Goal: Task Accomplishment & Management: Use online tool/utility

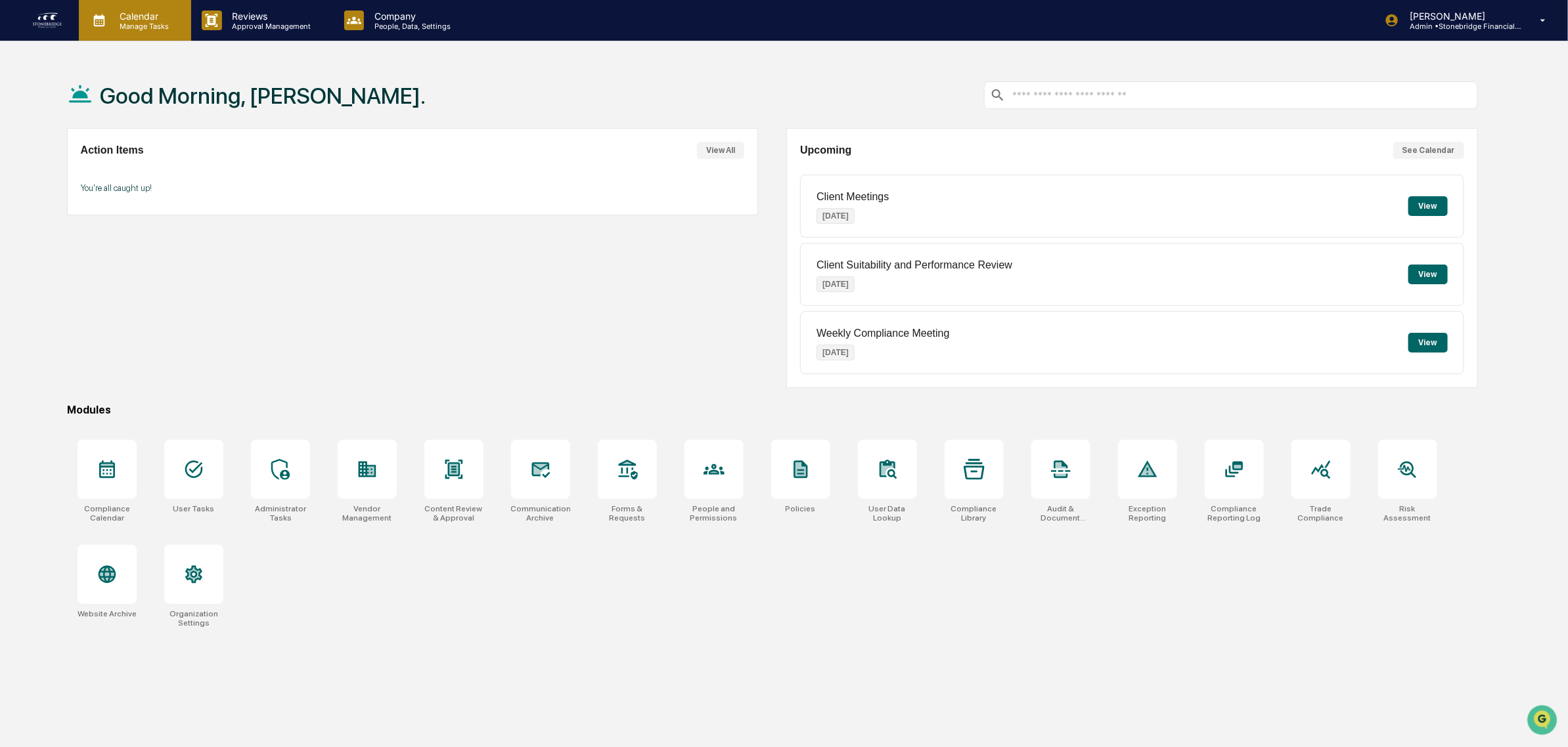
click at [131, 27] on p "Manage Tasks" at bounding box center [142, 26] width 66 height 9
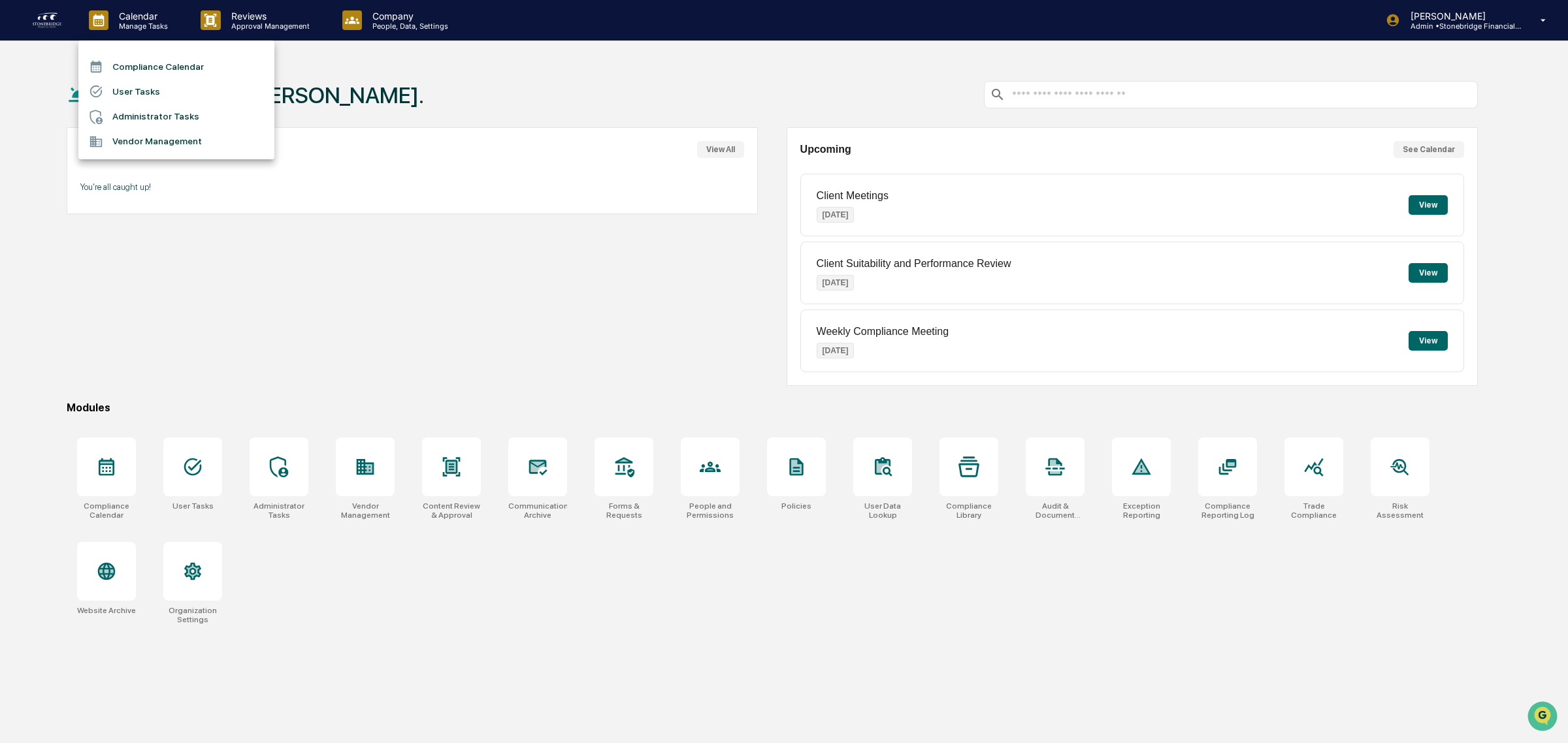
click at [137, 92] on li "User Tasks" at bounding box center [176, 91] width 196 height 25
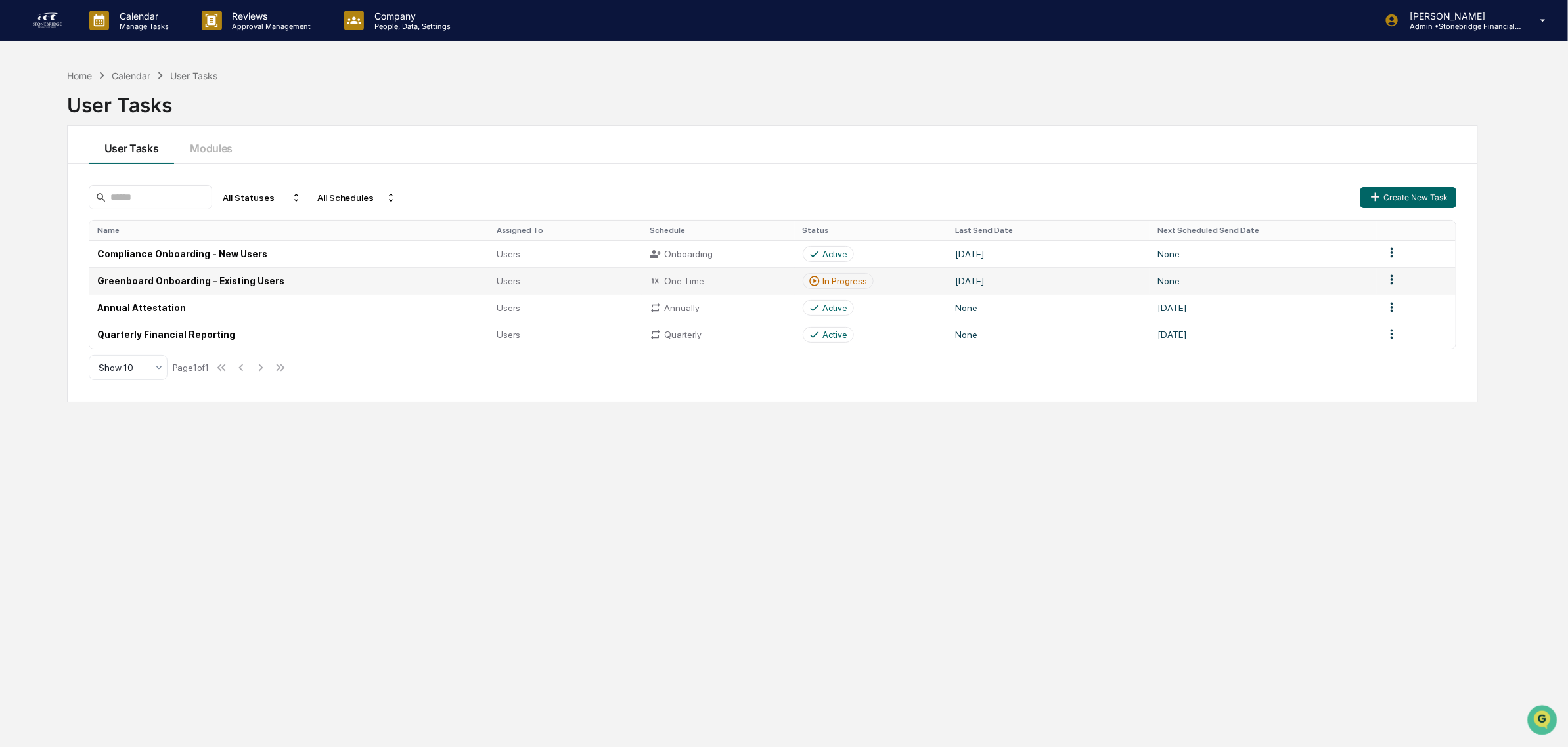
click at [819, 281] on icon at bounding box center [814, 281] width 11 height 11
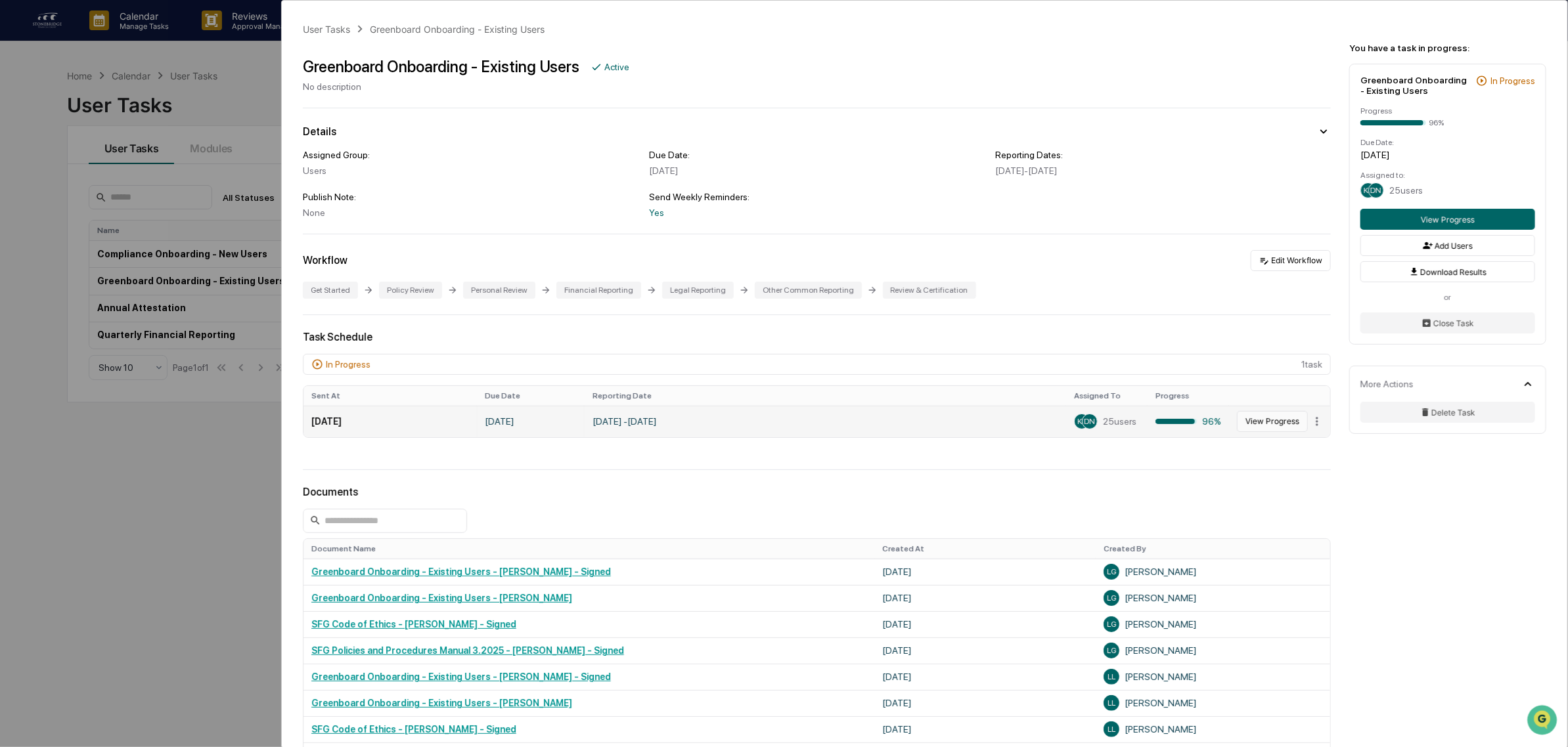
click at [1271, 431] on button "View Progress" at bounding box center [1272, 421] width 71 height 21
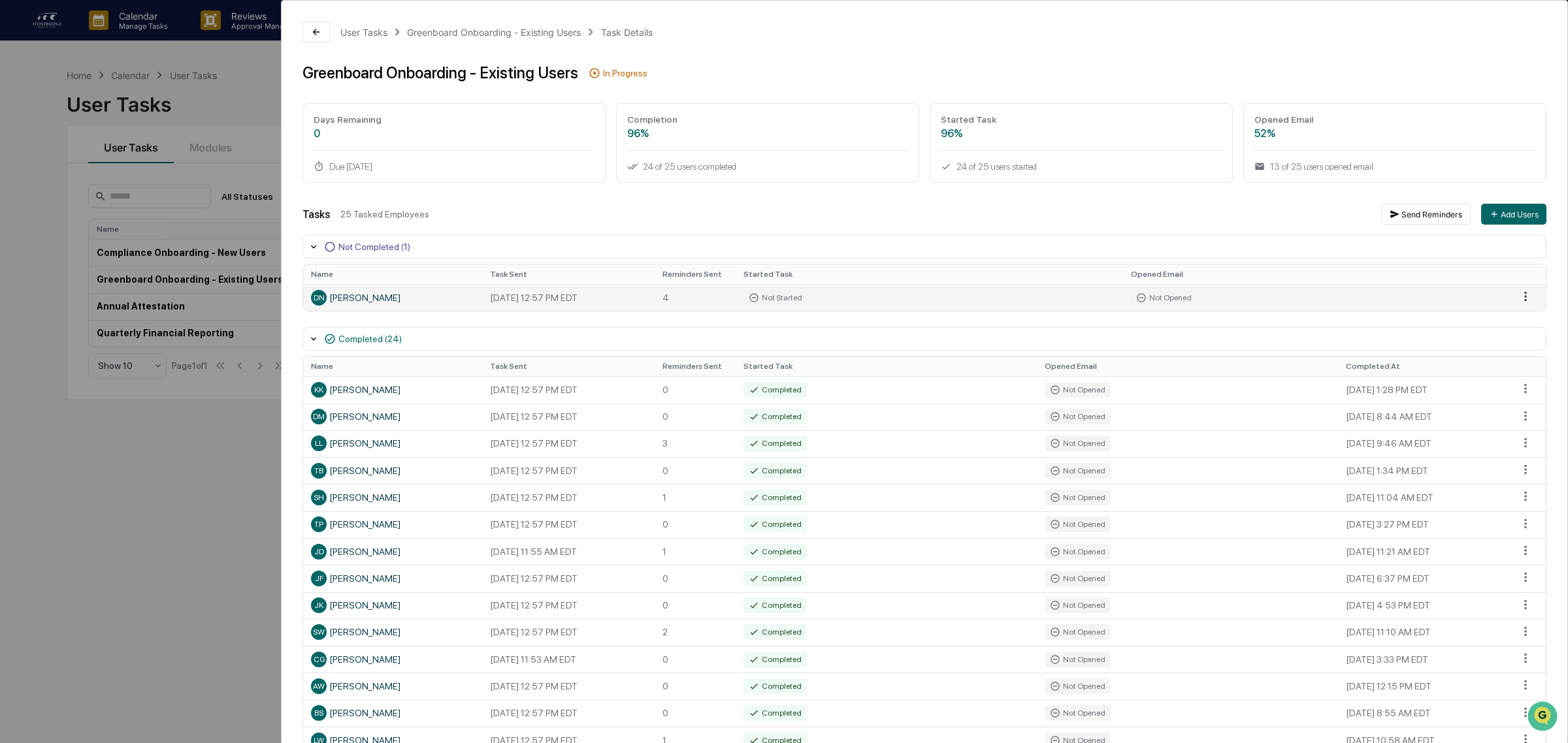
click at [1510, 301] on html "Calendar Manage Tasks Reviews Approval Management Company People, Data, Setting…" at bounding box center [784, 371] width 1568 height 743
click at [1519, 346] on div "Send Reminder" at bounding box center [1519, 343] width 99 height 21
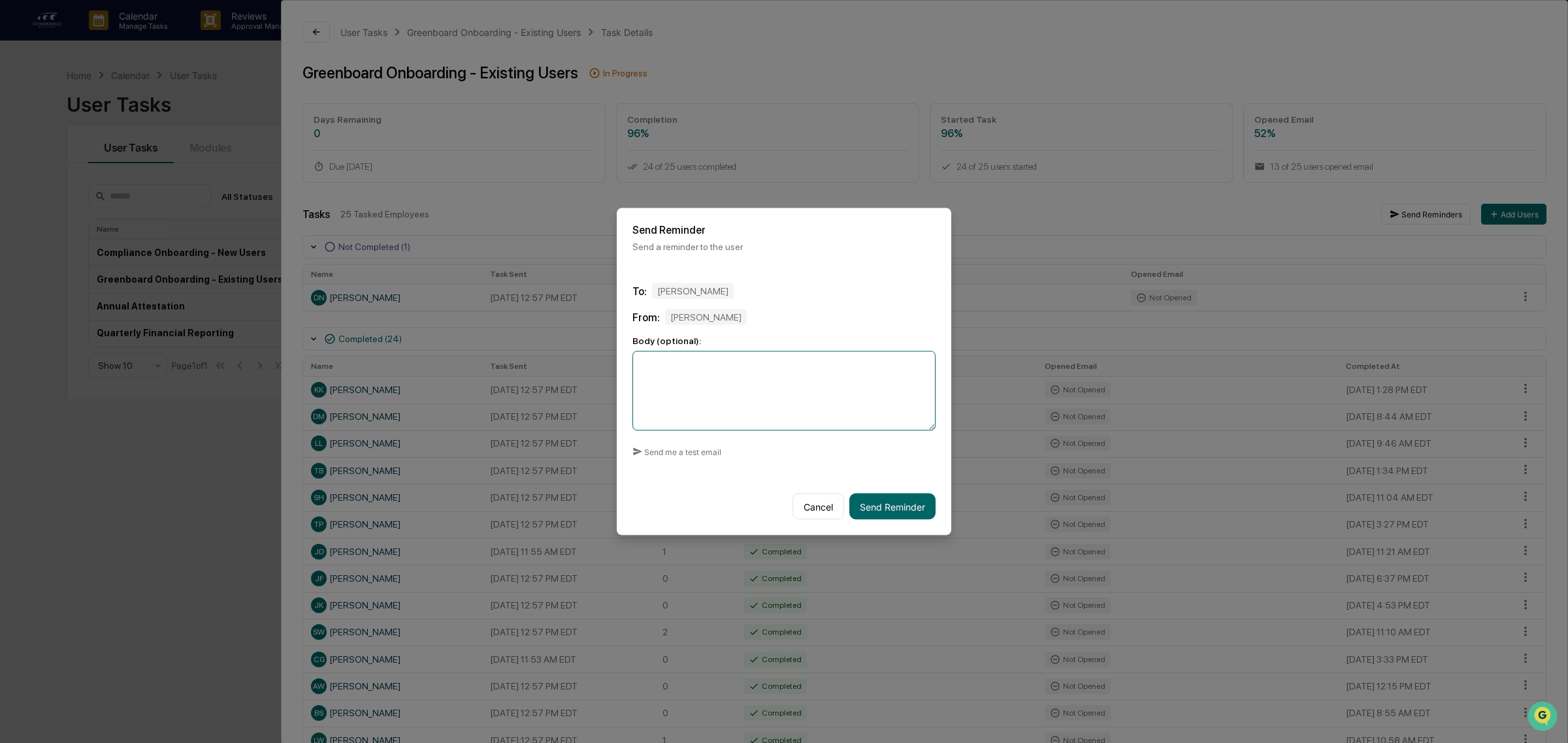
click at [715, 417] on textarea at bounding box center [784, 391] width 303 height 80
click at [893, 511] on button "Send Reminder" at bounding box center [892, 507] width 86 height 26
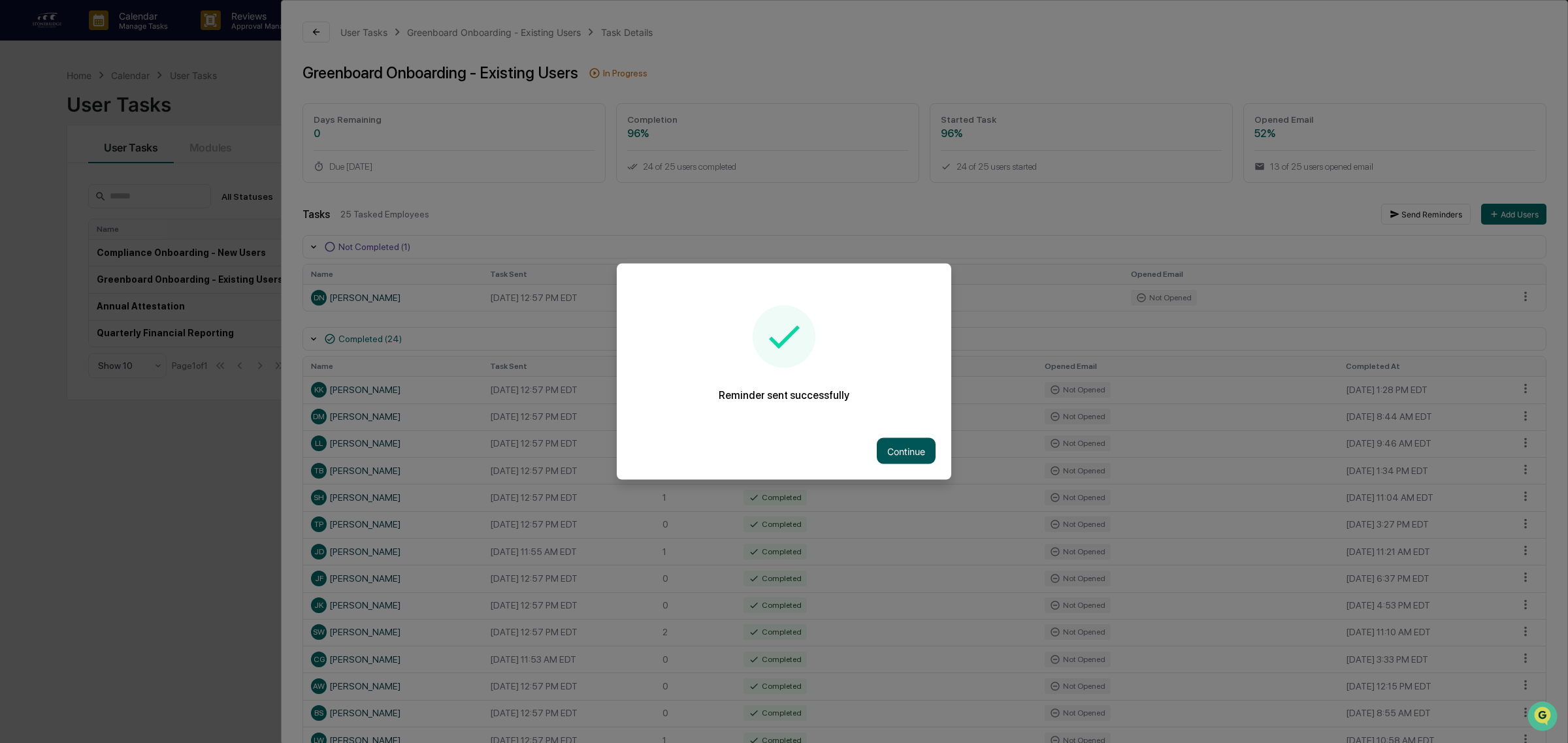
click at [913, 453] on button "Continue" at bounding box center [906, 451] width 59 height 26
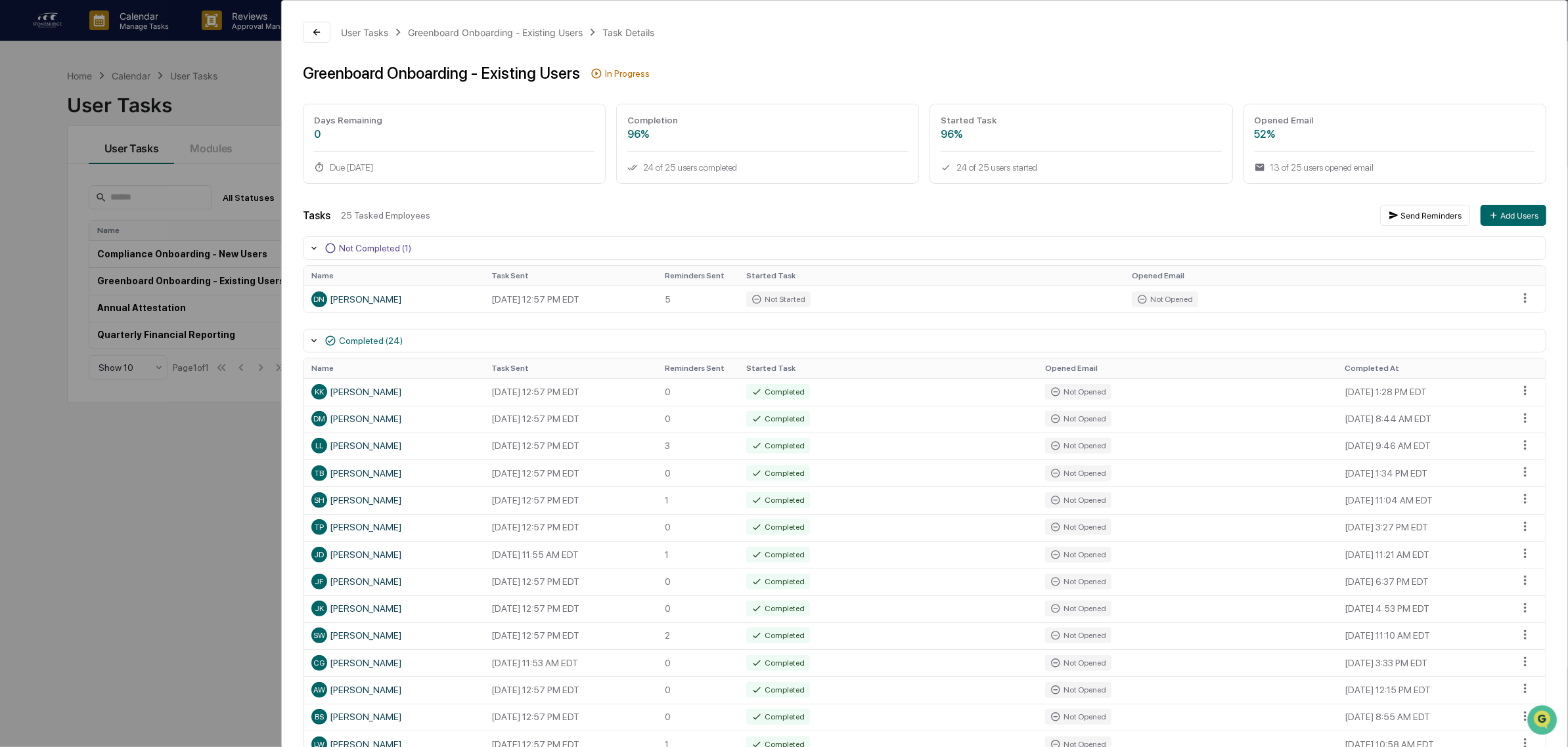
click at [1358, 368] on th "Completed At" at bounding box center [1424, 368] width 174 height 19
click at [139, 421] on div "User Tasks Greenboard Onboarding - Existing Users Task Details Greenboard Onboa…" at bounding box center [784, 373] width 1568 height 747
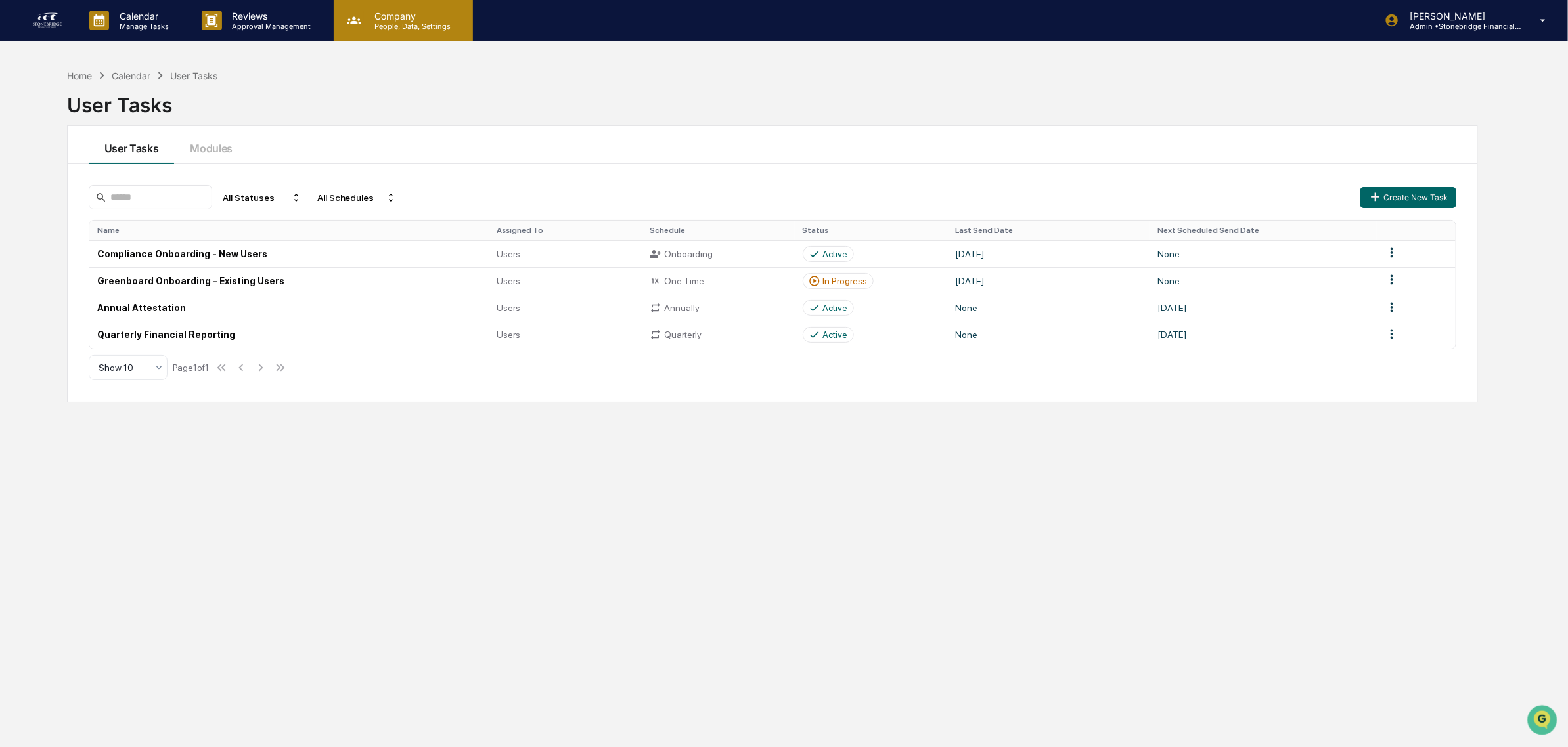
click at [409, 4] on div "Company People, Data, Settings" at bounding box center [403, 20] width 139 height 41
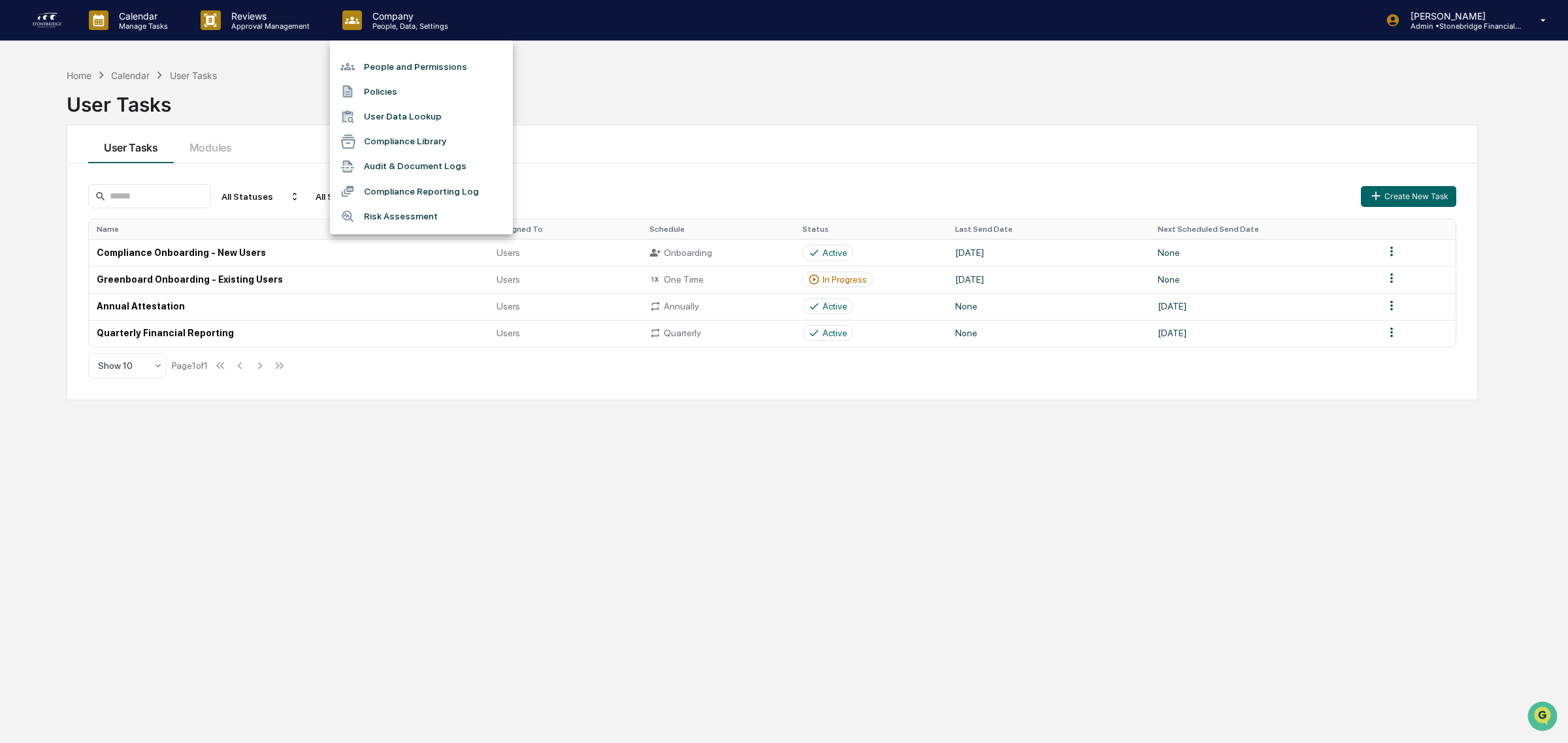
click at [391, 69] on li "People and Permissions" at bounding box center [421, 66] width 183 height 25
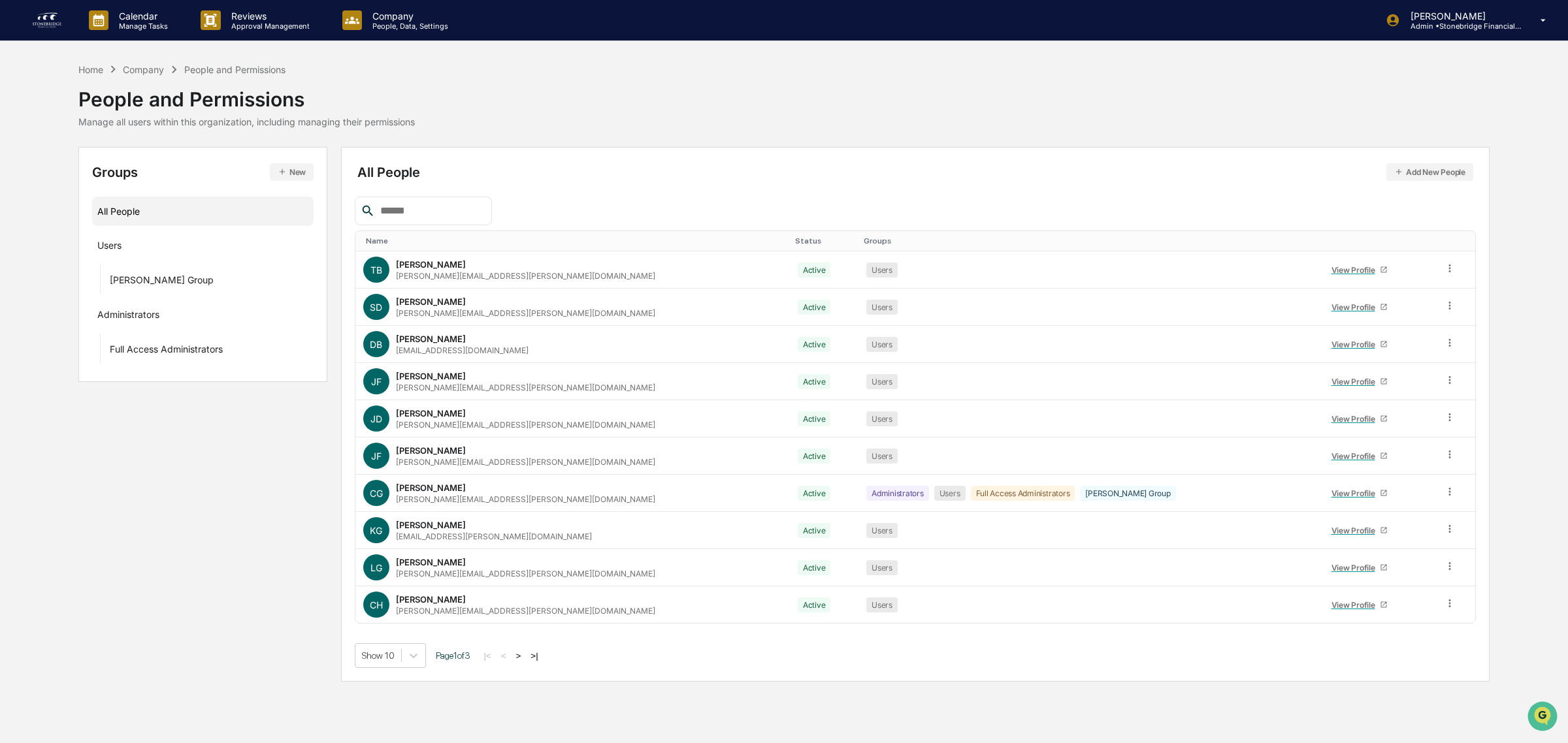
click at [526, 657] on button ">" at bounding box center [518, 656] width 13 height 11
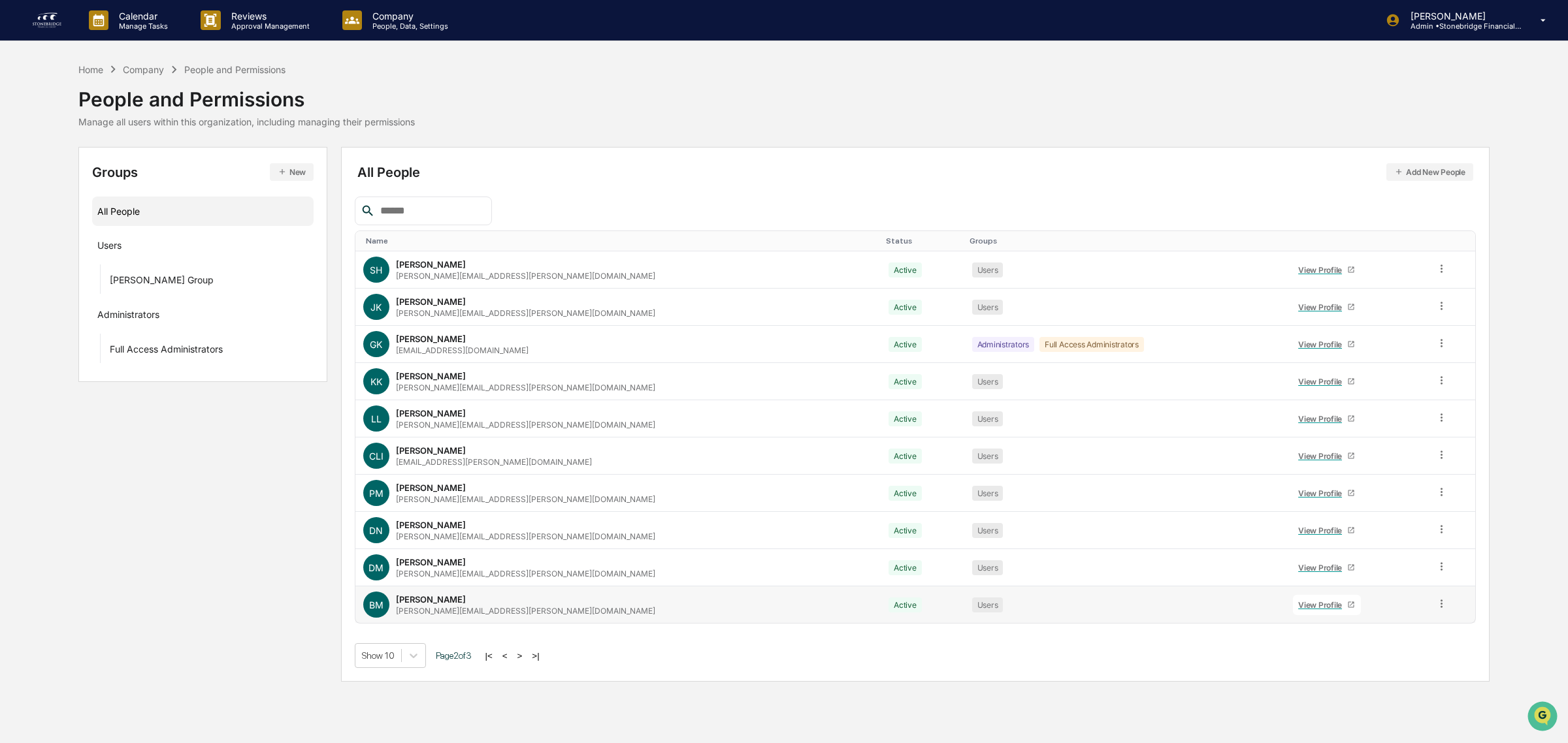
click at [476, 622] on td "BM Brian McCarver brian.mccarver@stonebridgefg.com" at bounding box center [618, 605] width 526 height 36
click at [1435, 606] on icon at bounding box center [1441, 603] width 12 height 12
click at [411, 593] on div "BM Brian McCarver brian.mccarver@stonebridgefg.com" at bounding box center [618, 605] width 511 height 26
click at [1298, 604] on div "View Profile" at bounding box center [1322, 605] width 49 height 10
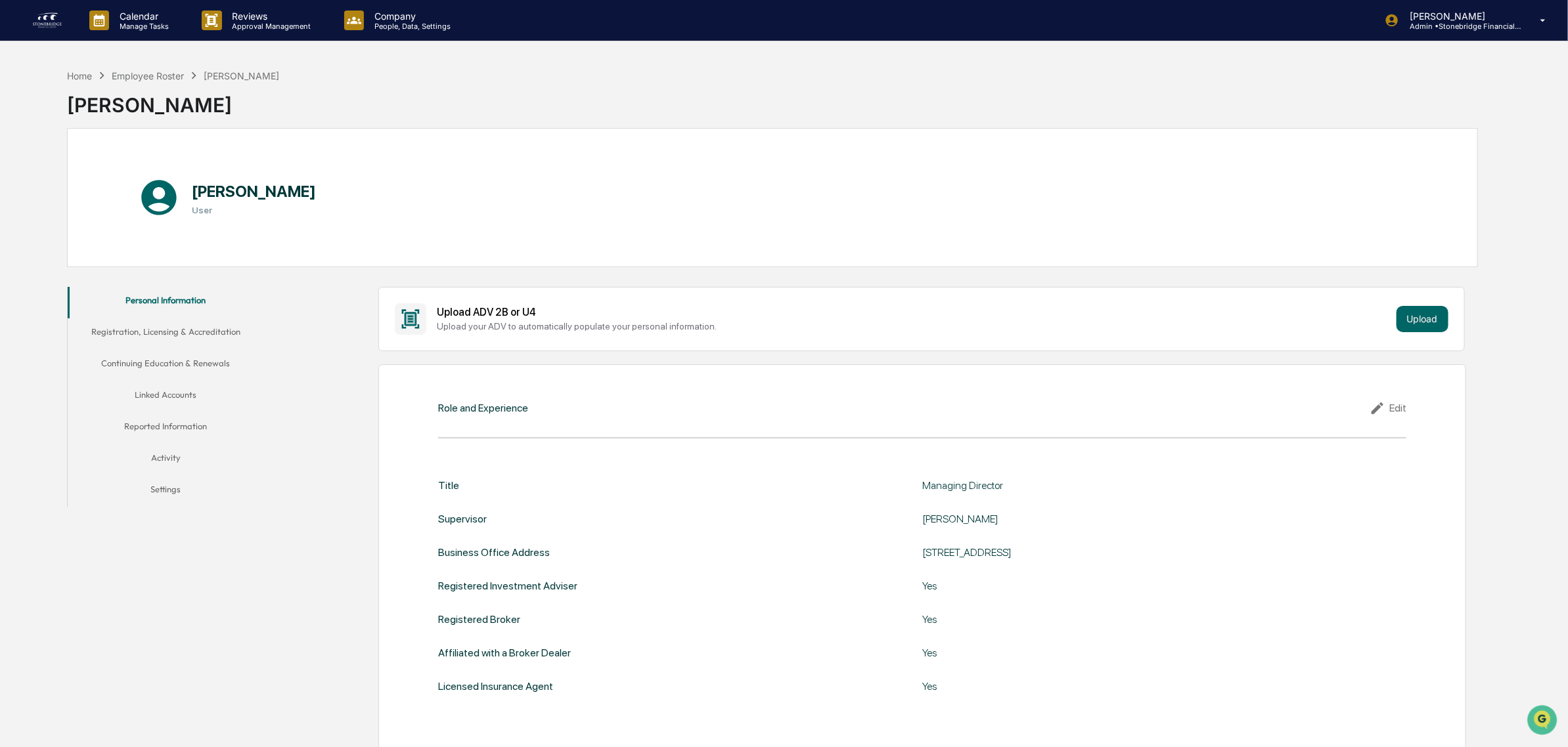
click at [156, 338] on button "Registration, Licensing & Accreditation" at bounding box center [166, 334] width 197 height 32
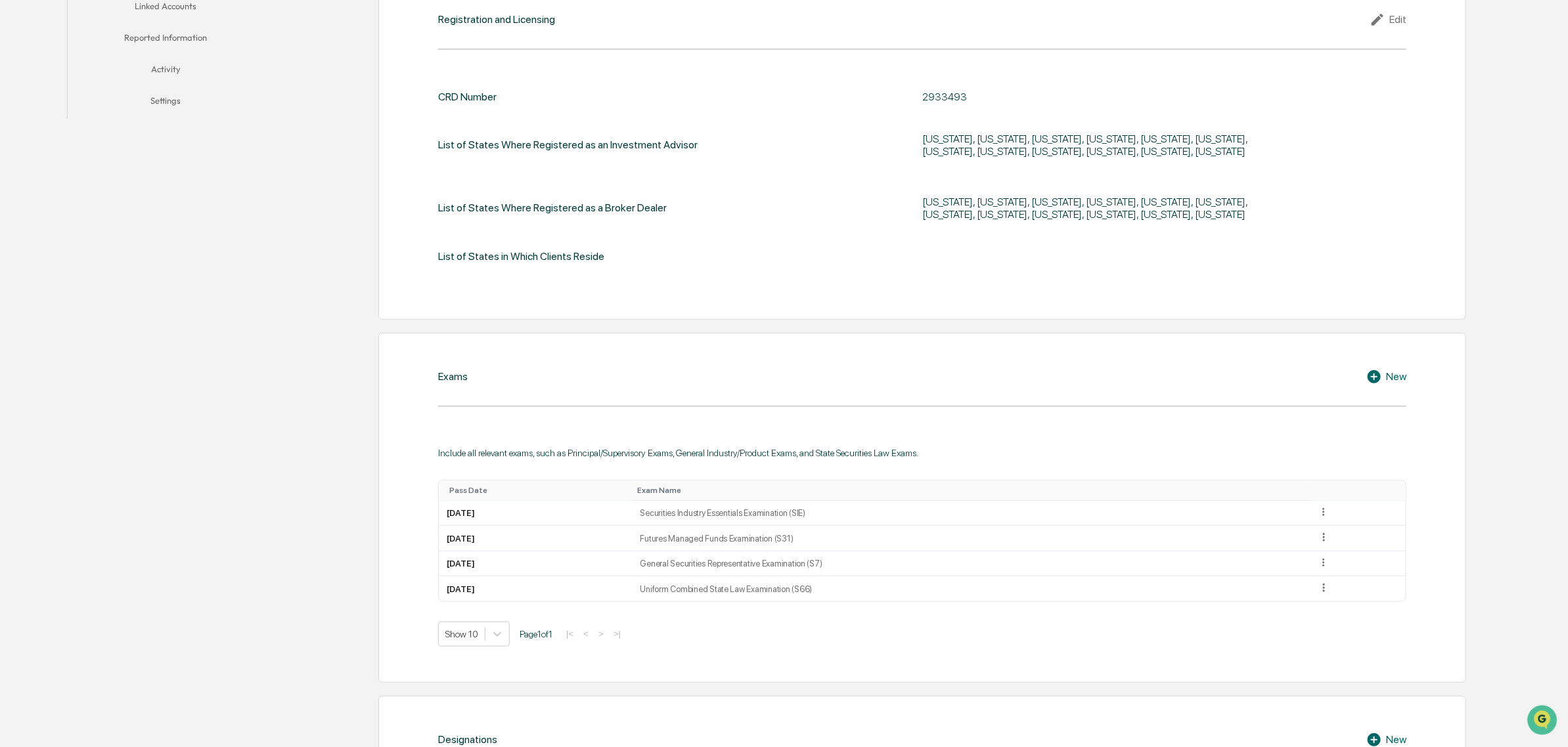
scroll to position [263, 0]
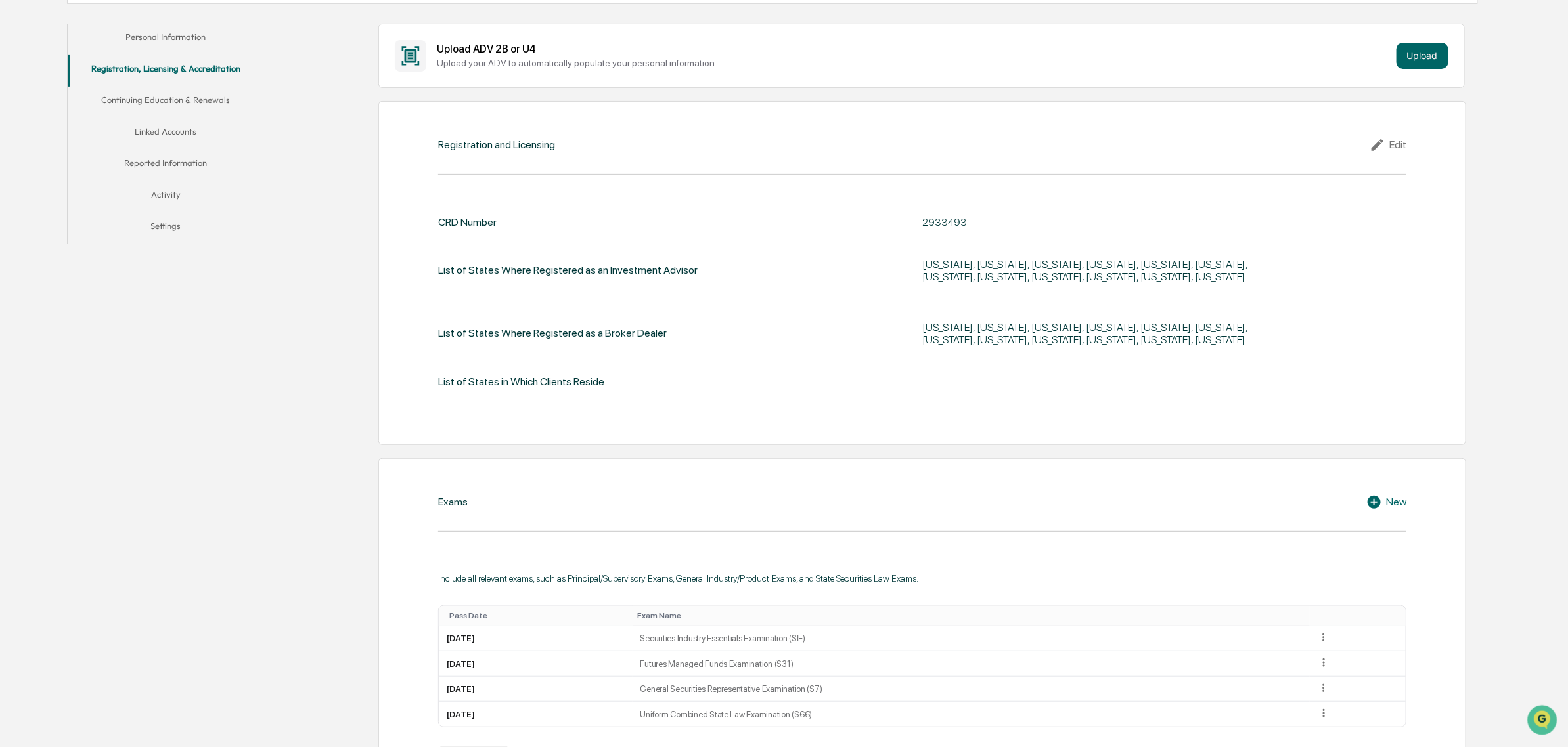
click at [149, 96] on button "Continuing Education & Renewals" at bounding box center [166, 103] width 197 height 32
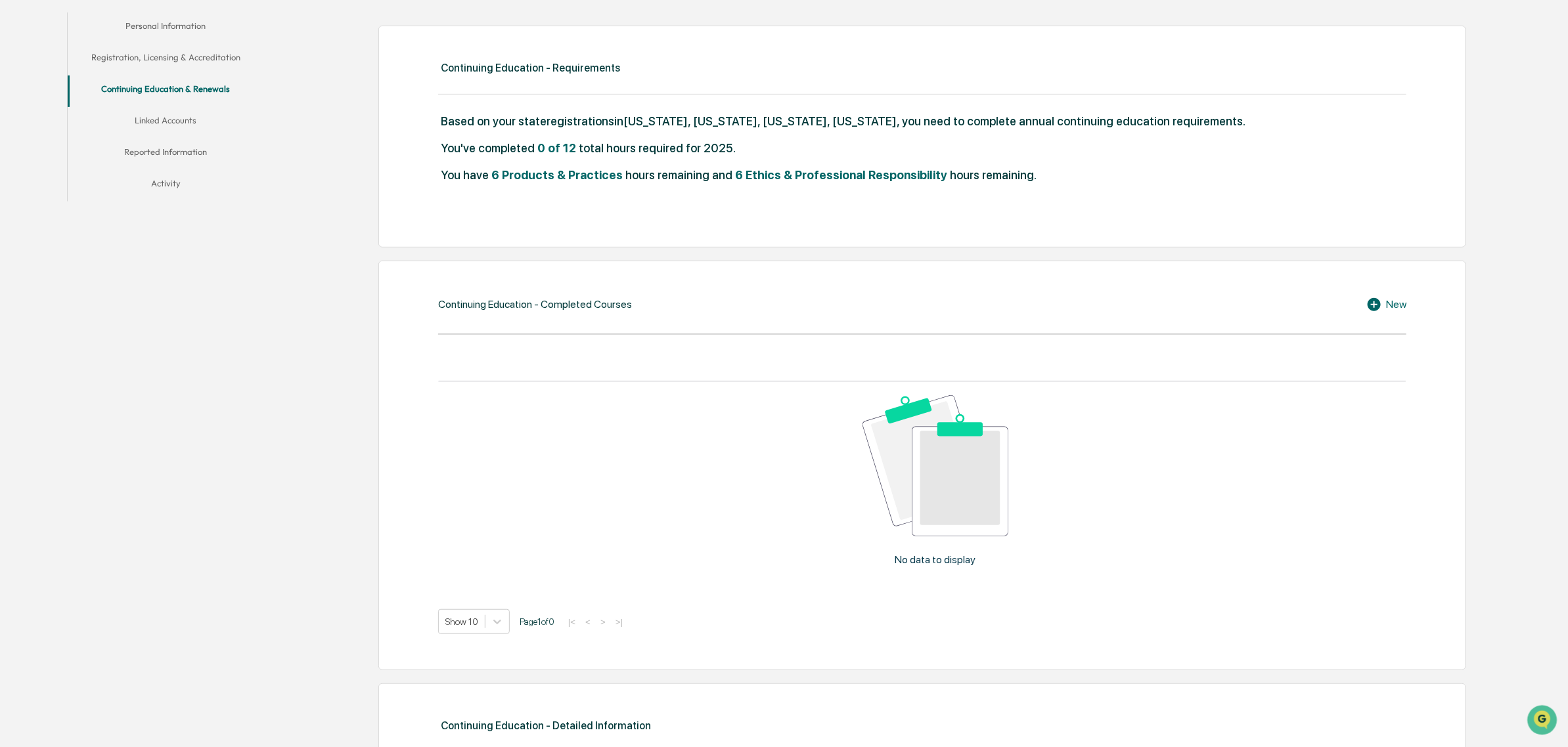
click at [185, 138] on button "Reported Information" at bounding box center [166, 154] width 197 height 32
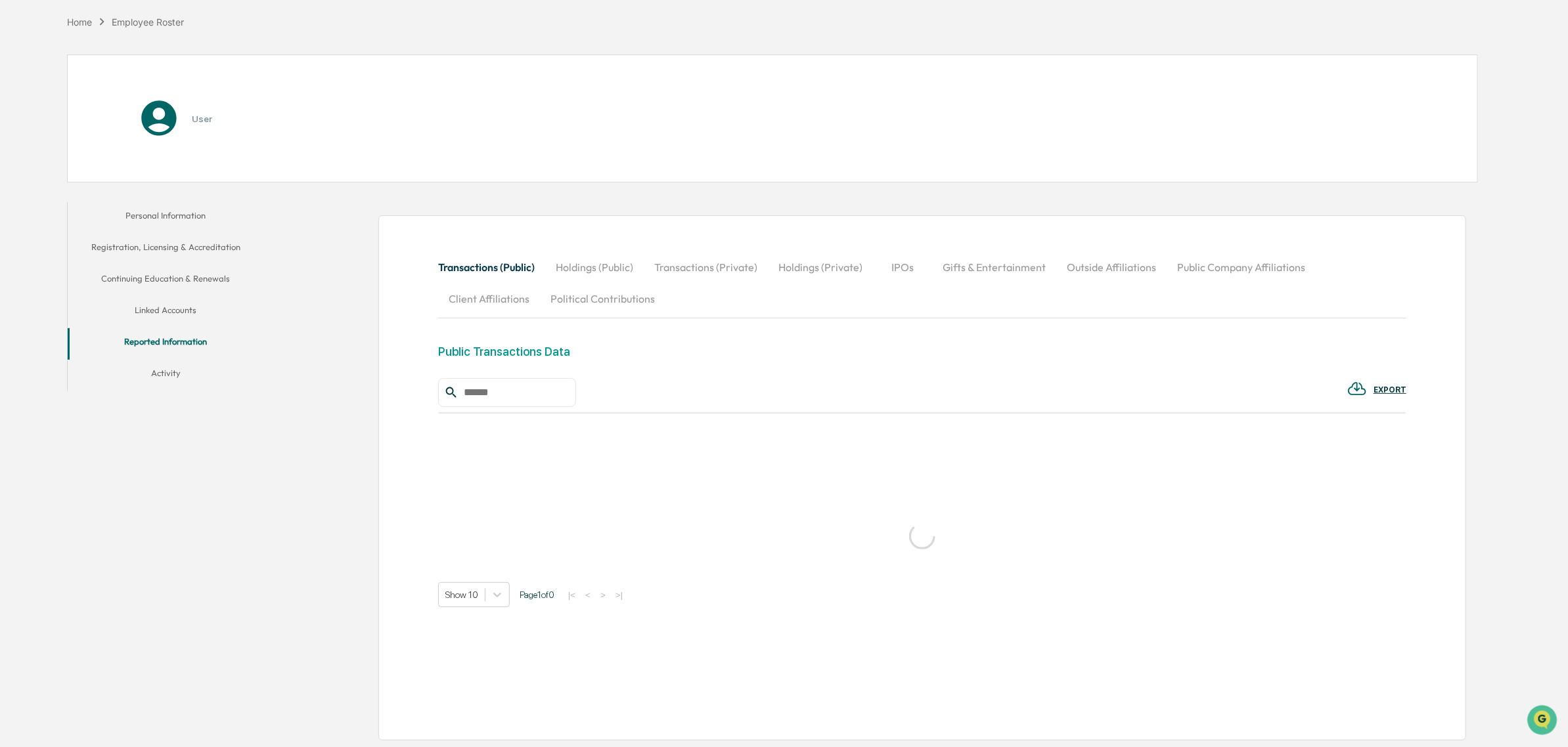
scroll to position [74, 0]
click at [177, 303] on button "Linked Accounts" at bounding box center [166, 313] width 197 height 32
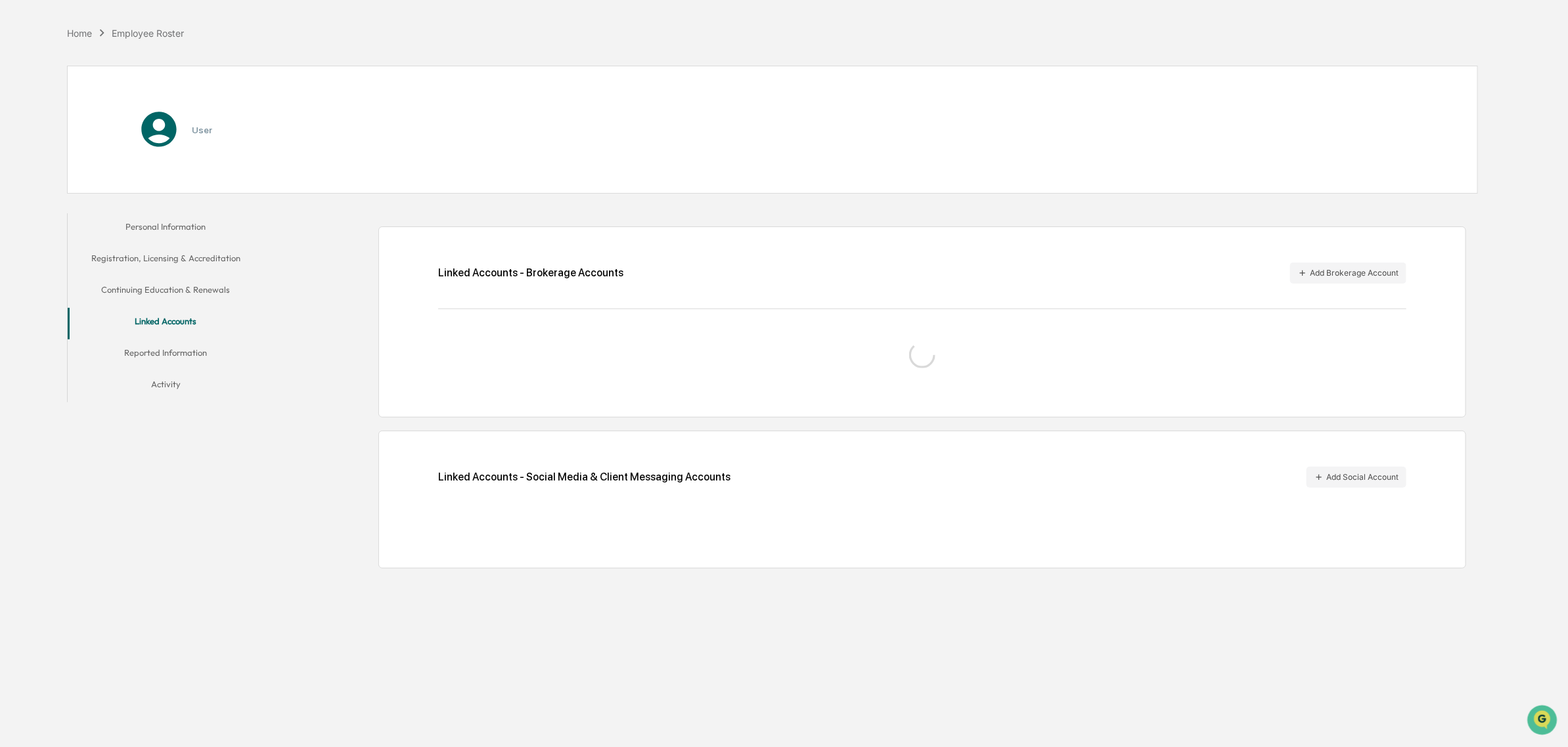
scroll to position [62, 0]
click at [175, 277] on button "Continuing Education & Renewals" at bounding box center [166, 292] width 197 height 32
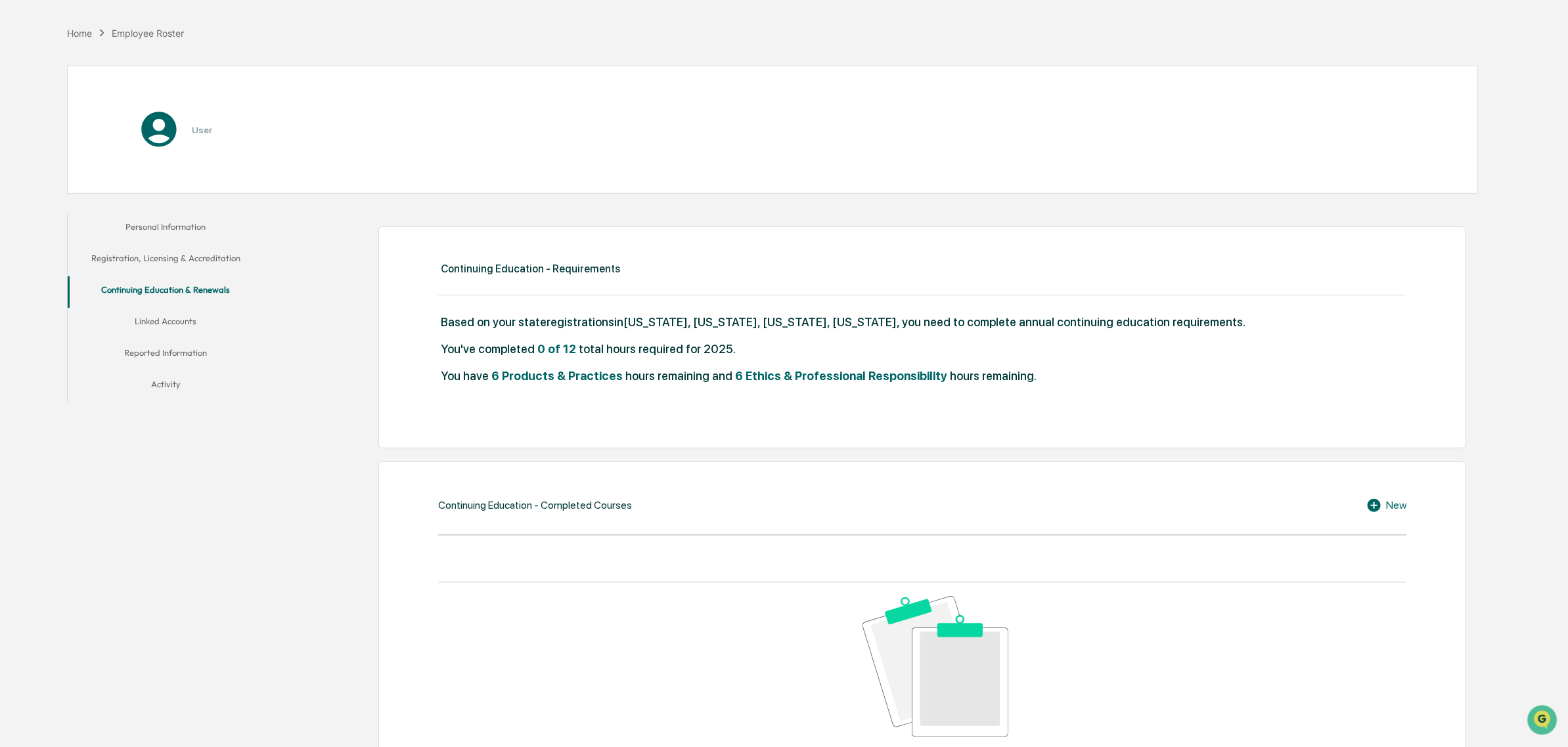
click at [166, 348] on button "Reported Information" at bounding box center [166, 355] width 197 height 32
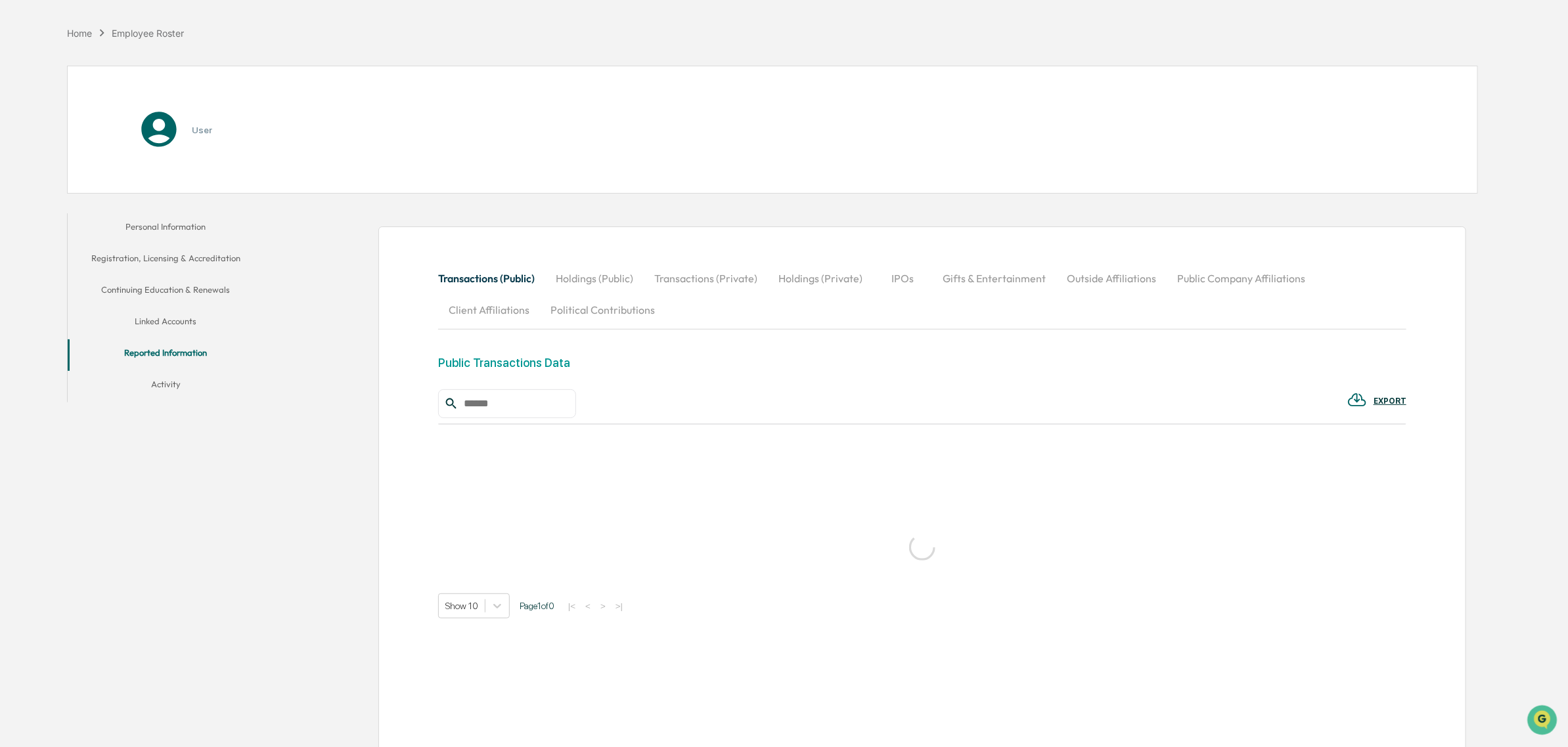
drag, startPoint x: 598, startPoint y: 274, endPoint x: 608, endPoint y: 274, distance: 10.0
click at [596, 274] on button "Holdings (Public)" at bounding box center [594, 278] width 98 height 32
click at [699, 276] on button "Transactions (Private)" at bounding box center [706, 278] width 124 height 32
click at [806, 276] on button "Holdings (Private)" at bounding box center [821, 278] width 105 height 32
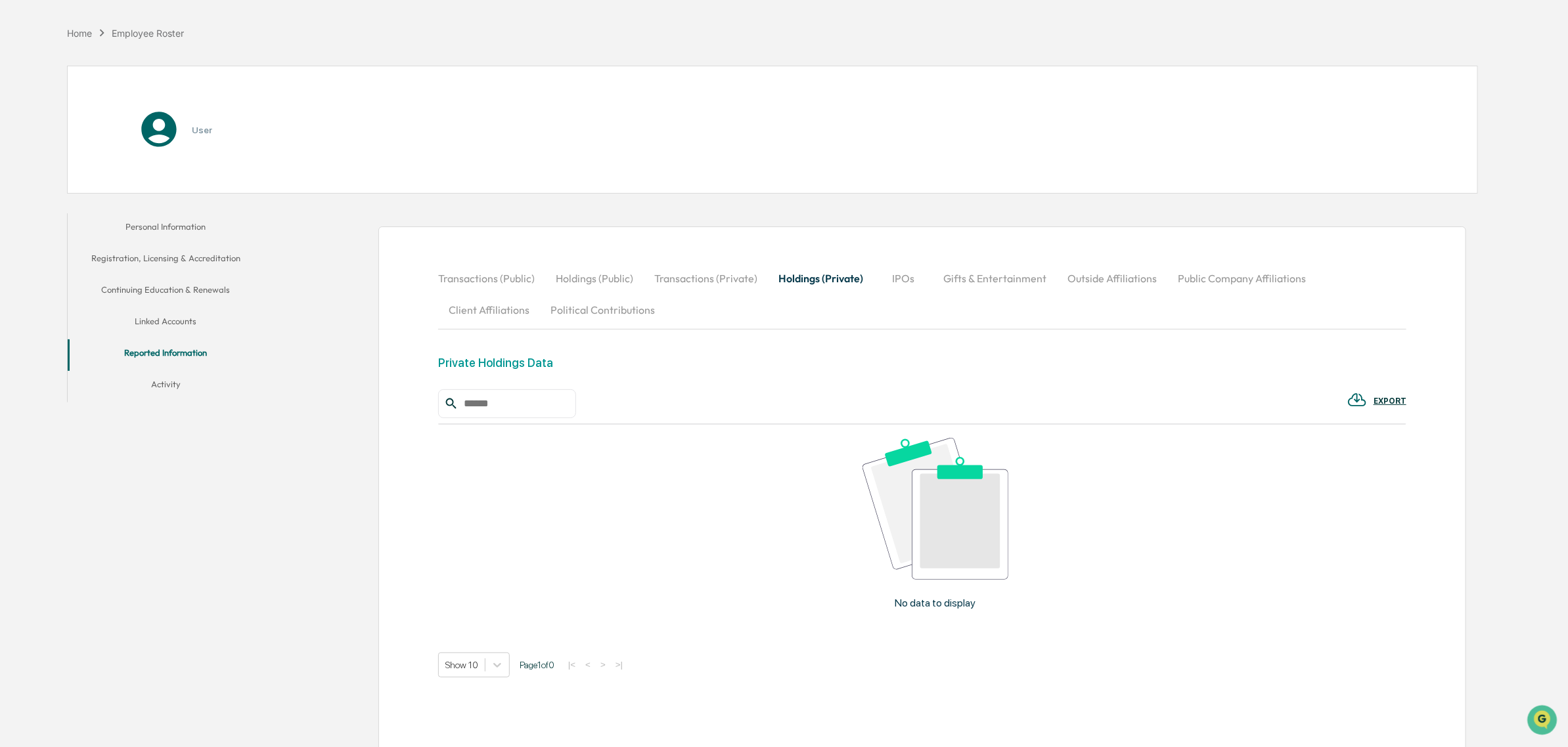
click at [889, 274] on button "IPOs" at bounding box center [903, 278] width 59 height 32
click at [826, 276] on button "Holdings (Private)" at bounding box center [821, 278] width 105 height 32
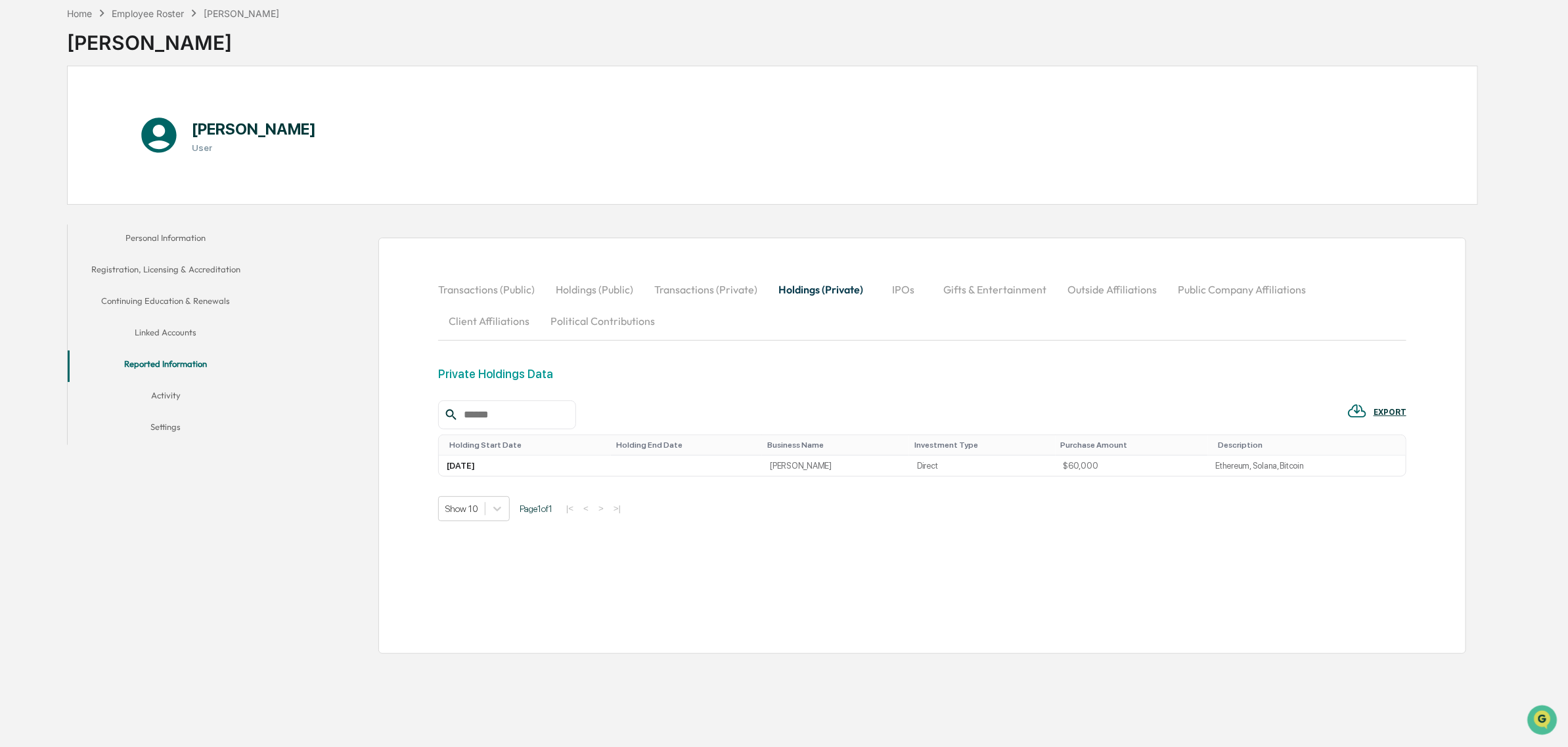
click at [695, 293] on button "Transactions (Private)" at bounding box center [706, 290] width 124 height 32
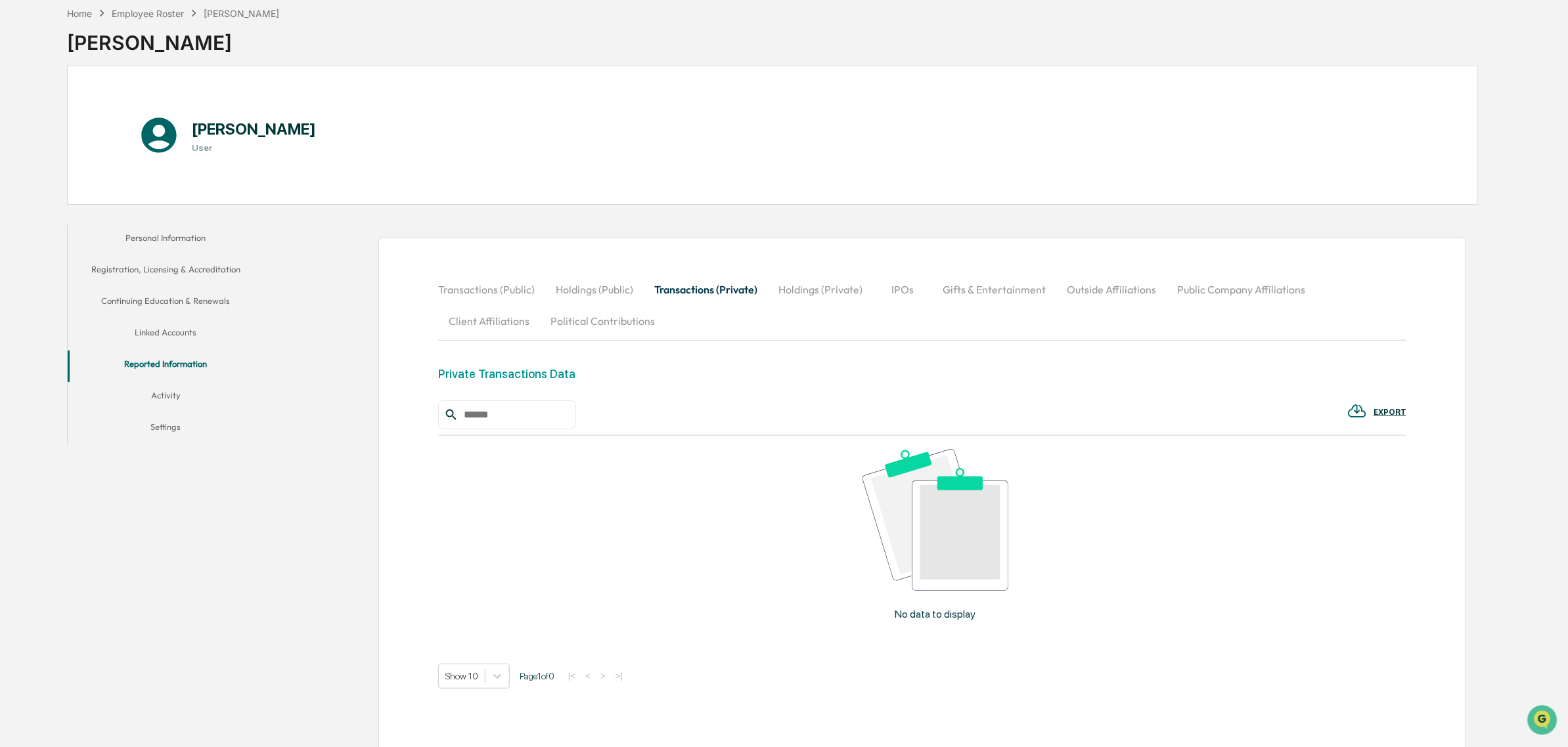
click at [723, 293] on button "Transactions (Private)" at bounding box center [706, 290] width 124 height 32
click at [821, 292] on button "Holdings (Private)" at bounding box center [821, 290] width 105 height 32
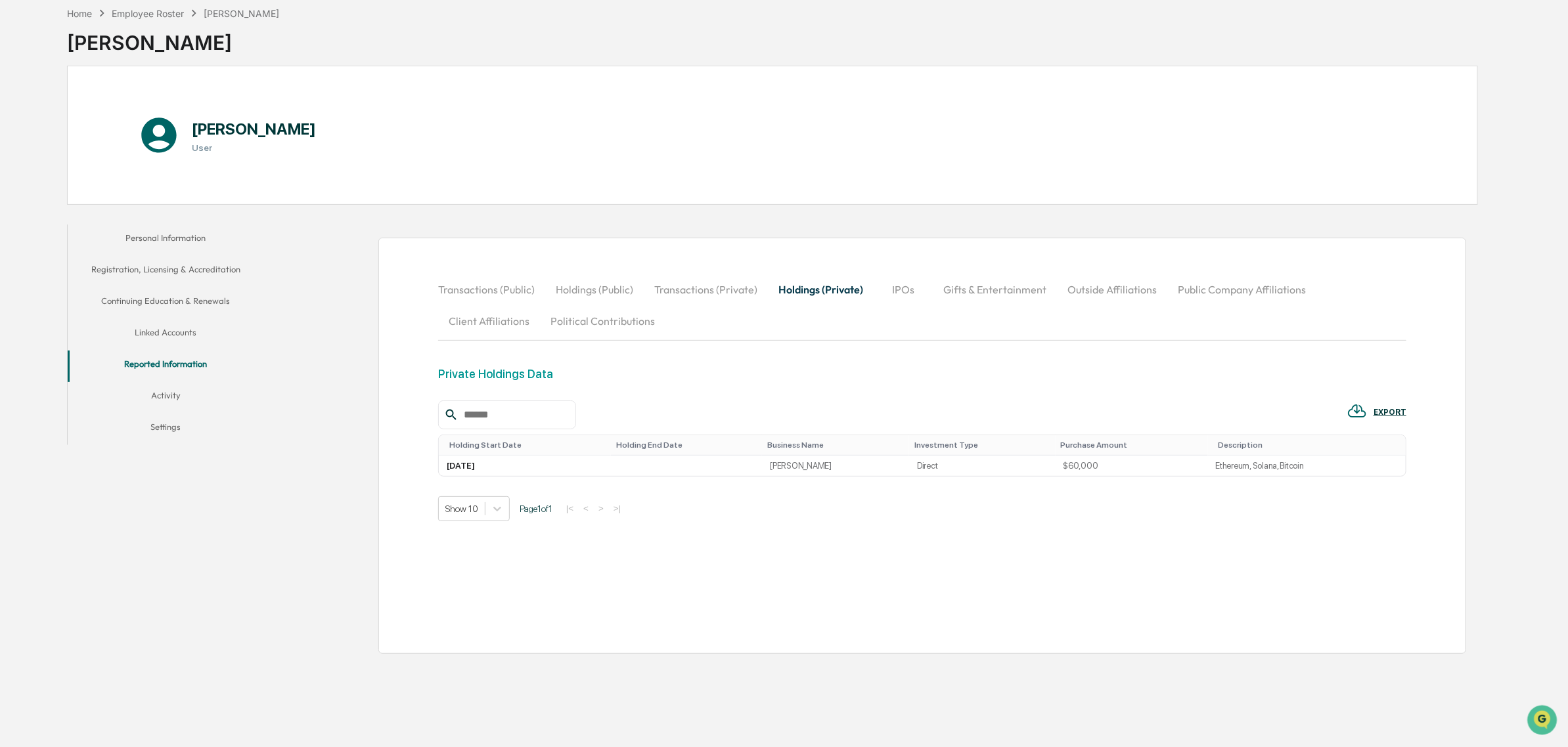
click at [907, 283] on button "IPOs" at bounding box center [903, 290] width 59 height 32
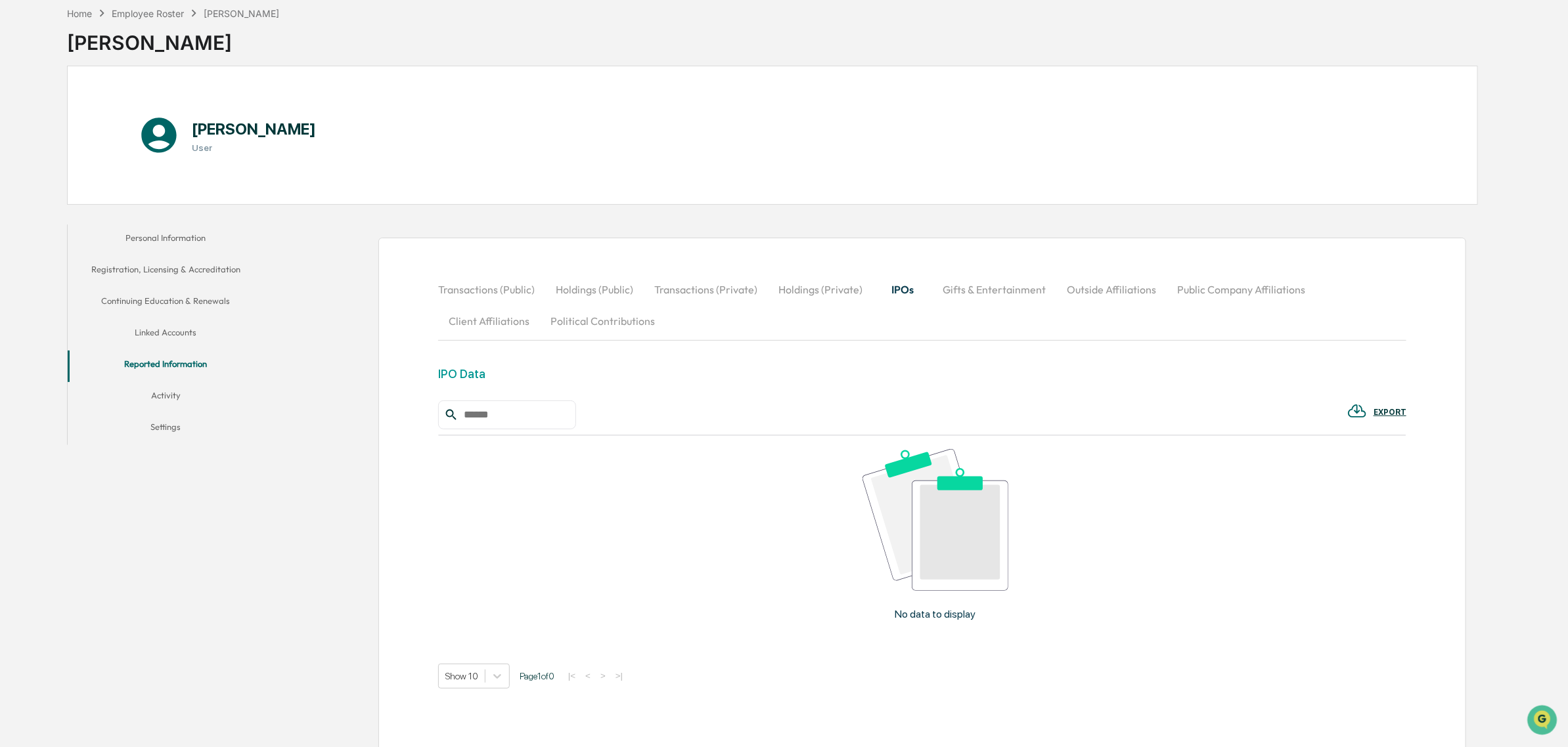
click at [1002, 283] on button "Gifts & Entertainment" at bounding box center [994, 290] width 124 height 32
click at [1084, 291] on button "Outside Affiliations" at bounding box center [1113, 290] width 111 height 32
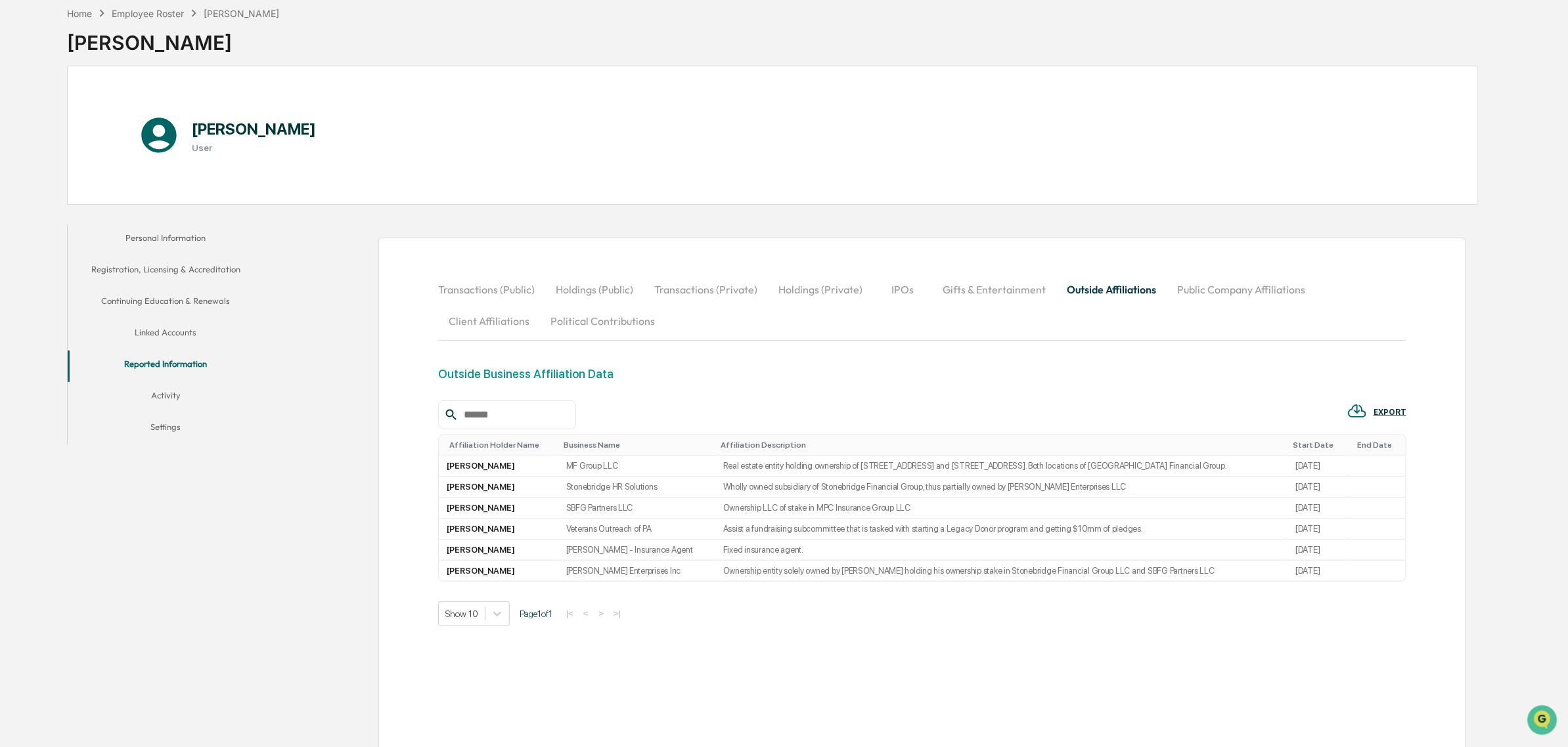
click at [1225, 290] on button "Public Company Affiliations" at bounding box center [1241, 290] width 149 height 32
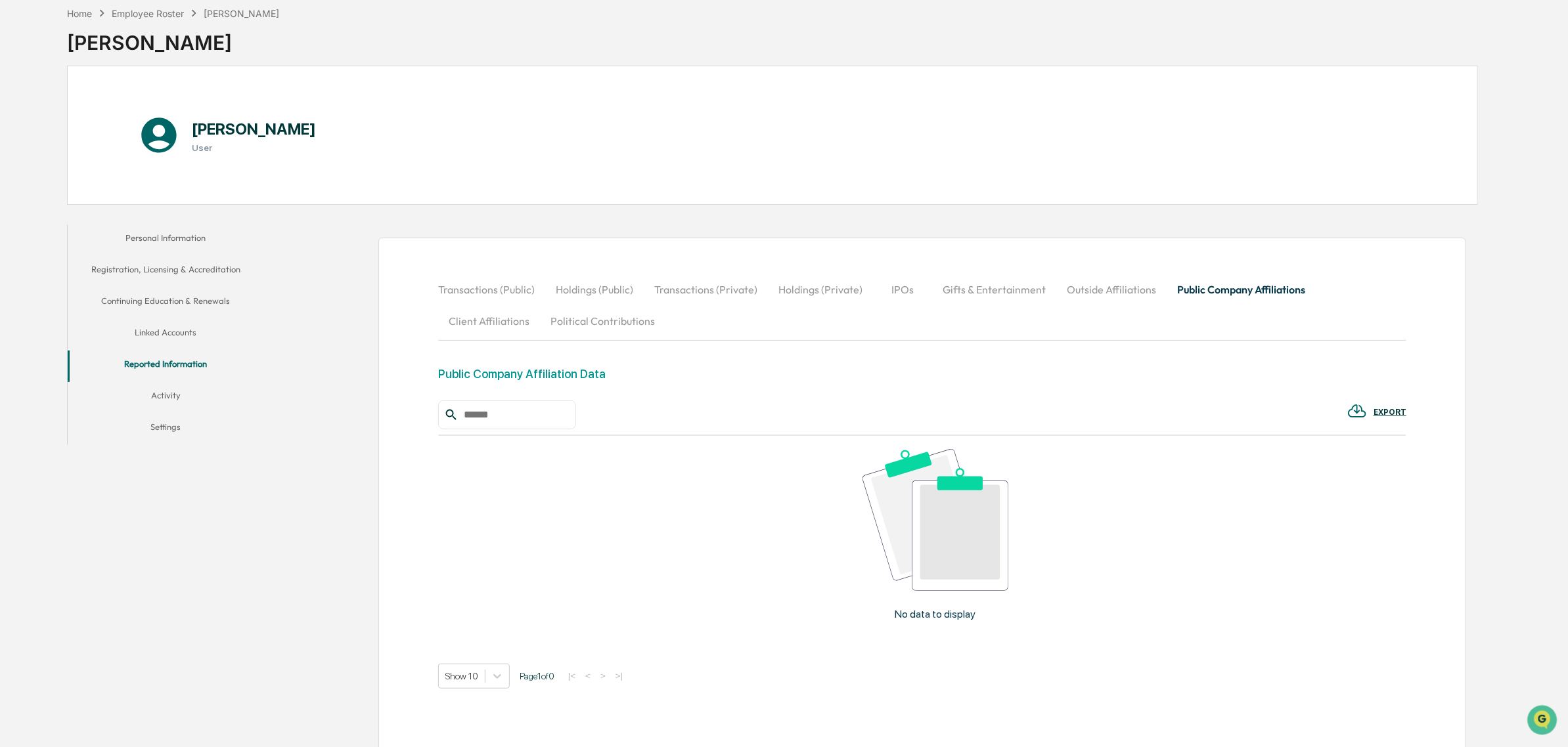
click at [1096, 294] on button "Outside Affiliations" at bounding box center [1111, 290] width 111 height 32
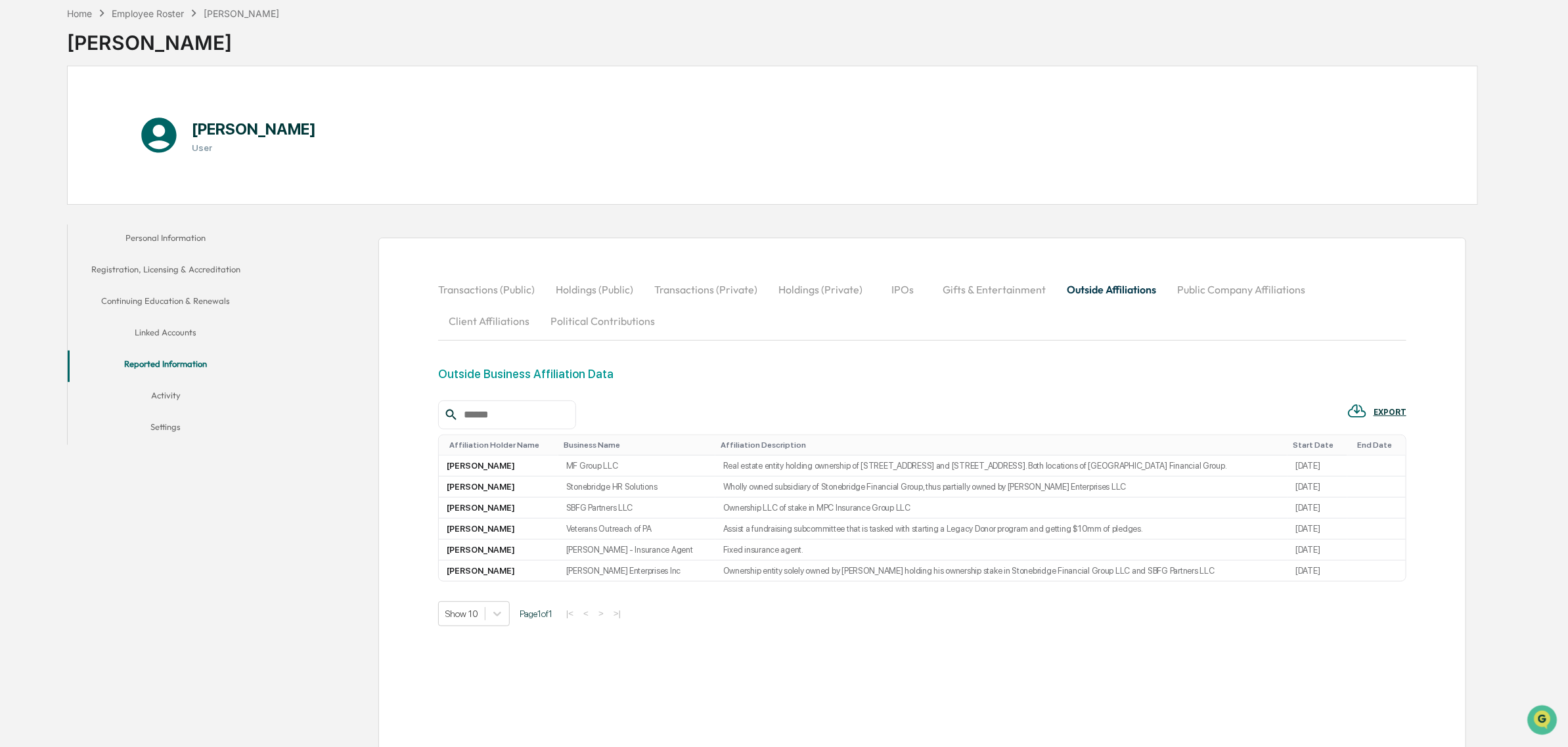
click at [1193, 296] on button "Public Company Affiliations" at bounding box center [1241, 290] width 149 height 32
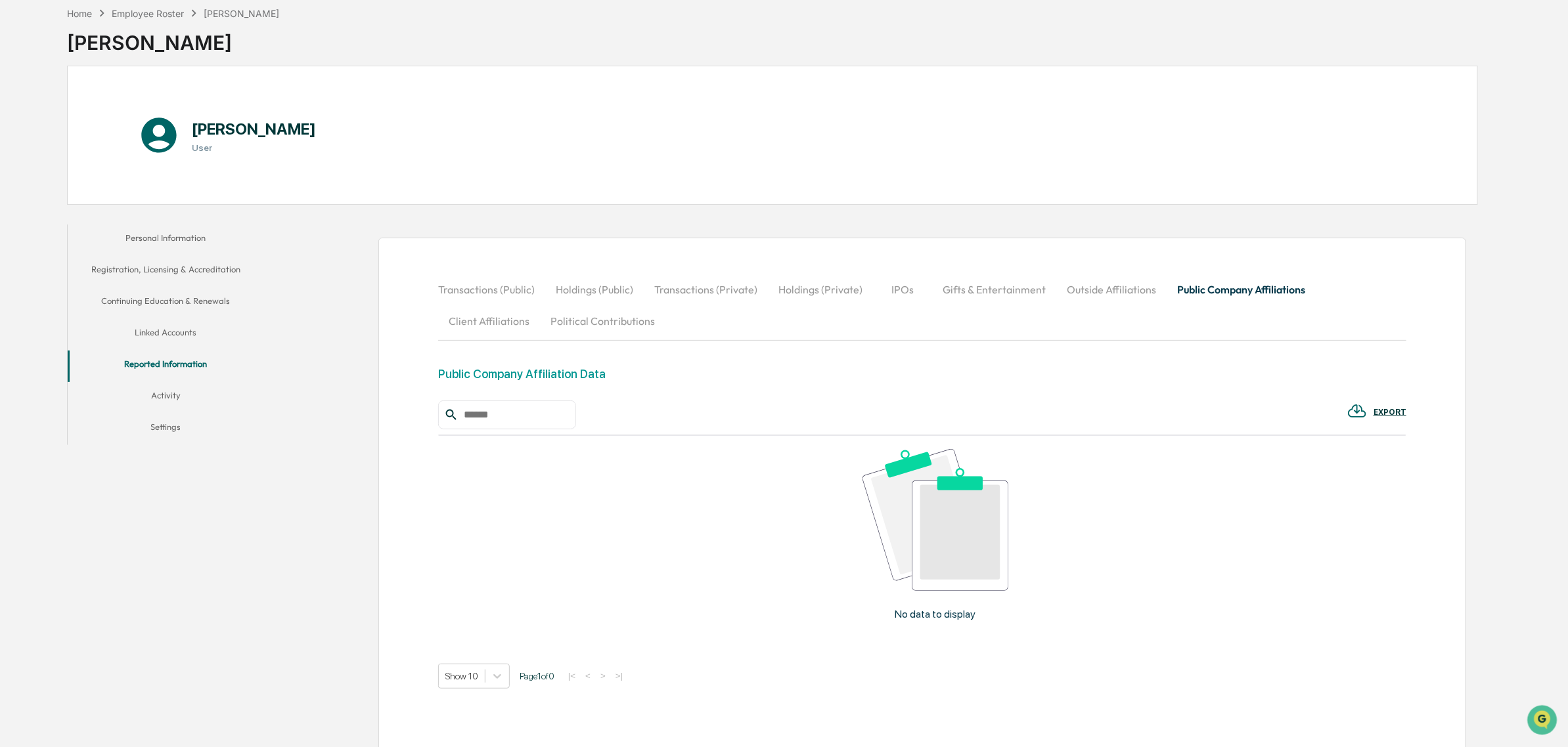
click at [495, 326] on button "Client Affiliations" at bounding box center [489, 321] width 102 height 32
click at [597, 324] on button "Political Contributions" at bounding box center [602, 321] width 126 height 32
click at [540, 321] on button "Political Contributions" at bounding box center [602, 321] width 126 height 32
click at [540, 305] on button "Client Affiliations" at bounding box center [489, 321] width 102 height 32
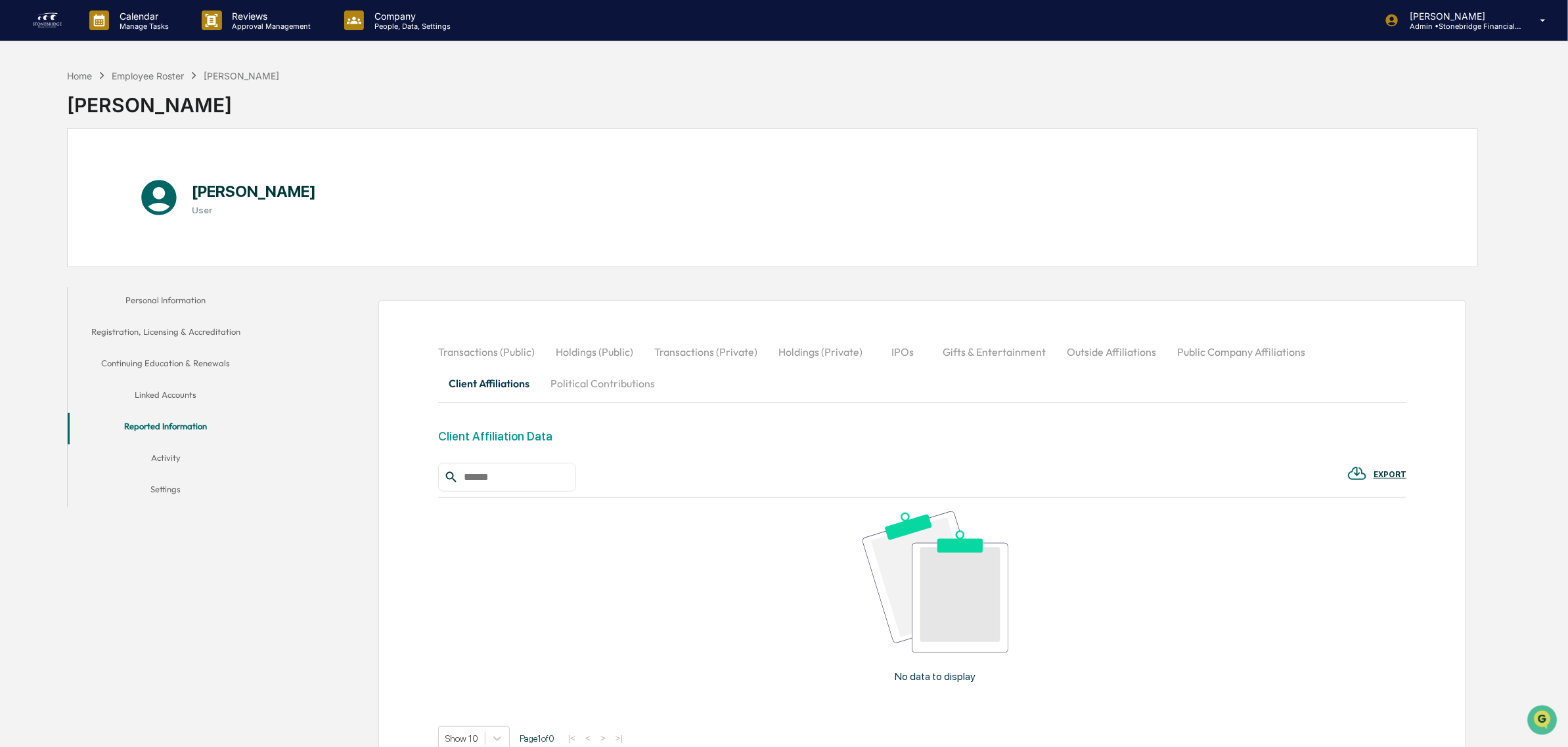
click at [1091, 360] on button "Outside Affiliations" at bounding box center [1111, 352] width 111 height 32
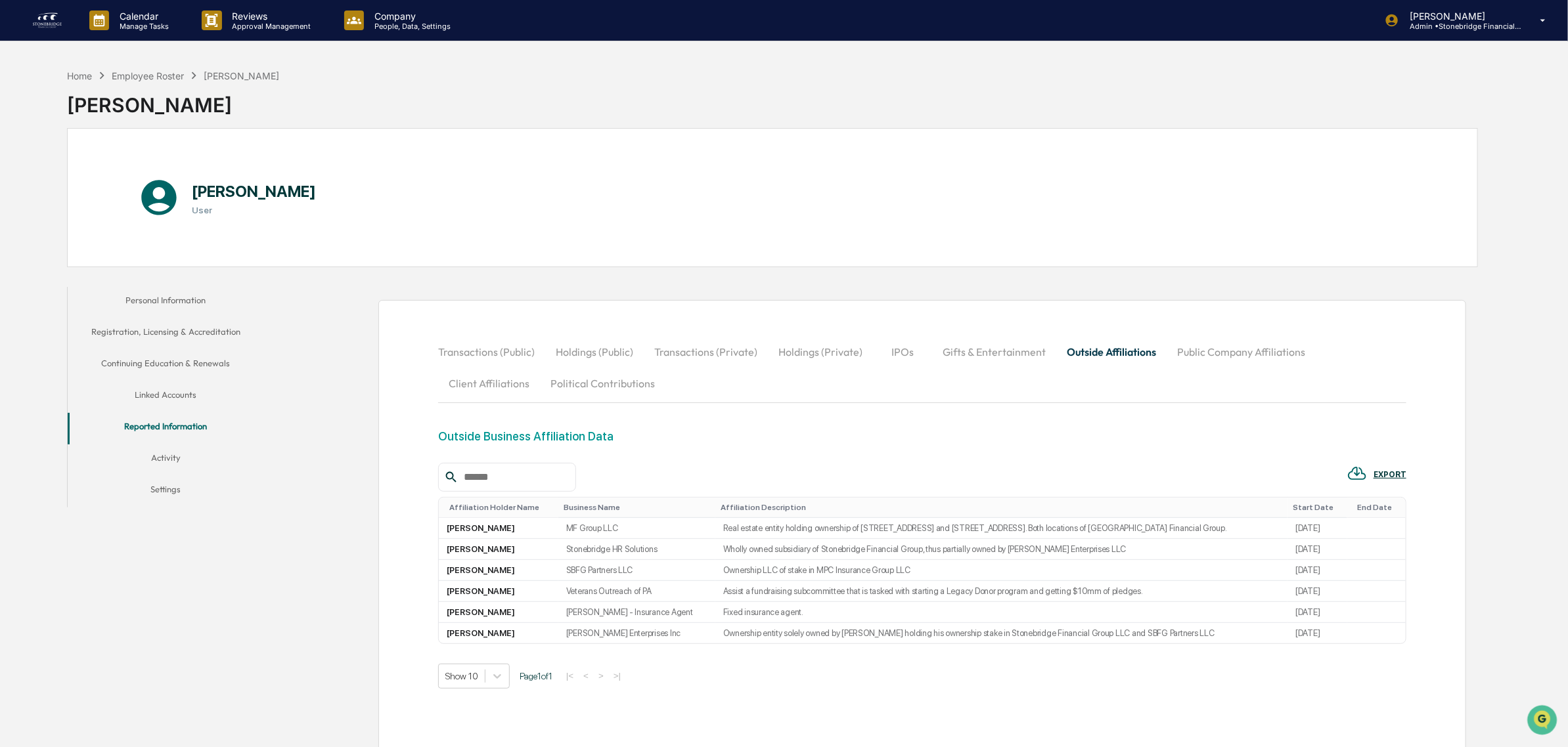
click at [1019, 353] on button "Gifts & Entertainment" at bounding box center [994, 352] width 124 height 32
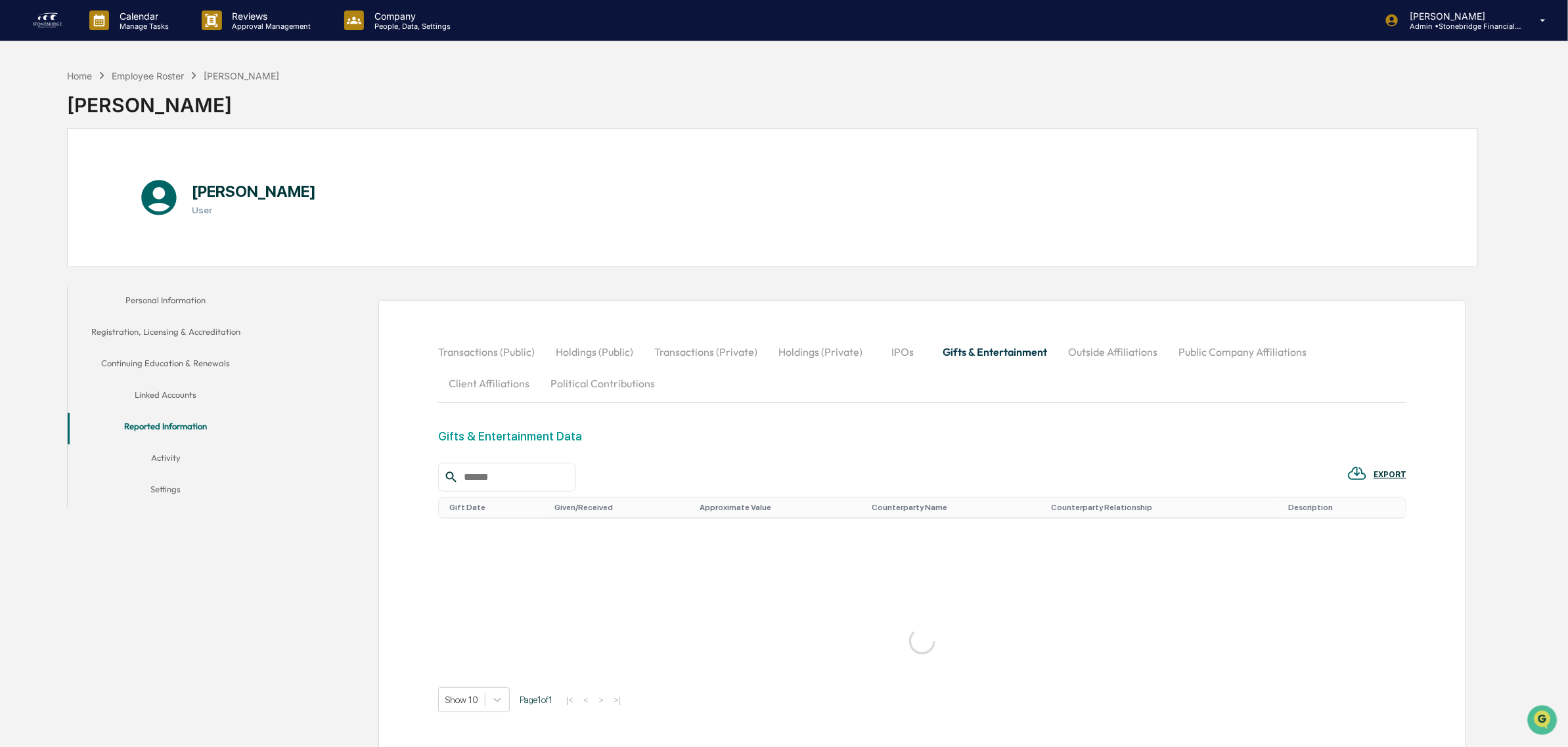
click at [937, 349] on button "Gifts & Entertainment" at bounding box center [994, 352] width 126 height 32
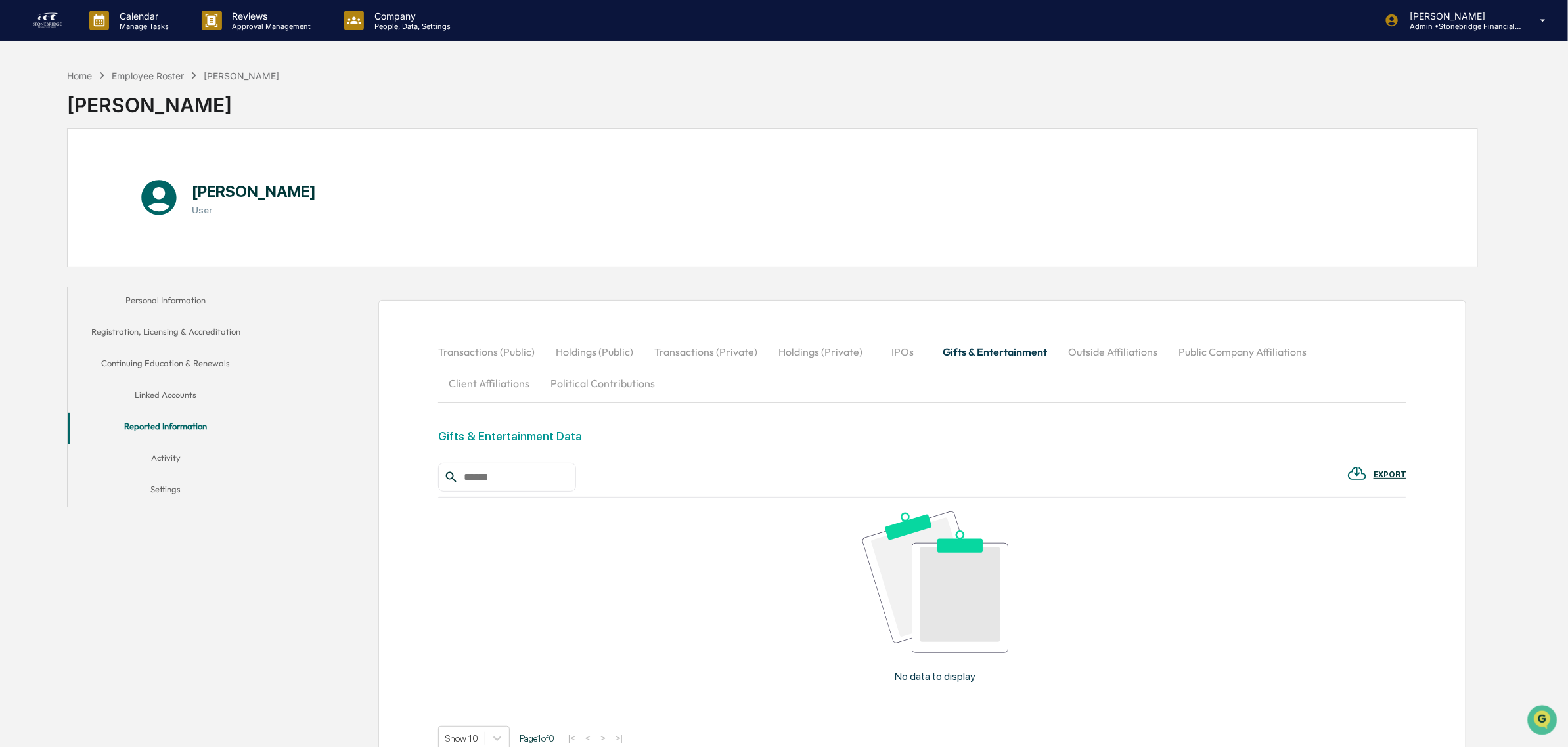
click at [891, 352] on button "IPOs" at bounding box center [902, 352] width 59 height 32
click at [815, 356] on button "Holdings (Private)" at bounding box center [821, 352] width 105 height 32
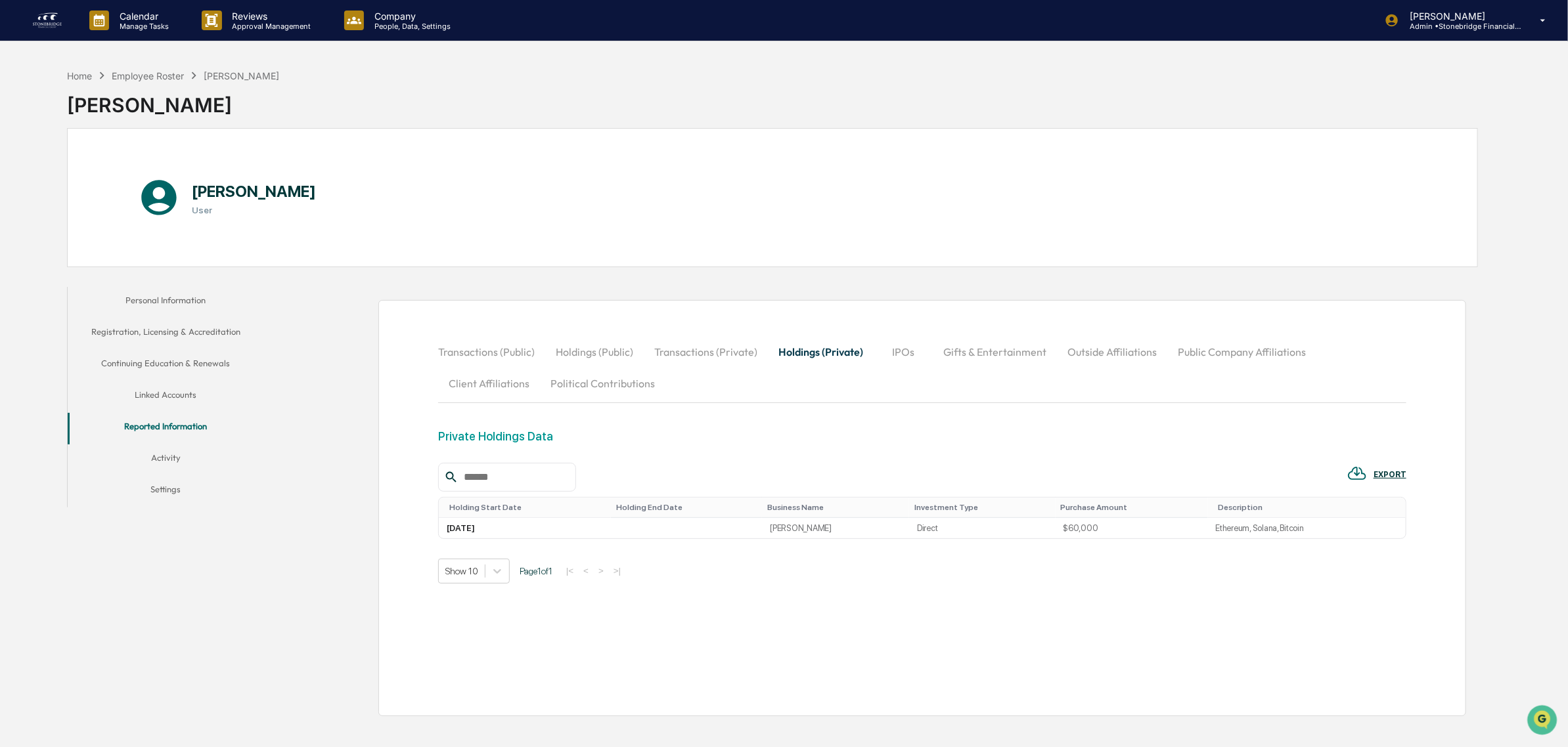
click at [607, 593] on div "Transactions (Public) Holdings (Public) Transactions (Private) Holdings (Privat…" at bounding box center [922, 507] width 969 height 344
click at [625, 357] on button "Holdings (Public)" at bounding box center [594, 352] width 98 height 32
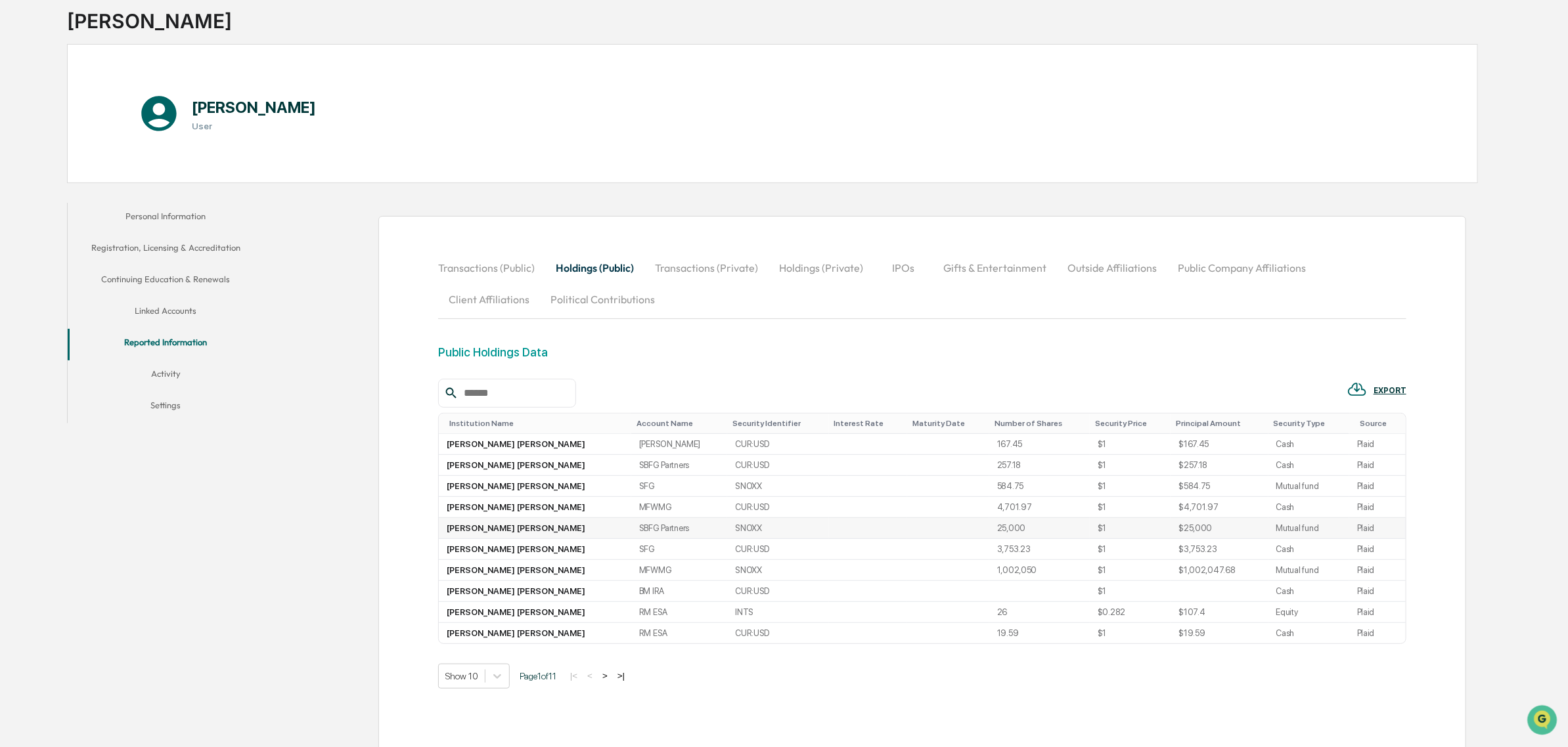
scroll to position [176, 0]
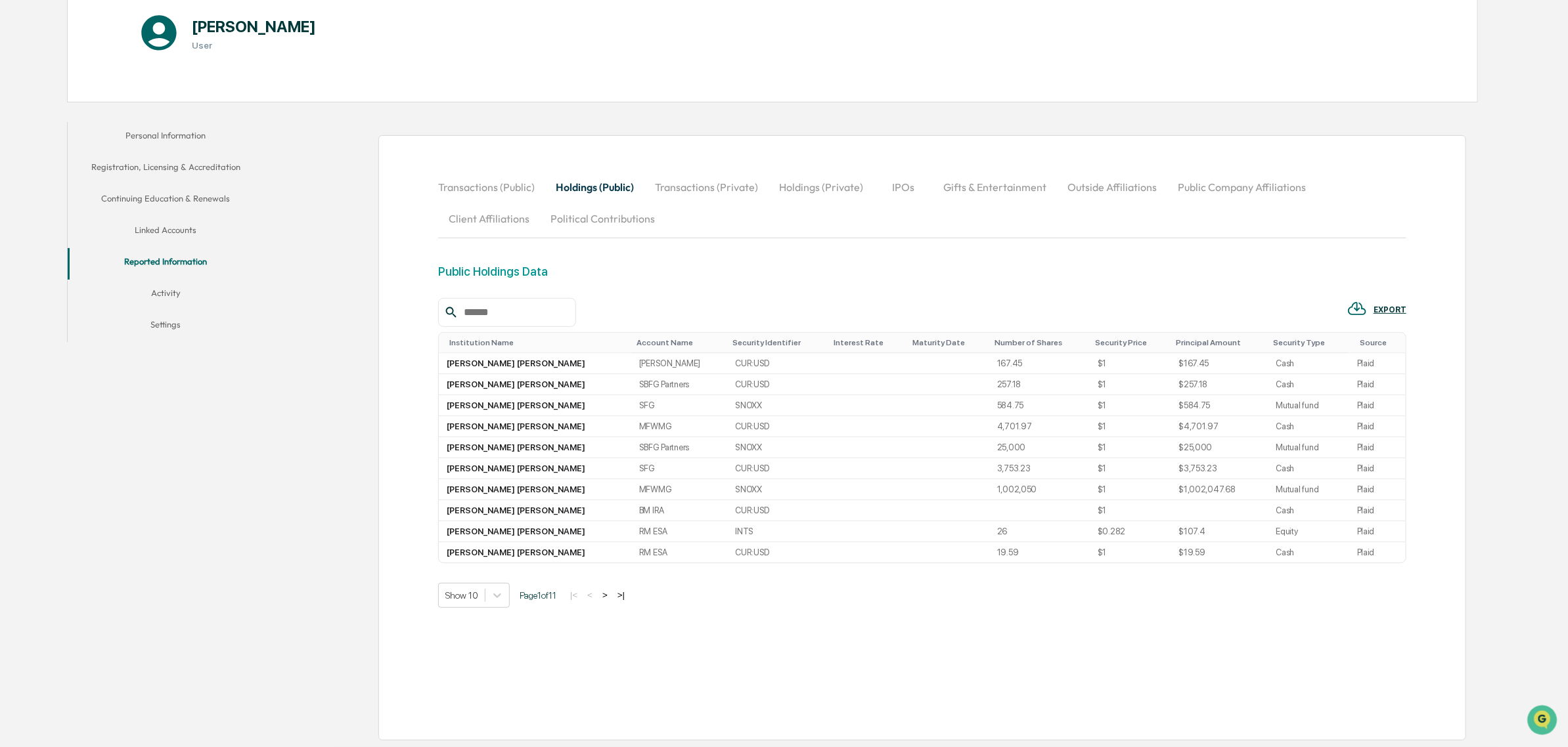
click at [493, 172] on button "Transactions (Public)" at bounding box center [491, 187] width 107 height 32
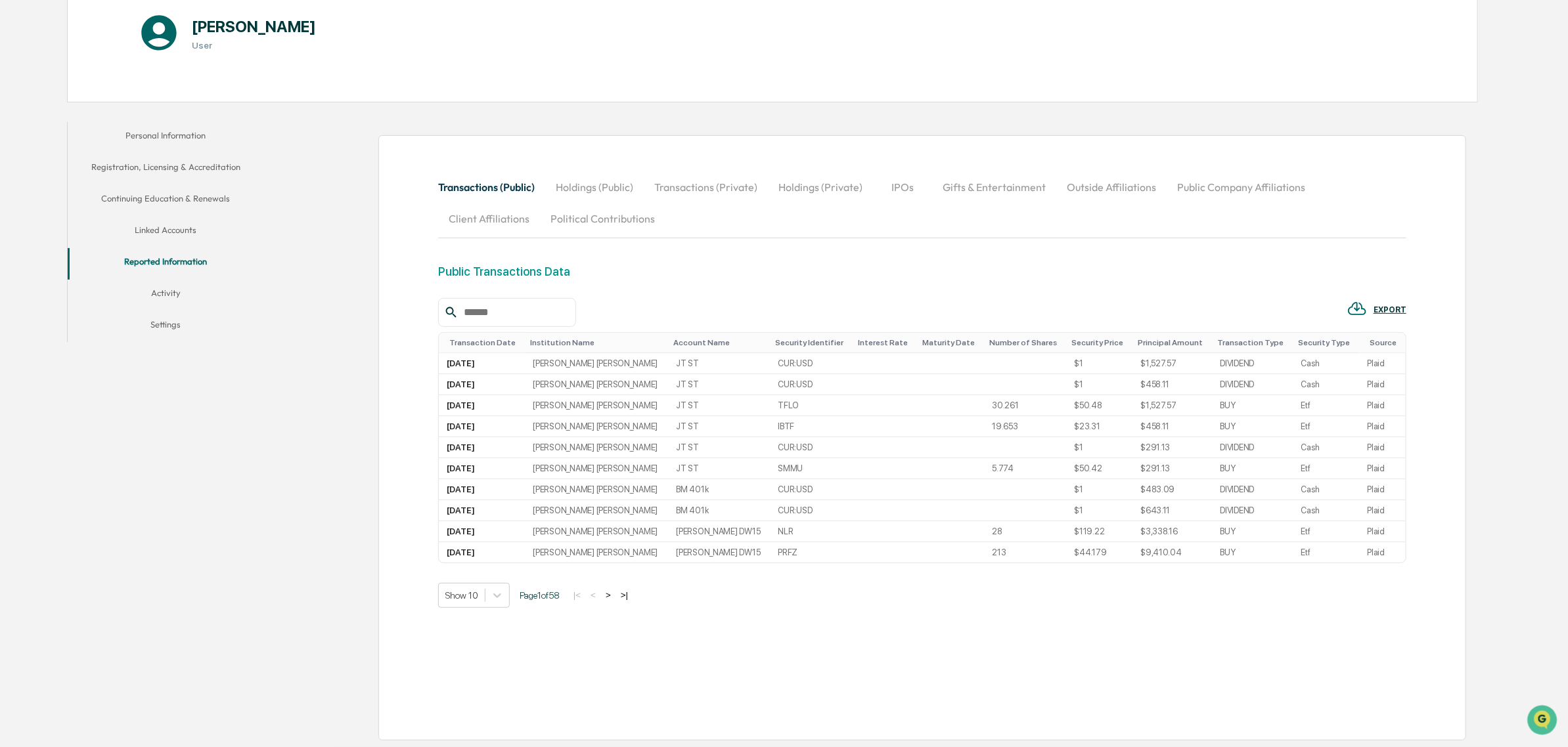
click at [703, 184] on button "Transactions (Private)" at bounding box center [706, 187] width 124 height 32
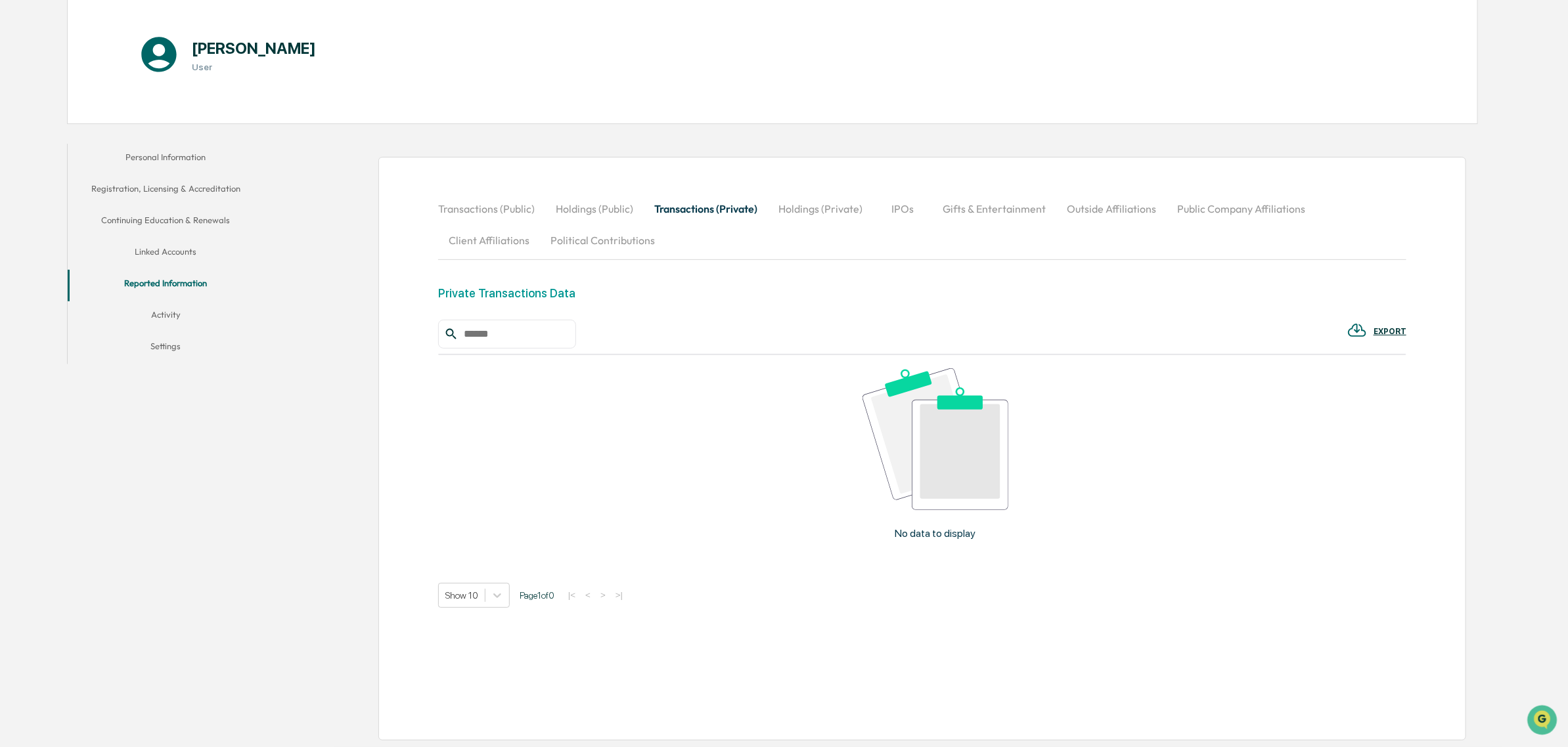
click at [811, 209] on button "Holdings (Private)" at bounding box center [821, 209] width 105 height 32
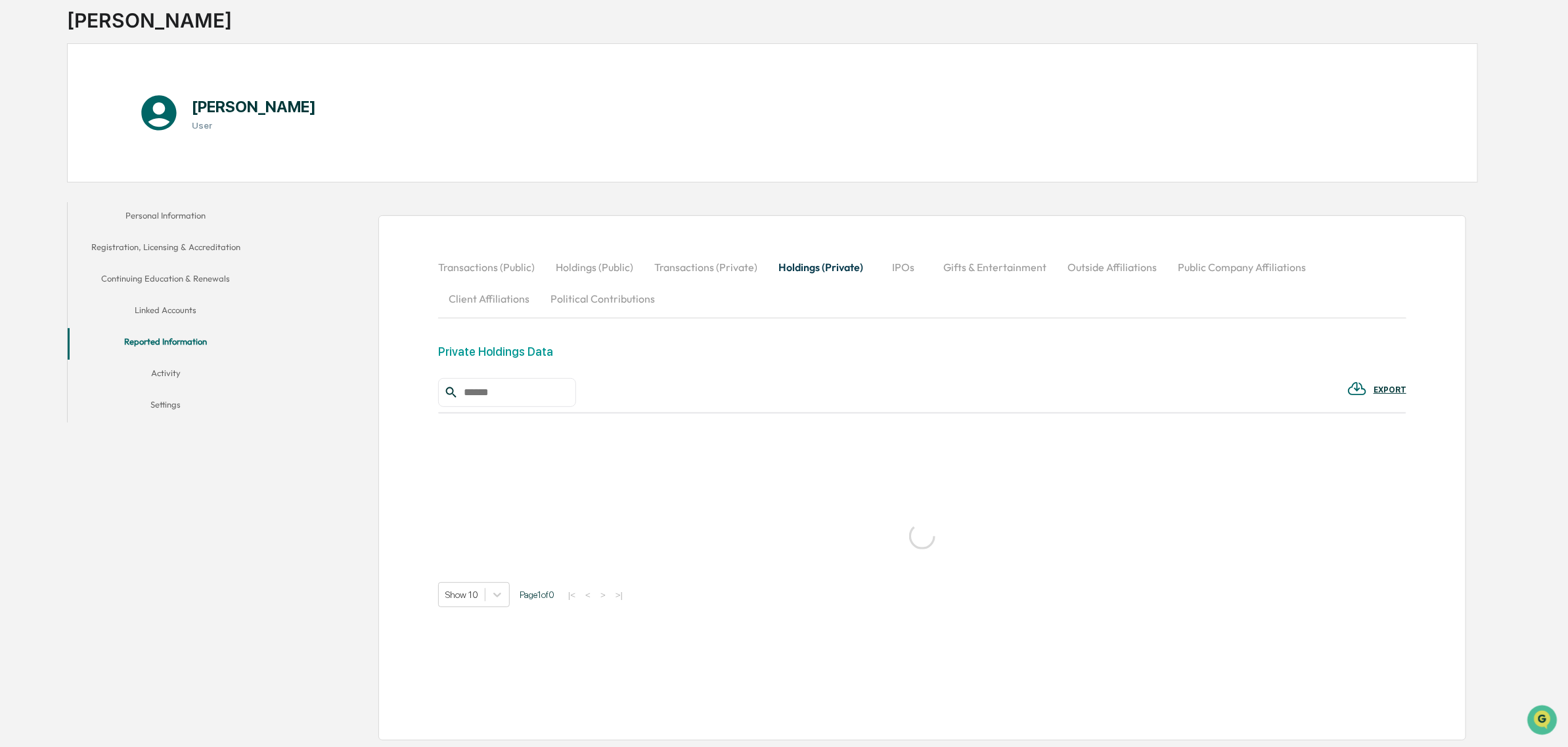
scroll to position [62, 0]
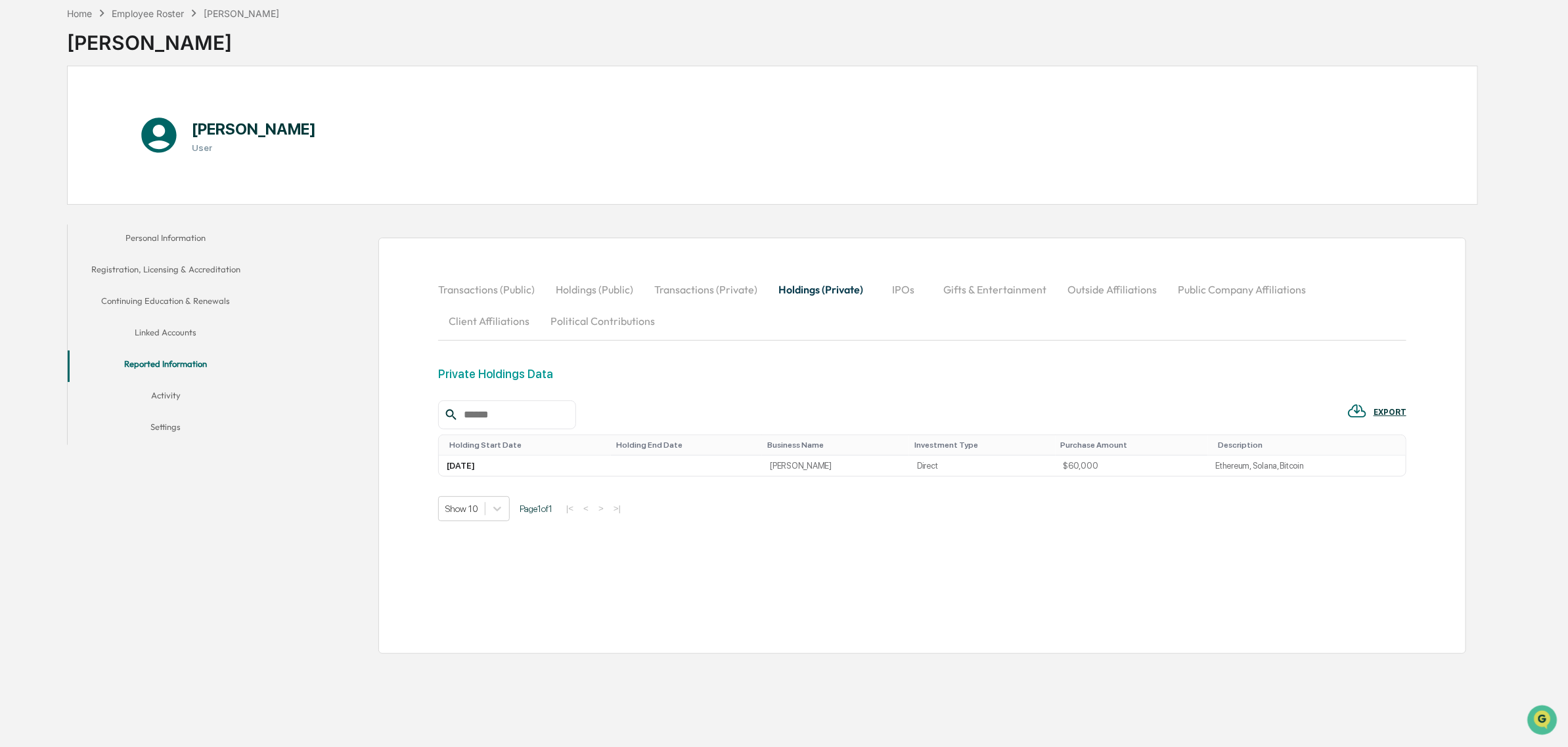
click at [510, 521] on div "Show 10" at bounding box center [474, 509] width 72 height 25
click at [503, 517] on div at bounding box center [497, 509] width 24 height 24
click at [517, 602] on div "Transactions (Public) Holdings (Public) Transactions (Private) Holdings (Privat…" at bounding box center [922, 446] width 969 height 344
drag, startPoint x: 552, startPoint y: 588, endPoint x: 552, endPoint y: 575, distance: 13.0
click at [553, 588] on div "Transactions (Public) Holdings (Public) Transactions (Private) Holdings (Privat…" at bounding box center [922, 446] width 969 height 344
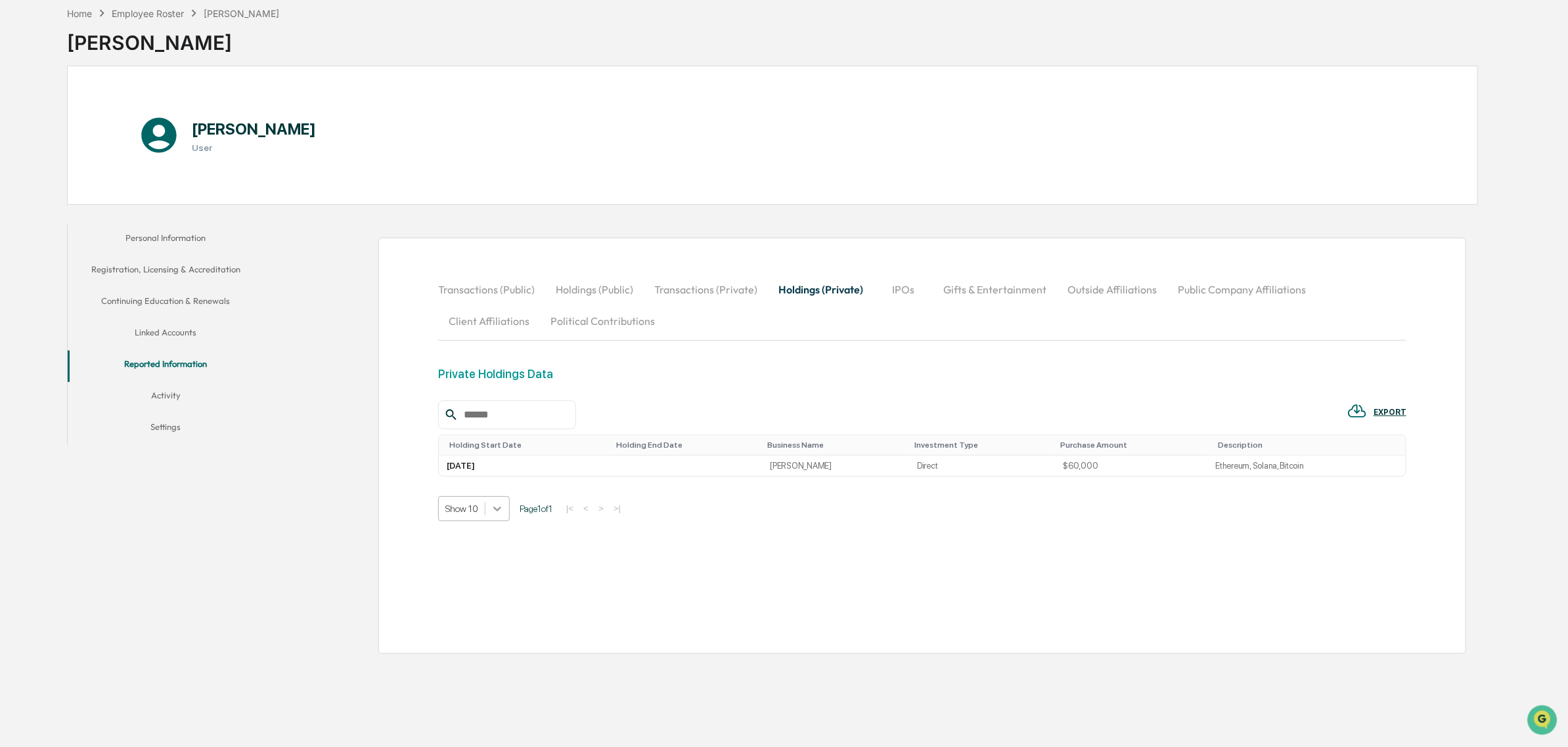
click at [487, 521] on div at bounding box center [497, 509] width 24 height 24
click at [468, 543] on div "Show 5" at bounding box center [474, 542] width 72 height 21
click at [1282, 612] on div "Transactions (Public) Holdings (Public) Transactions (Private) Holdings (Privat…" at bounding box center [922, 446] width 969 height 344
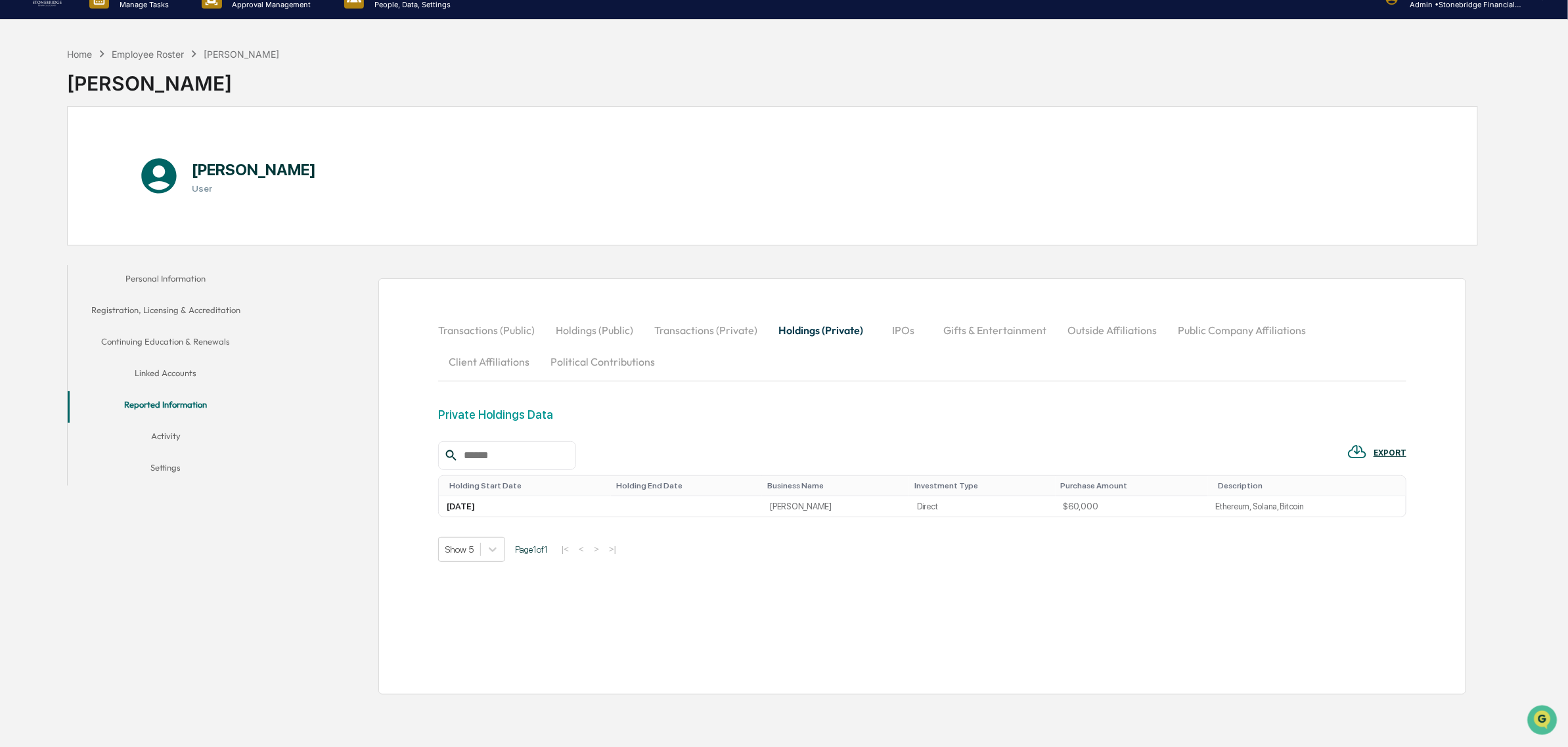
scroll to position [0, 0]
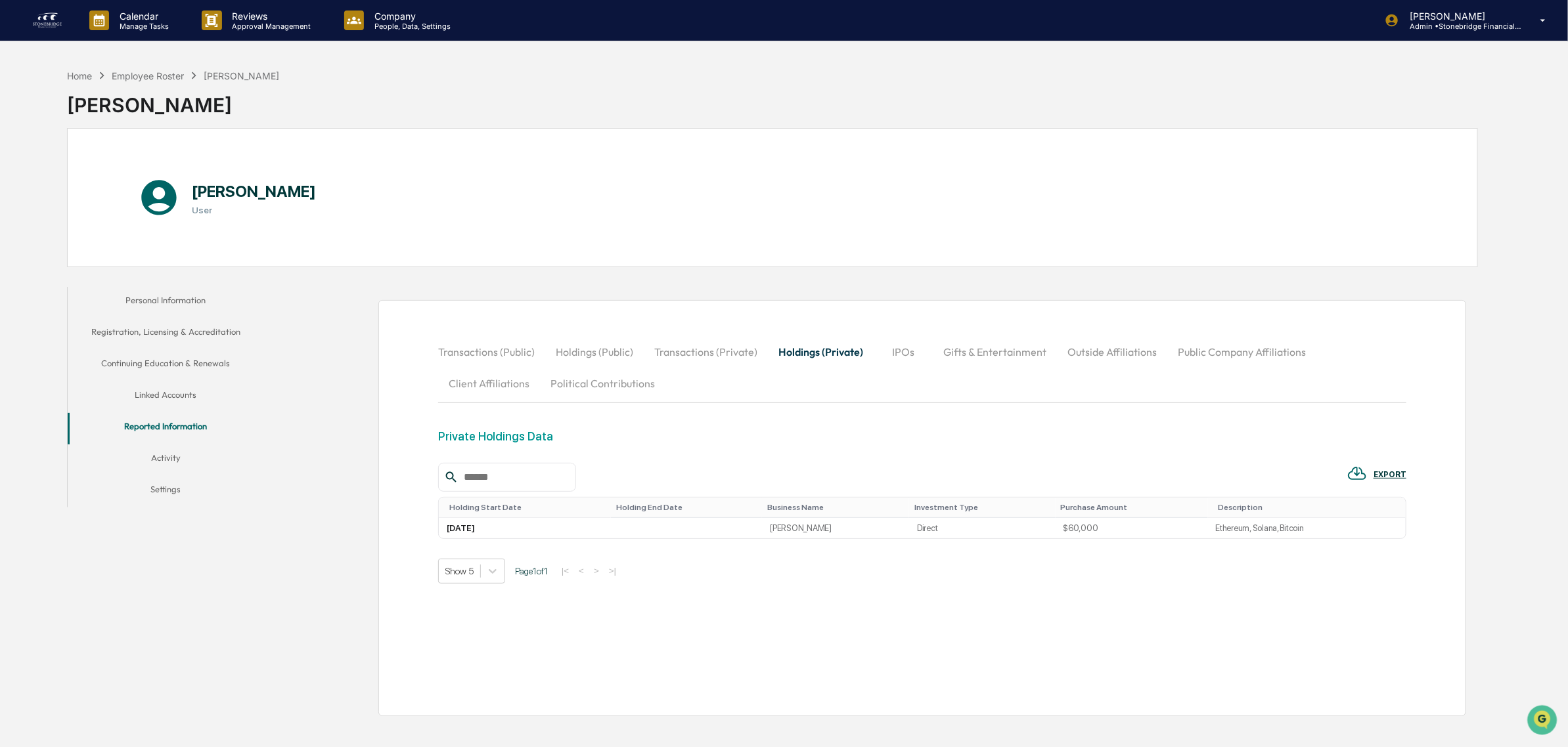
click at [898, 344] on button "IPOs" at bounding box center [903, 352] width 59 height 32
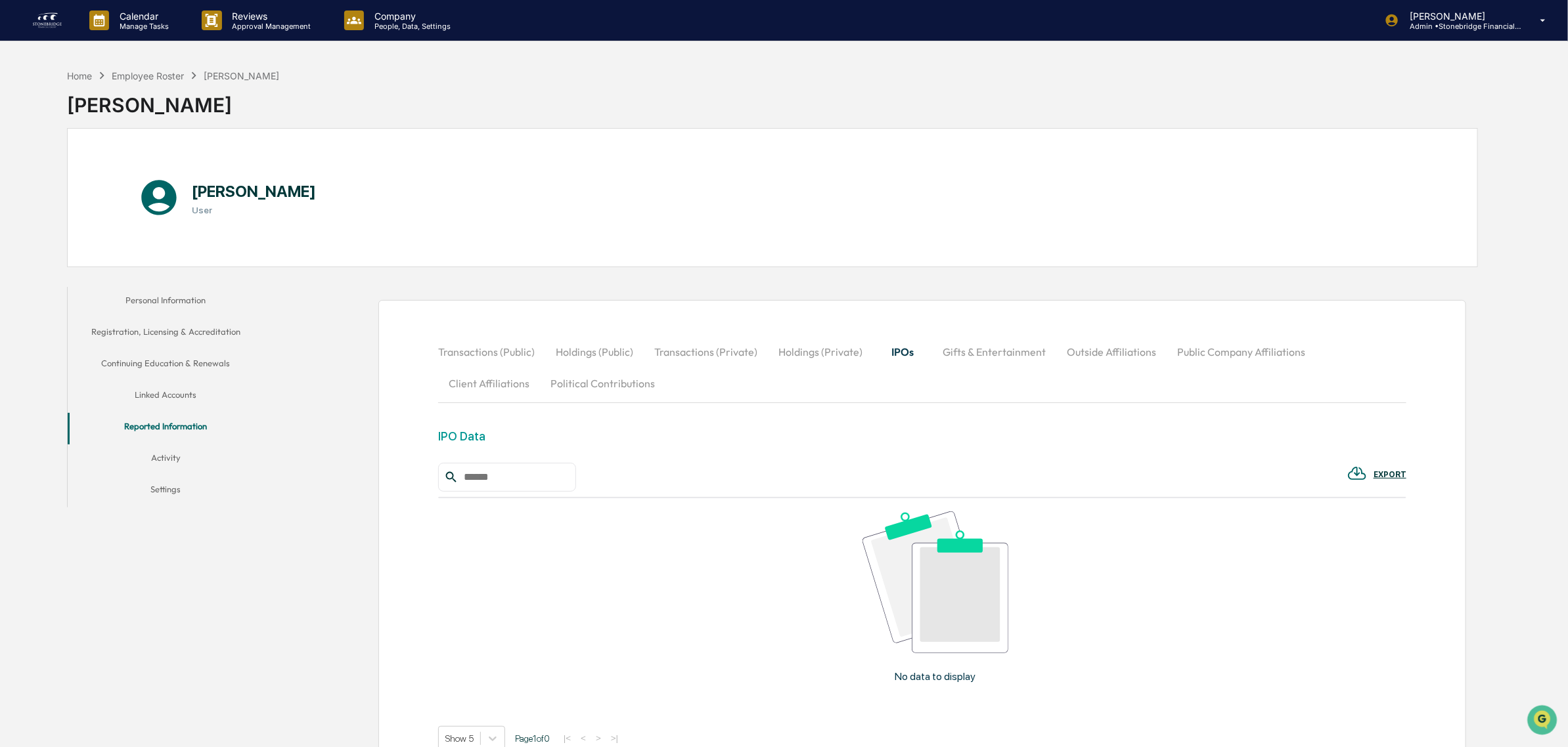
drag, startPoint x: 861, startPoint y: 356, endPoint x: 851, endPoint y: 356, distance: 10.0
click at [851, 356] on button "Holdings (Private)" at bounding box center [821, 352] width 105 height 32
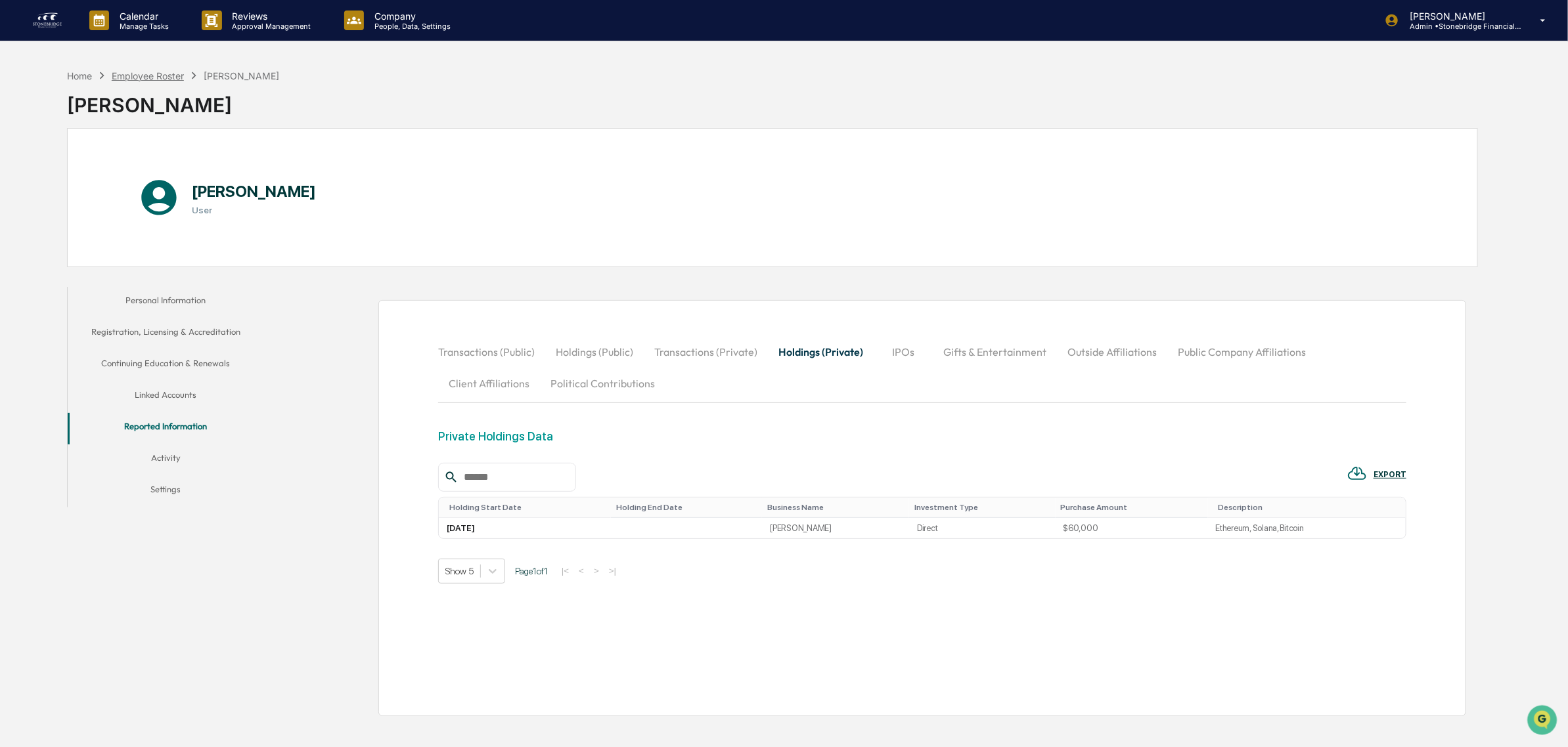
click at [157, 77] on div "Employee Roster" at bounding box center [148, 76] width 73 height 11
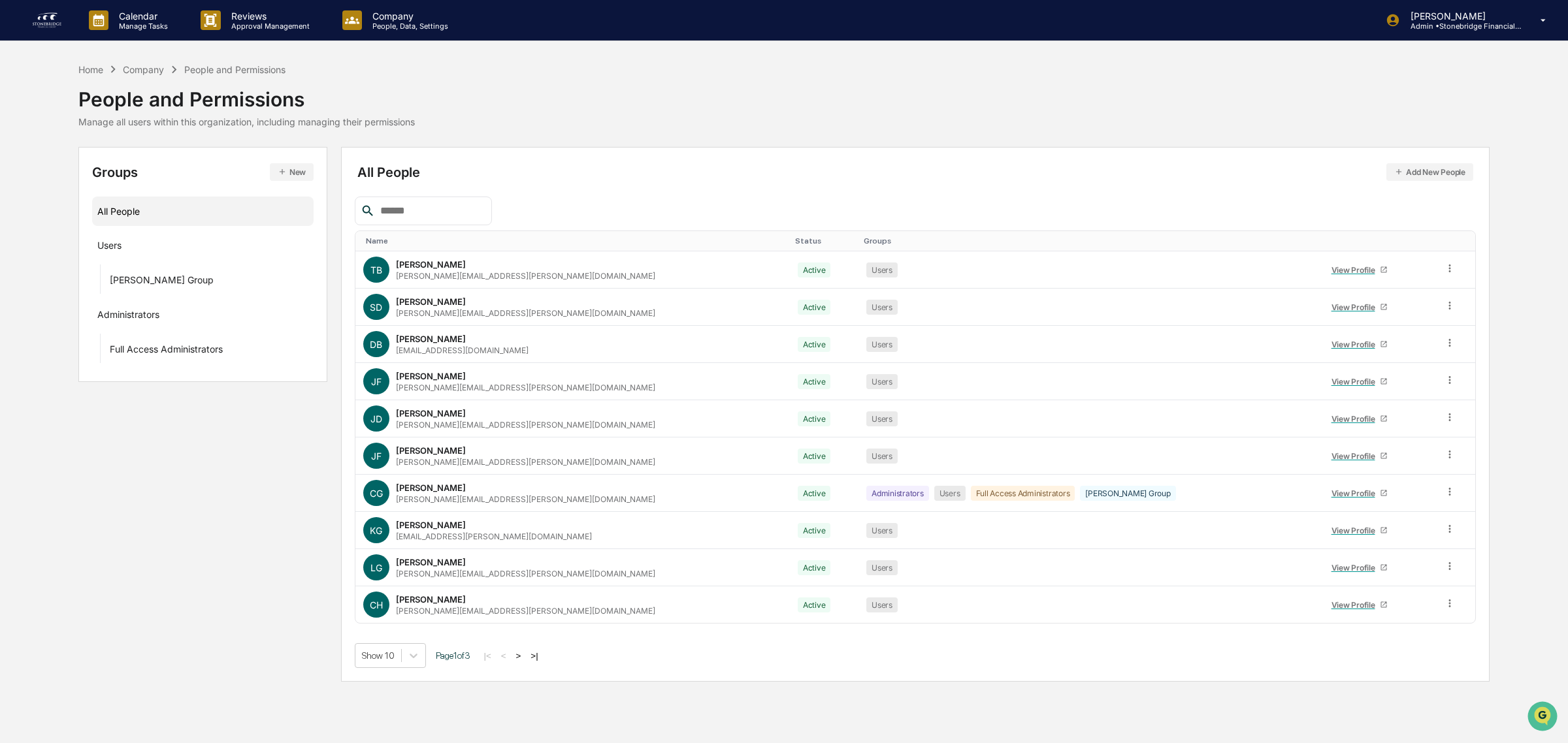
click at [523, 657] on button ">" at bounding box center [518, 656] width 13 height 11
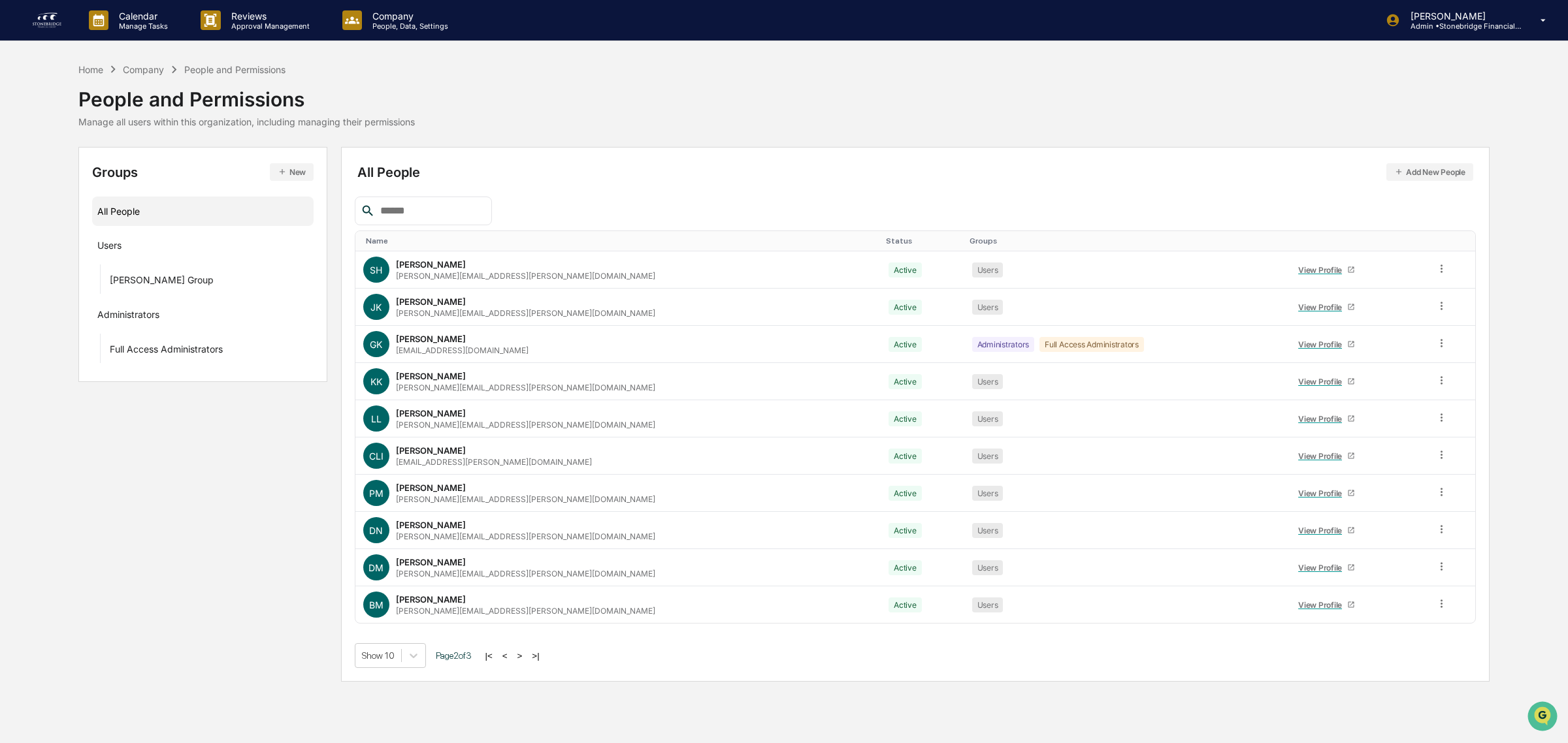
click at [523, 655] on button ">" at bounding box center [520, 656] width 13 height 11
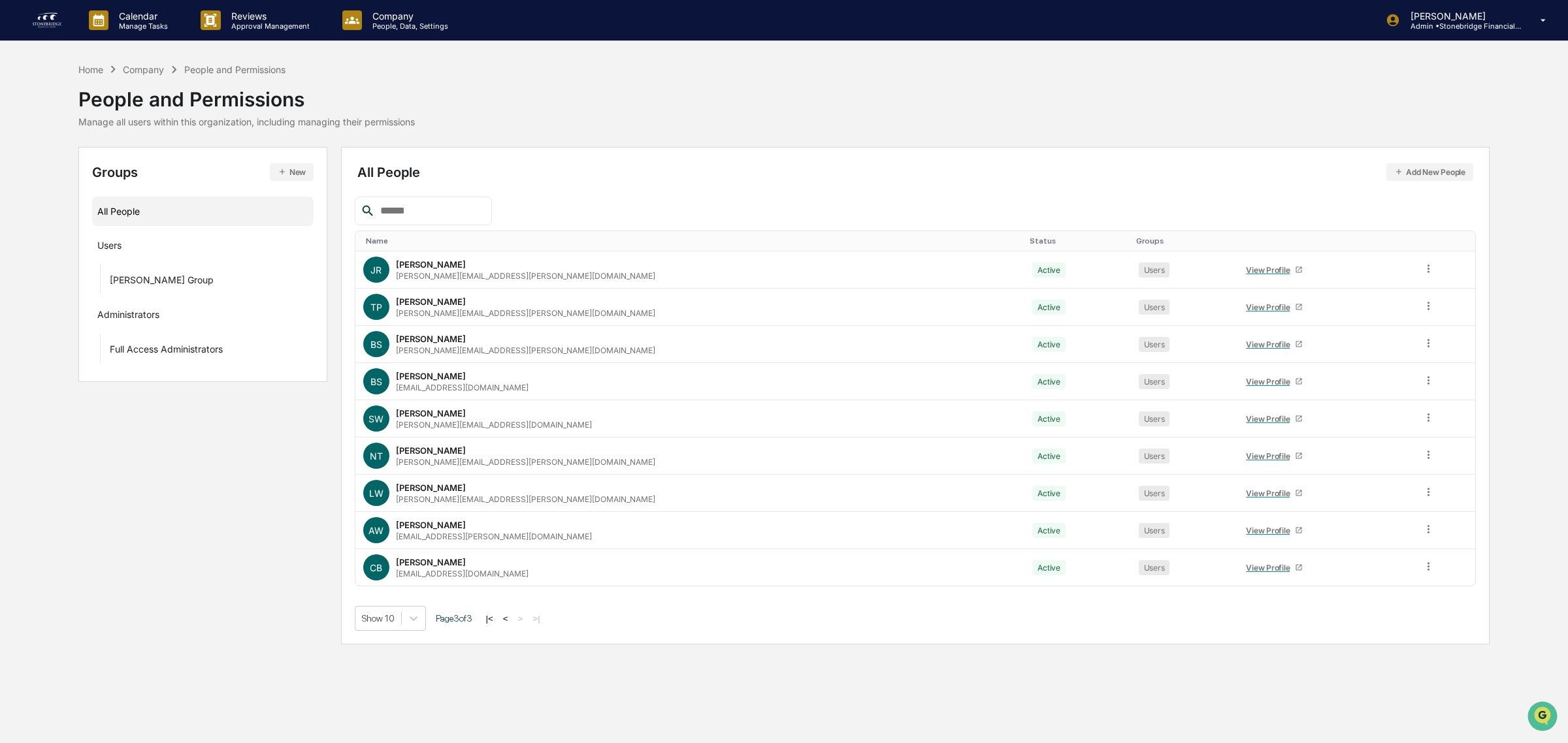
click at [512, 622] on button "<" at bounding box center [506, 619] width 13 height 11
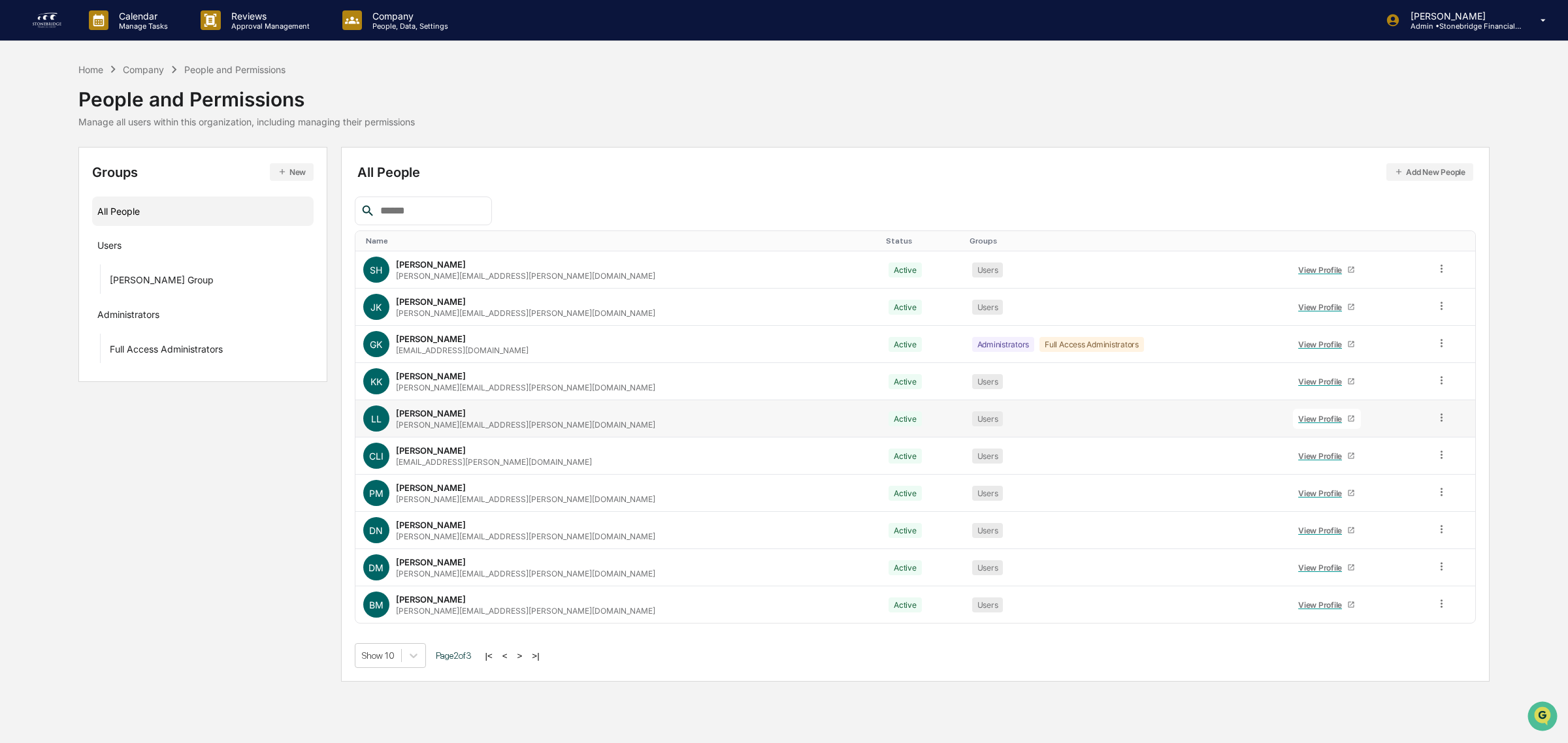
click at [1298, 418] on div "View Profile" at bounding box center [1322, 419] width 49 height 10
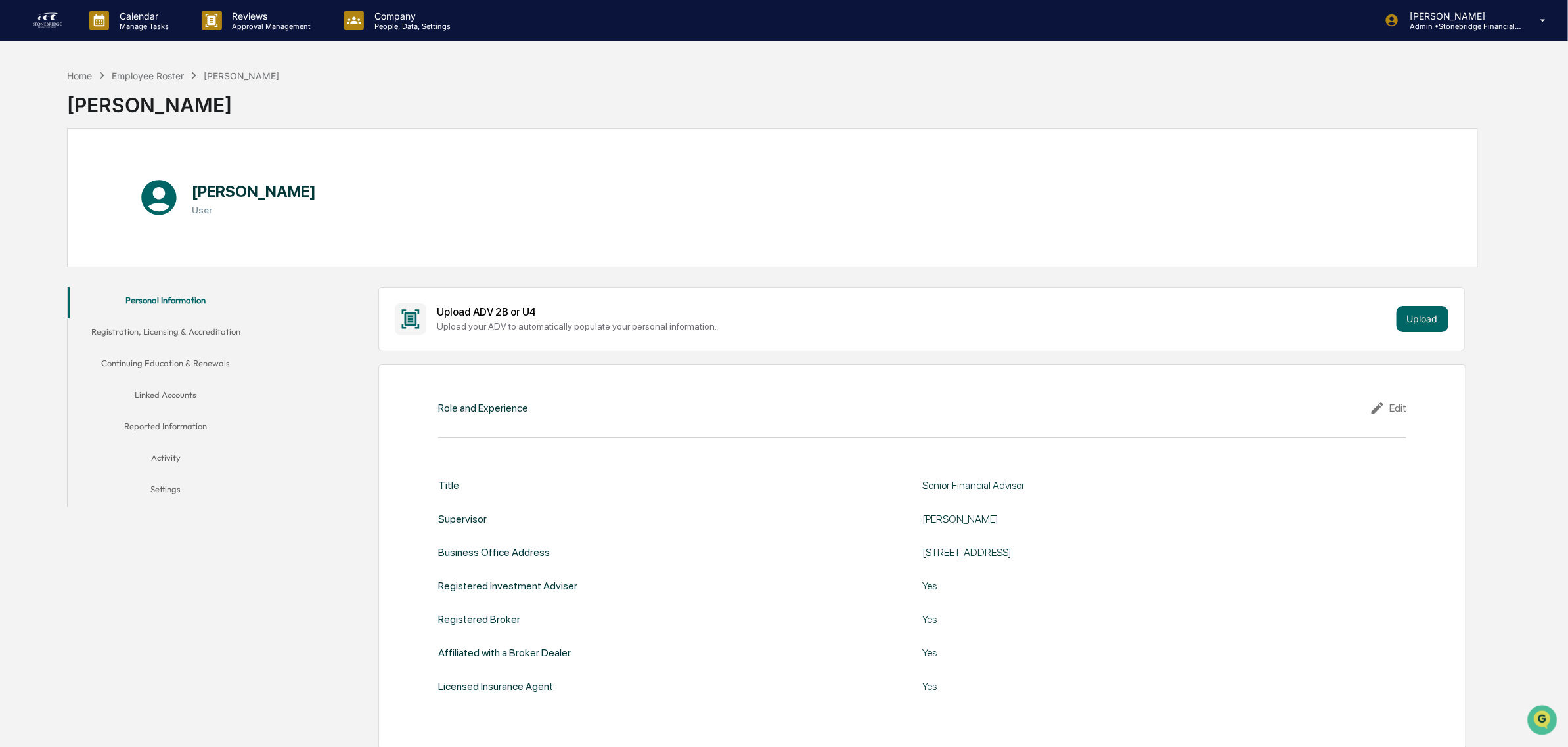
click at [144, 325] on button "Registration, Licensing & Accreditation" at bounding box center [166, 334] width 197 height 32
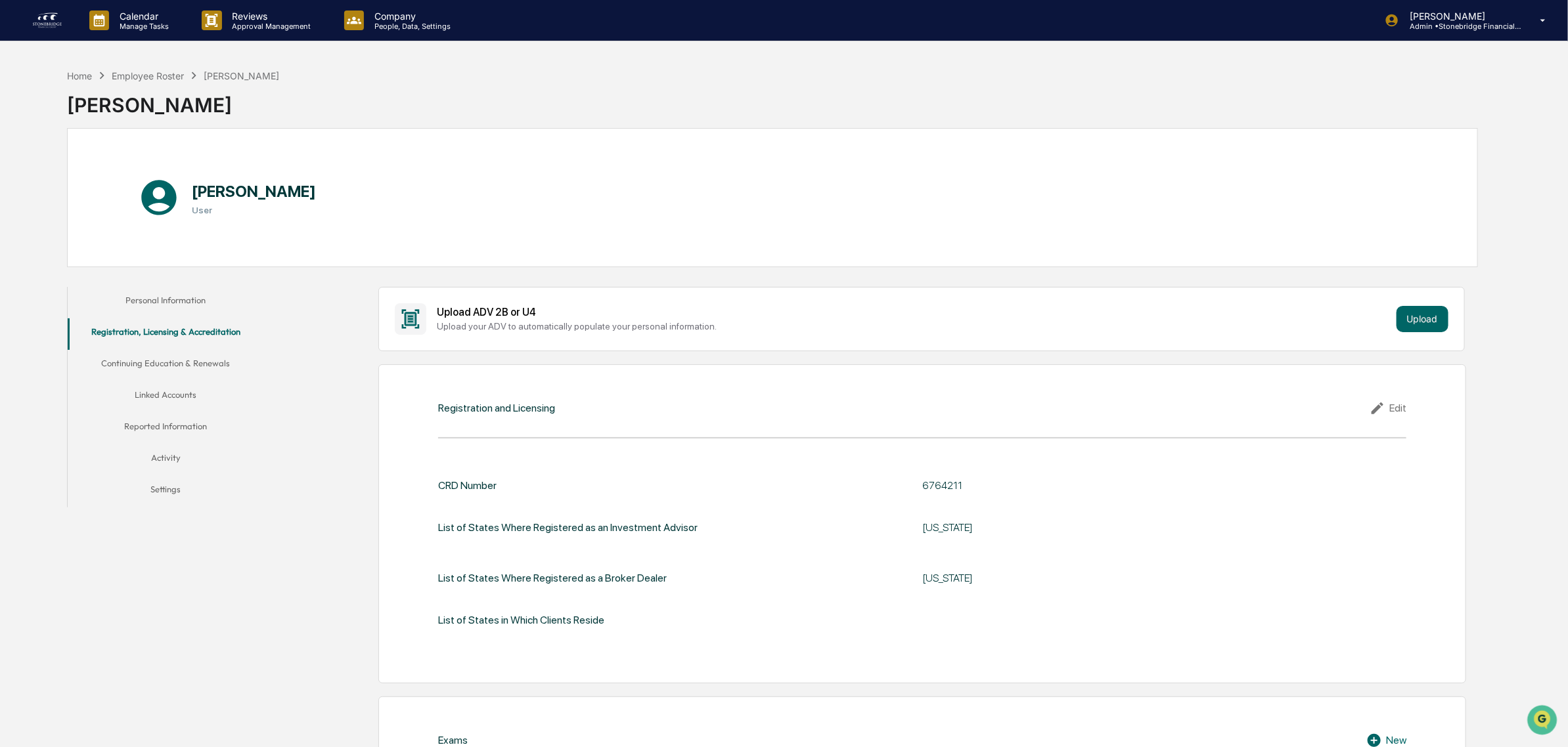
click at [182, 372] on button "Continuing Education & Renewals" at bounding box center [166, 366] width 197 height 32
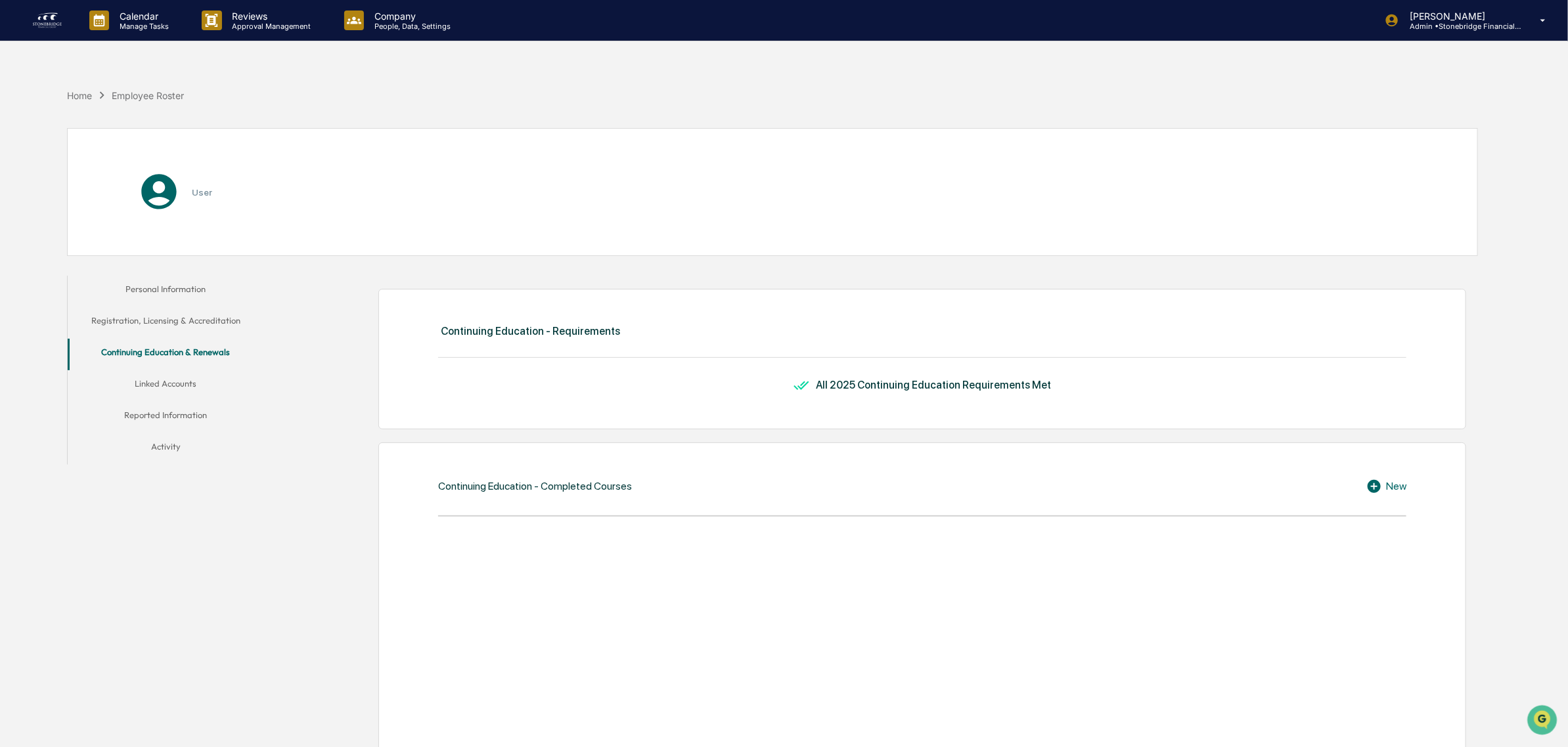
click at [169, 378] on button "Linked Accounts" at bounding box center [166, 386] width 197 height 32
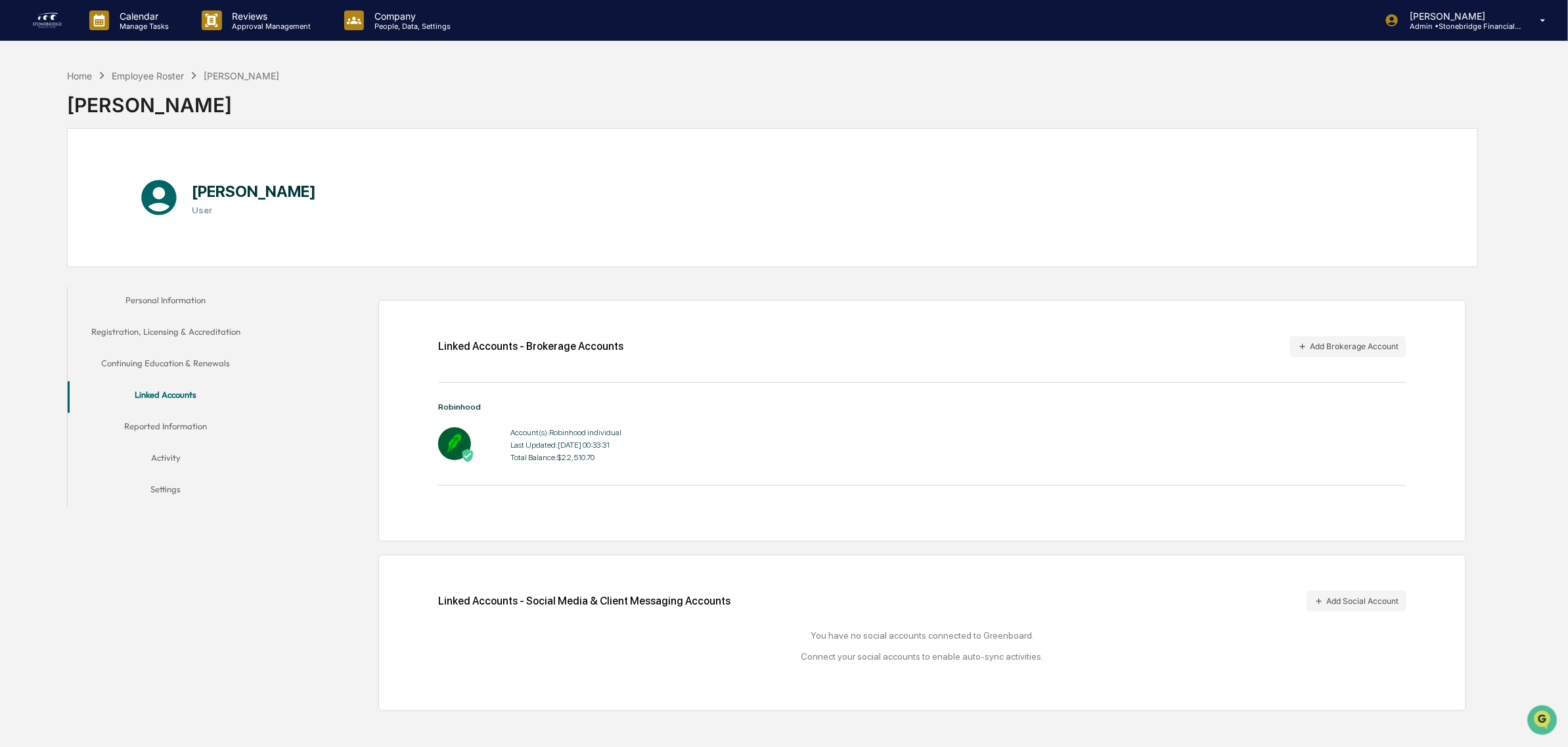
scroll to position [62, 0]
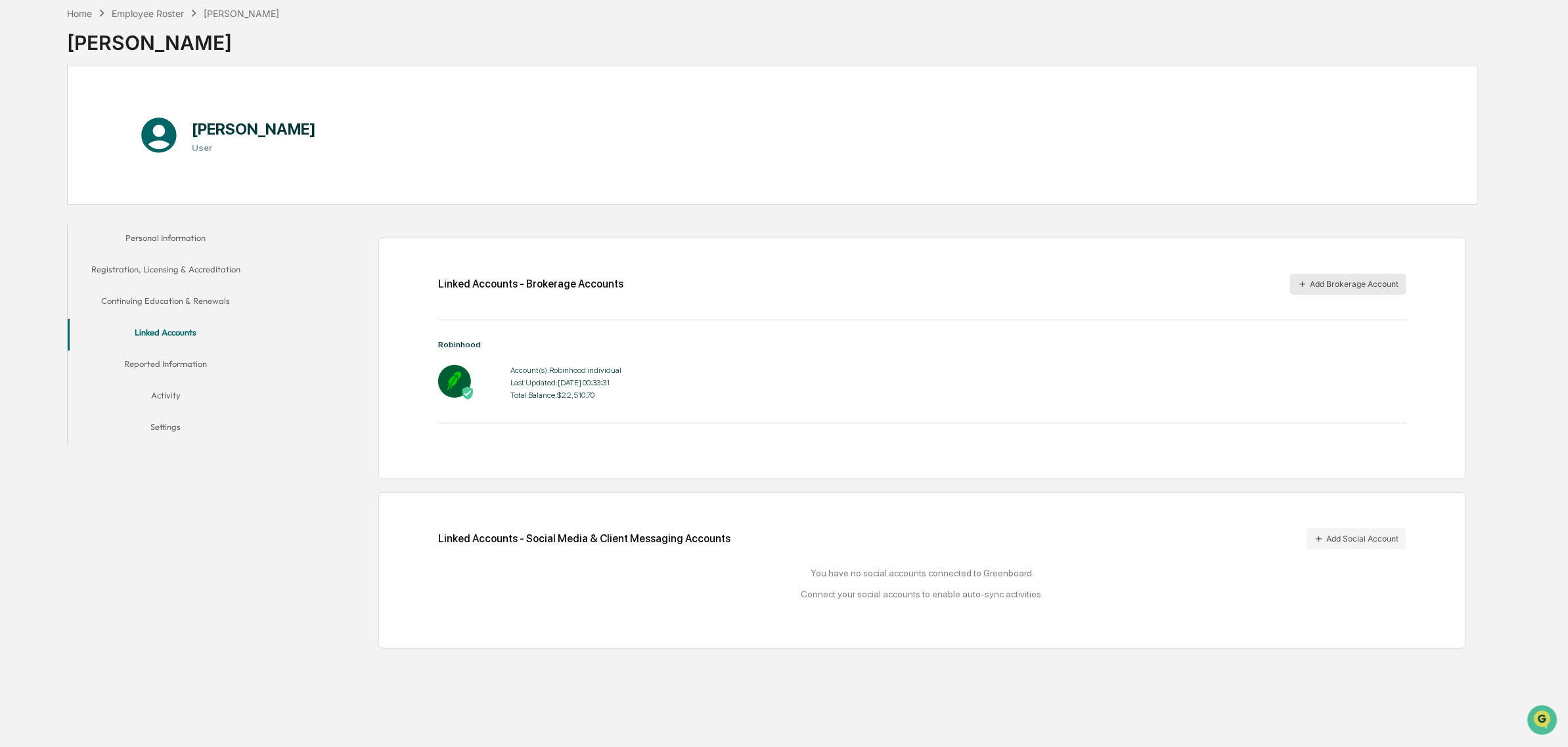
click at [1317, 281] on button "Add Brokerage Account" at bounding box center [1348, 284] width 116 height 21
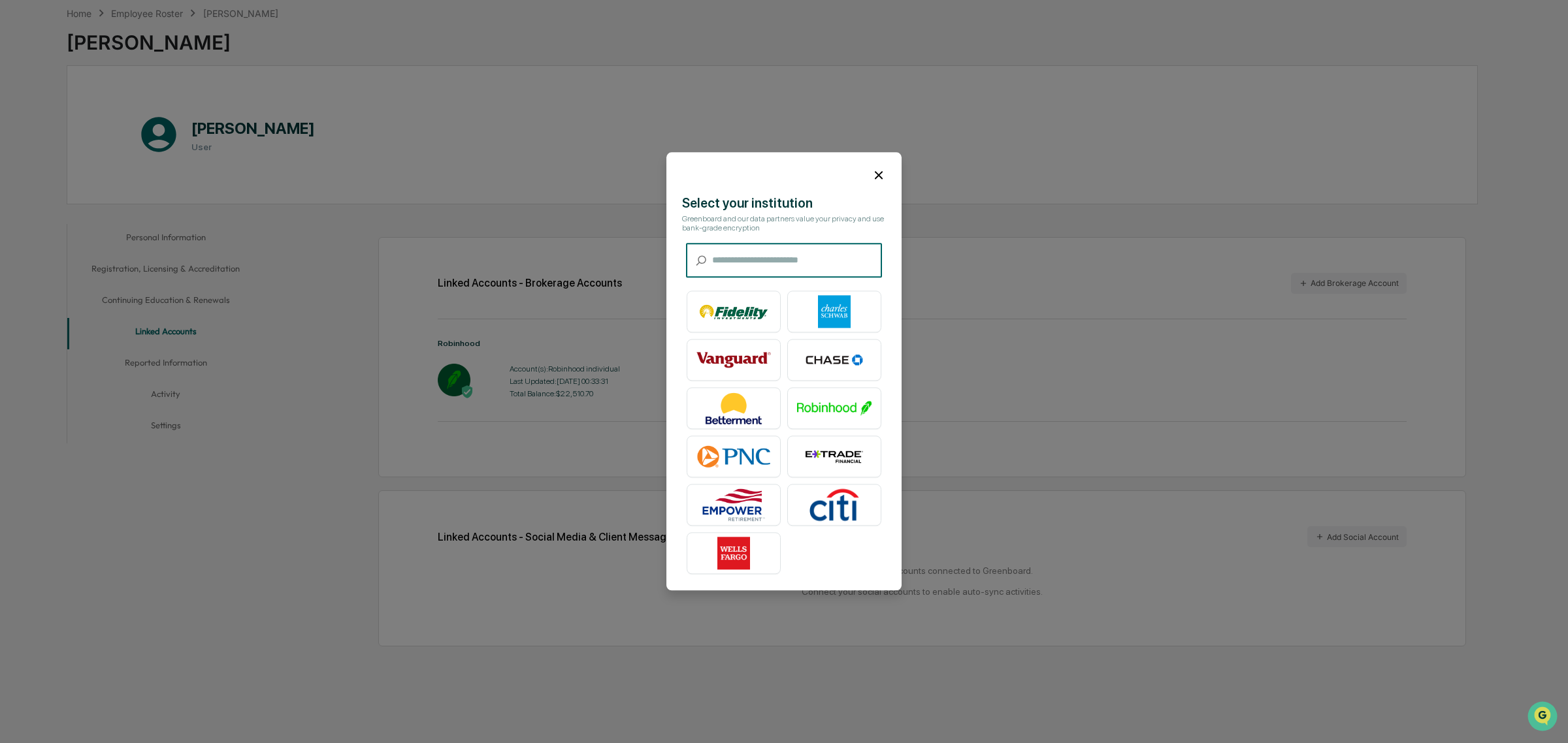
click at [875, 161] on div at bounding box center [783, 169] width 235 height 35
click at [880, 177] on icon at bounding box center [879, 175] width 14 height 14
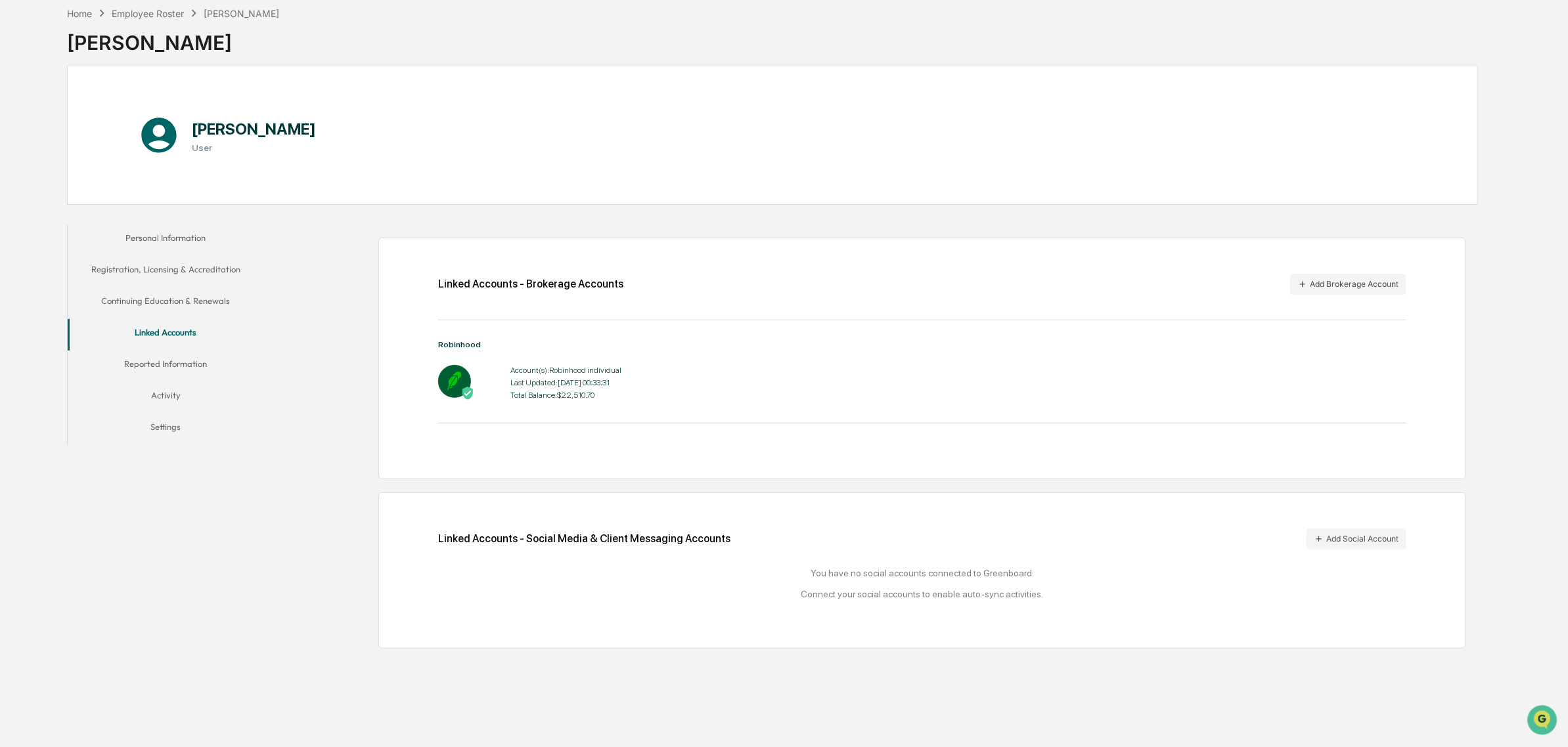
click at [199, 367] on button "Reported Information" at bounding box center [166, 367] width 197 height 32
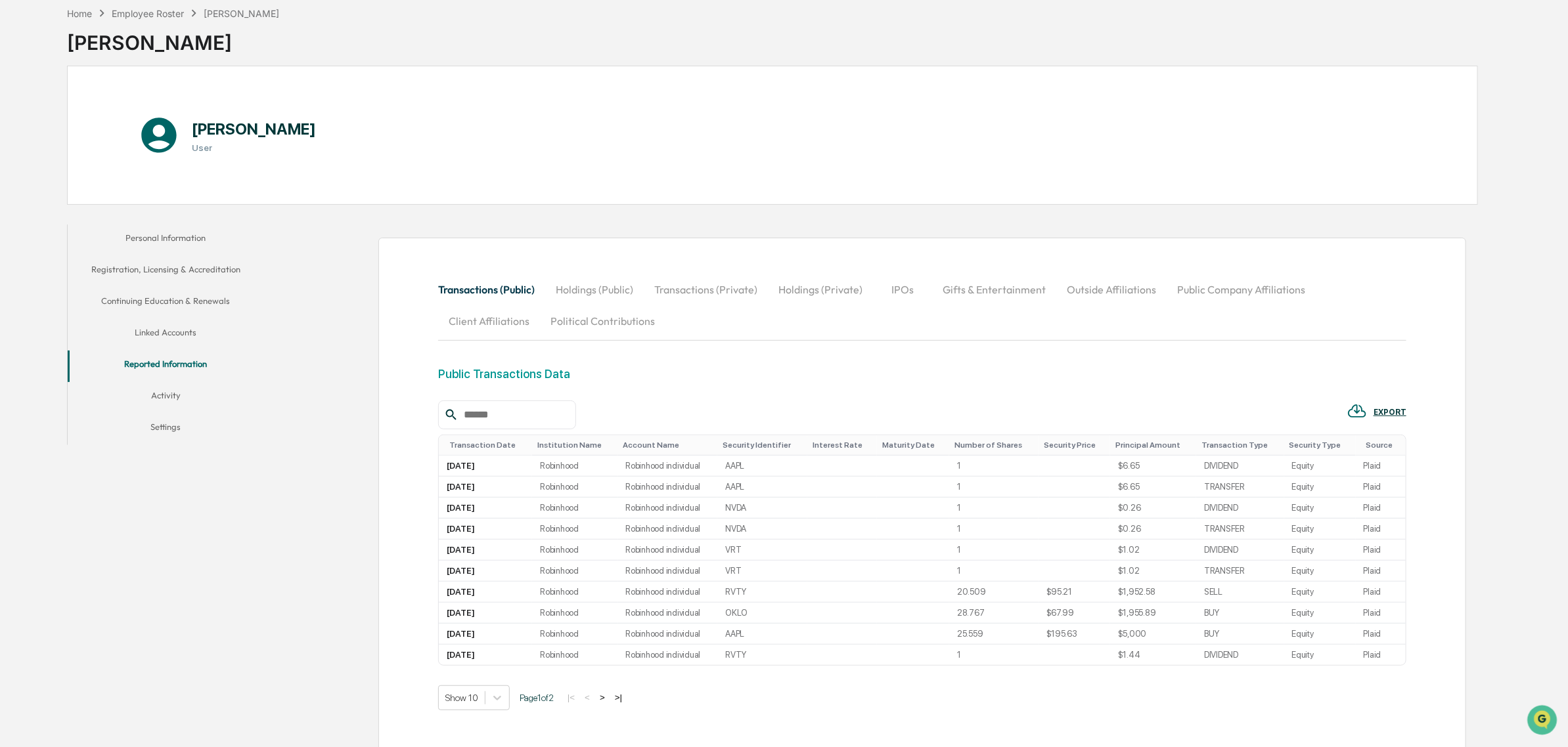
click at [629, 306] on button "Political Contributions" at bounding box center [602, 321] width 126 height 32
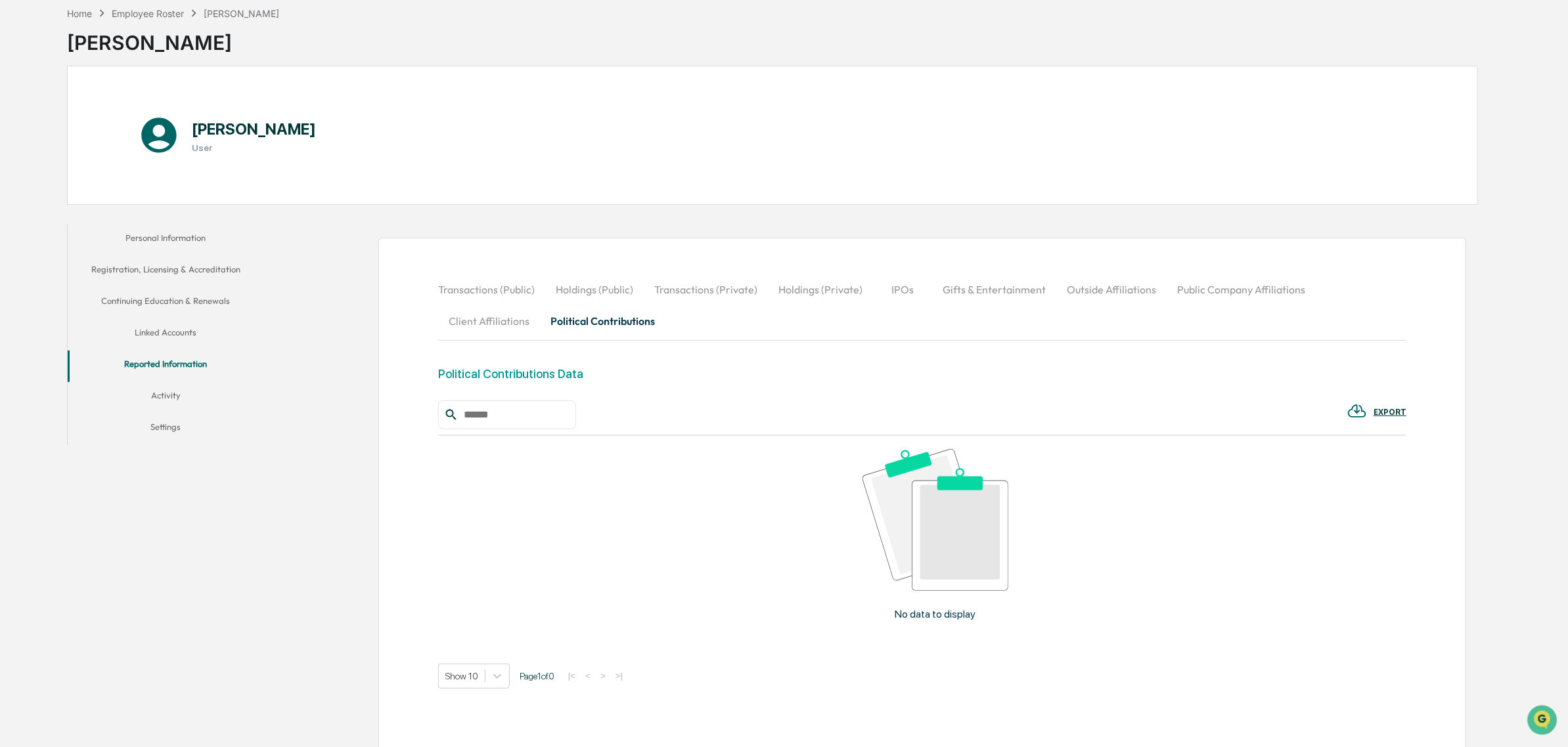
click at [617, 294] on button "Holdings (Public)" at bounding box center [594, 290] width 98 height 32
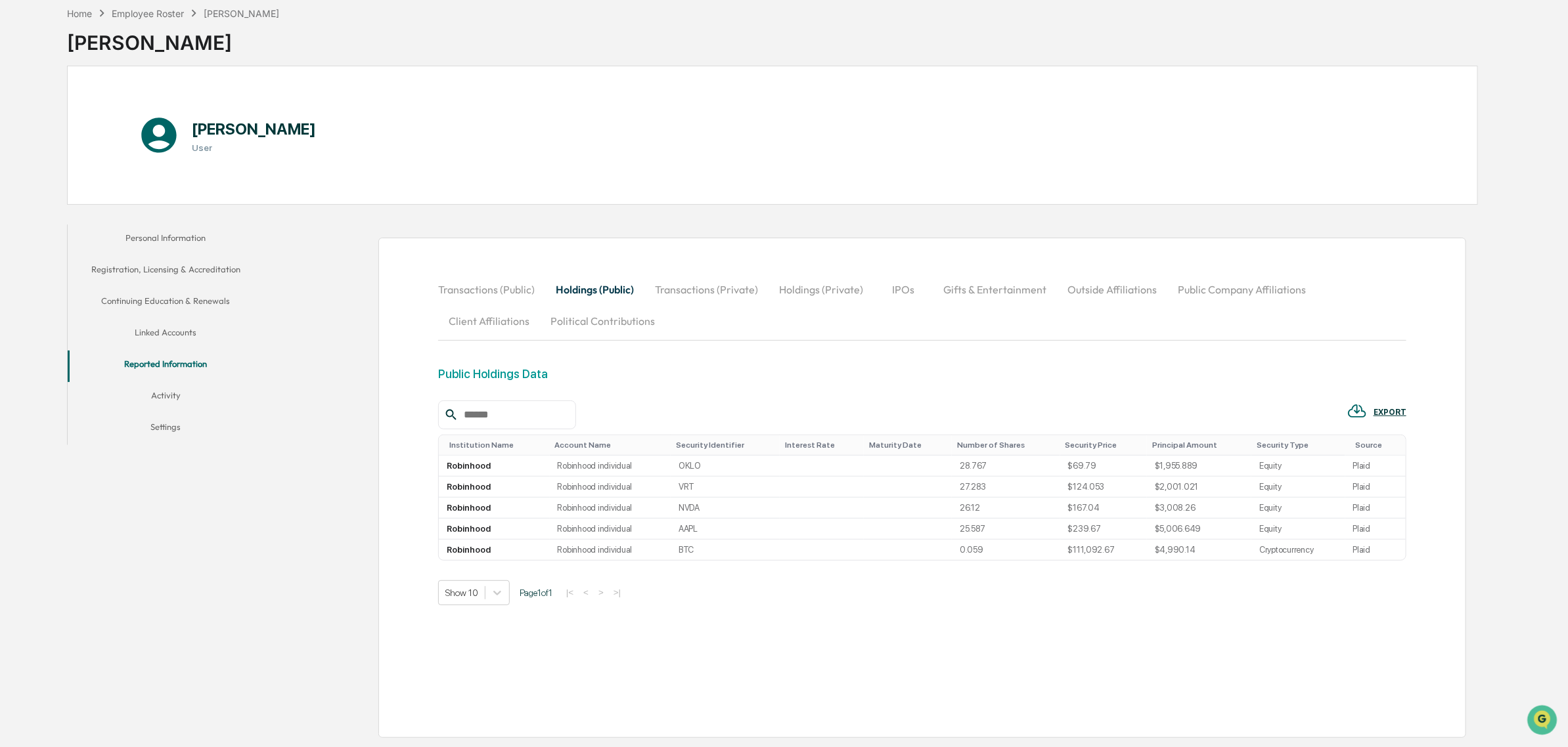
click at [704, 296] on button "Transactions (Private)" at bounding box center [706, 290] width 124 height 32
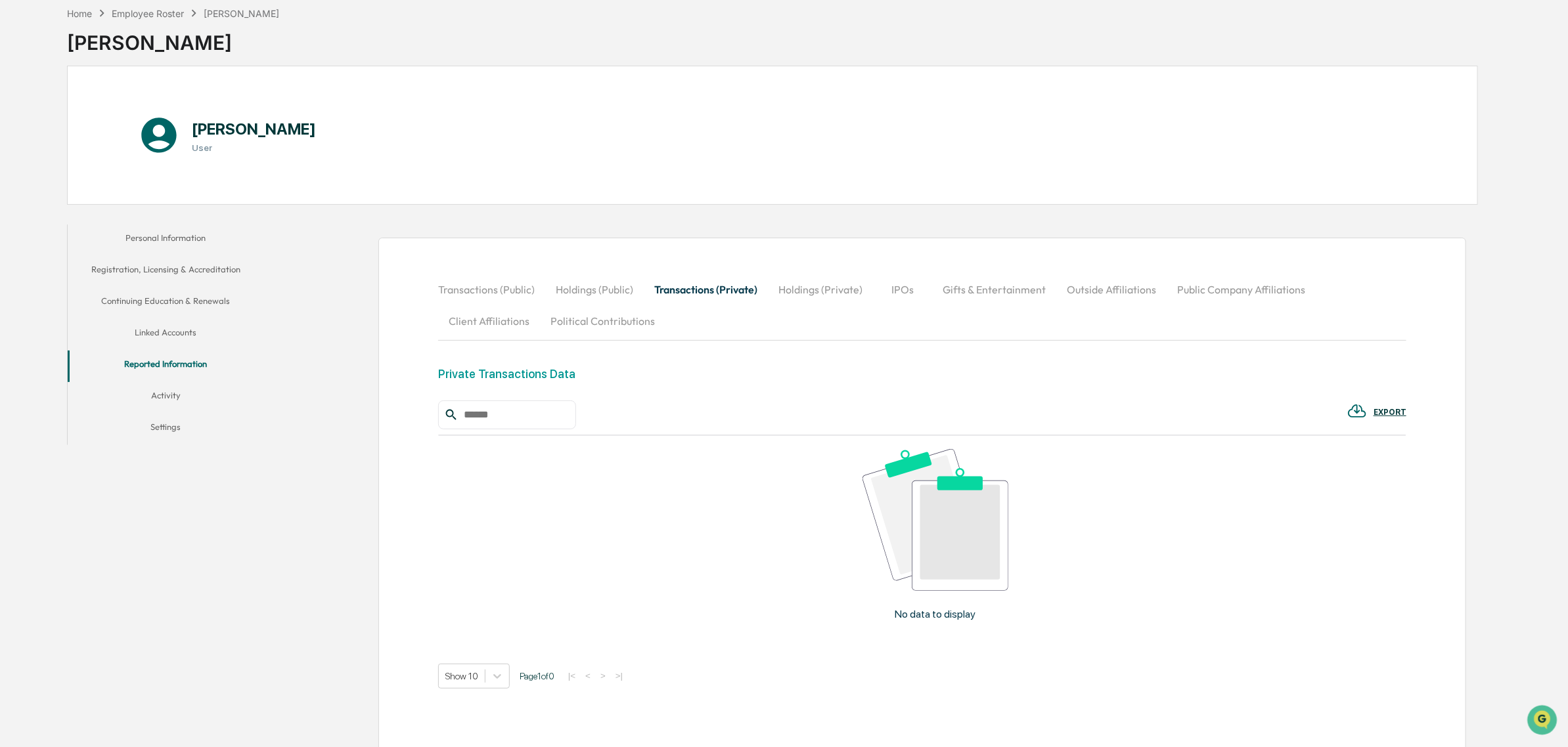
drag, startPoint x: 799, startPoint y: 289, endPoint x: 839, endPoint y: 294, distance: 40.3
click at [798, 289] on button "Holdings (Private)" at bounding box center [821, 290] width 105 height 32
click at [901, 294] on button "IPOs" at bounding box center [903, 290] width 59 height 32
click at [974, 299] on button "Gifts & Entertainment" at bounding box center [994, 290] width 124 height 32
click at [1111, 296] on button "Outside Affiliations" at bounding box center [1113, 290] width 111 height 32
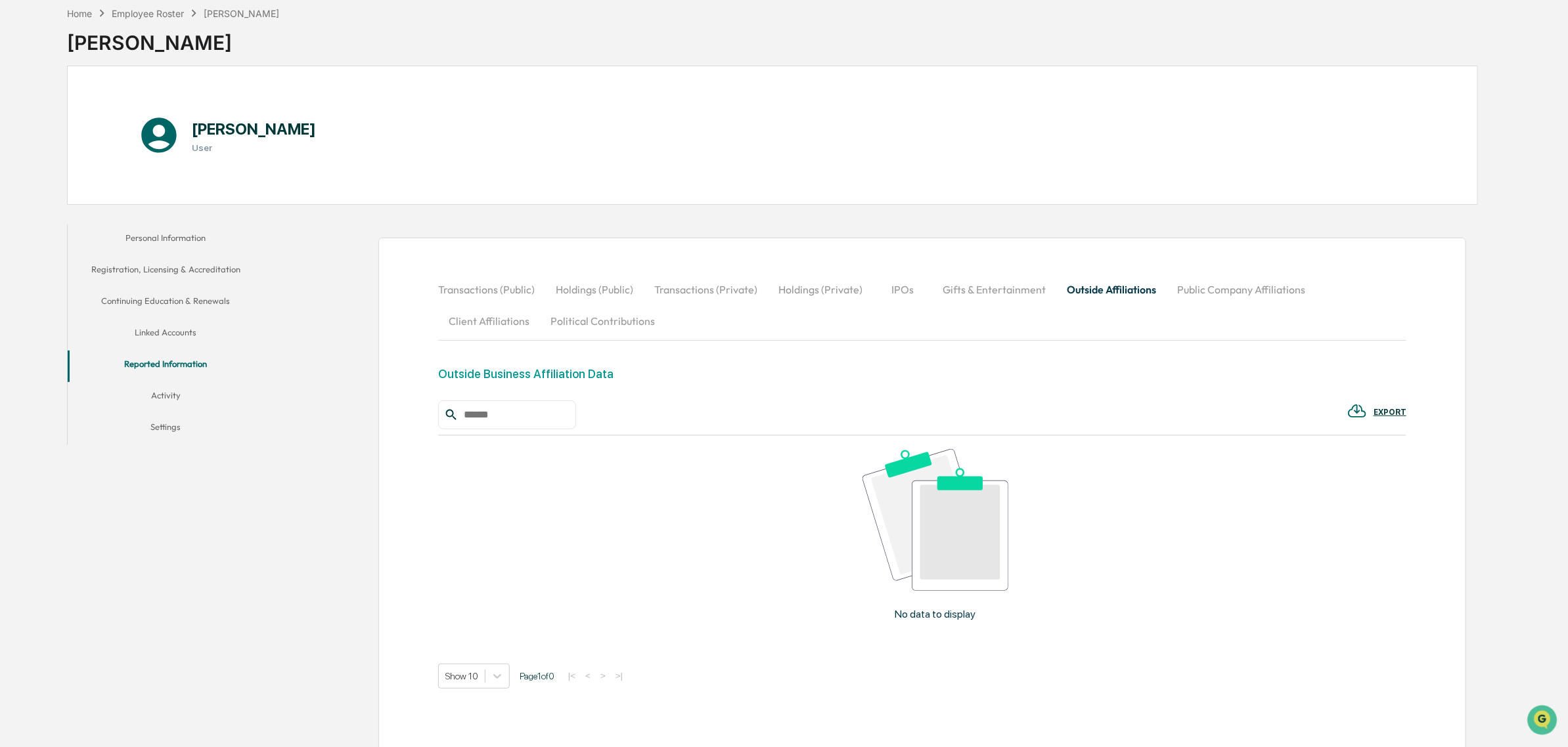
click at [1212, 287] on button "Public Company Affiliations" at bounding box center [1241, 290] width 149 height 32
click at [1098, 290] on button "Outside Affiliations" at bounding box center [1111, 290] width 111 height 32
click at [990, 290] on button "Gifts & Entertainment" at bounding box center [994, 290] width 124 height 32
click at [1193, 291] on button "Public Company Affiliations" at bounding box center [1243, 290] width 149 height 32
click at [1068, 291] on button "Outside Affiliations" at bounding box center [1111, 290] width 111 height 32
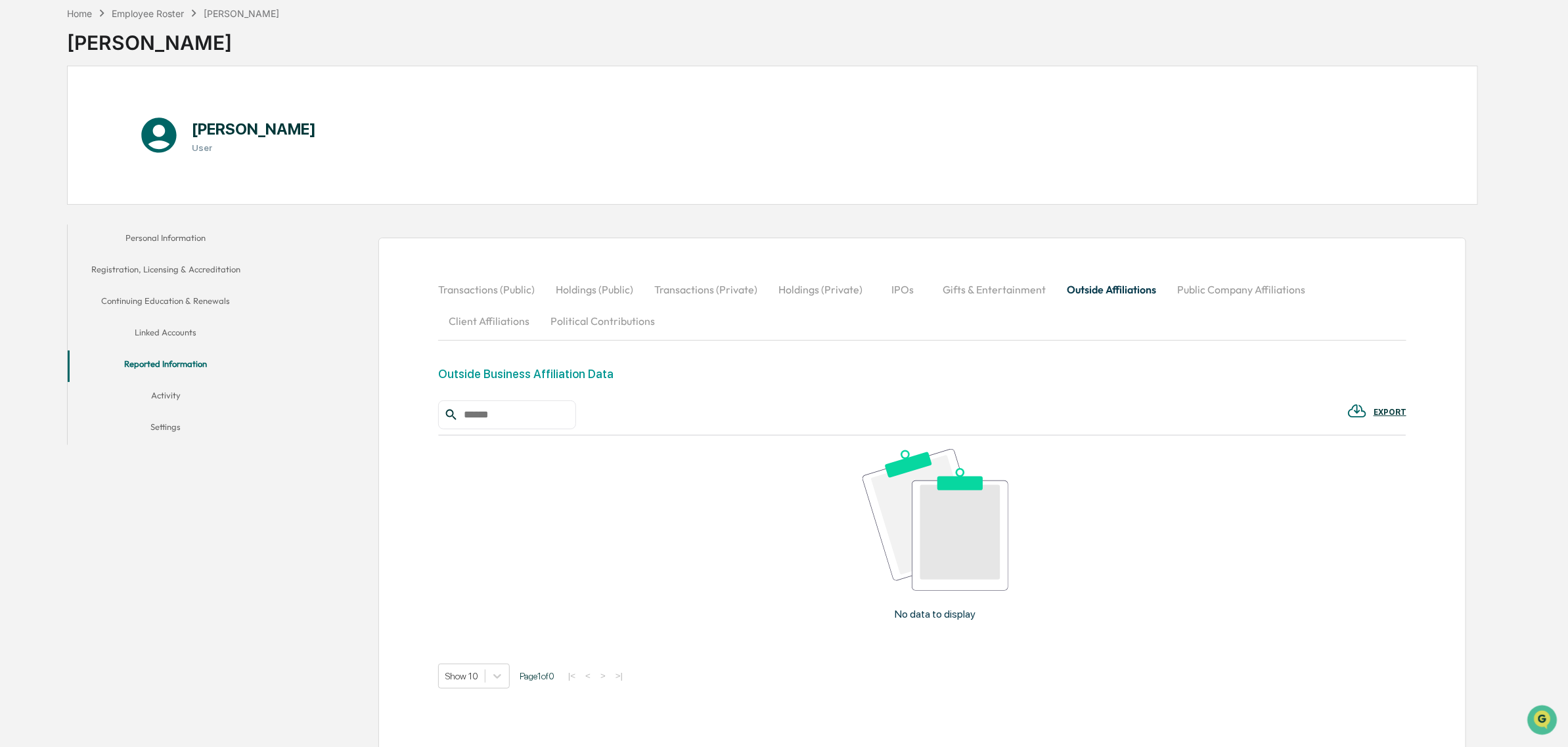
click at [473, 332] on button "Client Affiliations" at bounding box center [489, 321] width 102 height 32
click at [606, 326] on button "Political Contributions" at bounding box center [602, 321] width 126 height 32
click at [540, 322] on button "Political Contributions" at bounding box center [602, 321] width 126 height 32
click at [149, 14] on div "Employee Roster" at bounding box center [148, 14] width 73 height 11
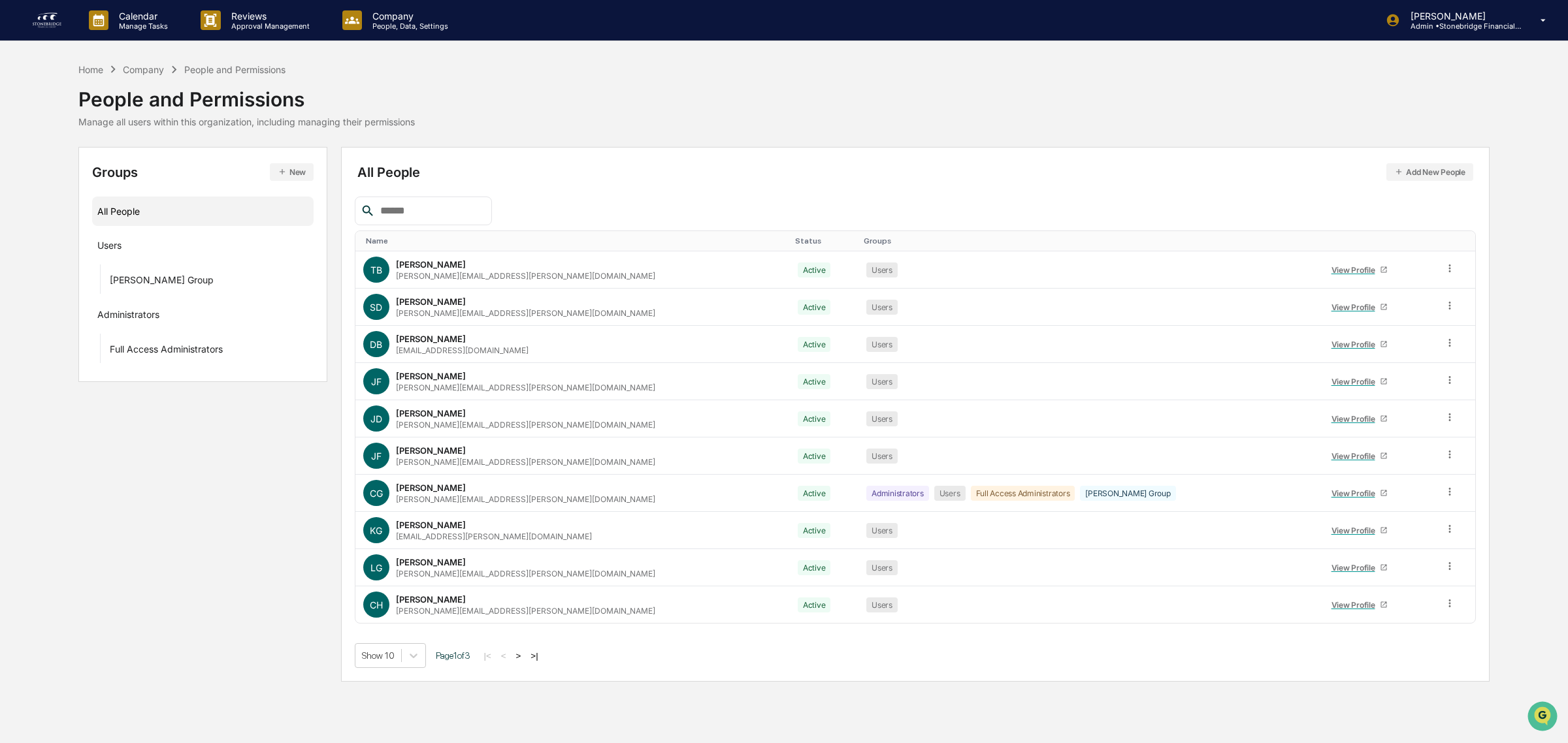
click at [526, 657] on button ">" at bounding box center [518, 656] width 13 height 11
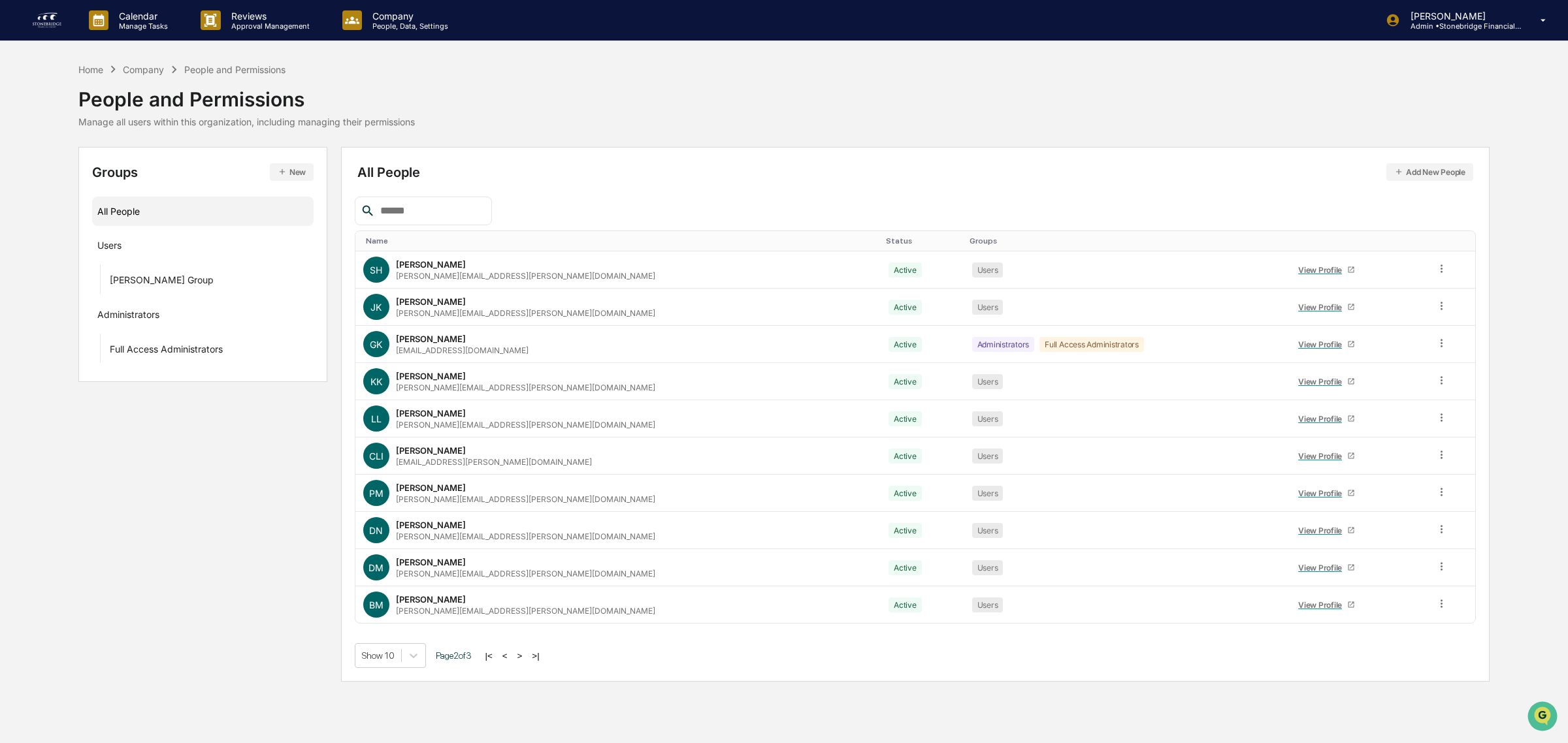
click at [526, 657] on button ">" at bounding box center [520, 656] width 13 height 11
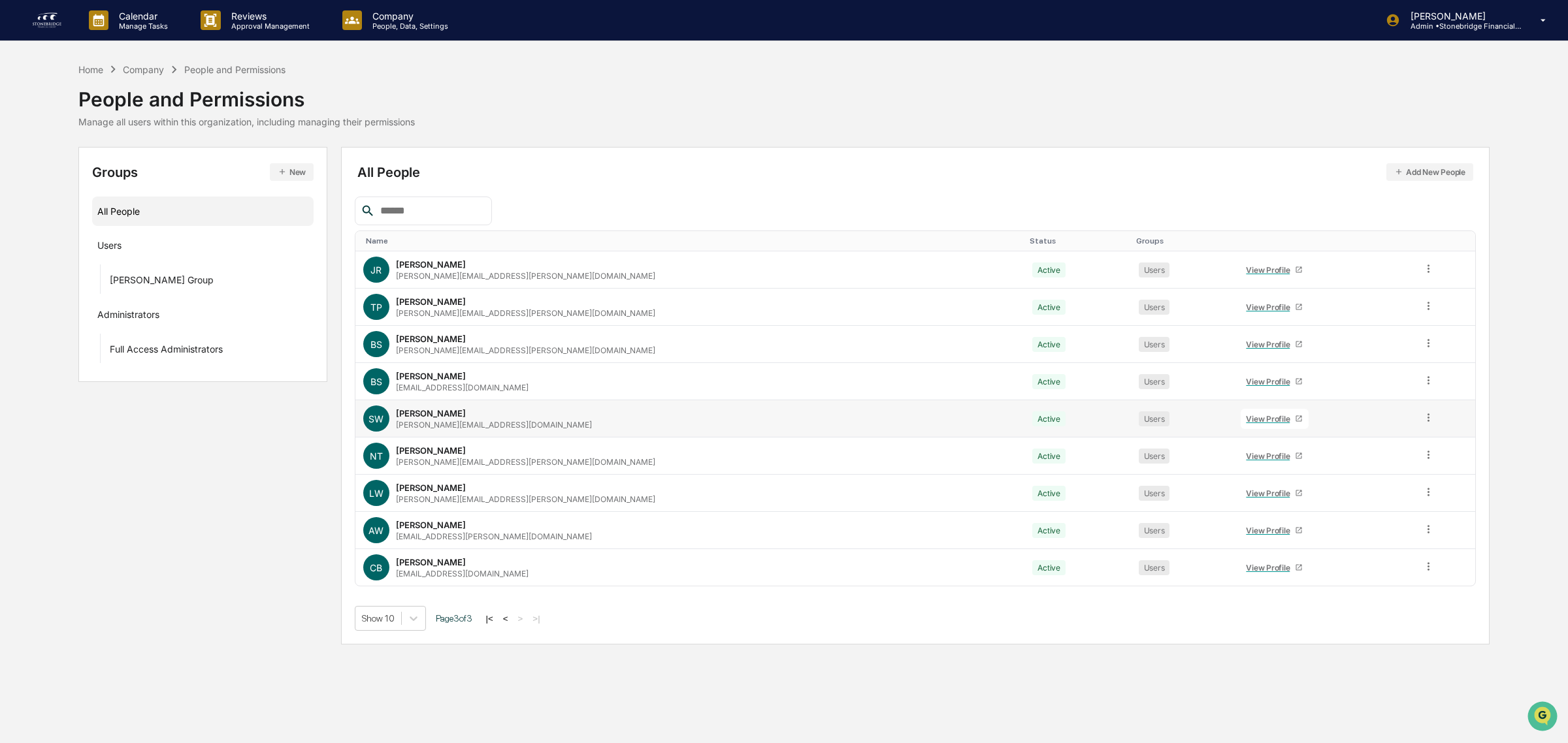
click at [428, 403] on td "SW Sarah White sarah.white@stonebridgefg.com" at bounding box center [690, 419] width 670 height 37
click at [1246, 418] on div "View Profile" at bounding box center [1270, 419] width 49 height 10
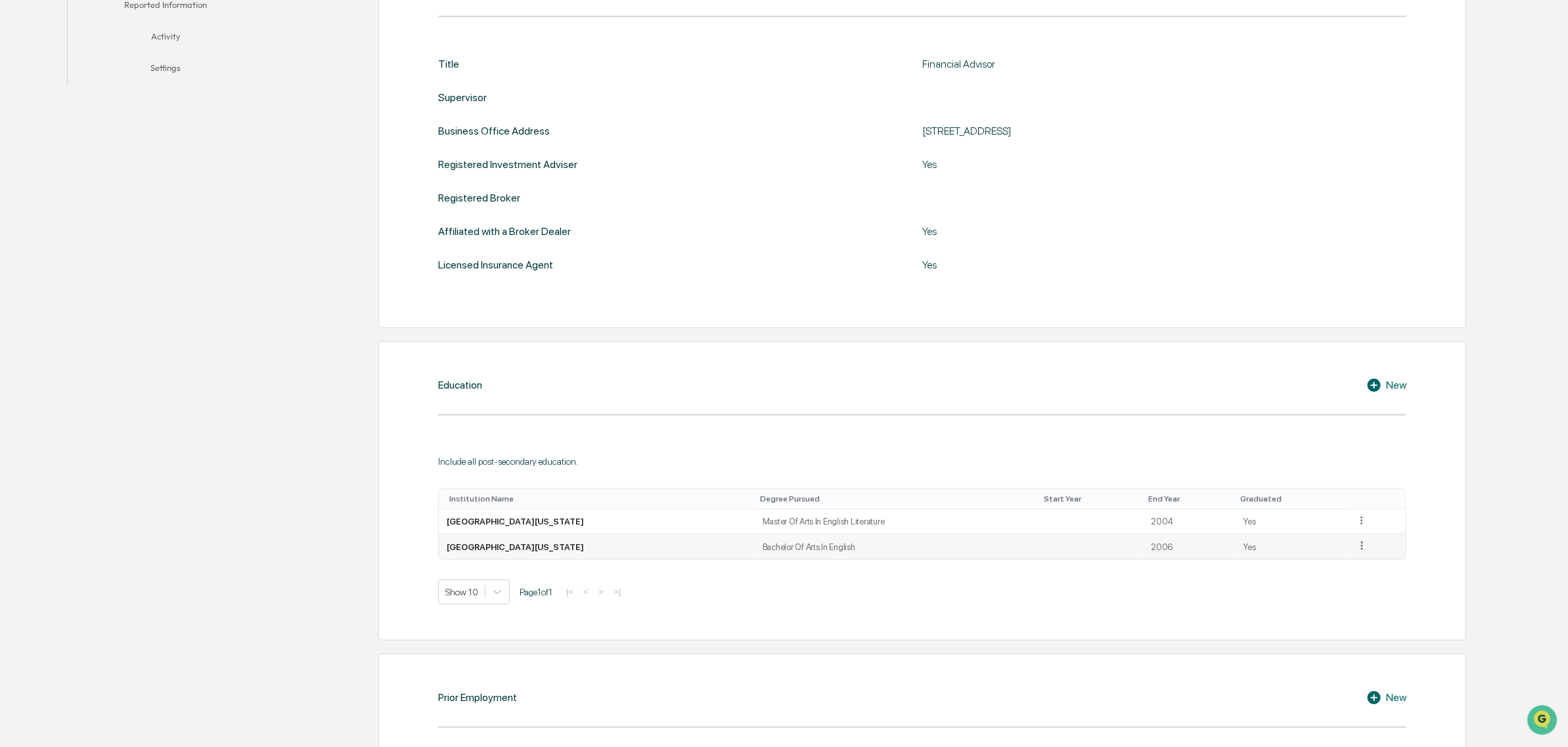
scroll to position [328, 0]
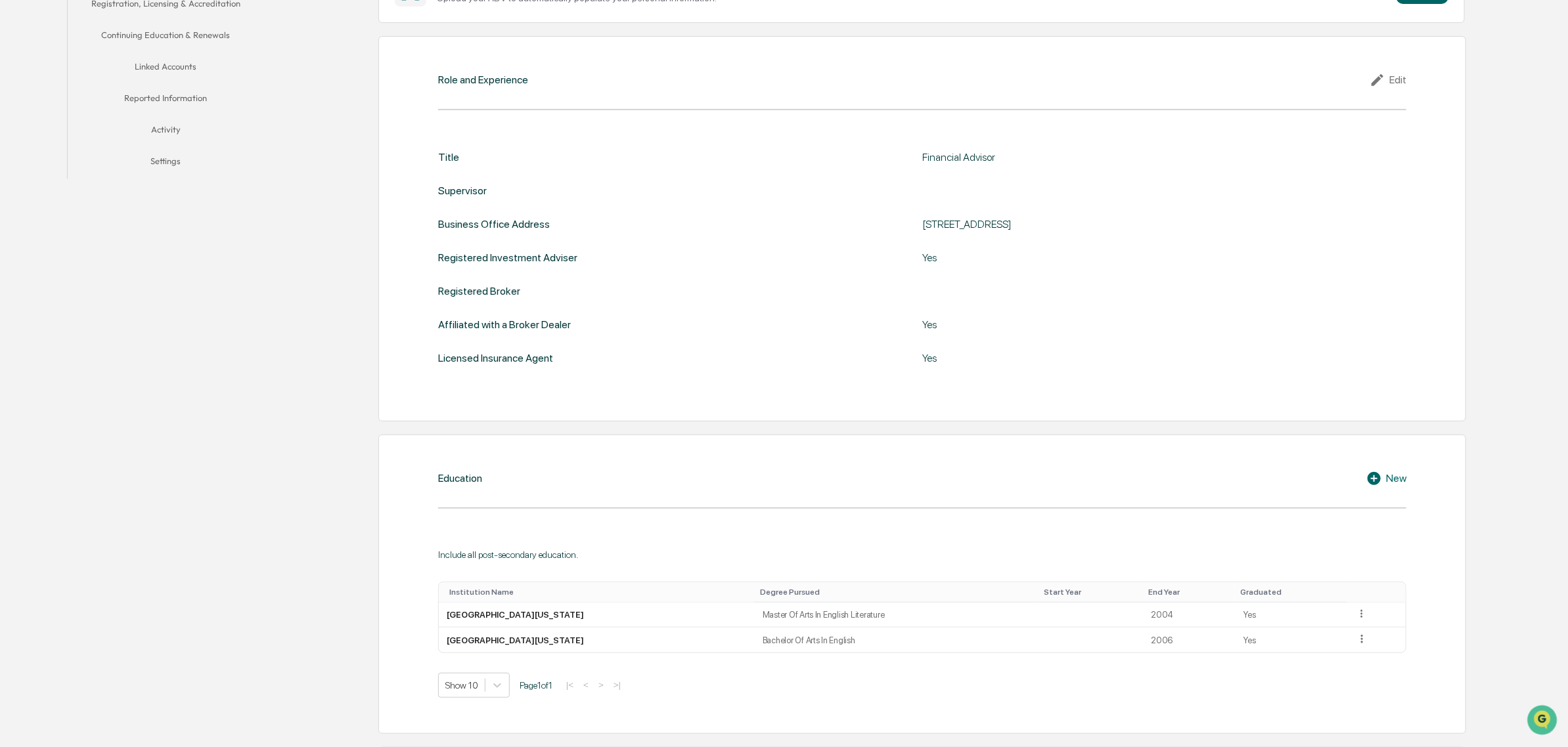
click at [1394, 83] on div "Edit" at bounding box center [1388, 80] width 37 height 16
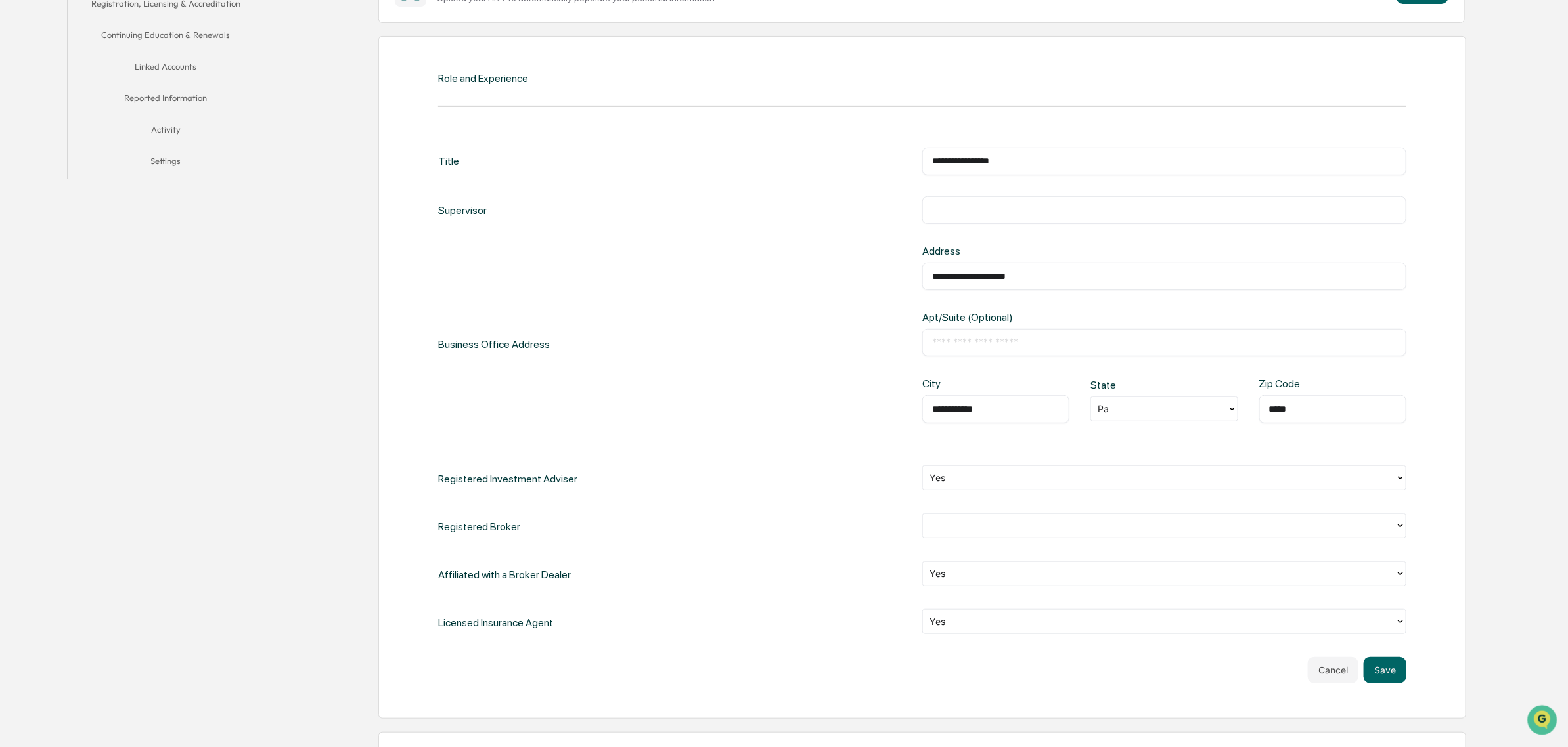
drag, startPoint x: 946, startPoint y: 220, endPoint x: 953, endPoint y: 217, distance: 7.6
click at [947, 218] on div "​" at bounding box center [1165, 210] width 484 height 27
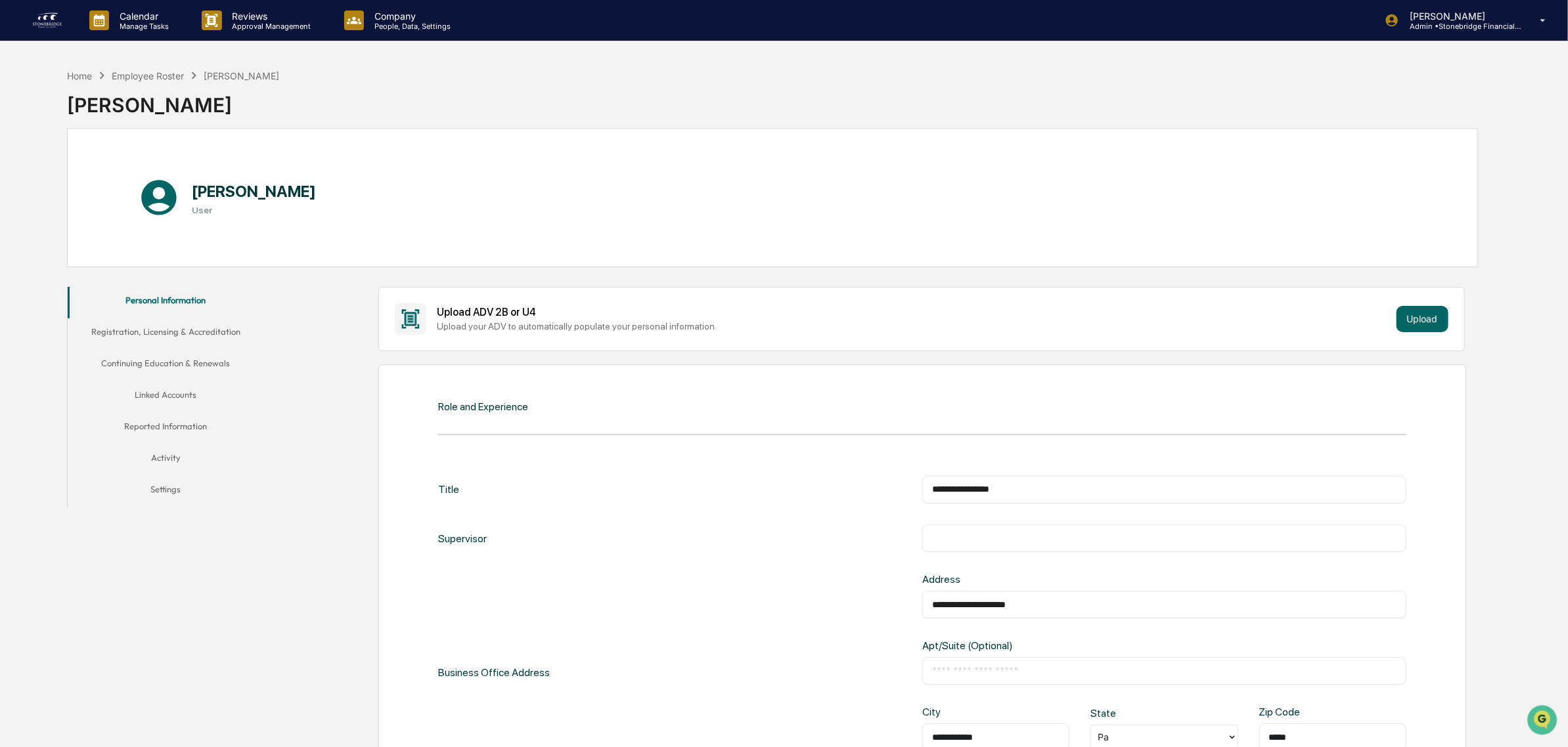
click at [934, 537] on input "text" at bounding box center [1164, 538] width 465 height 13
type input "**********"
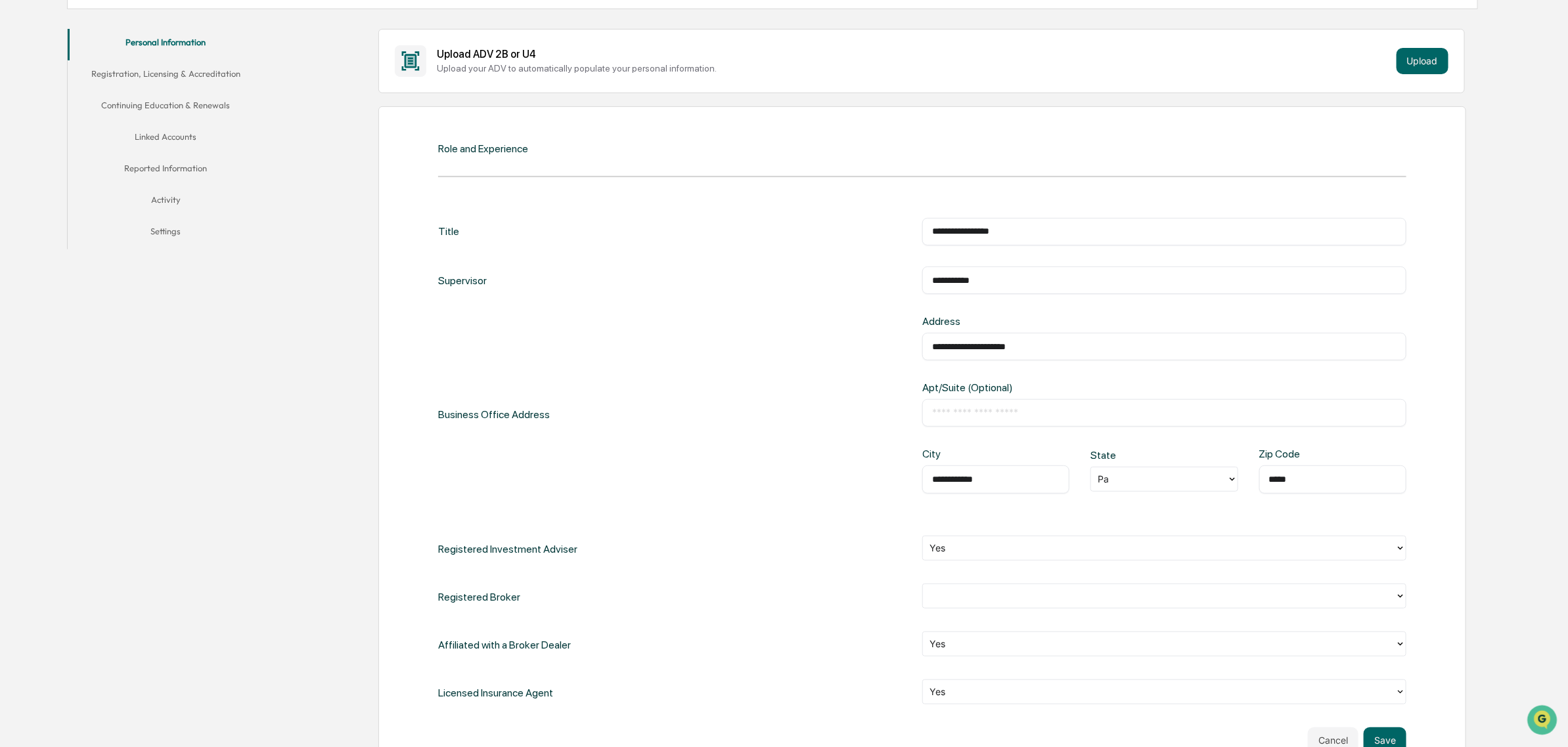
scroll to position [575, 0]
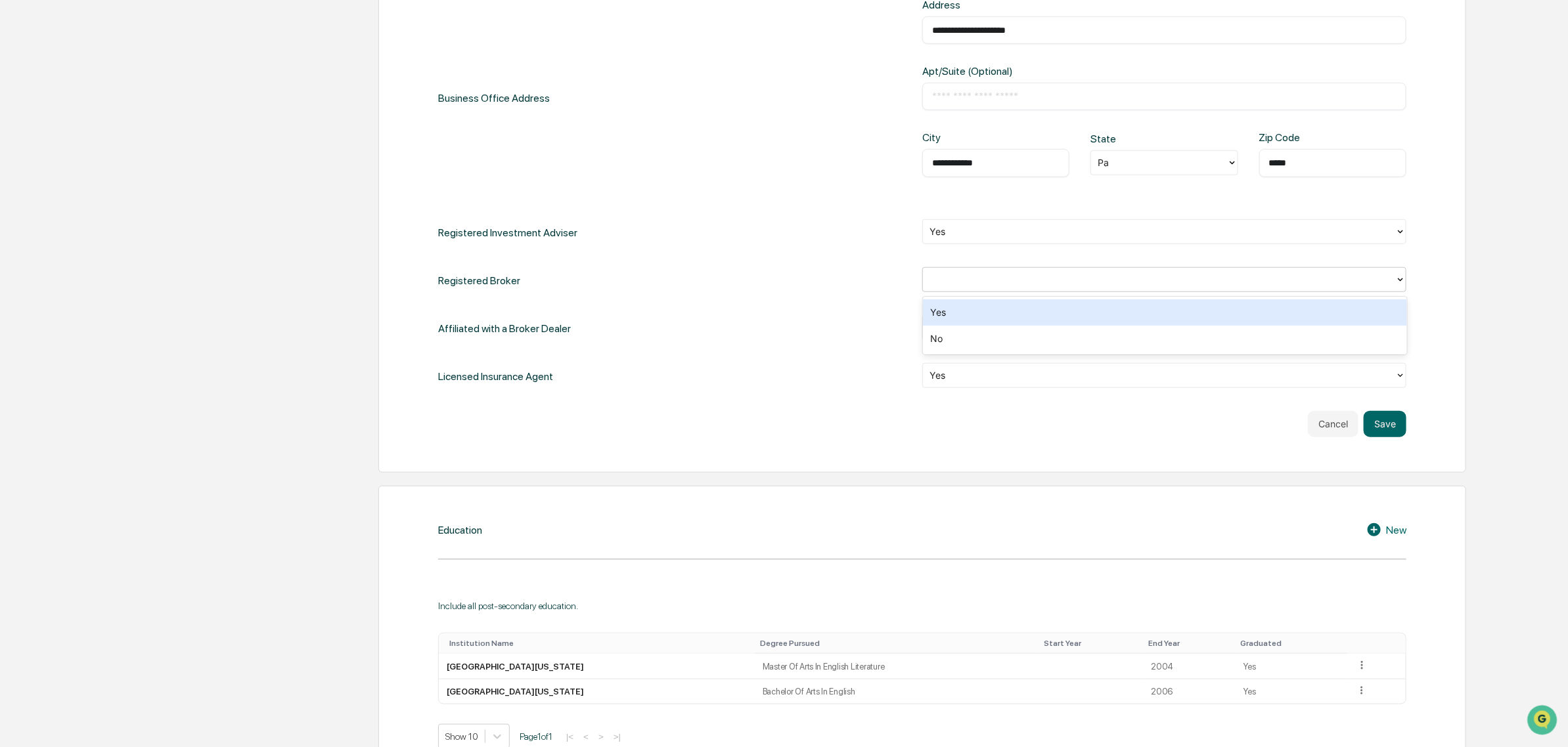
click at [973, 280] on div at bounding box center [1159, 279] width 459 height 15
click at [946, 313] on div "Yes" at bounding box center [1165, 312] width 484 height 27
click at [1394, 418] on button "Save" at bounding box center [1384, 424] width 42 height 27
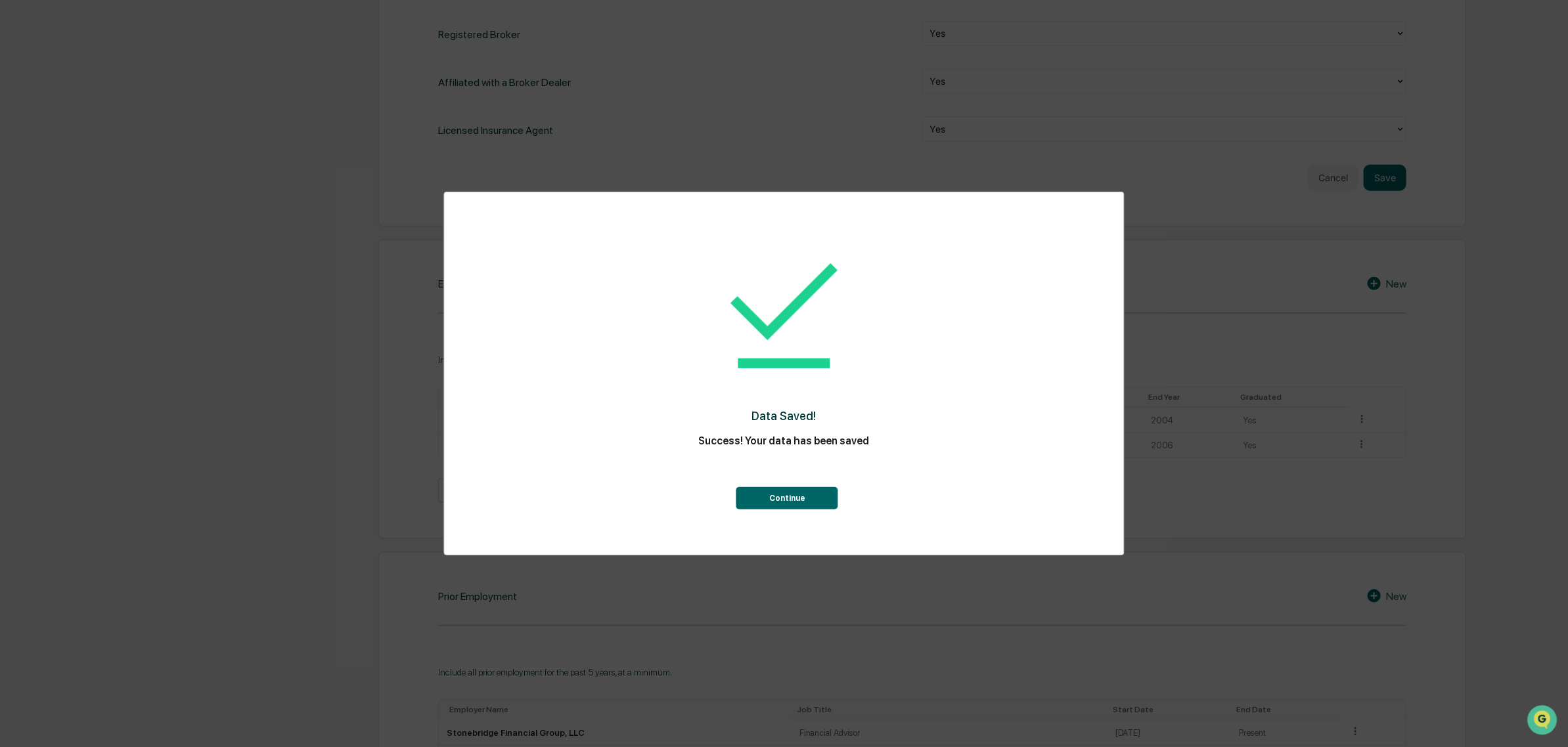
click at [803, 499] on button "Continue" at bounding box center [788, 498] width 102 height 22
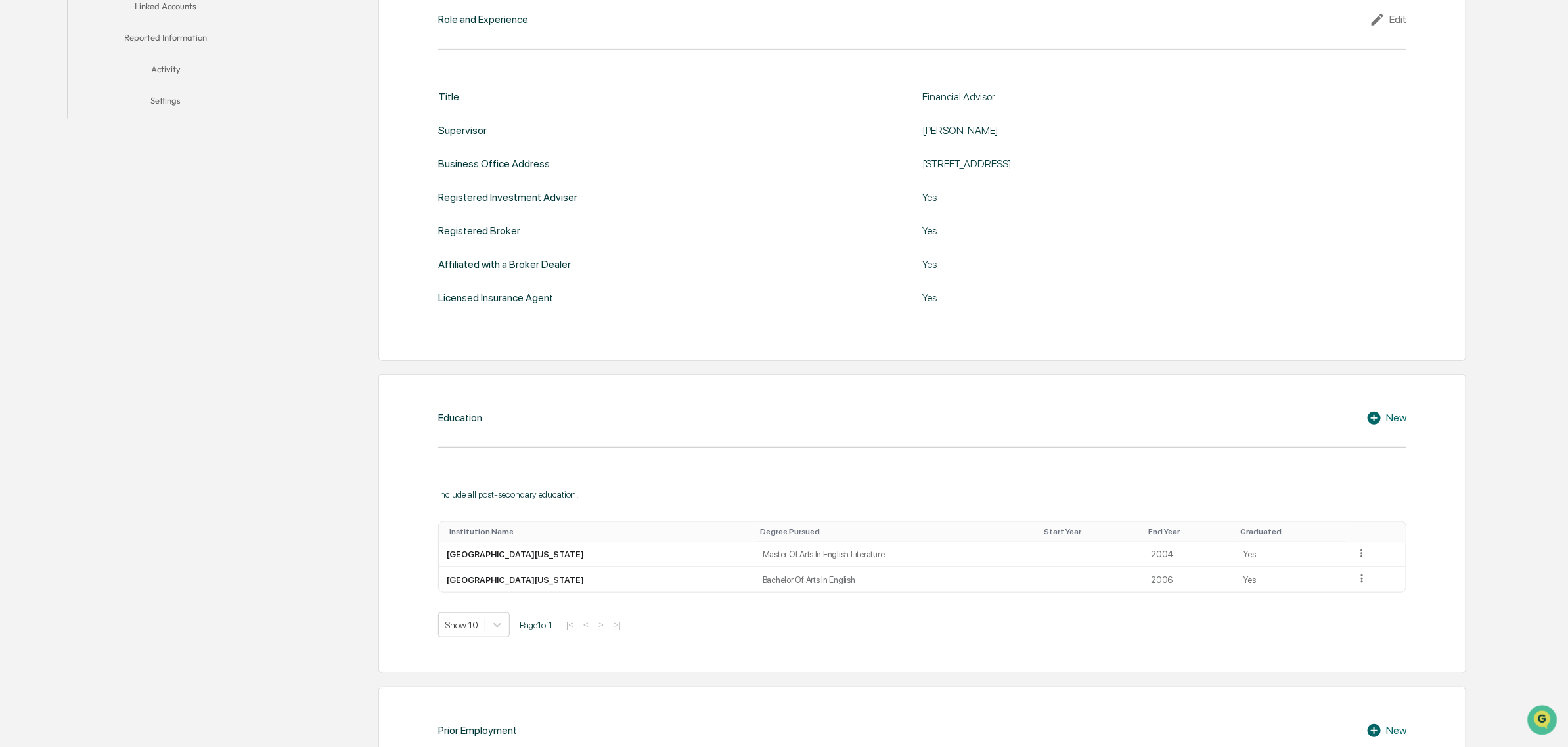
scroll to position [0, 0]
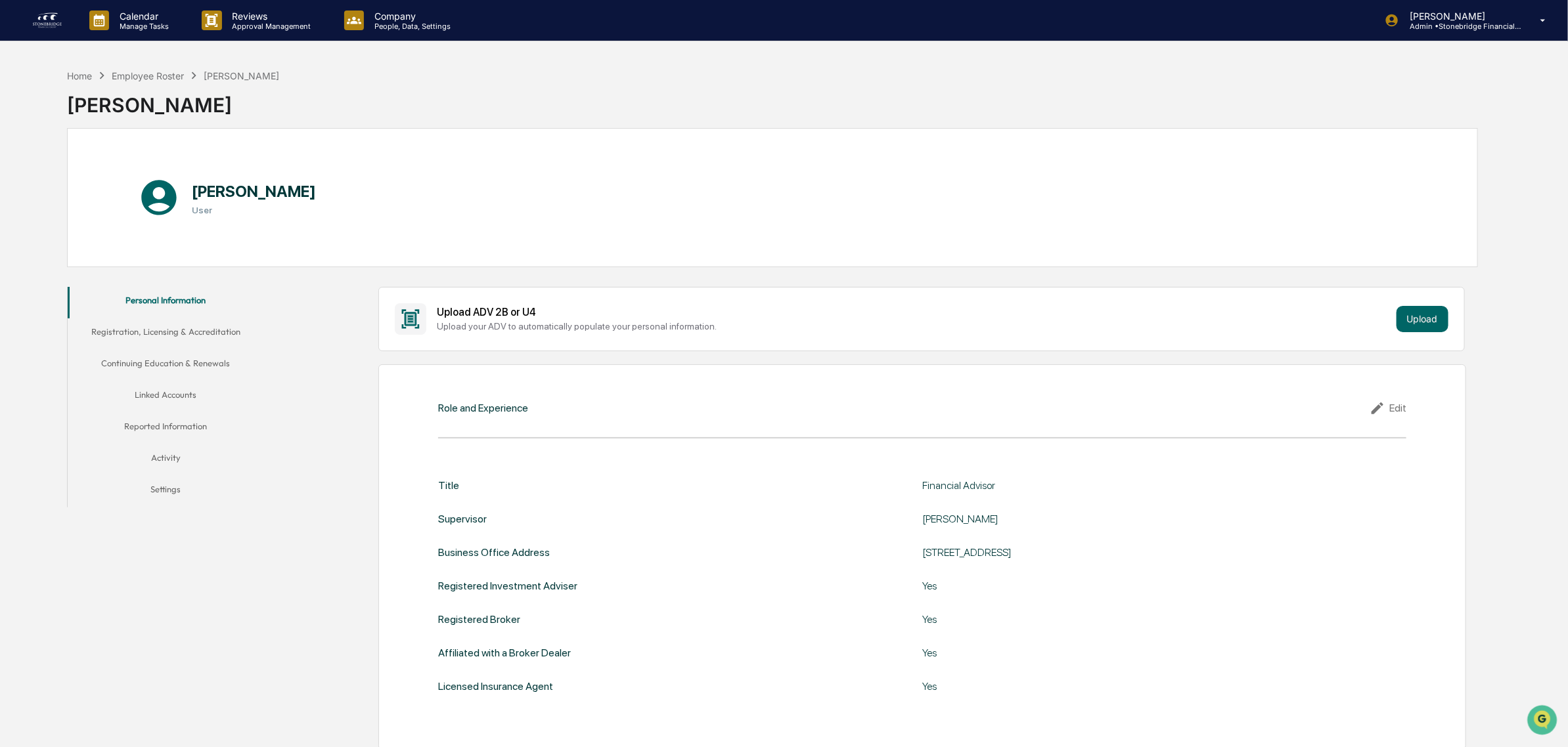
click at [182, 344] on button "Registration, Licensing & Accreditation" at bounding box center [166, 334] width 197 height 32
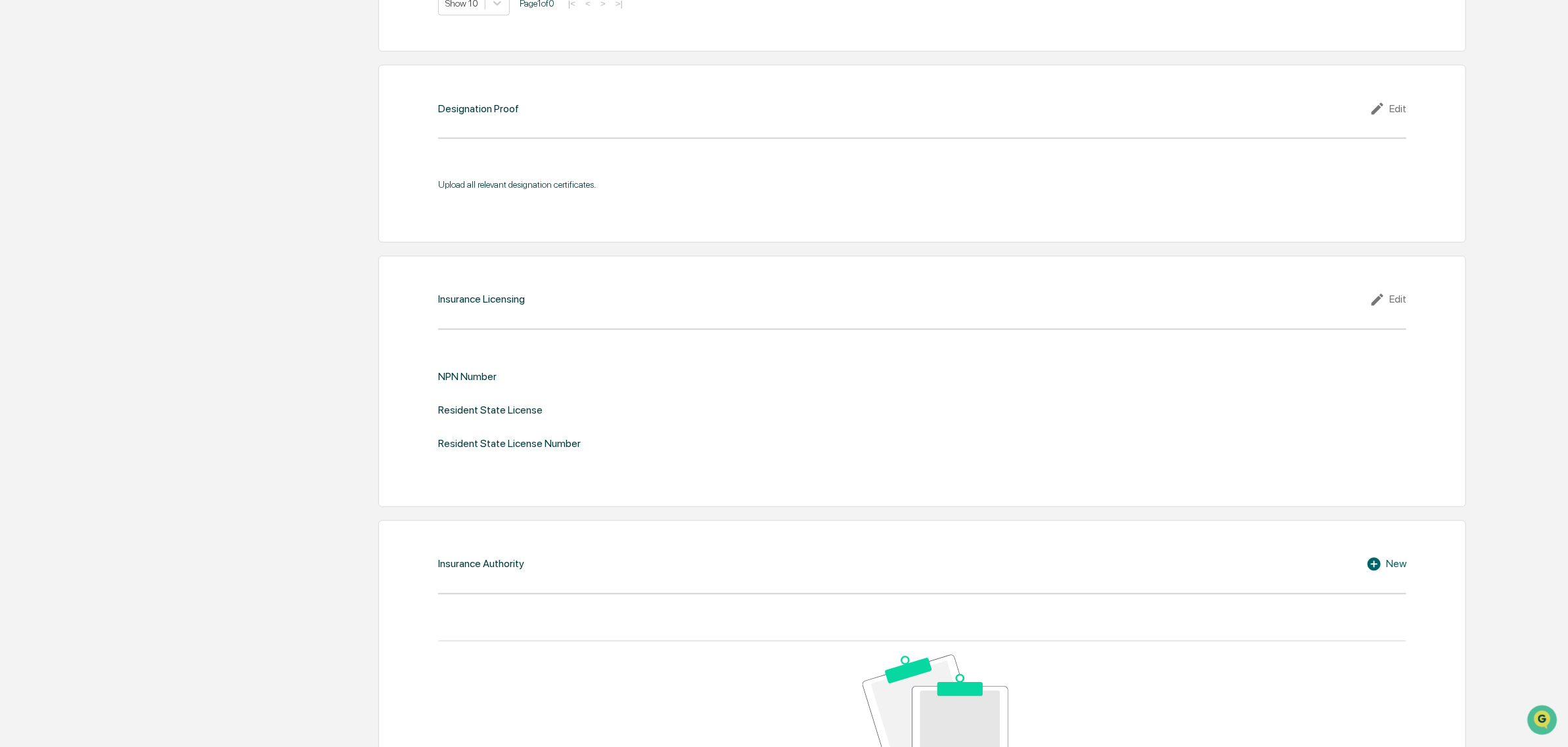
scroll to position [1641, 0]
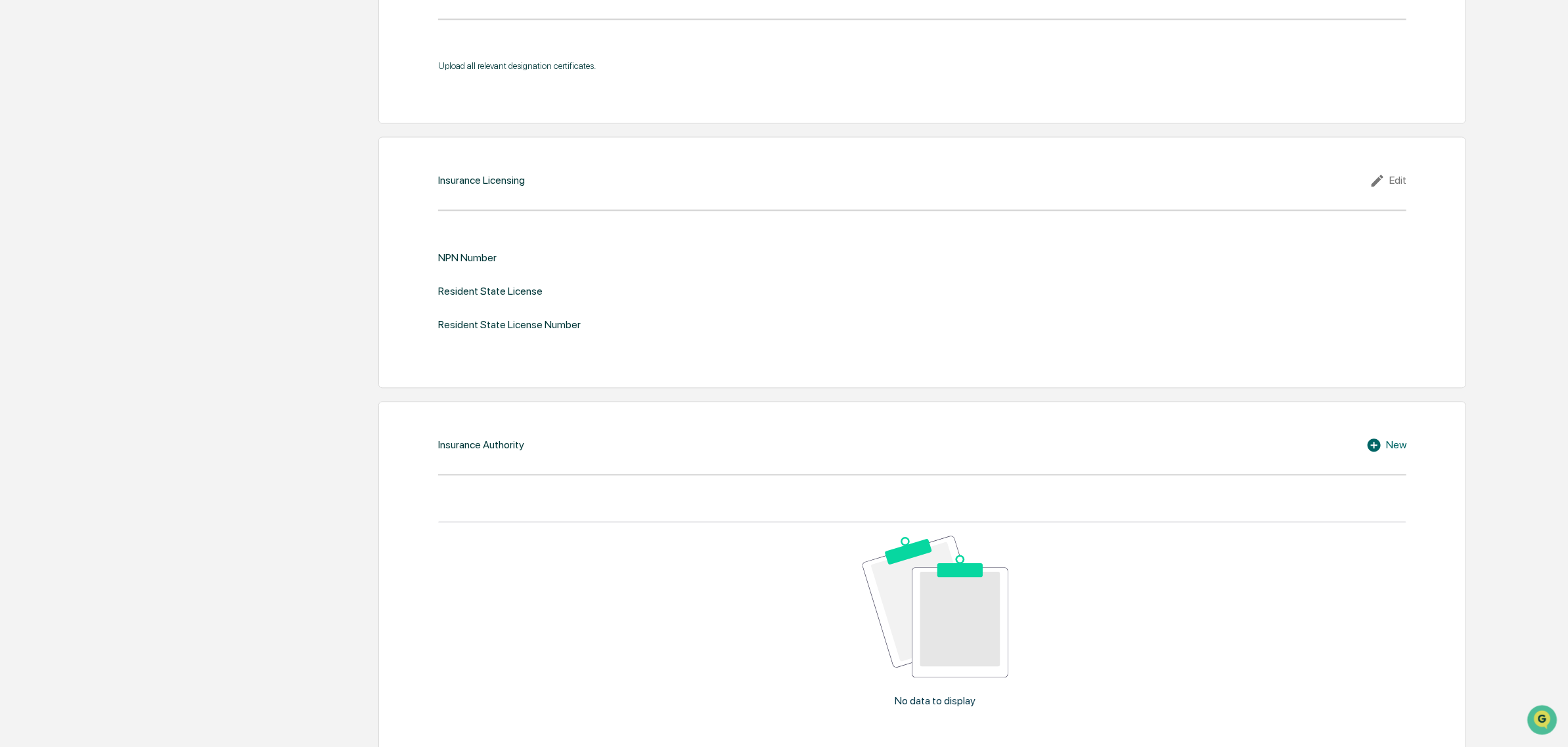
click at [1400, 186] on div "Edit" at bounding box center [1388, 181] width 37 height 16
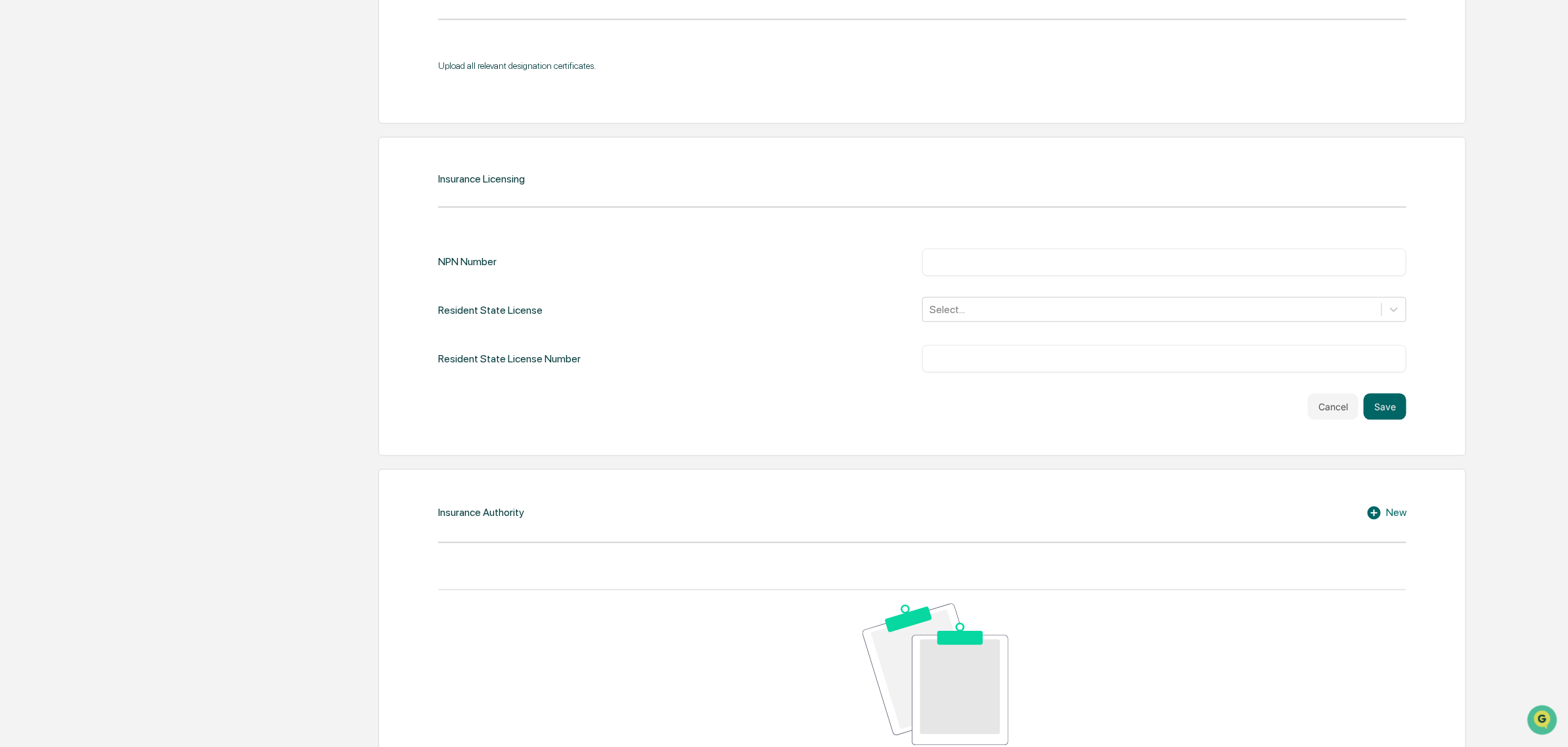
click at [989, 268] on input "text" at bounding box center [1164, 262] width 465 height 13
drag, startPoint x: 987, startPoint y: 269, endPoint x: 983, endPoint y: 261, distance: 8.9
click at [981, 263] on input "text" at bounding box center [1164, 262] width 465 height 13
type input "********"
click at [940, 303] on div "NPN Number ******** ​ Resident State License Select... Resident State License N…" at bounding box center [922, 310] width 969 height 124
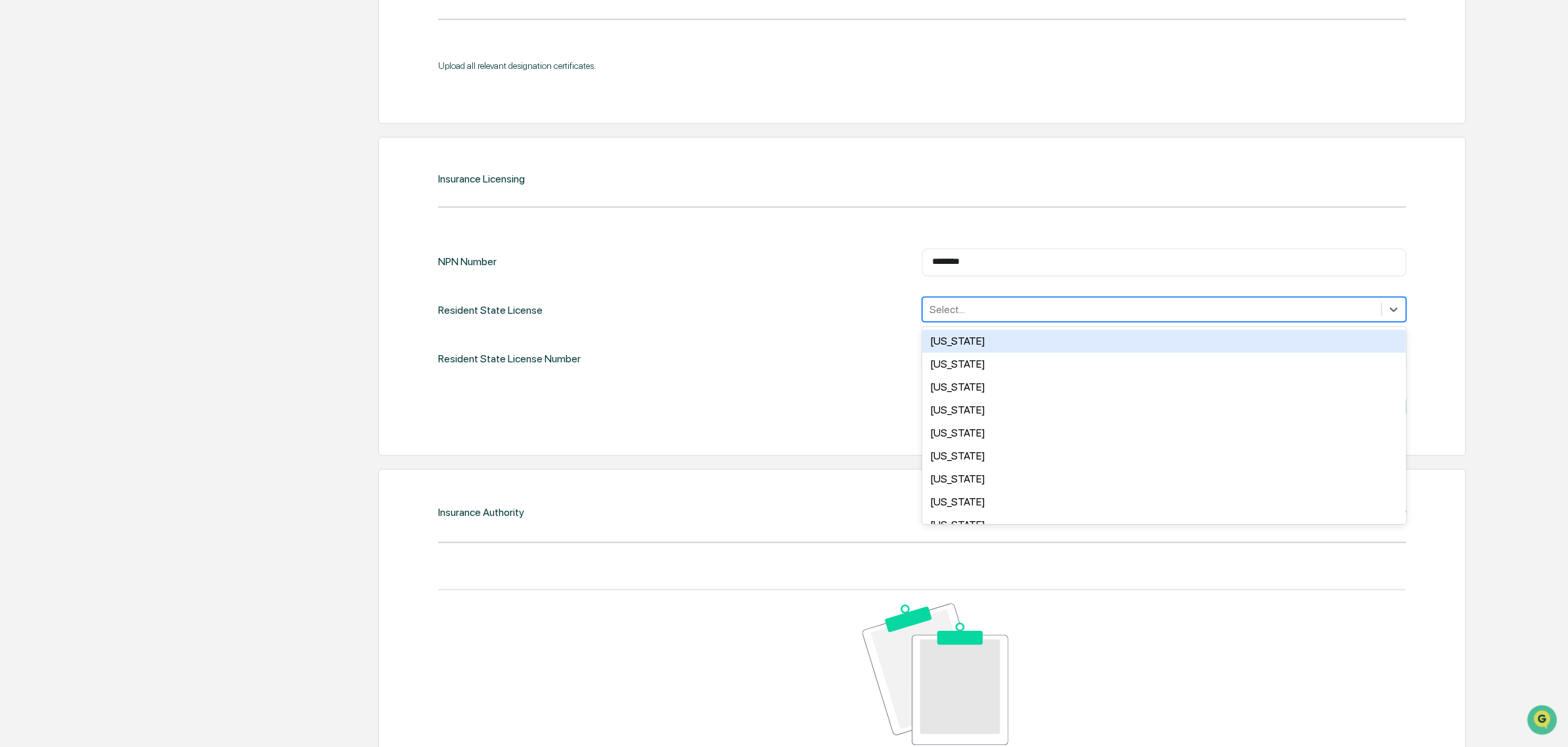
click at [944, 316] on div at bounding box center [1152, 309] width 445 height 15
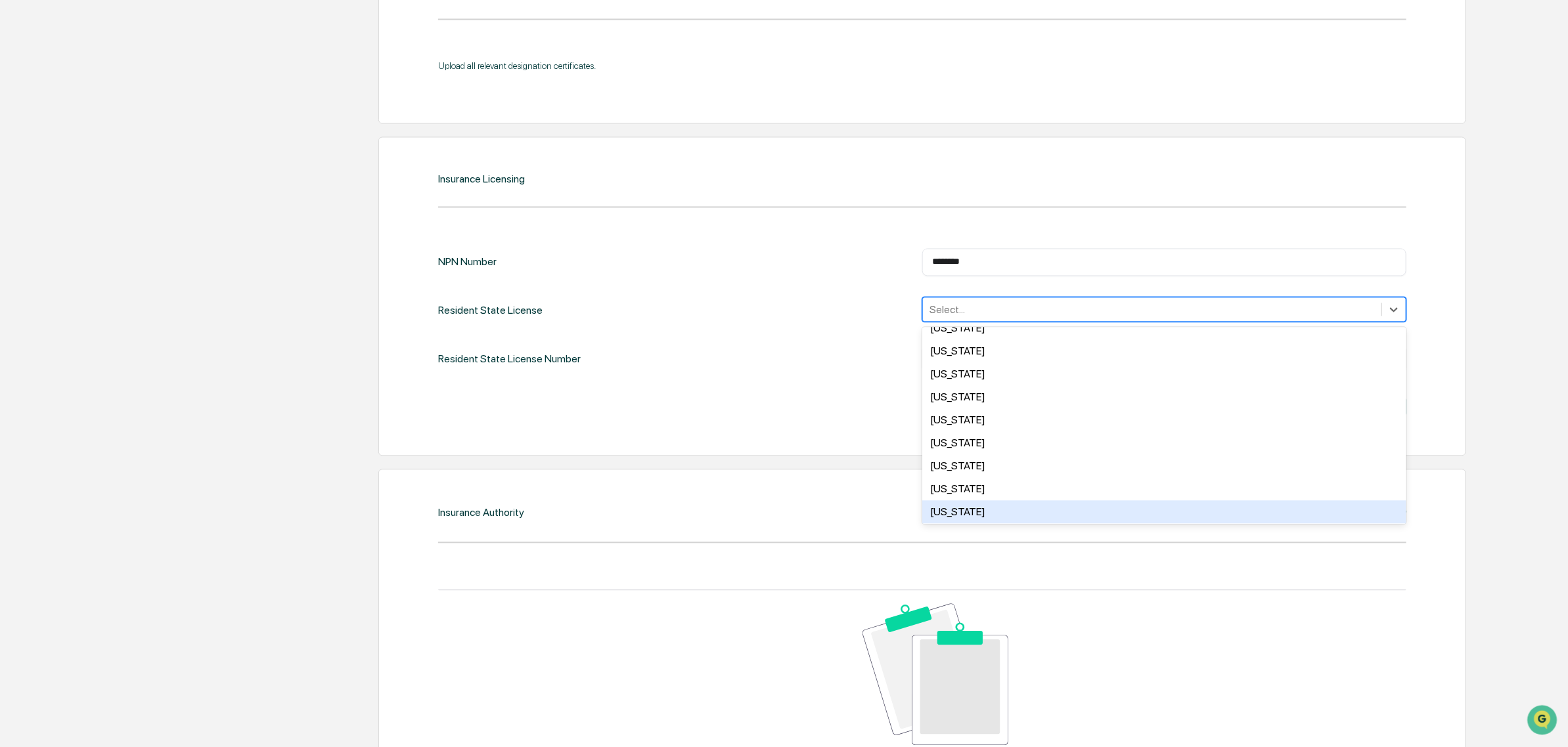
scroll to position [821, 0]
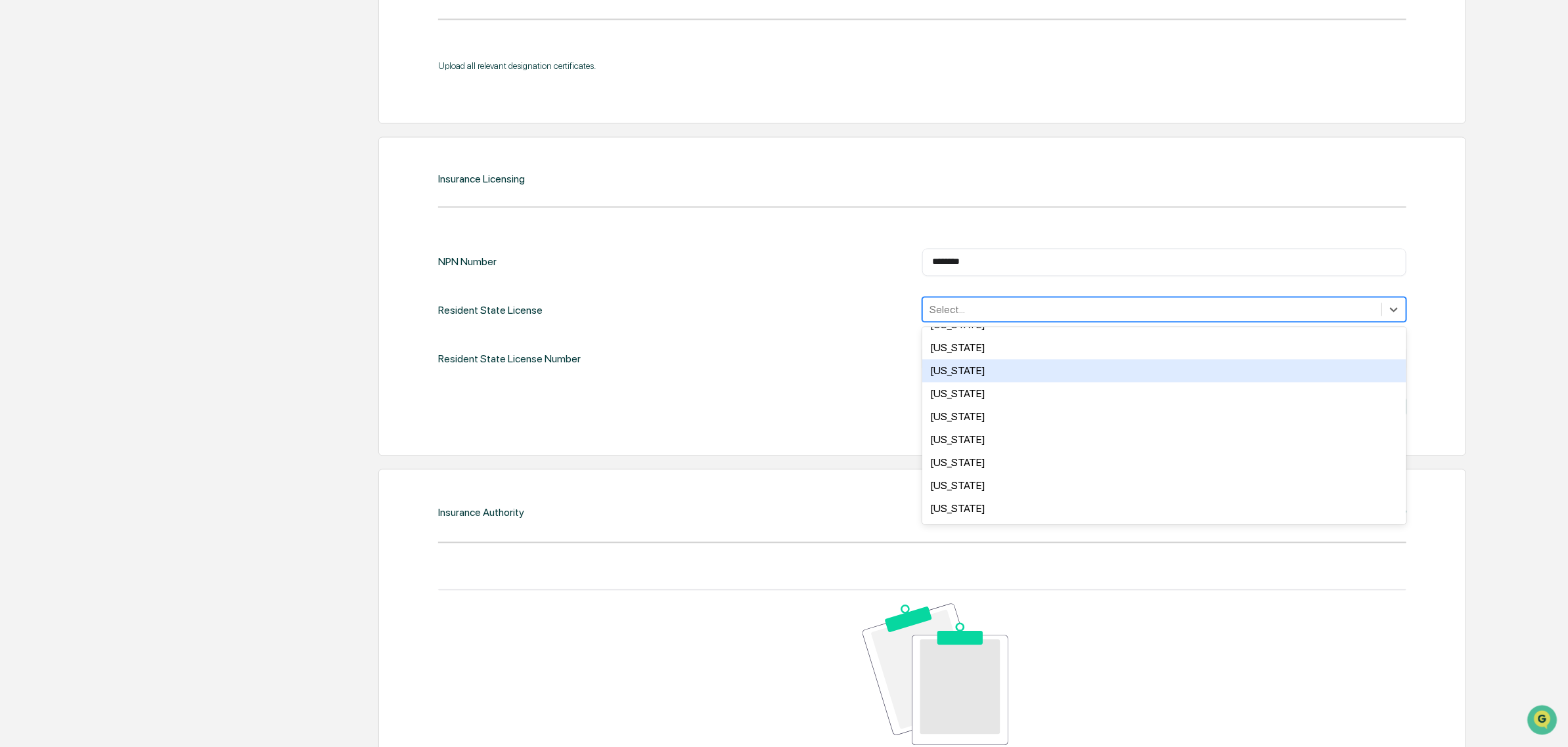
click at [984, 367] on div "Pennsylvania" at bounding box center [1165, 370] width 484 height 23
click at [829, 382] on div "NPN Number ******** ​ Resident State License option Pennsylvania, selected. 49 …" at bounding box center [922, 334] width 969 height 172
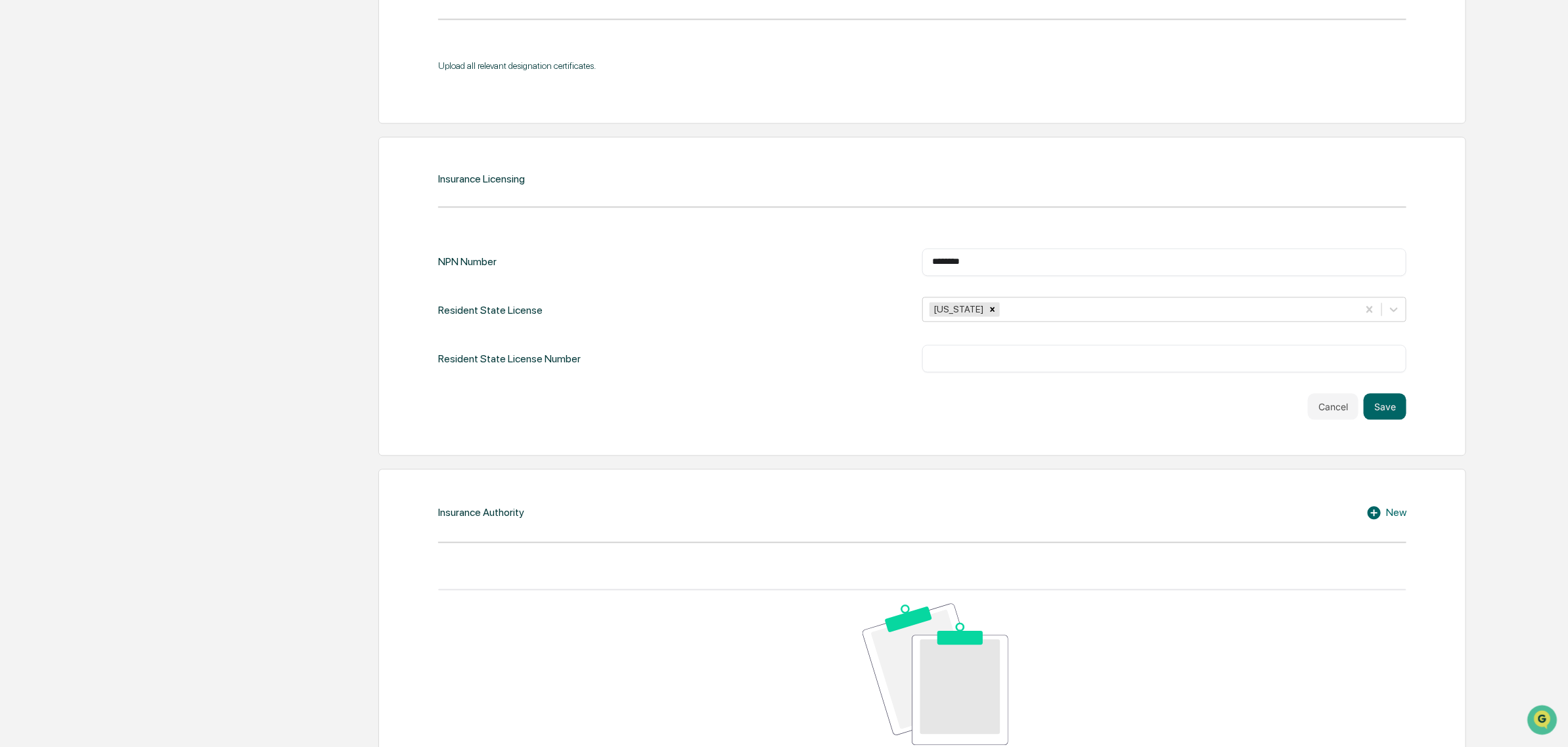
click at [969, 365] on input "text" at bounding box center [1164, 358] width 465 height 13
type input "******"
click at [1389, 415] on button "Save" at bounding box center [1384, 406] width 42 height 27
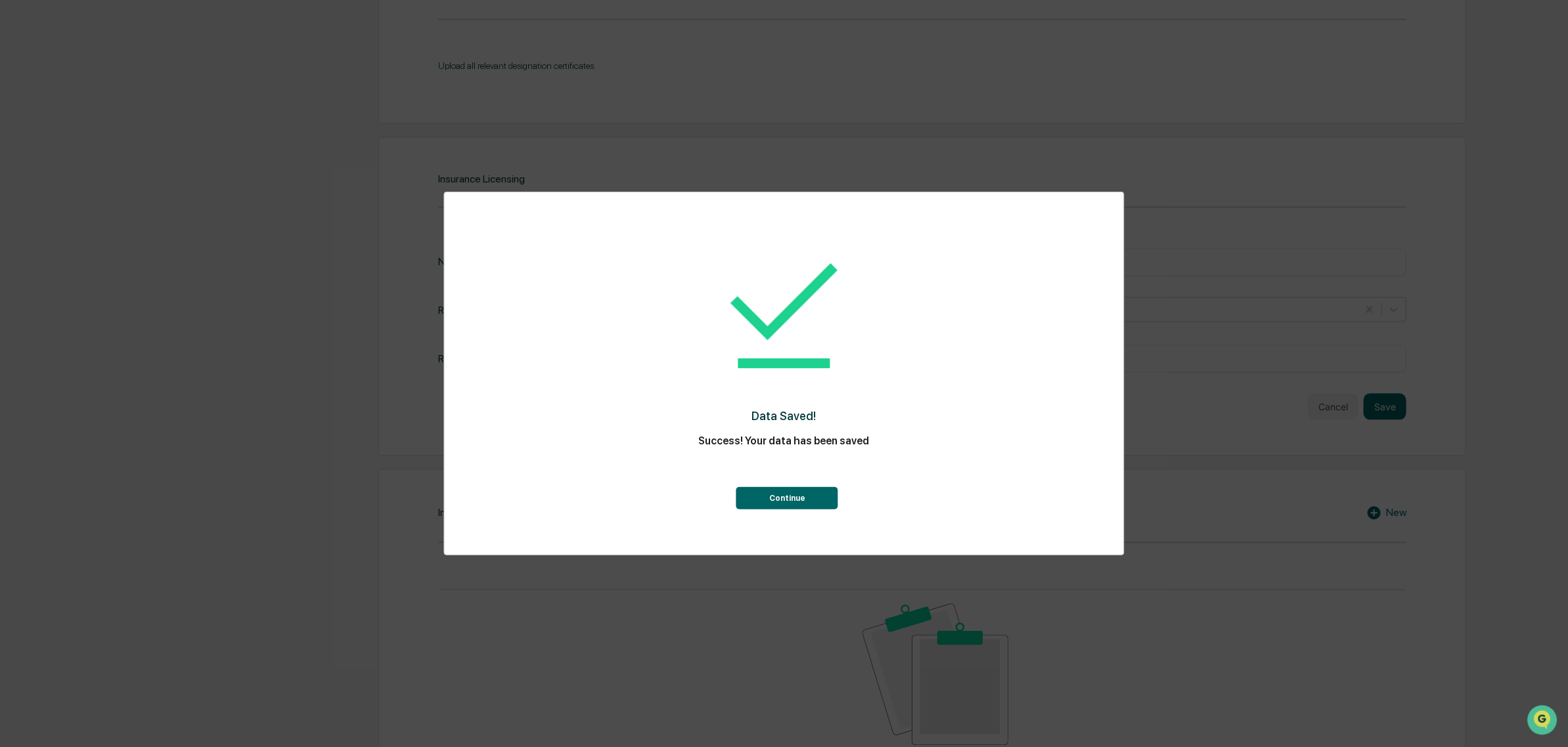
drag, startPoint x: 759, startPoint y: 483, endPoint x: 783, endPoint y: 511, distance: 36.9
click at [767, 498] on div "Continue" at bounding box center [784, 482] width 627 height 54
drag, startPoint x: 783, startPoint y: 511, endPoint x: 1016, endPoint y: 535, distance: 234.2
click at [783, 512] on div "Data Saved! Success! Your data has been saved Continue" at bounding box center [784, 372] width 627 height 335
click at [812, 494] on button "Continue" at bounding box center [788, 498] width 102 height 22
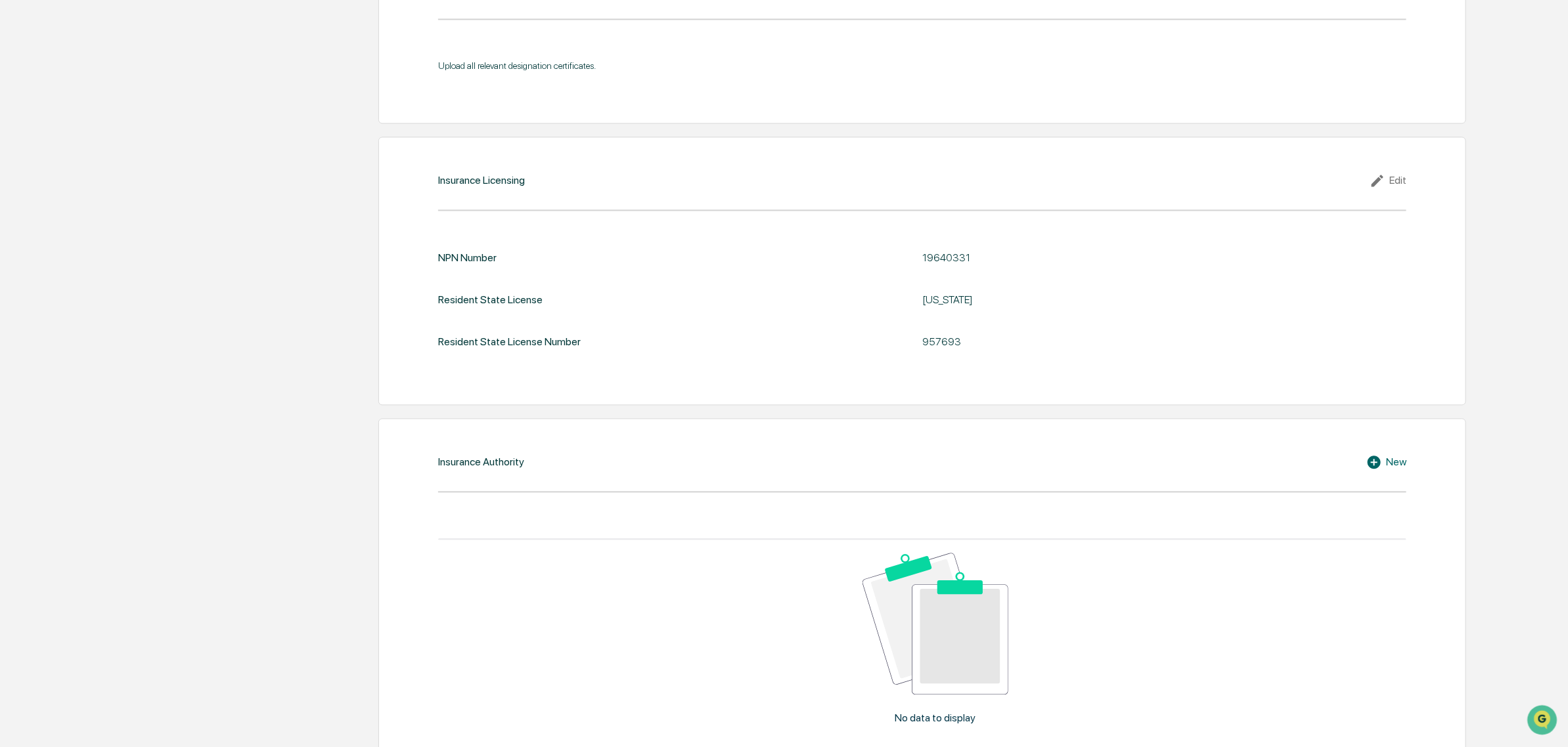
click at [1389, 481] on div "Insurance Authority New No data to display Show 10 Page 1 of 0 |< < > >|" at bounding box center [922, 624] width 1088 height 410
click at [1383, 470] on icon at bounding box center [1376, 462] width 19 height 16
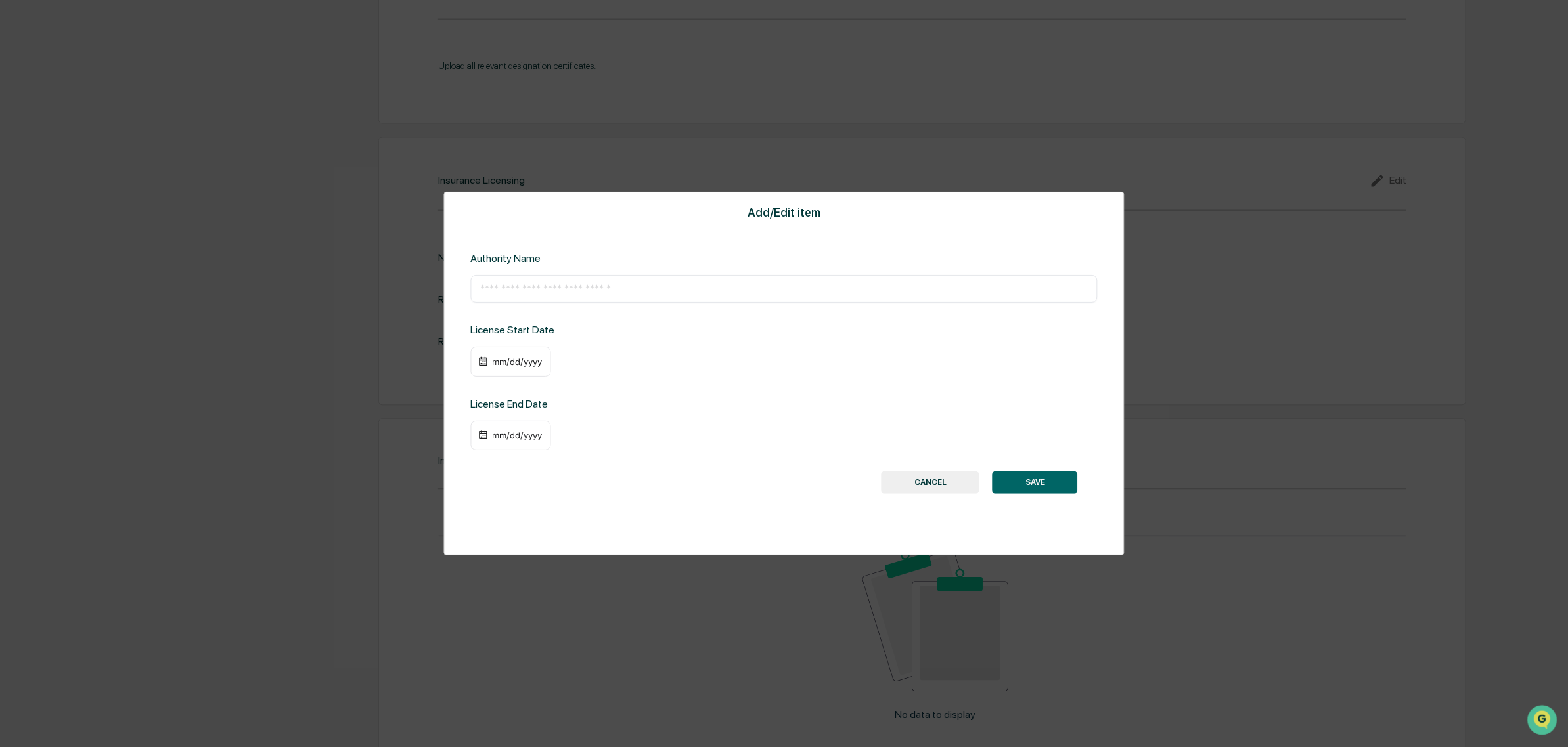
click at [605, 283] on input "text" at bounding box center [784, 288] width 607 height 13
type input "*"
click at [637, 276] on div "​" at bounding box center [784, 288] width 627 height 27
click at [632, 287] on input "text" at bounding box center [784, 288] width 607 height 13
paste input "**********"
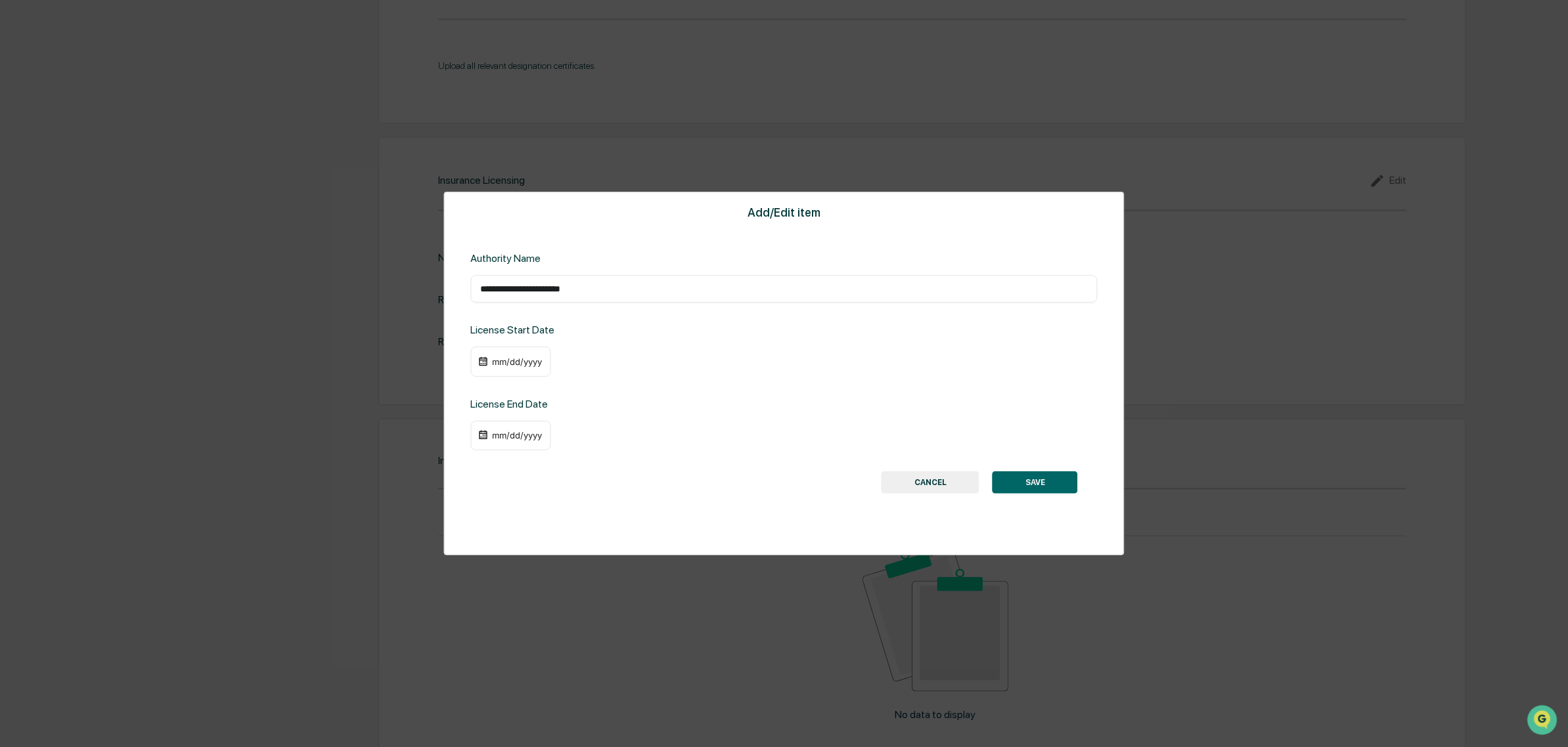
type input "**********"
click at [485, 367] on div "mm/dd/yyyy" at bounding box center [510, 362] width 80 height 30
click at [487, 357] on img at bounding box center [482, 362] width 11 height 11
click at [508, 359] on div "mm/dd/yyyy" at bounding box center [516, 362] width 52 height 11
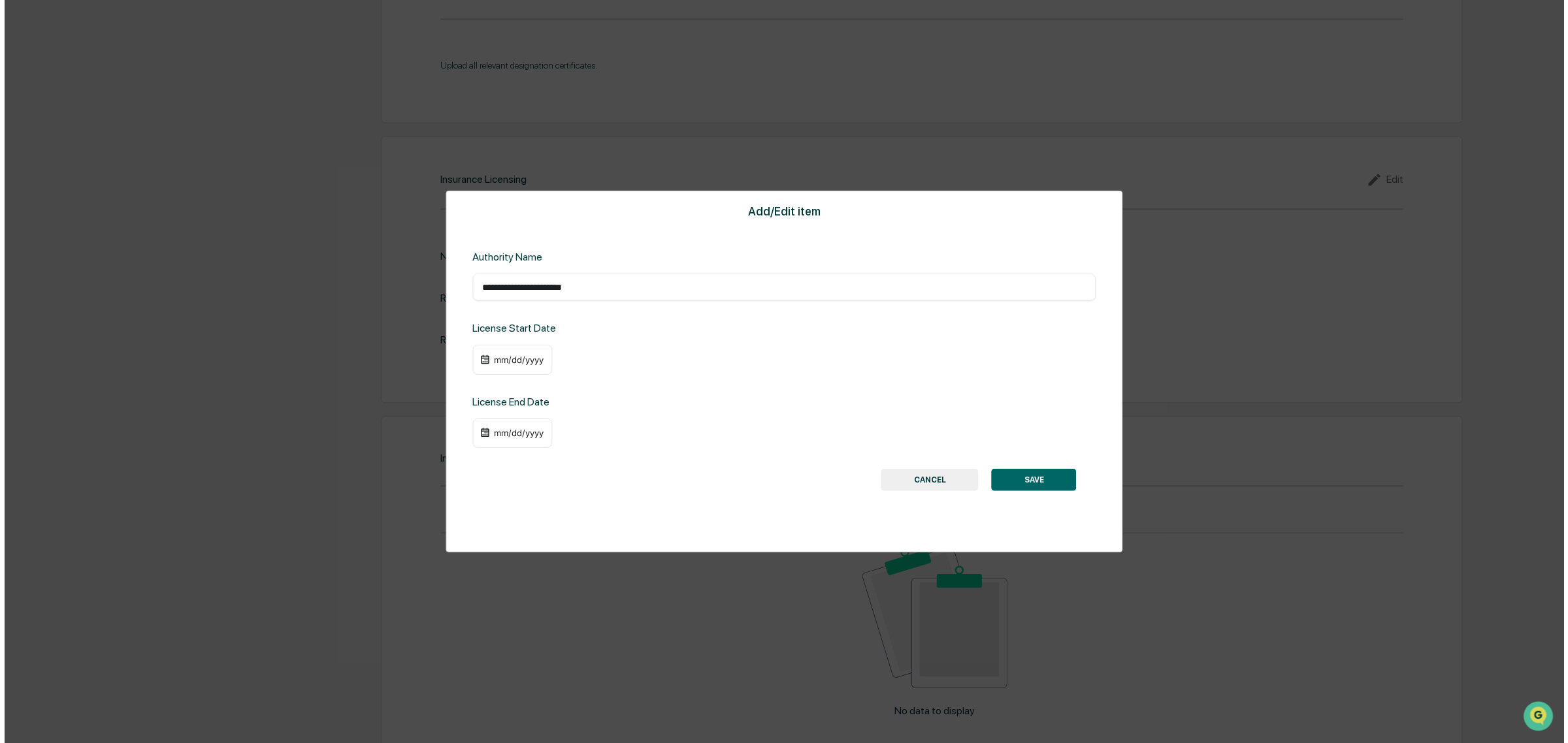
scroll to position [1636, 0]
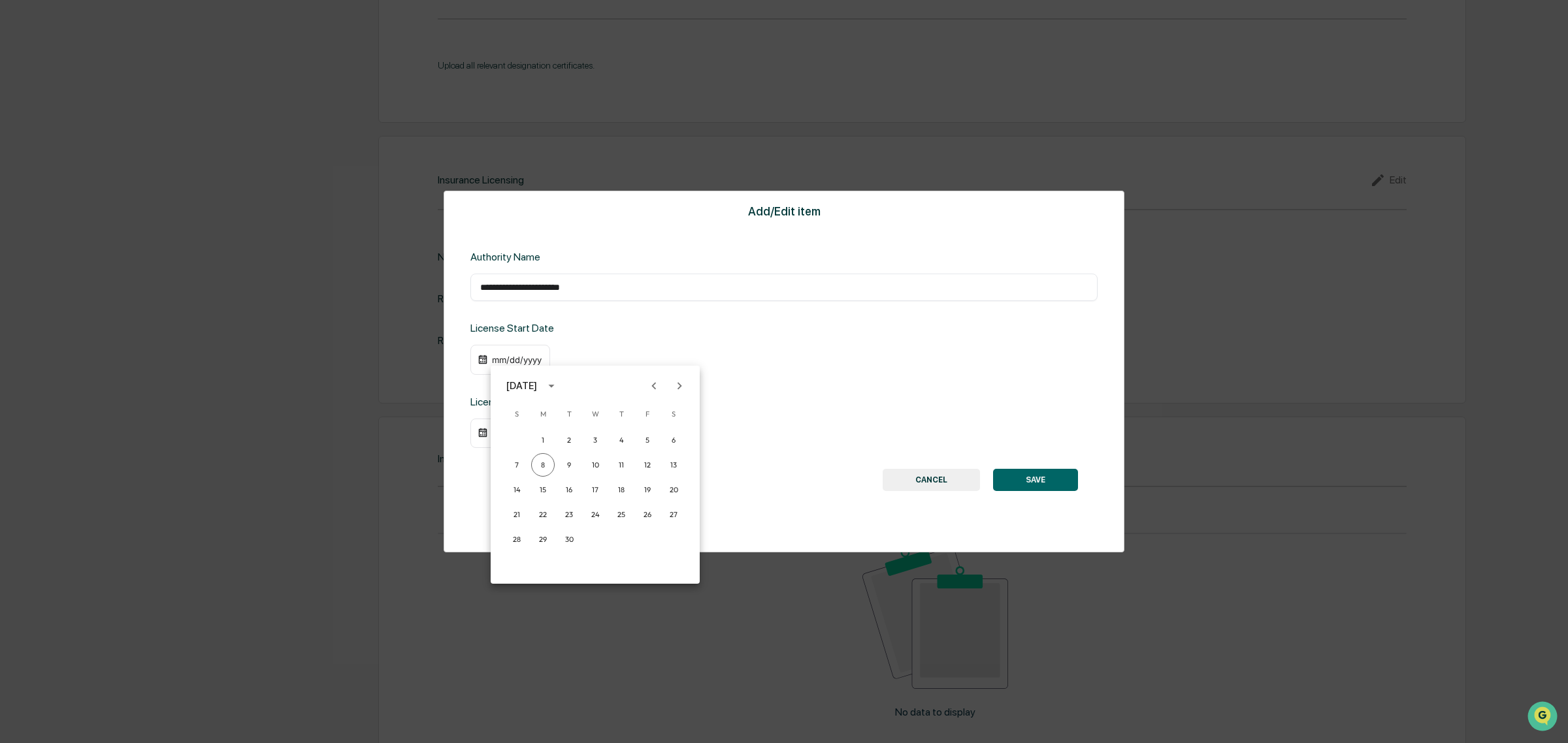
click at [652, 383] on icon "Previous month" at bounding box center [654, 386] width 14 height 14
click at [650, 383] on icon "Previous month" at bounding box center [654, 386] width 14 height 14
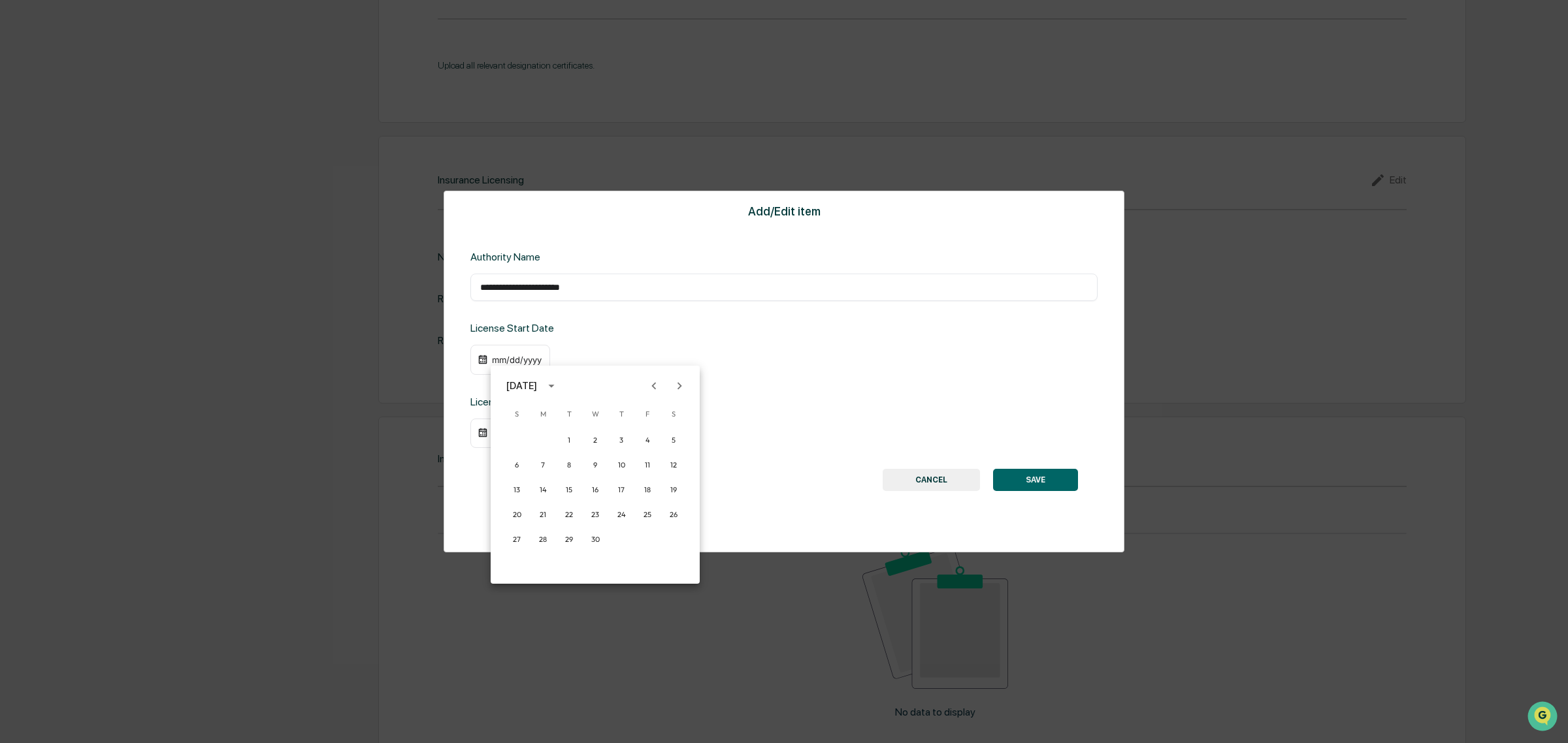
click at [537, 384] on div "April 2025" at bounding box center [521, 386] width 31 height 14
click at [523, 464] on button "2020" at bounding box center [527, 460] width 47 height 24
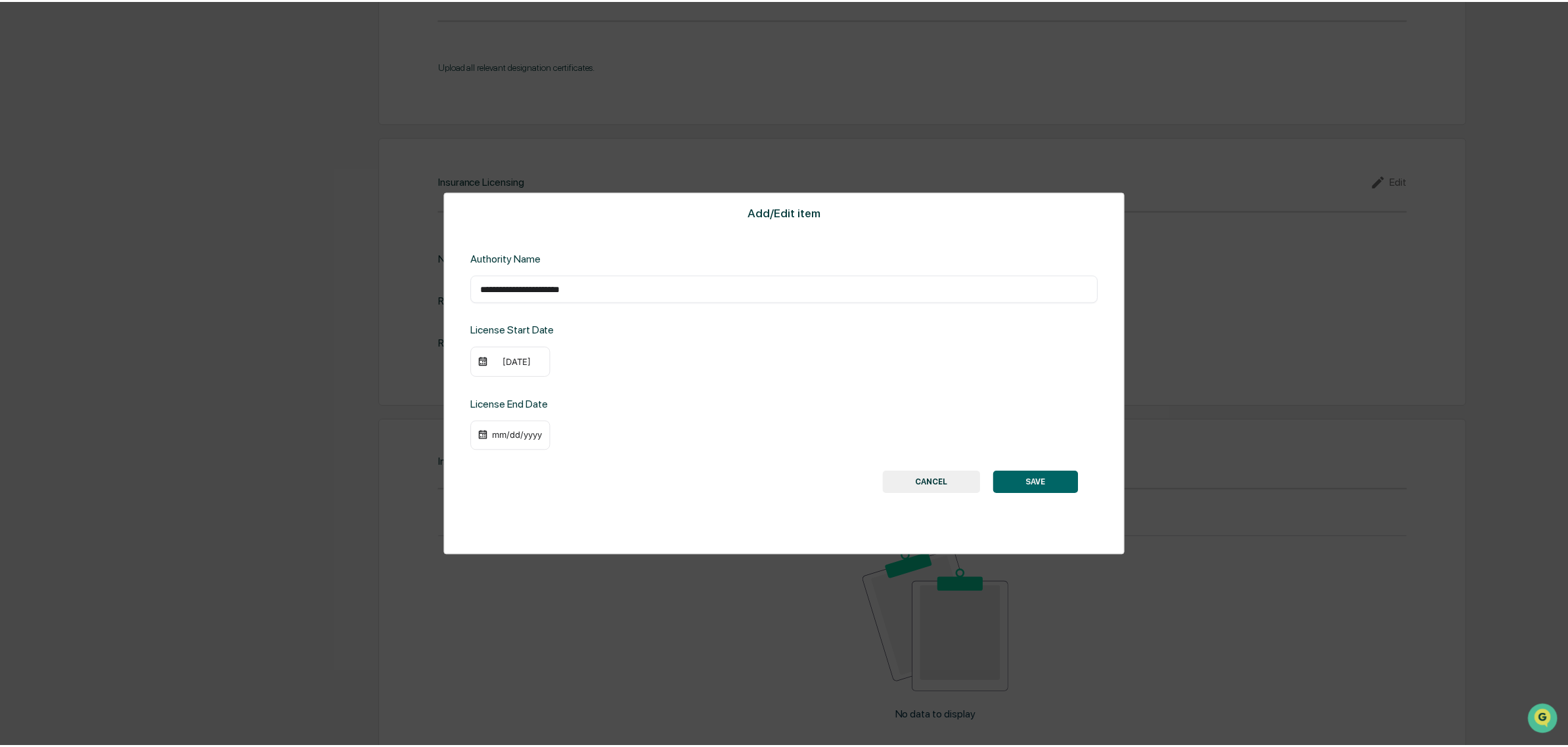
scroll to position [1641, 0]
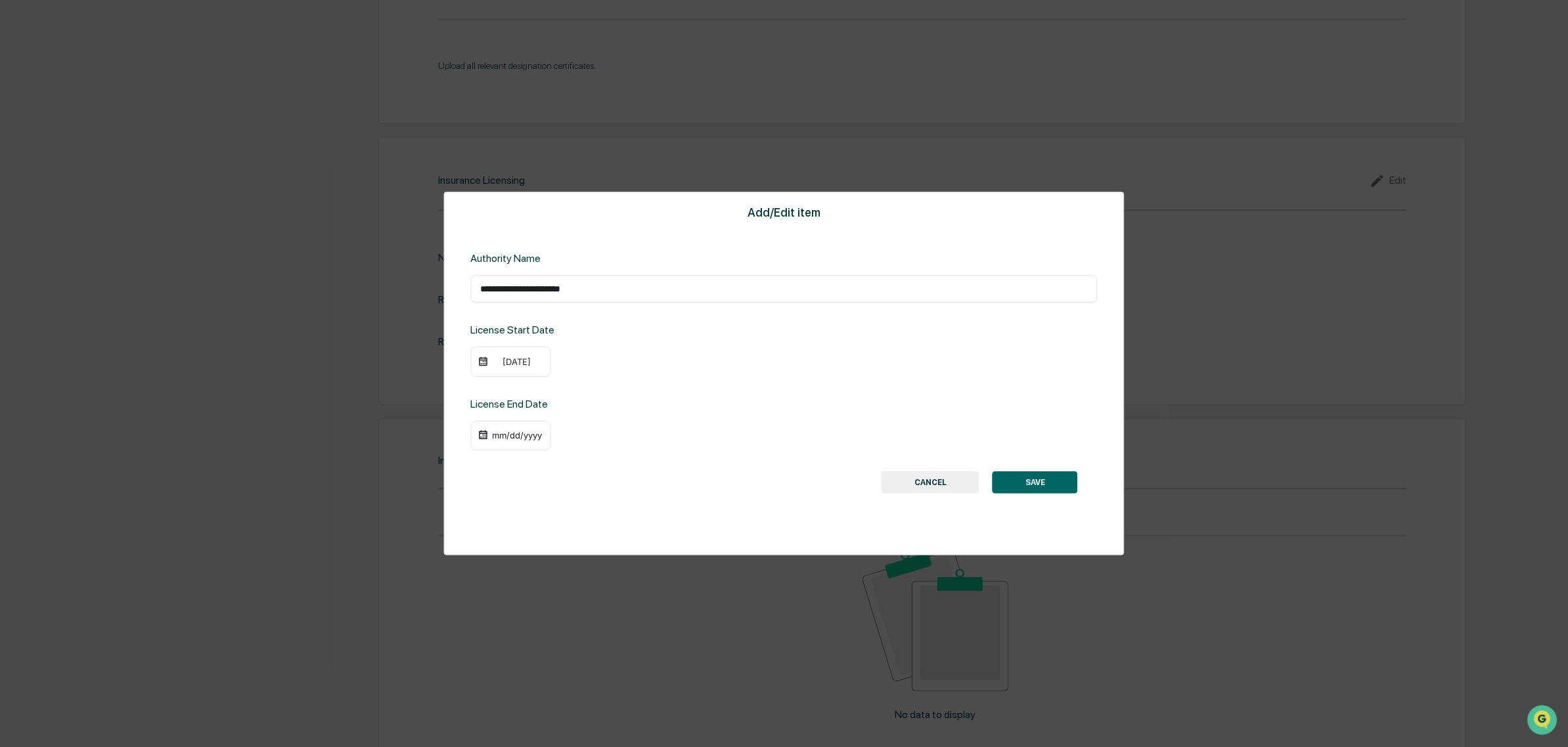
click at [509, 358] on div "09/08/2020" at bounding box center [516, 362] width 52 height 11
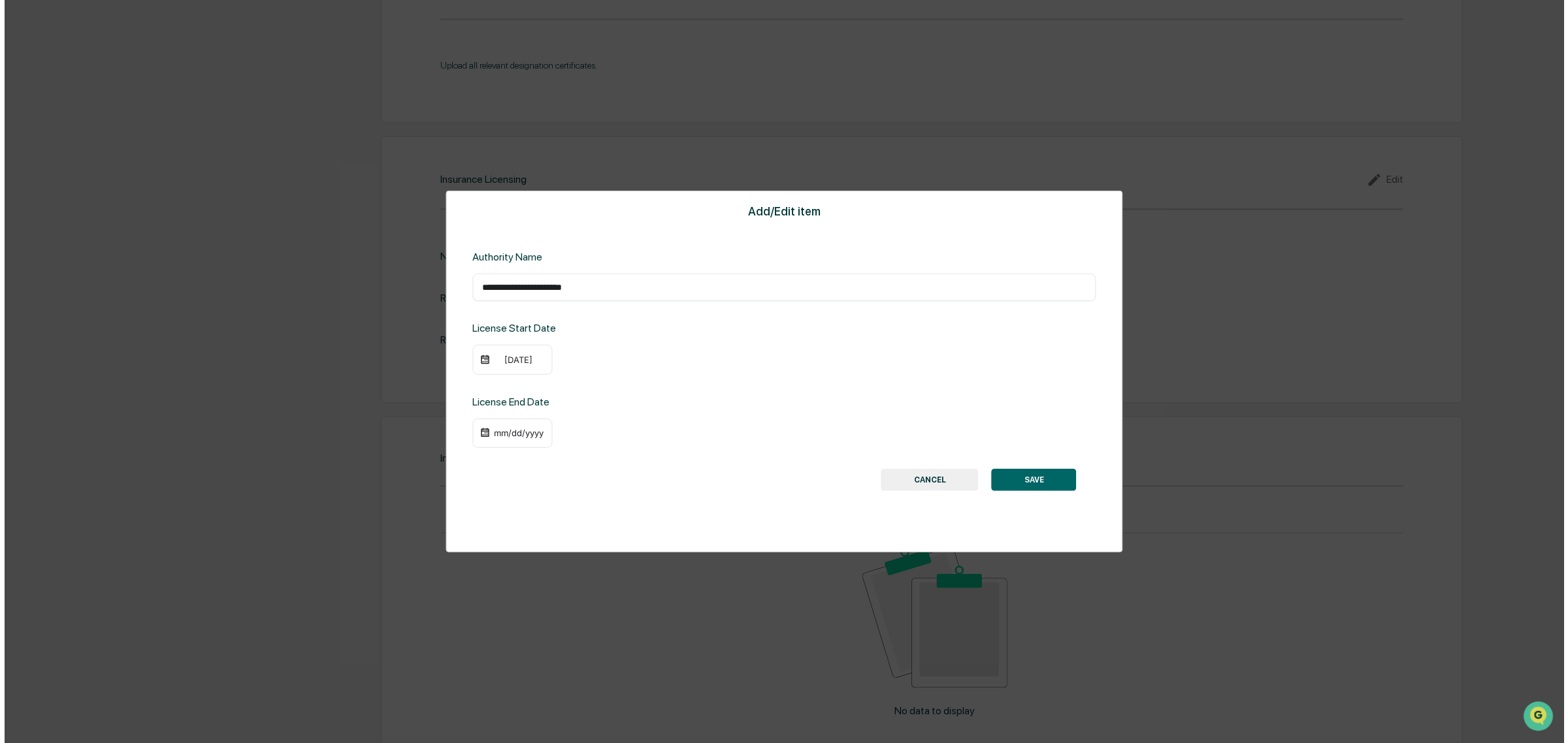
scroll to position [1636, 0]
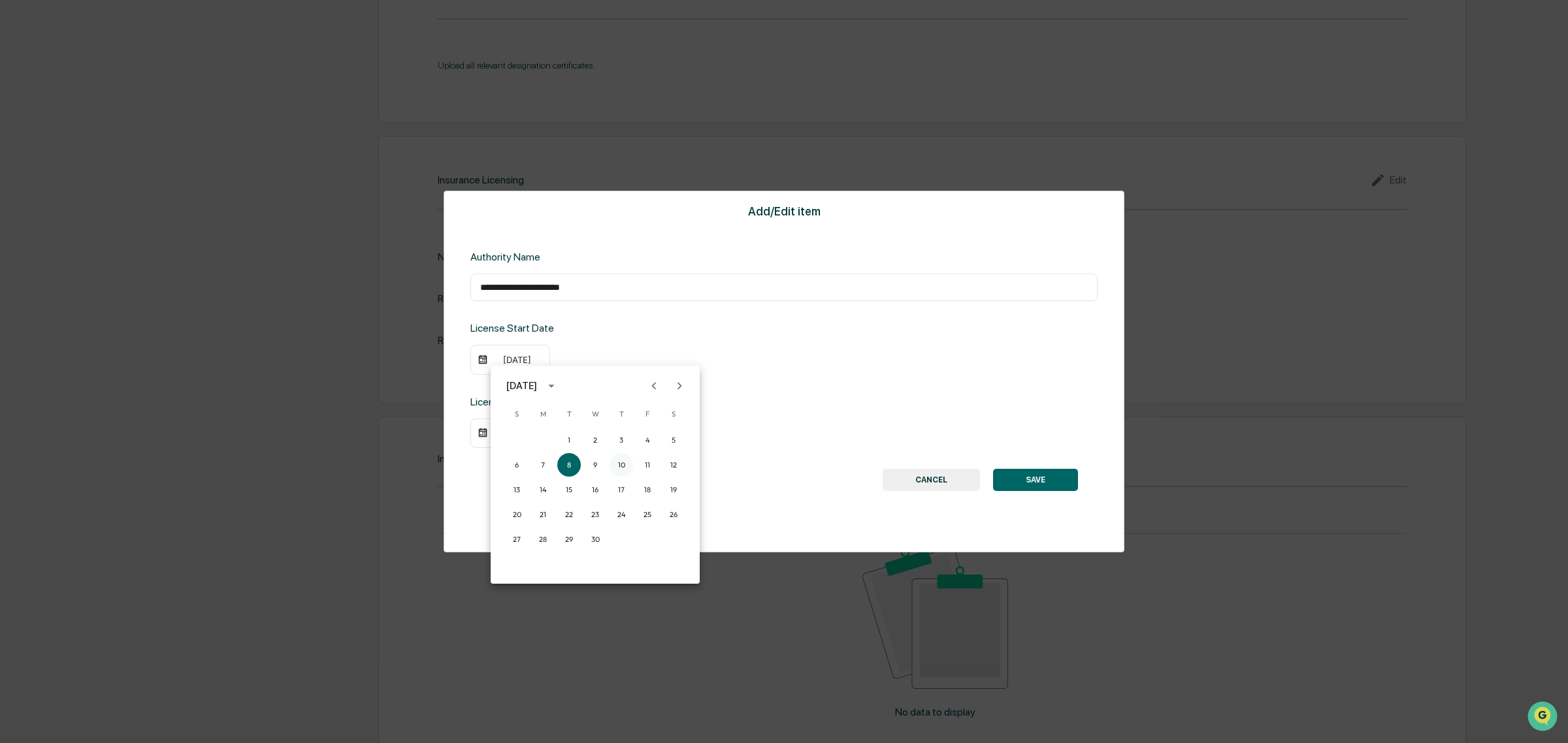
click at [618, 465] on button "10" at bounding box center [621, 465] width 24 height 24
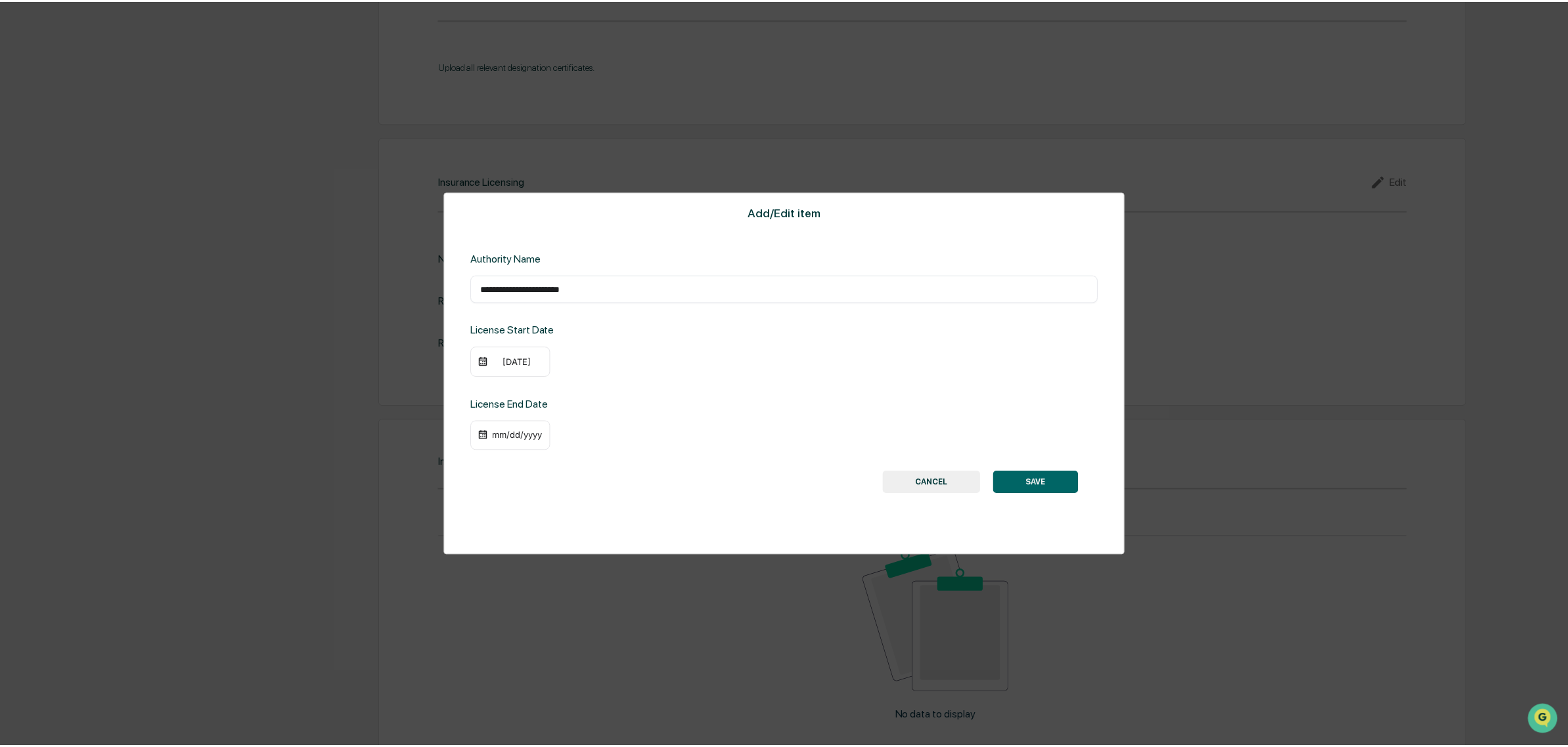
scroll to position [1641, 0]
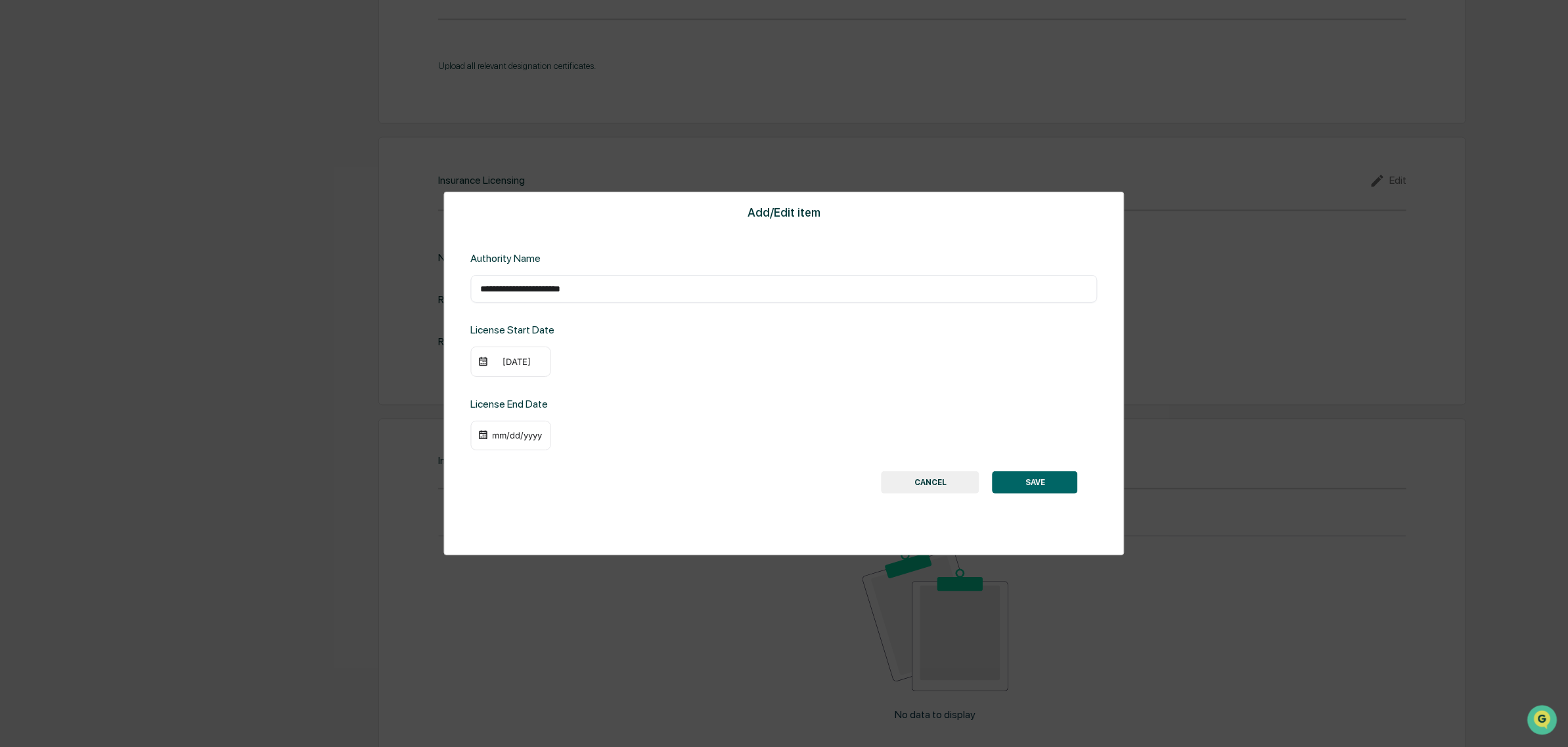
click at [521, 444] on div "mm/dd/yyyy" at bounding box center [510, 436] width 80 height 30
click at [498, 422] on div "mm/dd/yyyy" at bounding box center [510, 436] width 80 height 30
click at [513, 443] on div "mm/dd/yyyy" at bounding box center [510, 436] width 80 height 30
click at [513, 435] on div "mm/dd/yyyy" at bounding box center [516, 435] width 52 height 11
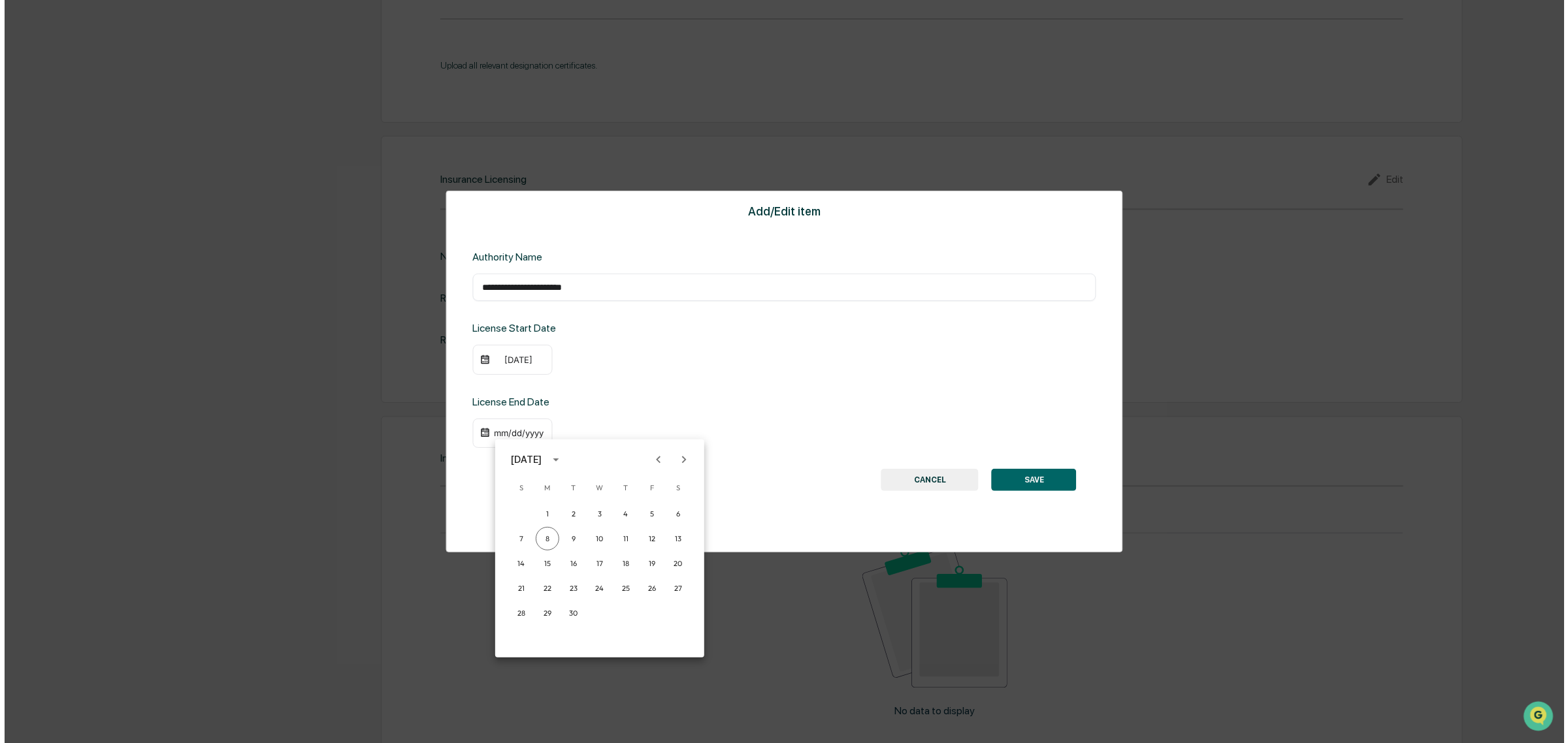
scroll to position [1636, 0]
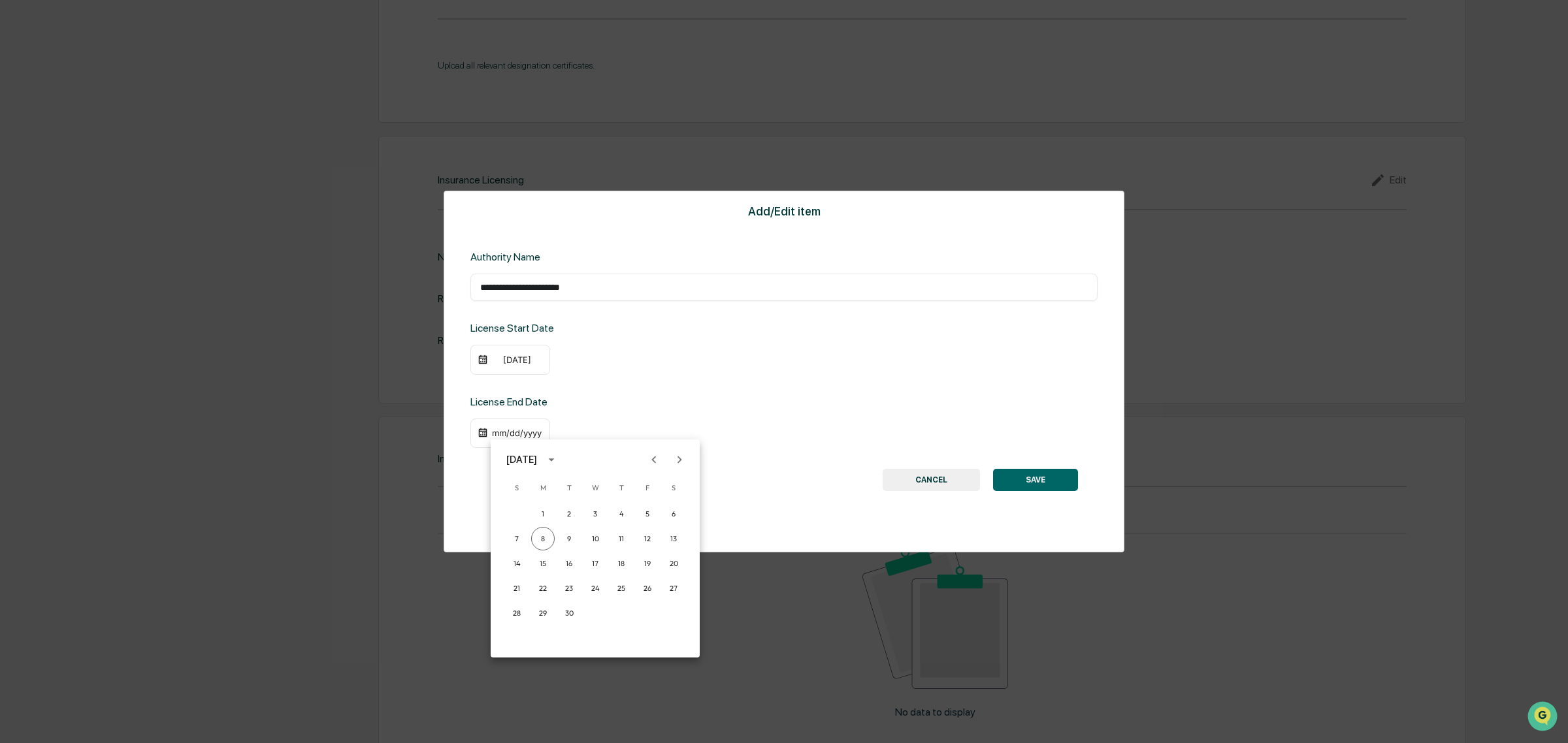
click at [653, 455] on icon "Previous month" at bounding box center [654, 460] width 14 height 14
click at [653, 455] on icon "Previous month" at bounding box center [654, 460] width 14 height 14
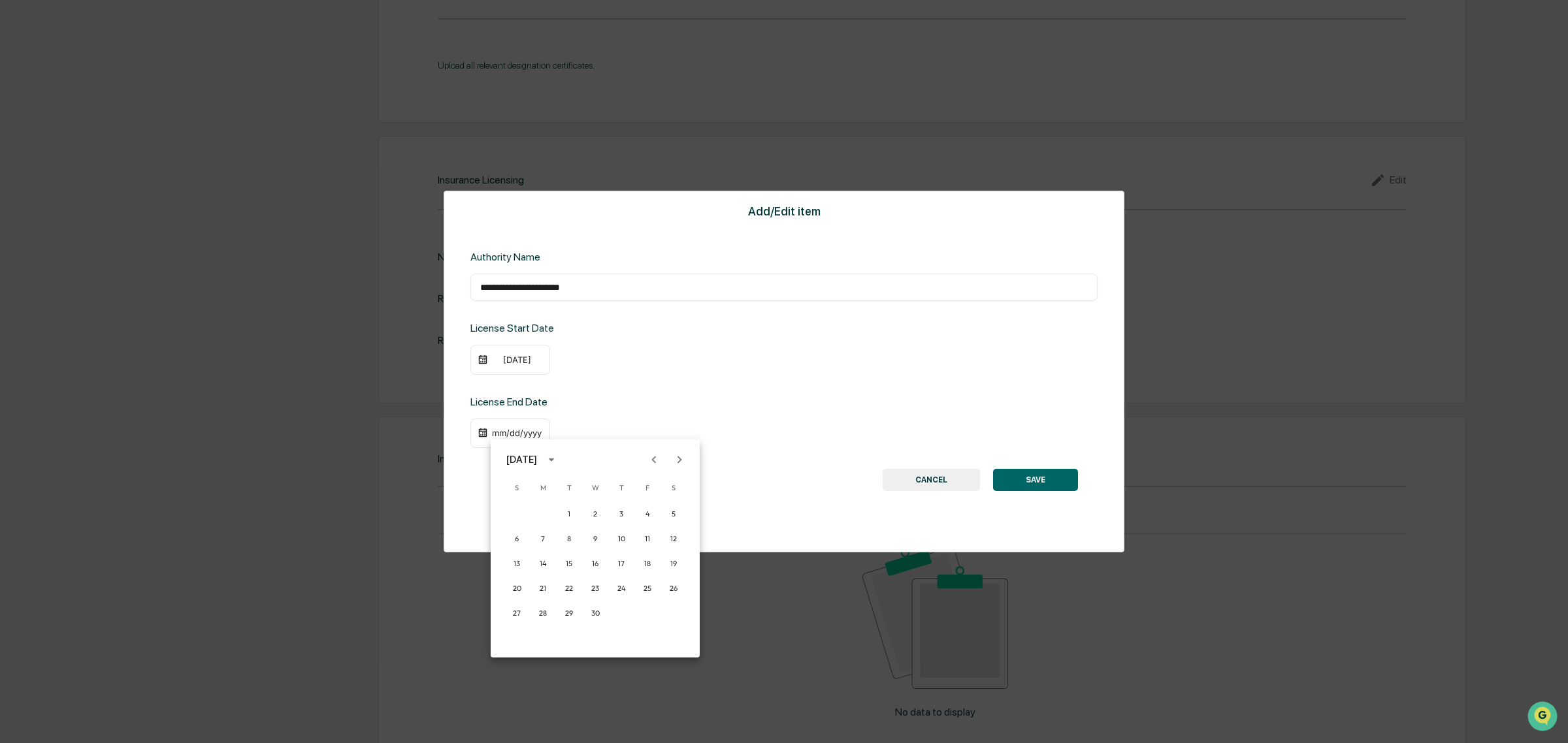
click at [653, 455] on icon "Previous month" at bounding box center [654, 460] width 14 height 14
click at [676, 458] on icon "Next month" at bounding box center [679, 460] width 14 height 14
click at [645, 616] on button "28" at bounding box center [647, 613] width 24 height 24
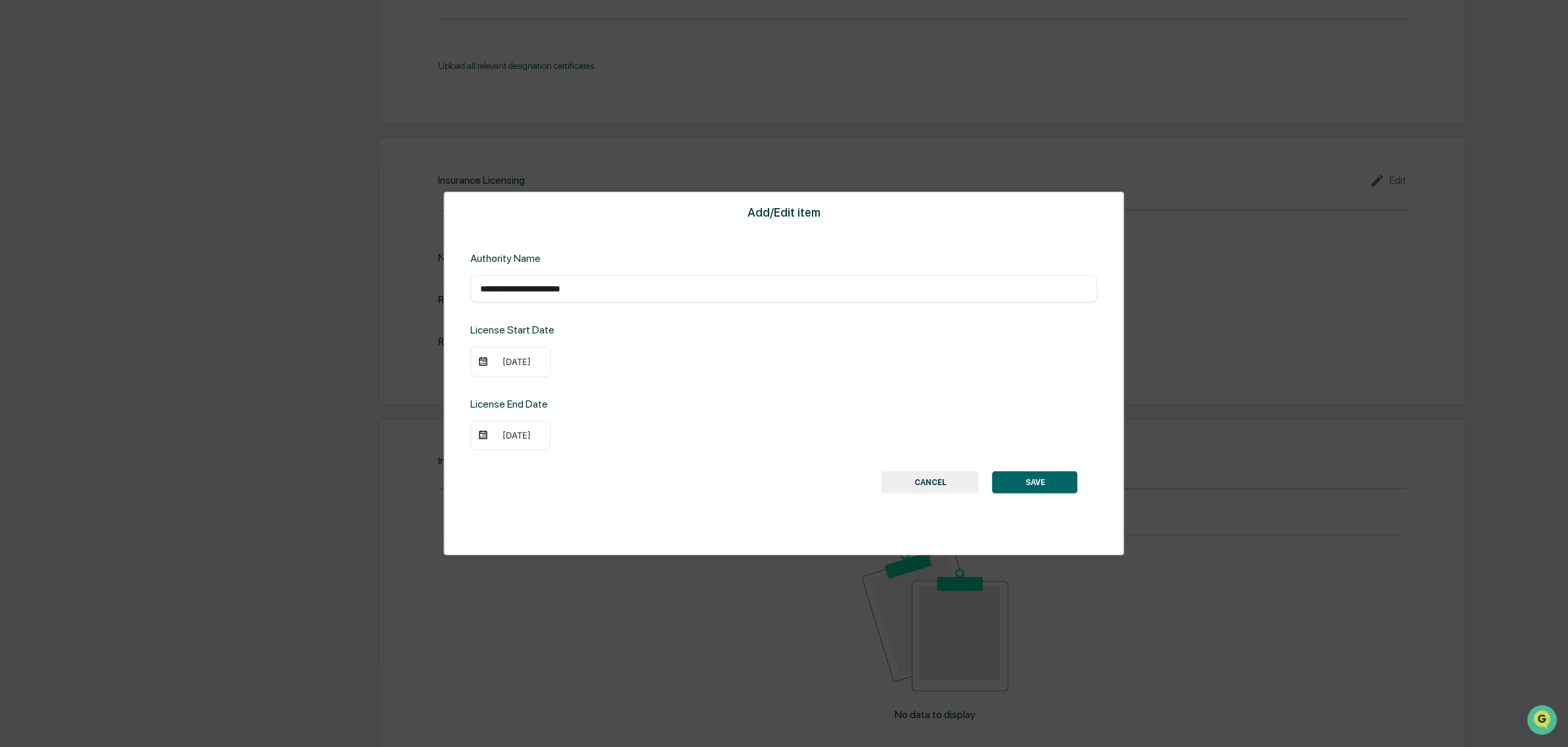
click at [1052, 480] on button "SAVE" at bounding box center [1035, 482] width 85 height 22
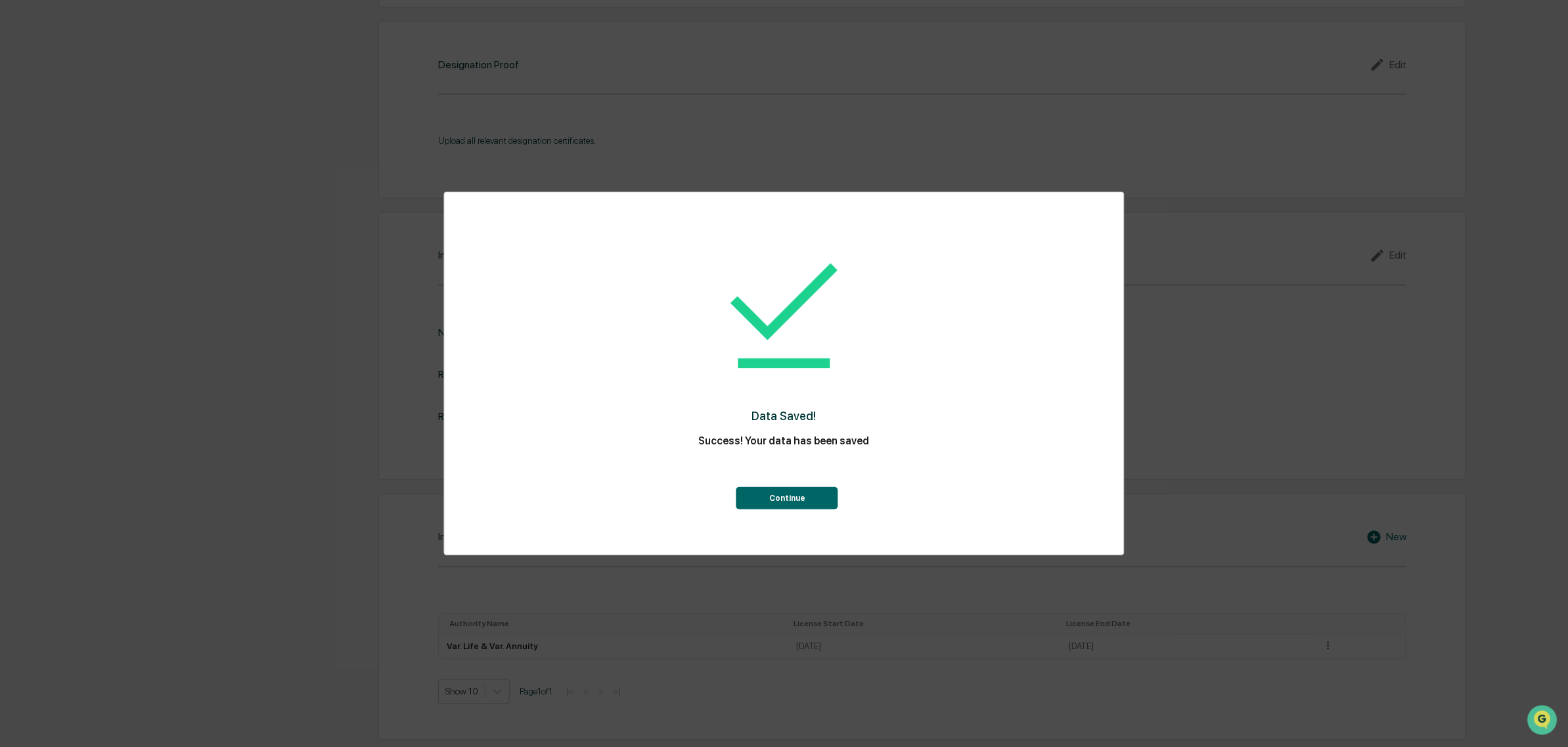
click at [801, 486] on div "Continue" at bounding box center [784, 482] width 627 height 54
click at [843, 503] on div "Continue" at bounding box center [784, 482] width 627 height 54
click at [825, 502] on button "Continue" at bounding box center [788, 498] width 102 height 22
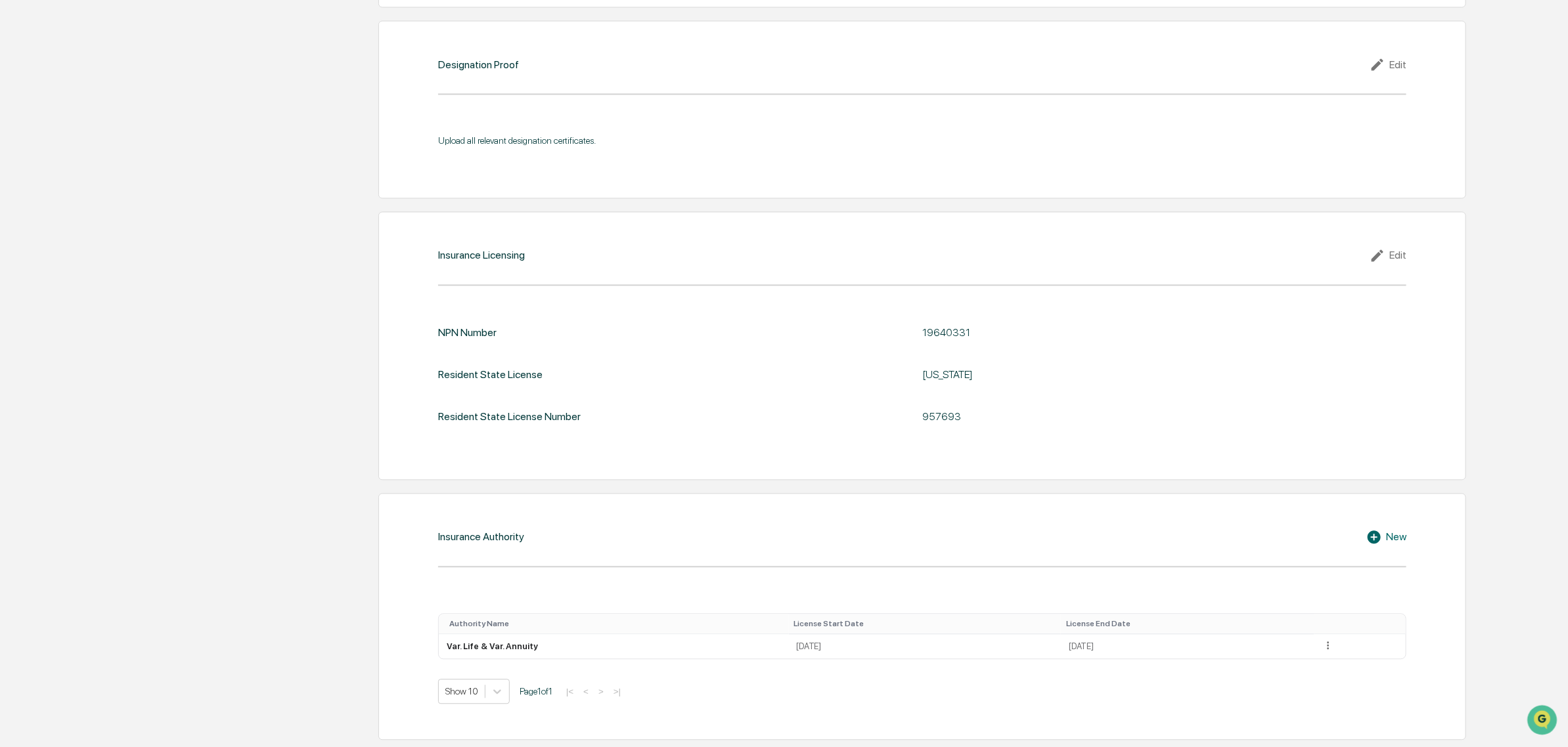
click at [1394, 534] on div "New" at bounding box center [1386, 537] width 40 height 16
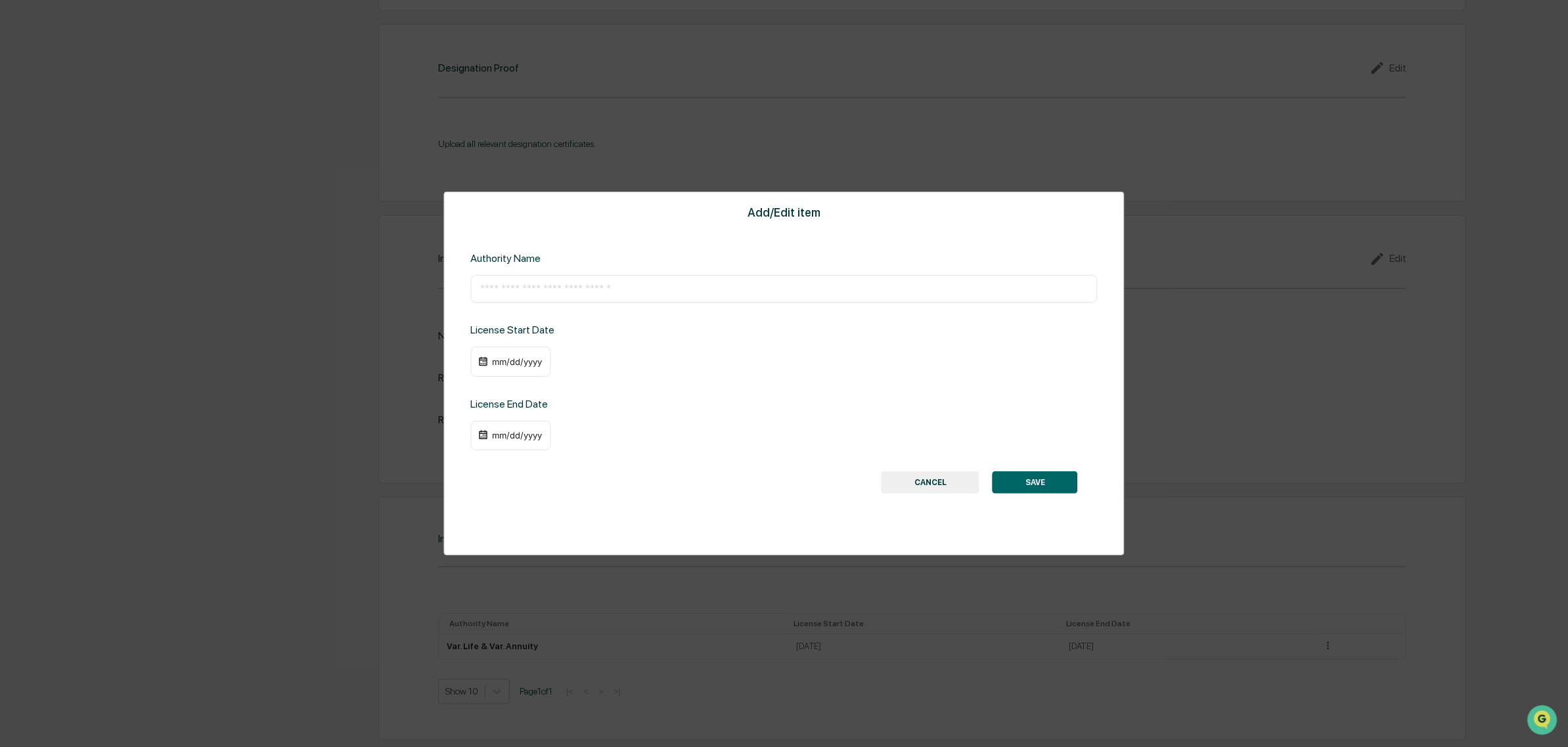
scroll to position [1570, 0]
click at [543, 284] on input "text" at bounding box center [784, 288] width 607 height 13
paste input "**********"
type input "**********"
click at [481, 359] on img at bounding box center [482, 362] width 11 height 11
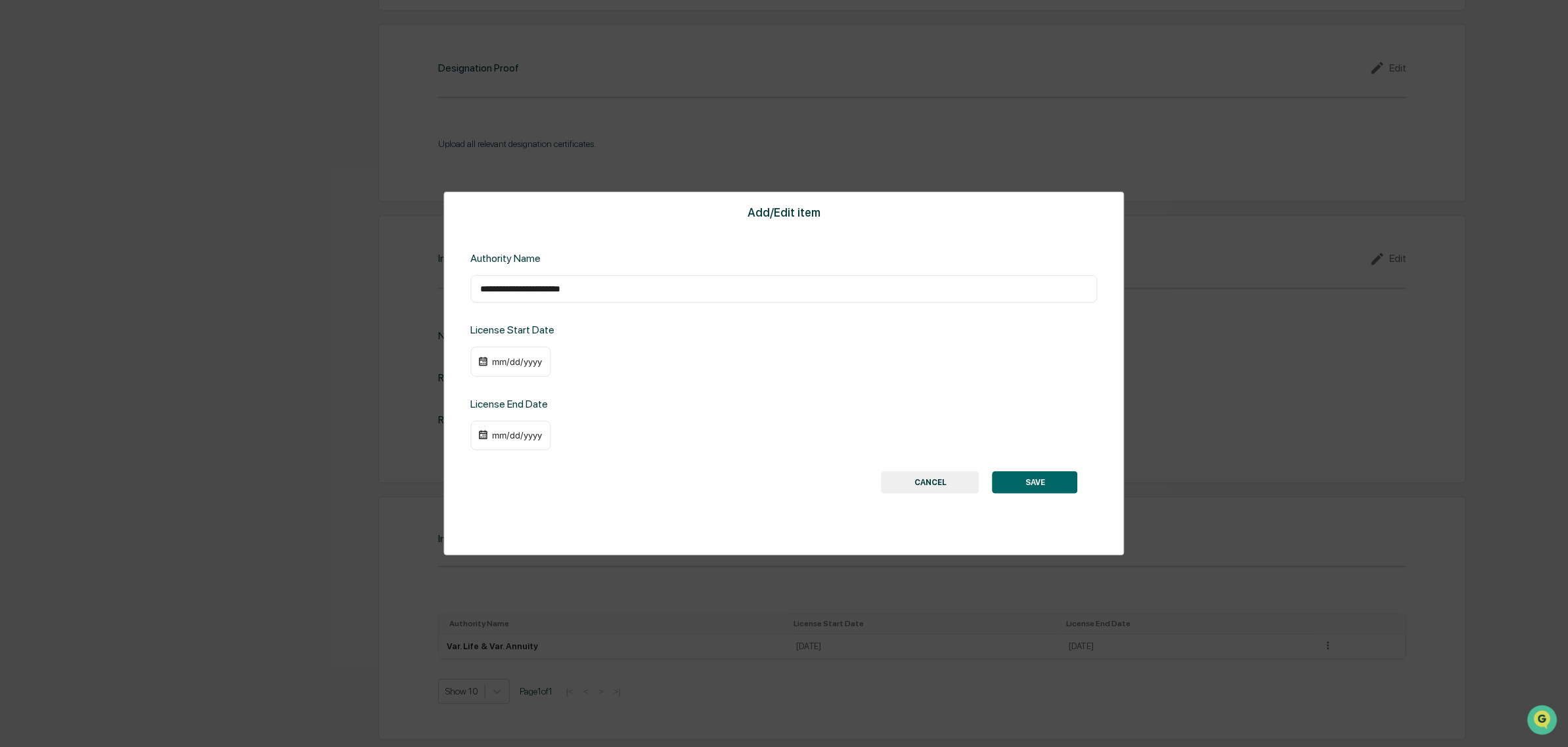
click at [526, 363] on div "mm/dd/yyyy" at bounding box center [516, 362] width 52 height 11
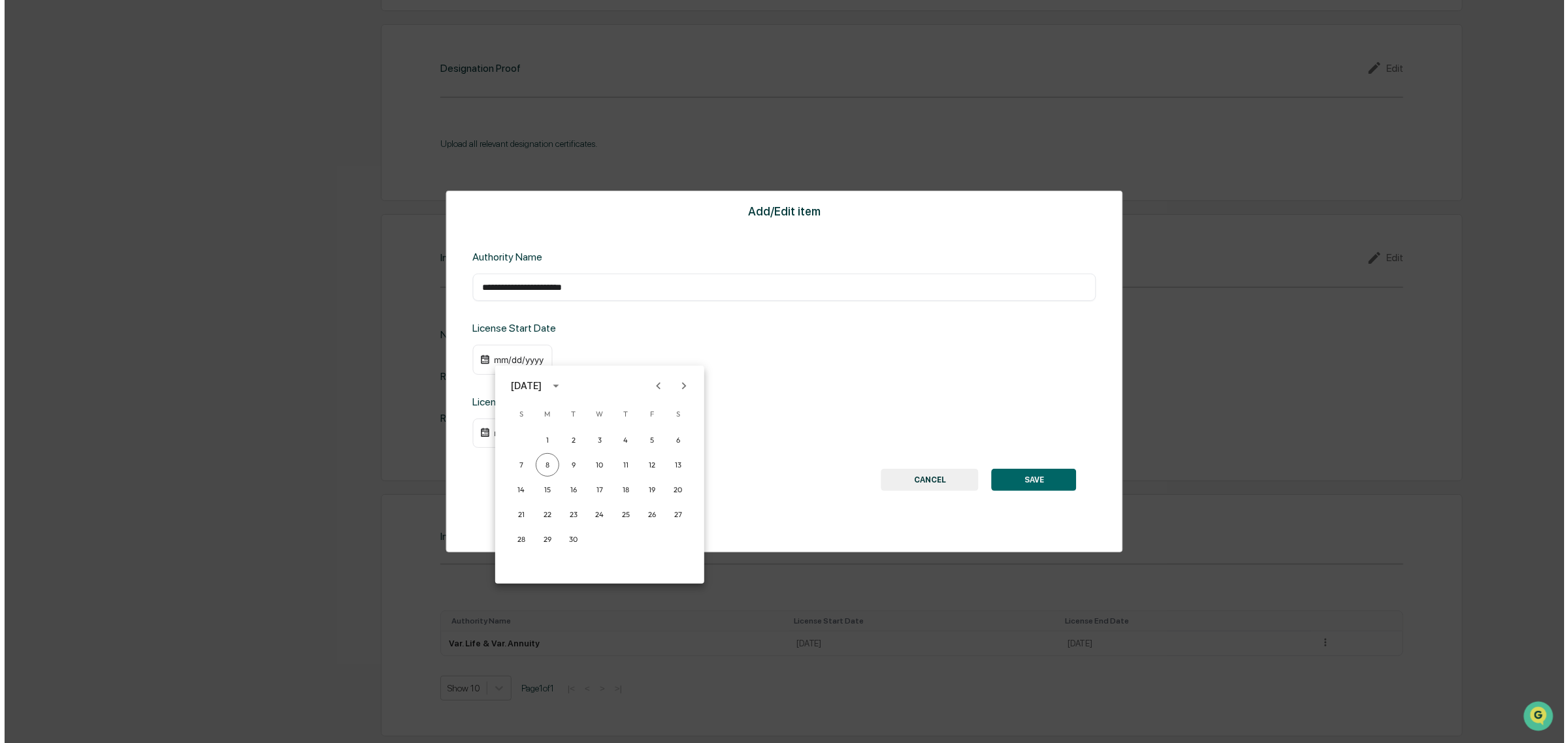
scroll to position [1564, 0]
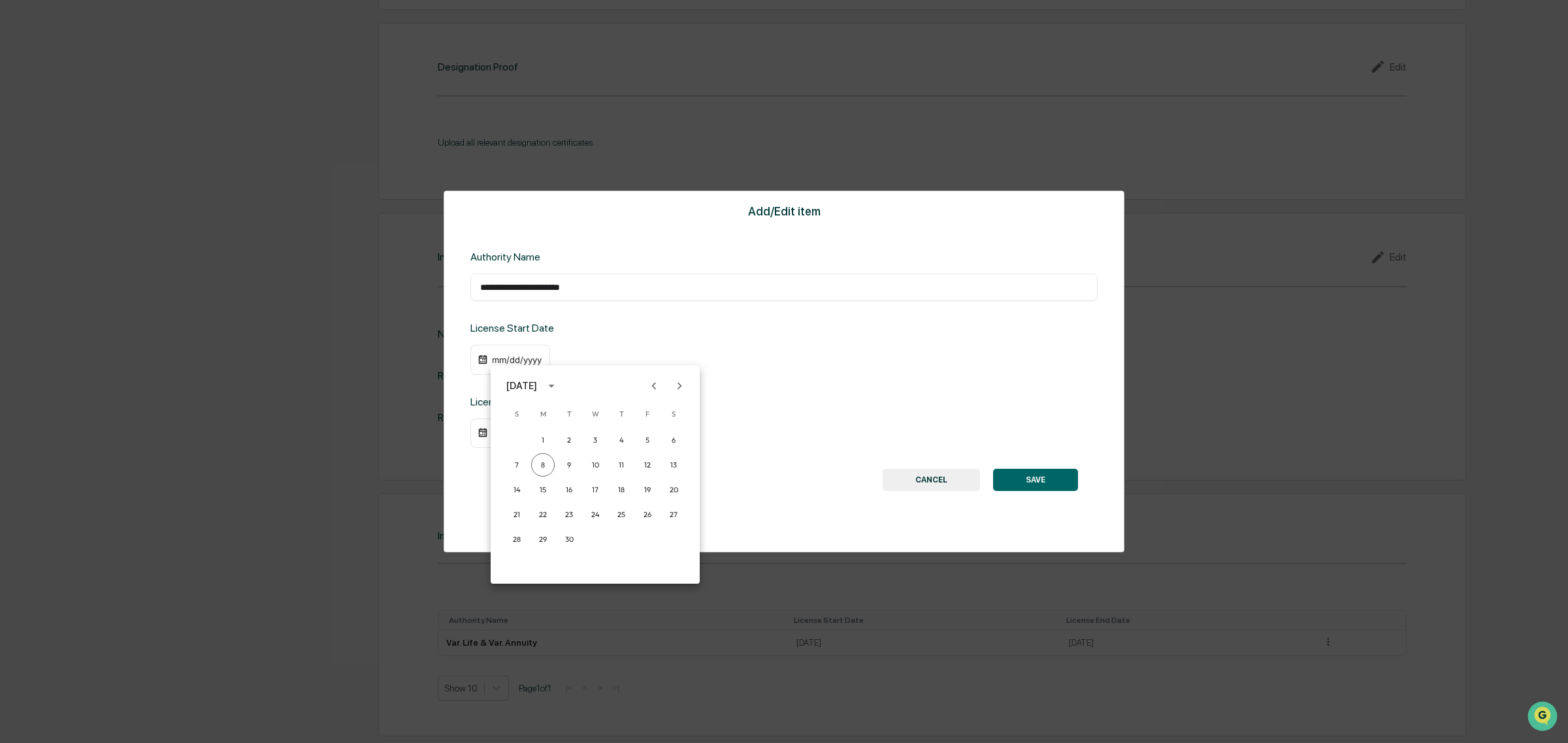
click at [537, 389] on div "September 2025" at bounding box center [521, 386] width 31 height 14
click at [530, 461] on button "2020" at bounding box center [527, 460] width 47 height 24
click at [524, 364] on div "09/08/2020" at bounding box center [513, 360] width 52 height 11
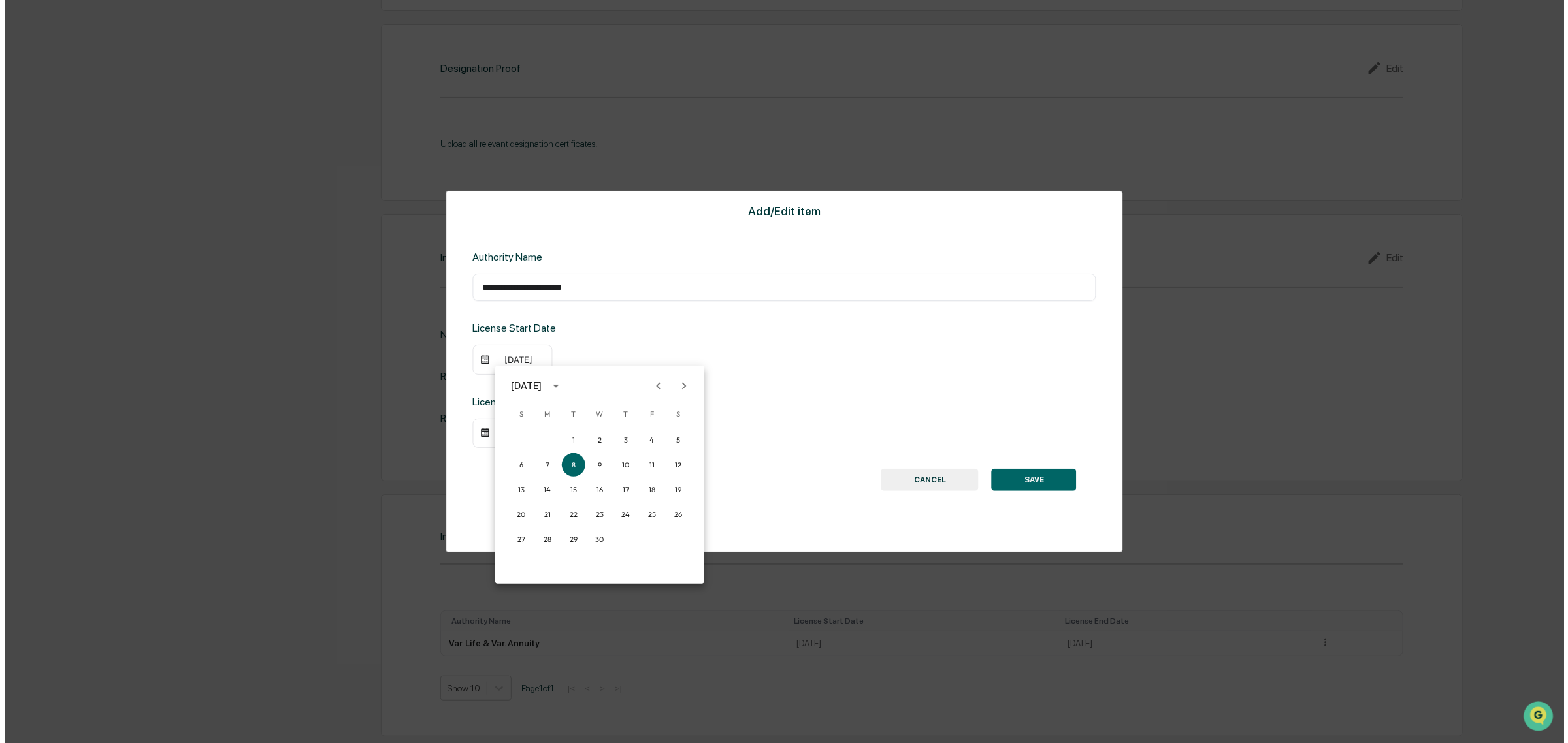
scroll to position [1564, 0]
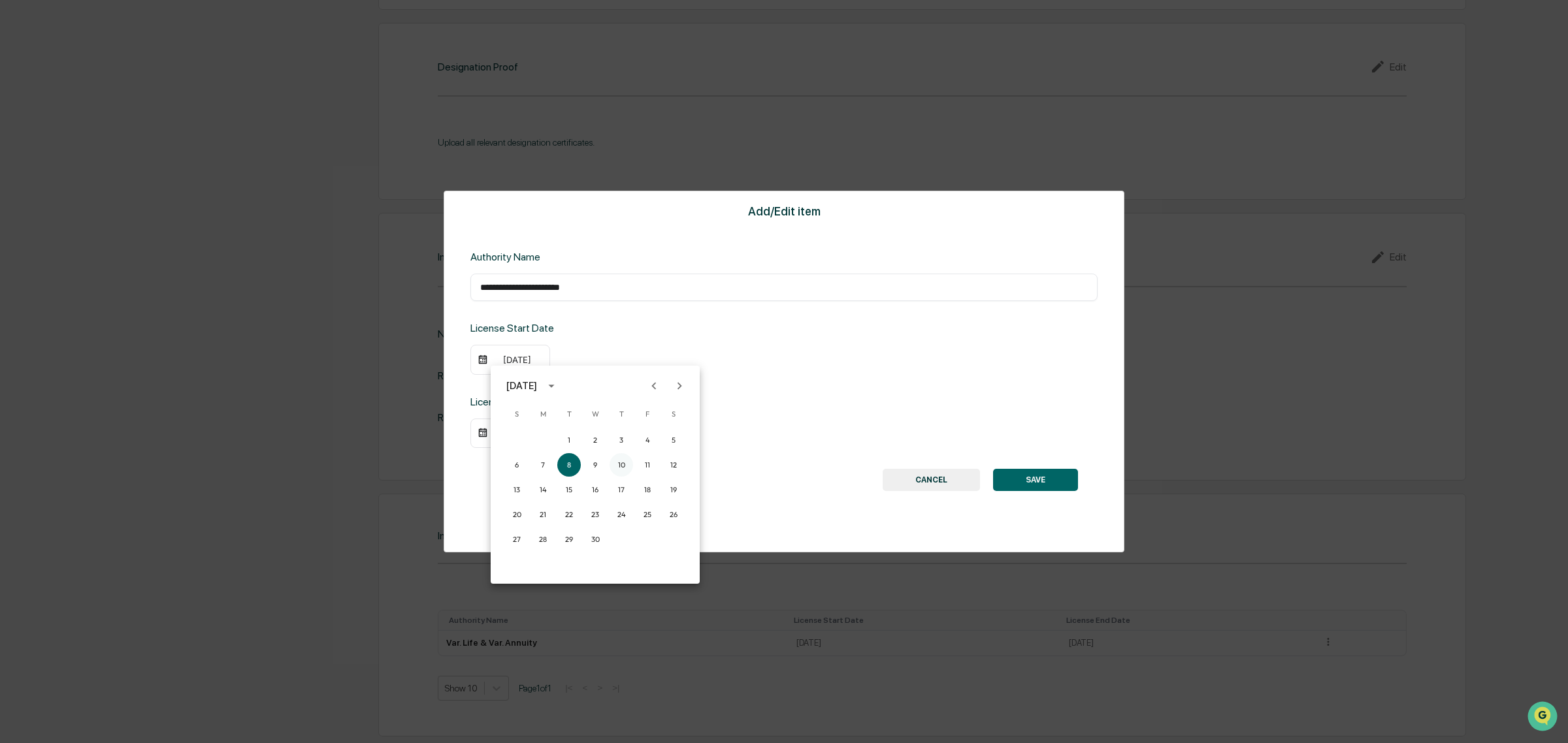
click at [625, 465] on button "10" at bounding box center [621, 465] width 24 height 24
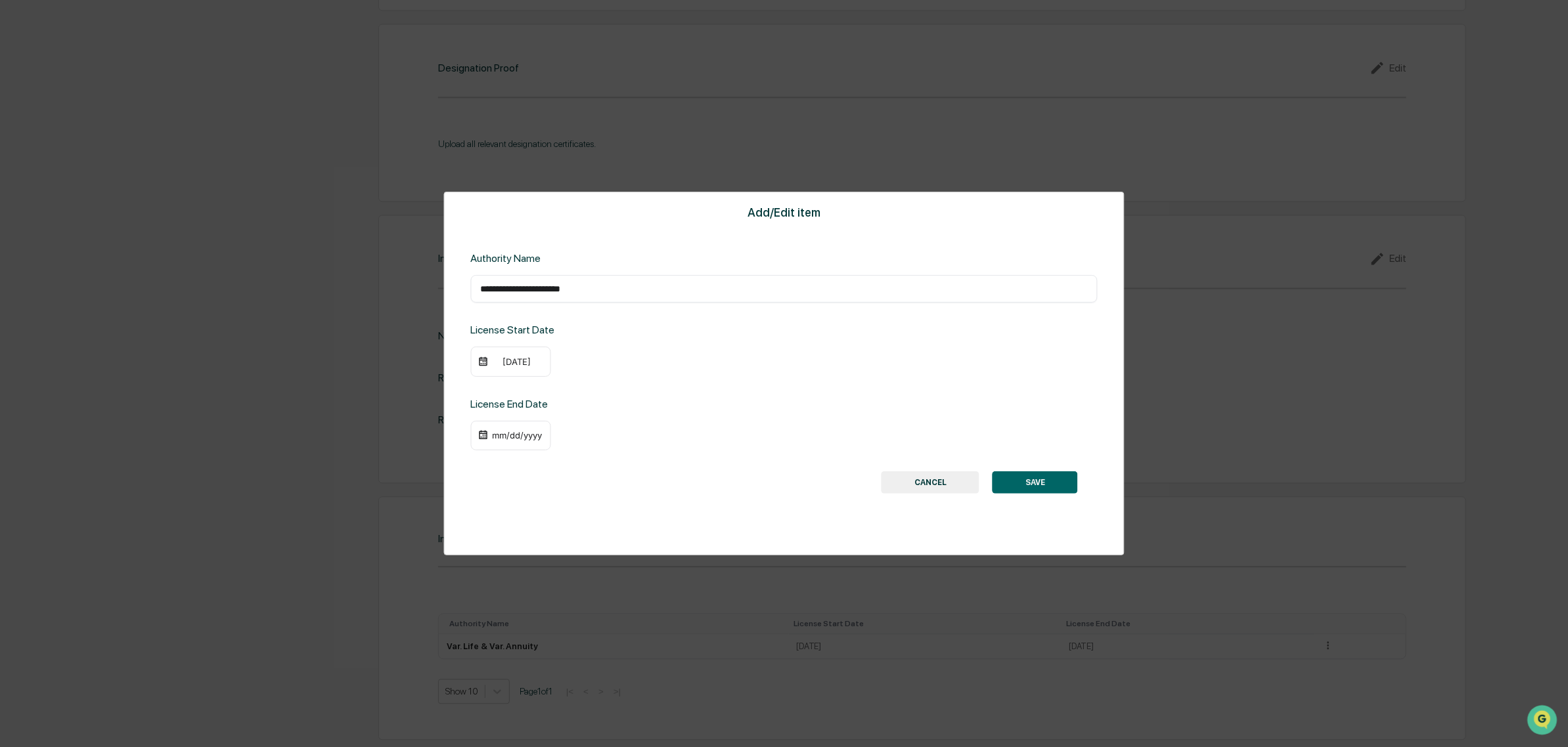
click at [522, 436] on div "mm/dd/yyyy" at bounding box center [516, 435] width 52 height 11
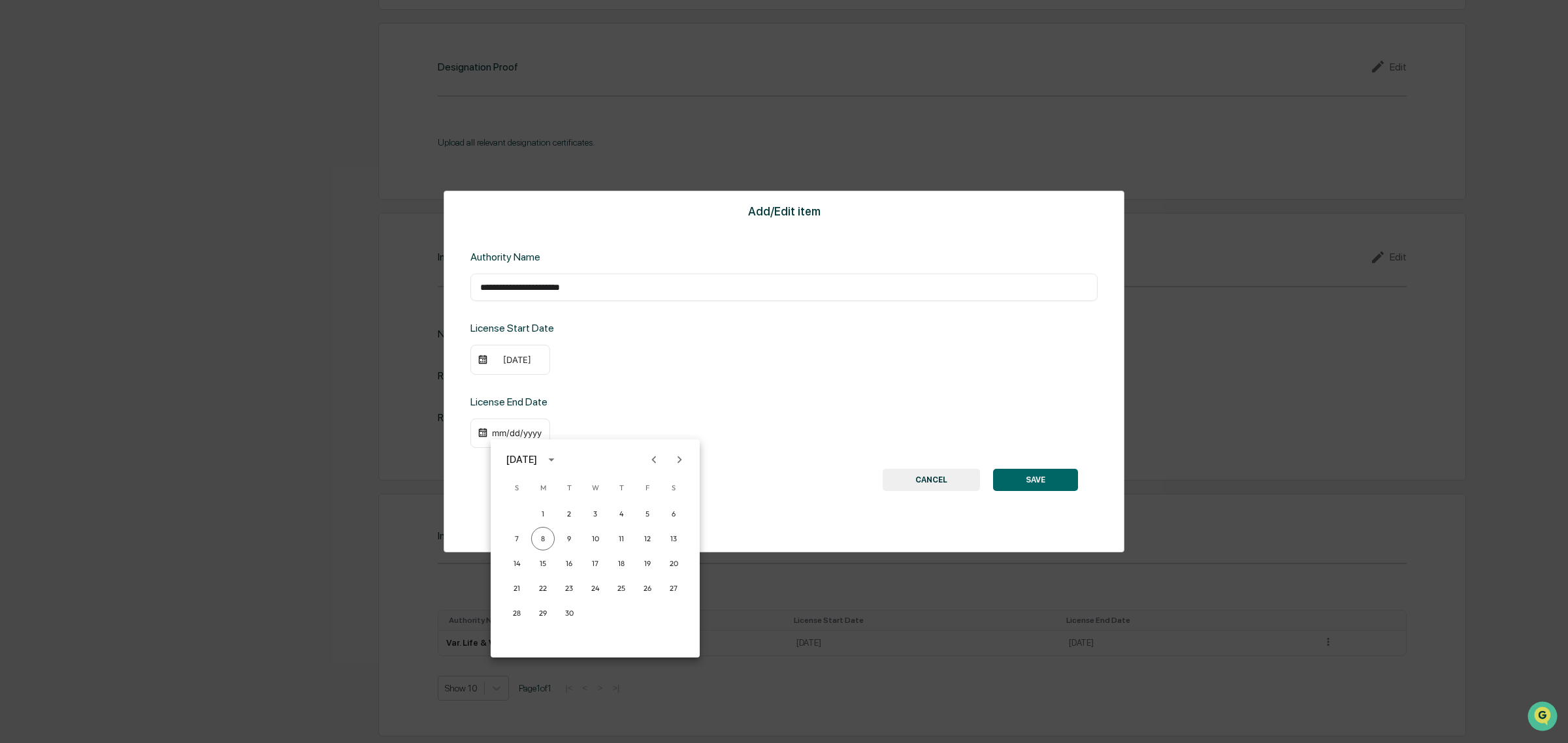
click at [650, 465] on icon "Previous month" at bounding box center [654, 460] width 14 height 14
click at [649, 465] on icon "Previous month" at bounding box center [654, 460] width 14 height 14
click at [650, 465] on icon "Previous month" at bounding box center [654, 460] width 14 height 14
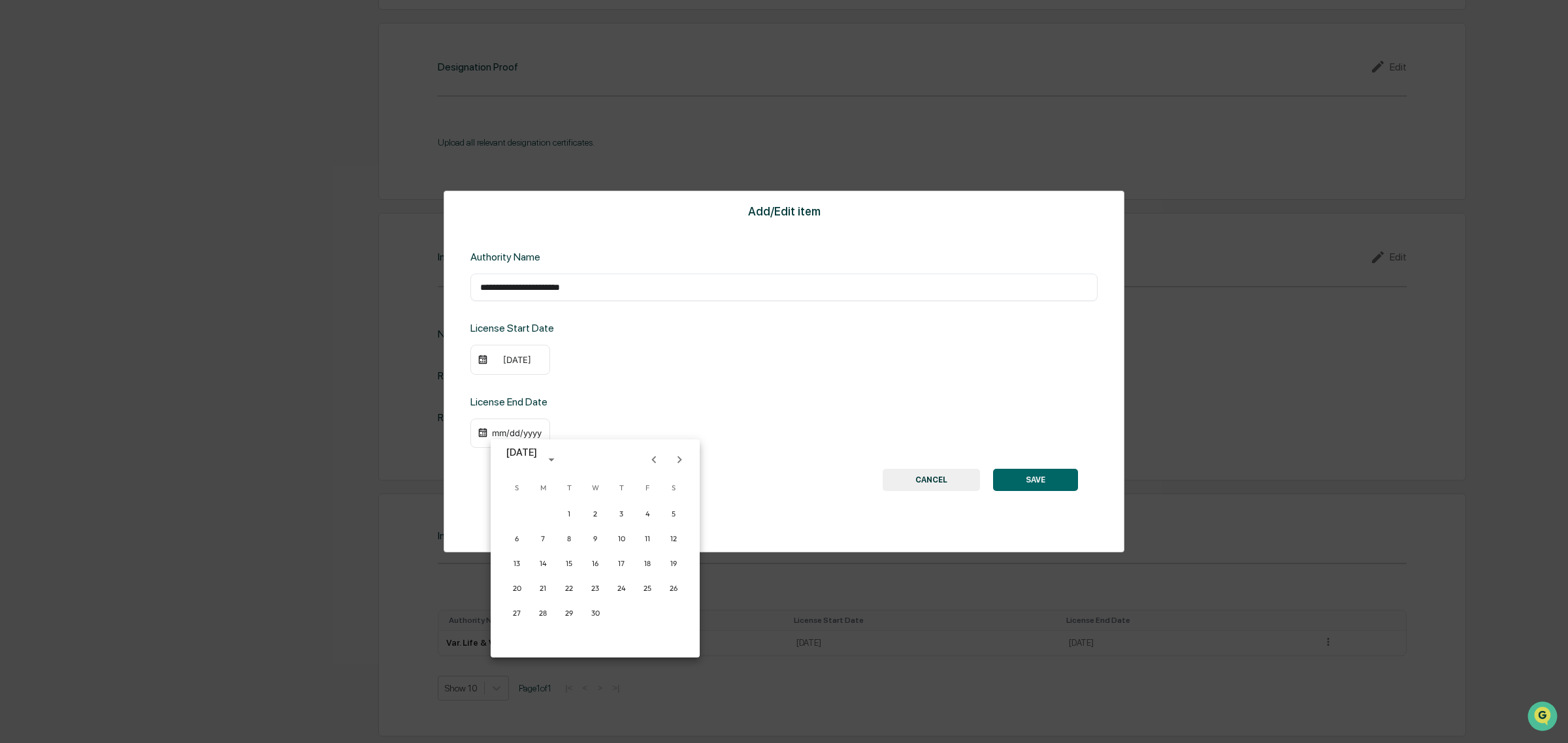
click at [651, 465] on icon "Previous month" at bounding box center [654, 460] width 14 height 14
click at [649, 612] on button "28" at bounding box center [647, 613] width 24 height 24
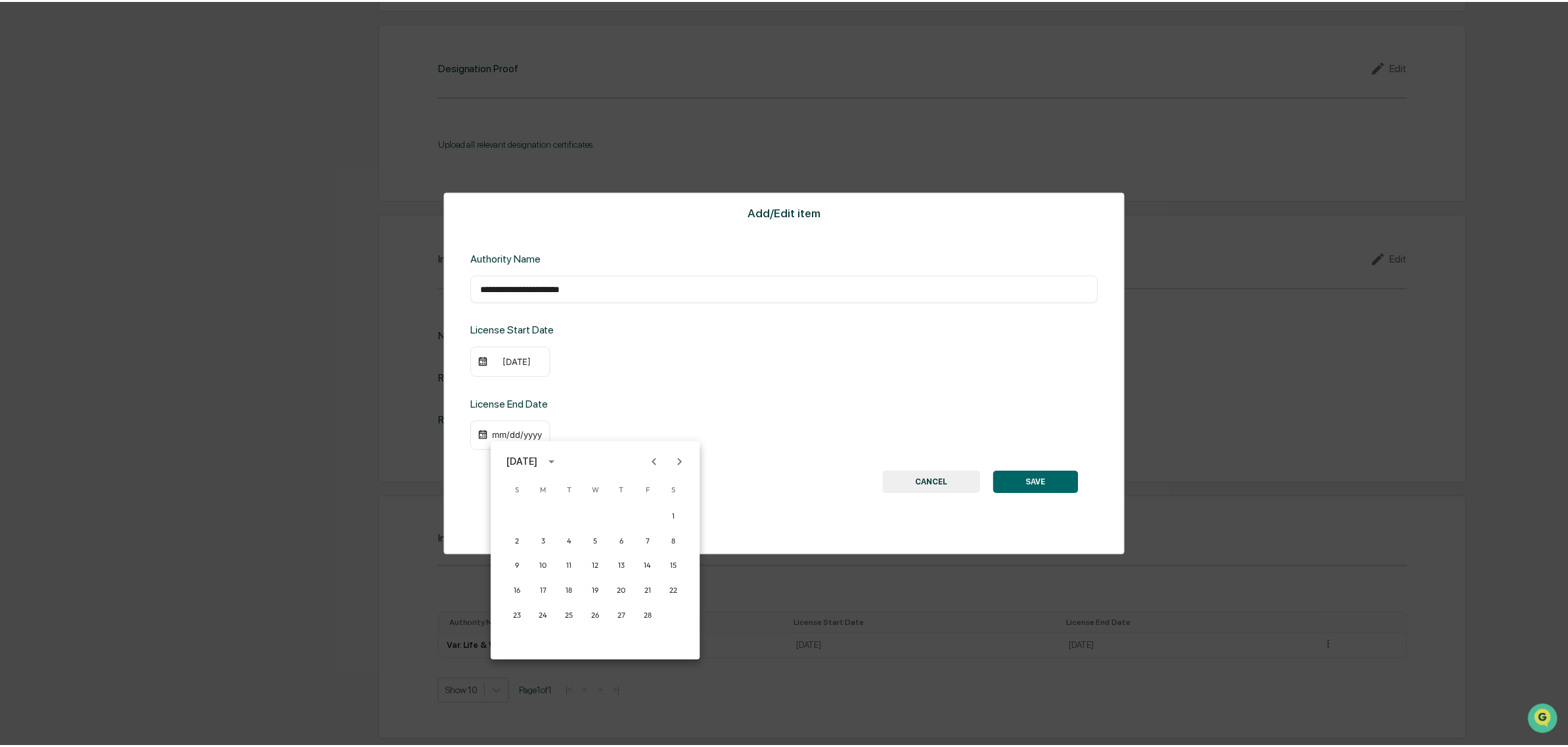
scroll to position [1570, 0]
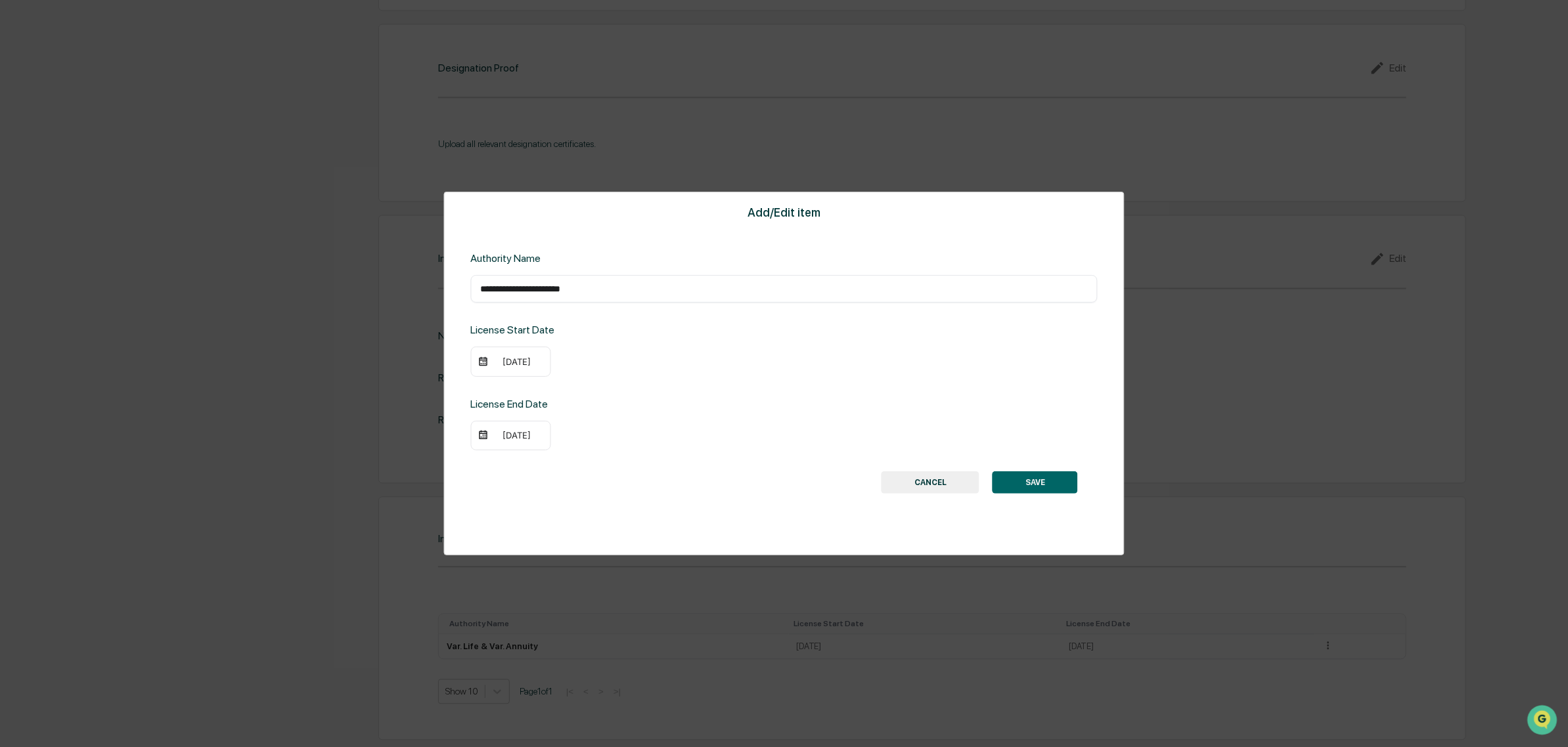
click at [1036, 483] on button "SAVE" at bounding box center [1035, 482] width 85 height 22
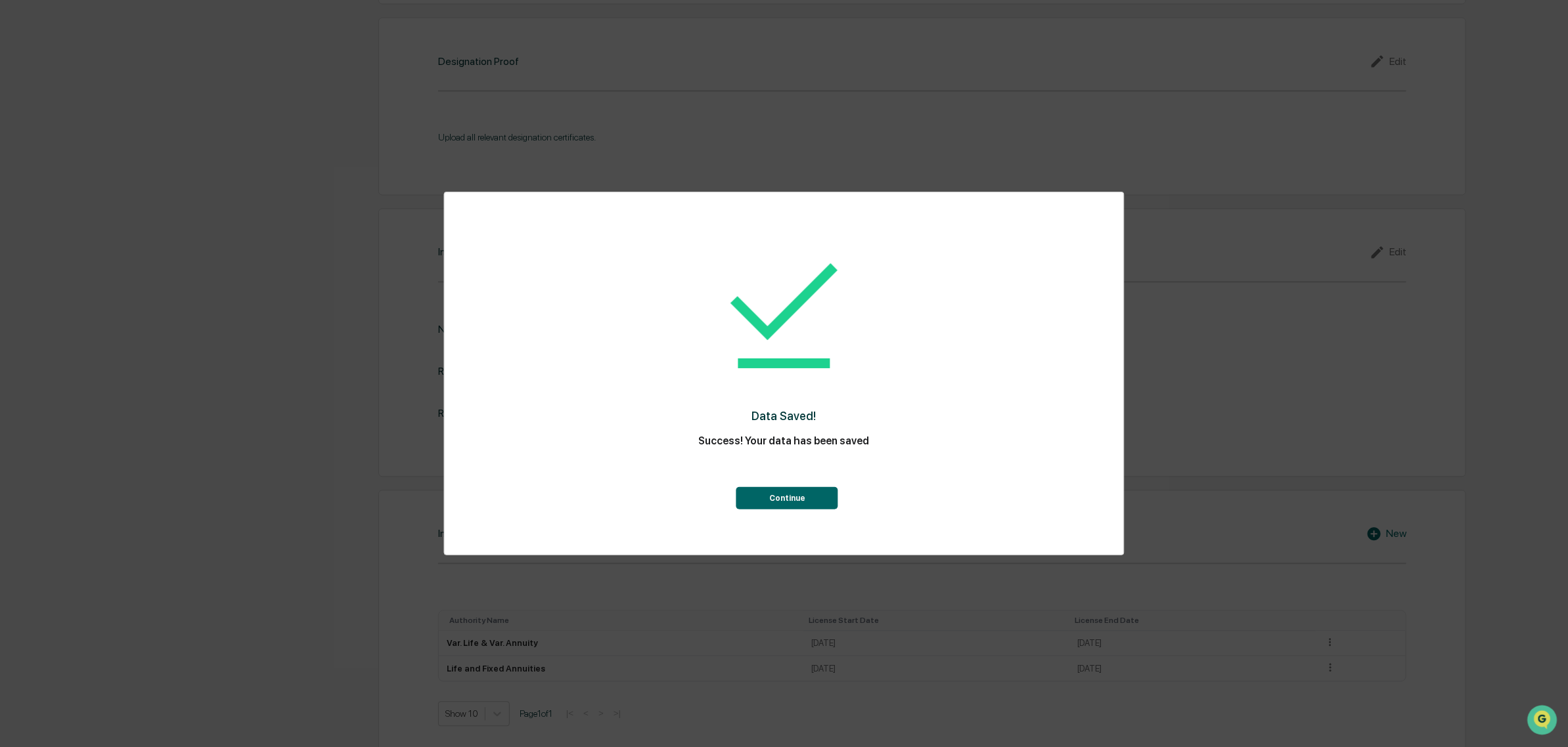
scroll to position [1599, 0]
drag, startPoint x: 852, startPoint y: 487, endPoint x: 801, endPoint y: 509, distance: 55.5
click at [845, 491] on div "Continue" at bounding box center [784, 482] width 627 height 54
click at [798, 507] on button "Continue" at bounding box center [788, 498] width 102 height 22
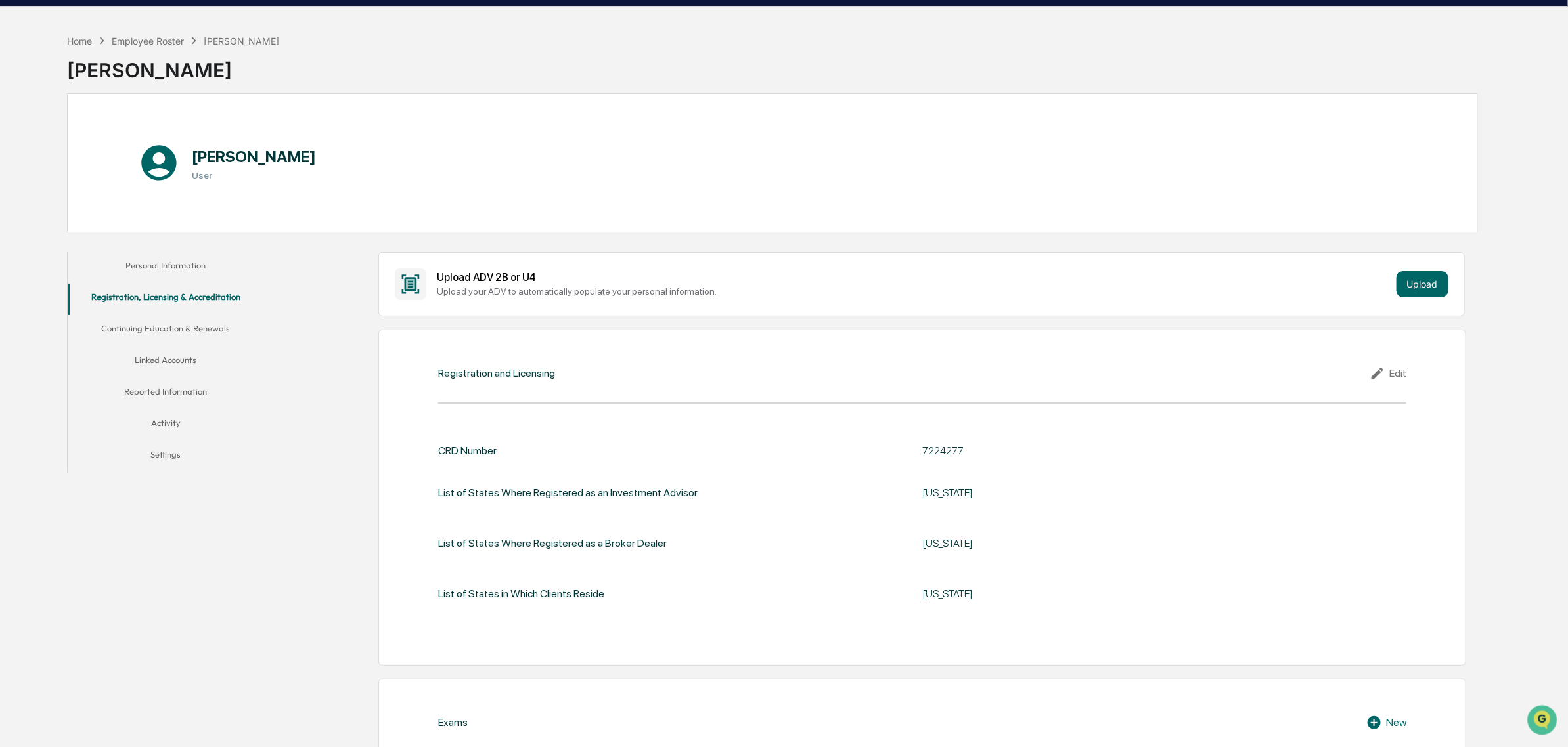
scroll to position [0, 0]
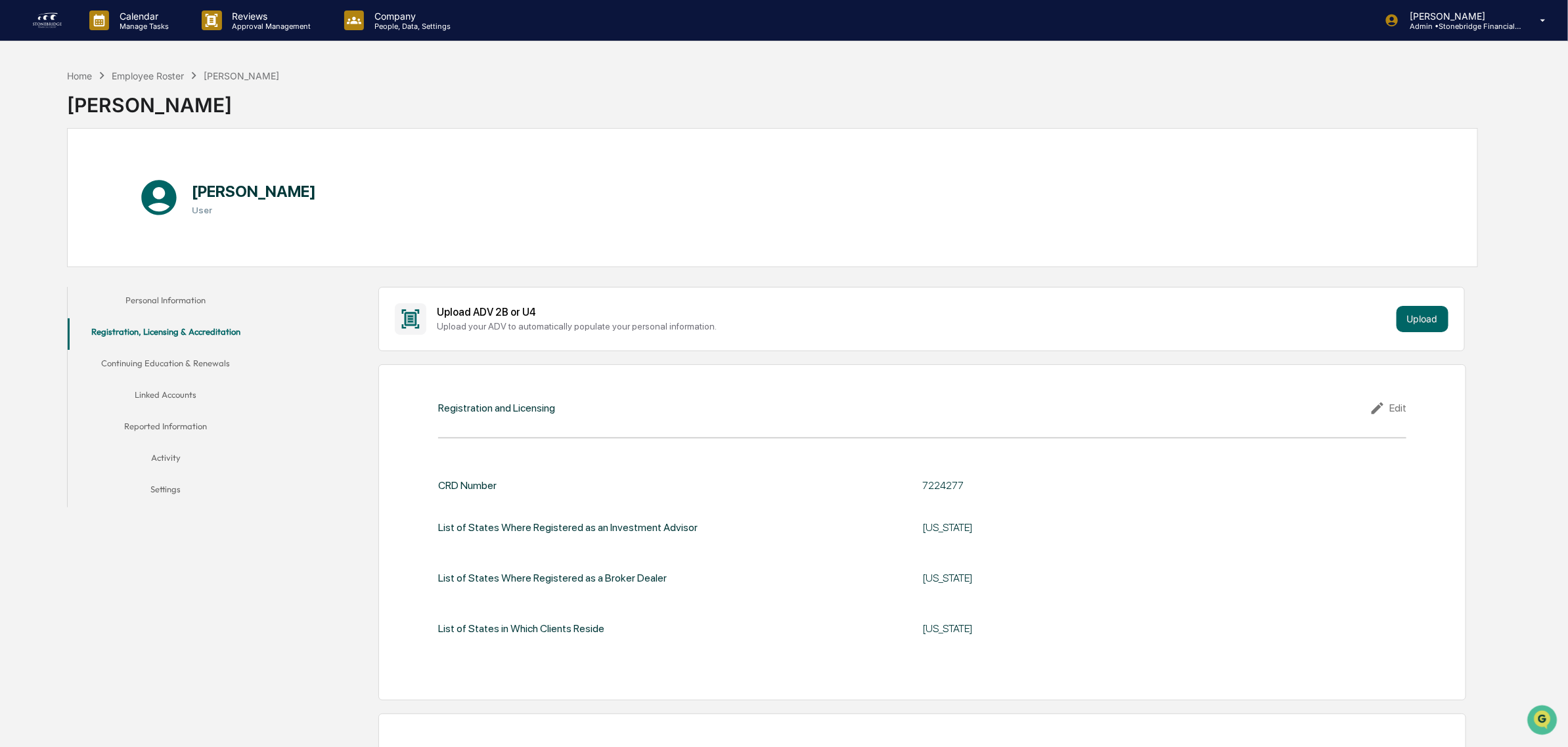
click at [214, 363] on button "Continuing Education & Renewals" at bounding box center [166, 366] width 197 height 32
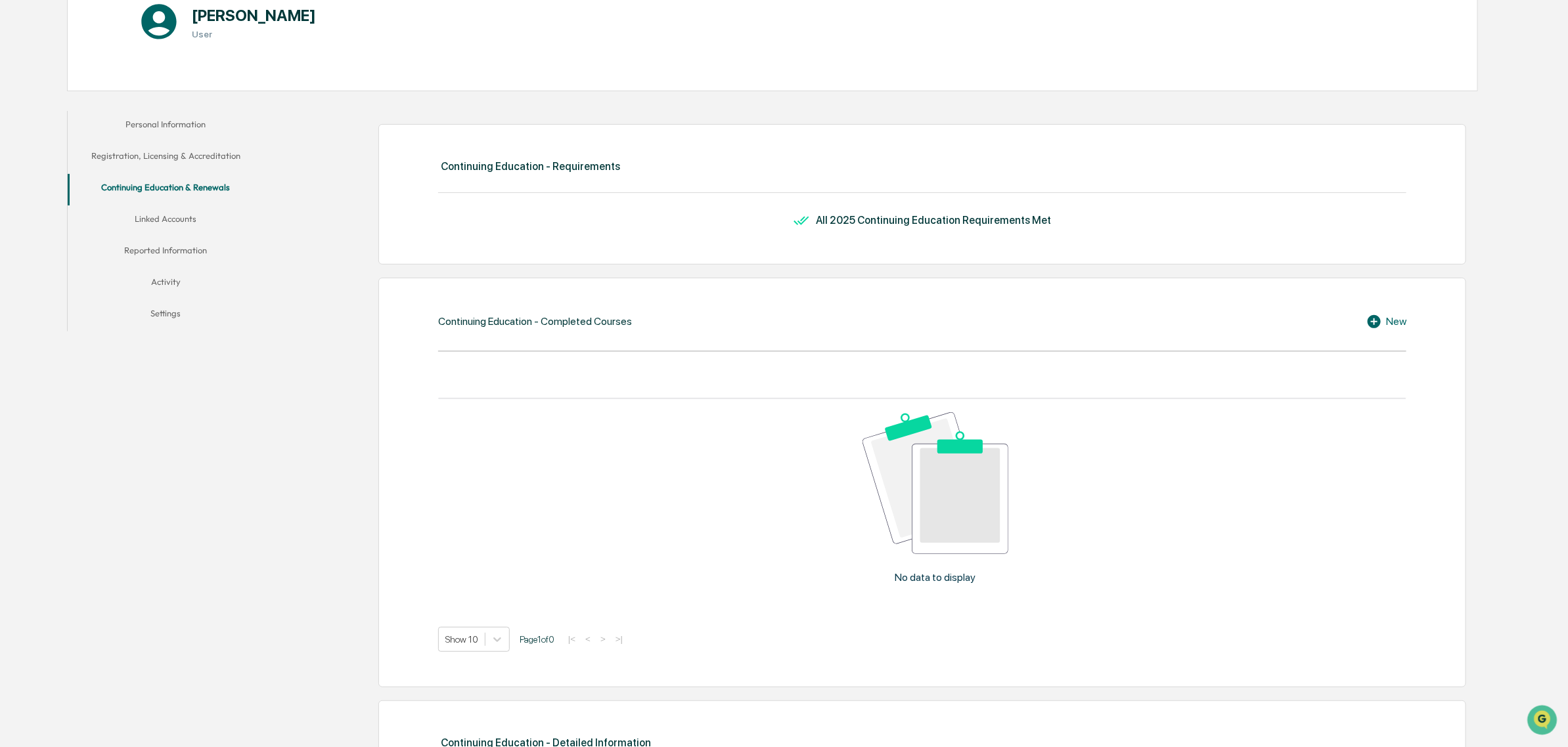
click at [185, 217] on button "Linked Accounts" at bounding box center [166, 221] width 197 height 32
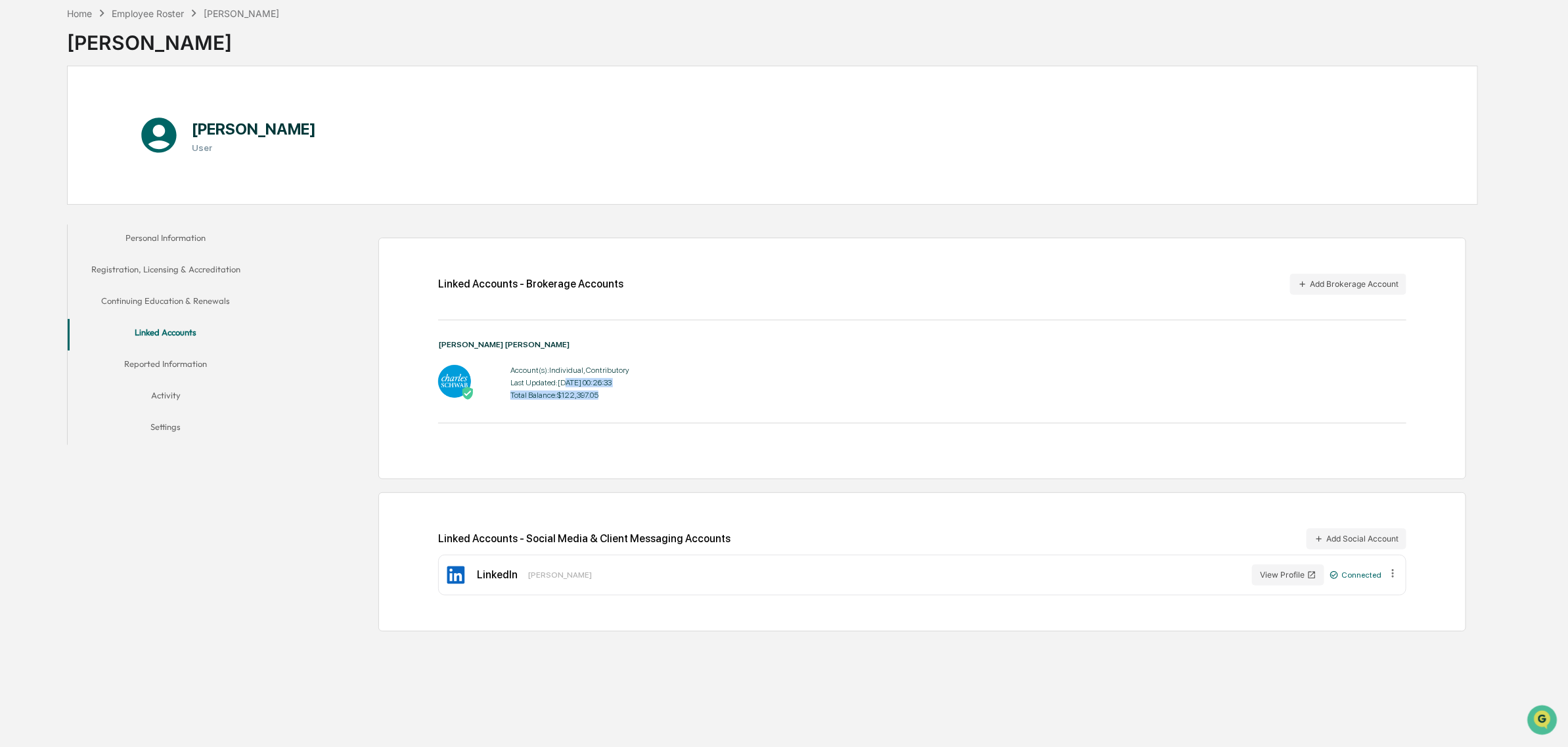
drag, startPoint x: 568, startPoint y: 386, endPoint x: 699, endPoint y: 393, distance: 131.2
click at [699, 393] on div "Account(s): Individual, Contributory Last Updated: 2025-09-08 00:26:33 Total Ba…" at bounding box center [922, 382] width 969 height 41
click at [477, 361] on div "Charles Schwab Account(s): Individual, Contributory Last Updated: 2025-09-08 00…" at bounding box center [922, 372] width 969 height 63
drag, startPoint x: 632, startPoint y: 424, endPoint x: 475, endPoint y: 382, distance: 162.5
click at [475, 382] on div "Linked Accounts - Brokerage Accounts Add Brokerage Account Charles Schwab Accou…" at bounding box center [922, 358] width 1088 height 242
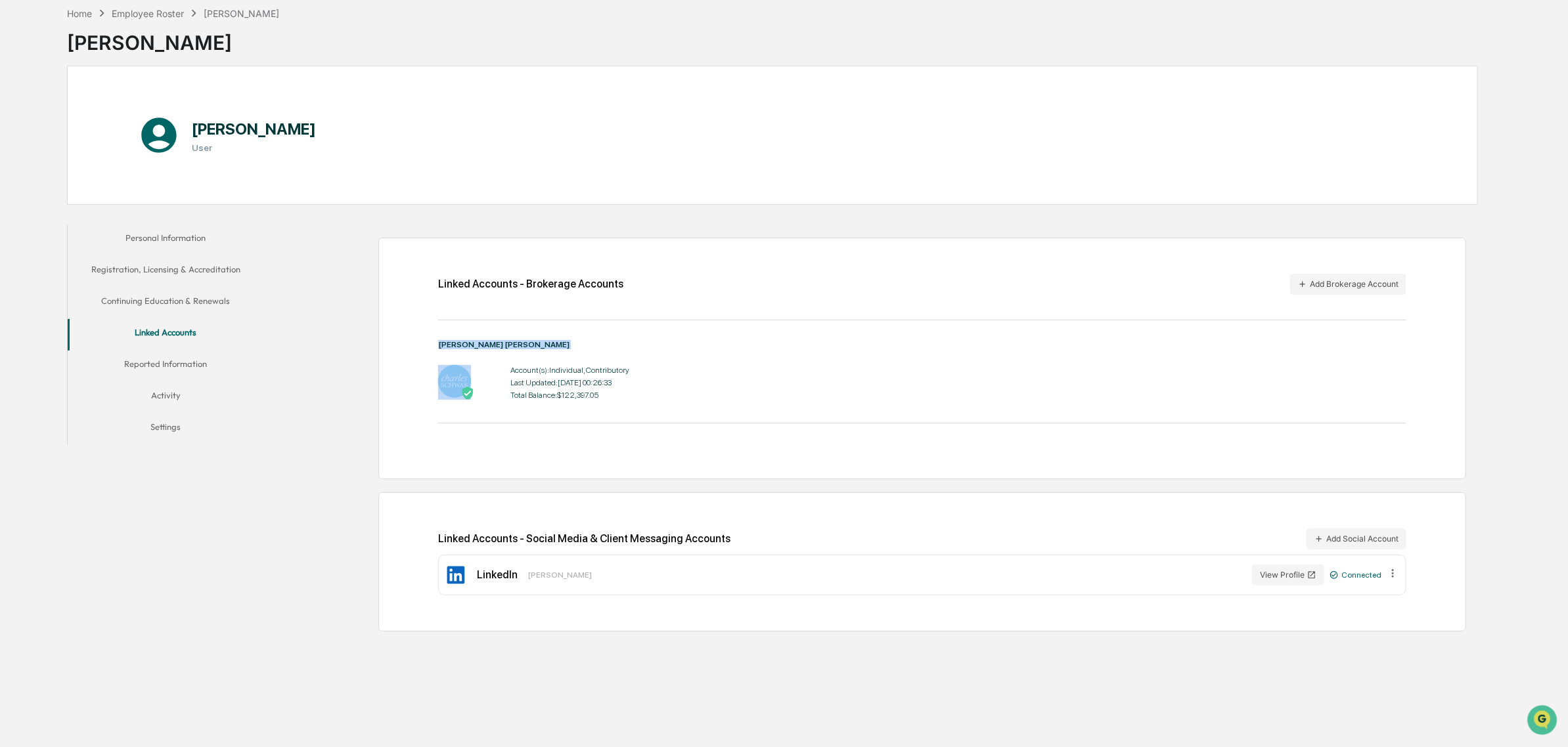
click at [551, 395] on div "Total Balance: $122,397.05" at bounding box center [570, 395] width 119 height 9
click at [465, 377] on img at bounding box center [454, 382] width 33 height 33
click at [441, 384] on img at bounding box center [454, 382] width 33 height 33
click at [211, 358] on button "Reported Information" at bounding box center [166, 367] width 197 height 32
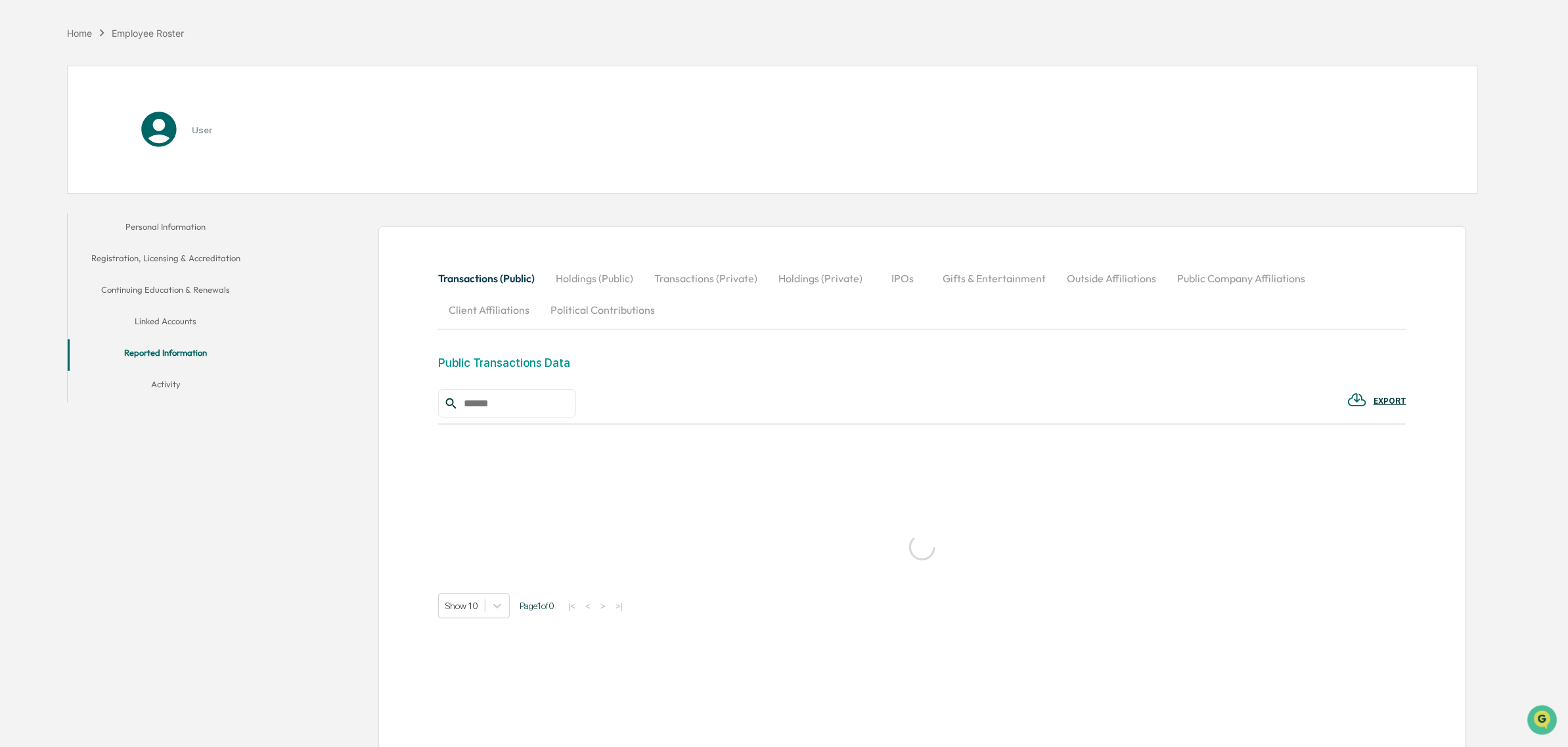
click at [190, 329] on button "Linked Accounts" at bounding box center [166, 324] width 197 height 32
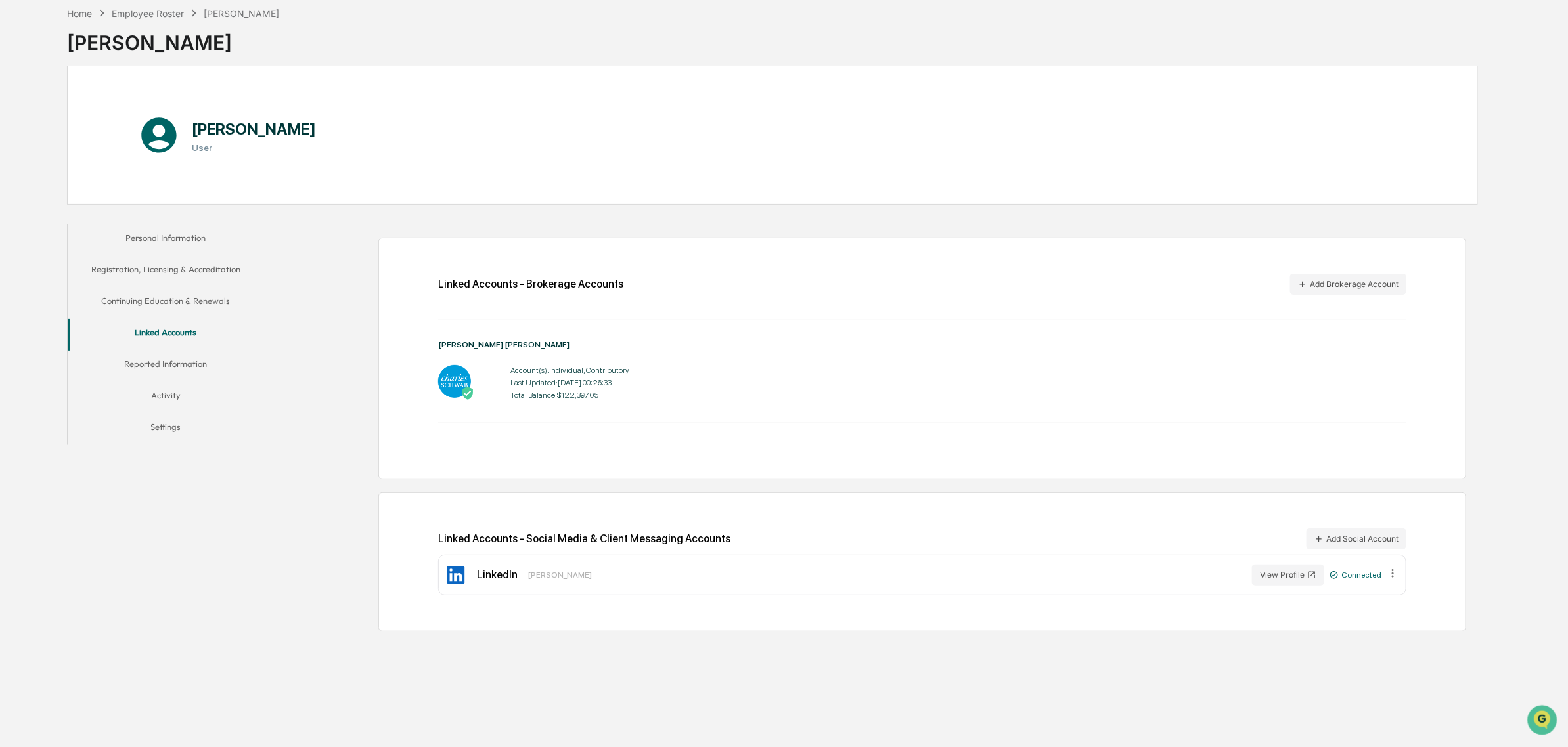
click at [184, 371] on button "Reported Information" at bounding box center [166, 367] width 197 height 32
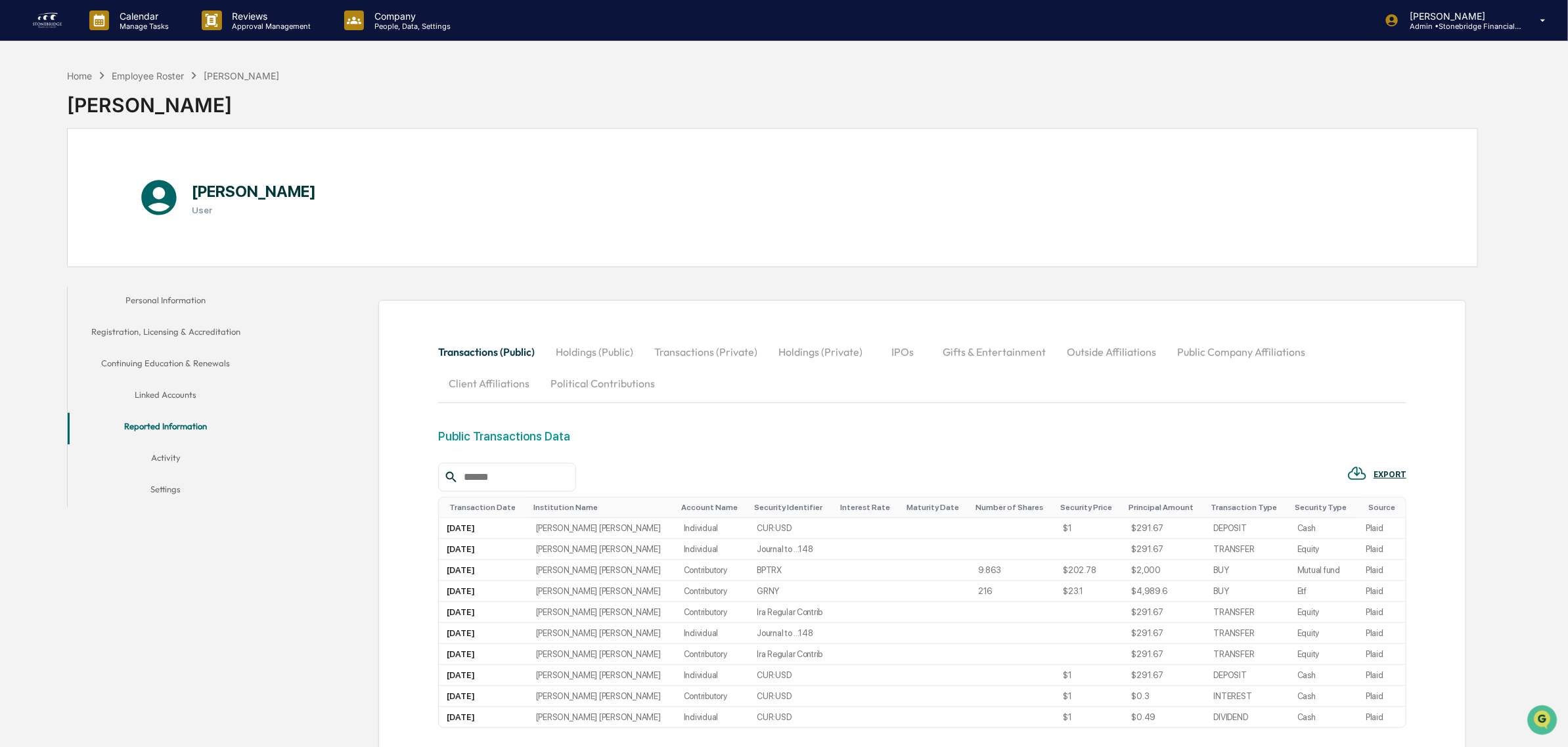
click at [151, 310] on button "Personal Information" at bounding box center [166, 303] width 197 height 32
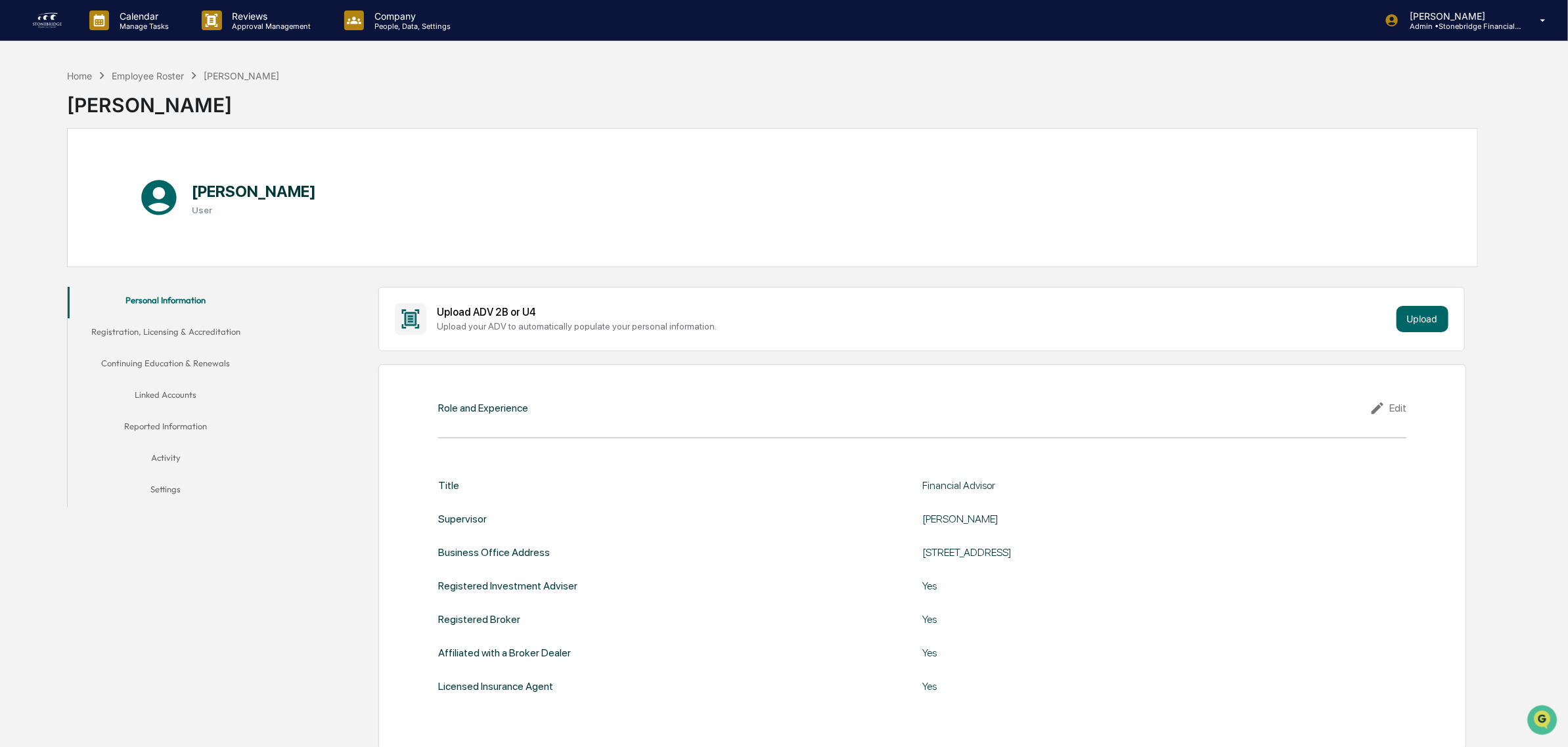
click at [169, 346] on button "Registration, Licensing & Accreditation" at bounding box center [166, 334] width 197 height 32
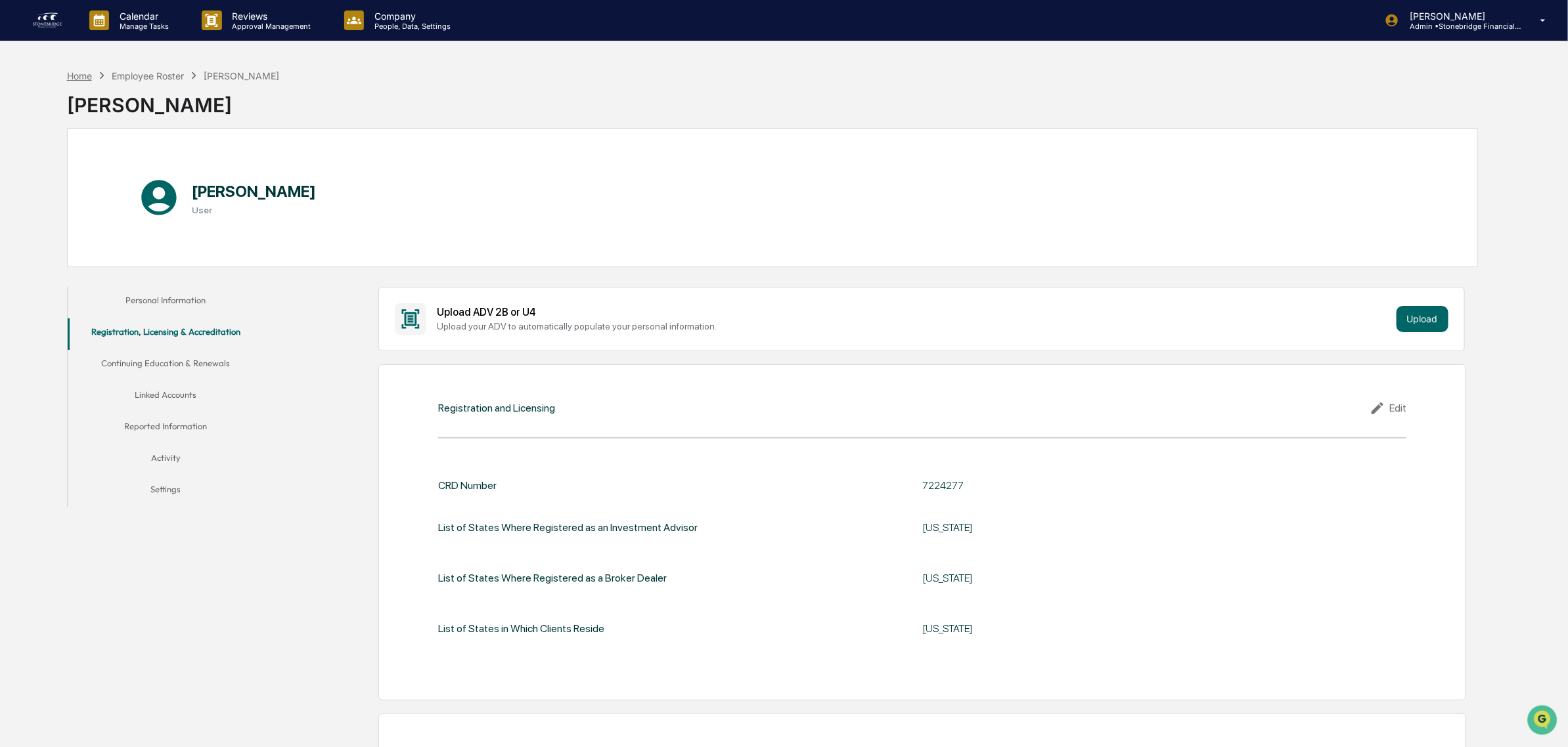
click at [80, 99] on div "Sarah White" at bounding box center [173, 100] width 213 height 34
click at [80, 76] on div "Home" at bounding box center [79, 76] width 25 height 11
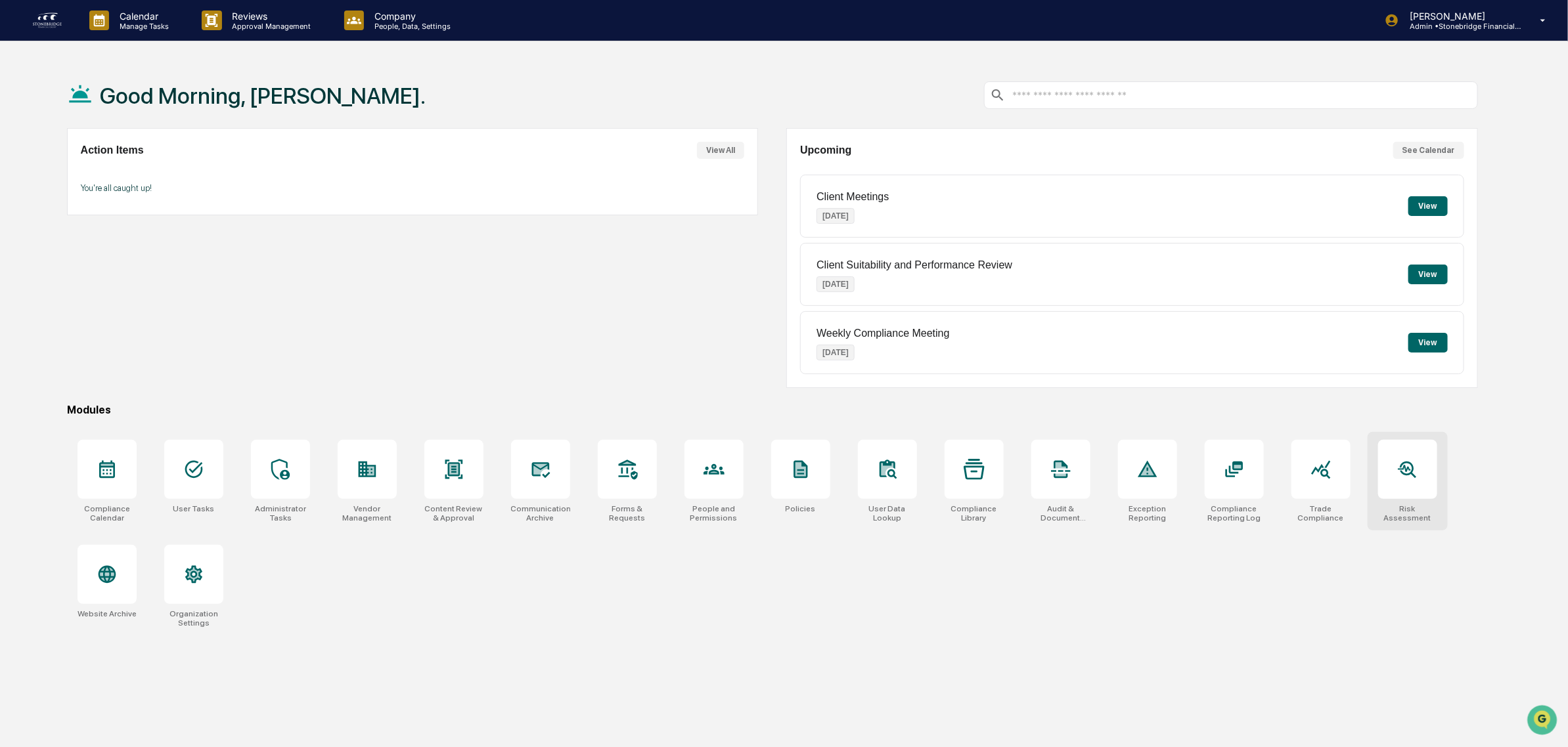
click at [1409, 492] on div at bounding box center [1408, 469] width 59 height 59
click at [1340, 487] on div at bounding box center [1321, 469] width 59 height 59
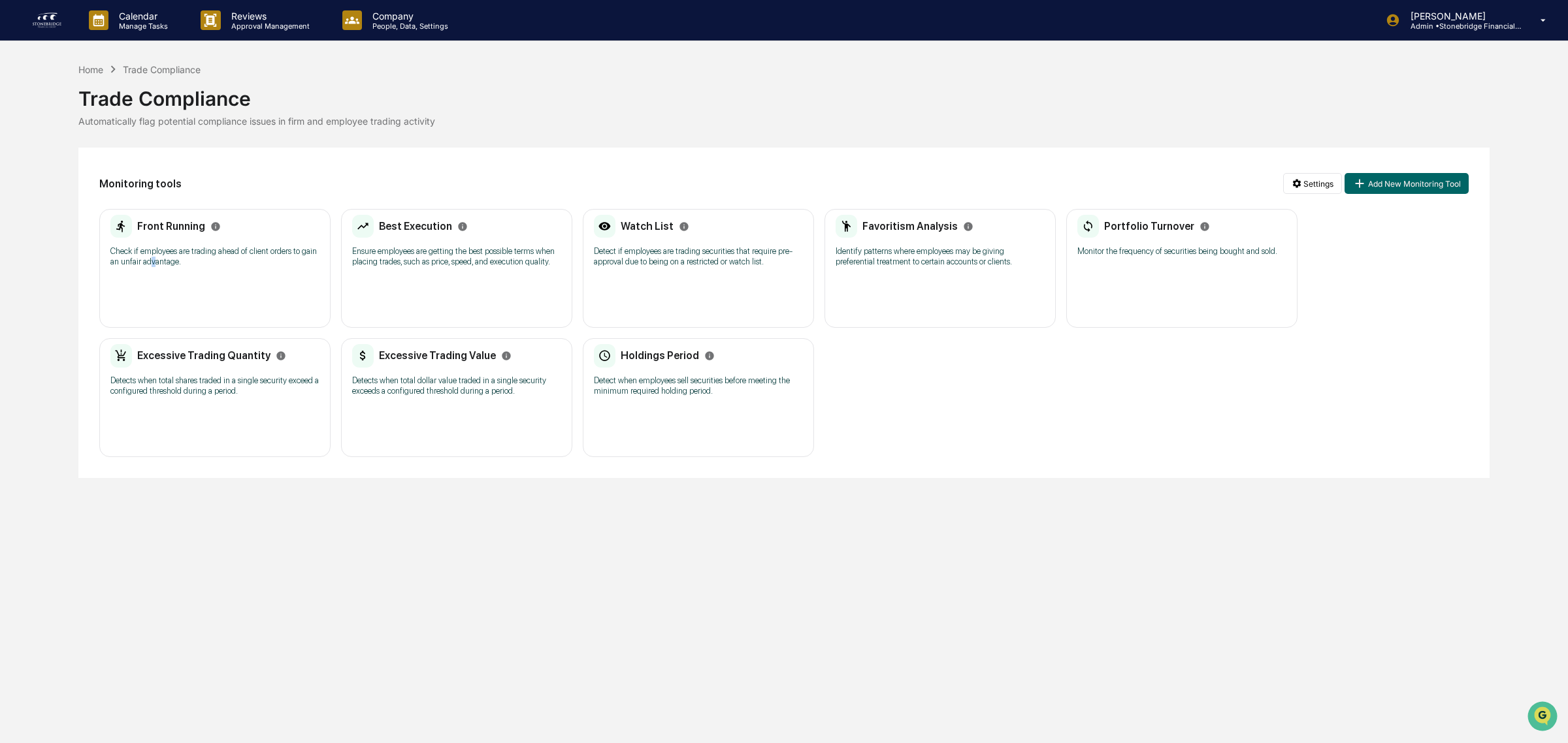
click at [152, 268] on div "Front Running Check if employees are trading ahead of client orders to gain an …" at bounding box center [215, 245] width 209 height 61
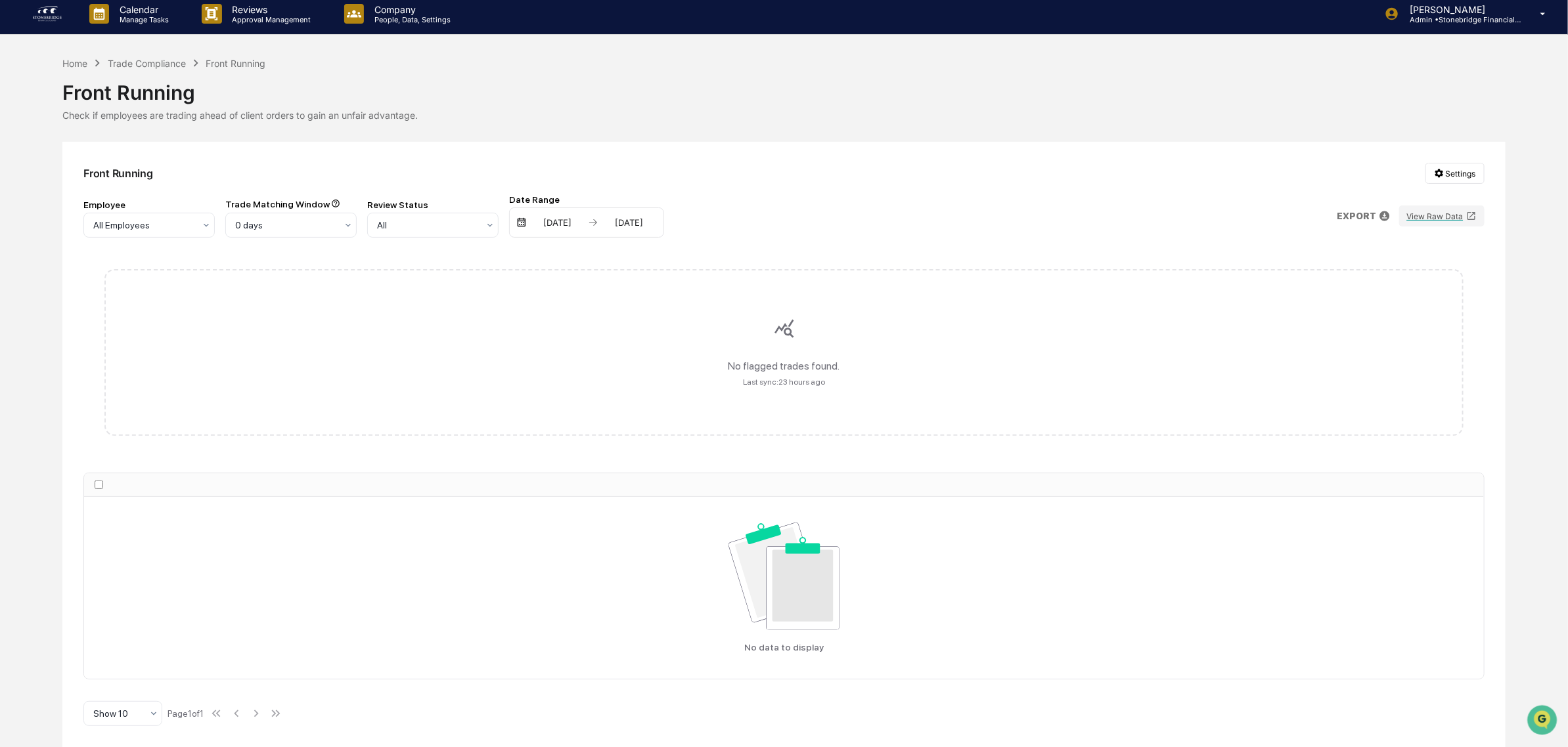
scroll to position [9, 0]
click at [159, 57] on div "Trade Compliance" at bounding box center [146, 63] width 78 height 11
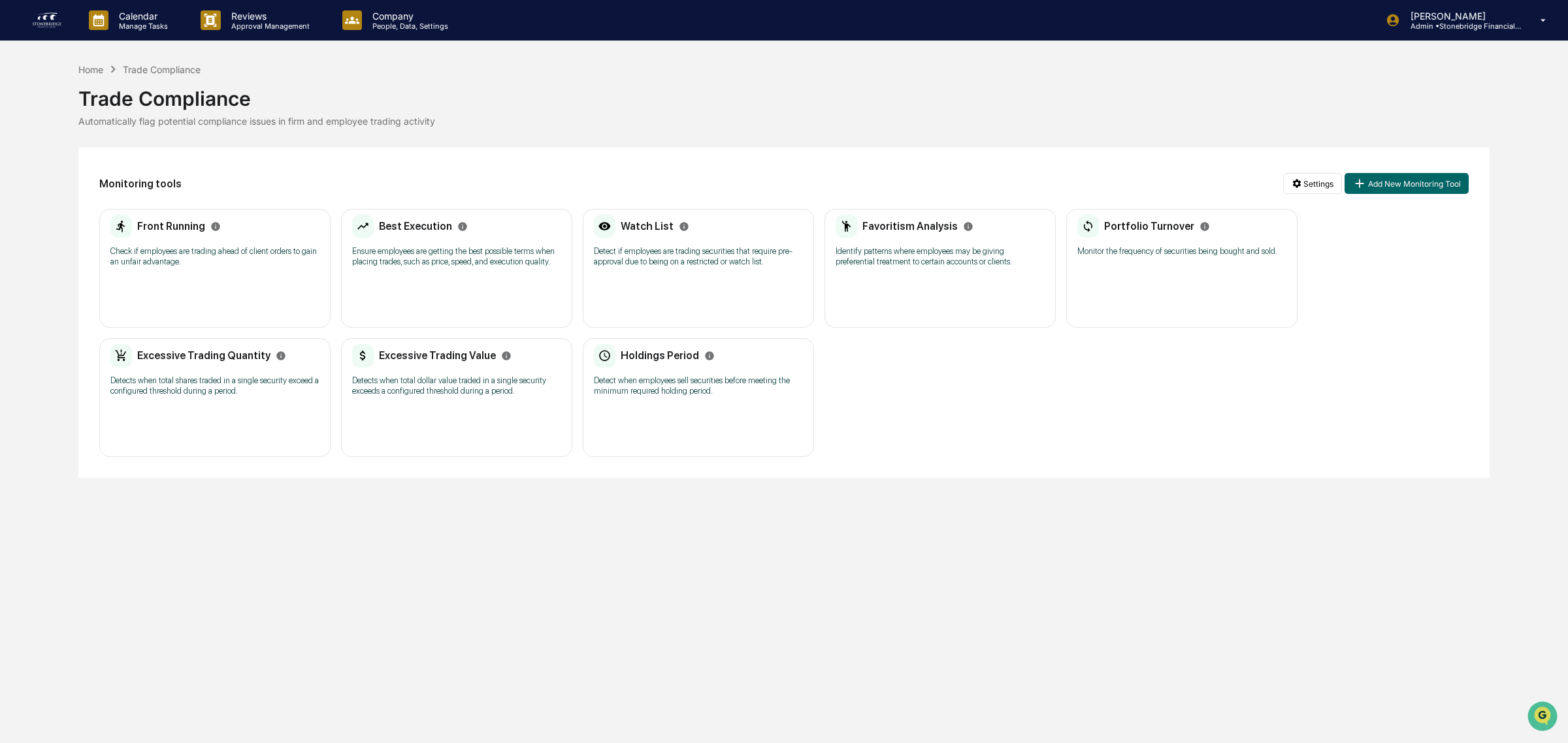
click at [604, 371] on div "Holdings Period Detect when employees sell securities before meeting the minimu…" at bounding box center [698, 374] width 209 height 61
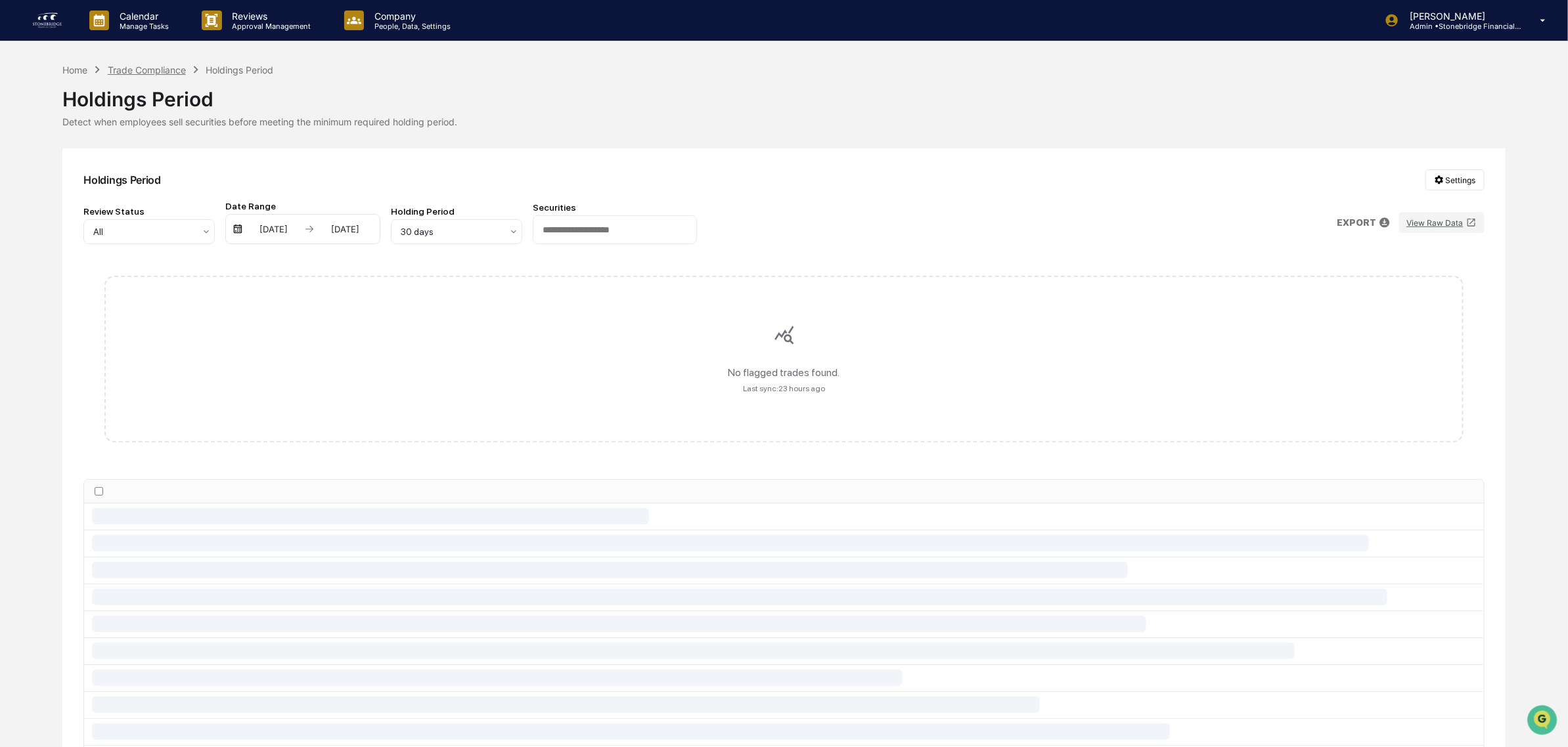
click at [153, 66] on div "Trade Compliance" at bounding box center [146, 70] width 78 height 11
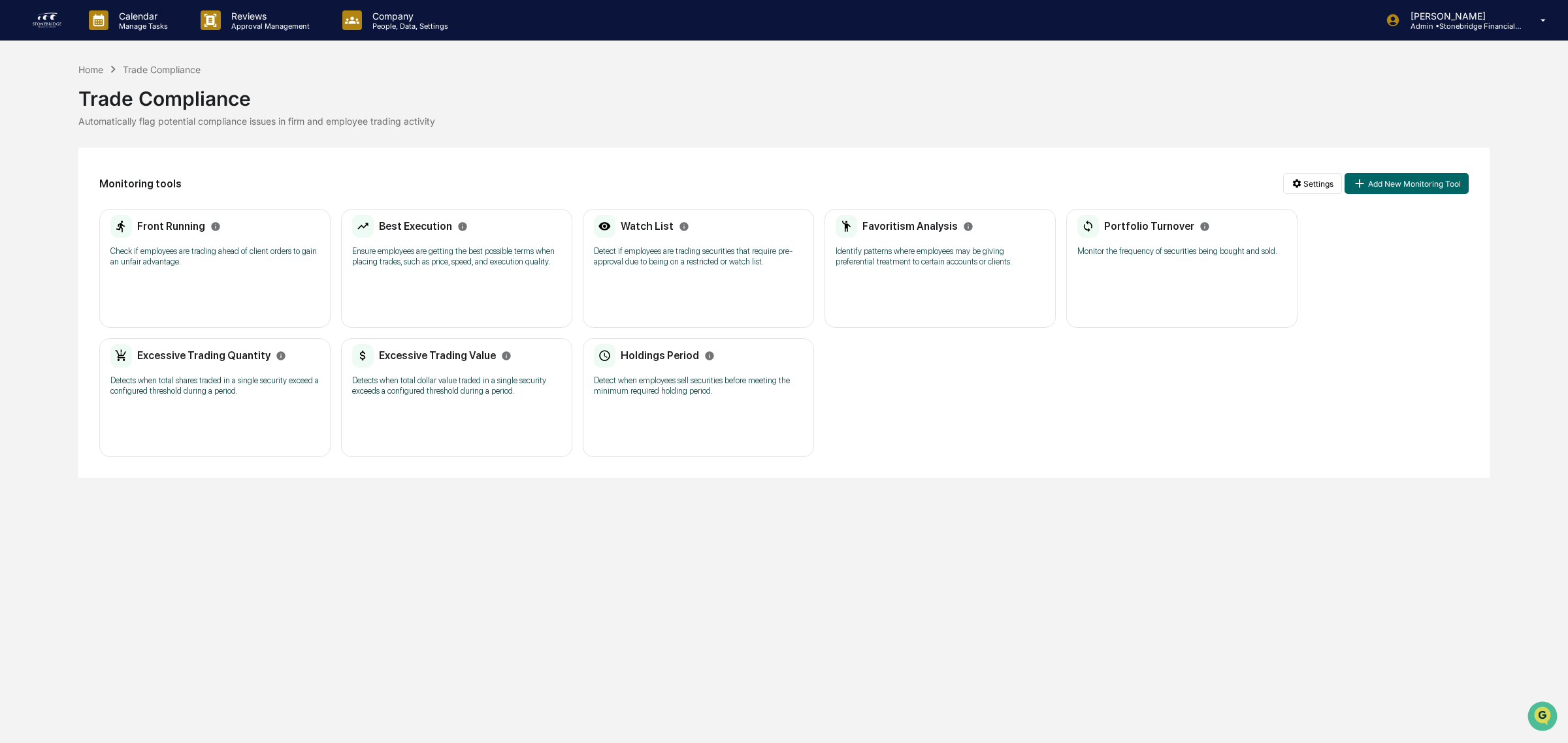
click at [912, 231] on h2 "Favoritism Analysis" at bounding box center [910, 226] width 96 height 12
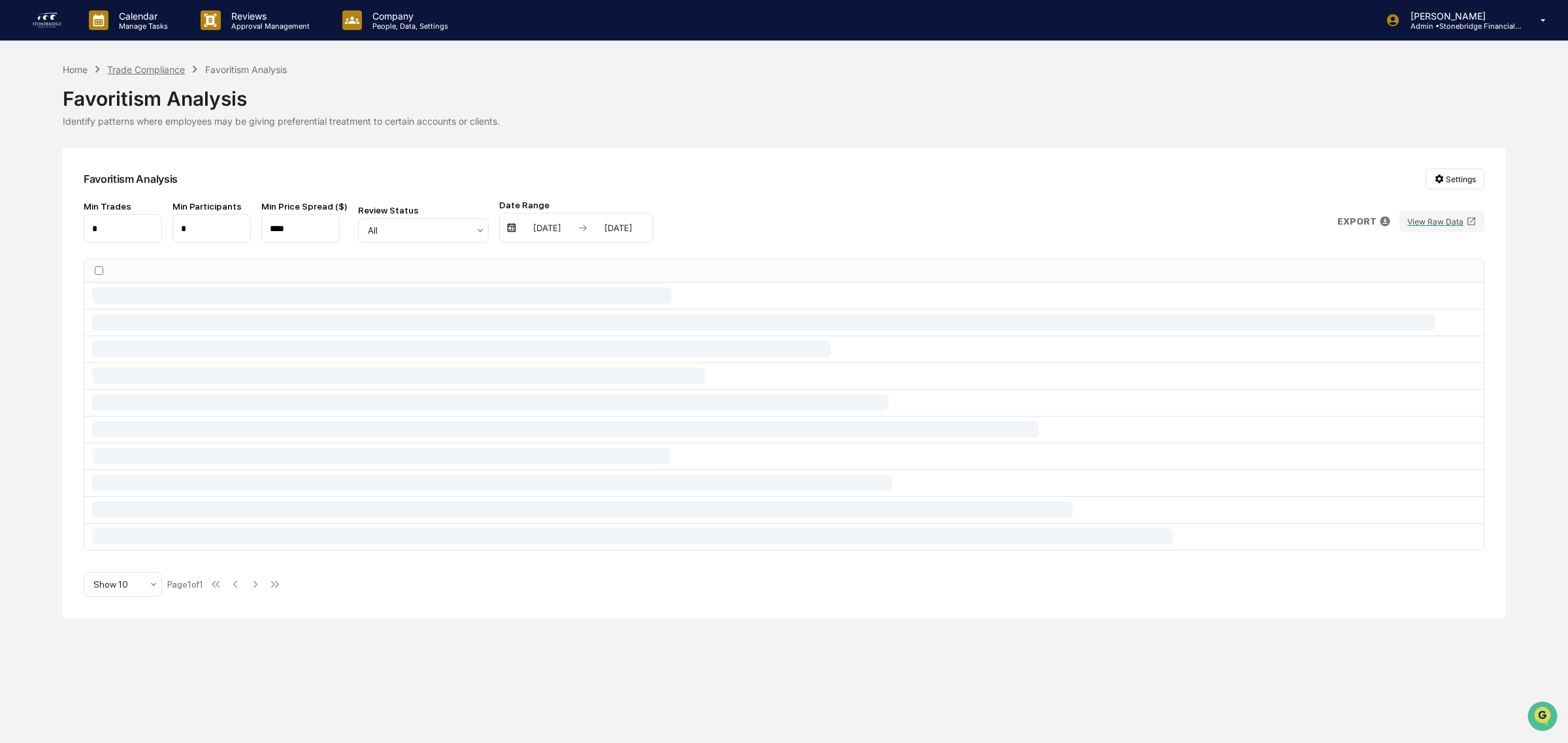
click at [141, 69] on div "Trade Compliance" at bounding box center [146, 70] width 78 height 11
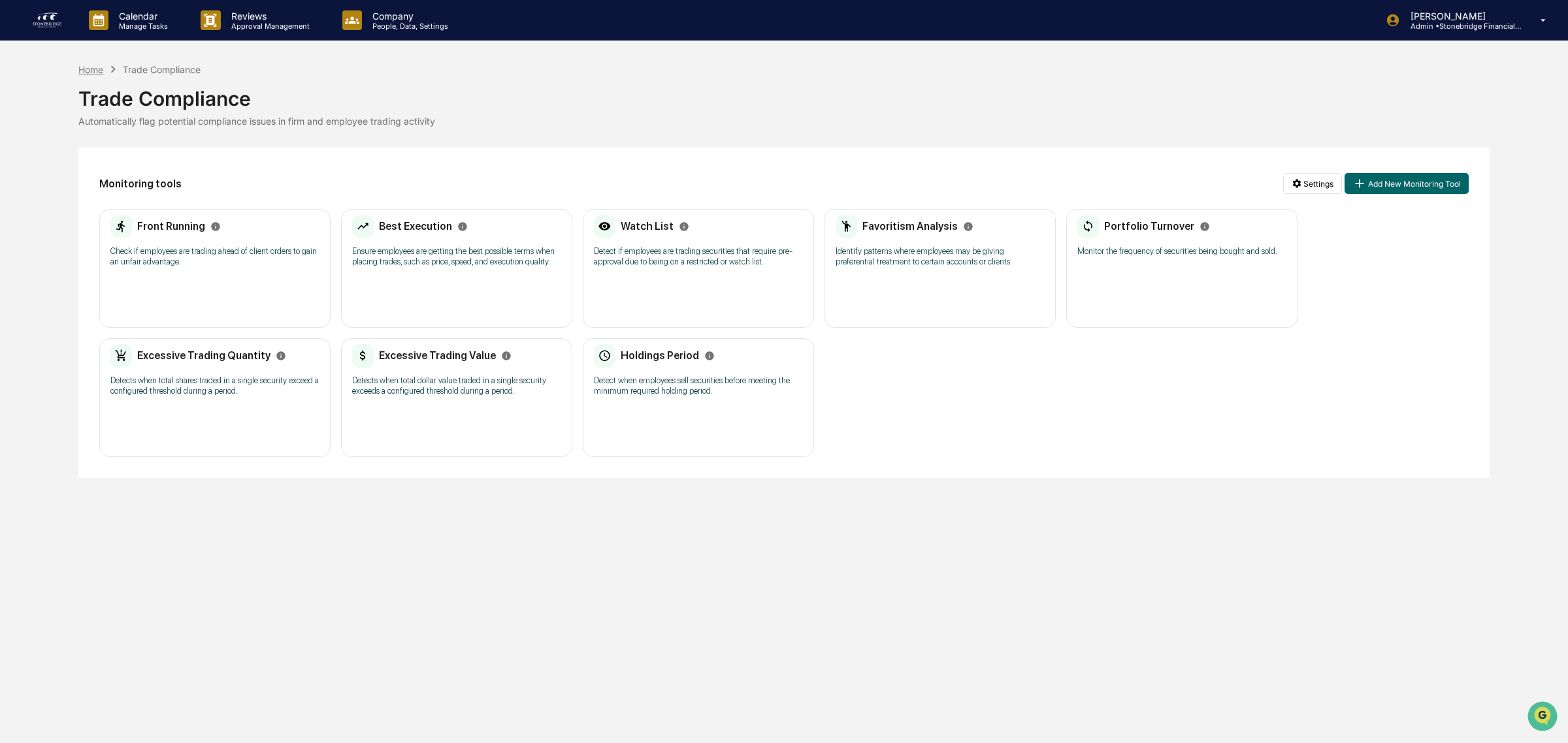
click at [91, 67] on div "Home" at bounding box center [91, 70] width 25 height 11
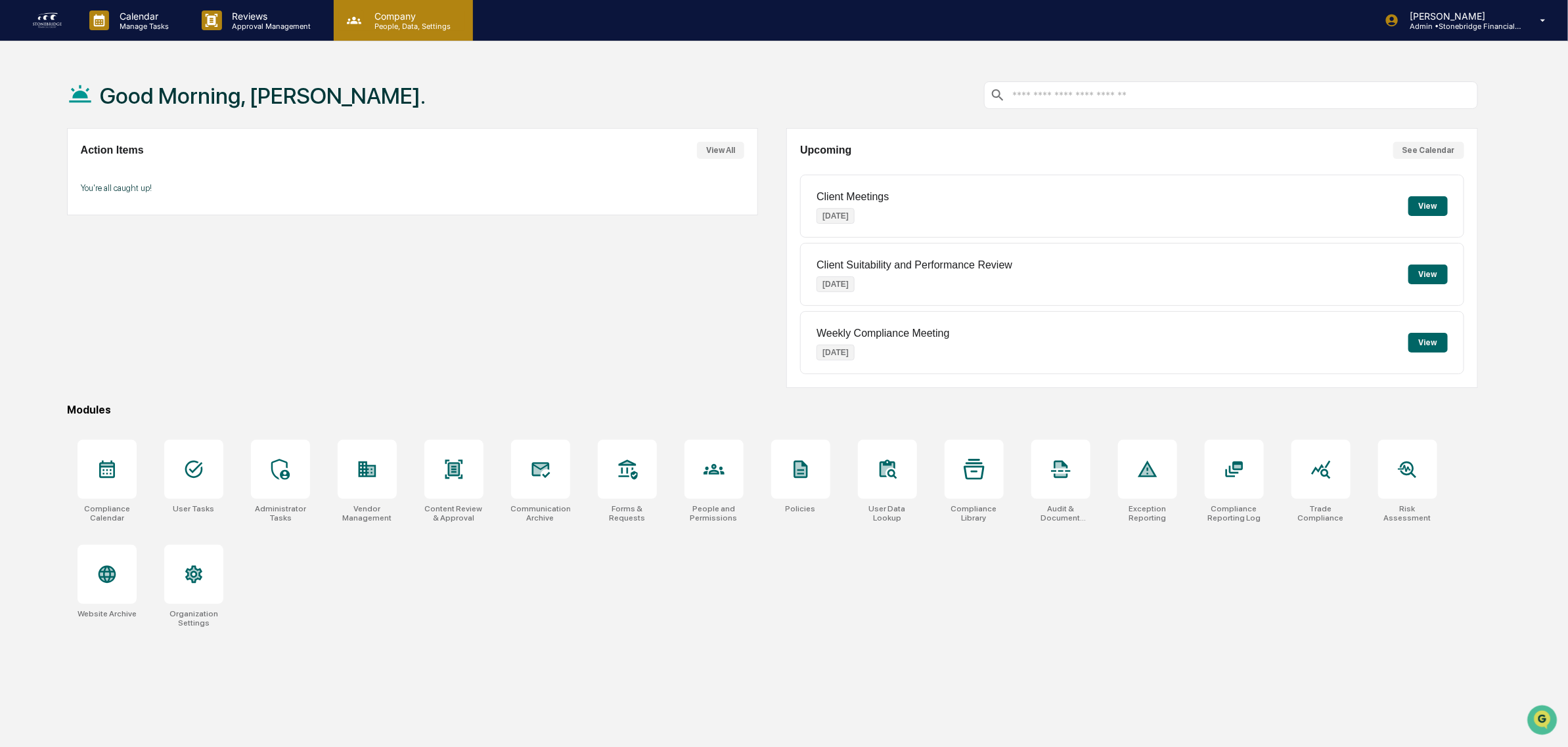
click at [378, 22] on p "People, Data, Settings" at bounding box center [411, 26] width 93 height 9
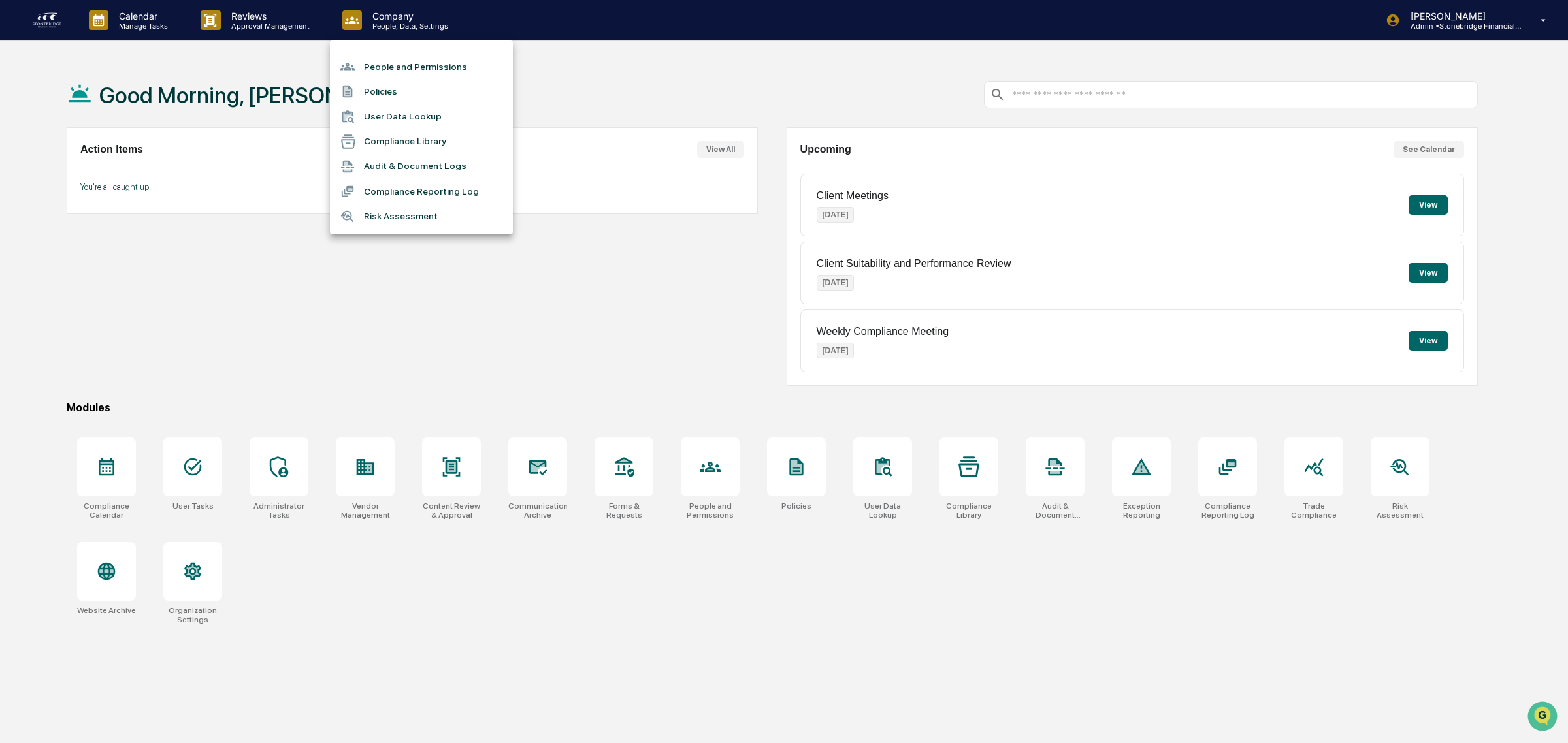
click at [382, 70] on li "People and Permissions" at bounding box center [421, 66] width 183 height 25
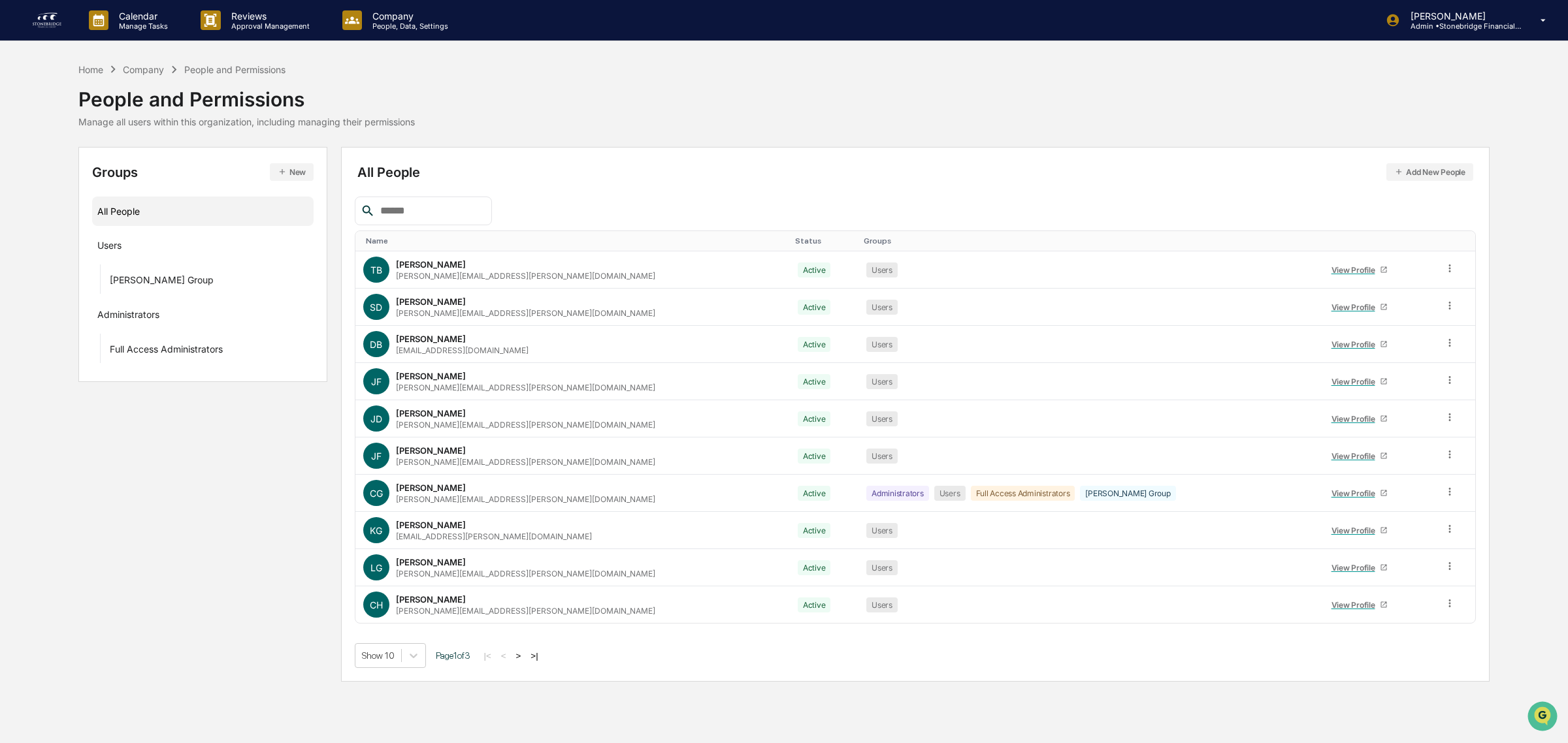
click at [526, 657] on button ">" at bounding box center [518, 656] width 13 height 11
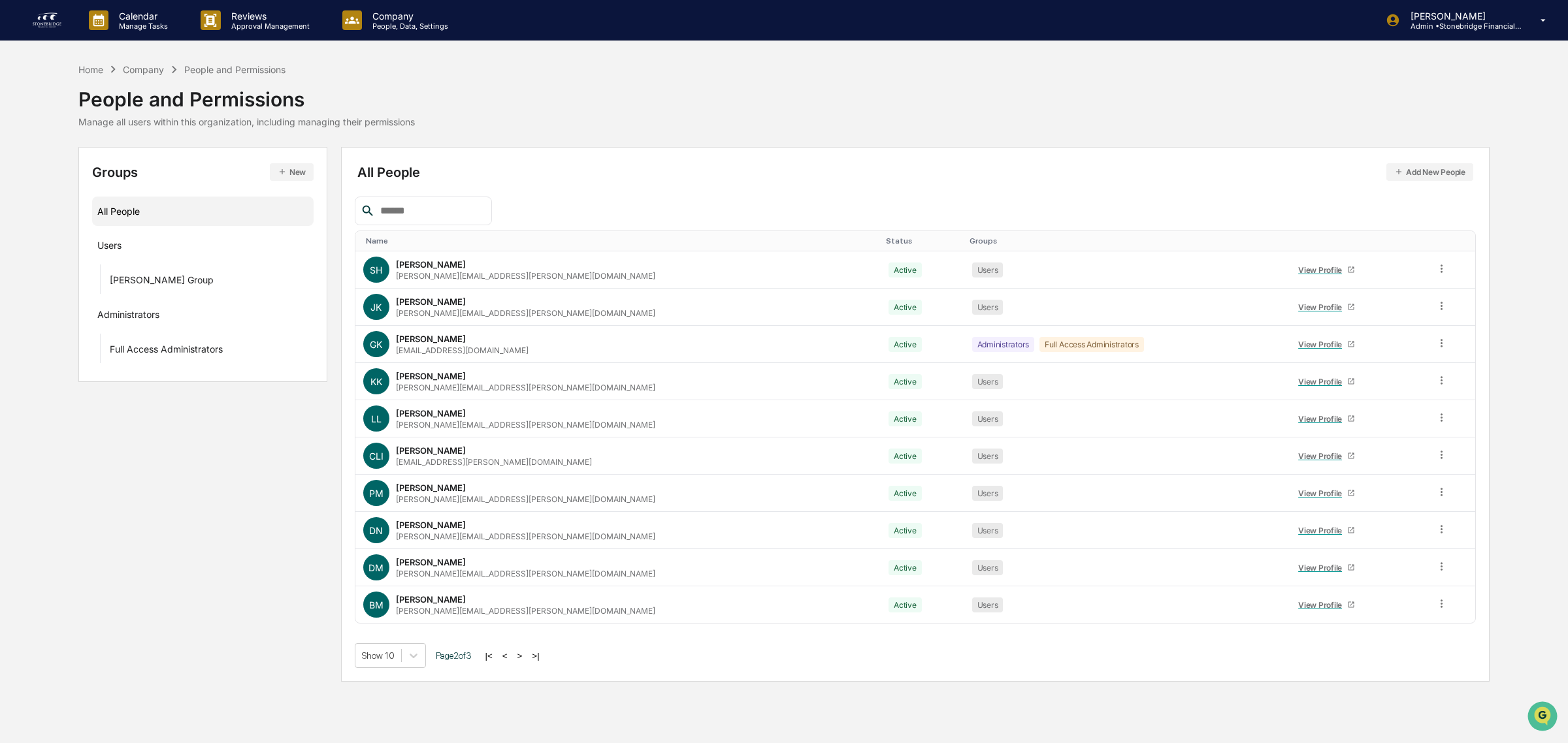
click at [526, 657] on button ">" at bounding box center [520, 656] width 13 height 11
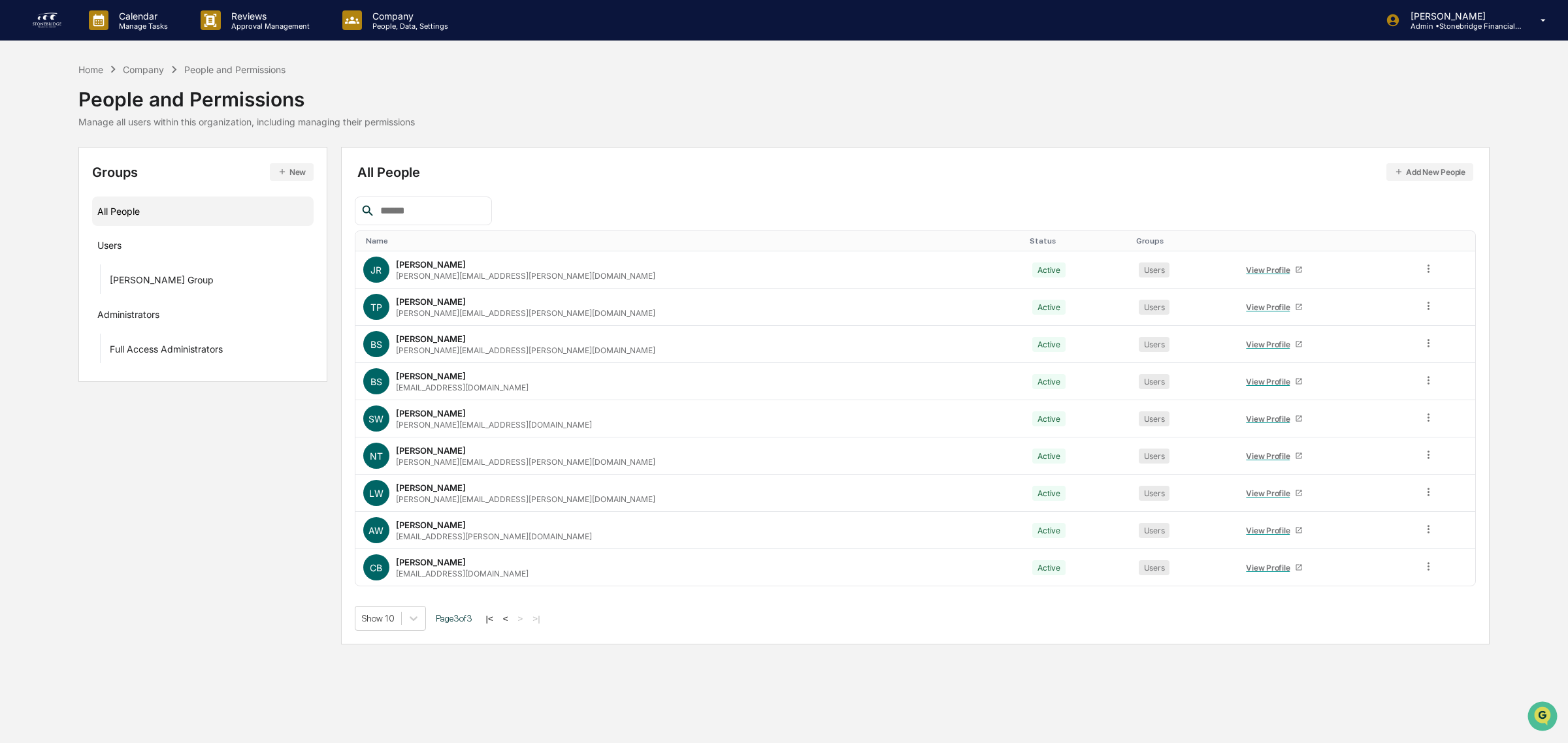
click at [508, 619] on button "<" at bounding box center [506, 619] width 13 height 11
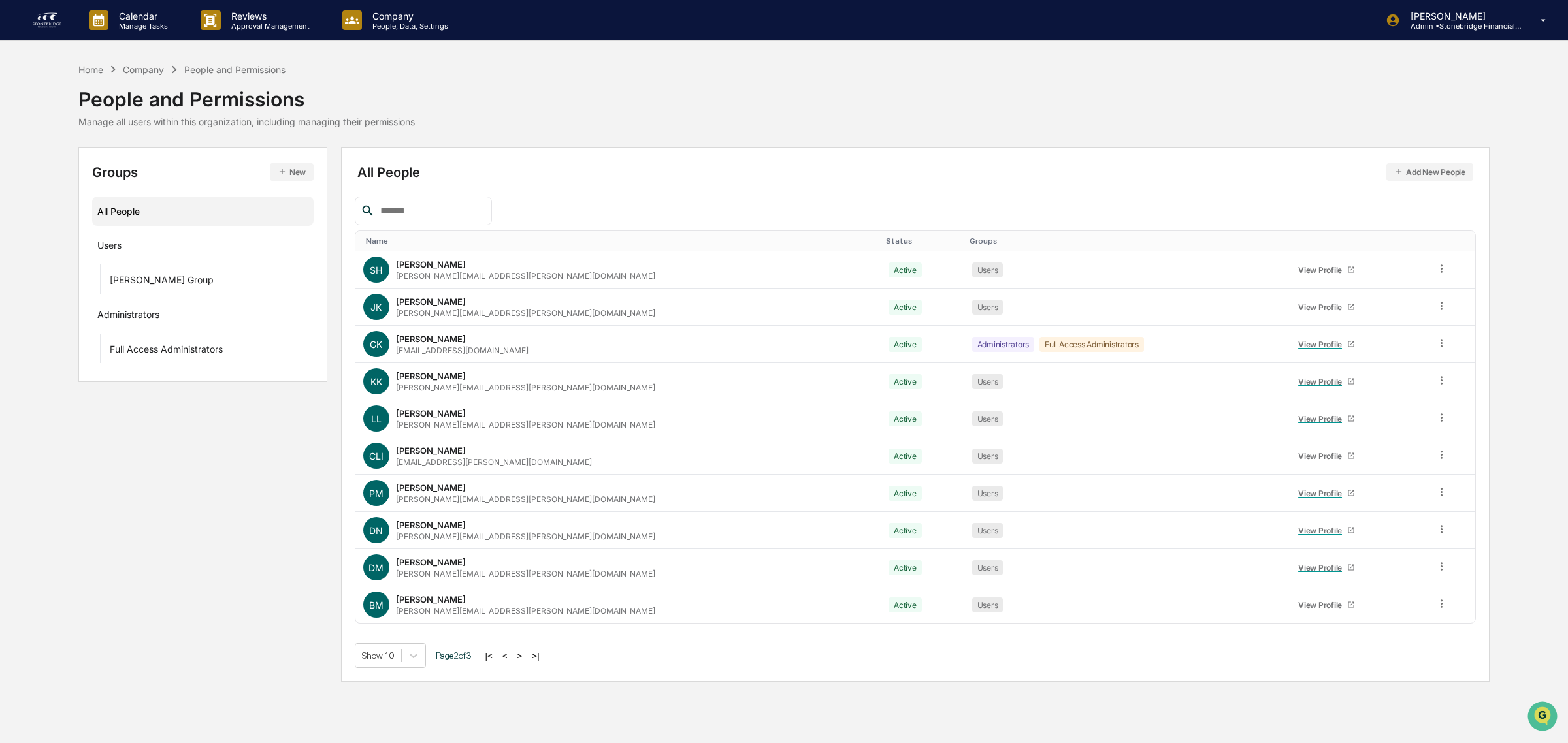
click at [508, 619] on td "BM Brian McCarver brian.mccarver@stonebridgefg.com" at bounding box center [618, 605] width 526 height 36
click at [511, 657] on button "<" at bounding box center [505, 656] width 13 height 11
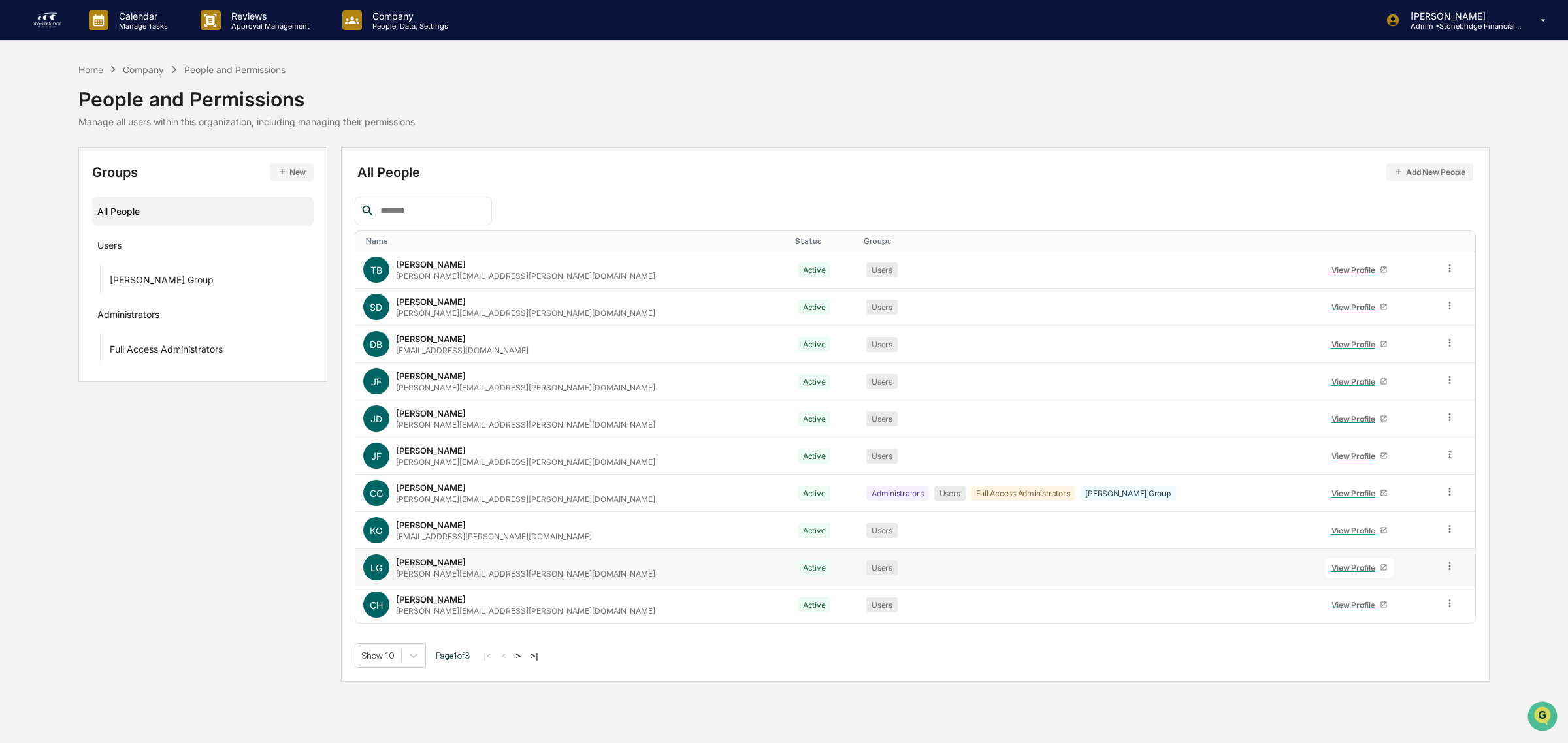
click at [1327, 577] on link "View Profile" at bounding box center [1359, 567] width 68 height 20
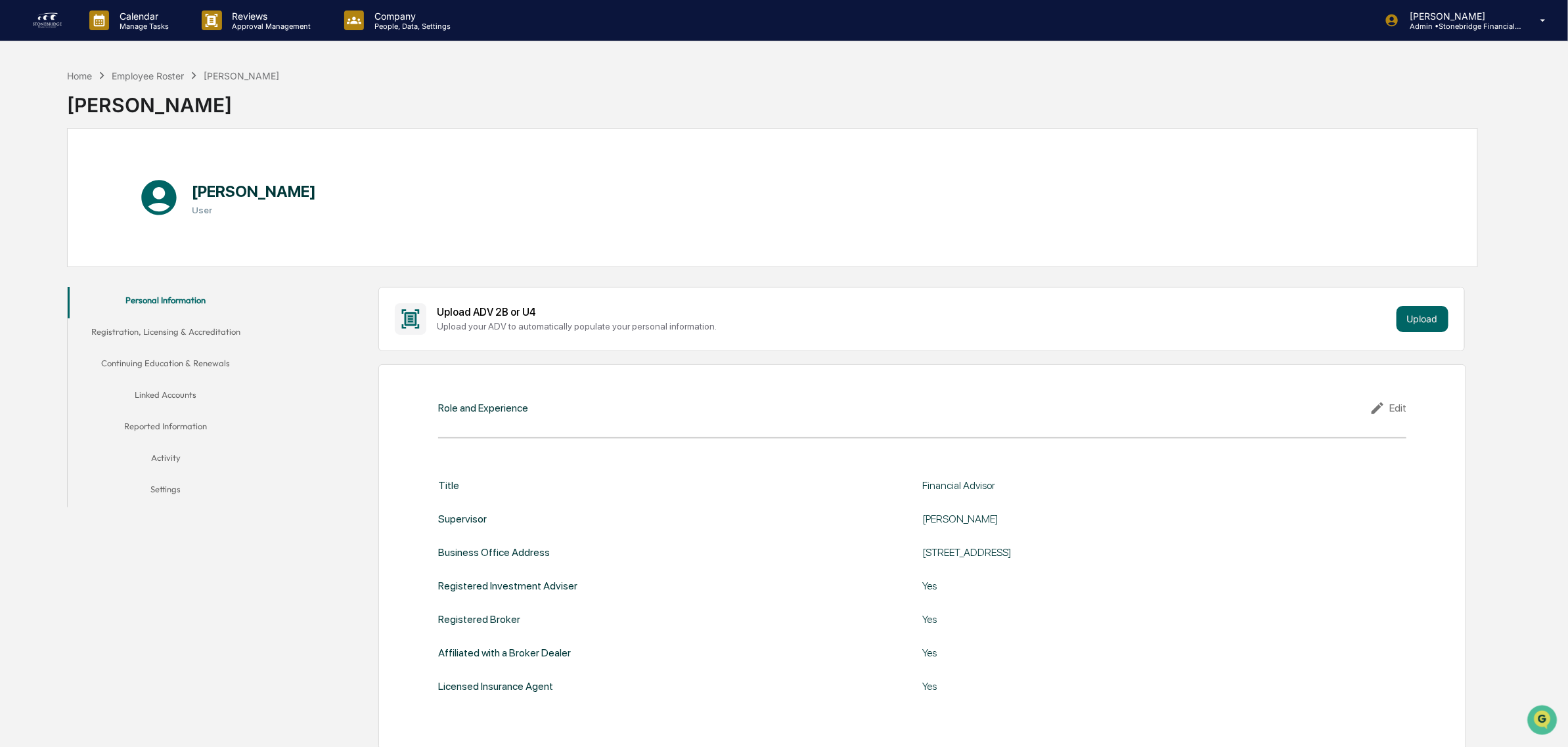
click at [145, 329] on button "Registration, Licensing & Accreditation" at bounding box center [166, 334] width 197 height 32
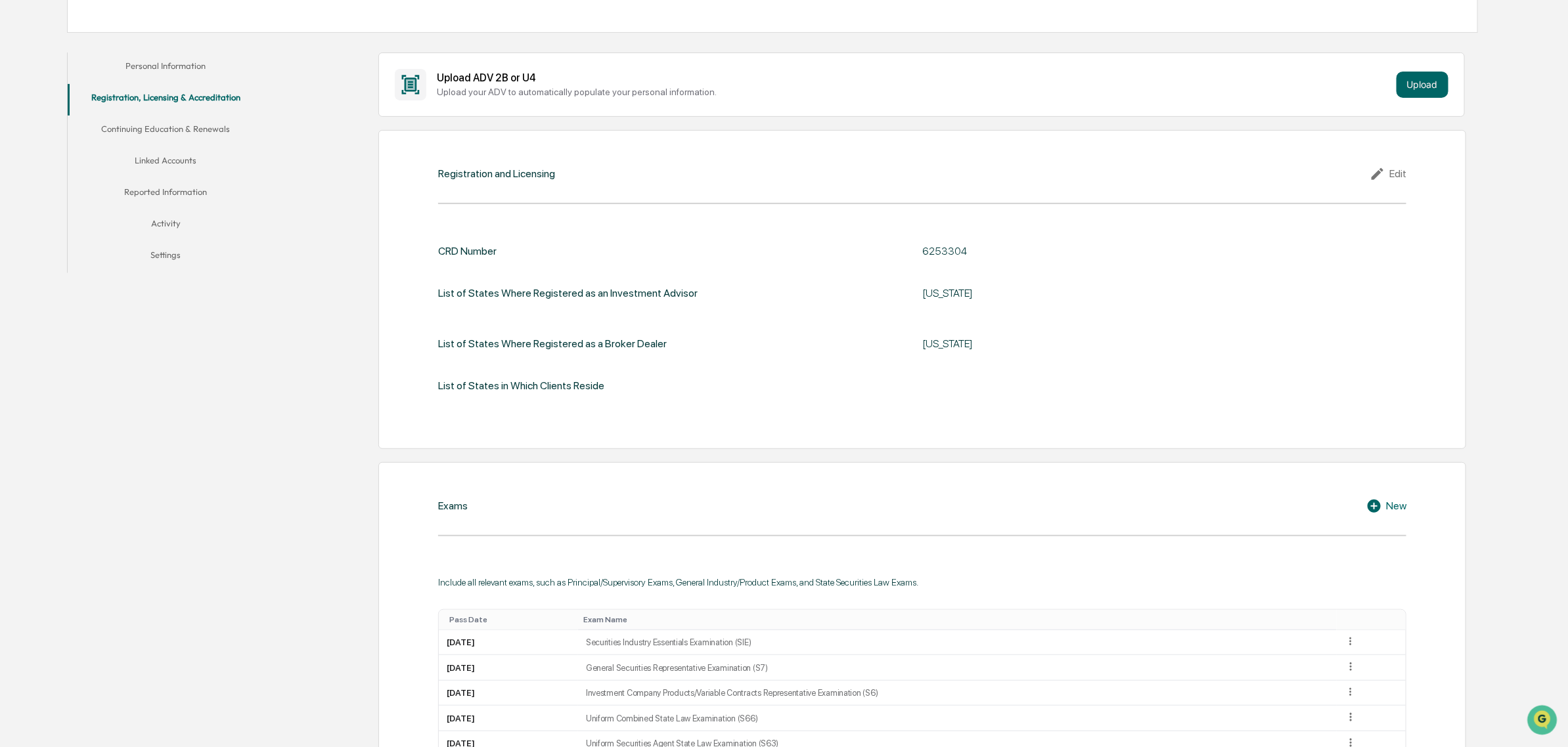
scroll to position [155, 0]
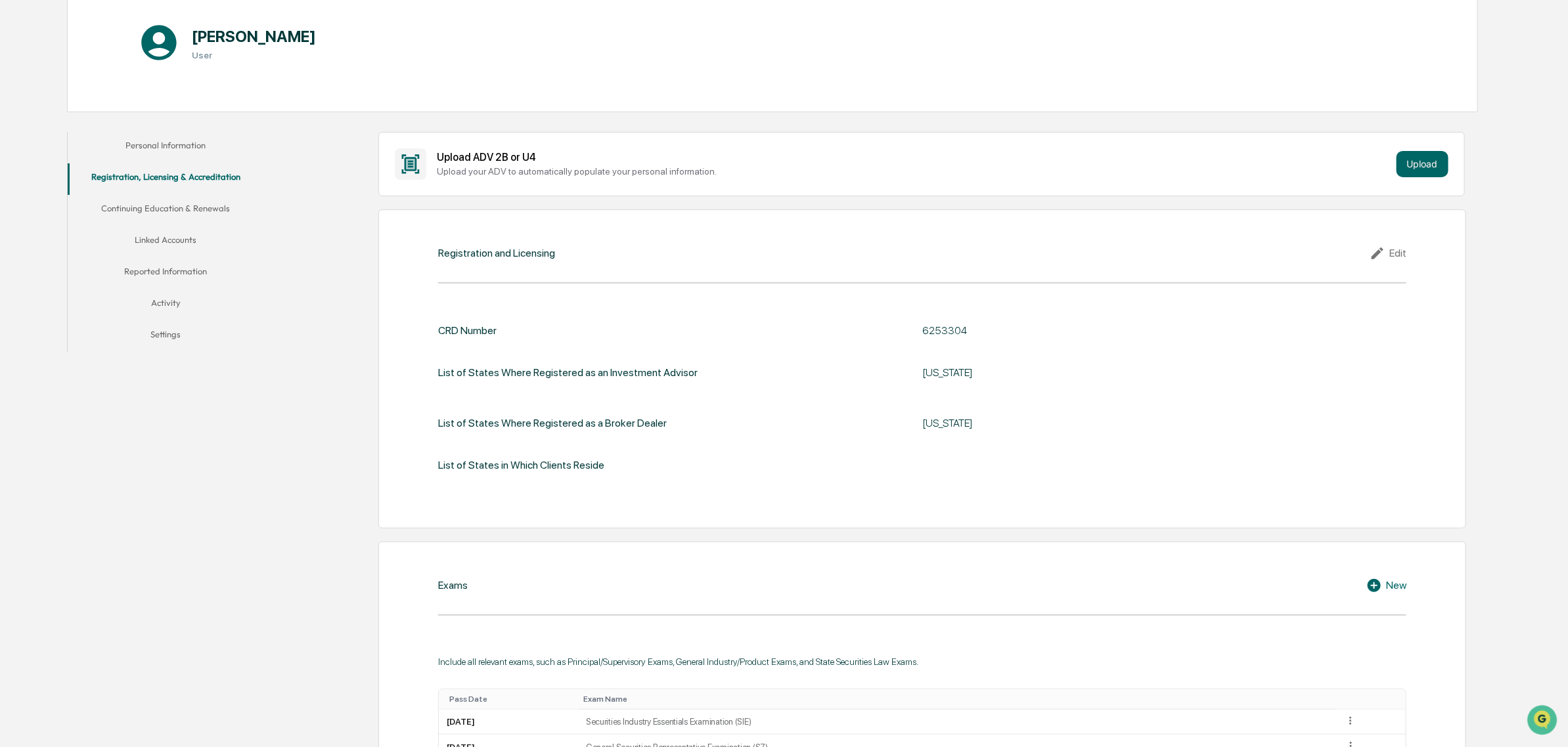
click at [144, 214] on button "Continuing Education & Renewals" at bounding box center [166, 211] width 197 height 32
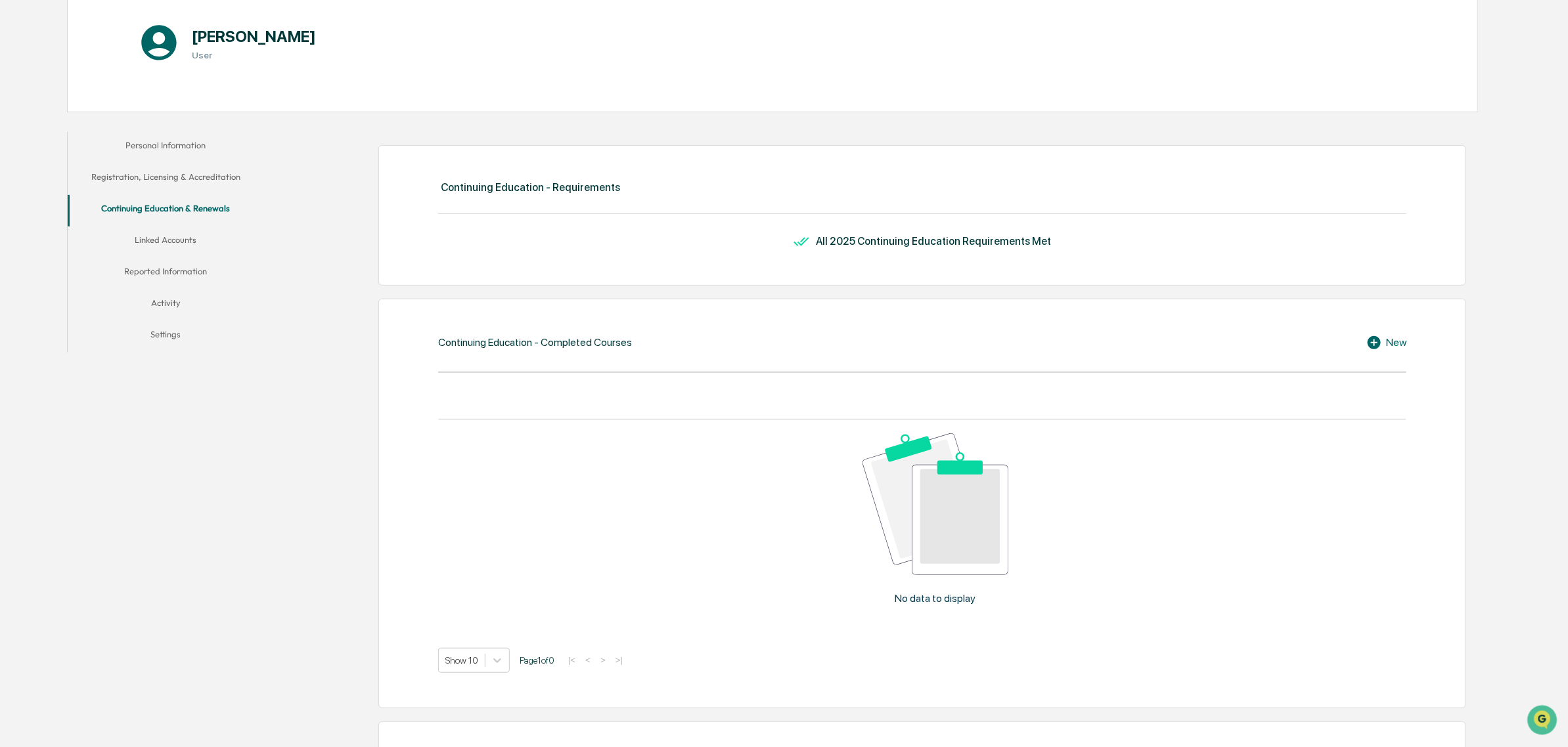
click at [161, 240] on button "Linked Accounts" at bounding box center [166, 243] width 197 height 32
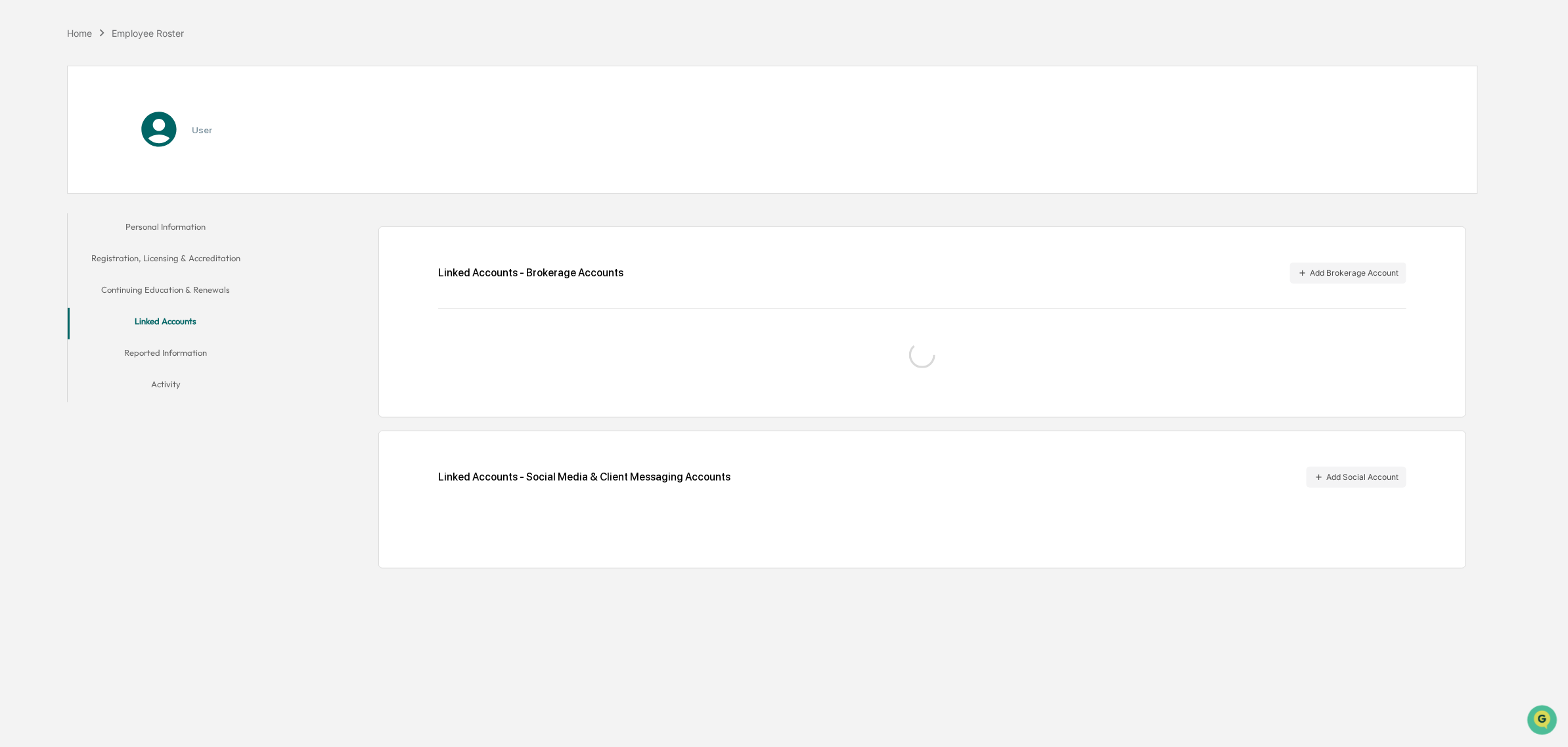
scroll to position [62, 0]
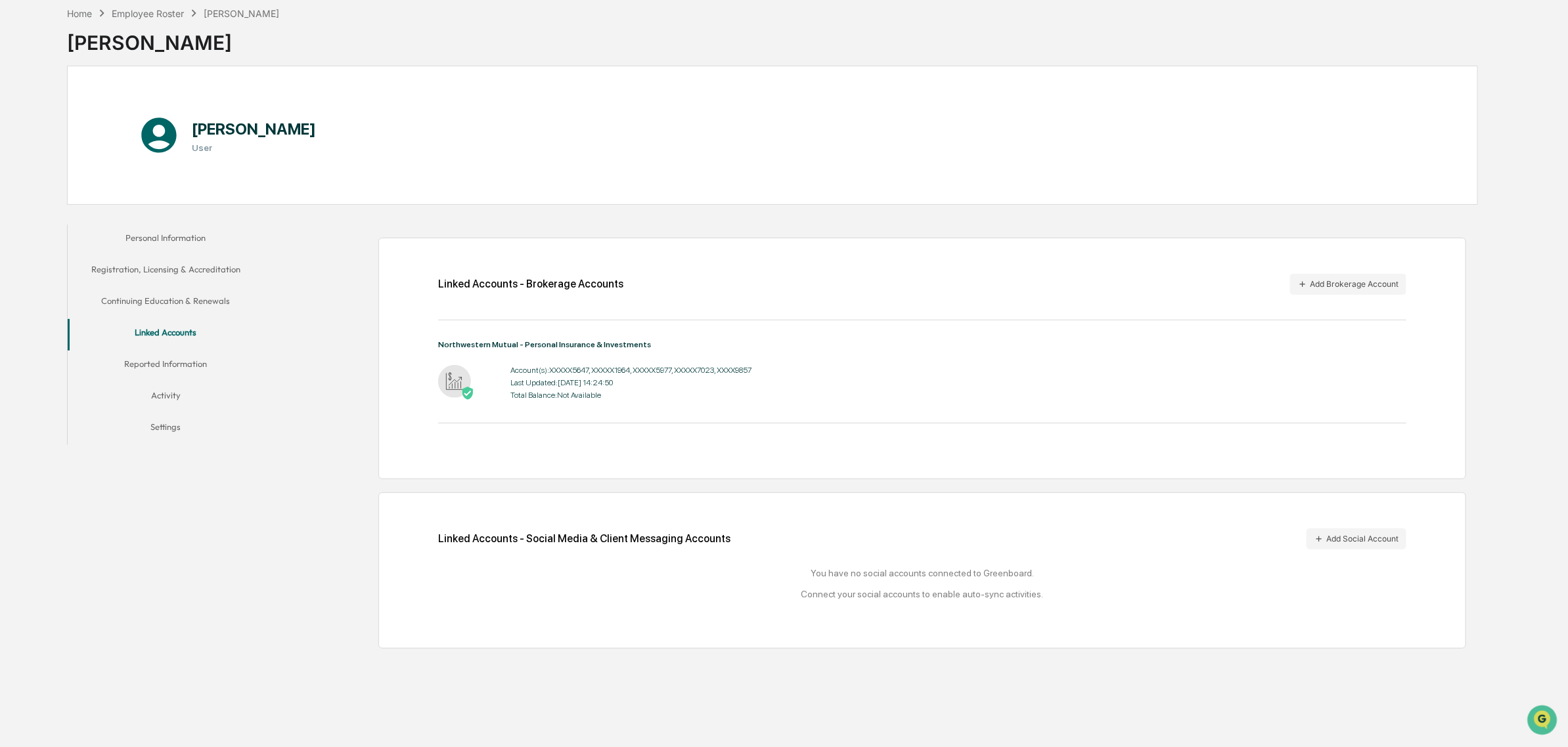
click at [169, 363] on button "Reported Information" at bounding box center [166, 367] width 197 height 32
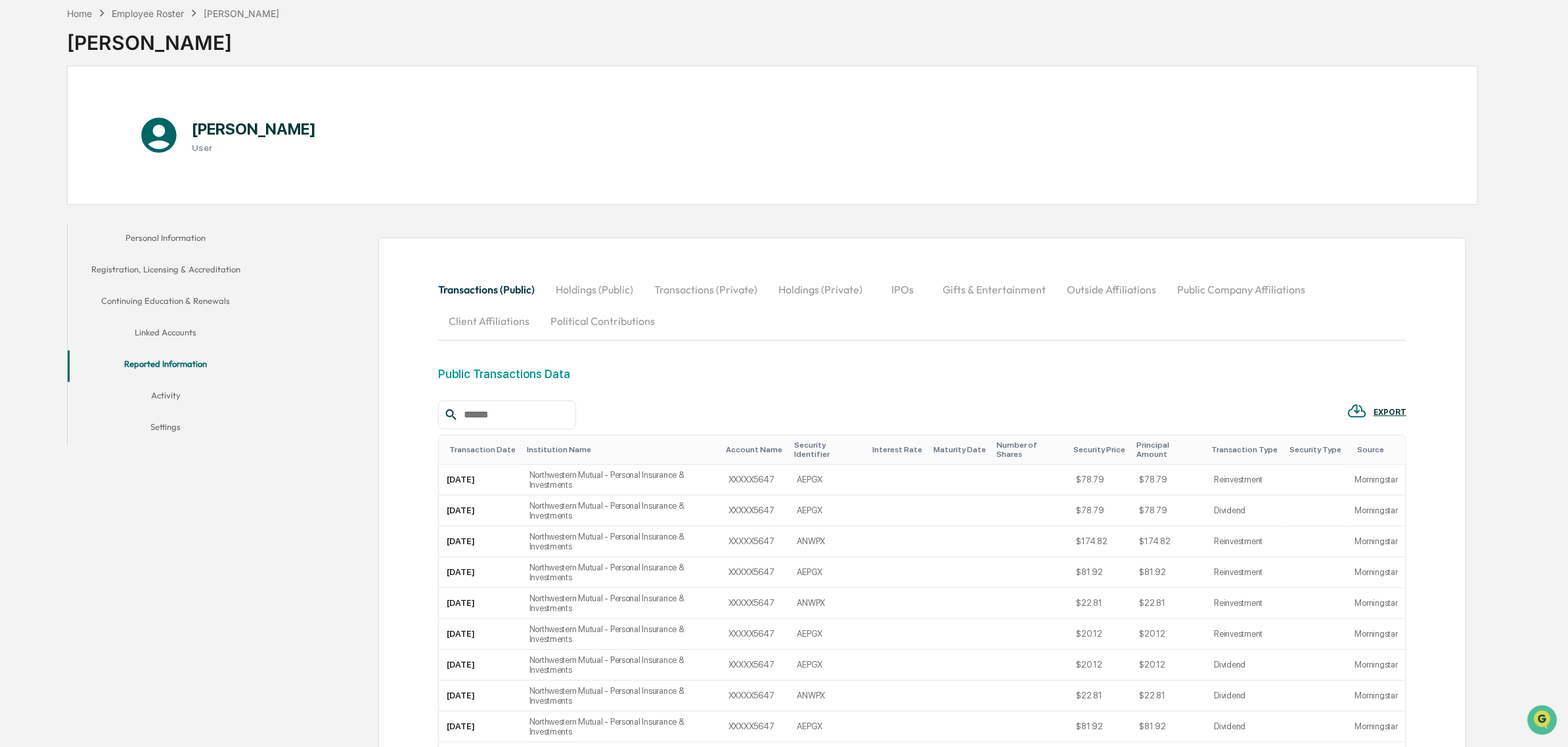
click at [172, 338] on button "Linked Accounts" at bounding box center [166, 335] width 197 height 32
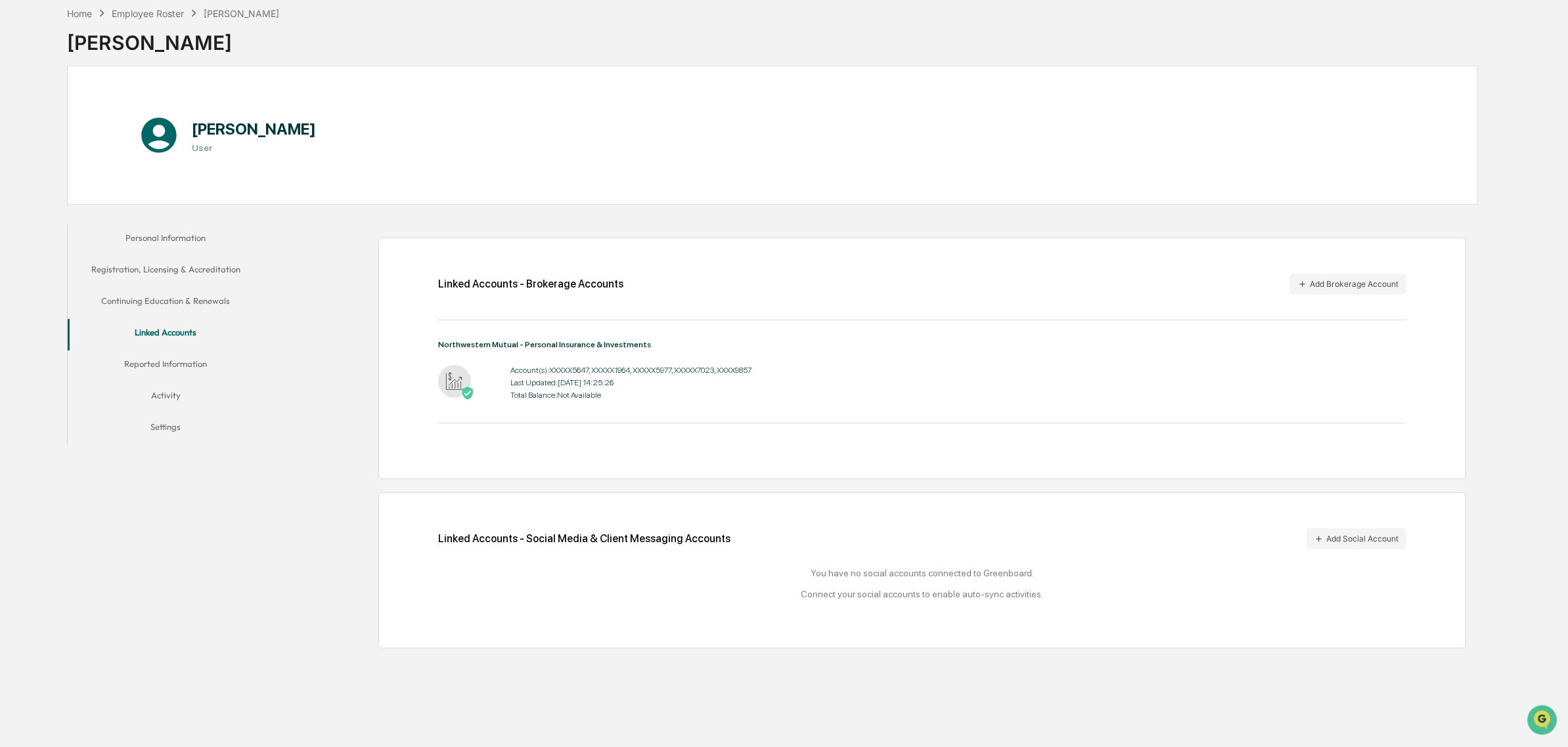
click at [192, 372] on button "Reported Information" at bounding box center [166, 367] width 197 height 32
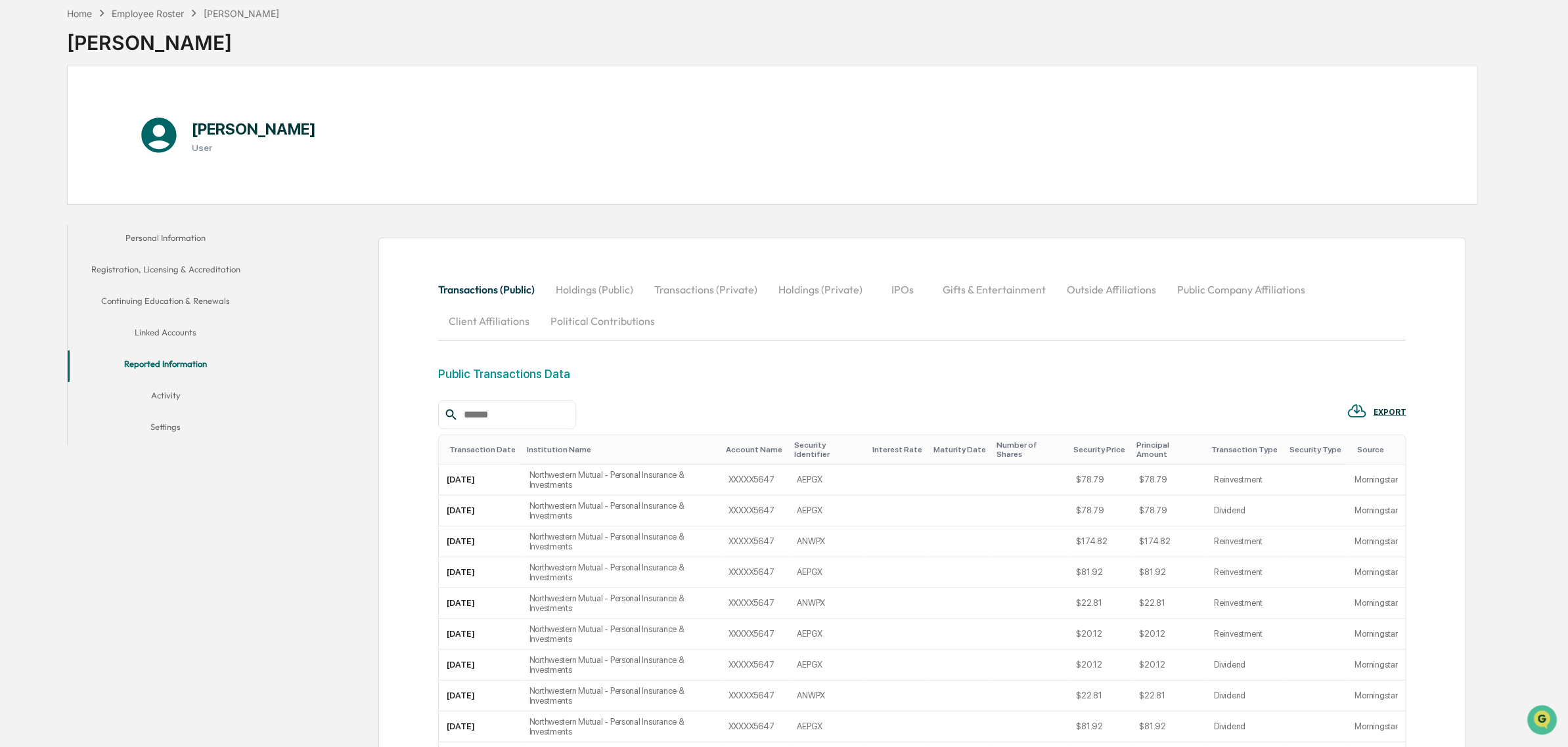
click at [614, 294] on button "Holdings (Public)" at bounding box center [594, 290] width 98 height 32
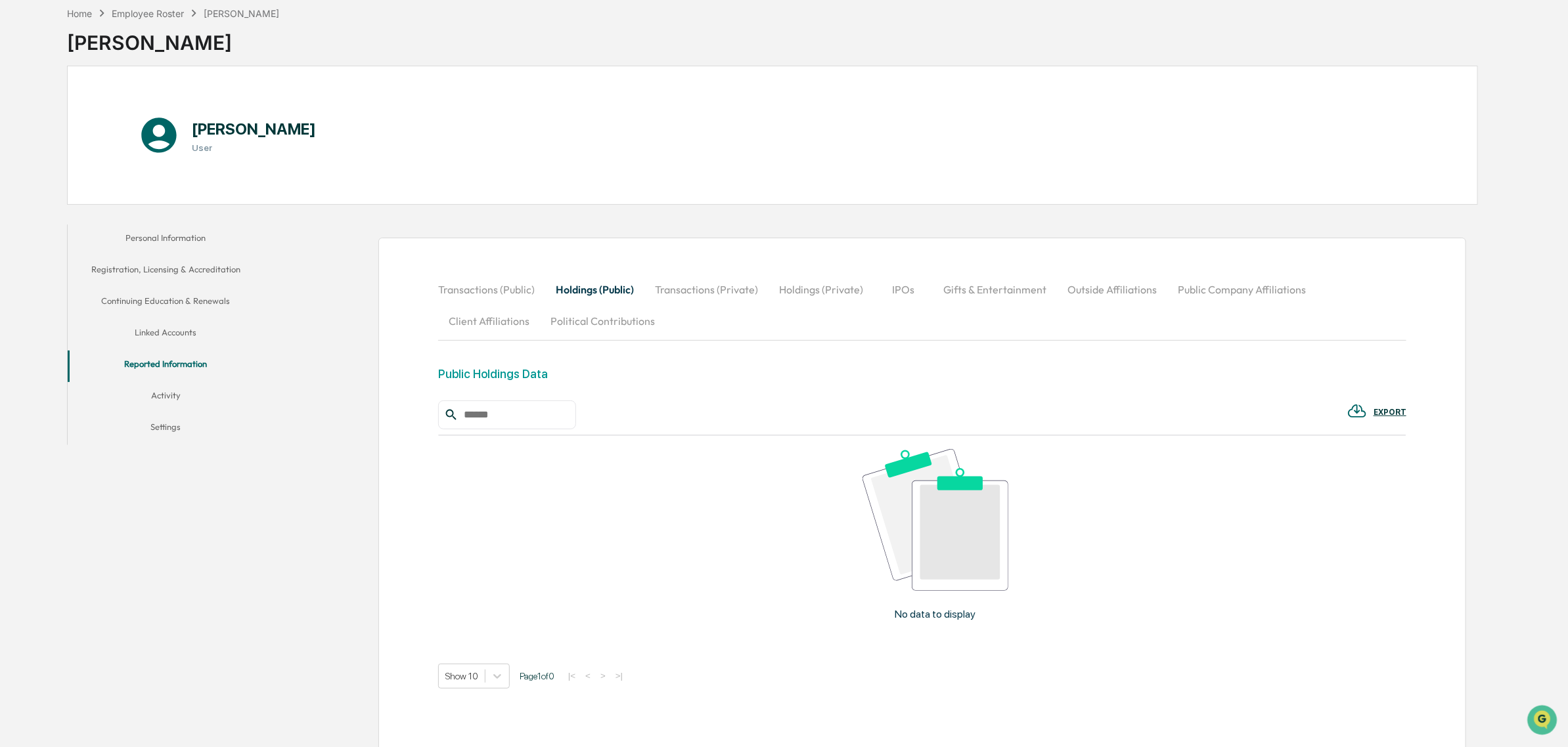
drag, startPoint x: 671, startPoint y: 294, endPoint x: 680, endPoint y: 297, distance: 9.5
click at [671, 294] on button "Transactions (Private)" at bounding box center [706, 290] width 124 height 32
click at [816, 291] on button "Holdings (Private)" at bounding box center [821, 290] width 105 height 32
click at [899, 293] on button "IPOs" at bounding box center [903, 290] width 59 height 32
click at [962, 282] on button "Gifts & Entertainment" at bounding box center [994, 290] width 124 height 32
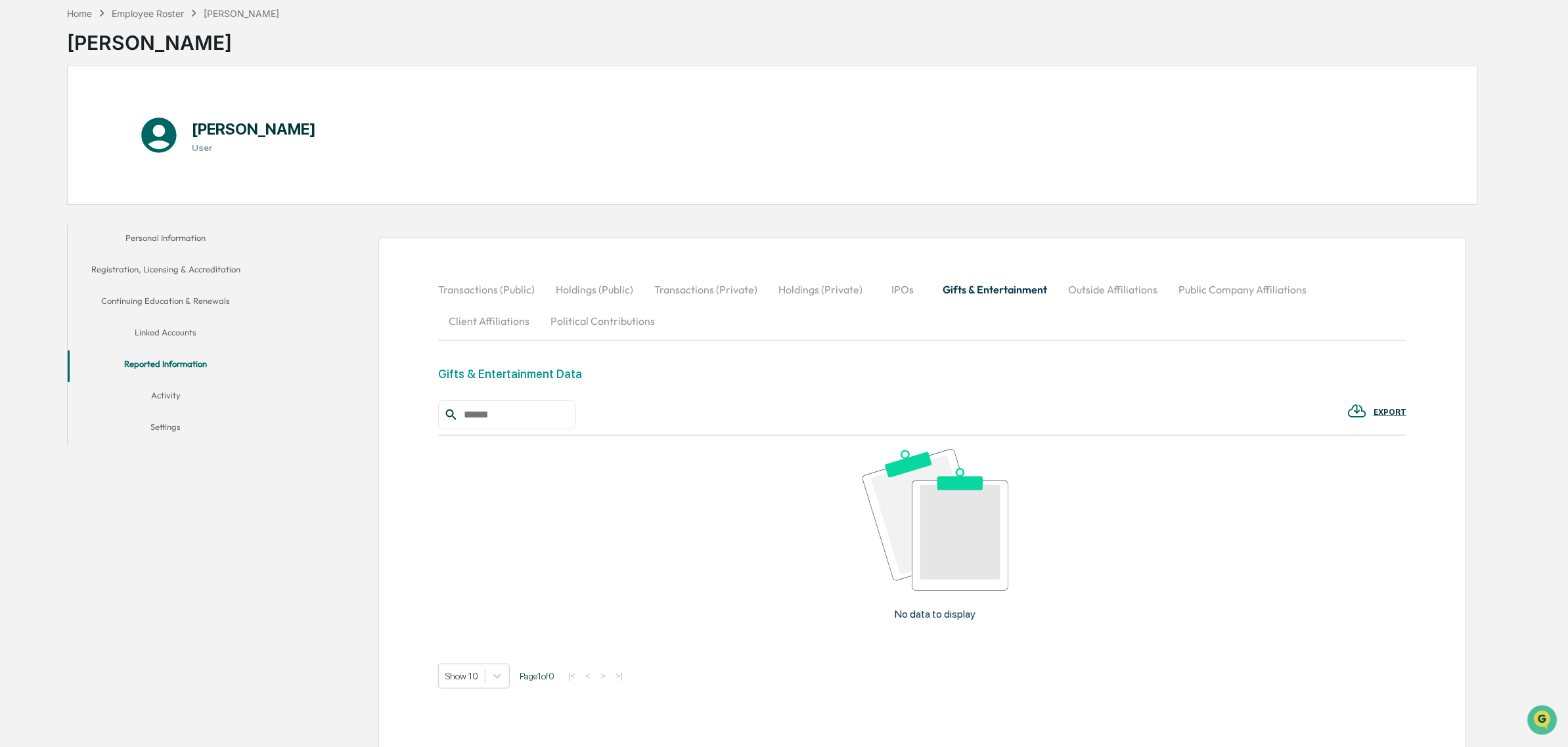
click at [1075, 290] on button "Outside Affiliations" at bounding box center [1113, 290] width 111 height 32
drag, startPoint x: 1101, startPoint y: 297, endPoint x: 1193, endPoint y: 297, distance: 92.0
click at [1101, 297] on button "Outside Affiliations" at bounding box center [1111, 290] width 111 height 32
click at [1200, 286] on button "Public Company Affiliations" at bounding box center [1241, 290] width 149 height 32
click at [484, 337] on button "Client Affiliations" at bounding box center [489, 321] width 102 height 32
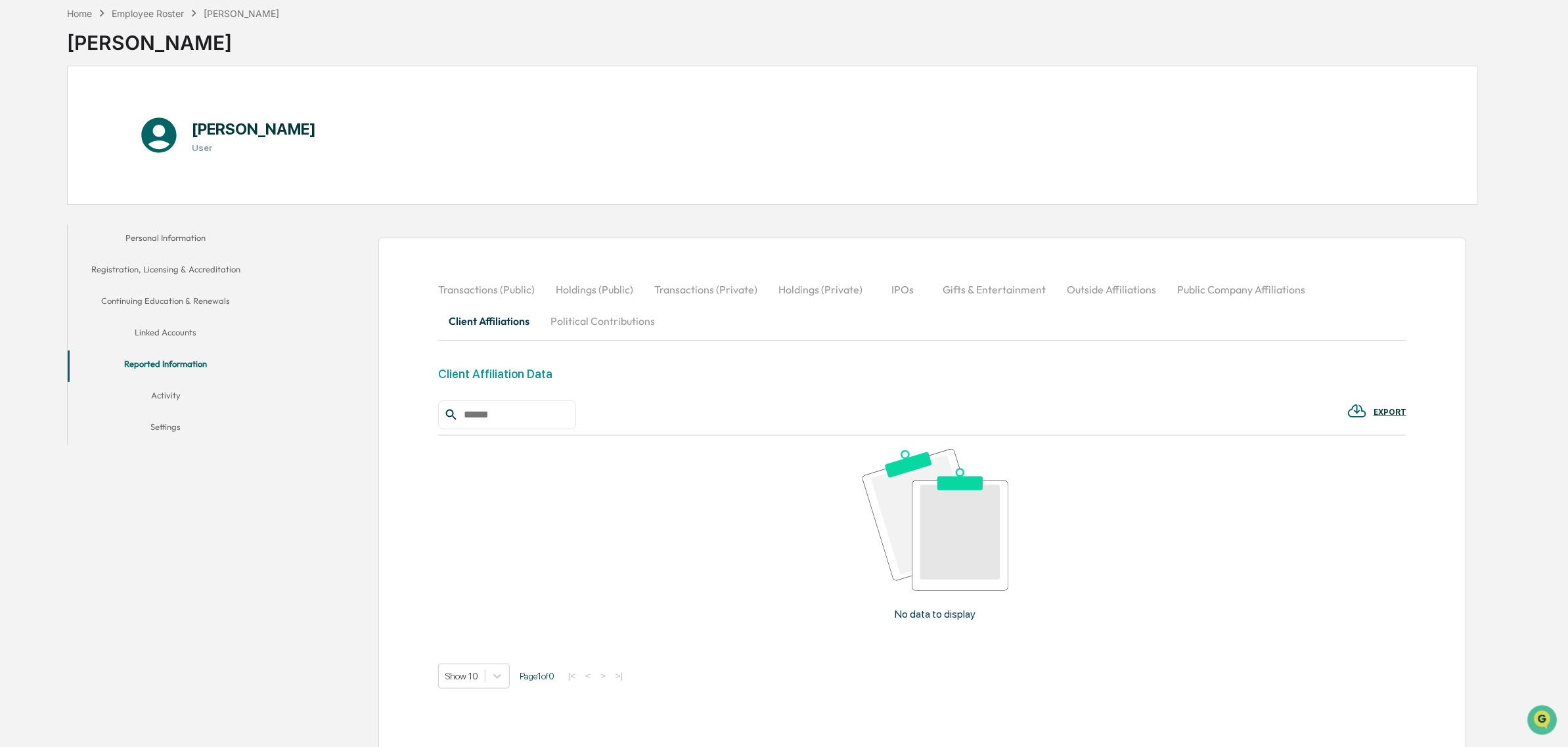
click at [586, 332] on button "Political Contributions" at bounding box center [602, 321] width 126 height 32
click at [1206, 277] on button "Public Company Affiliations" at bounding box center [1241, 290] width 149 height 32
click at [1075, 293] on button "Outside Affiliations" at bounding box center [1111, 290] width 111 height 32
click at [503, 306] on button "Client Affiliations" at bounding box center [489, 321] width 102 height 32
click at [941, 299] on button "Gifts & Entertainment" at bounding box center [994, 290] width 124 height 32
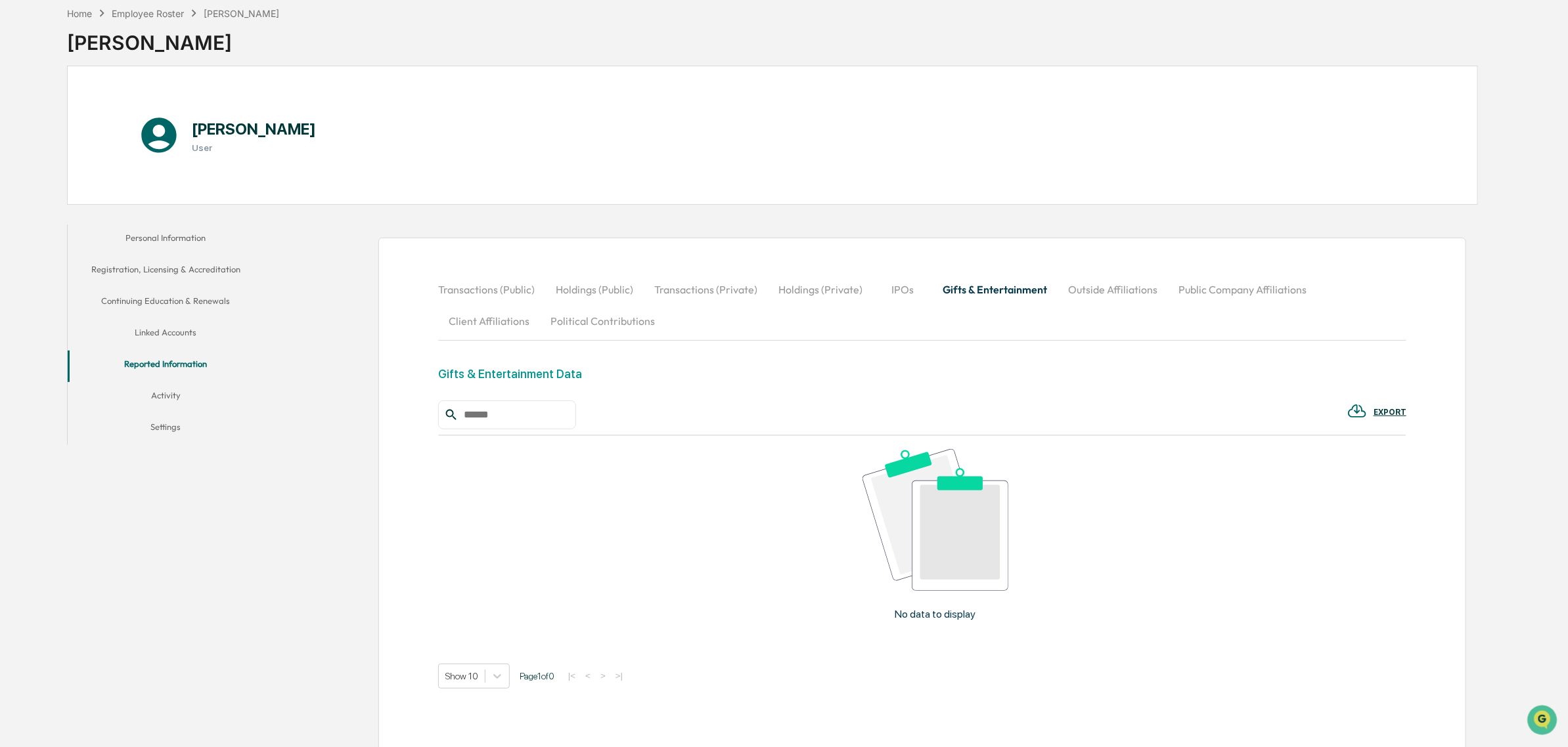
click at [877, 286] on button "IPOs" at bounding box center [902, 290] width 59 height 32
click at [841, 281] on button "Holdings (Private)" at bounding box center [821, 290] width 105 height 32
drag, startPoint x: 706, startPoint y: 281, endPoint x: 678, endPoint y: 284, distance: 28.2
click at [704, 281] on button "Transactions (Private)" at bounding box center [706, 290] width 124 height 32
click at [577, 283] on button "Holdings (Public)" at bounding box center [594, 290] width 98 height 32
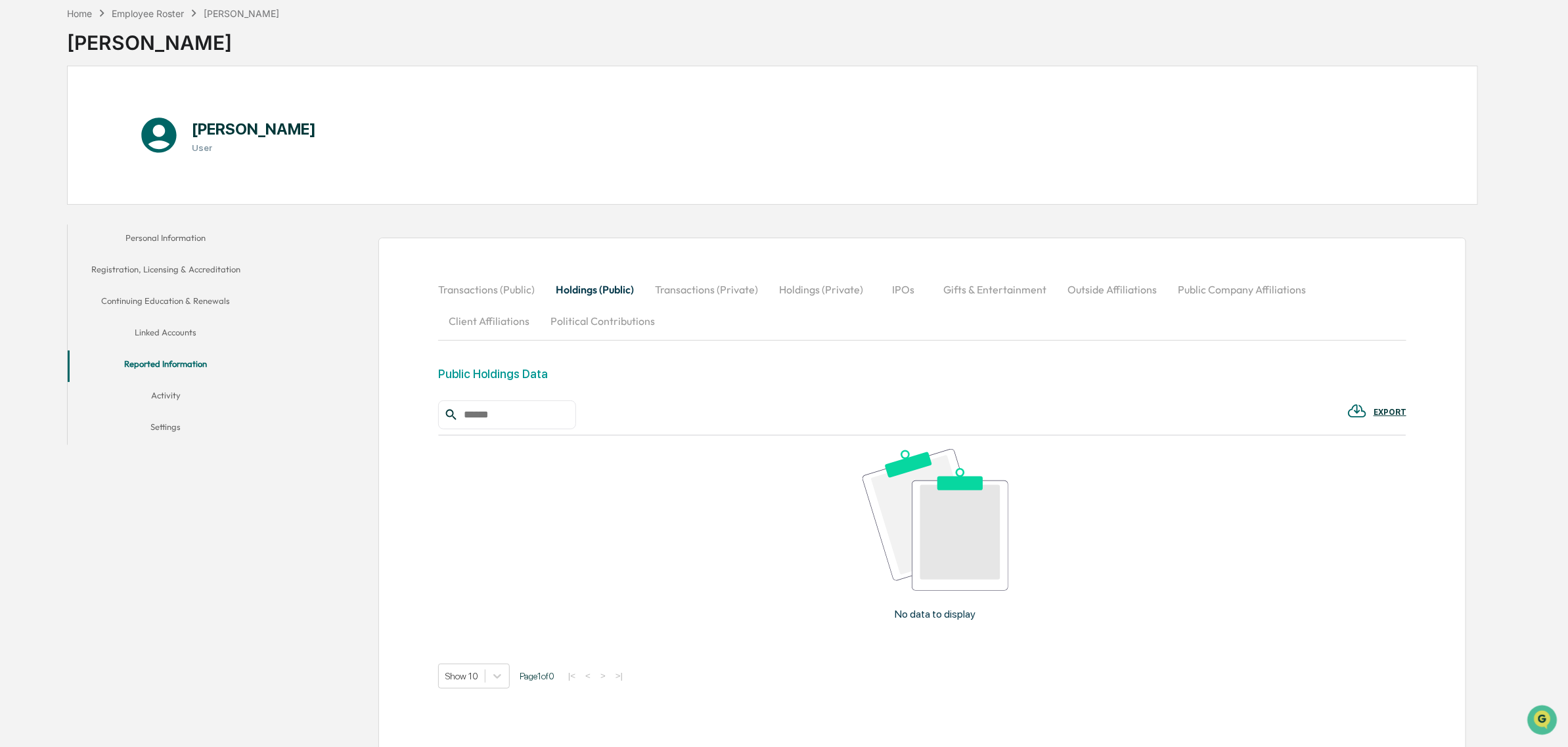
click at [454, 286] on button "Transactions (Public)" at bounding box center [491, 290] width 107 height 32
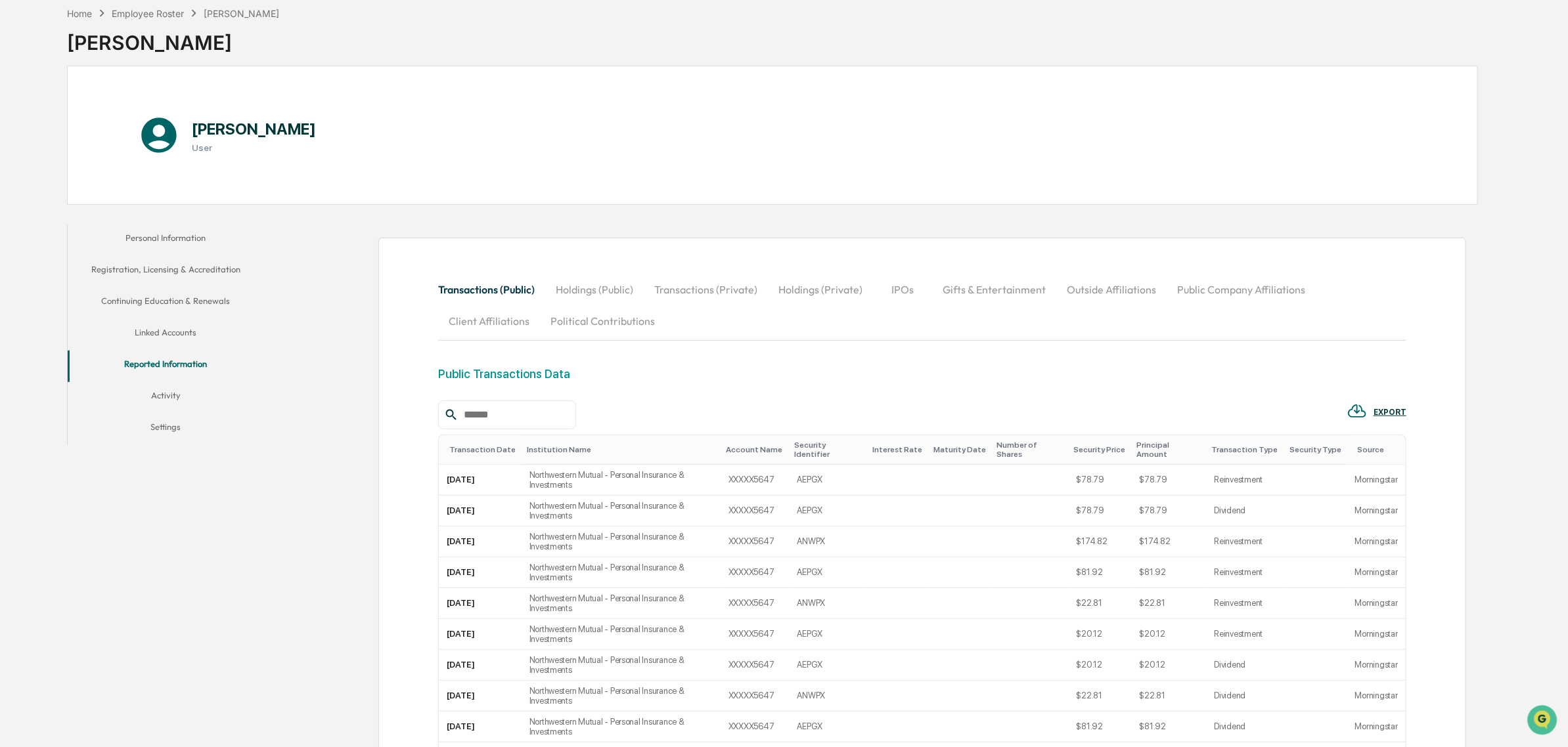
click at [184, 389] on button "Activity" at bounding box center [166, 398] width 197 height 32
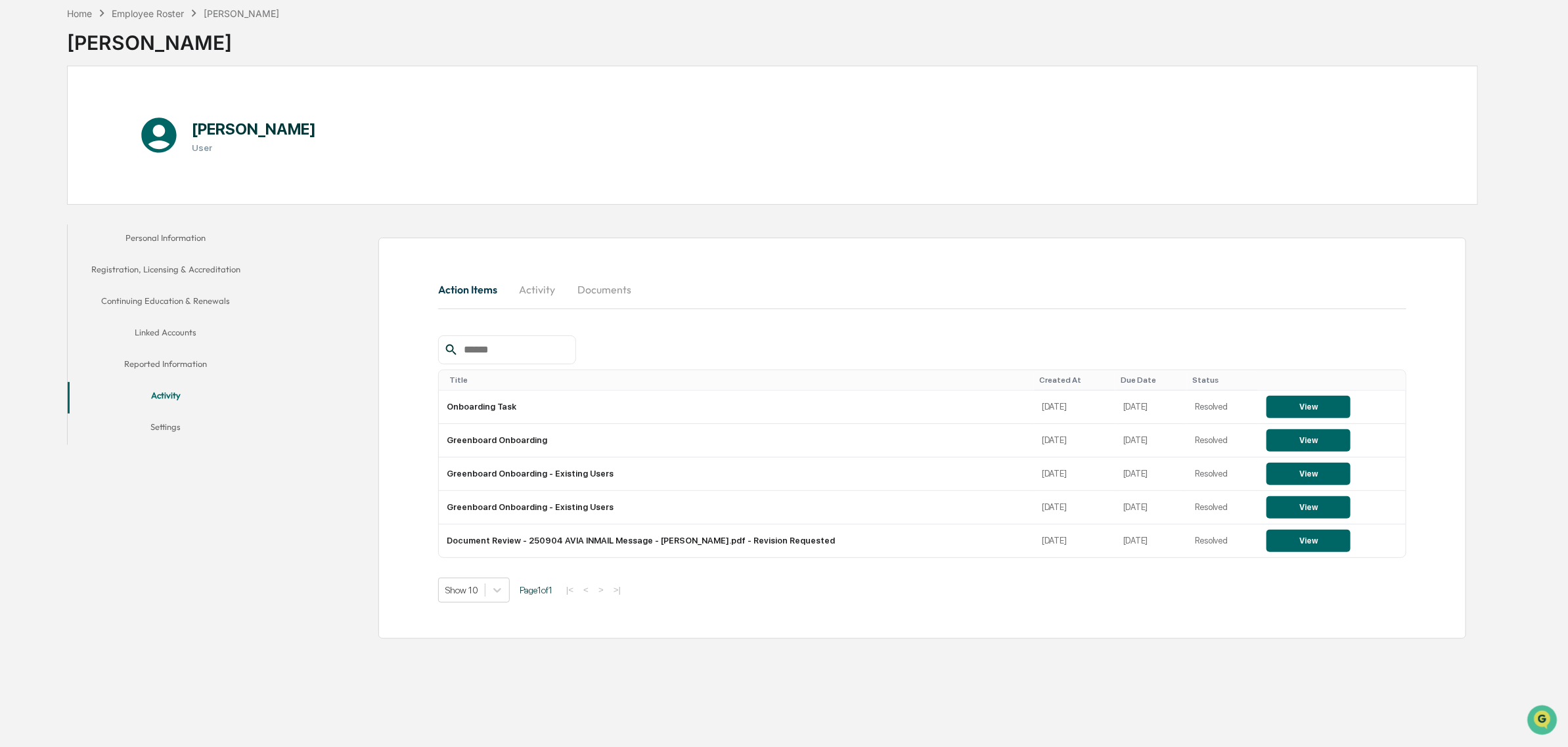
click at [162, 412] on button "Activity" at bounding box center [166, 398] width 197 height 32
click at [179, 419] on button "Settings" at bounding box center [166, 429] width 197 height 32
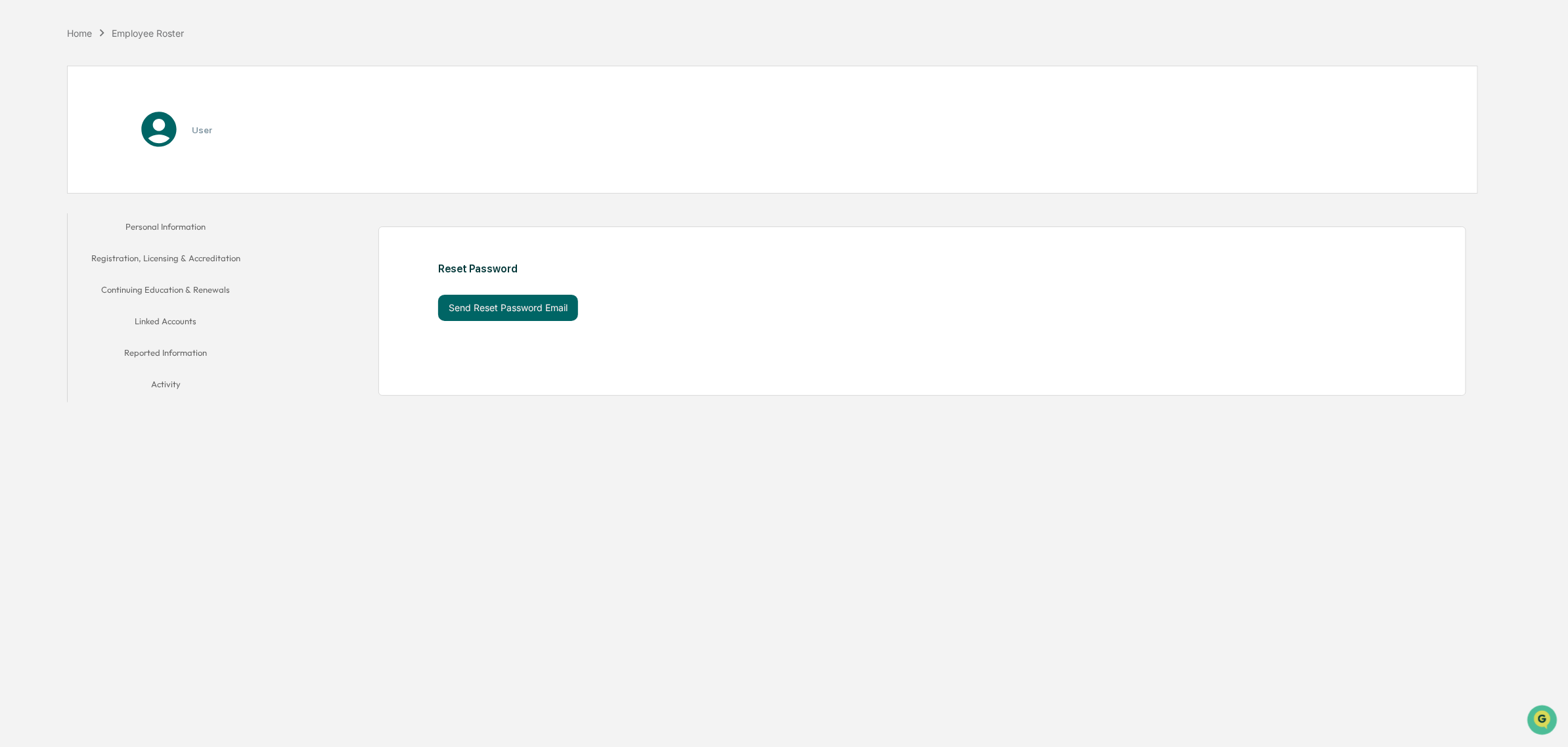
click at [179, 391] on button "Activity" at bounding box center [166, 387] width 197 height 32
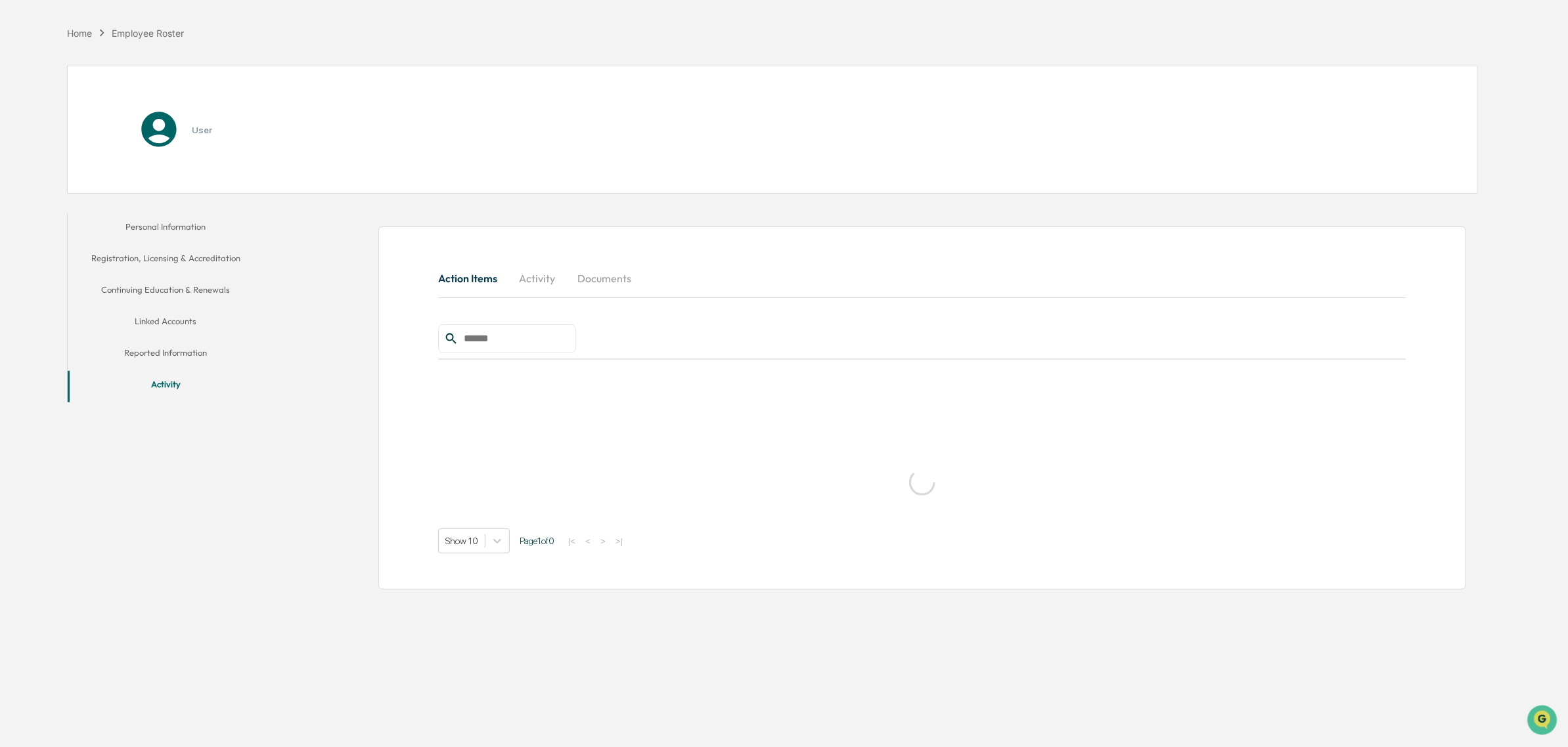
click at [186, 344] on button "Reported Information" at bounding box center [166, 355] width 197 height 32
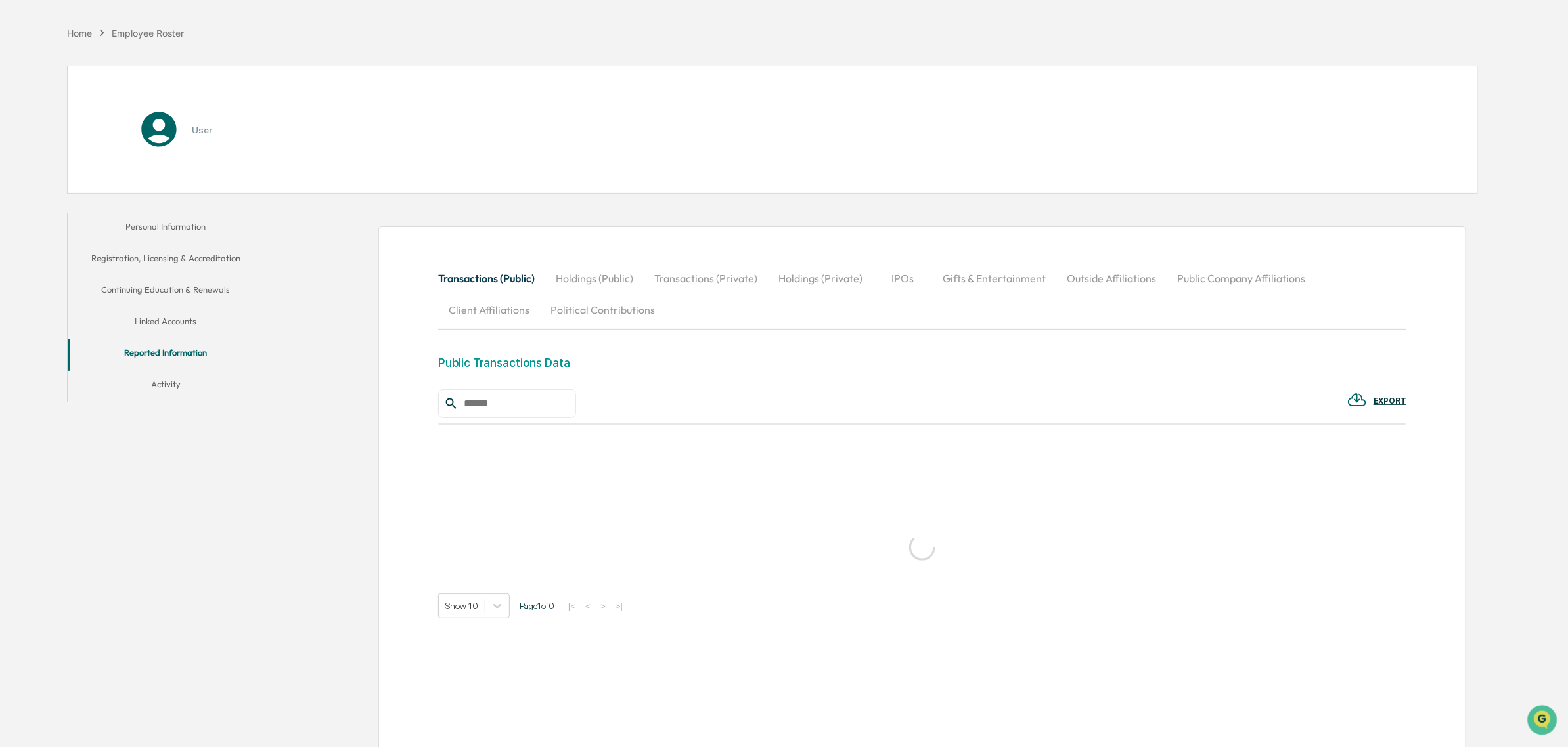
click at [182, 314] on button "Linked Accounts" at bounding box center [166, 324] width 197 height 32
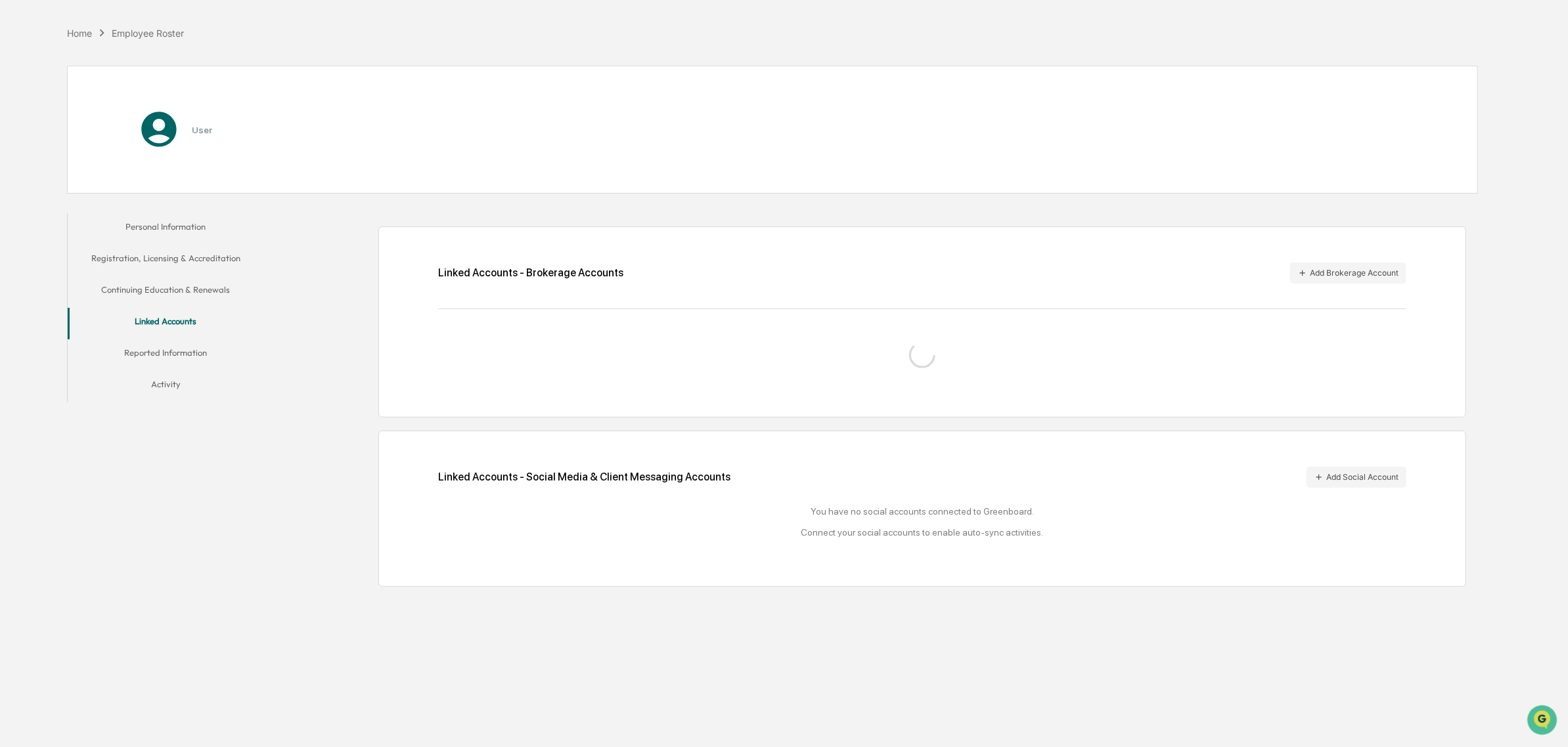
click at [187, 292] on button "Continuing Education & Renewals" at bounding box center [166, 292] width 197 height 32
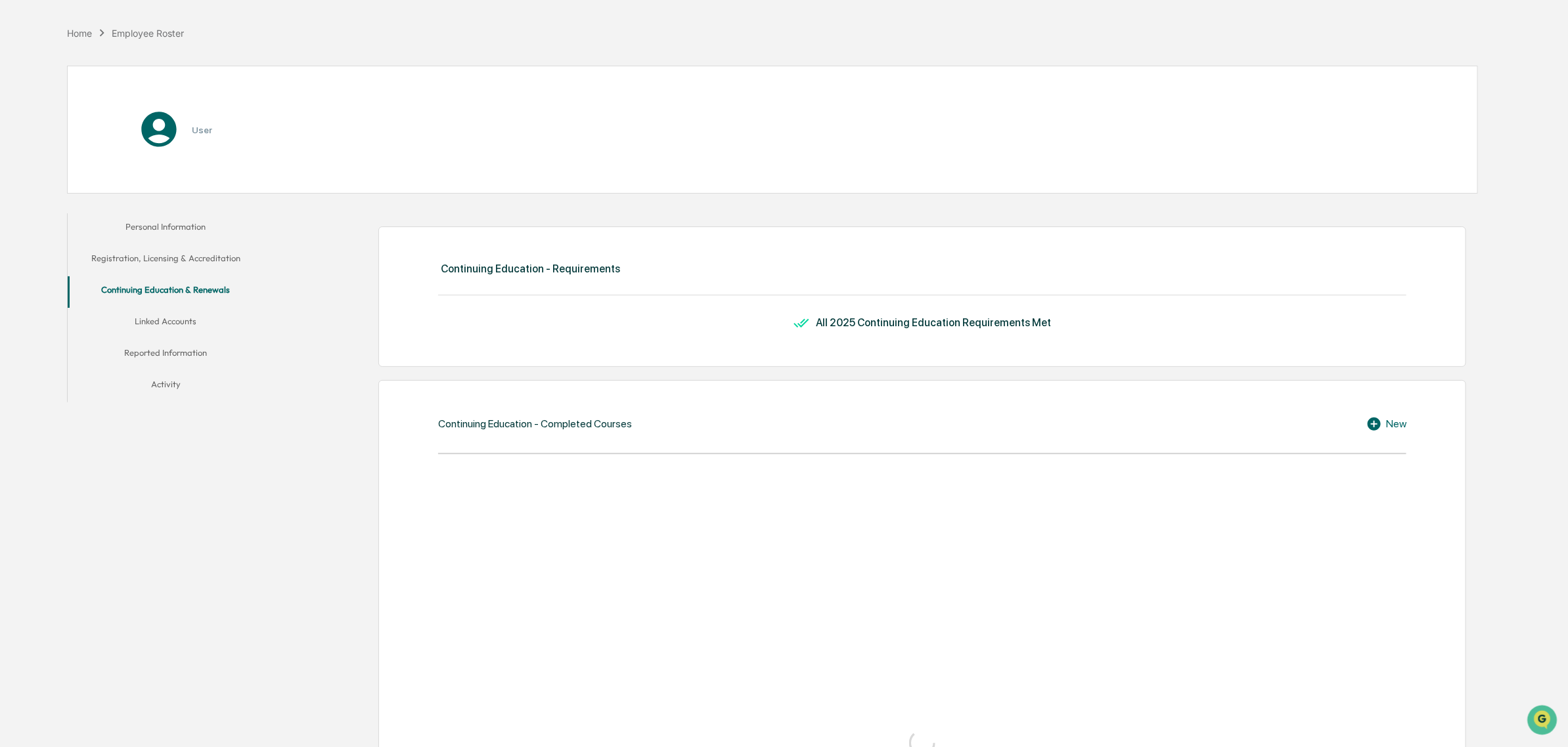
click at [196, 250] on button "Registration, Licensing & Accreditation" at bounding box center [166, 260] width 197 height 32
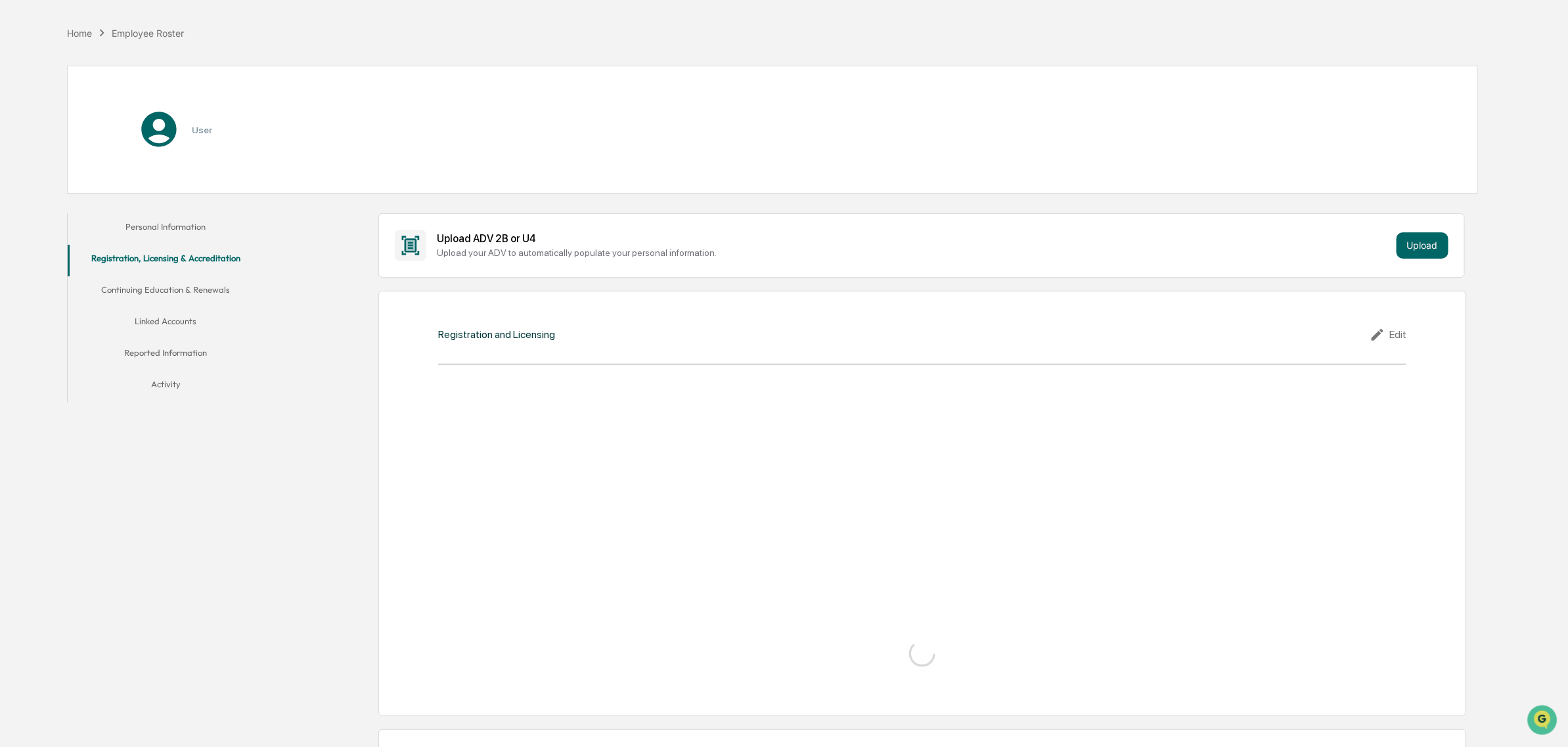
click at [188, 223] on button "Personal Information" at bounding box center [166, 229] width 197 height 32
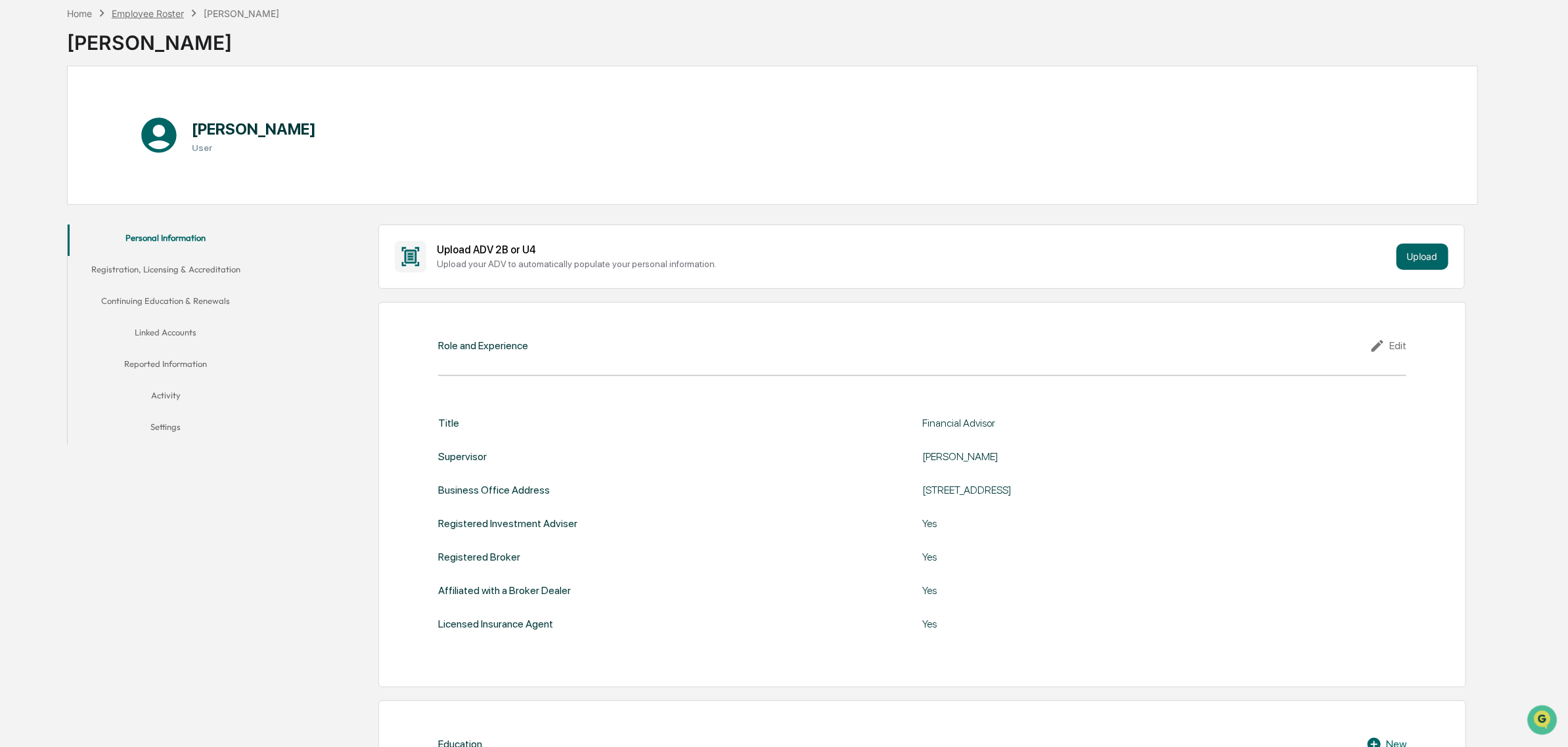
click at [151, 14] on div "Employee Roster" at bounding box center [148, 14] width 73 height 11
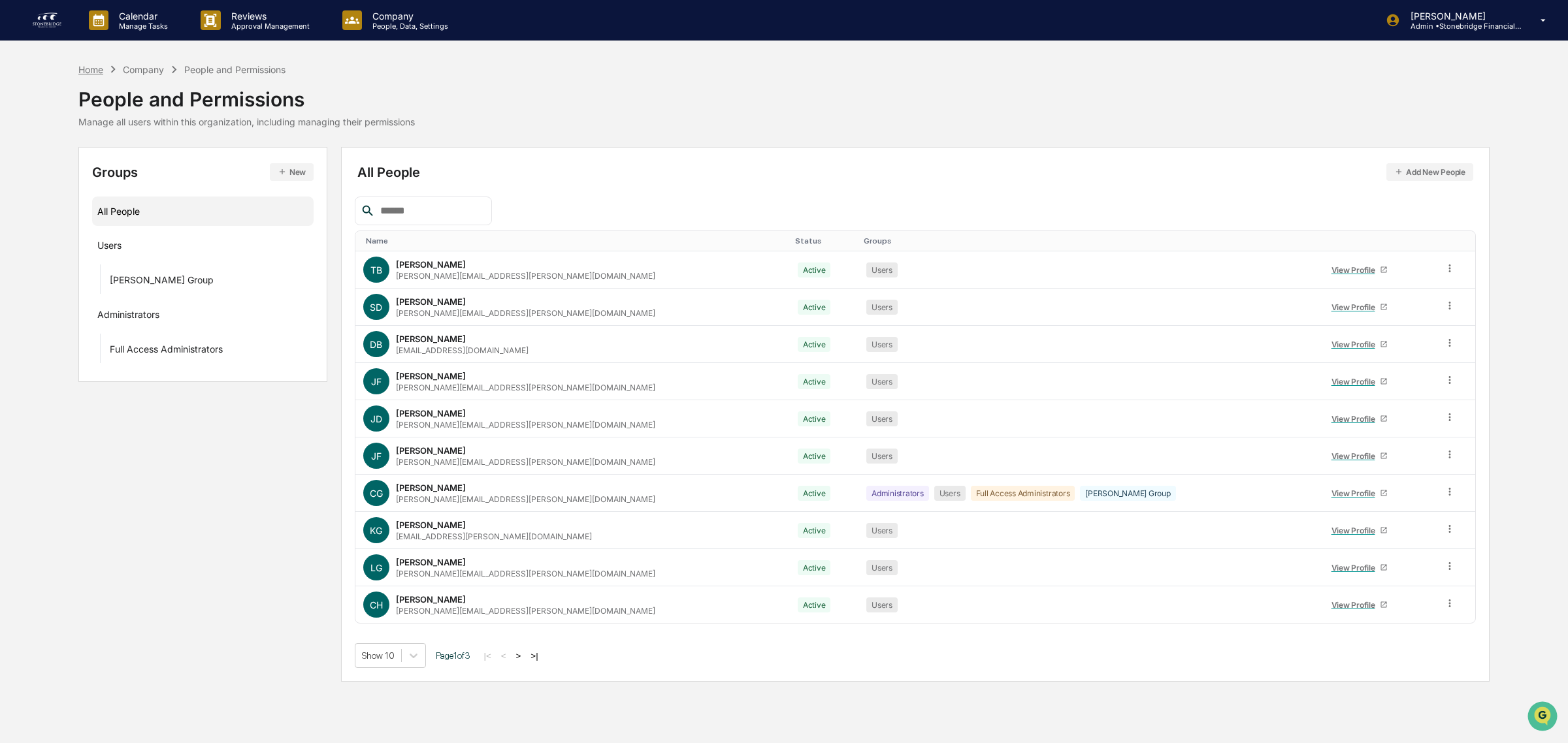
click at [96, 64] on div "Home" at bounding box center [91, 70] width 25 height 11
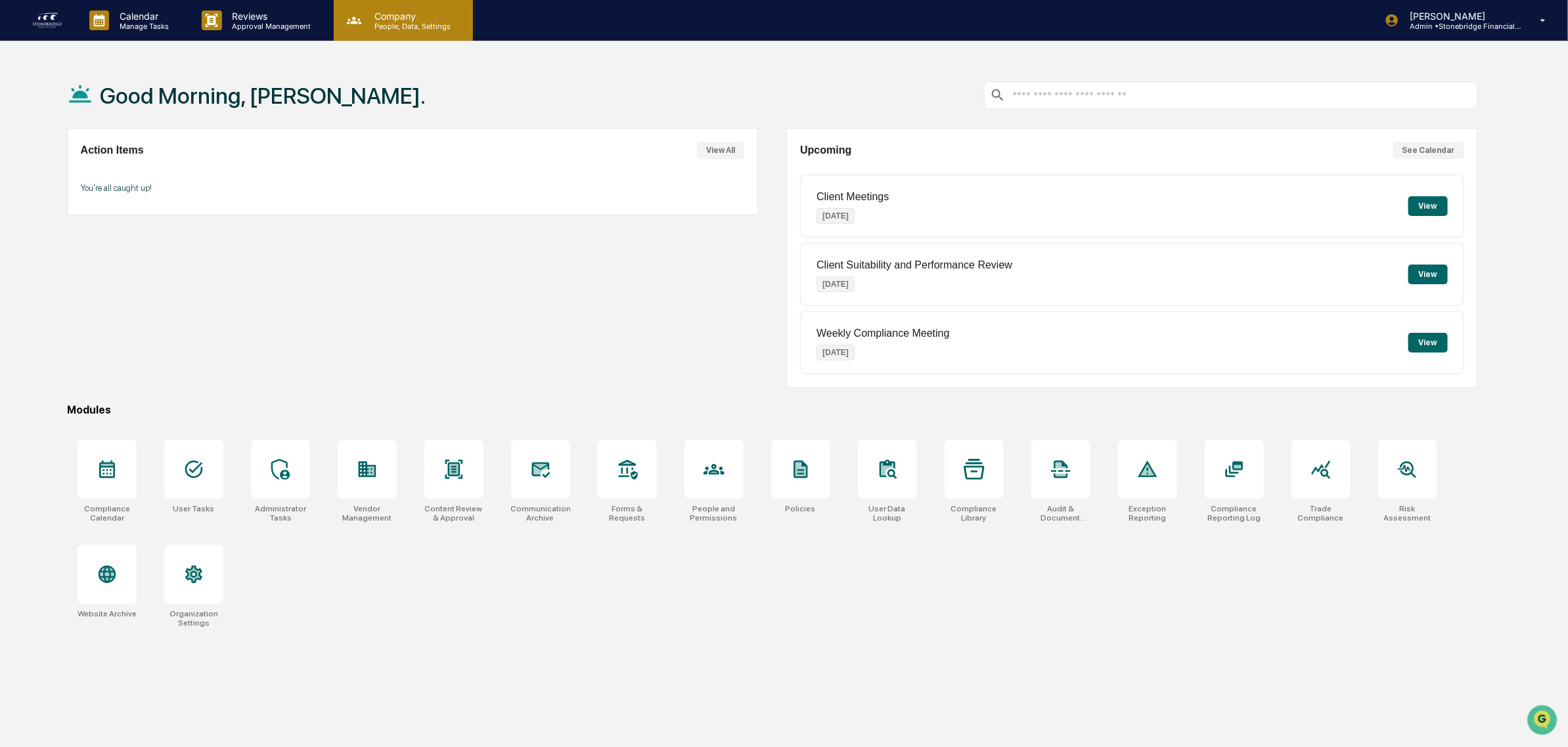
click at [385, 17] on p "Company" at bounding box center [411, 17] width 93 height 11
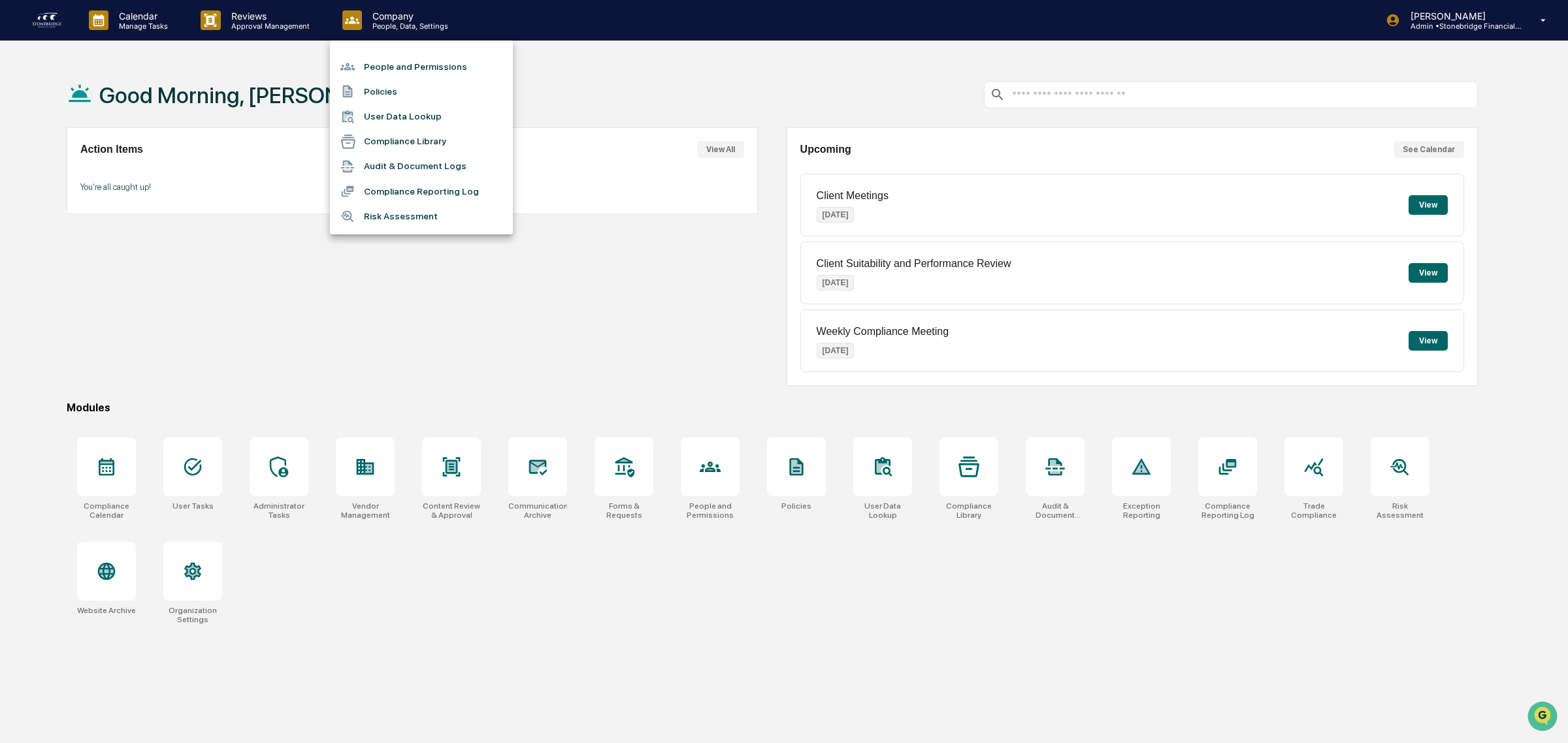
drag, startPoint x: 981, startPoint y: 672, endPoint x: 931, endPoint y: 618, distance: 73.6
click at [983, 678] on div at bounding box center [784, 371] width 1568 height 743
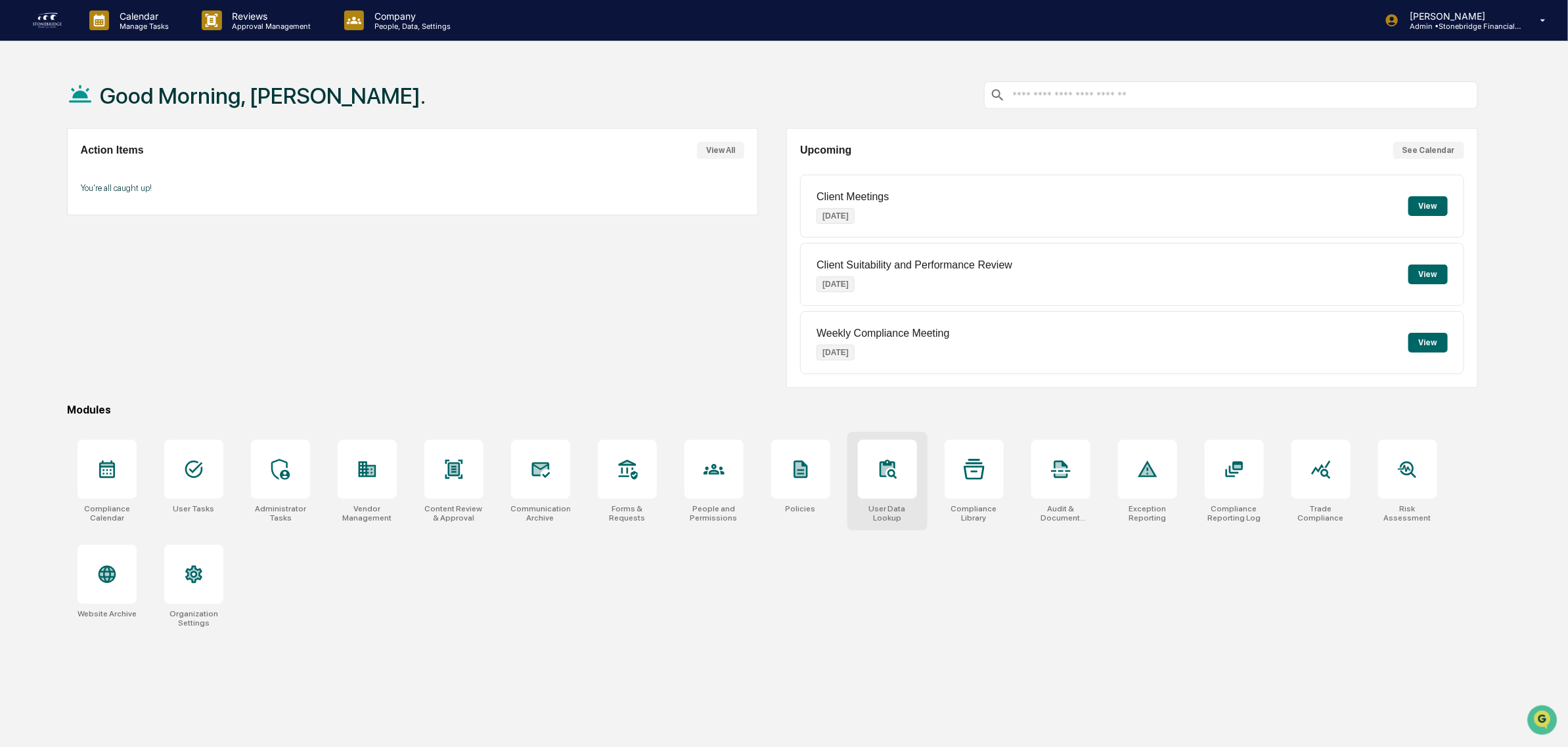
click at [902, 487] on div at bounding box center [887, 469] width 59 height 59
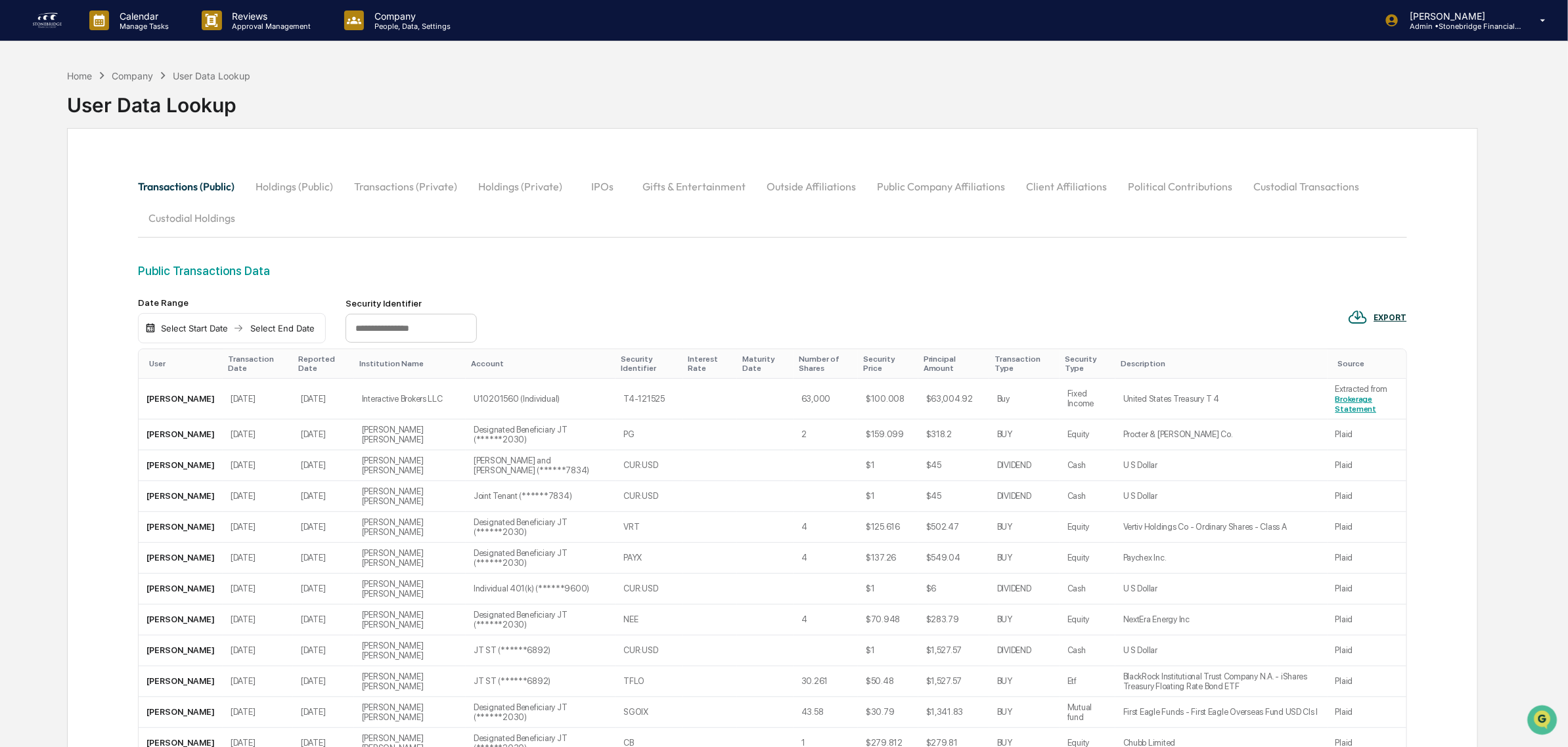
click at [806, 189] on button "Outside Affiliations" at bounding box center [811, 187] width 111 height 32
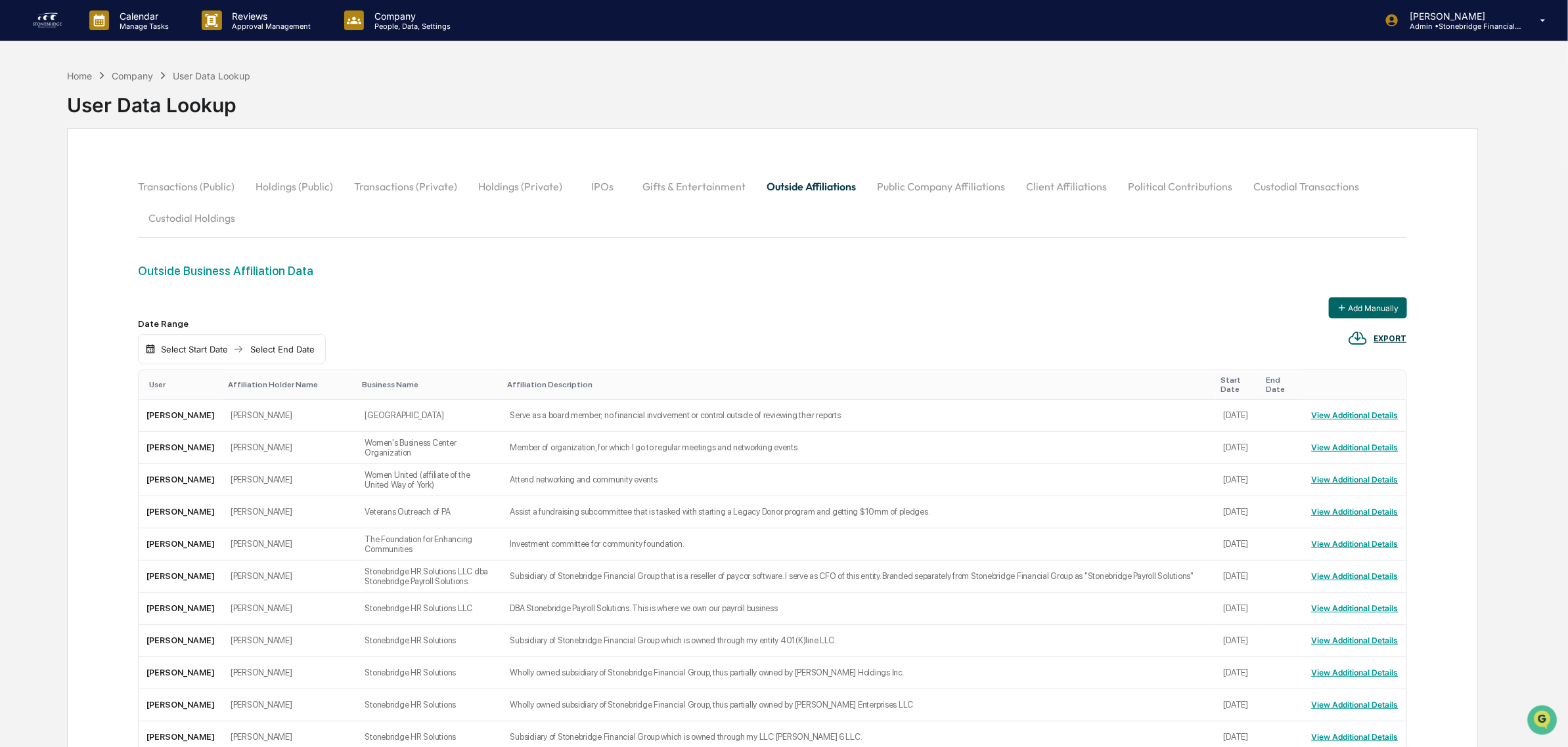
click at [609, 184] on button "IPOs" at bounding box center [602, 187] width 59 height 32
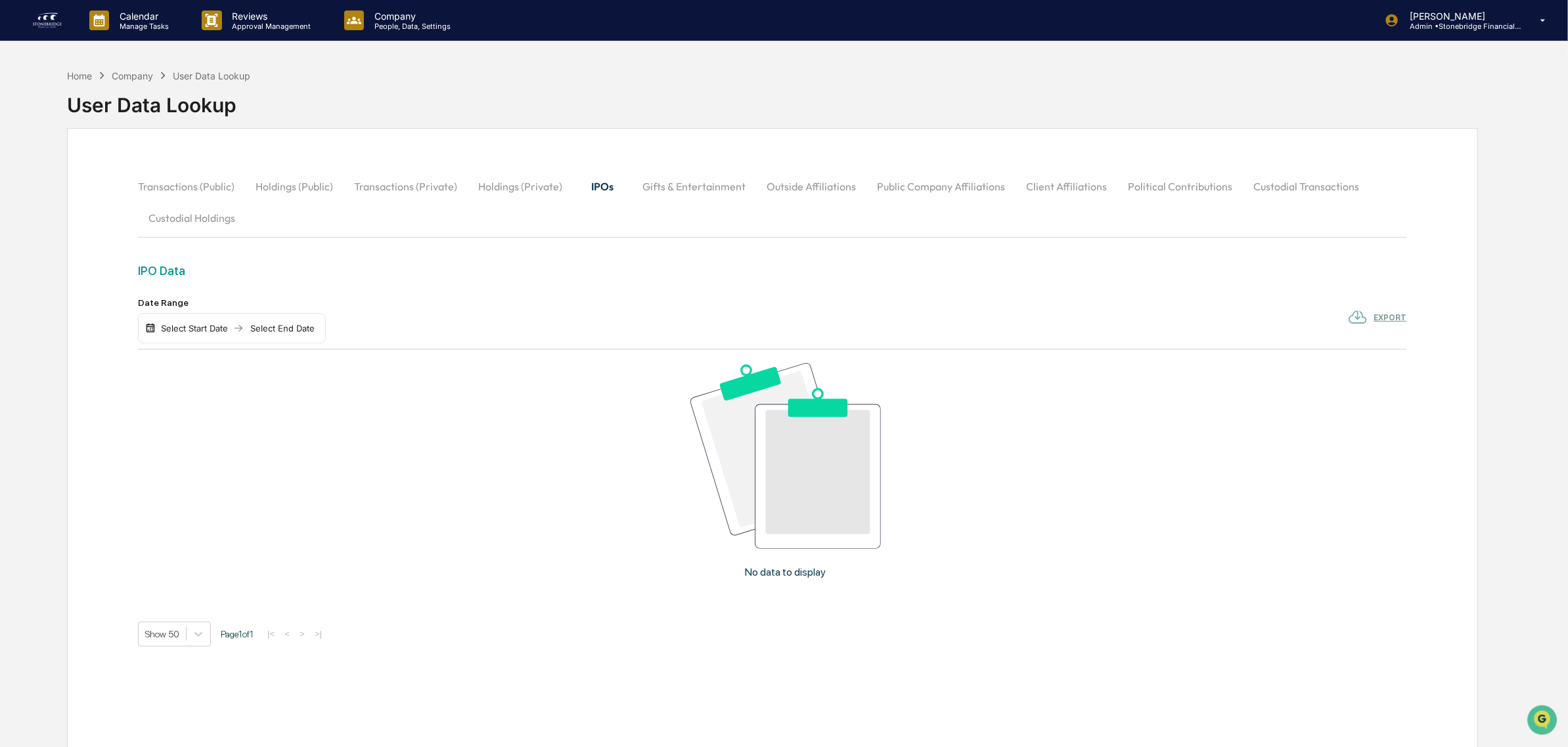
click at [671, 184] on button "Gifts & Entertainment" at bounding box center [694, 187] width 124 height 32
click at [776, 184] on button "Outside Affiliations" at bounding box center [813, 187] width 111 height 32
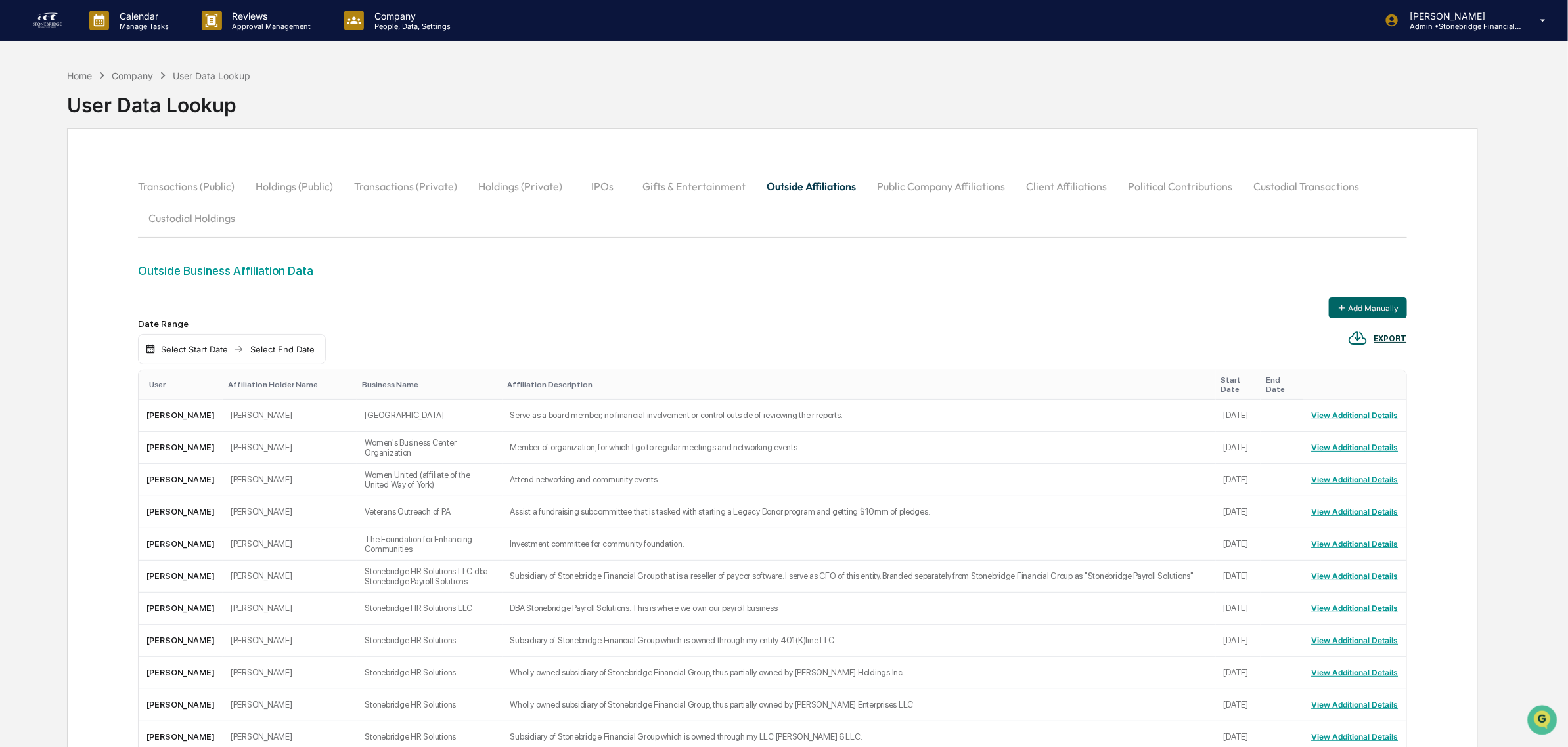
click at [907, 179] on button "Public Company Affiliations" at bounding box center [941, 187] width 149 height 32
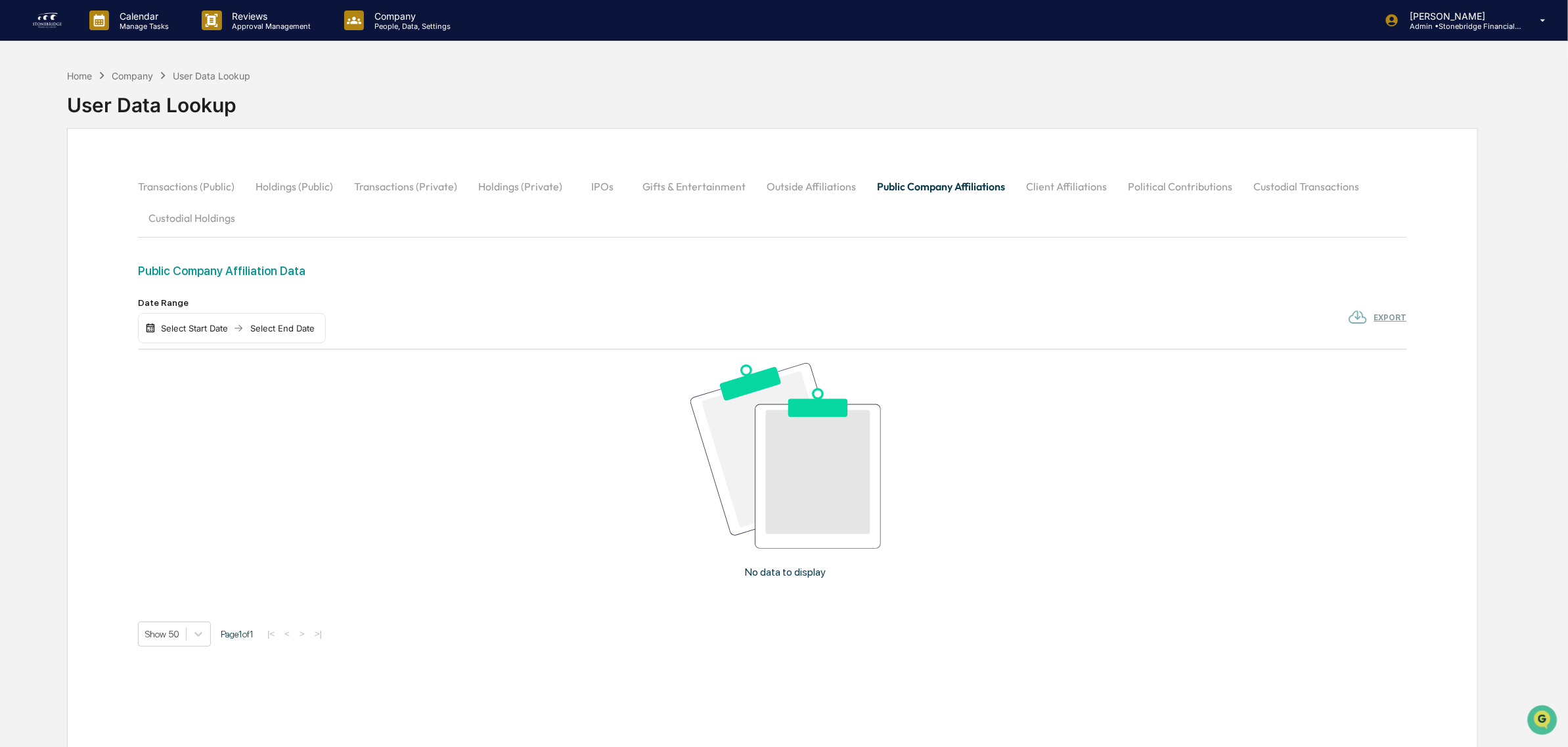
click at [1058, 181] on button "Client Affiliations" at bounding box center [1067, 187] width 102 height 32
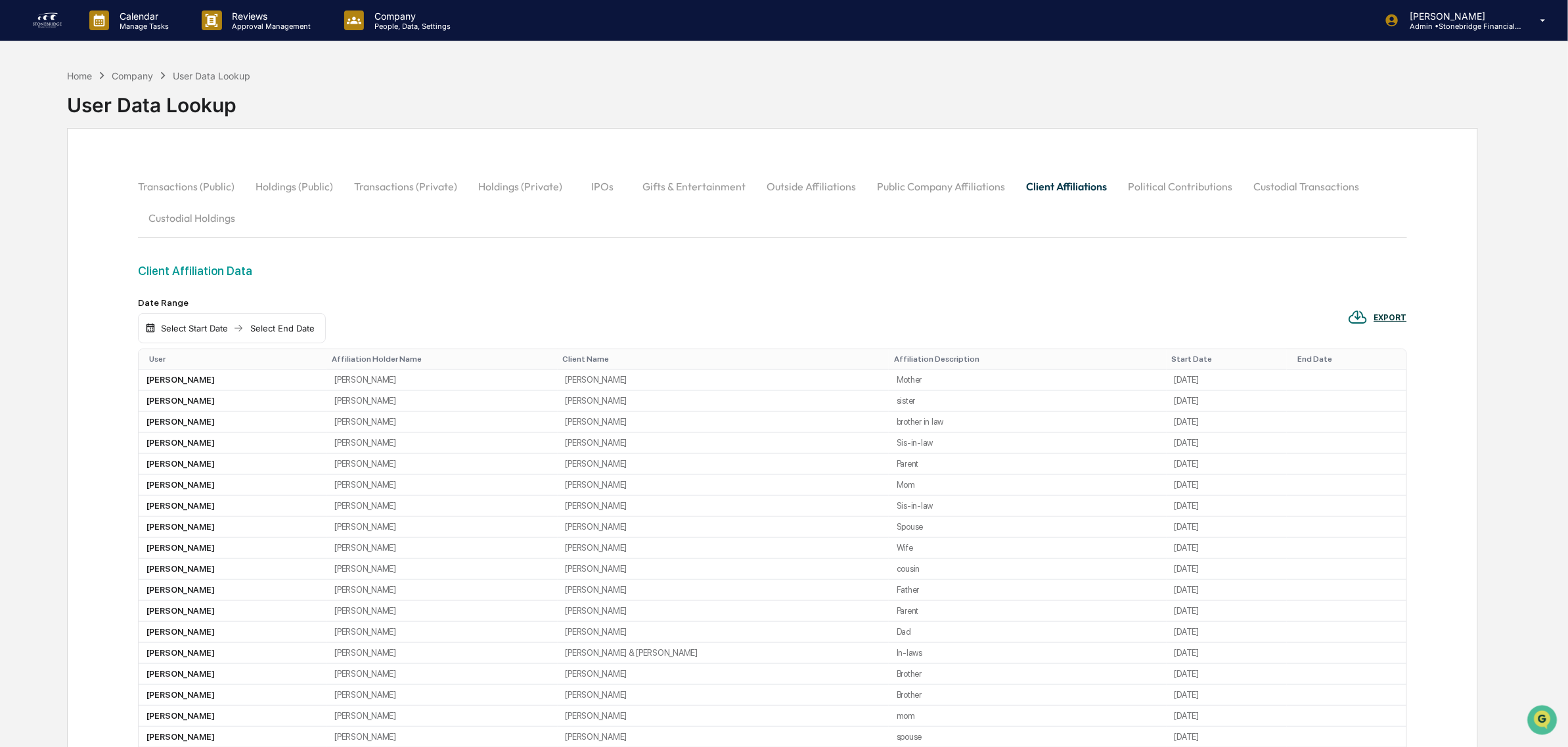
click at [1179, 181] on button "Political Contributions" at bounding box center [1180, 187] width 126 height 32
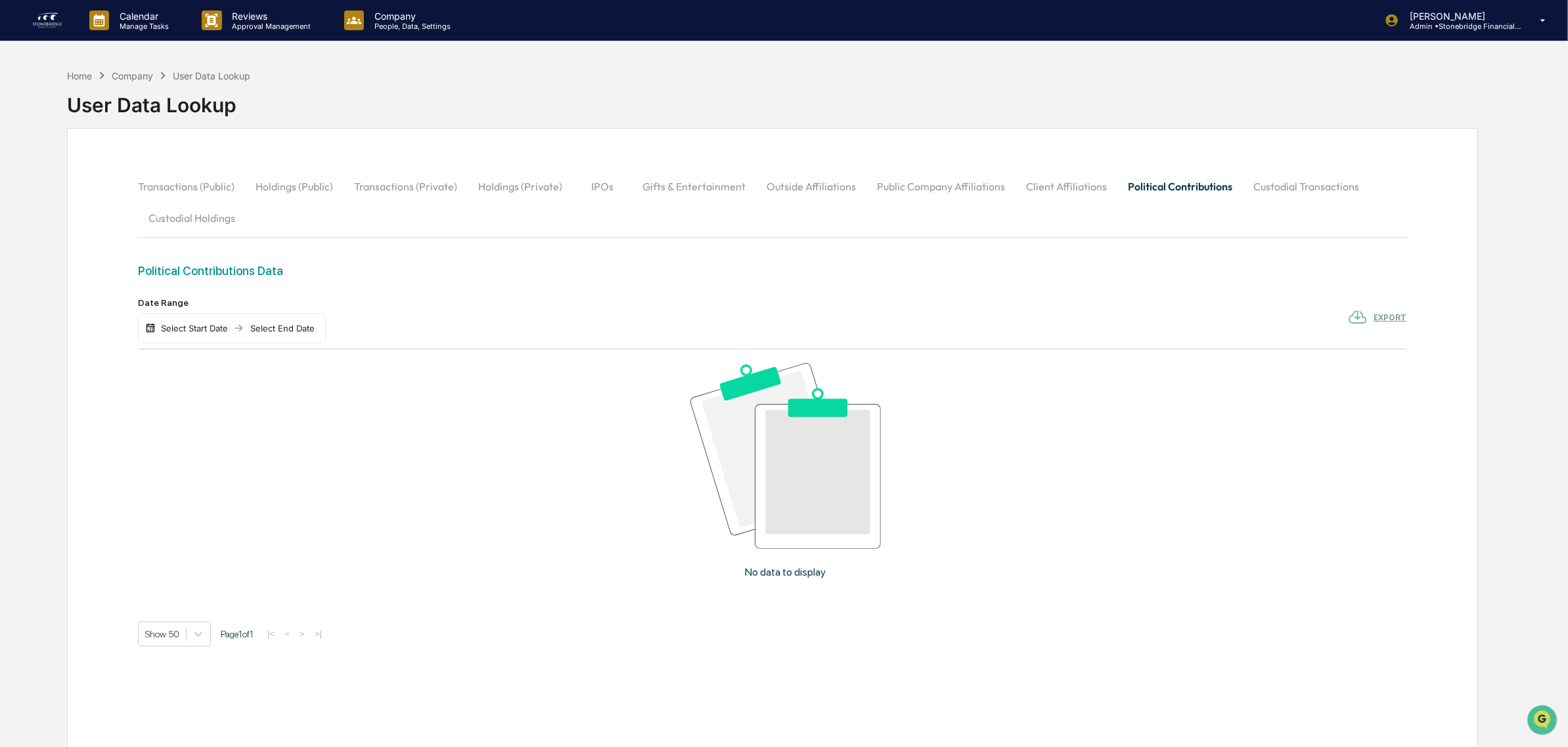
click at [1262, 173] on button "Custodial Transactions" at bounding box center [1306, 187] width 127 height 32
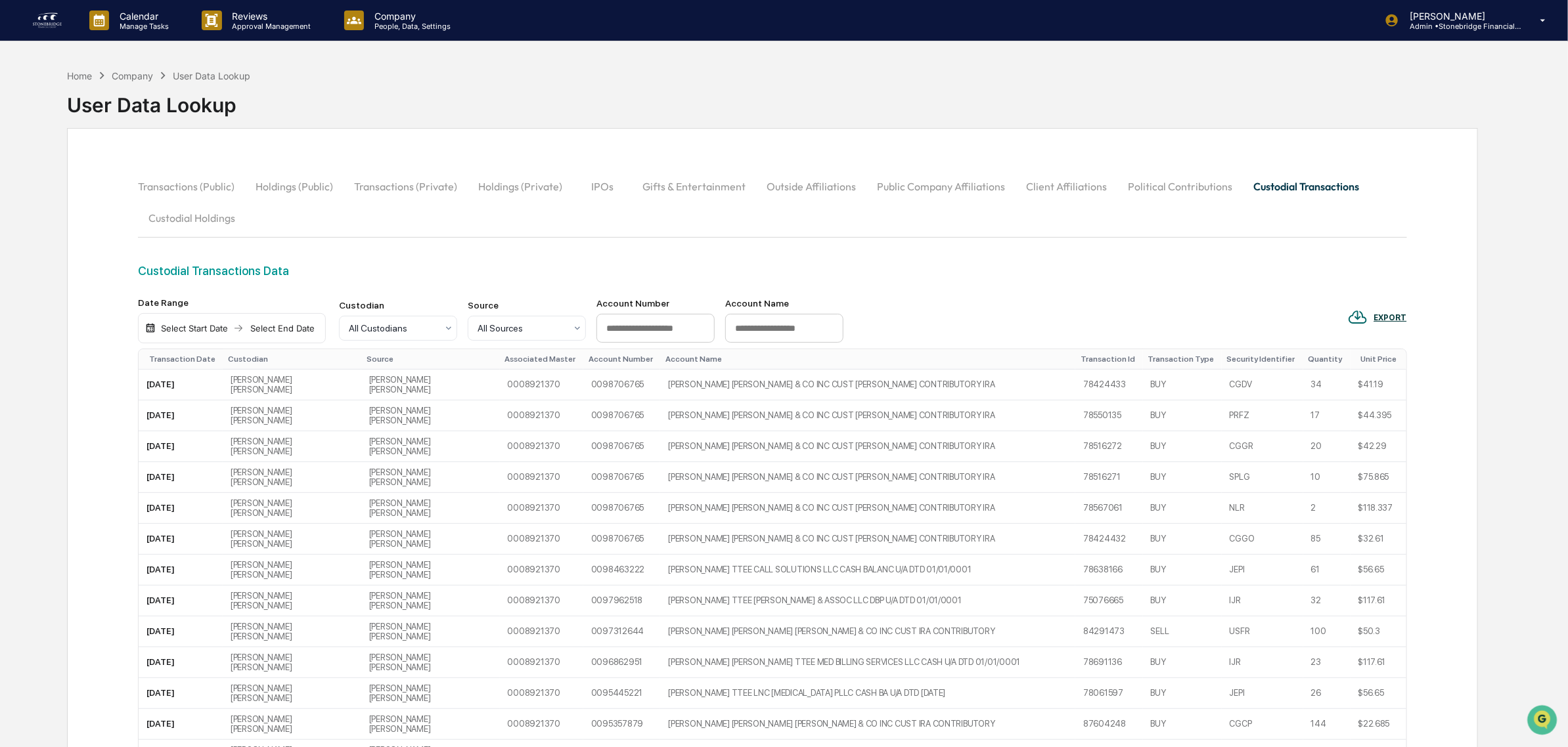
click at [208, 220] on button "Custodial Holdings" at bounding box center [192, 218] width 108 height 32
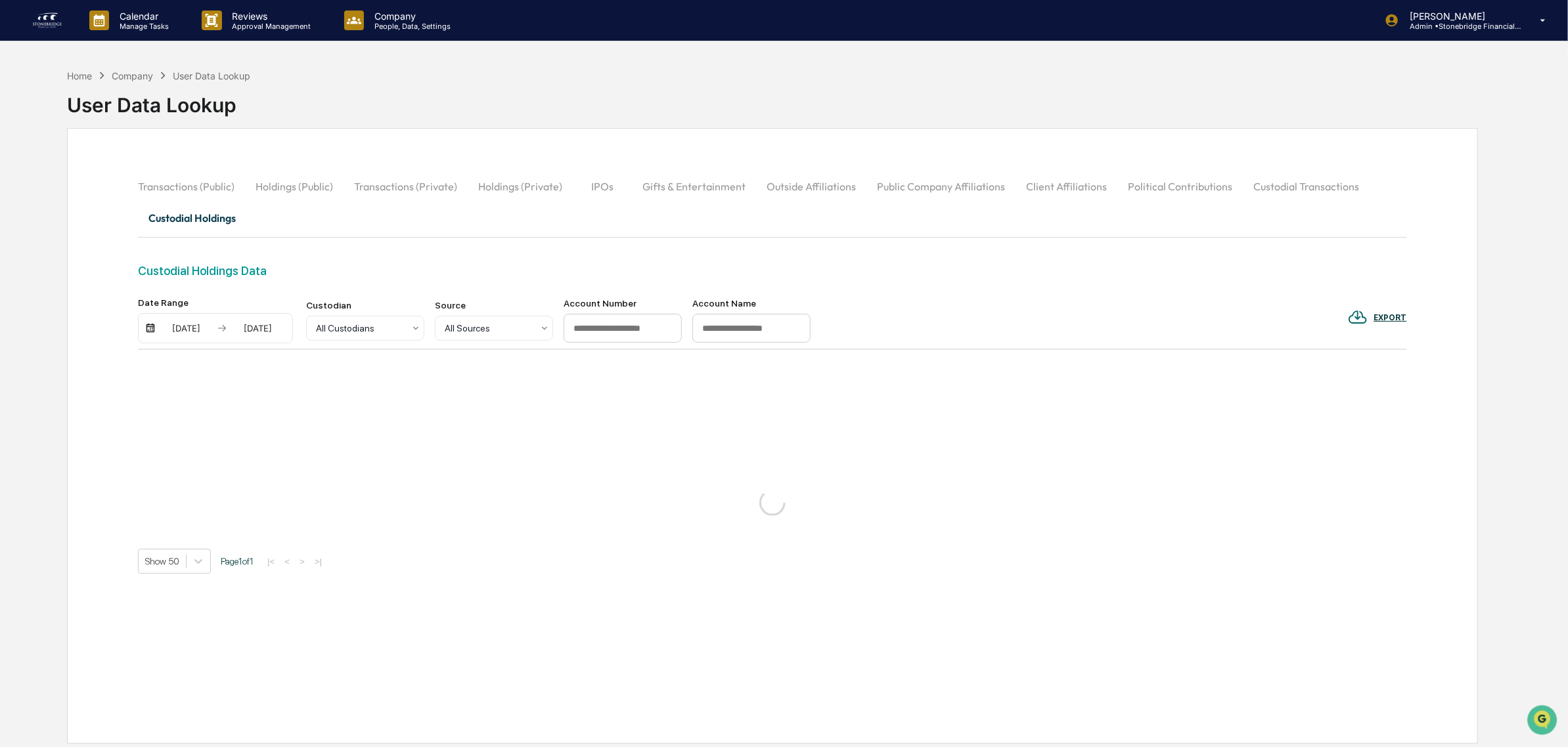
click at [152, 329] on img at bounding box center [150, 328] width 11 height 11
click at [149, 332] on img at bounding box center [150, 328] width 11 height 11
click at [76, 77] on div "Home" at bounding box center [79, 76] width 25 height 11
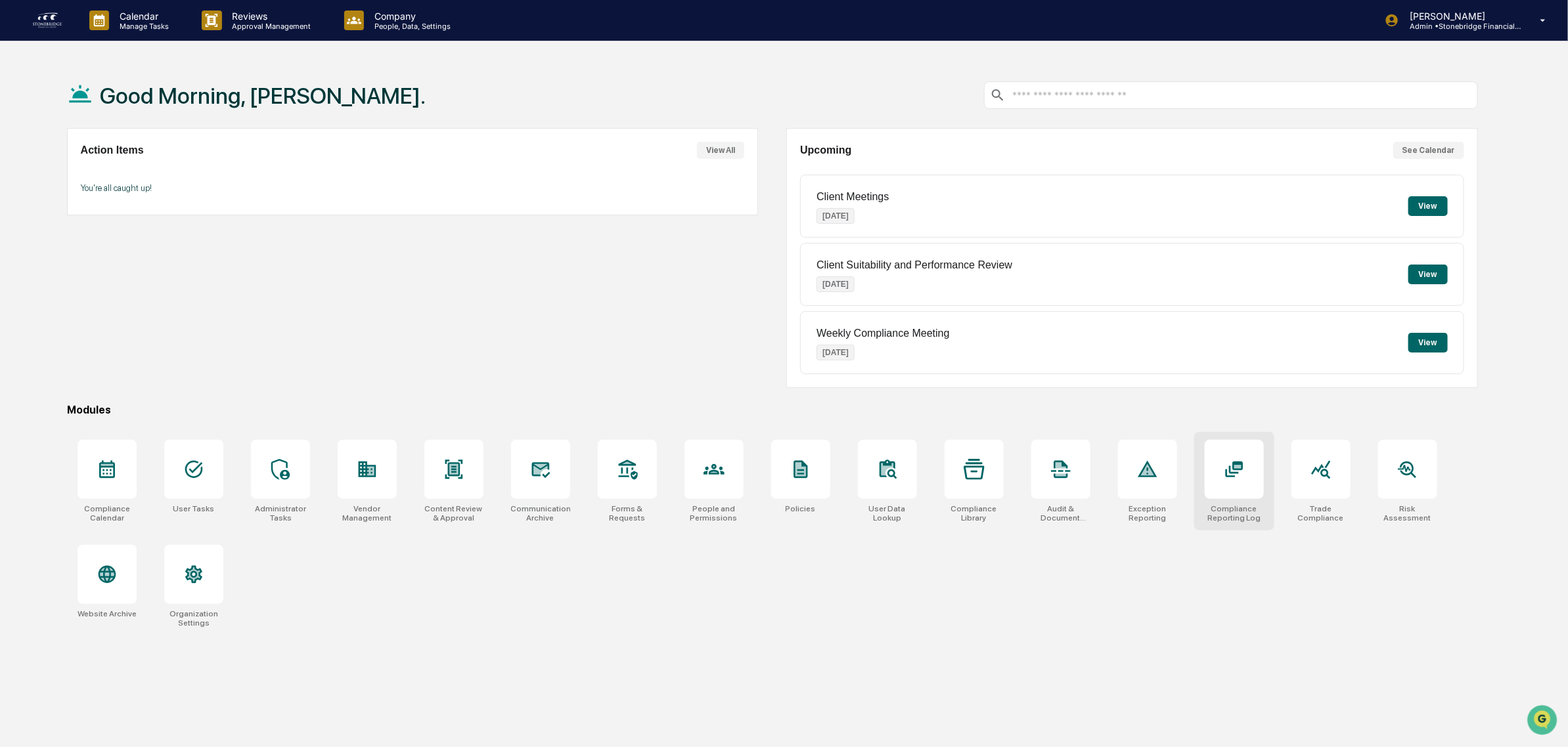
click at [1250, 487] on div at bounding box center [1234, 469] width 59 height 59
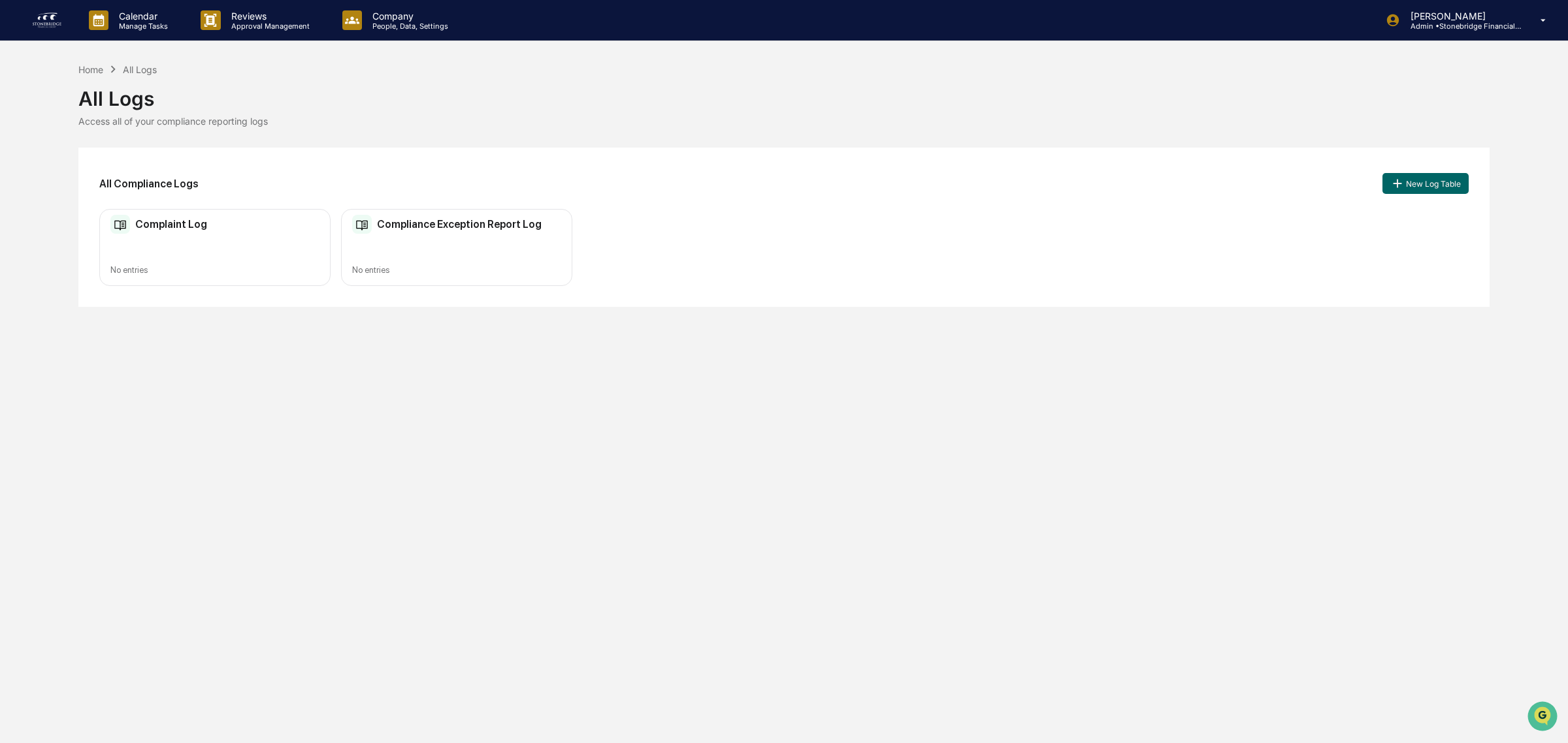
click at [496, 226] on h2 "Compliance Exception Report Log" at bounding box center [459, 224] width 165 height 12
click at [99, 69] on div "Home" at bounding box center [91, 70] width 25 height 11
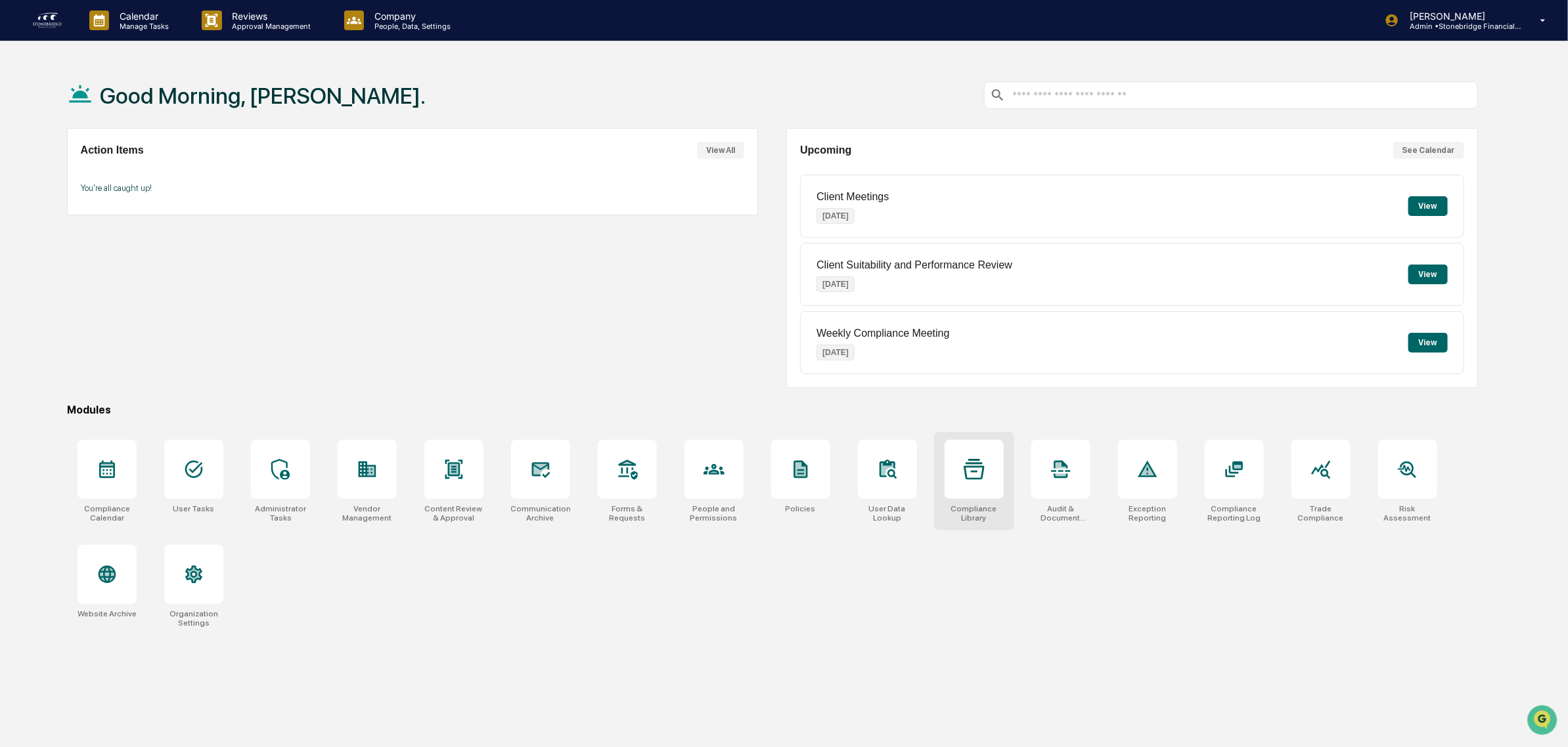
click at [977, 477] on icon at bounding box center [974, 469] width 21 height 21
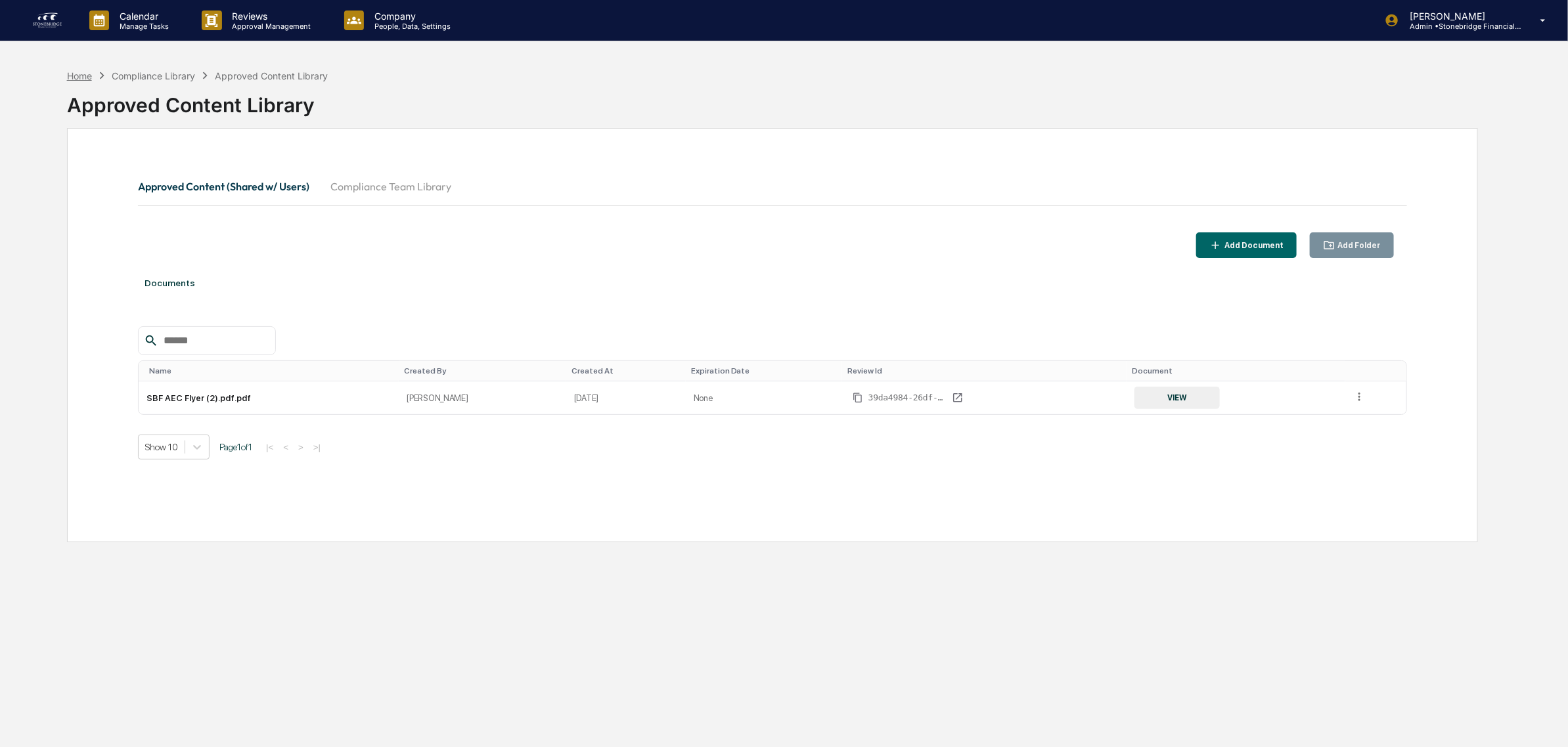
click at [80, 70] on div "Home" at bounding box center [79, 76] width 25 height 11
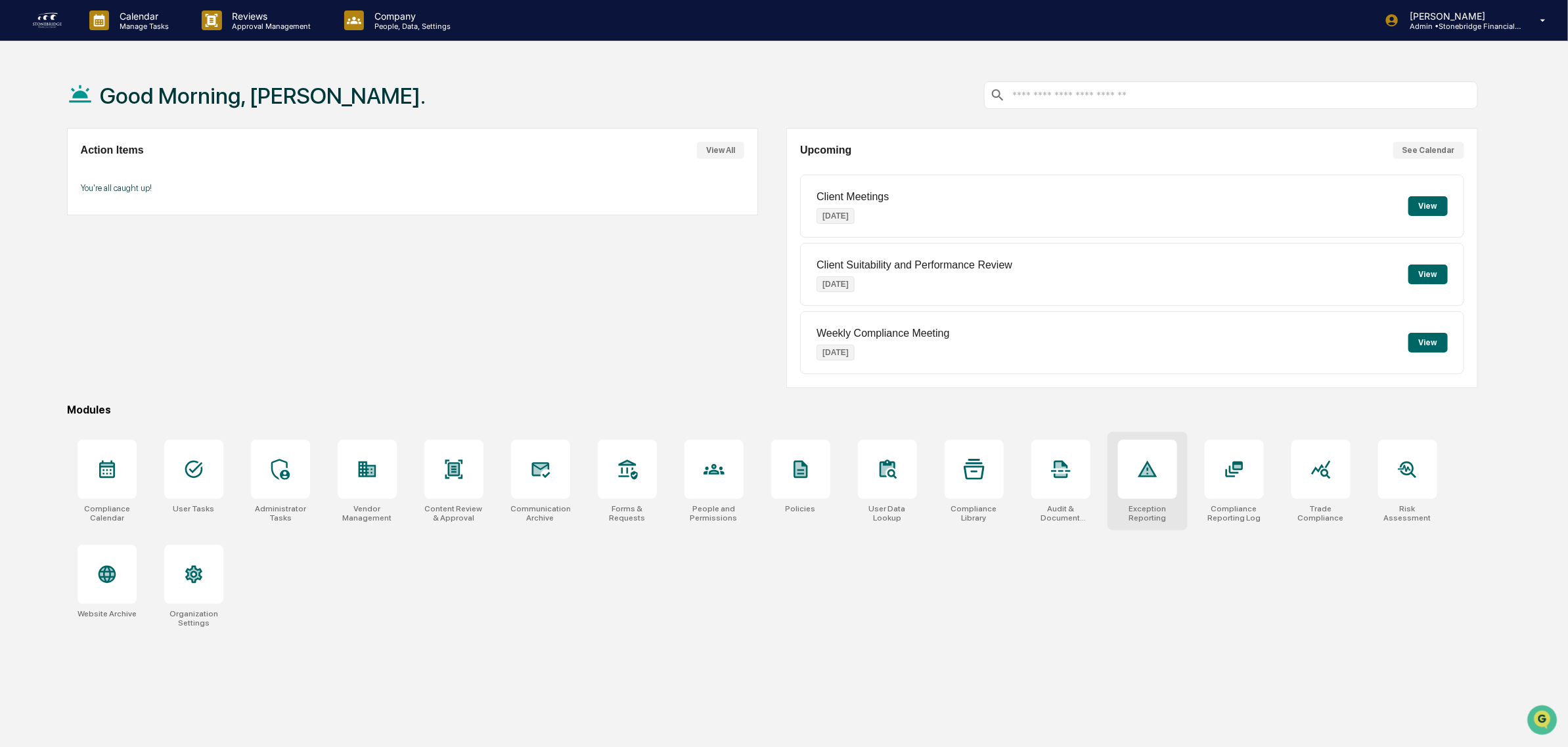
click at [1180, 471] on div "Exception Reporting" at bounding box center [1148, 481] width 80 height 98
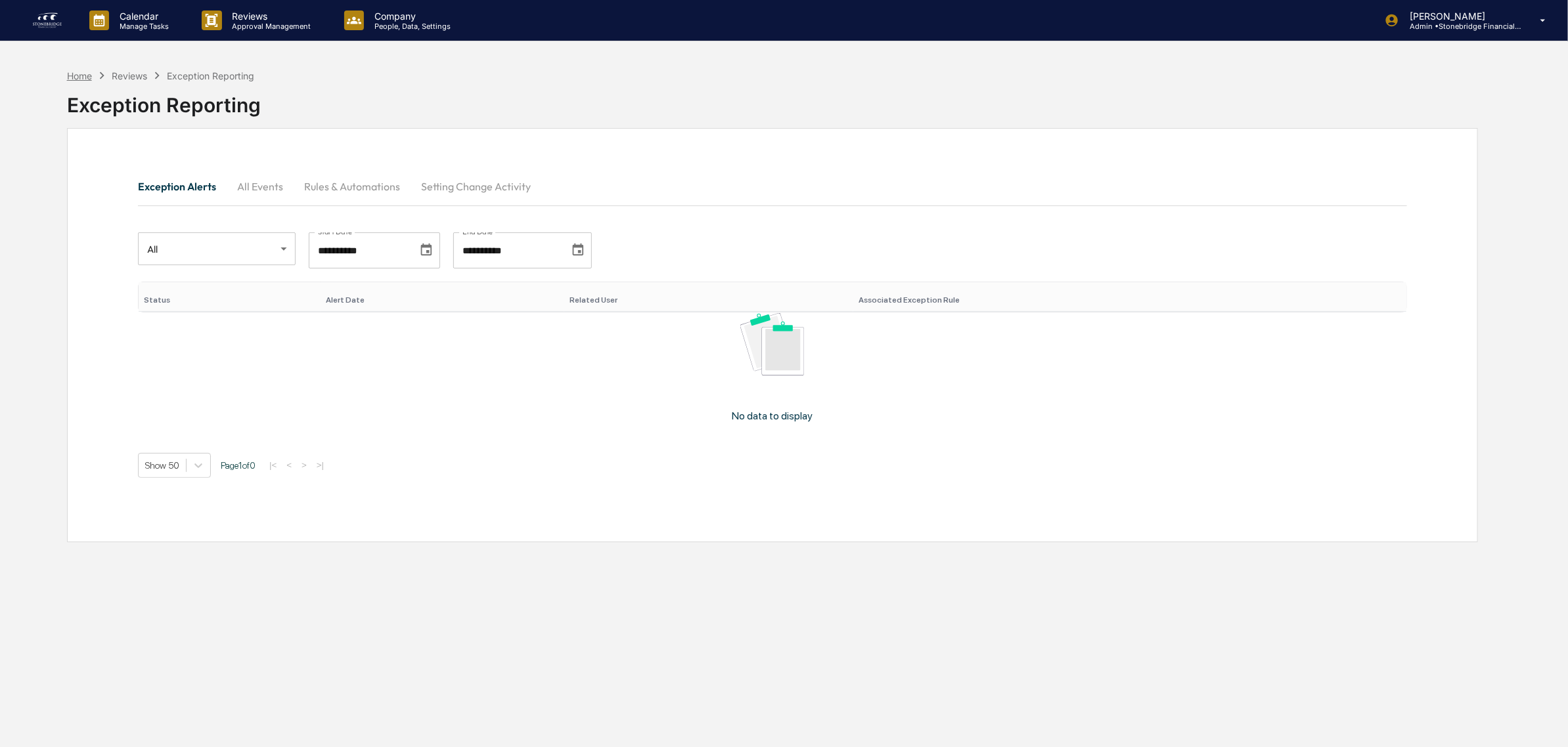
click at [90, 74] on div "Home" at bounding box center [79, 76] width 25 height 11
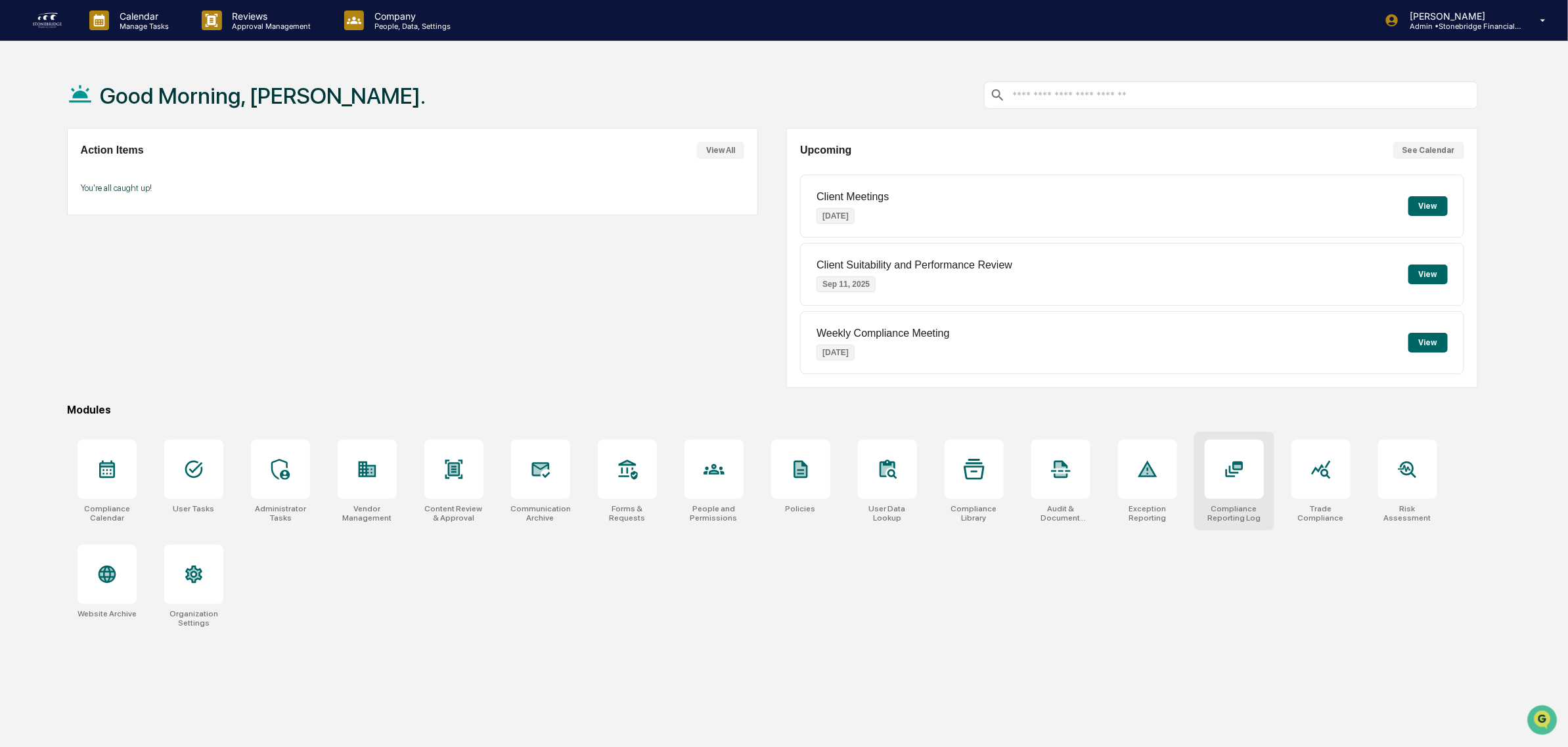
click at [1243, 463] on icon at bounding box center [1234, 469] width 21 height 21
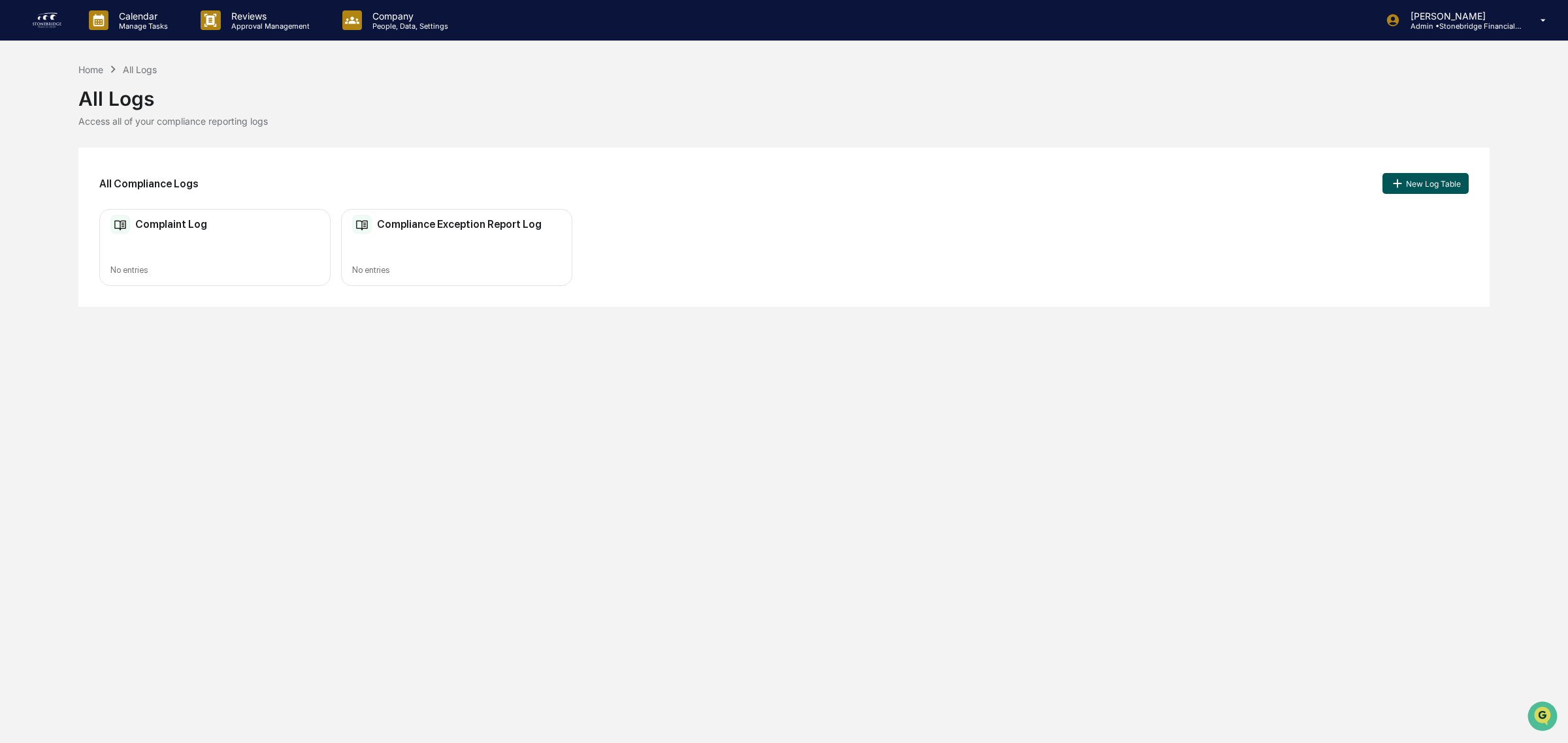
click at [1431, 180] on button "New Log Table" at bounding box center [1425, 183] width 86 height 21
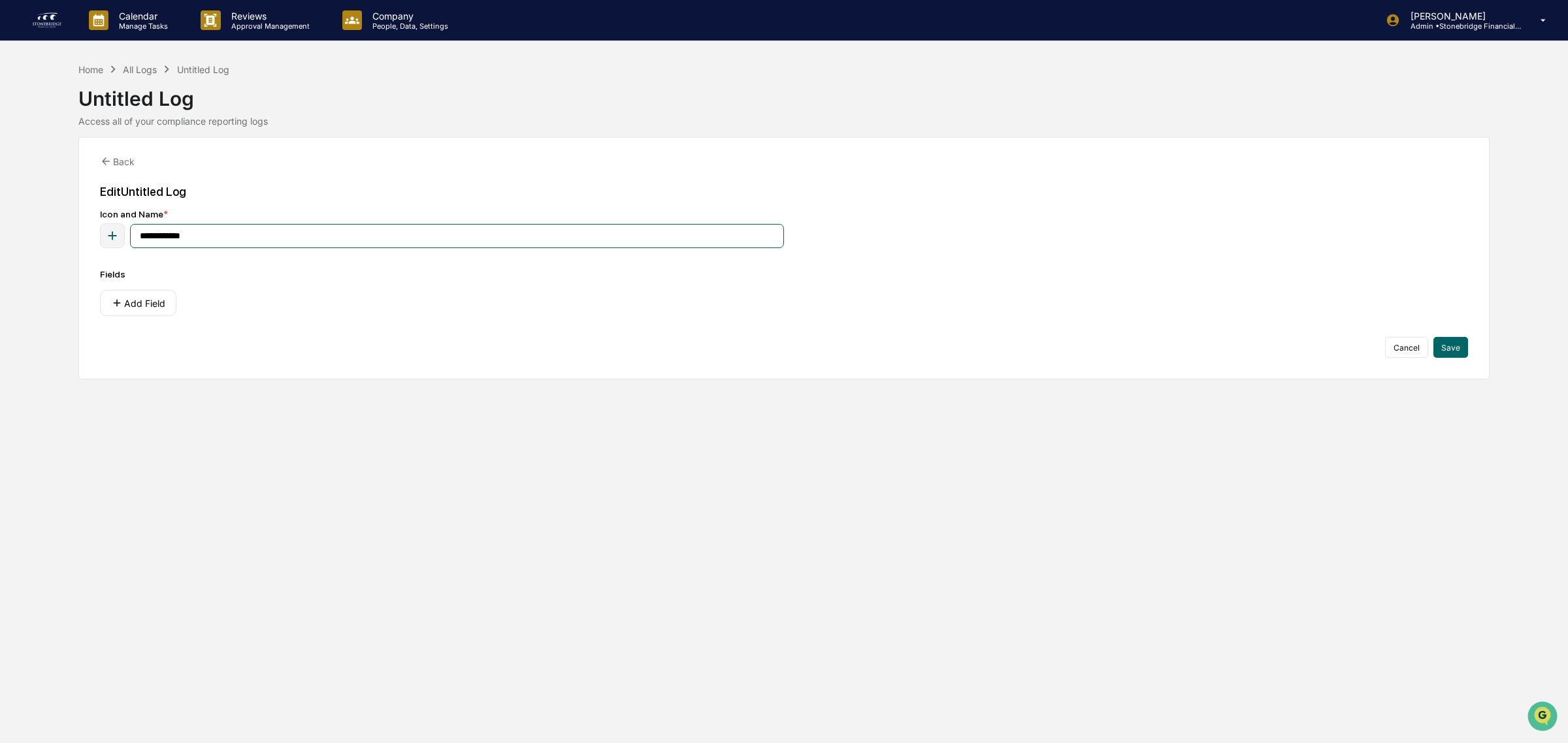
drag, startPoint x: 228, startPoint y: 243, endPoint x: 9, endPoint y: 226, distance: 219.7
click at [9, 226] on div "**********" at bounding box center [784, 221] width 1568 height 318
click at [257, 246] on input "**********" at bounding box center [457, 236] width 654 height 24
click at [116, 242] on icon "button" at bounding box center [112, 236] width 14 height 14
click at [181, 388] on icon at bounding box center [178, 384] width 11 height 11
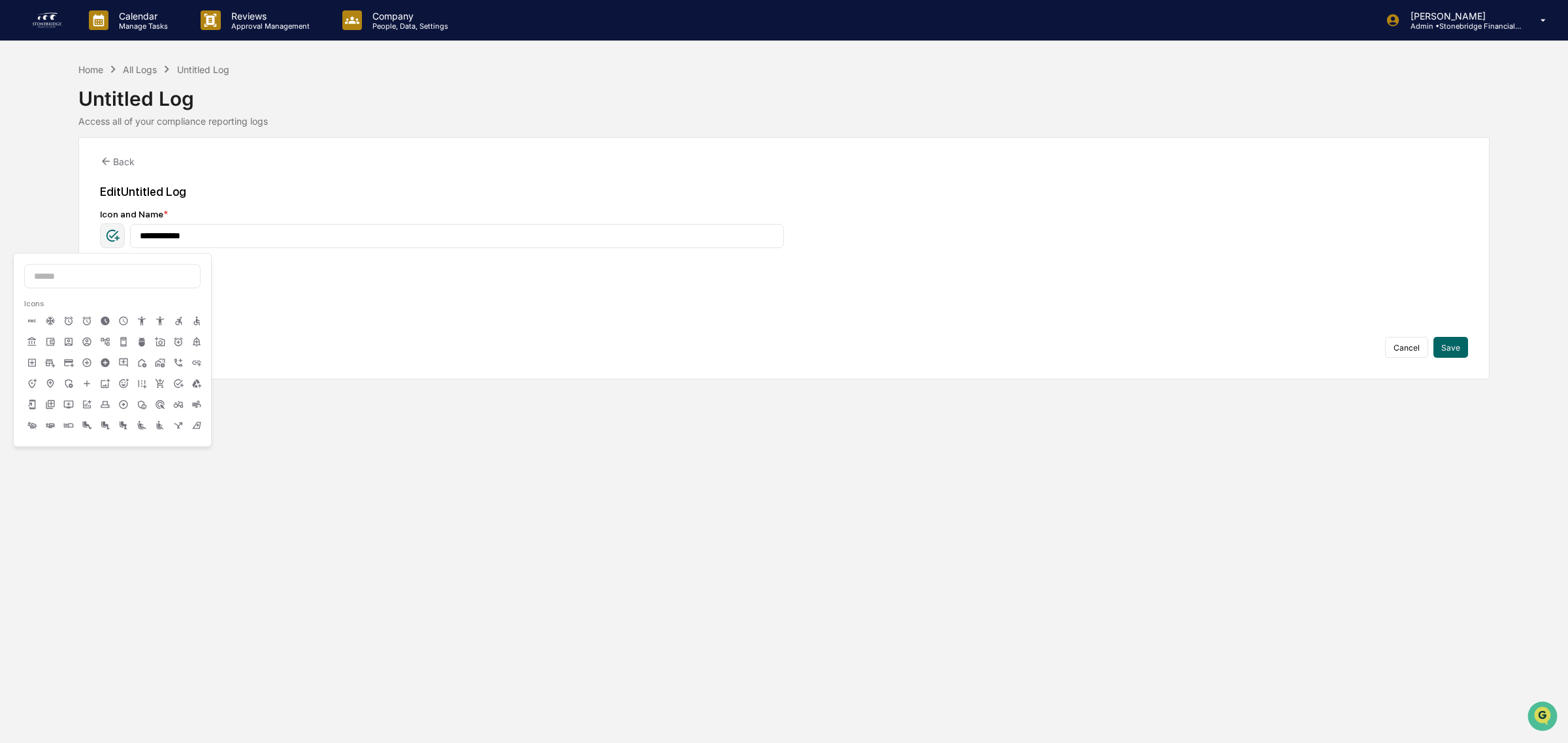
click at [173, 385] on icon at bounding box center [178, 384] width 11 height 11
click at [227, 233] on input "**********" at bounding box center [457, 236] width 654 height 24
drag, startPoint x: 253, startPoint y: 233, endPoint x: 1, endPoint y: 246, distance: 252.3
click at [53, 246] on div "**********" at bounding box center [784, 221] width 1568 height 318
type input "**********"
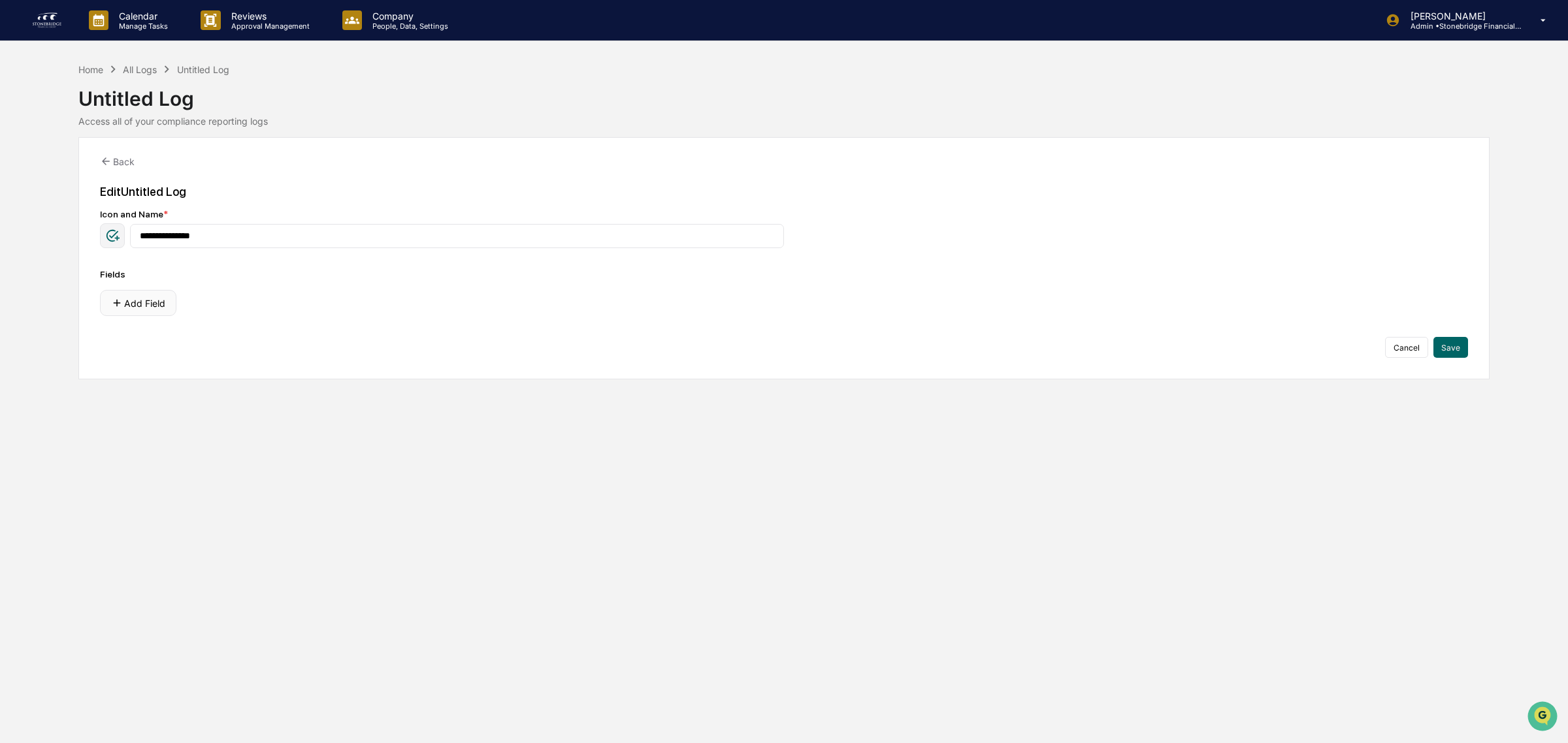
click at [145, 295] on button "Add Field" at bounding box center [138, 303] width 76 height 26
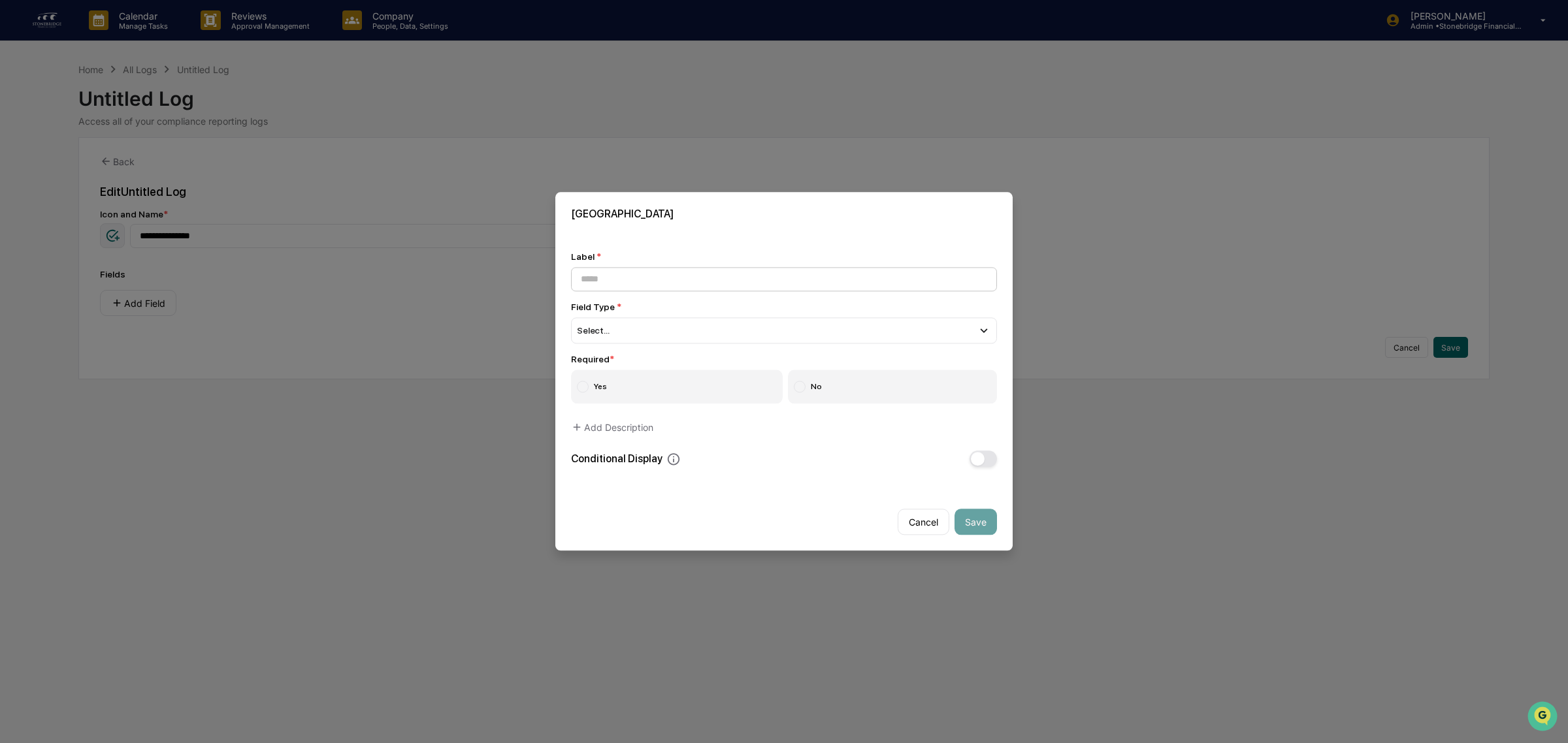
click at [608, 274] on input at bounding box center [784, 279] width 426 height 24
type input "**********"
click at [627, 337] on div "Select..." at bounding box center [784, 330] width 426 height 26
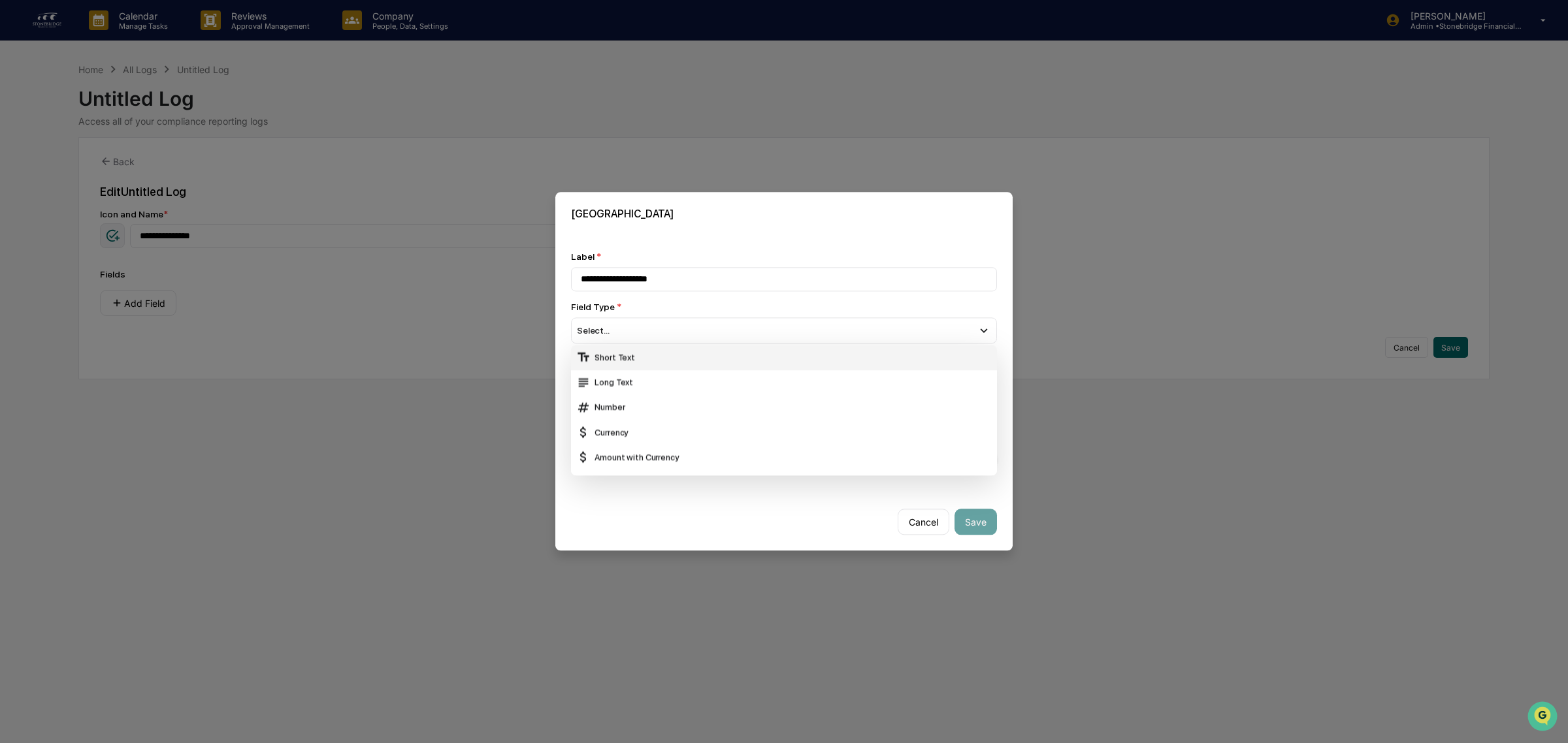
click at [635, 359] on div "Short Text" at bounding box center [784, 358] width 416 height 14
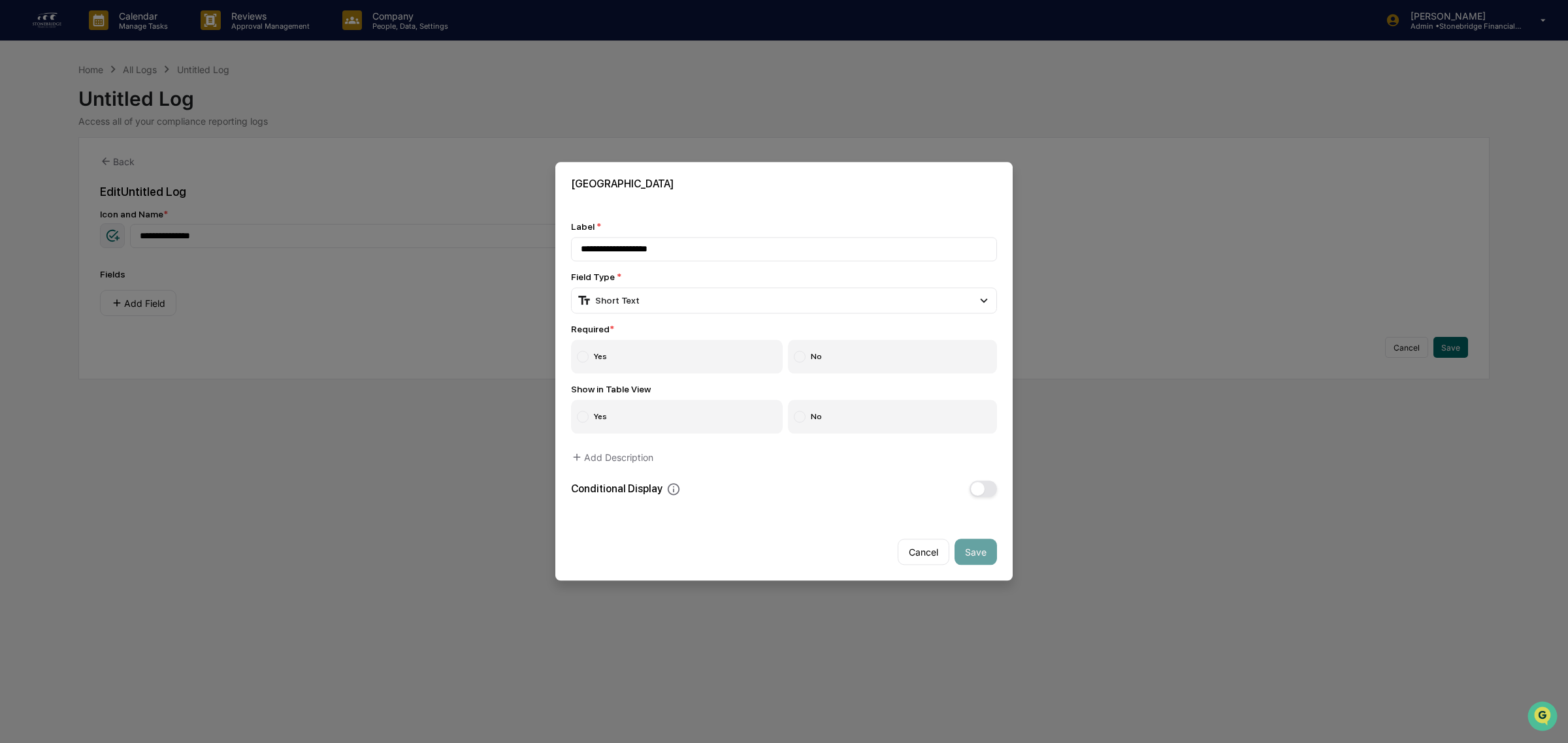
click at [638, 365] on label "Yes" at bounding box center [677, 358] width 211 height 34
click at [855, 421] on label "No" at bounding box center [893, 418] width 210 height 34
click at [987, 559] on button "Save" at bounding box center [975, 552] width 42 height 26
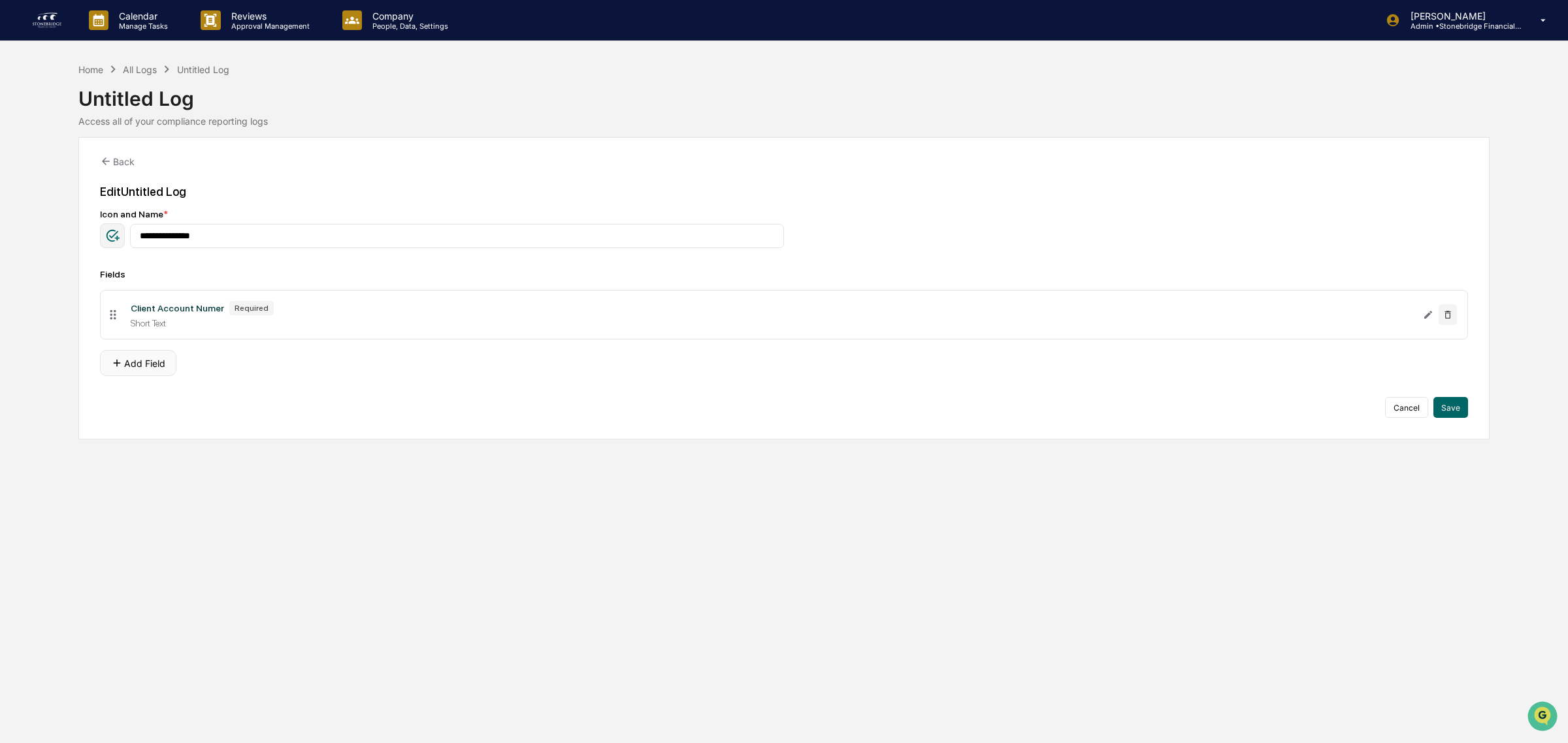
click at [151, 370] on button "Add Field" at bounding box center [138, 363] width 76 height 26
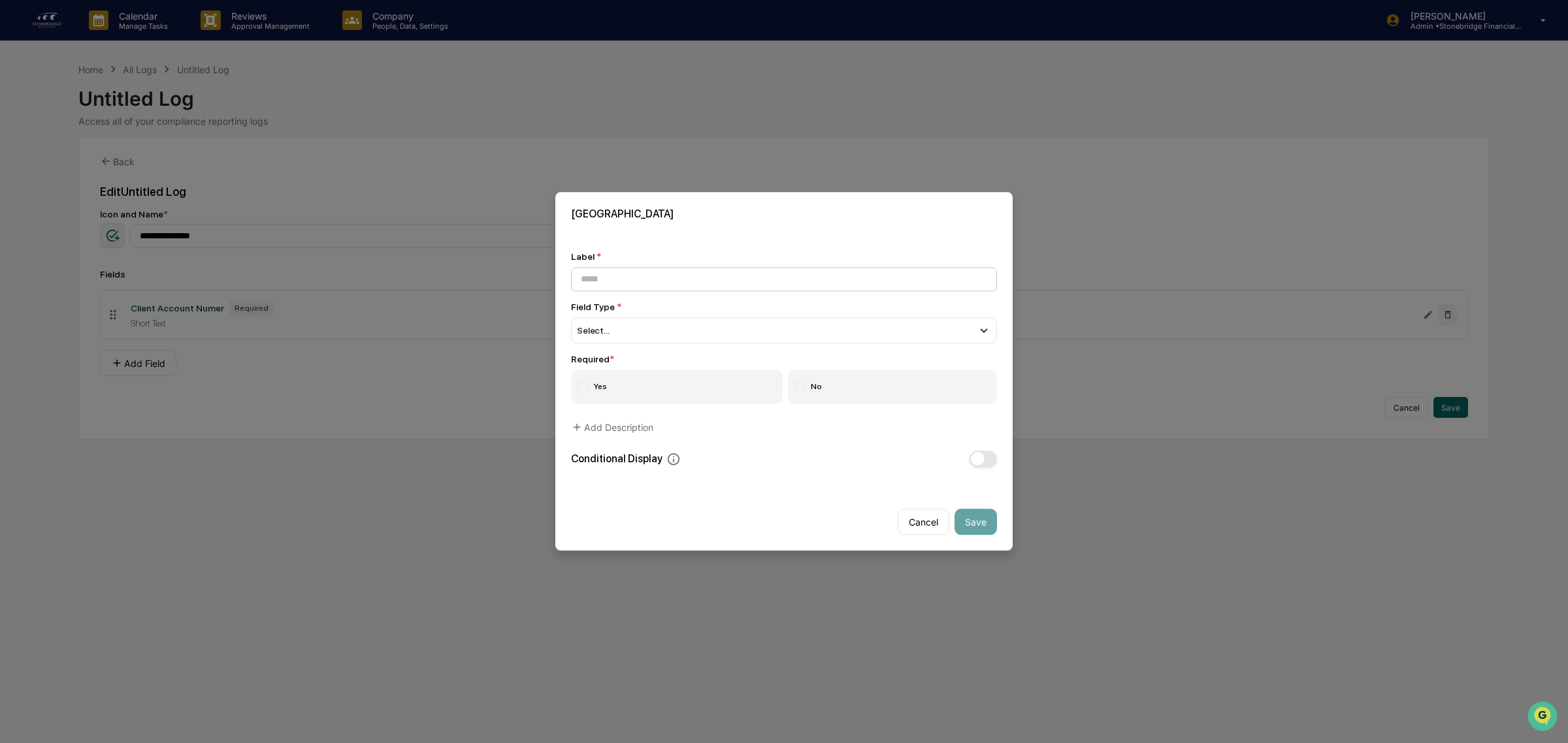
click at [609, 276] on input at bounding box center [784, 279] width 426 height 24
click at [651, 325] on div "Select..." at bounding box center [784, 330] width 426 height 26
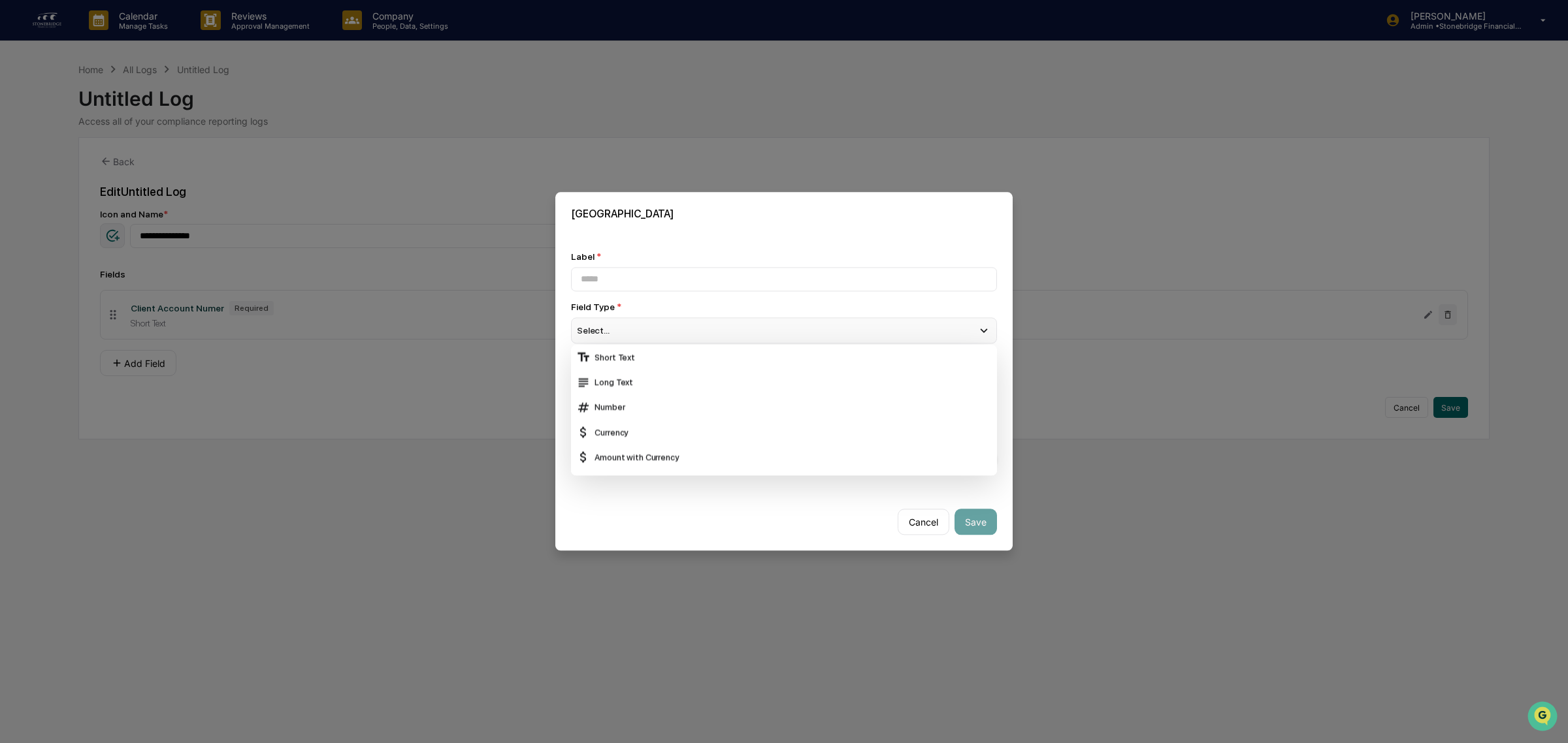
click at [644, 328] on div "Select..." at bounding box center [784, 330] width 426 height 26
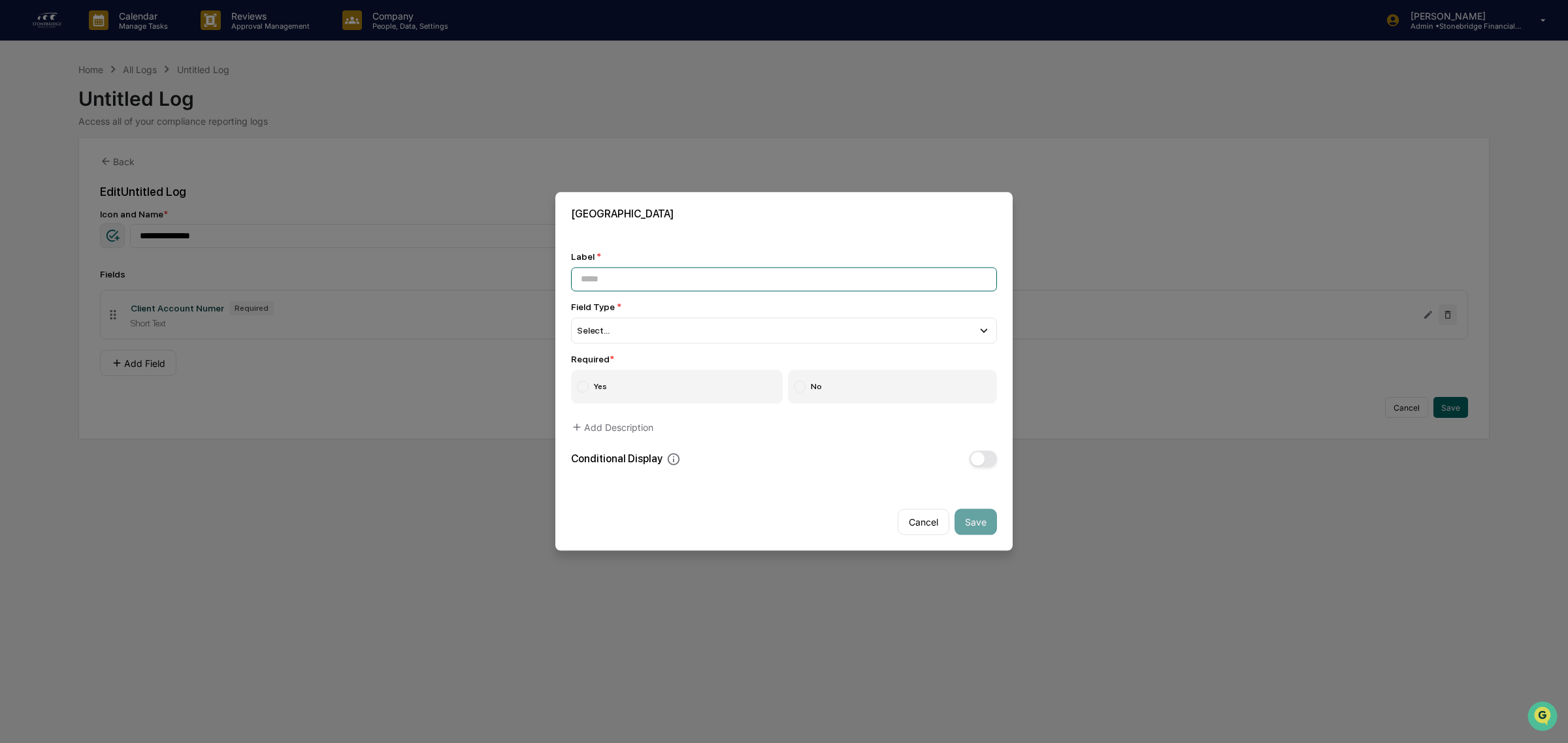
click at [612, 273] on input at bounding box center [784, 279] width 426 height 24
type input "**********"
drag, startPoint x: 632, startPoint y: 333, endPoint x: 625, endPoint y: 334, distance: 7.1
click at [628, 333] on div "Select..." at bounding box center [784, 330] width 426 height 26
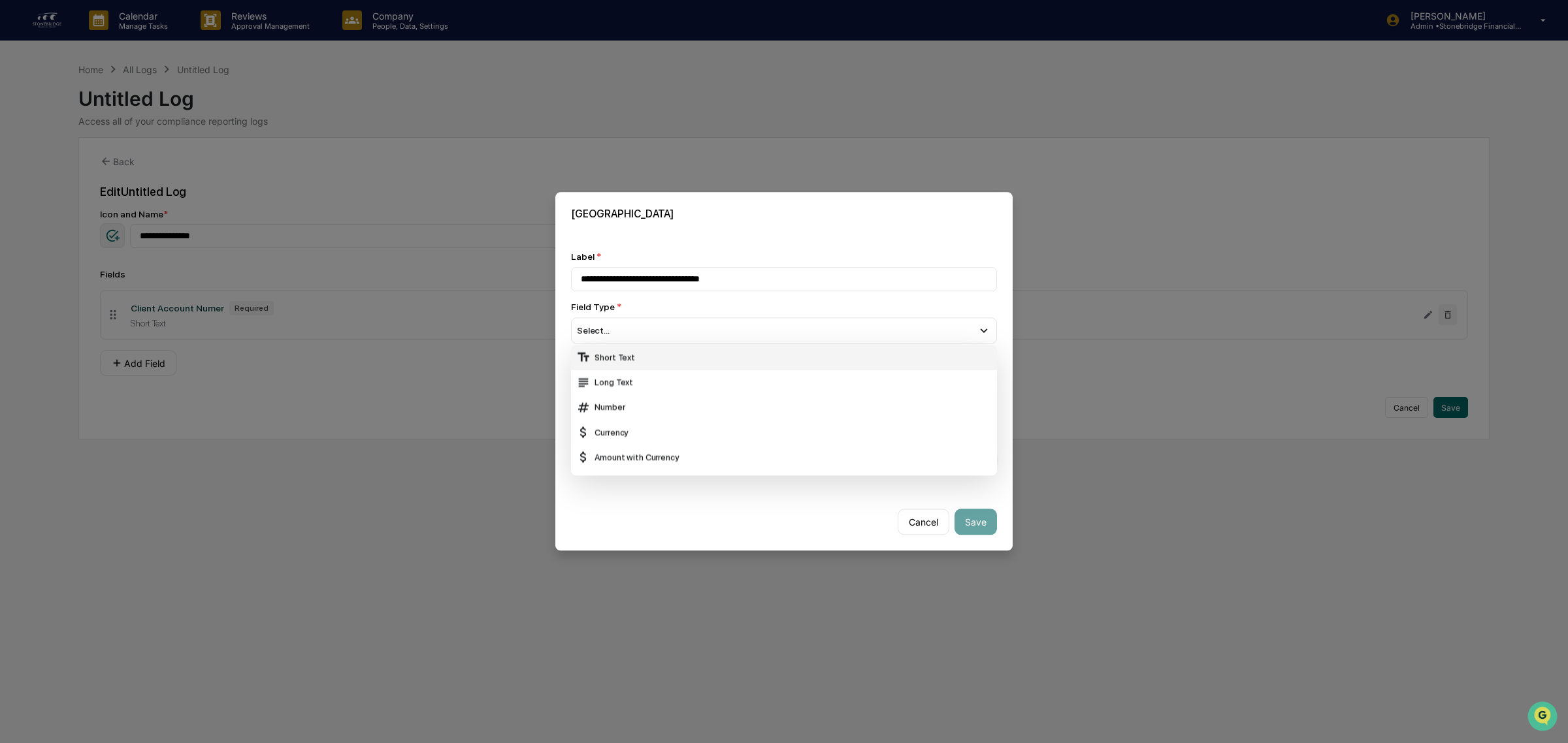
click at [647, 361] on div "Short Text" at bounding box center [784, 358] width 416 height 14
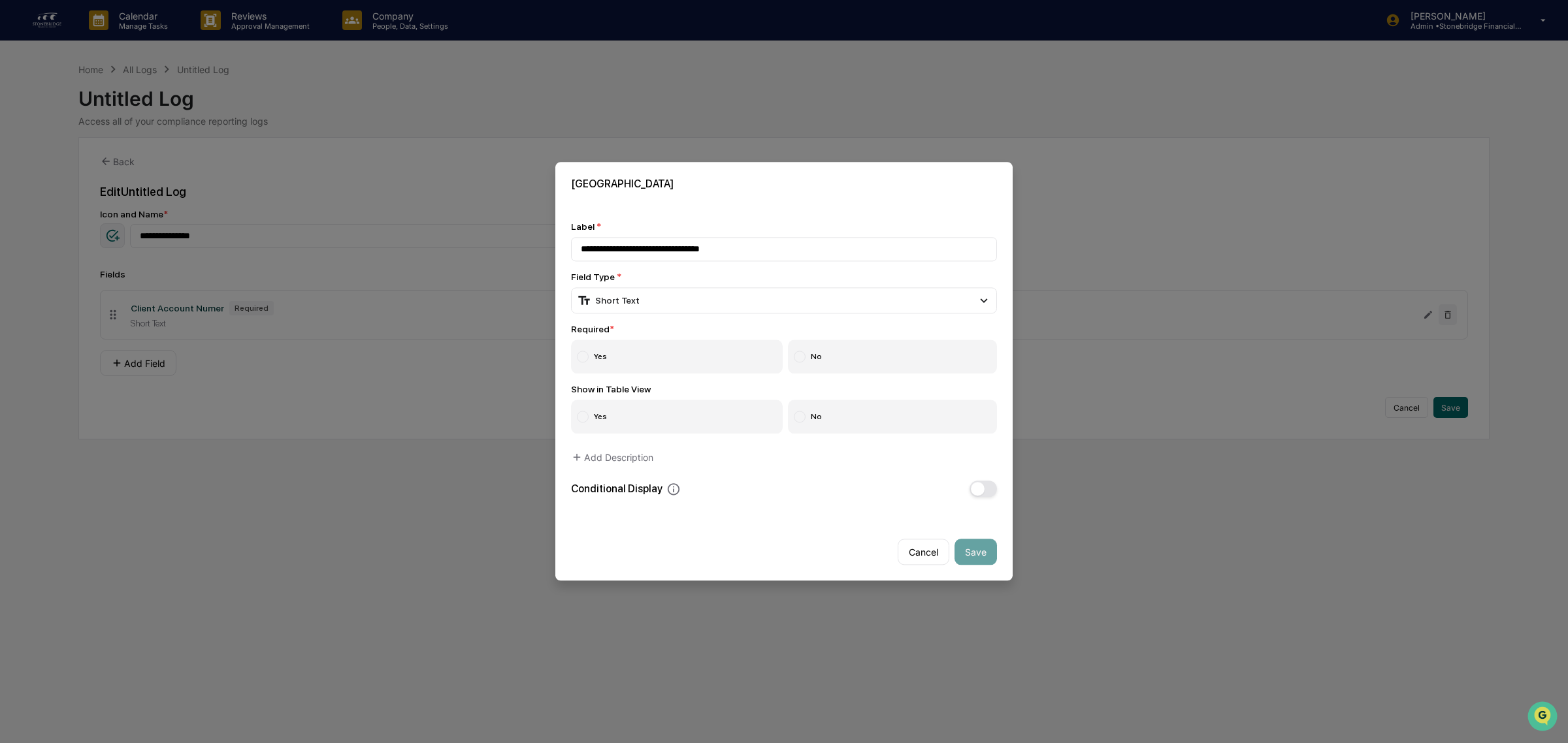
click at [695, 364] on label "Yes" at bounding box center [677, 358] width 211 height 34
click at [870, 434] on label "No" at bounding box center [893, 418] width 210 height 34
drag, startPoint x: 980, startPoint y: 549, endPoint x: 707, endPoint y: 295, distance: 372.9
click at [706, 285] on div "**********" at bounding box center [784, 371] width 457 height 418
click at [707, 295] on div "Short Text" at bounding box center [784, 300] width 426 height 26
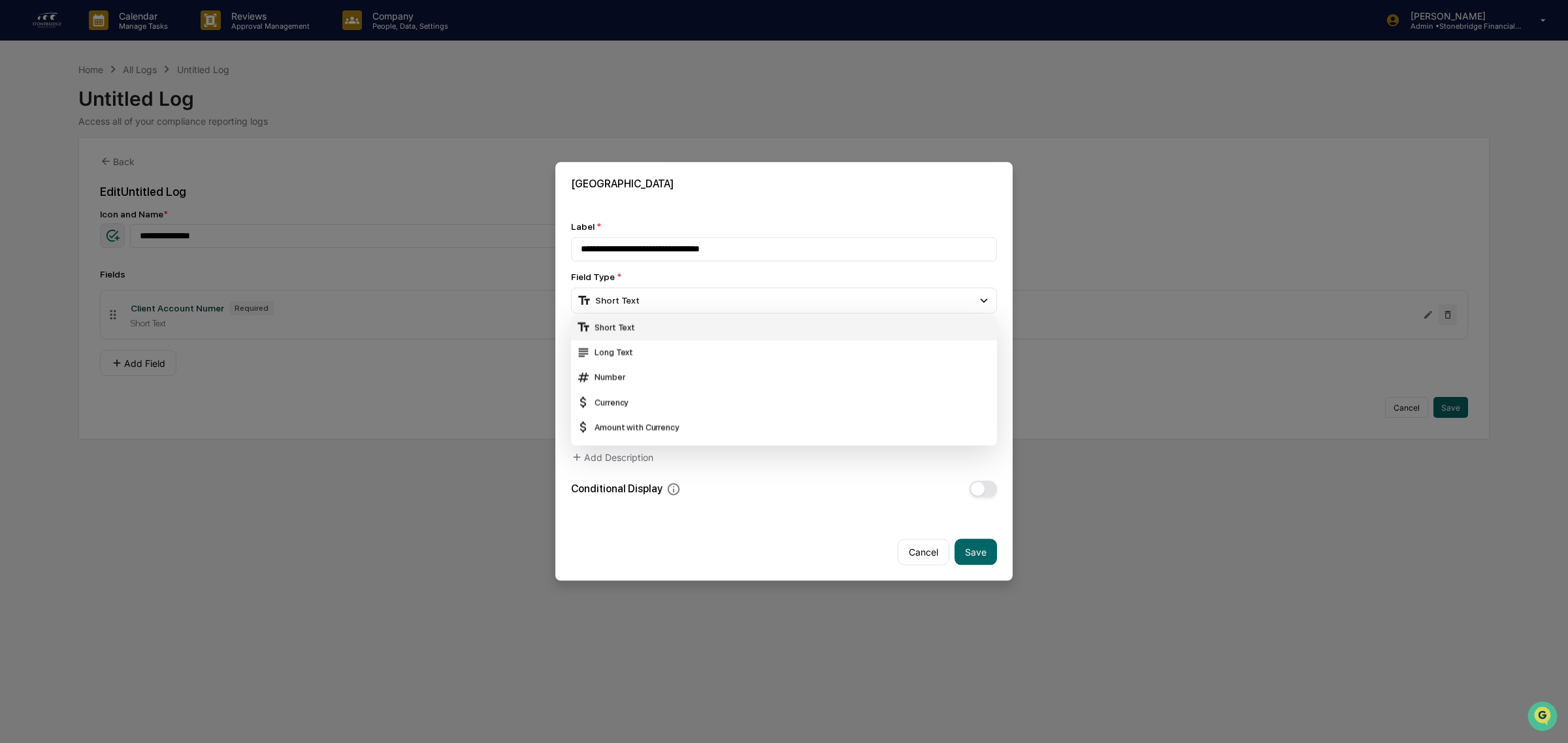
click at [660, 335] on div "Short Text" at bounding box center [784, 328] width 426 height 25
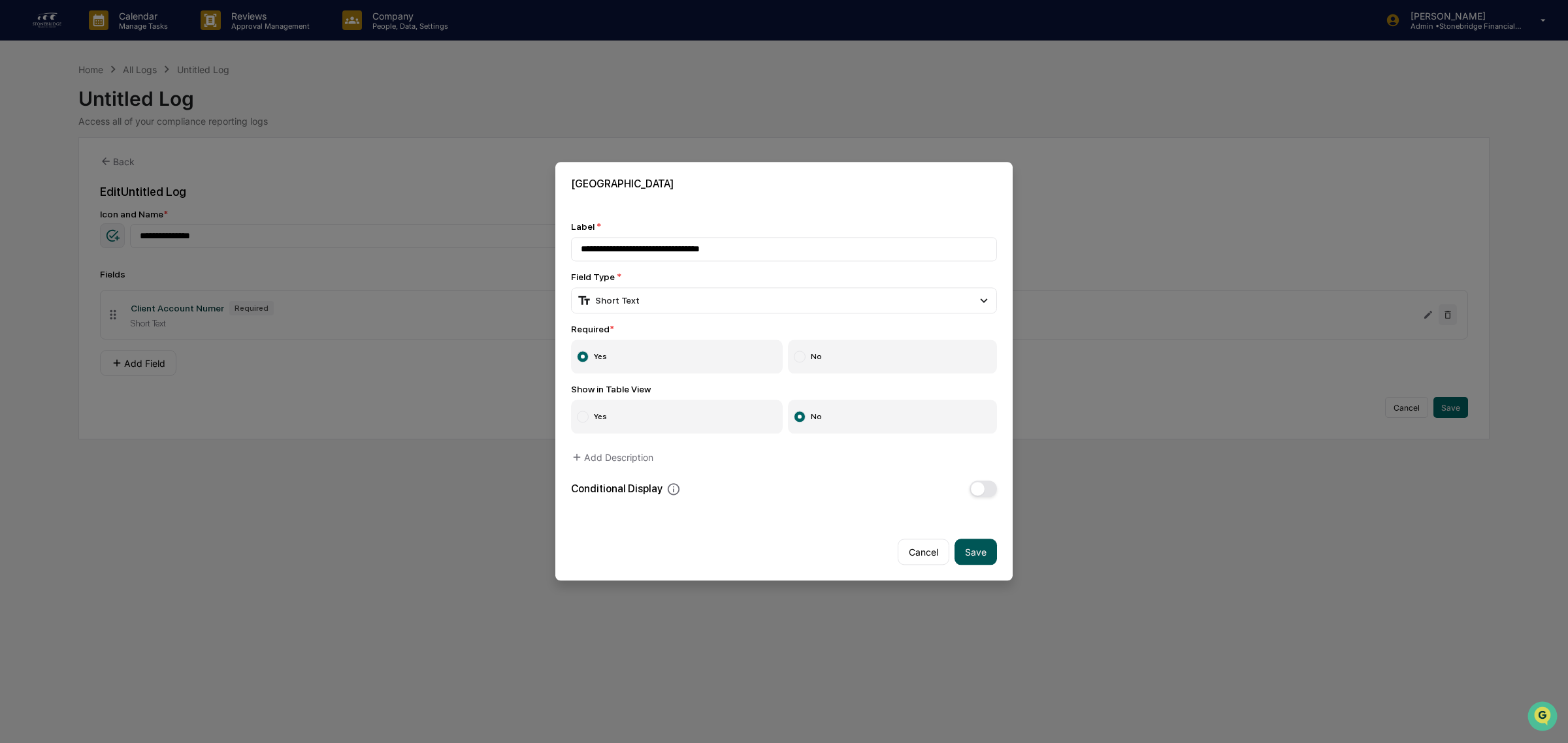
click at [985, 555] on button "Save" at bounding box center [975, 552] width 42 height 26
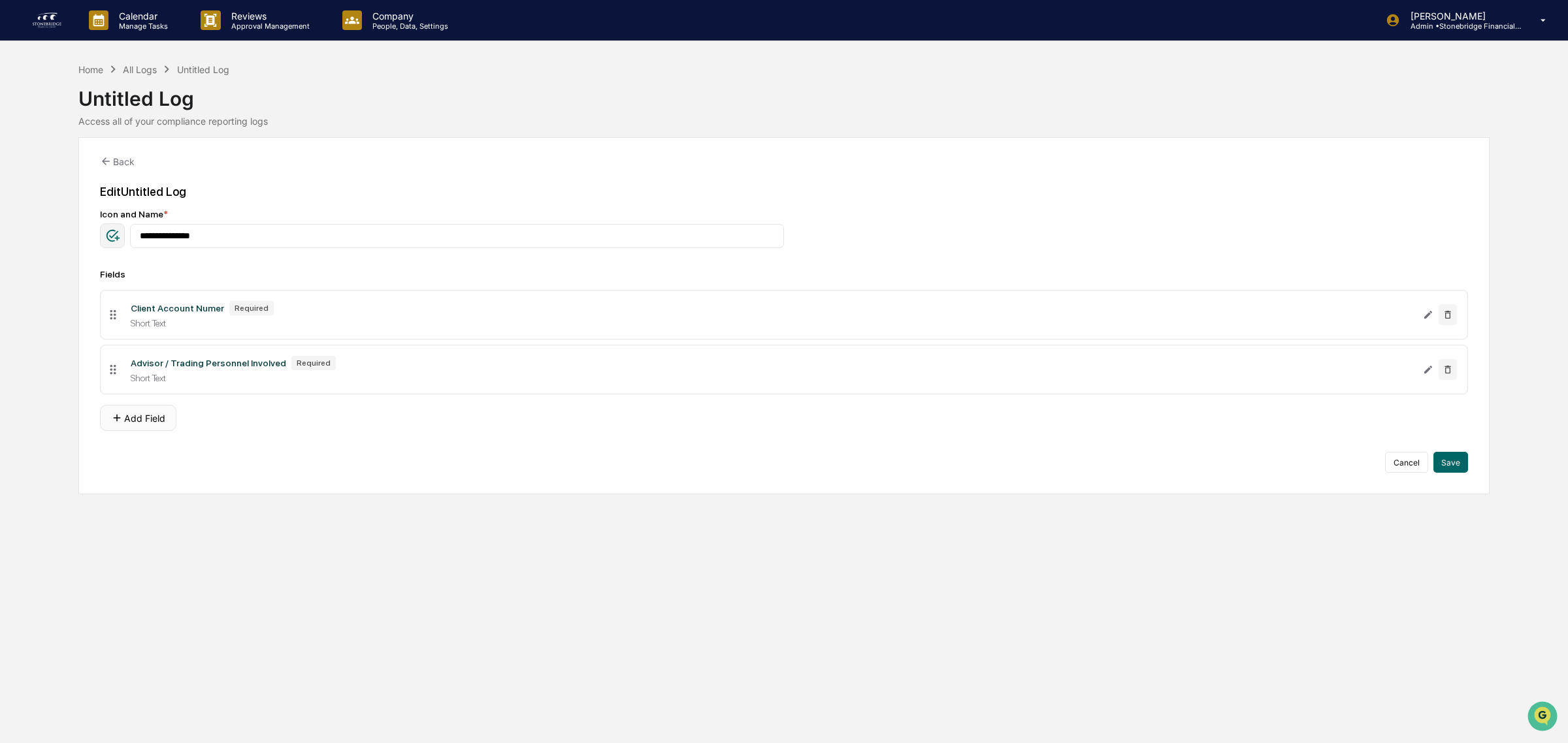
click at [158, 431] on button "Add Field" at bounding box center [138, 418] width 76 height 26
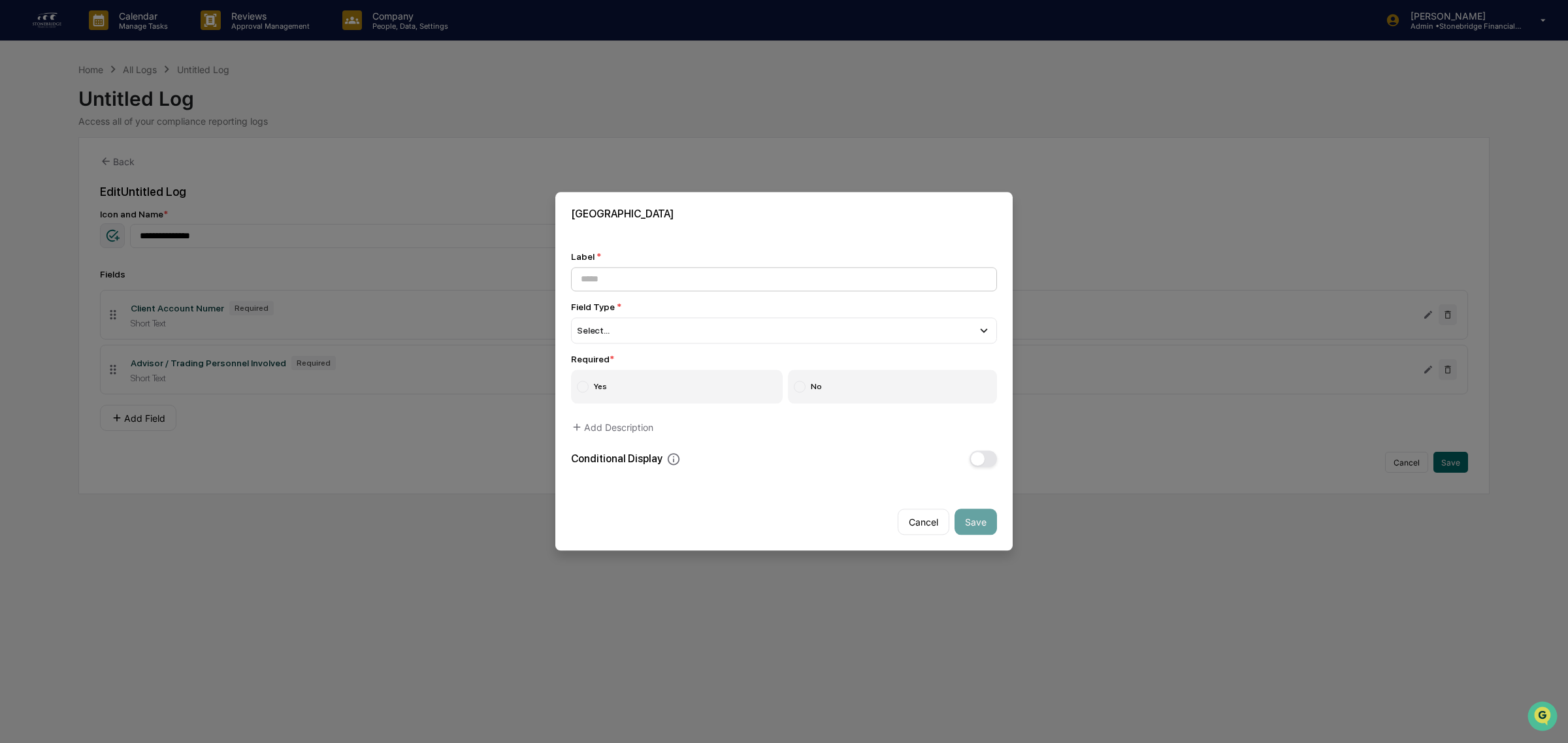
click at [655, 267] on input at bounding box center [784, 279] width 426 height 24
type input "*"
type input "**********"
click at [665, 337] on div "Select..." at bounding box center [784, 330] width 426 height 26
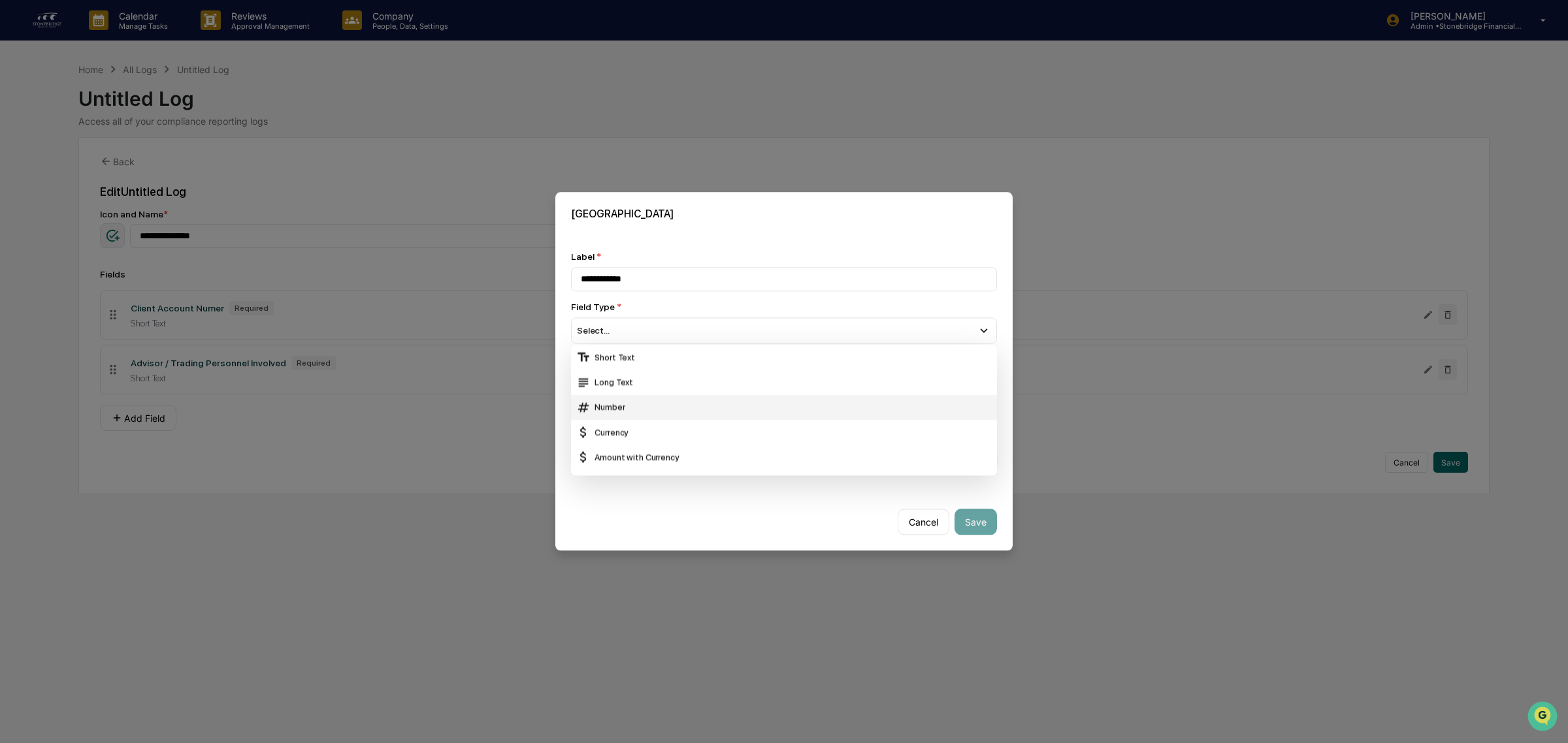
click at [638, 409] on div "Number" at bounding box center [784, 408] width 416 height 14
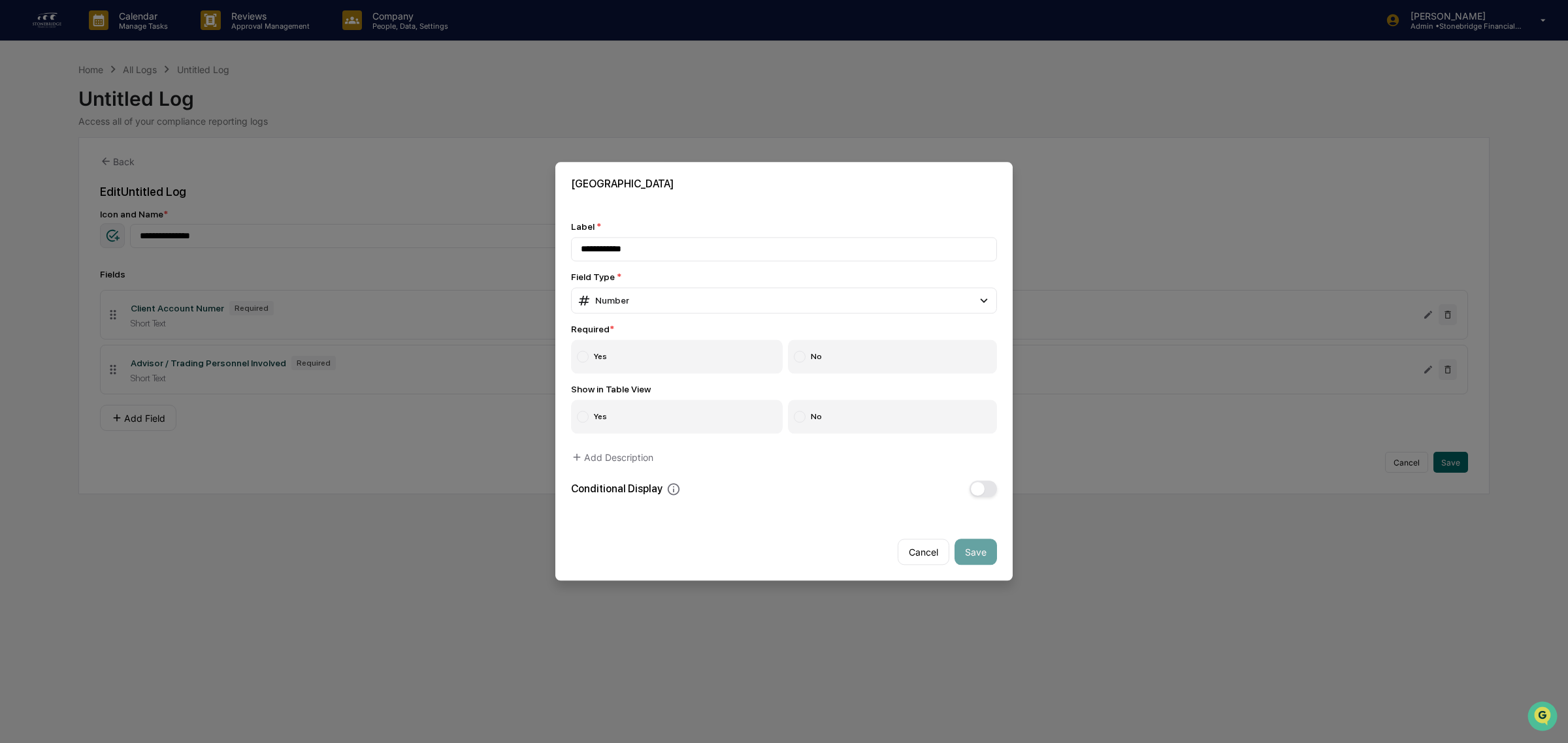
click at [632, 342] on label "Yes" at bounding box center [677, 358] width 211 height 34
click at [905, 403] on label "No" at bounding box center [893, 418] width 210 height 34
drag, startPoint x: 994, startPoint y: 556, endPoint x: 843, endPoint y: 411, distance: 209.3
click at [905, 474] on div "**********" at bounding box center [784, 371] width 457 height 418
click at [645, 288] on div "Number" at bounding box center [784, 300] width 426 height 26
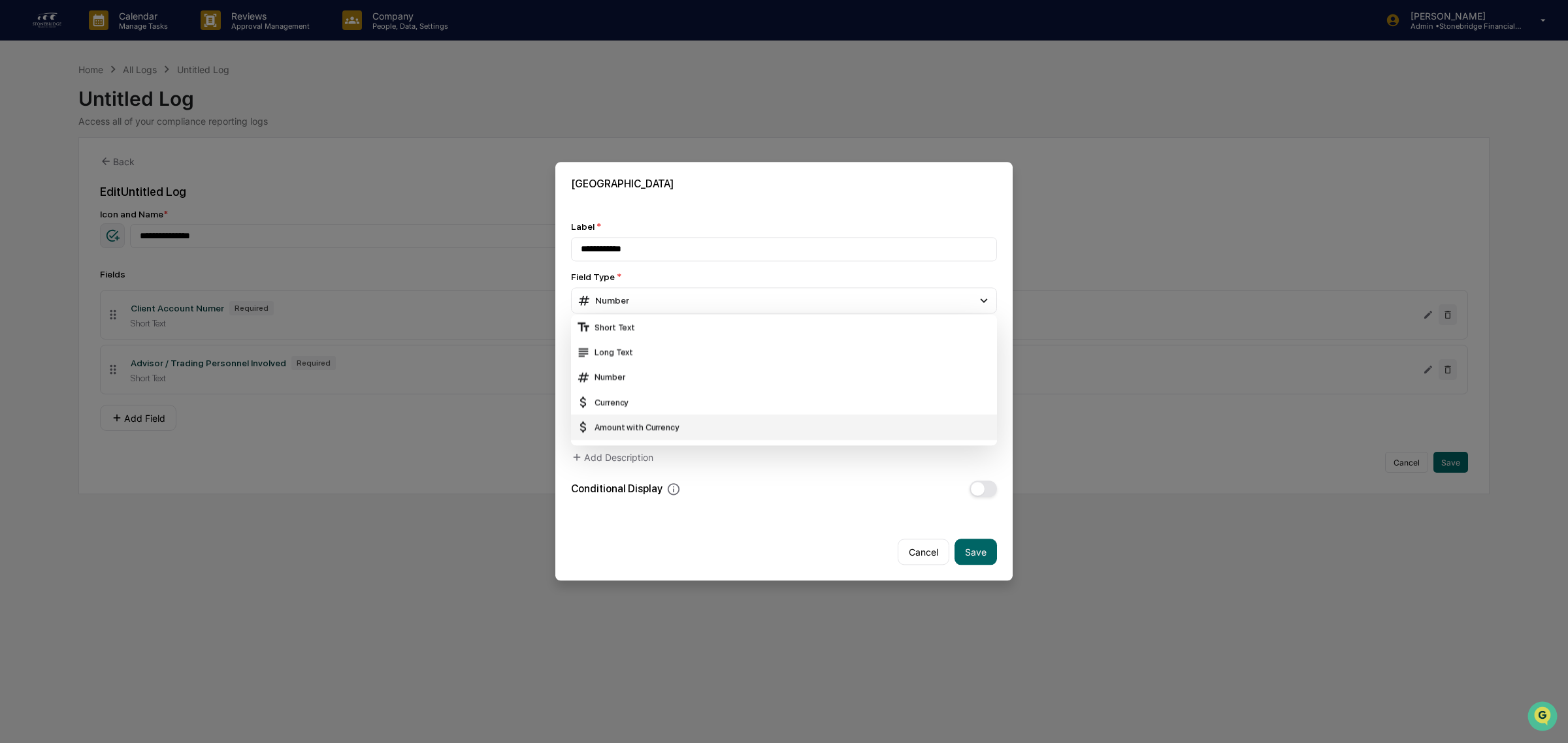
click at [650, 423] on div "Amount with Currency" at bounding box center [784, 428] width 416 height 14
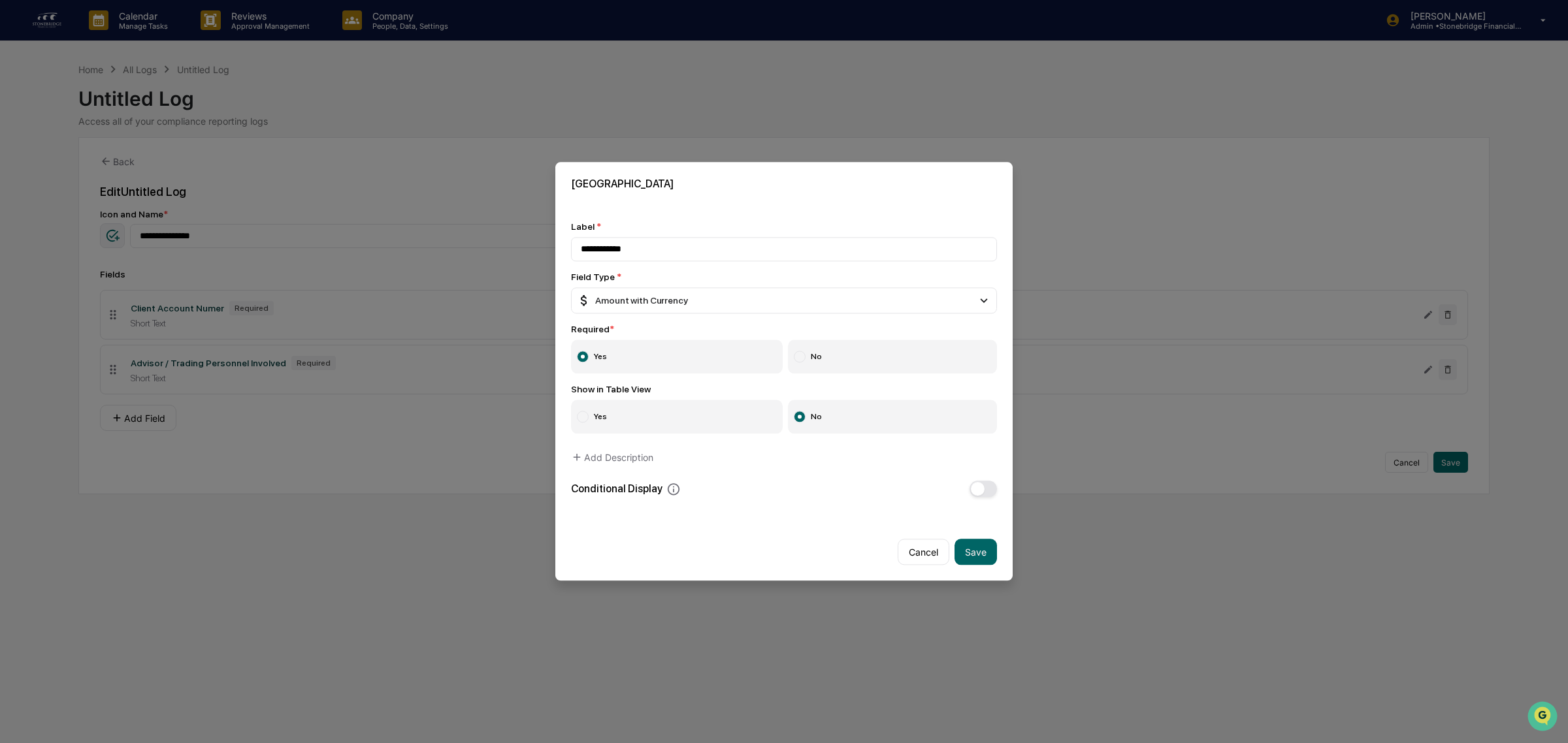
click at [987, 570] on div "Cancel Save" at bounding box center [784, 547] width 457 height 68
click at [980, 559] on button "Save" at bounding box center [975, 552] width 42 height 26
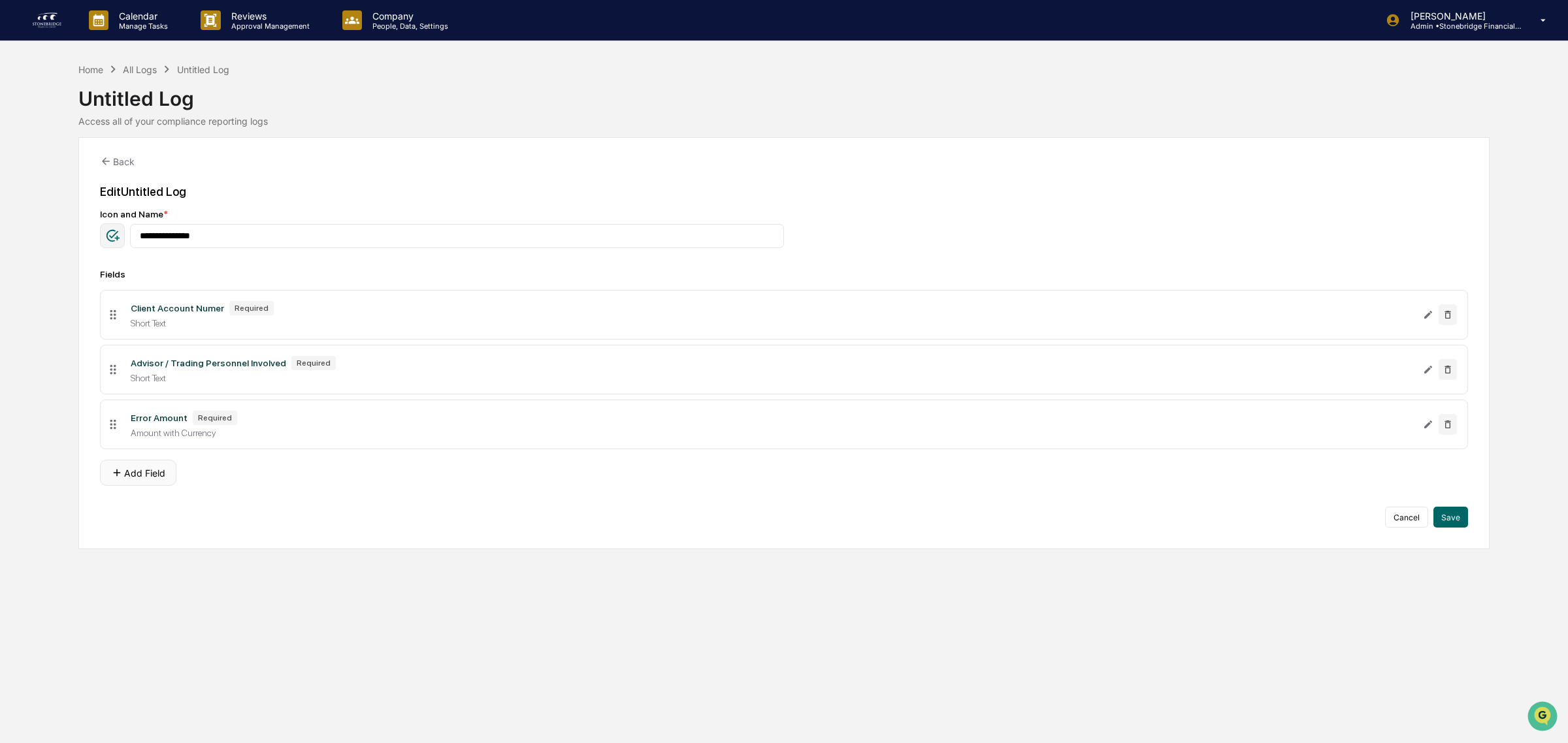
click at [141, 482] on button "Add Field" at bounding box center [138, 472] width 76 height 26
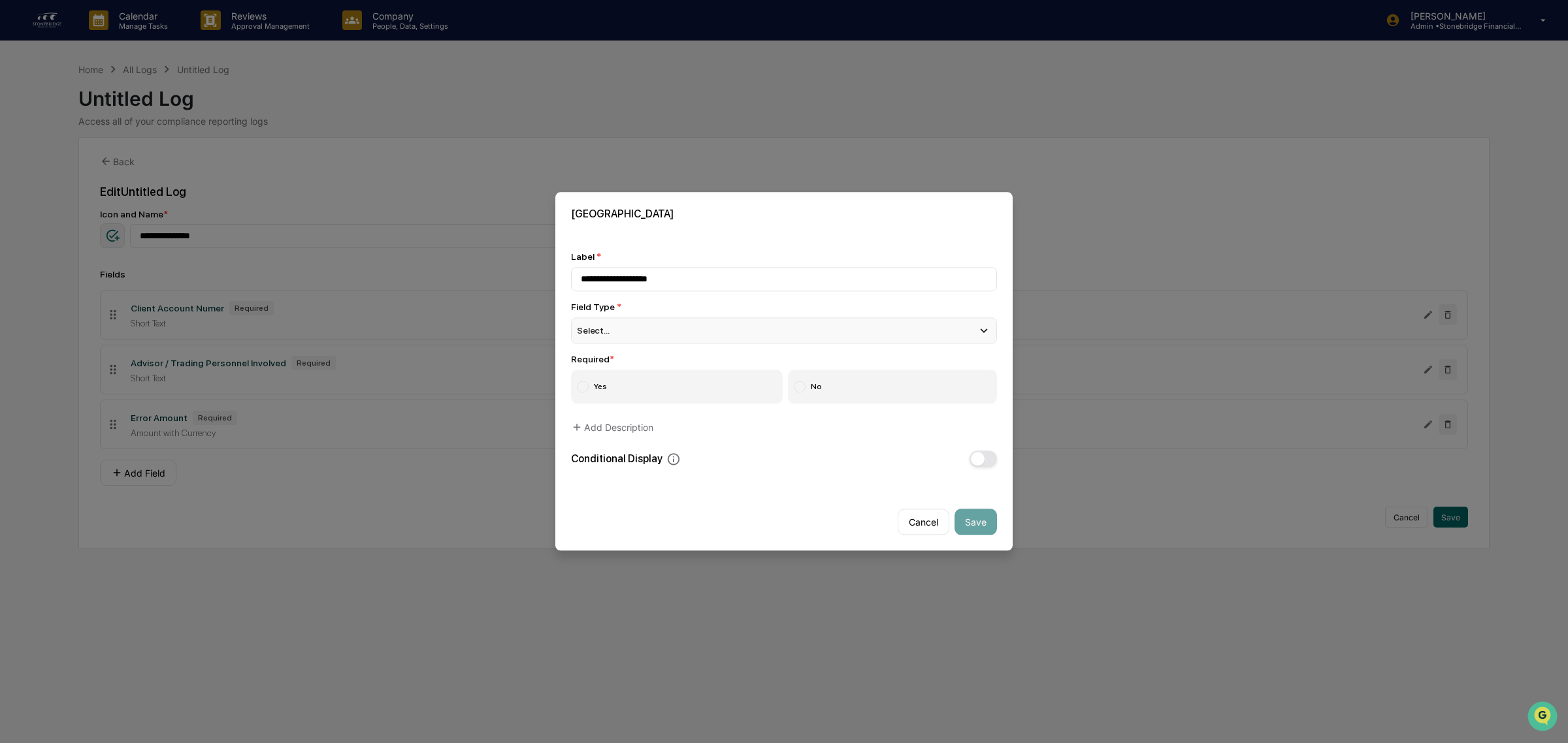
type input "**********"
drag, startPoint x: 678, startPoint y: 323, endPoint x: 670, endPoint y: 325, distance: 8.2
click at [670, 325] on div "Select..." at bounding box center [784, 330] width 426 height 26
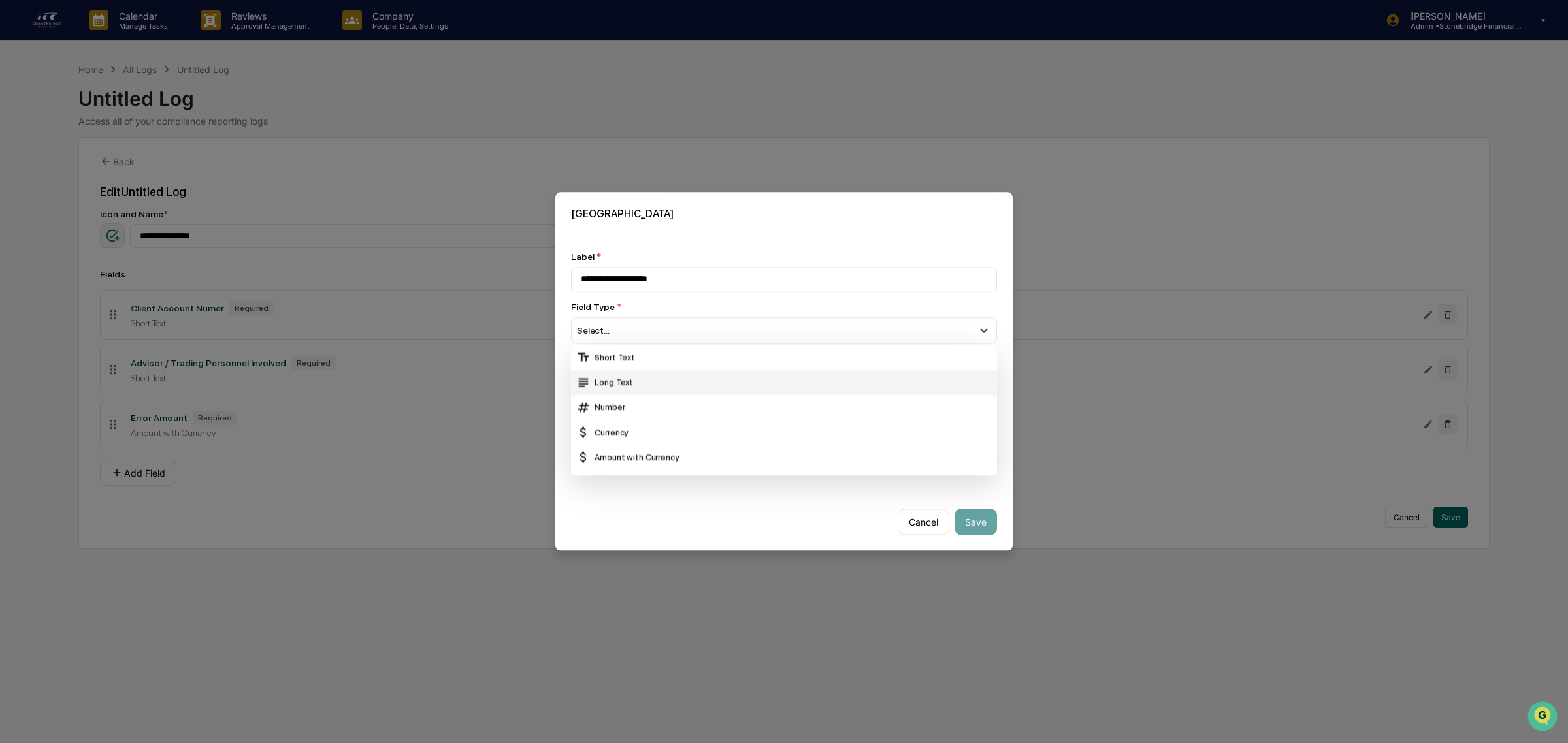
click at [645, 380] on div "Long Text" at bounding box center [784, 383] width 416 height 14
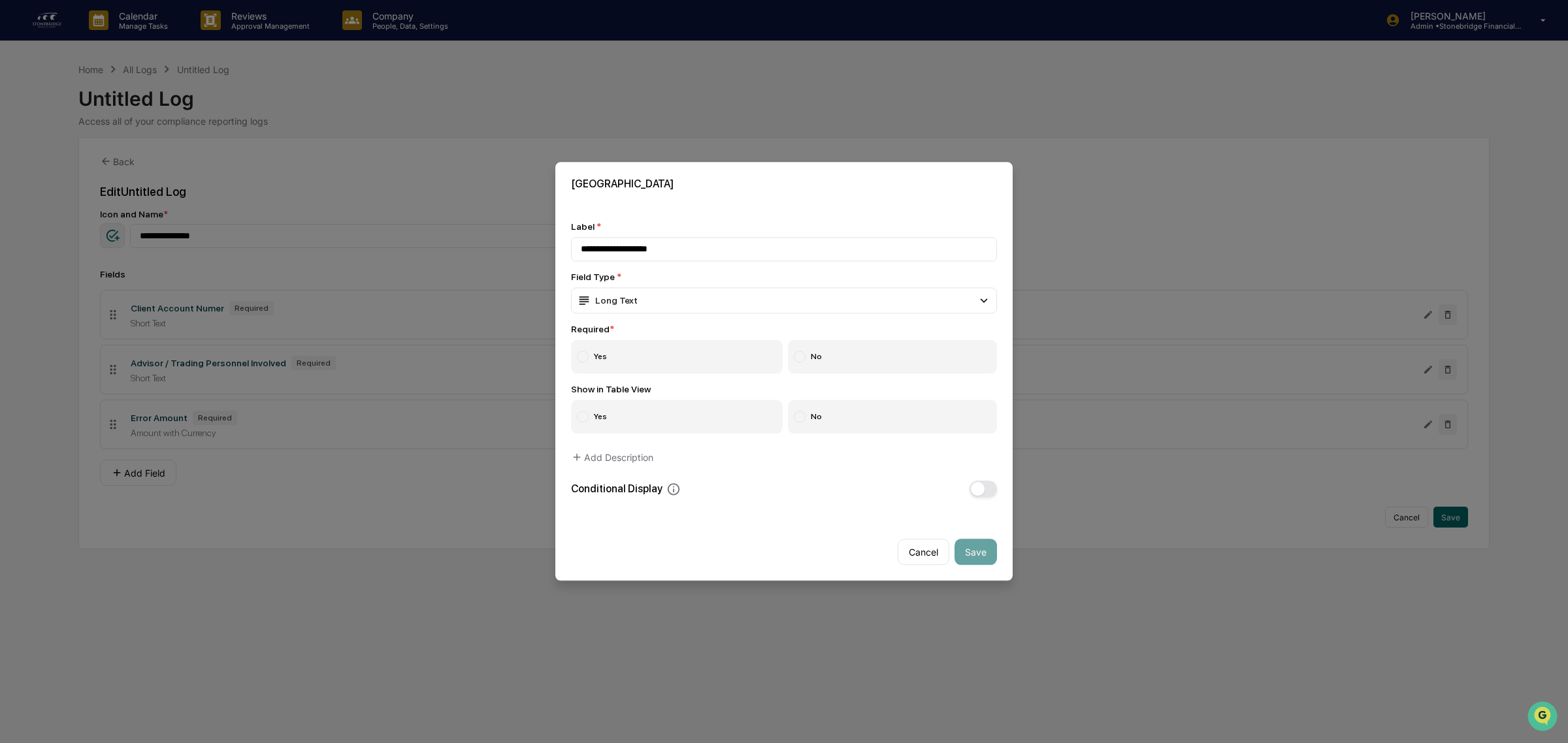
click at [638, 369] on label "Yes" at bounding box center [677, 358] width 211 height 34
click at [849, 421] on label "No" at bounding box center [893, 418] width 210 height 34
click at [985, 560] on button "Save" at bounding box center [975, 552] width 42 height 26
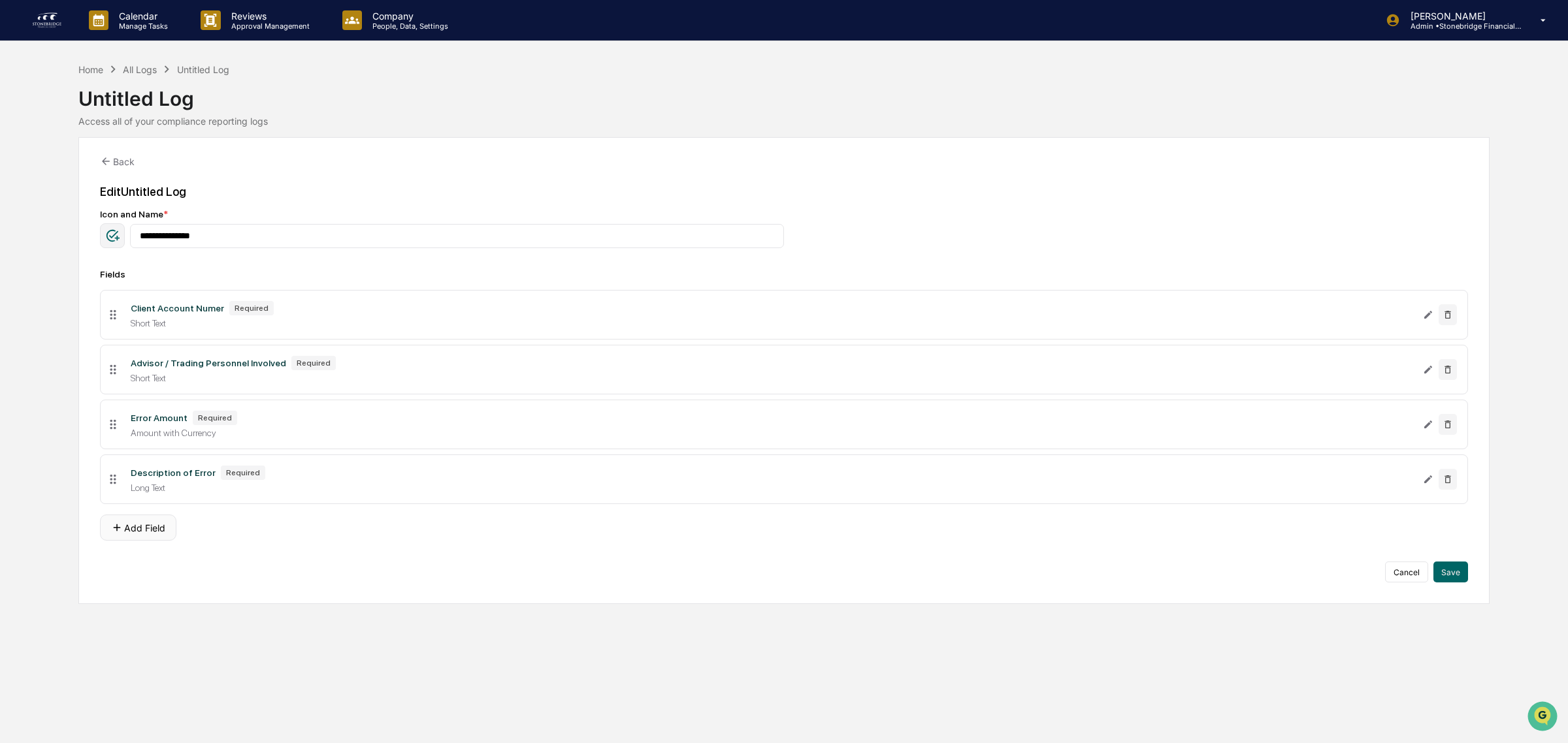
click at [156, 541] on button "Add Field" at bounding box center [138, 527] width 76 height 26
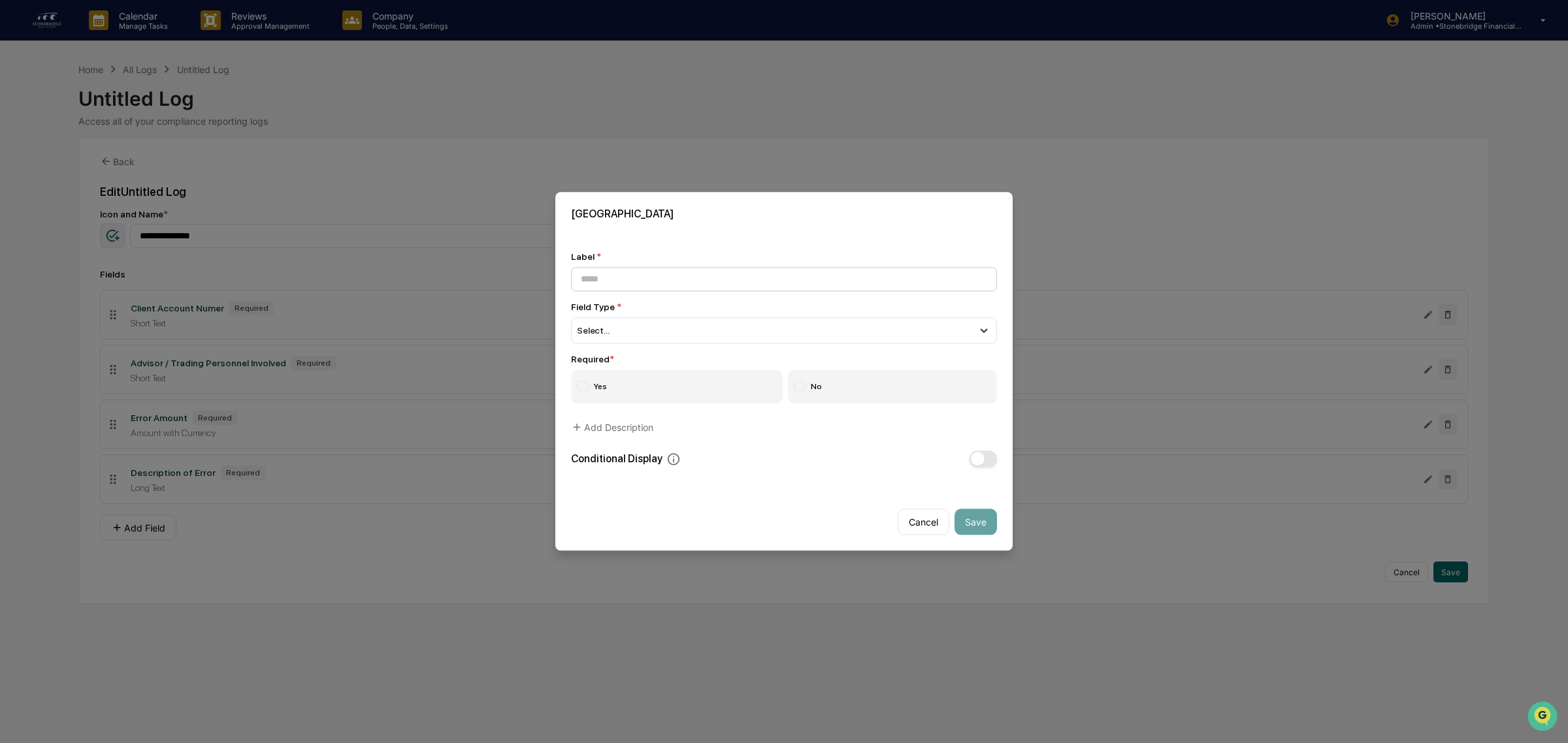
click at [641, 278] on input at bounding box center [784, 279] width 426 height 24
type input "*"
type input "**********"
click at [628, 327] on div "Select..." at bounding box center [784, 330] width 426 height 26
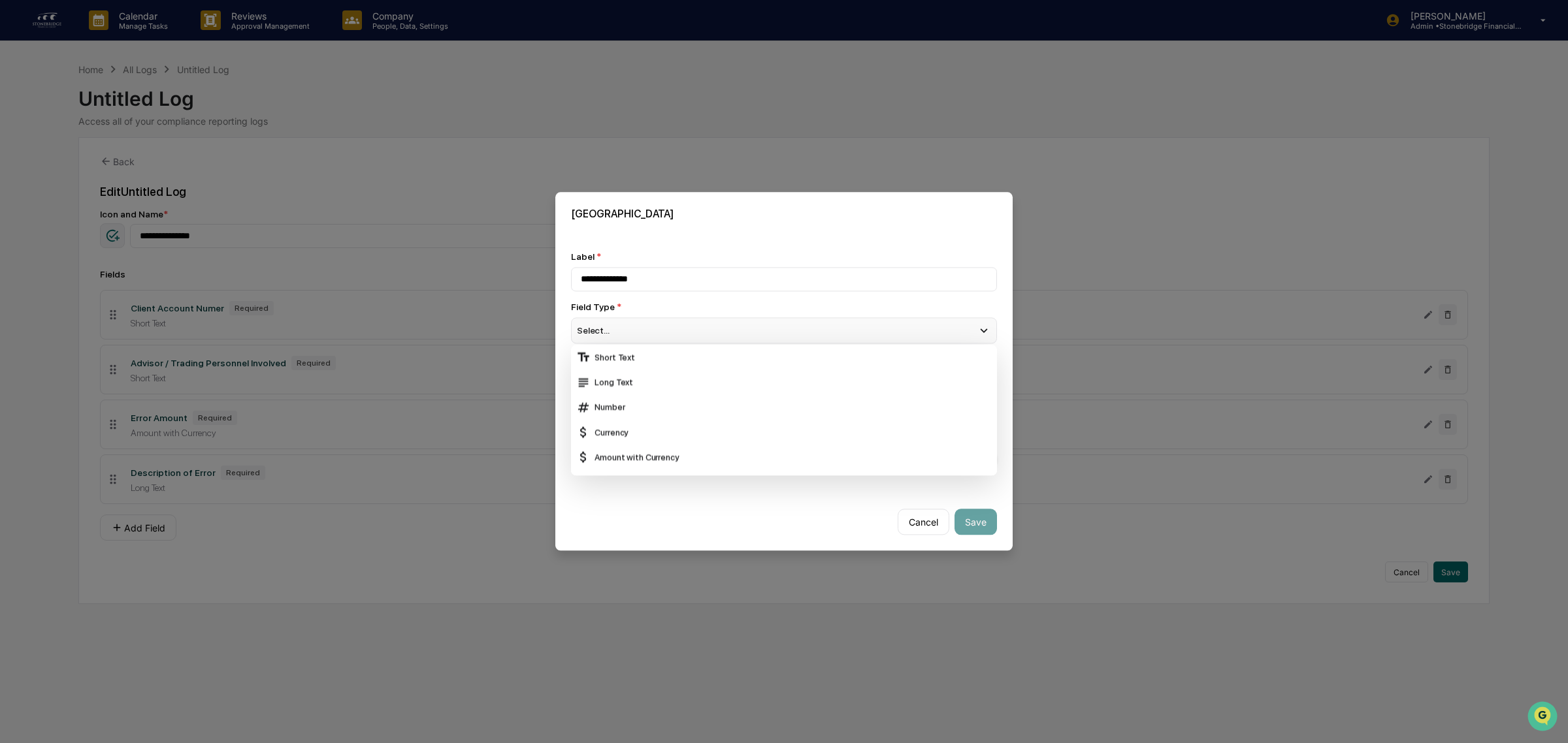
click at [625, 328] on div "Select..." at bounding box center [784, 330] width 426 height 26
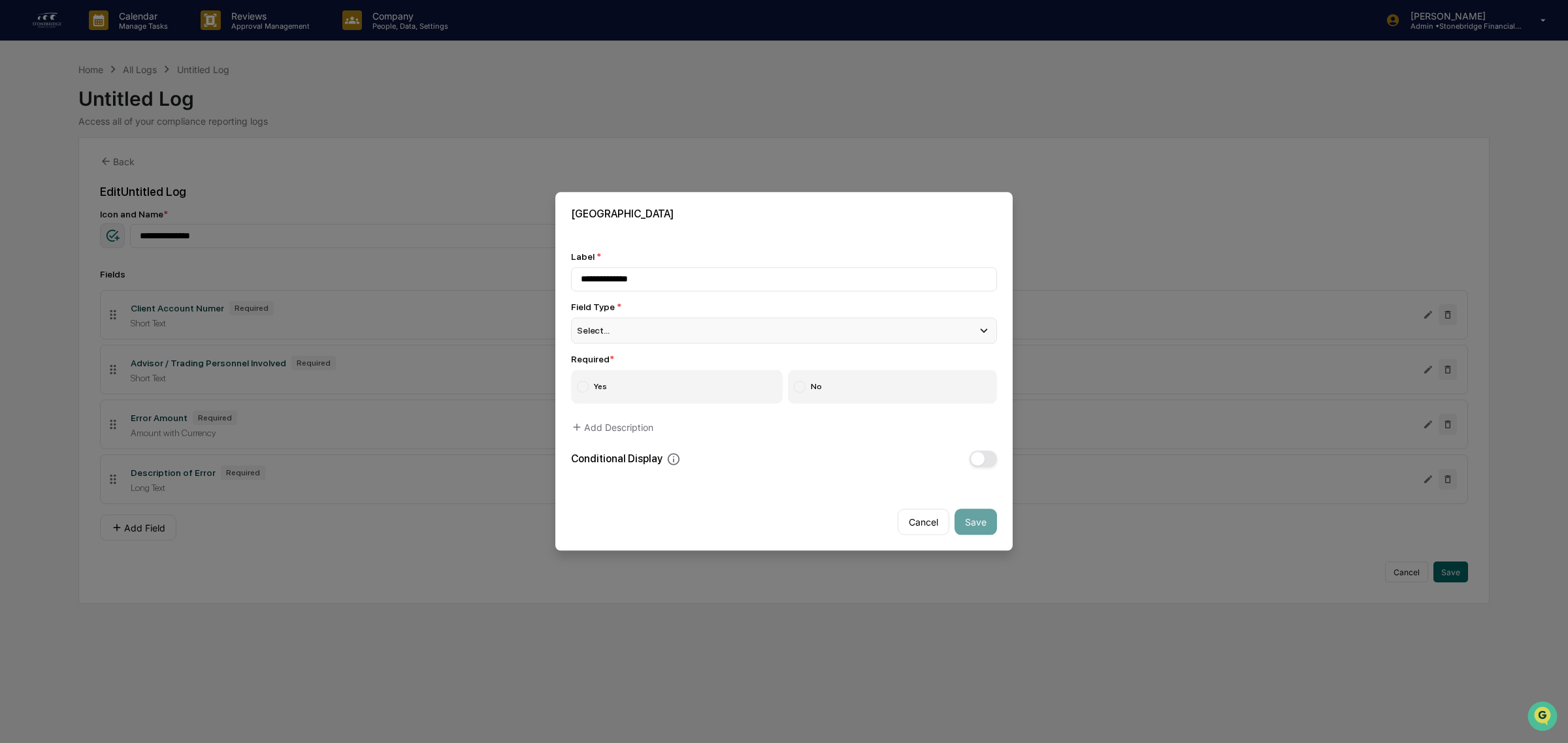
click at [638, 330] on div "Select..." at bounding box center [784, 330] width 426 height 26
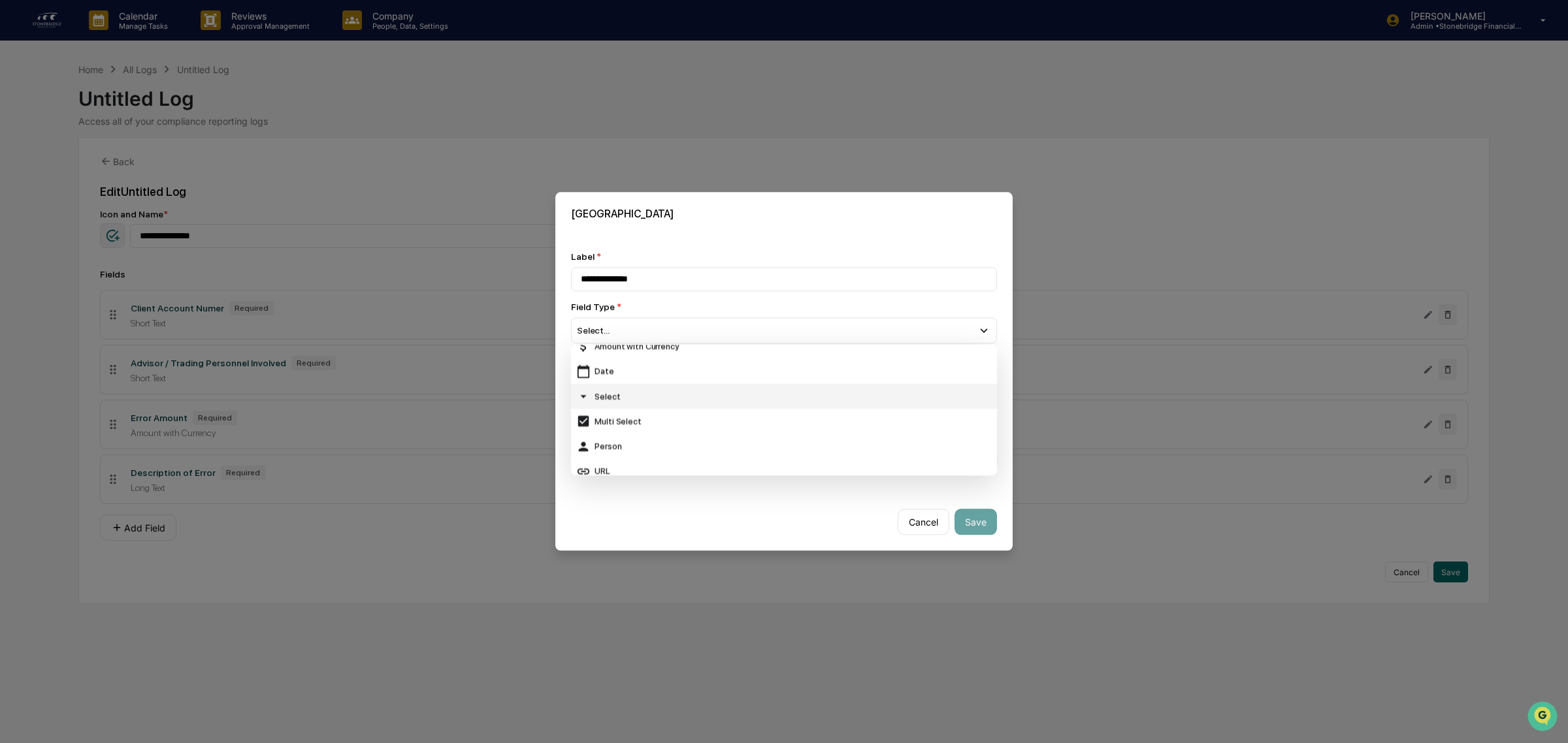
scroll to position [81, 0]
click at [650, 434] on div "Select" at bounding box center [784, 425] width 426 height 25
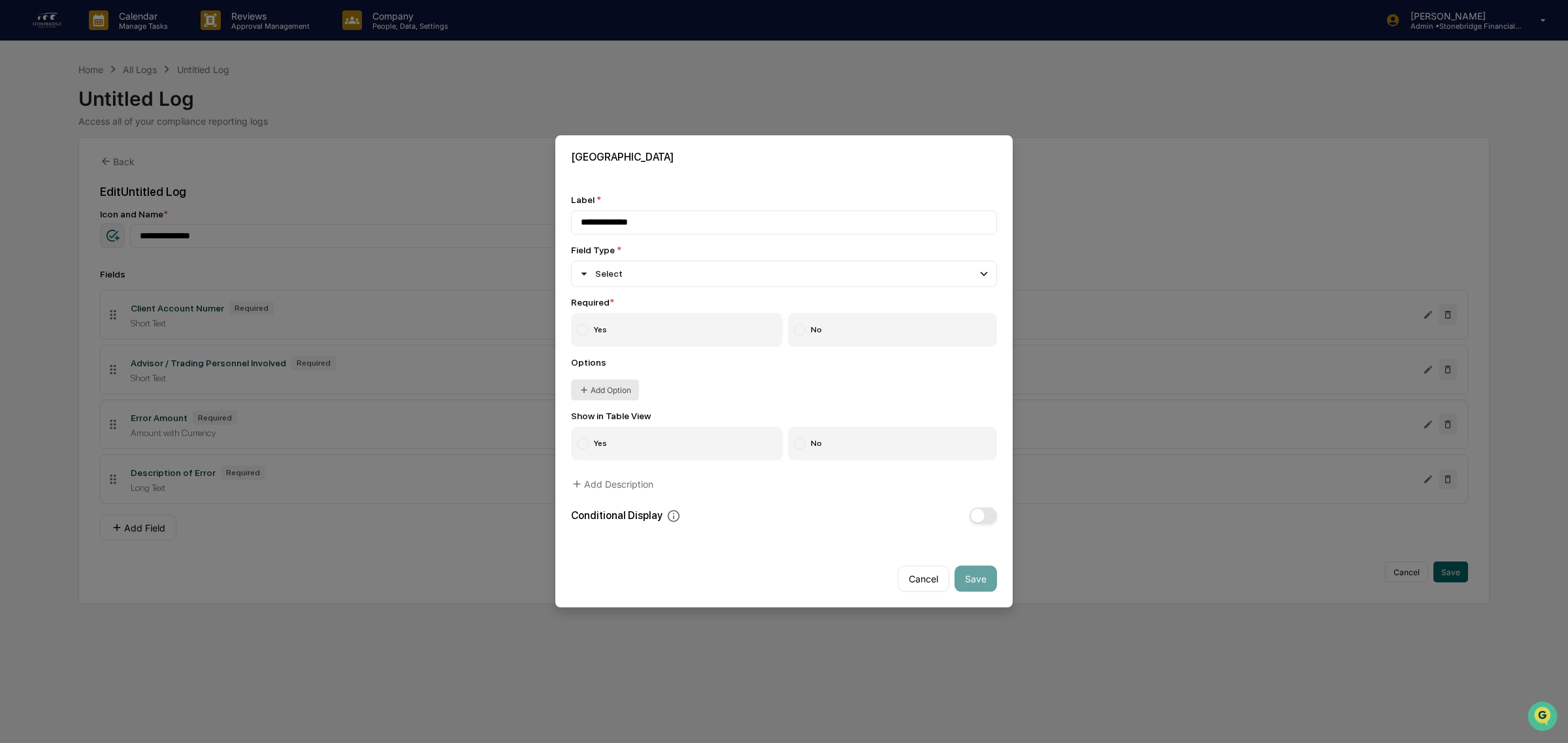
click at [601, 387] on button "Add Option" at bounding box center [605, 390] width 68 height 21
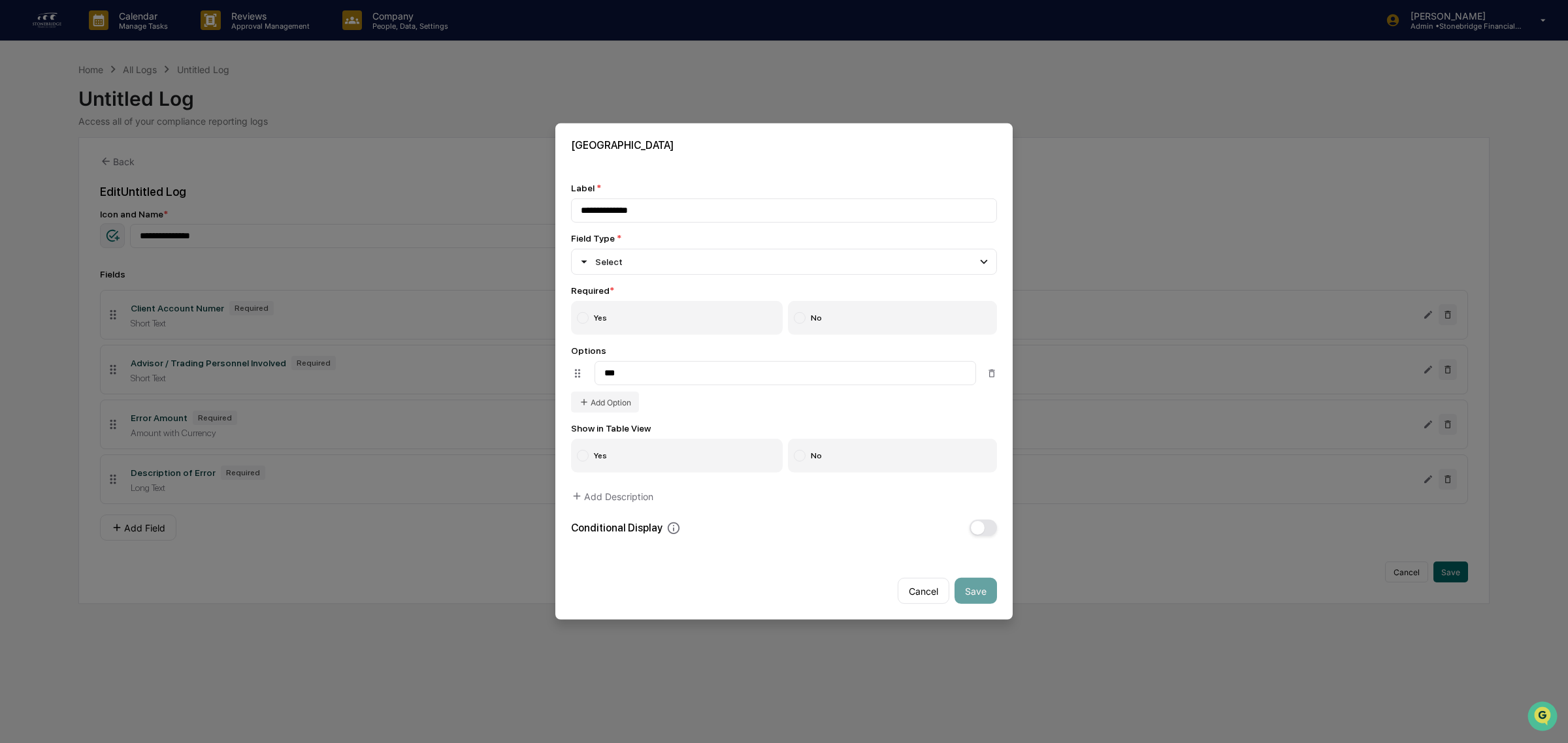
type input "***"
click at [615, 407] on button "Add Option" at bounding box center [605, 402] width 68 height 21
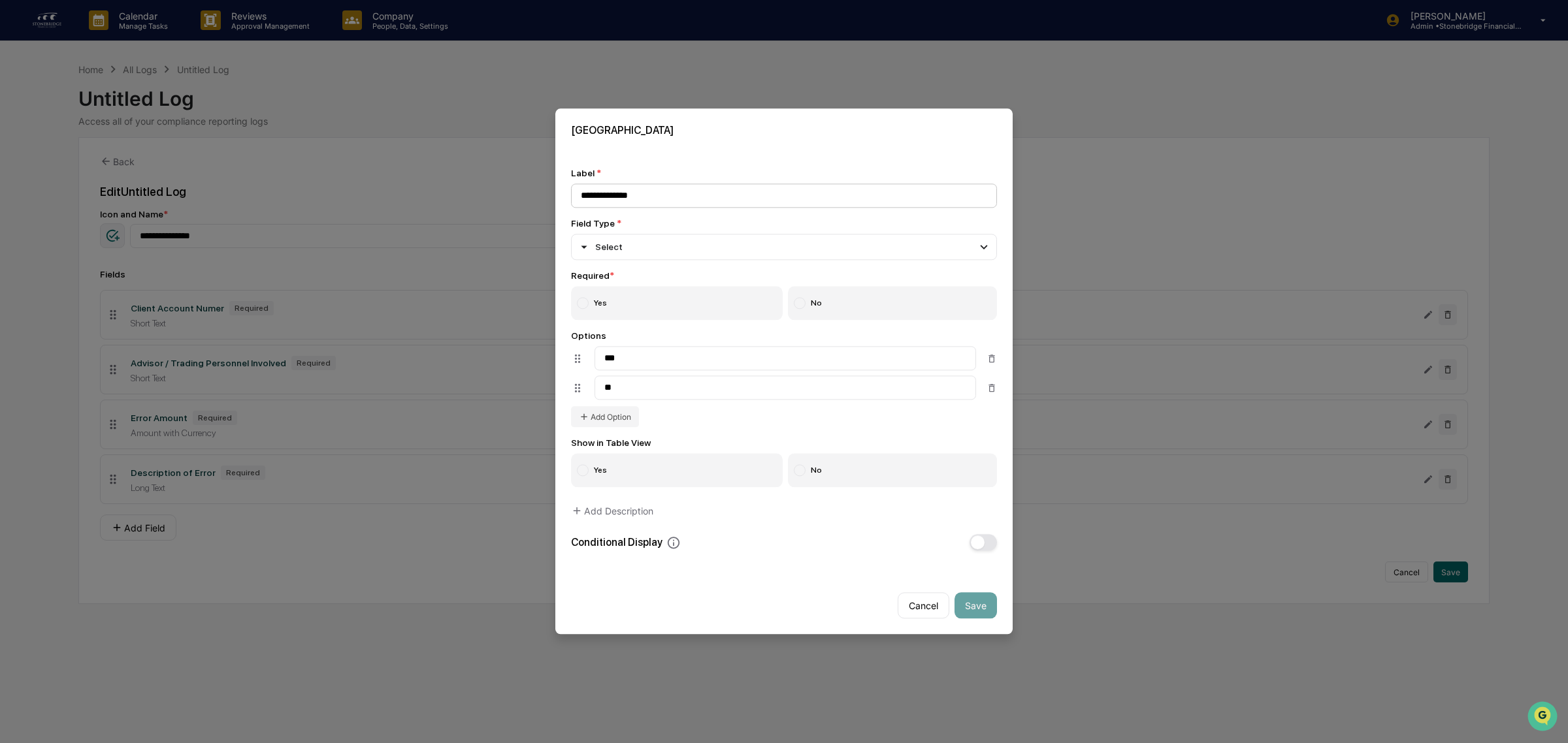
type input "**"
click at [662, 203] on input "**********" at bounding box center [784, 196] width 426 height 24
drag, startPoint x: 958, startPoint y: 592, endPoint x: 926, endPoint y: 604, distance: 34.2
click at [957, 593] on div "Cancel Save" at bounding box center [784, 600] width 457 height 68
click at [925, 605] on button "Cancel" at bounding box center [923, 606] width 51 height 26
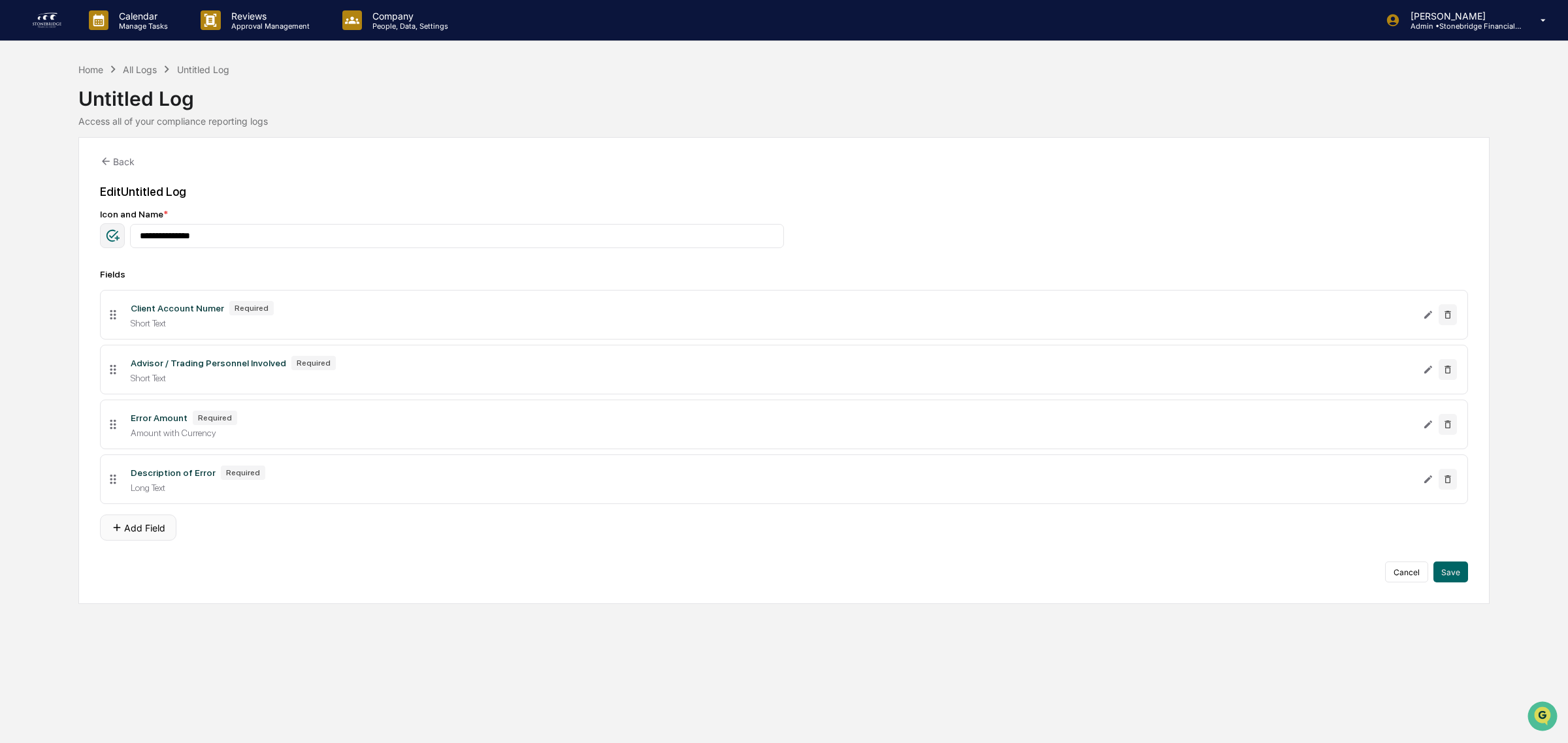
click at [156, 541] on button "Add Field" at bounding box center [138, 527] width 76 height 26
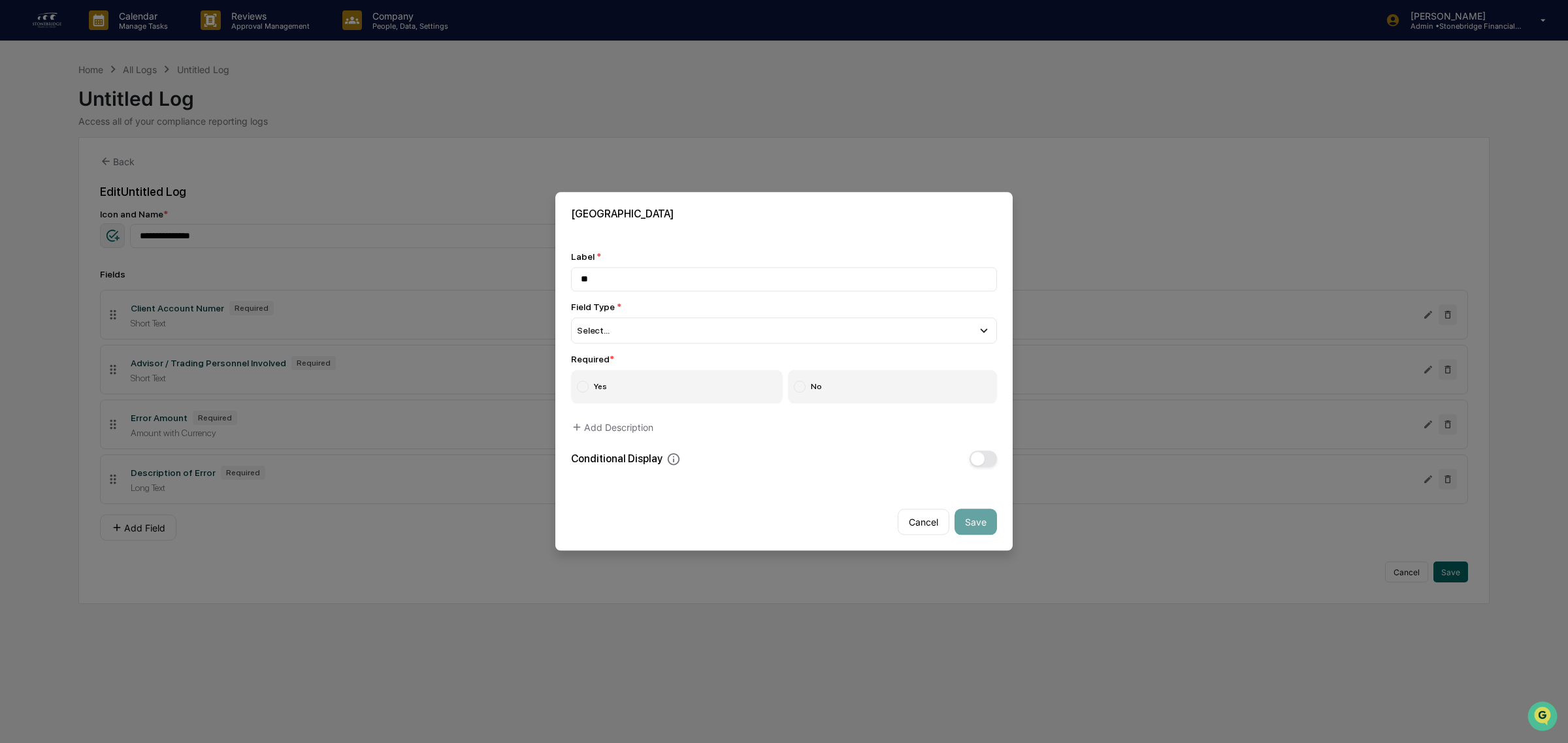
type input "*"
type input "**********"
click at [672, 323] on div "Select..." at bounding box center [784, 330] width 426 height 26
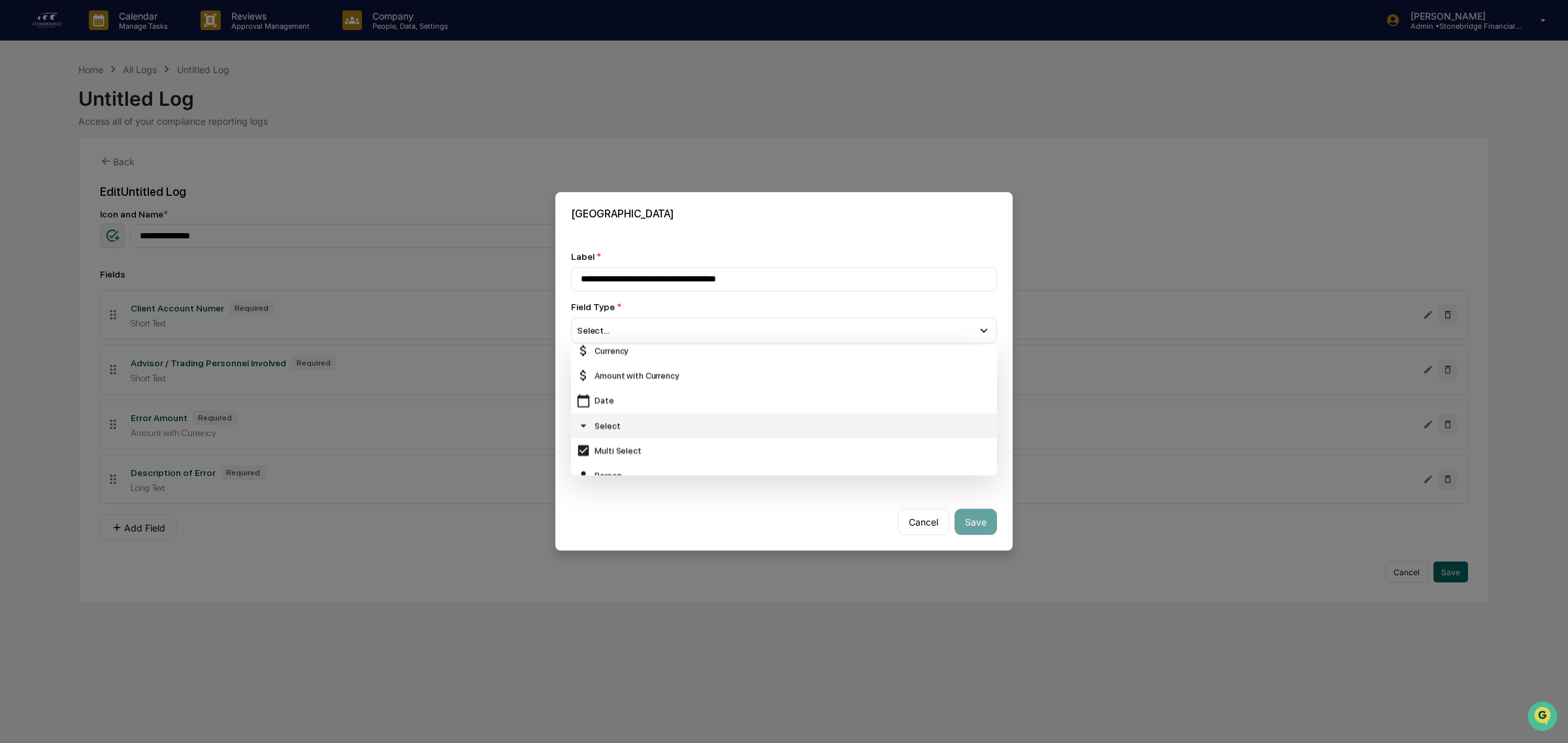
click at [640, 425] on div "Select" at bounding box center [784, 425] width 416 height 14
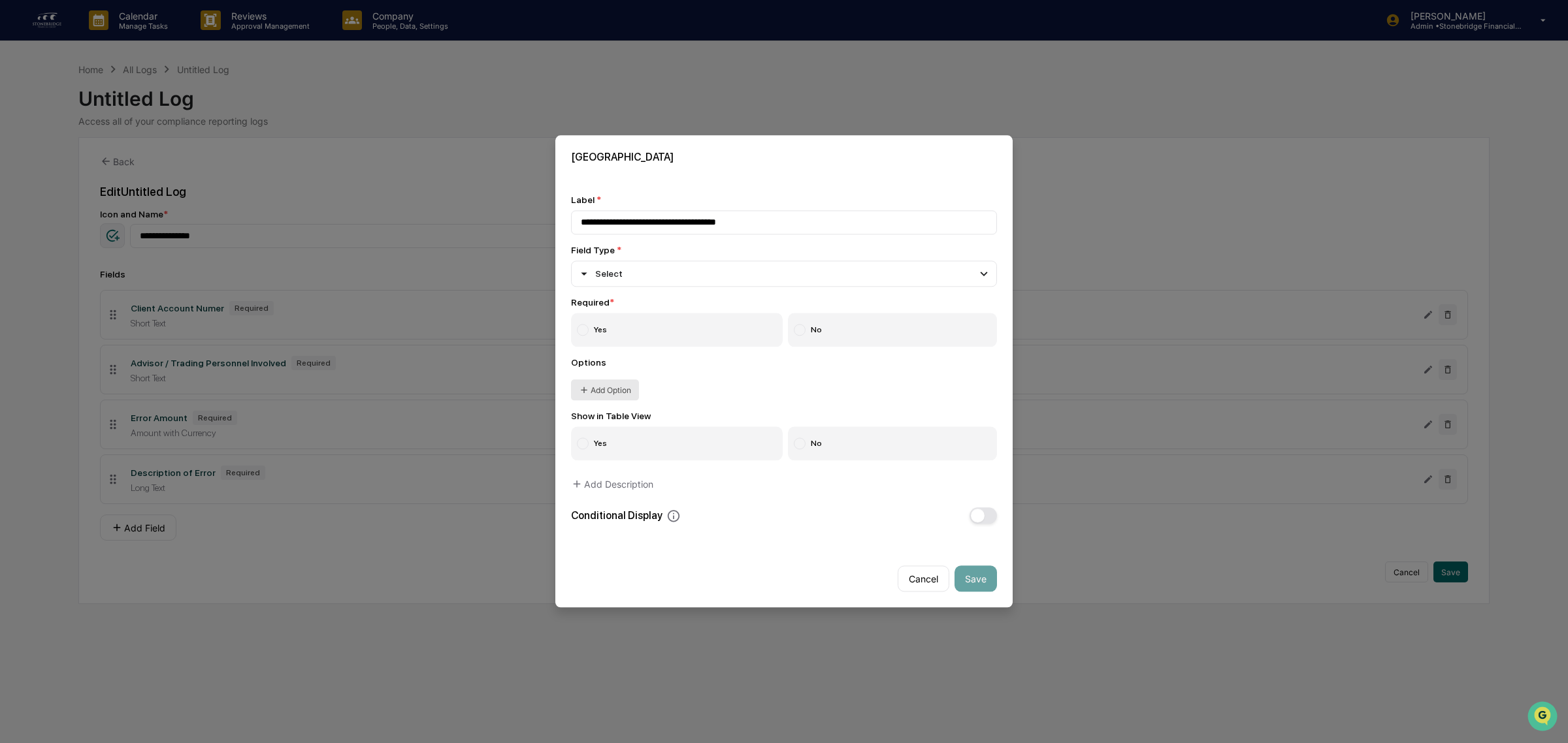
click at [606, 393] on button "Add Option" at bounding box center [605, 390] width 68 height 21
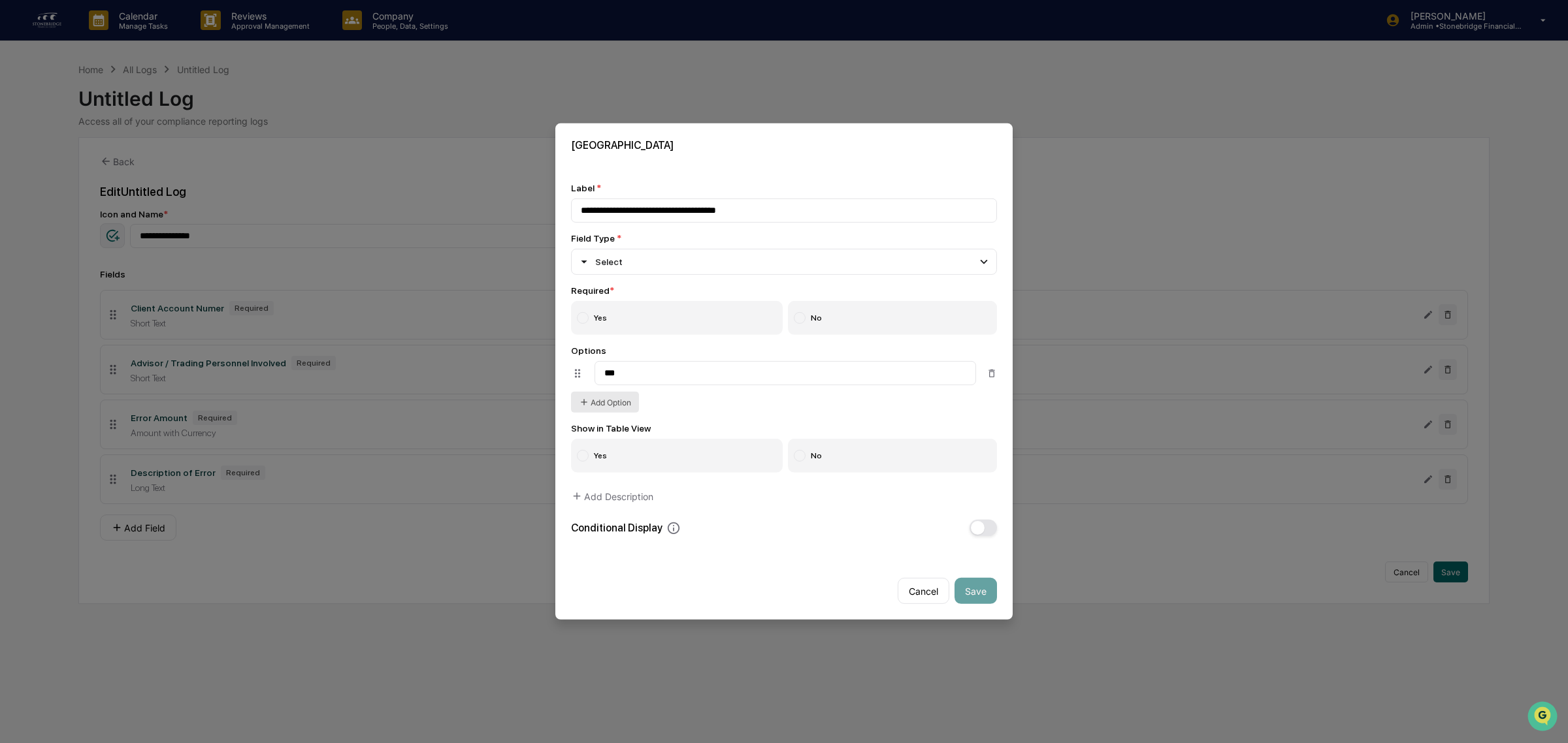
type input "***"
click at [615, 403] on button "Add Option" at bounding box center [605, 402] width 68 height 21
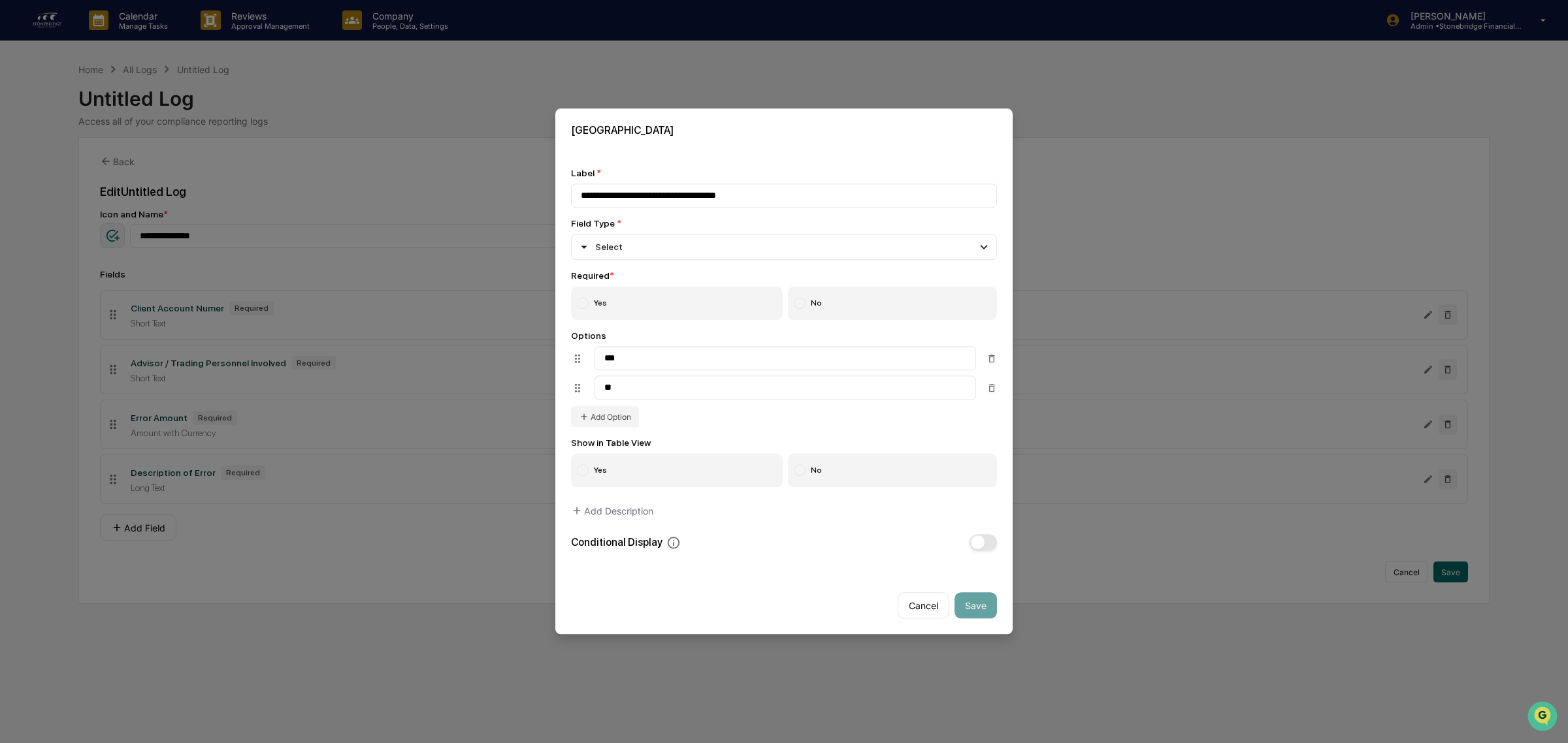
type input "**"
click at [602, 294] on label "Yes" at bounding box center [677, 304] width 211 height 34
click at [995, 611] on div "Cancel Save" at bounding box center [784, 600] width 457 height 68
click at [985, 611] on button "Save" at bounding box center [975, 606] width 42 height 26
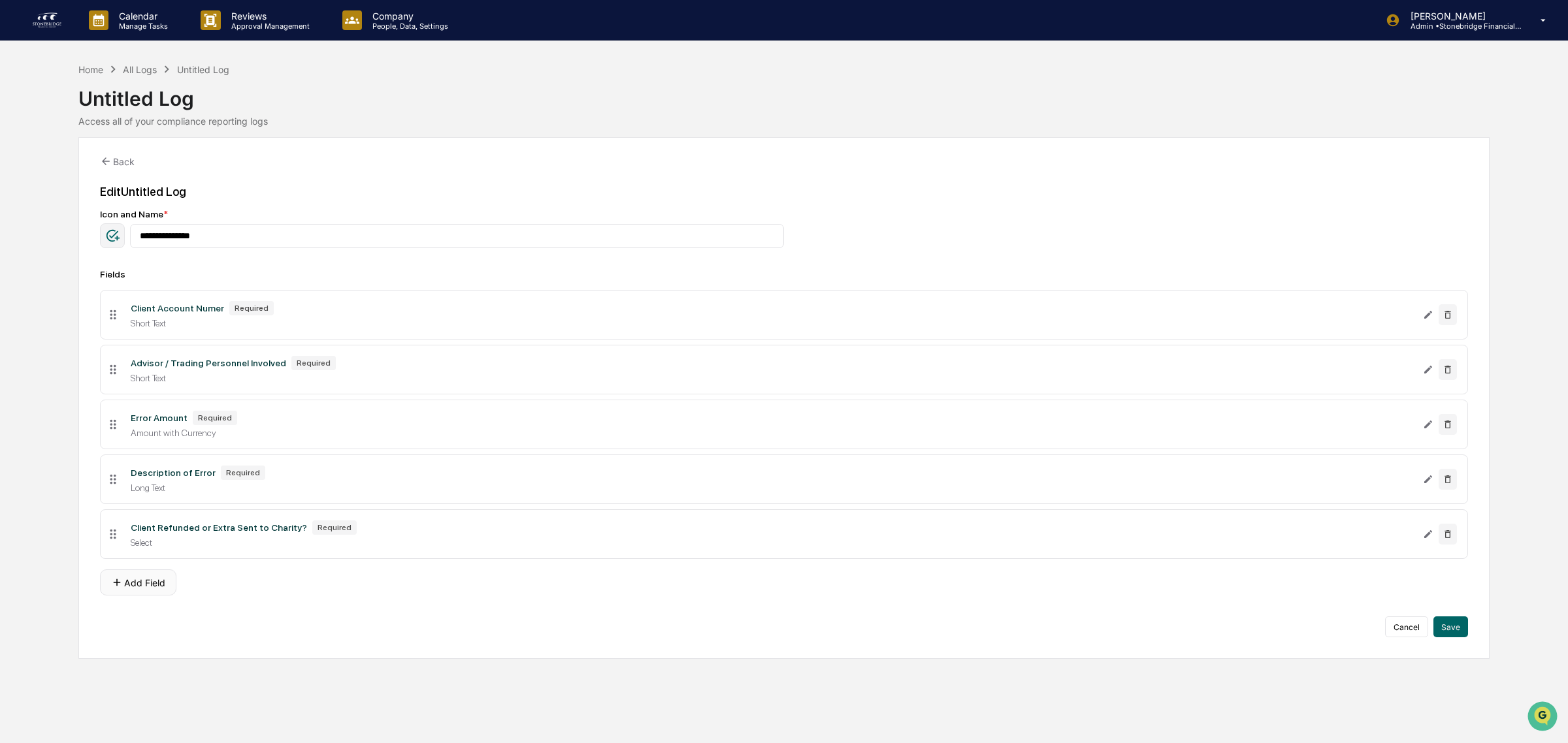
click at [149, 585] on button "Add Field" at bounding box center [138, 582] width 76 height 26
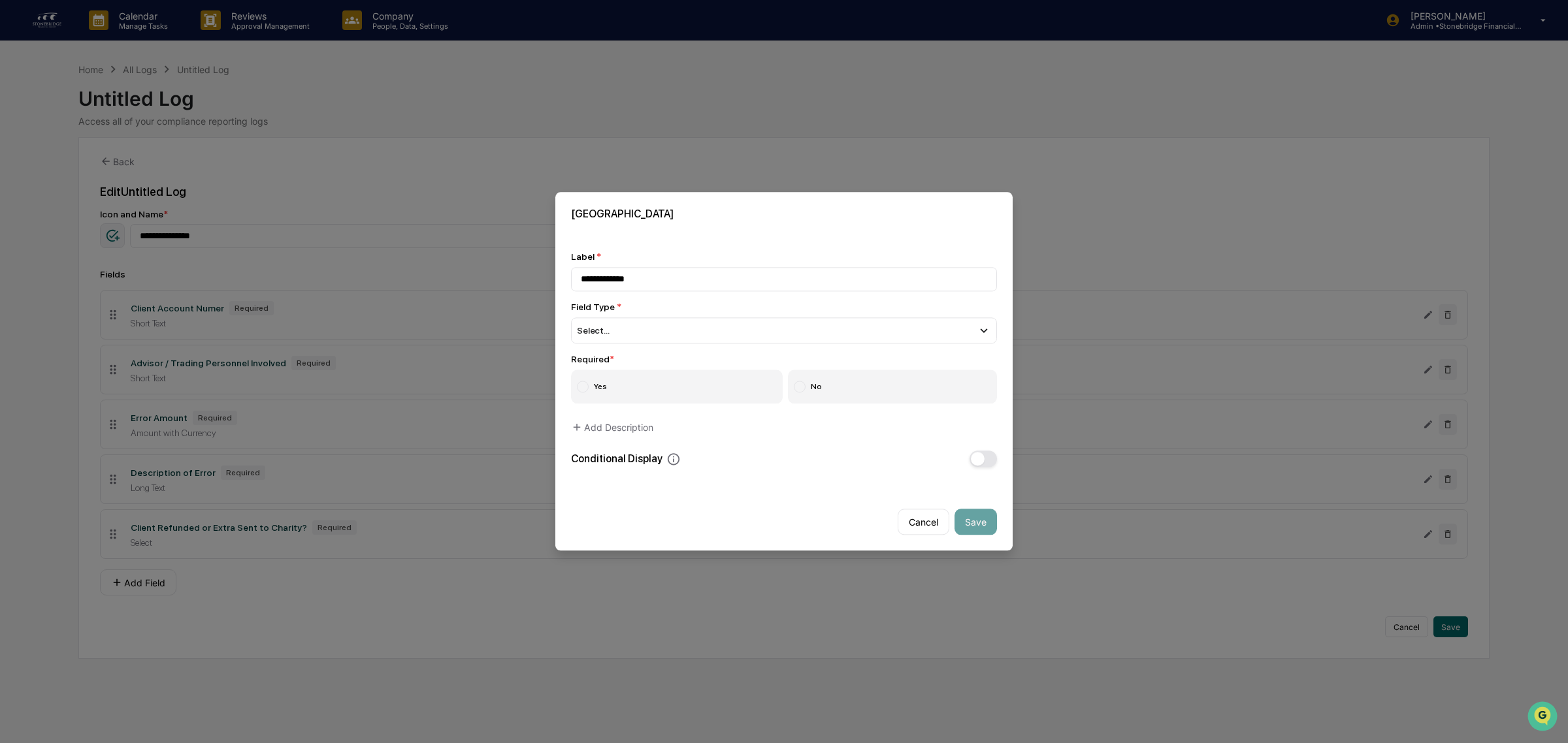
type input "**********"
drag, startPoint x: 635, startPoint y: 345, endPoint x: 633, endPoint y: 338, distance: 7.3
click at [633, 342] on div "**********" at bounding box center [784, 359] width 426 height 216
click at [621, 318] on div "Select..." at bounding box center [784, 330] width 426 height 26
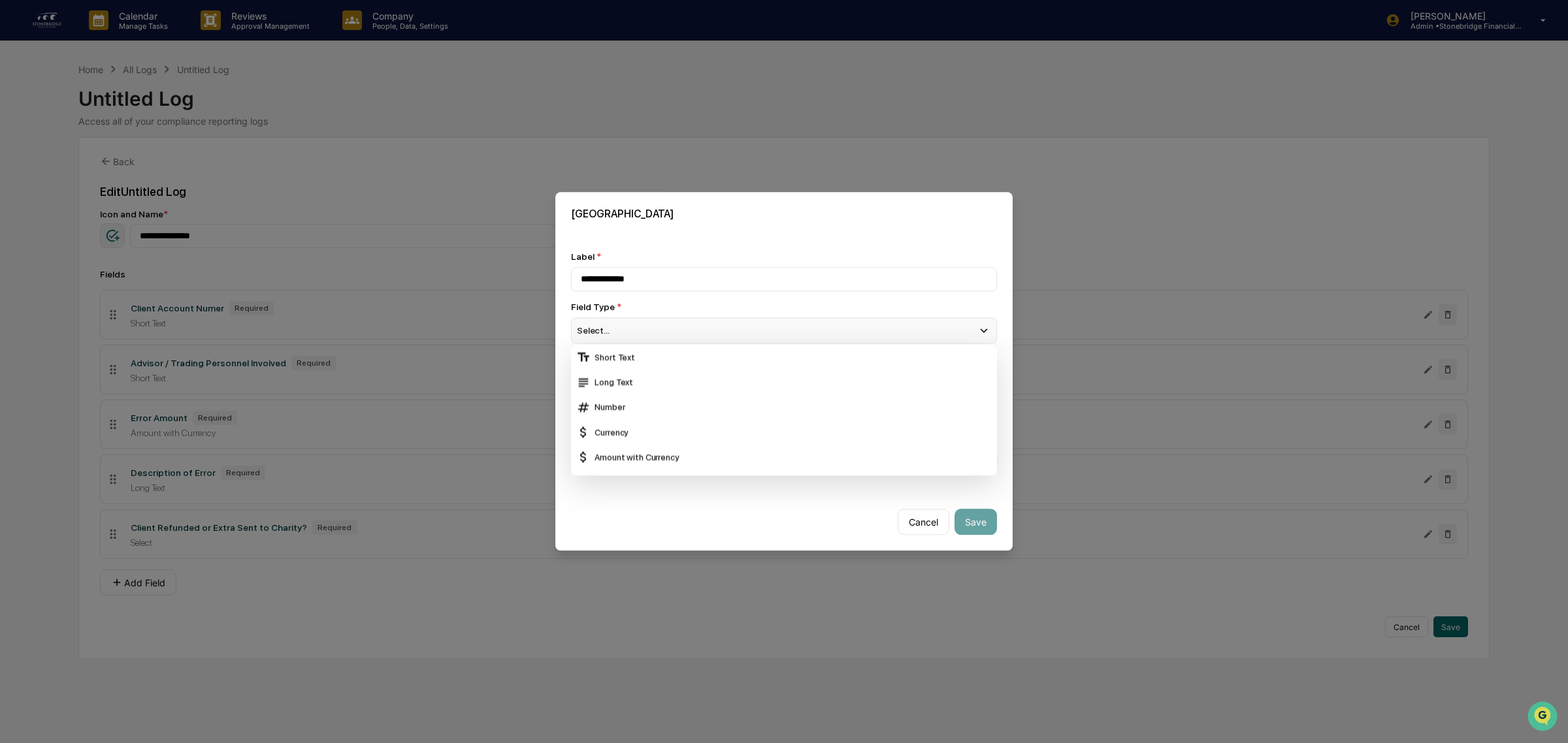
click at [618, 333] on div "Select..." at bounding box center [784, 330] width 426 height 26
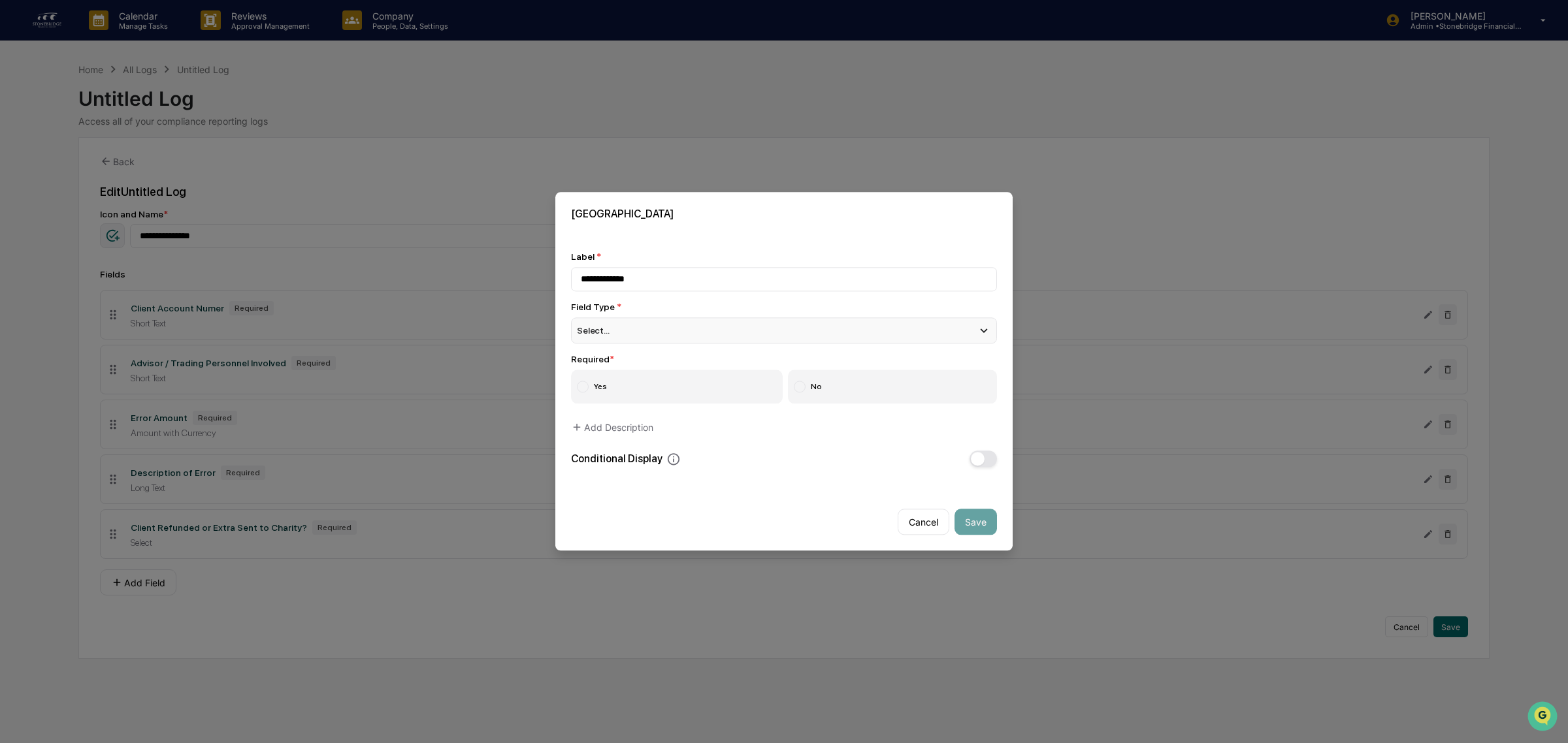
click at [618, 333] on div "Select..." at bounding box center [784, 330] width 426 height 26
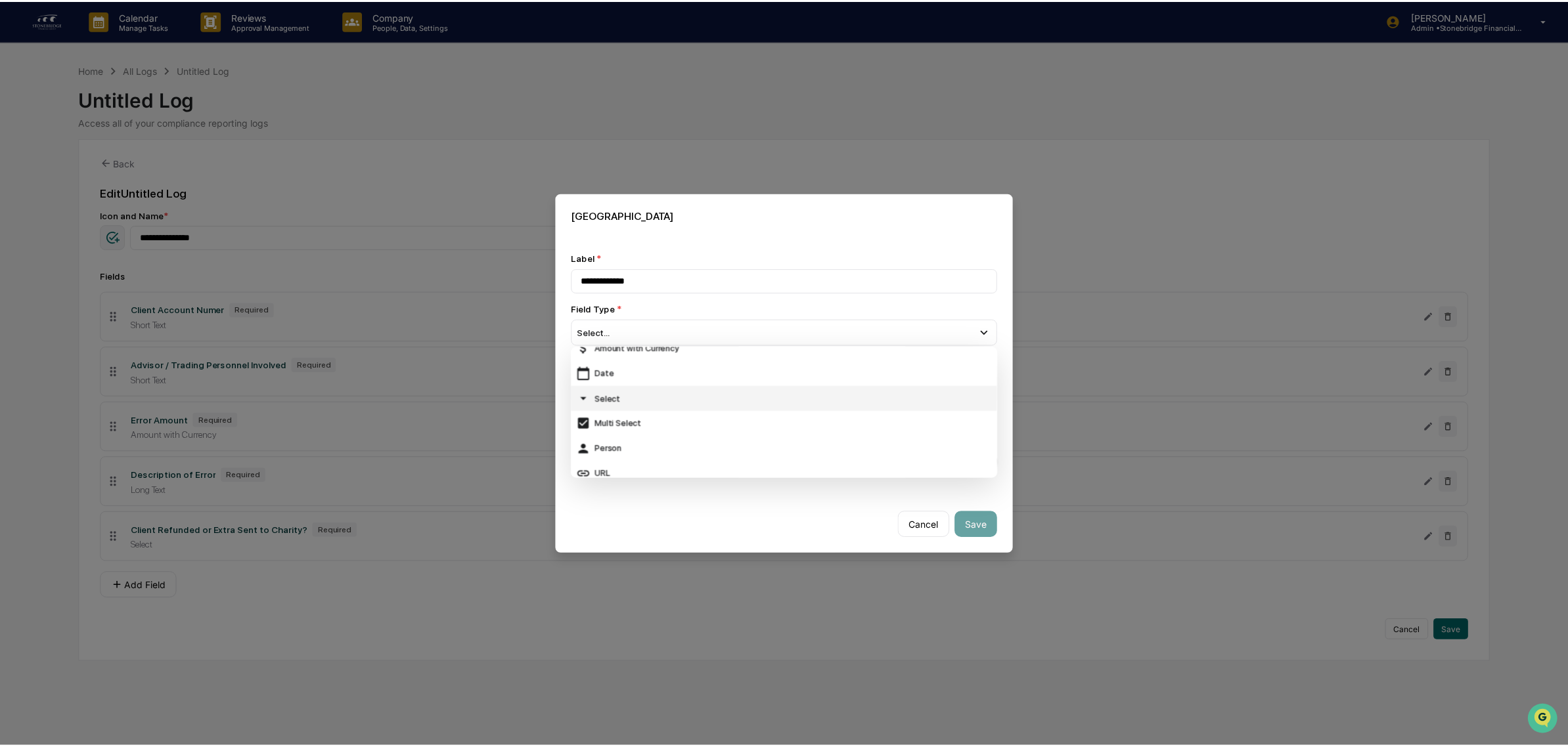
scroll to position [29, 0]
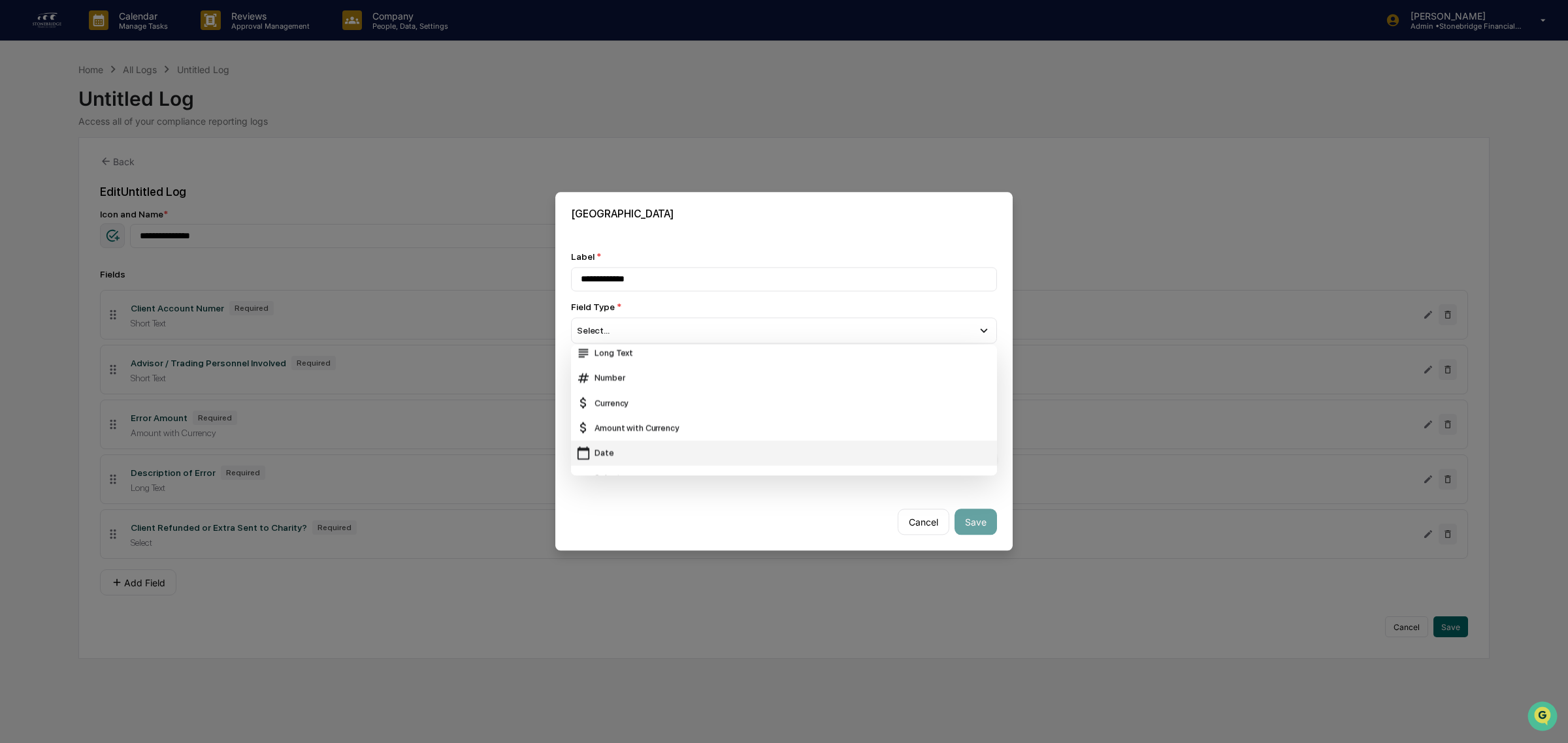
click at [638, 453] on div "Date" at bounding box center [784, 453] width 416 height 14
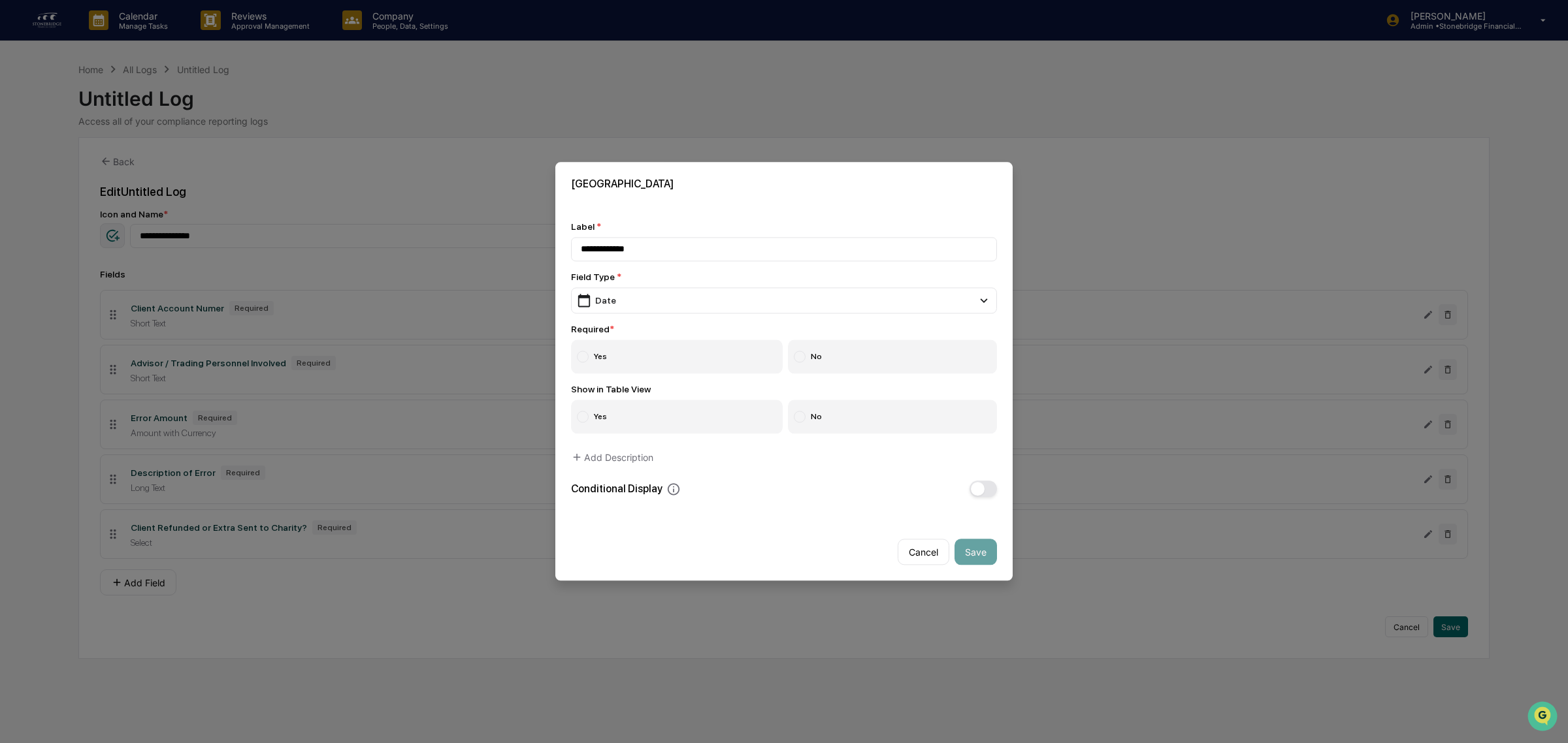
click at [593, 360] on label "Yes" at bounding box center [677, 358] width 211 height 34
click at [972, 553] on button "Save" at bounding box center [975, 552] width 42 height 26
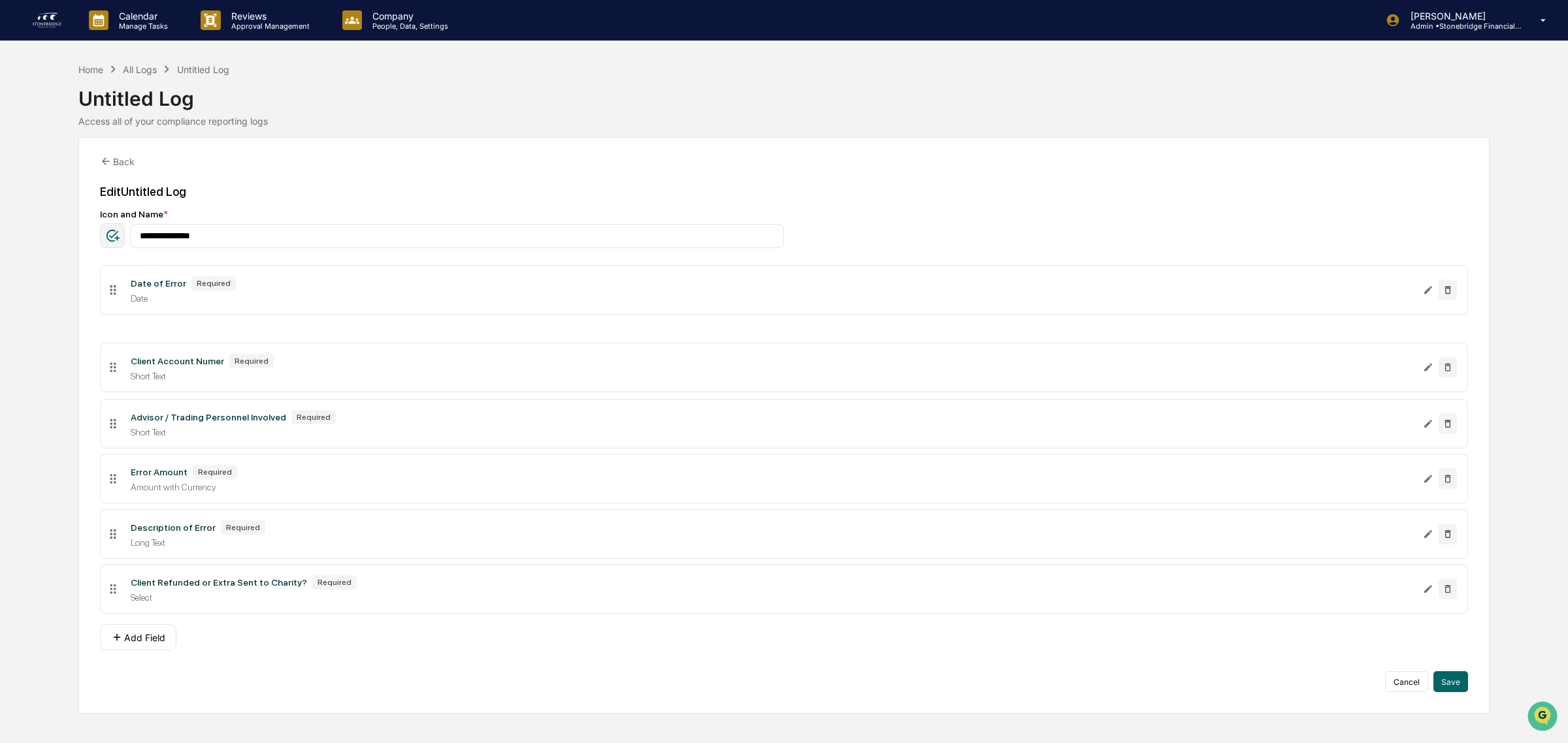
drag, startPoint x: 111, startPoint y: 595, endPoint x: 121, endPoint y: 295, distance: 300.2
click at [123, 295] on li "Date of Error Required Date" at bounding box center [784, 290] width 1368 height 50
click at [159, 650] on button "Add Field" at bounding box center [138, 637] width 76 height 26
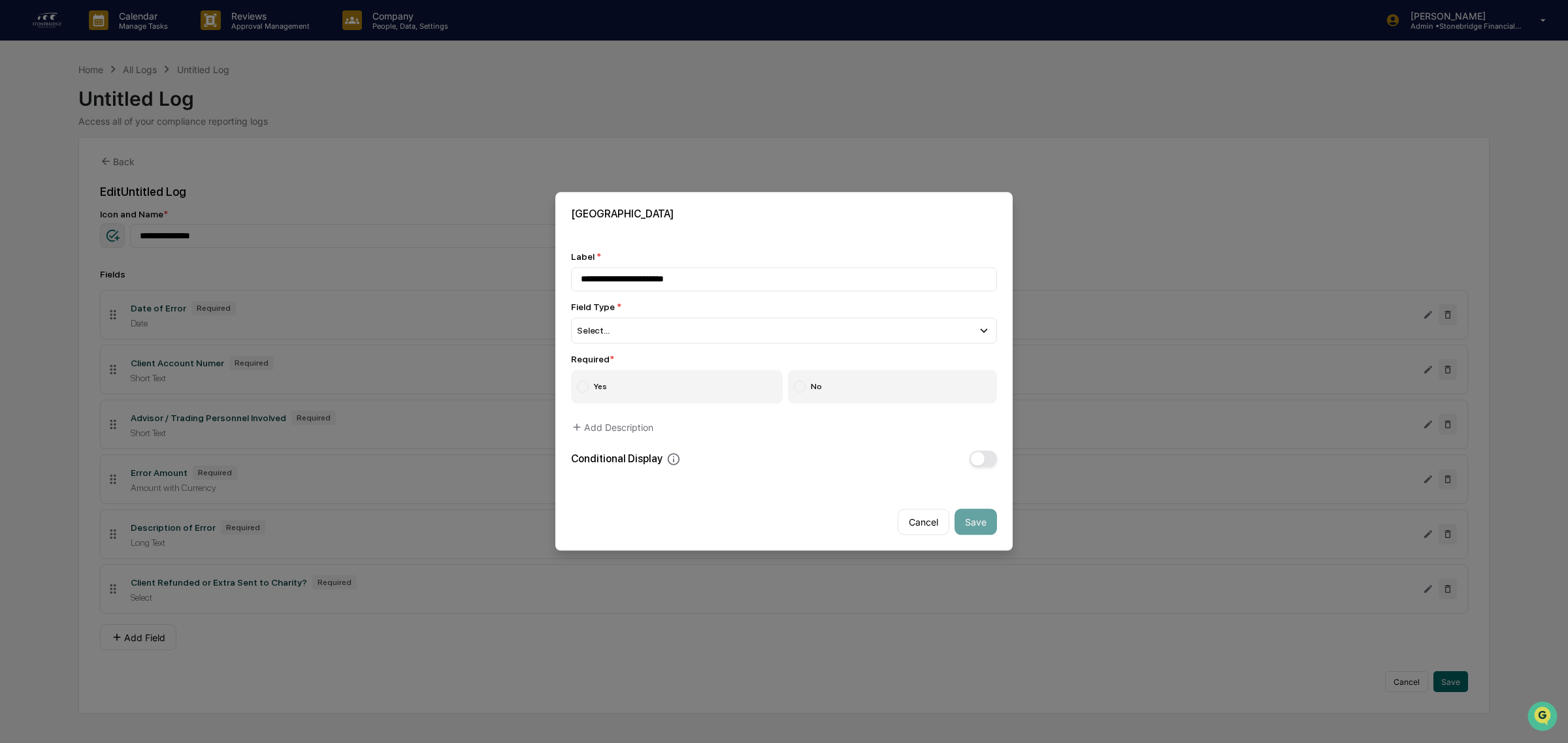
type input "**********"
drag, startPoint x: 645, startPoint y: 341, endPoint x: 639, endPoint y: 338, distance: 6.7
click at [645, 341] on div "Select..." at bounding box center [784, 330] width 426 height 26
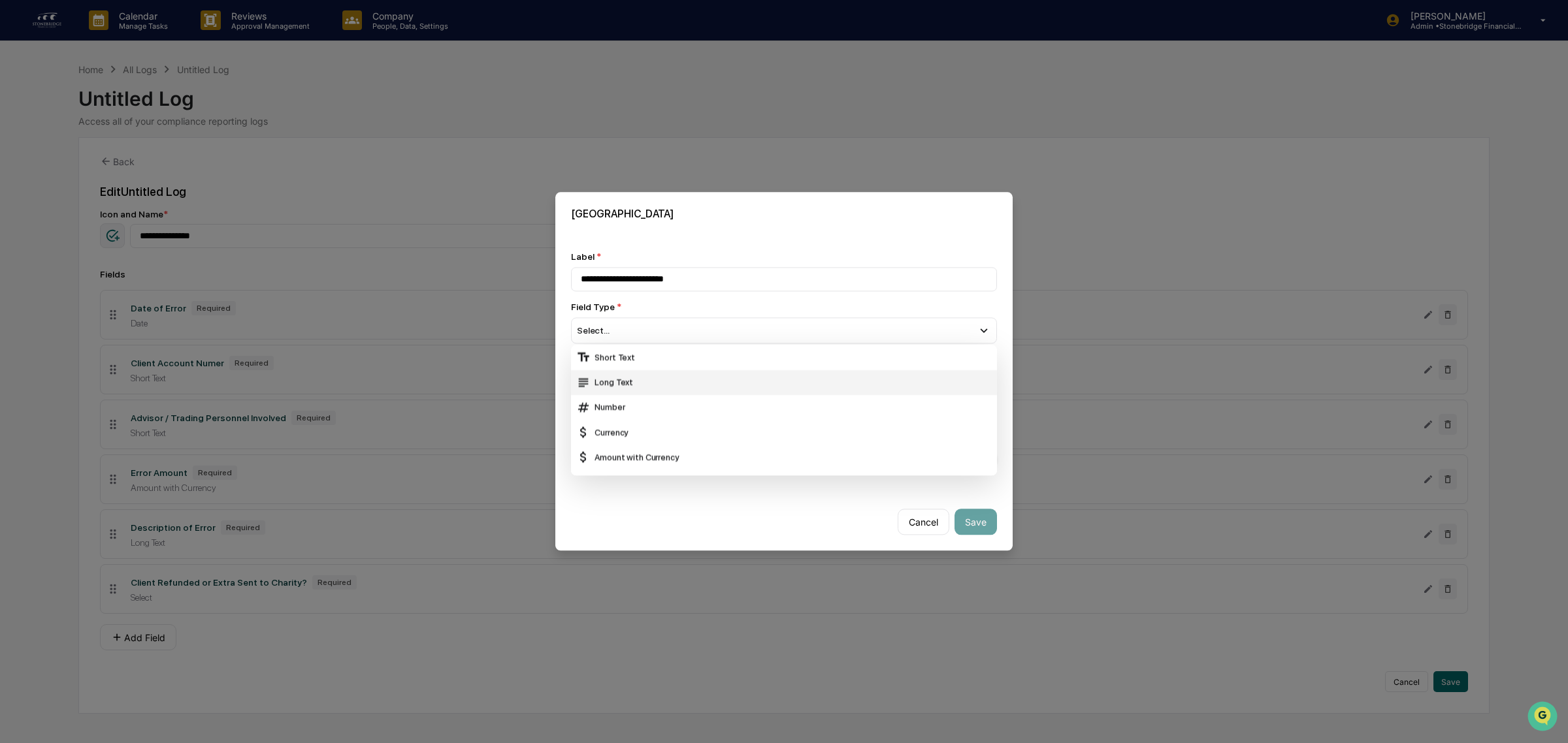
click at [645, 383] on div "Long Text" at bounding box center [784, 383] width 416 height 14
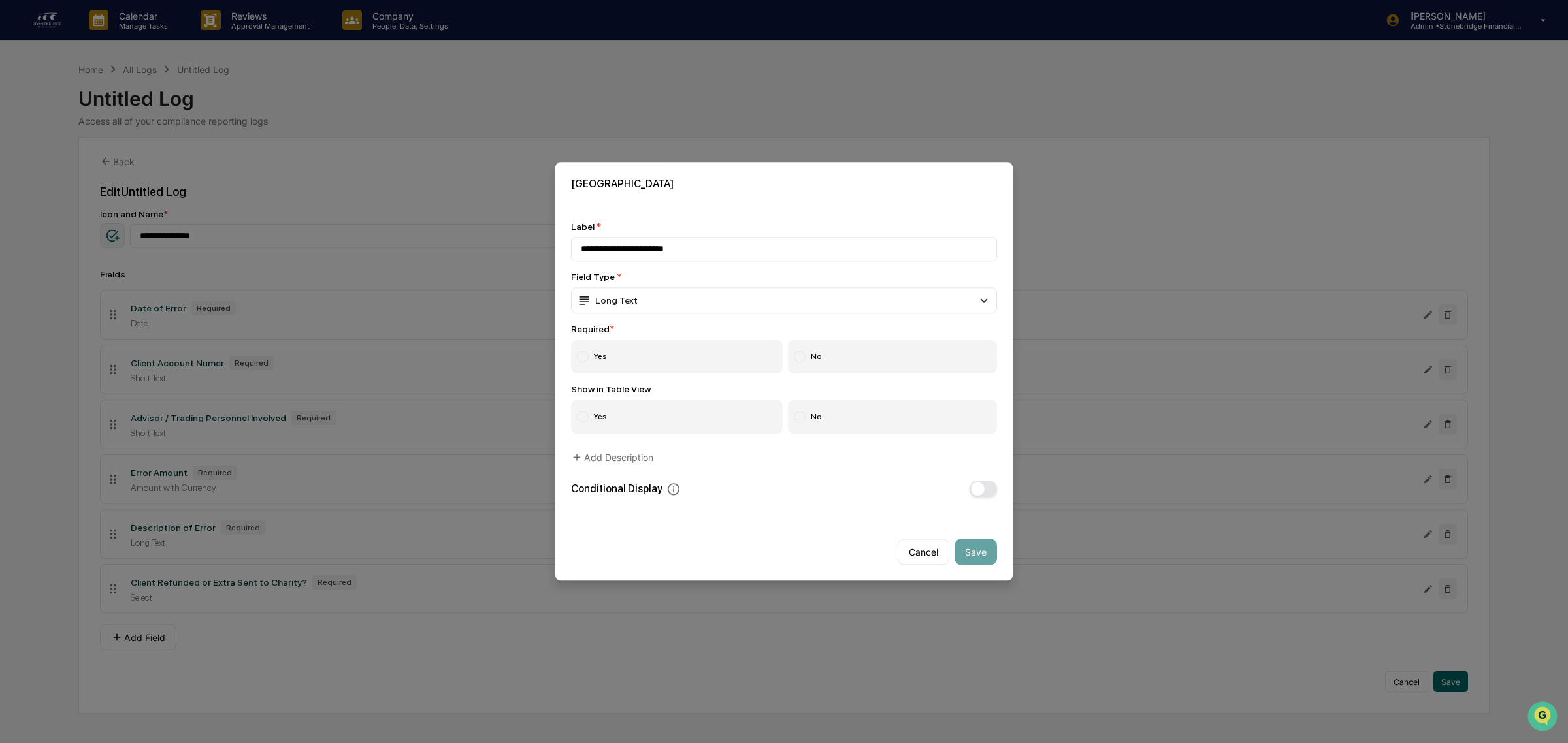
click at [645, 367] on label "Yes" at bounding box center [677, 358] width 211 height 34
click at [972, 556] on button "Save" at bounding box center [975, 552] width 42 height 26
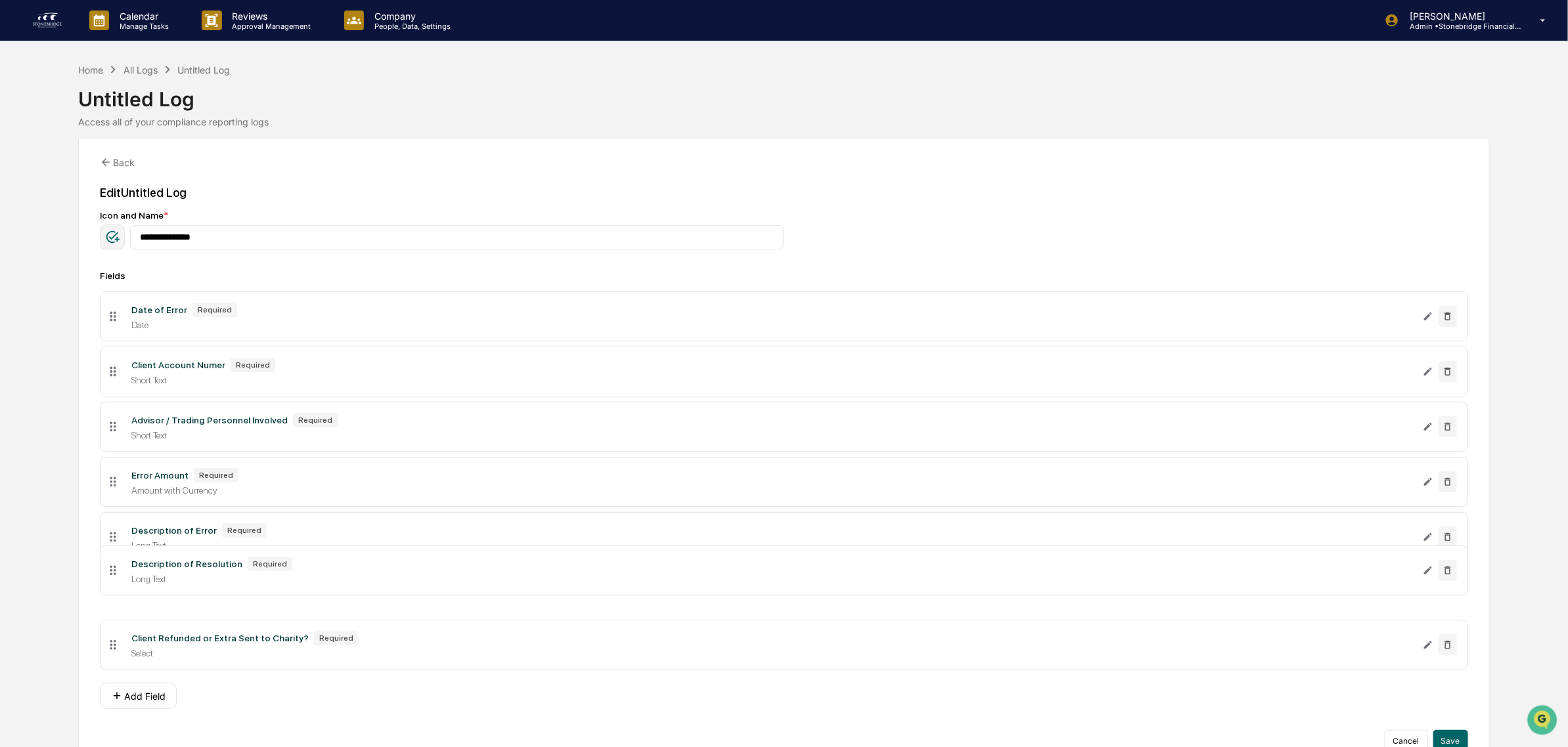
drag, startPoint x: 113, startPoint y: 660, endPoint x: 117, endPoint y: 582, distance: 78.1
click at [117, 578] on icon at bounding box center [113, 570] width 14 height 14
click at [1424, 652] on icon "Edit Client Refunded or Extra Sent to Charity? field" at bounding box center [1428, 647] width 11 height 11
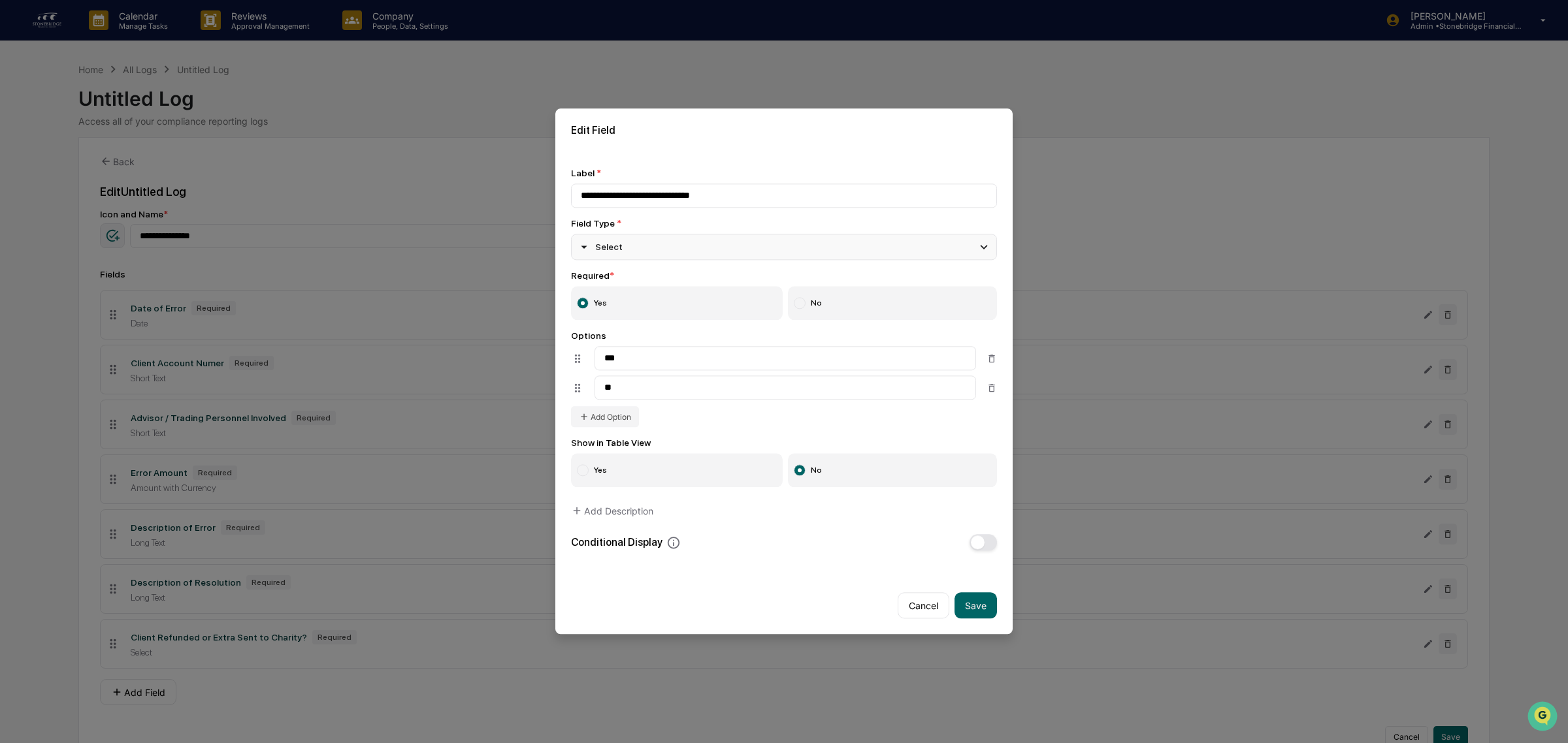
type input "**********"
click at [624, 247] on div "Select" at bounding box center [784, 247] width 426 height 26
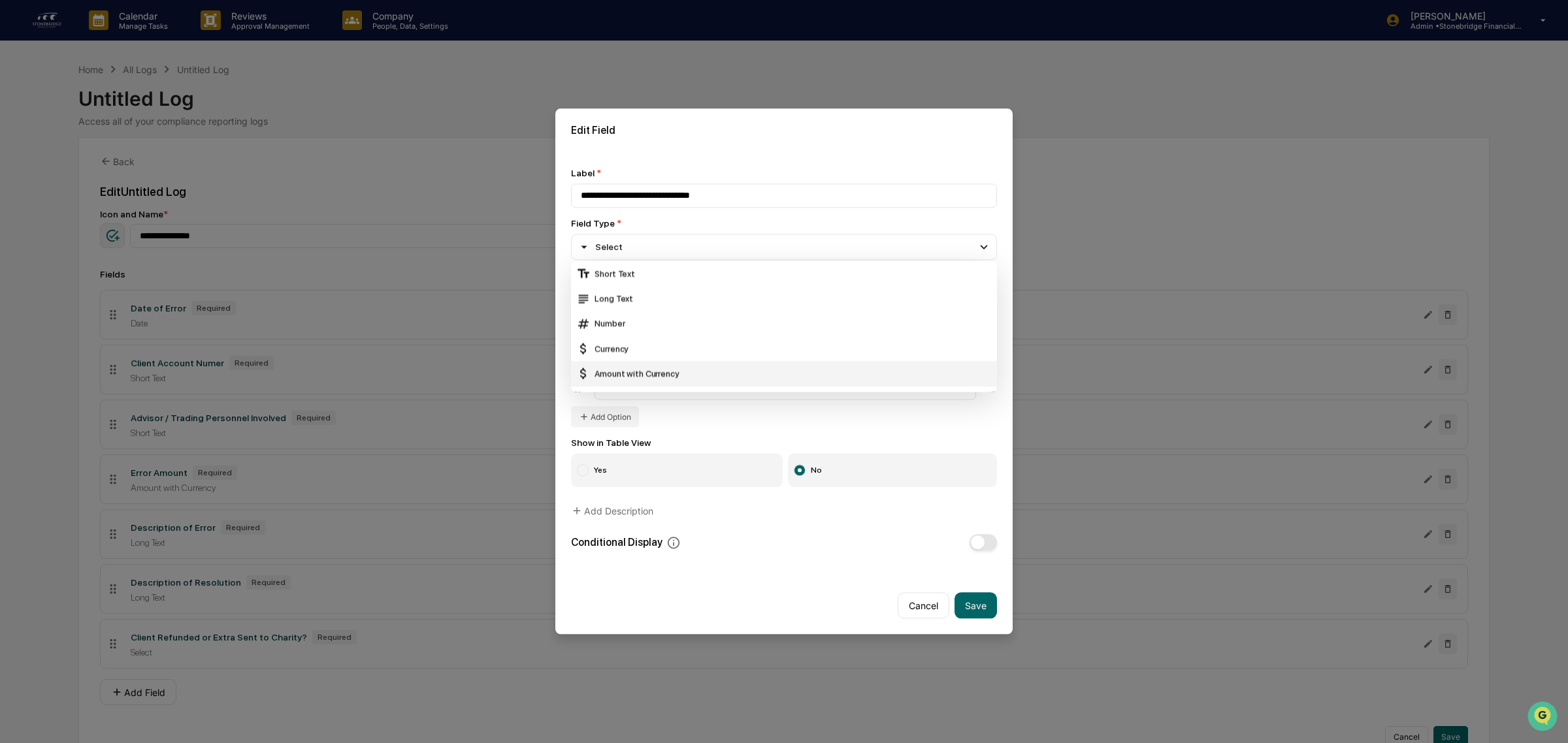
click at [655, 367] on div "Amount with Currency" at bounding box center [784, 374] width 416 height 14
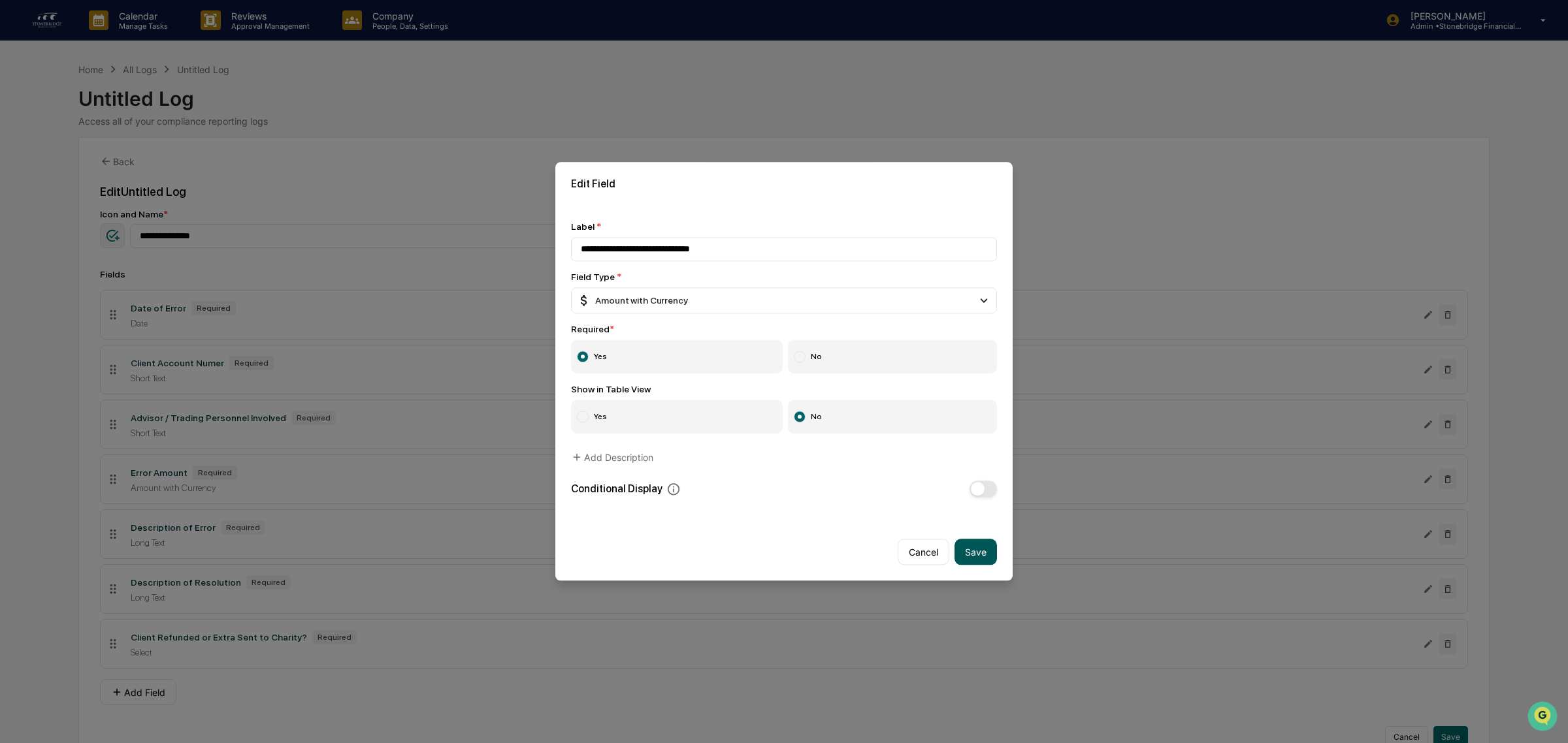
drag, startPoint x: 982, startPoint y: 556, endPoint x: 758, endPoint y: 692, distance: 262.1
click at [980, 556] on button "Save" at bounding box center [975, 552] width 42 height 26
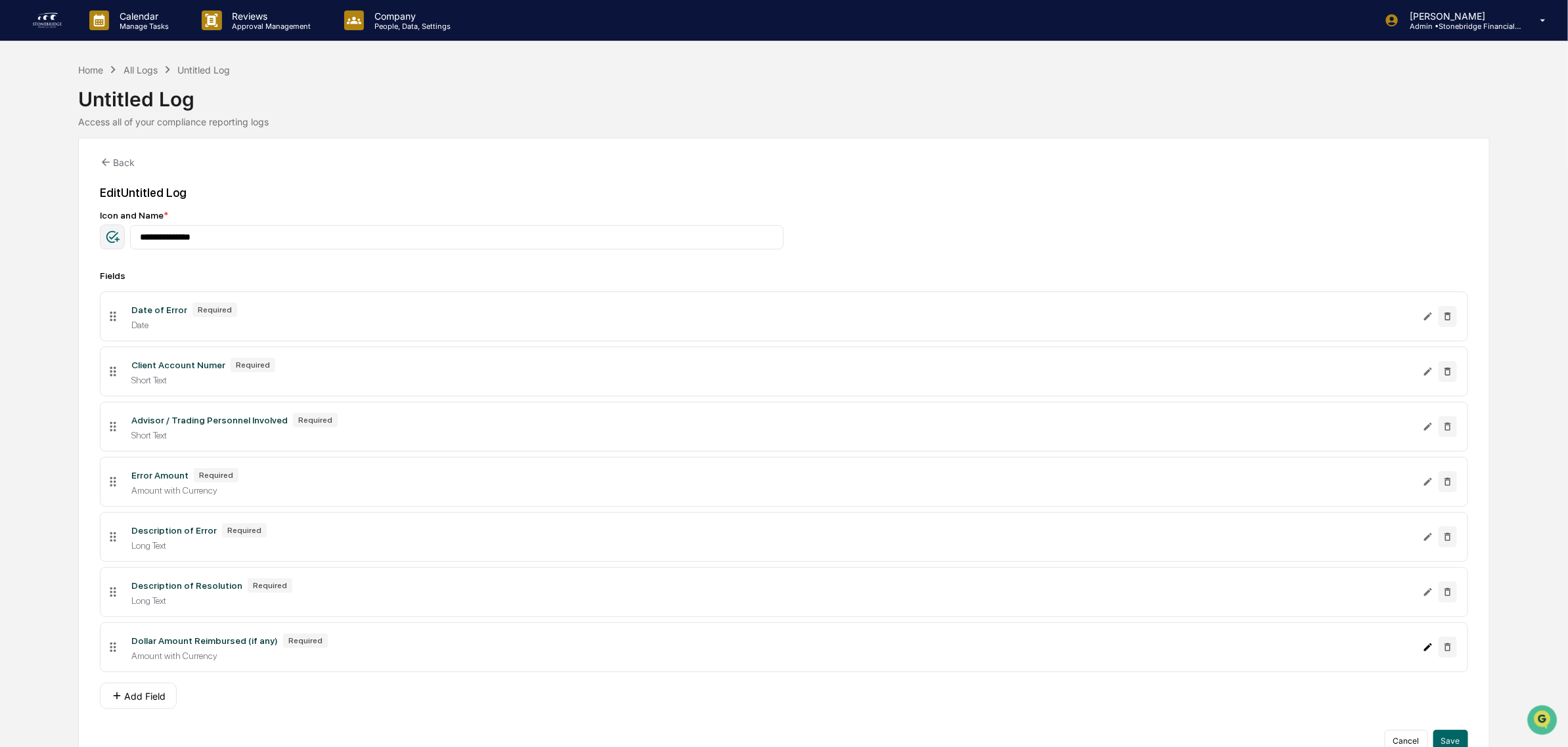
click at [1424, 652] on icon "Edit Dollar Amount Reimbursed (if any) field" at bounding box center [1428, 647] width 11 height 11
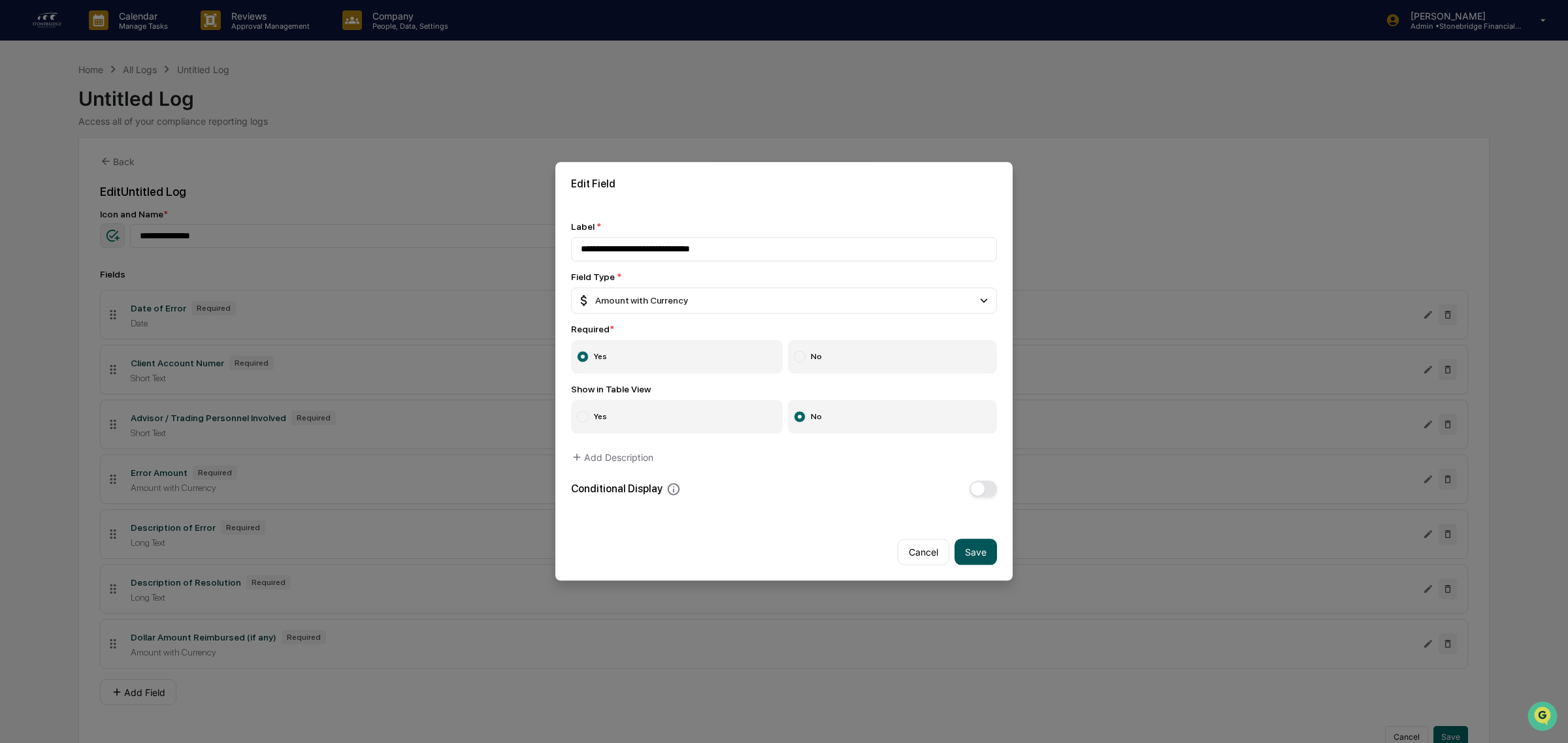
click at [964, 560] on button "Save" at bounding box center [975, 552] width 42 height 26
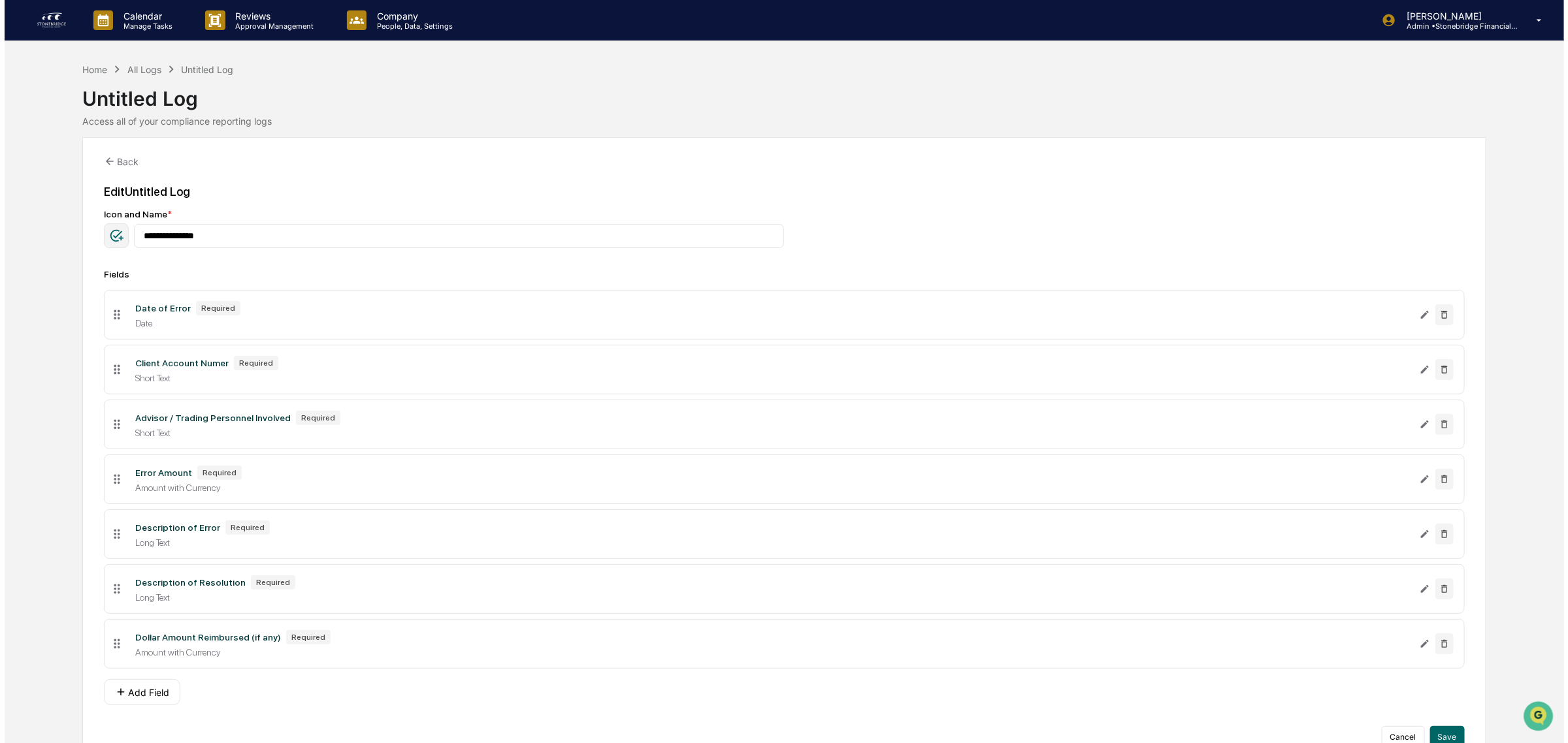
scroll to position [36, 0]
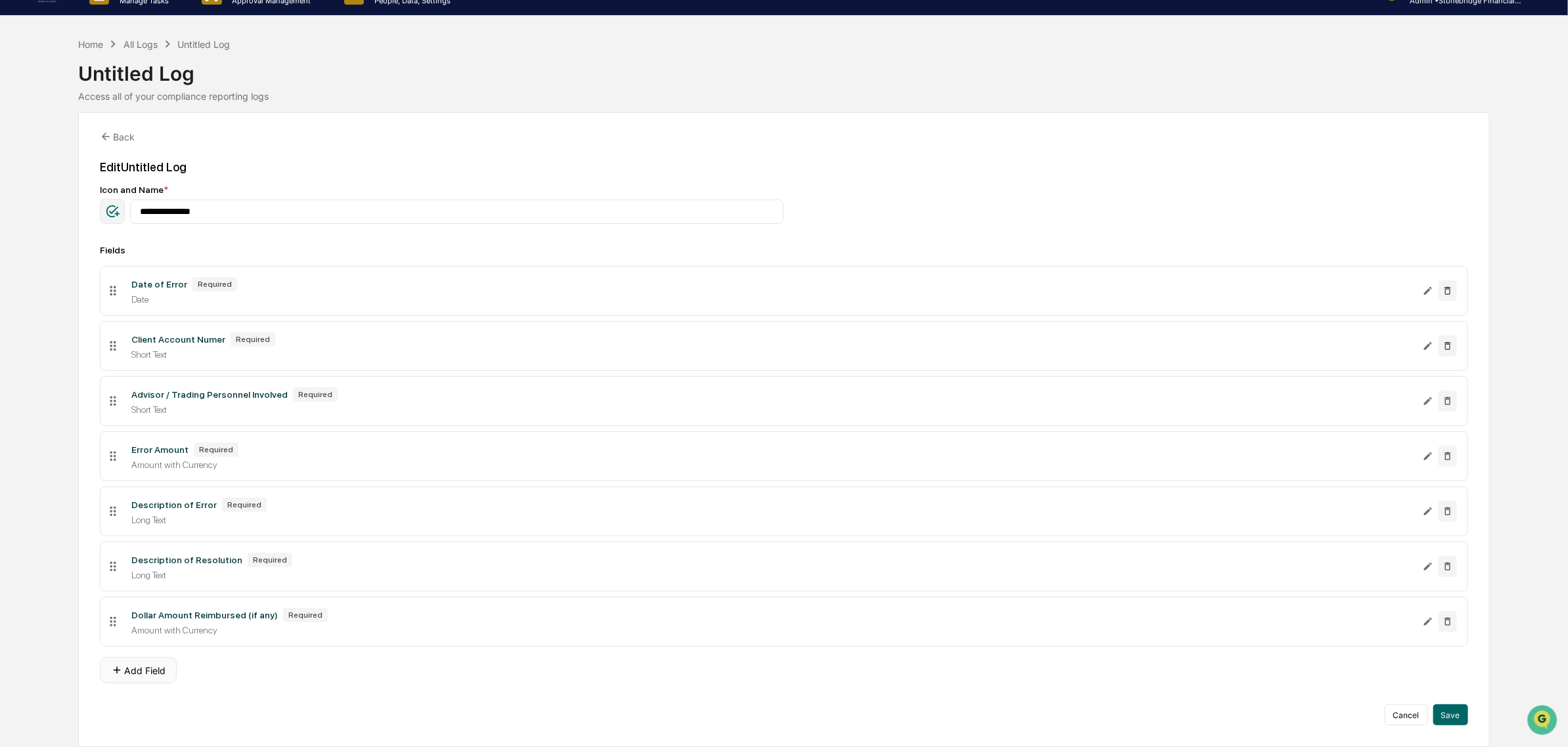
click at [164, 677] on button "Add Field" at bounding box center [138, 670] width 77 height 27
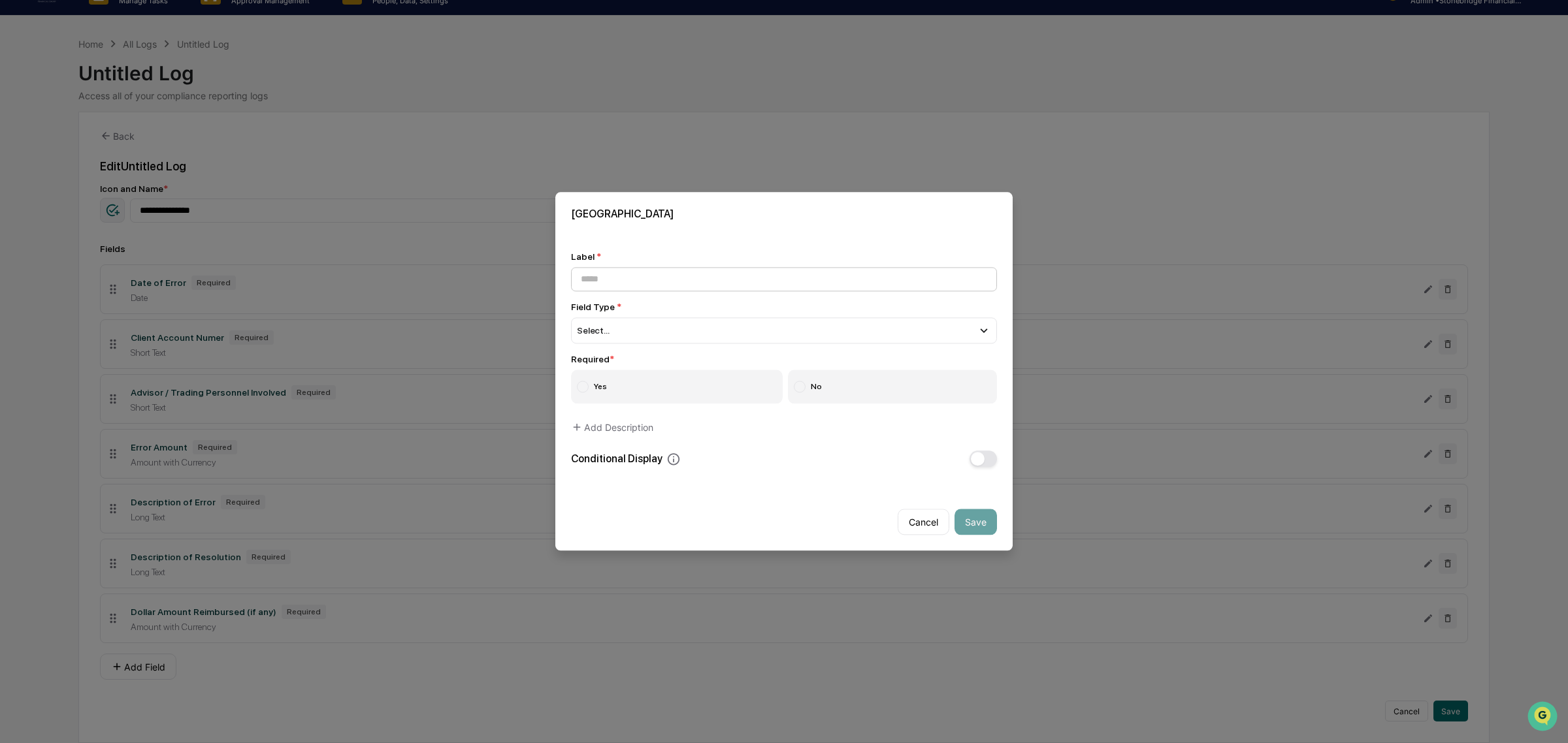
click at [619, 284] on input at bounding box center [784, 279] width 426 height 24
type input "**********"
click at [634, 318] on div "Select..." at bounding box center [784, 330] width 426 height 26
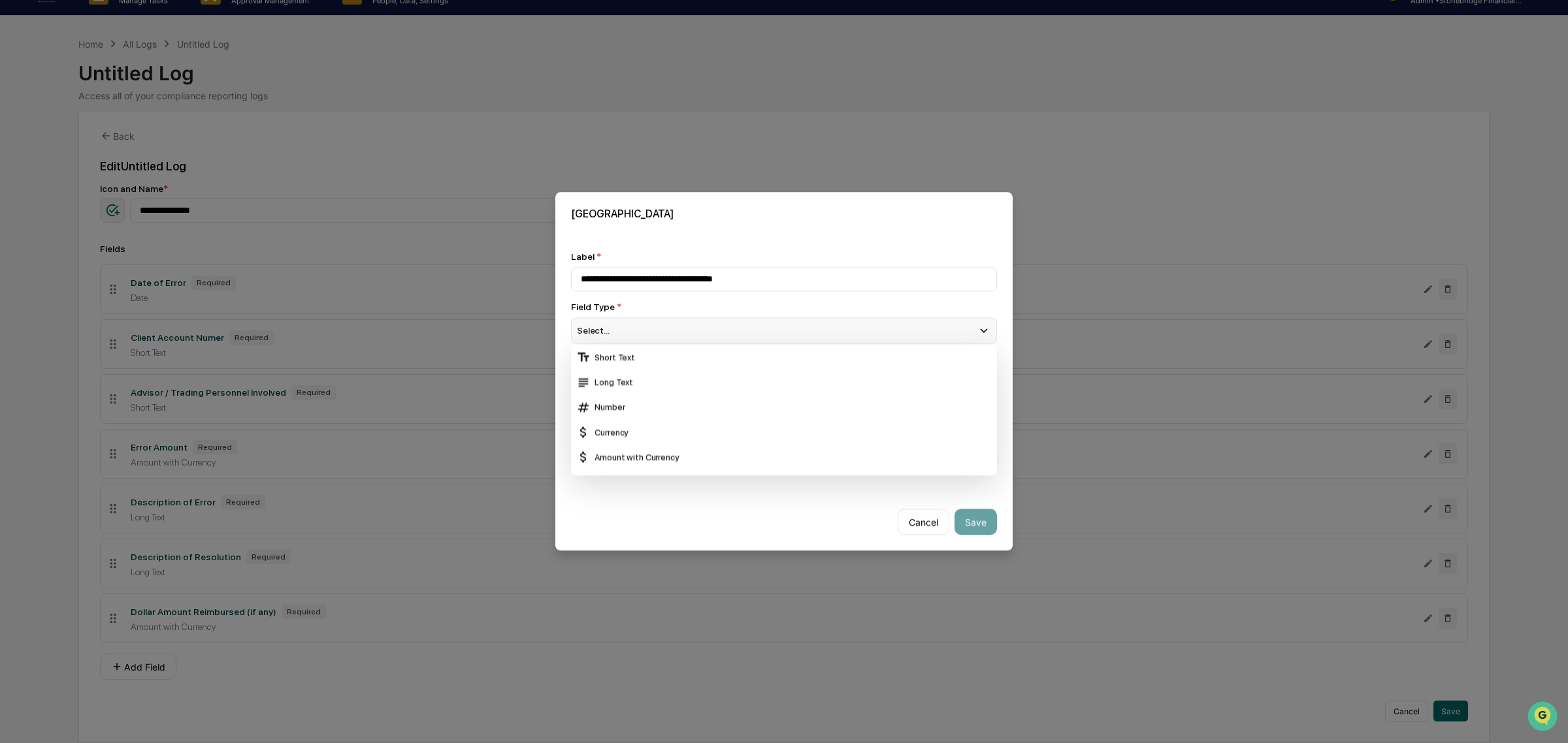
click at [633, 333] on div "Select..." at bounding box center [784, 330] width 426 height 26
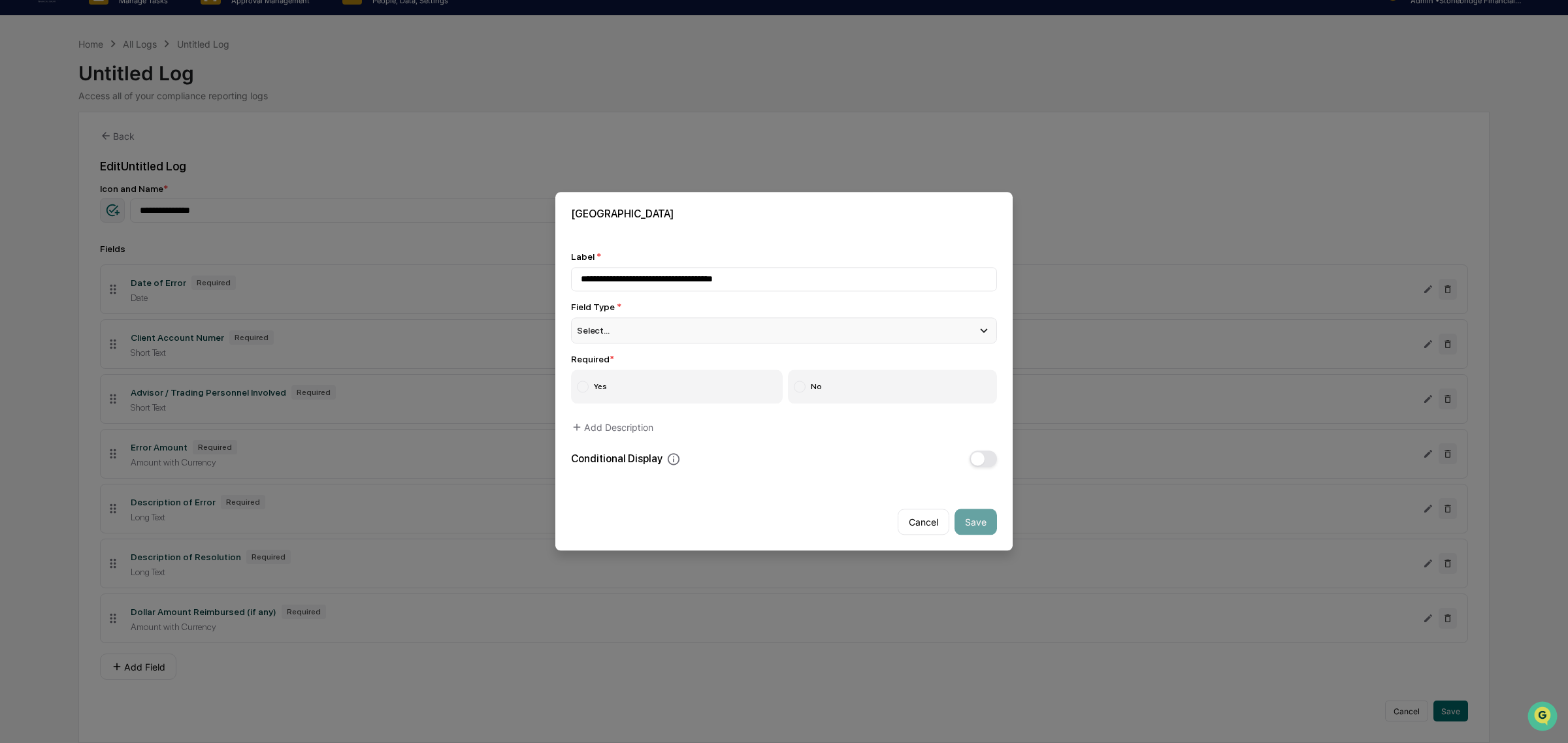
click at [633, 333] on div "Select..." at bounding box center [784, 330] width 426 height 26
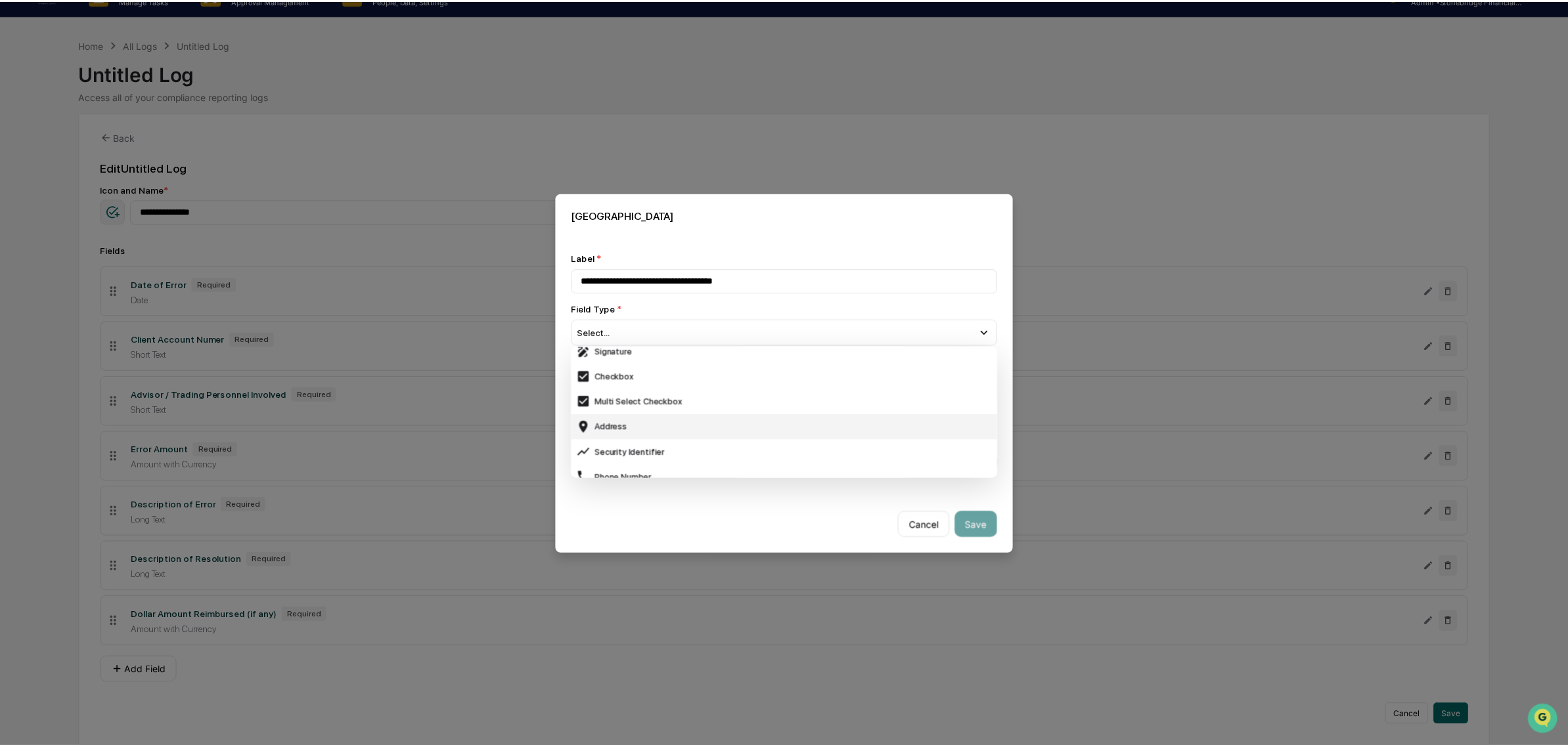
scroll to position [246, 0]
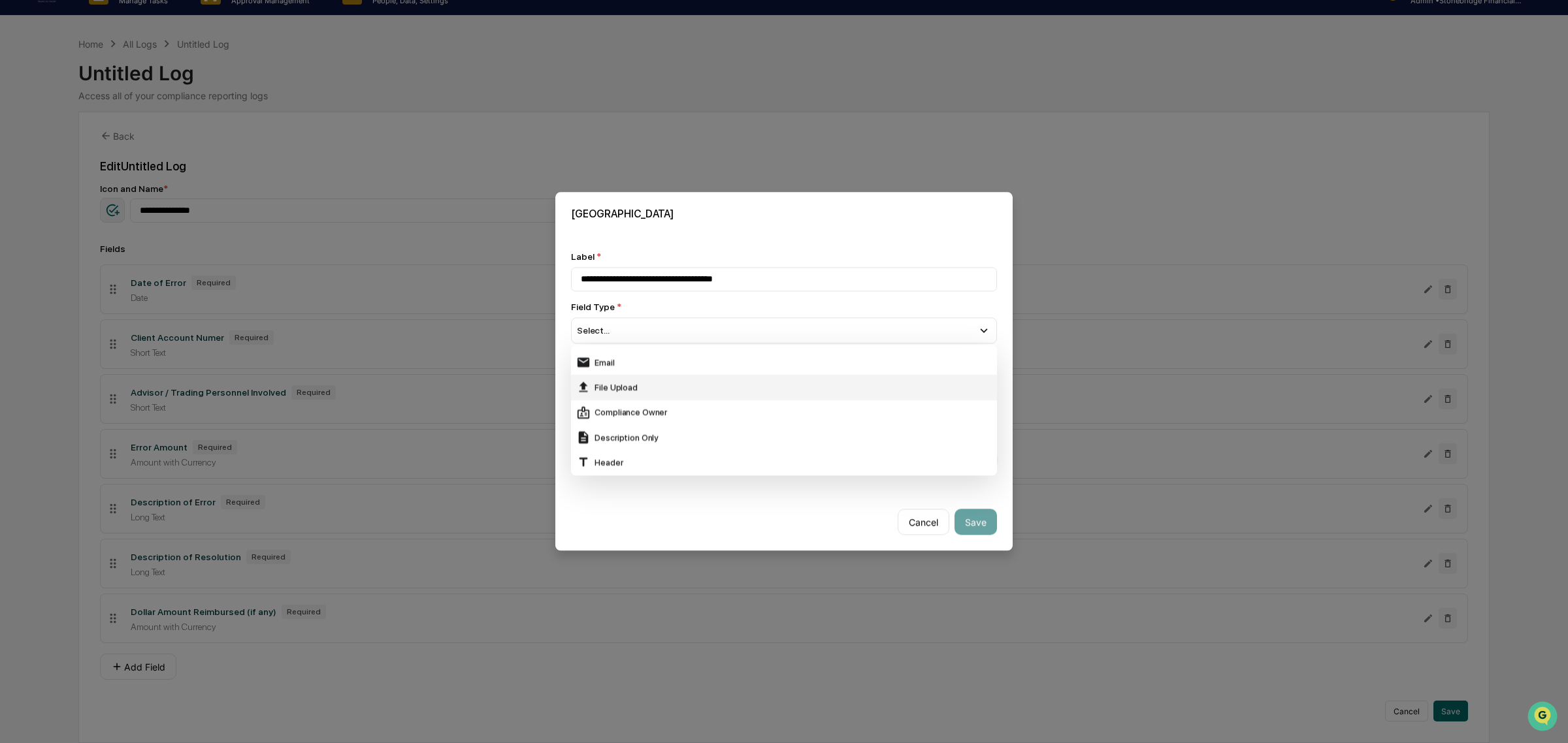
click at [660, 378] on div "File Upload" at bounding box center [784, 388] width 426 height 25
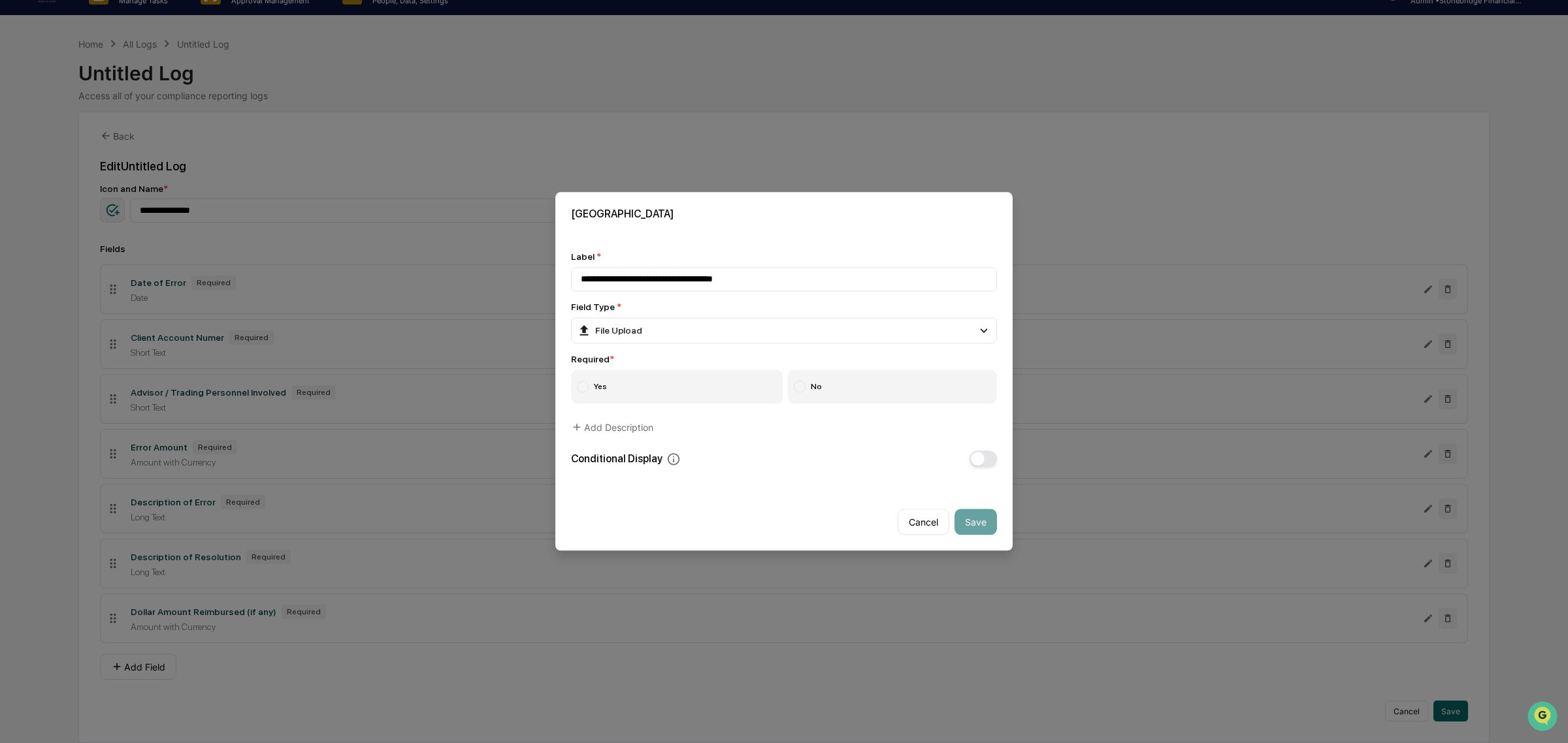
click at [858, 373] on label "No" at bounding box center [893, 388] width 210 height 34
click at [974, 527] on button "Save" at bounding box center [975, 522] width 42 height 26
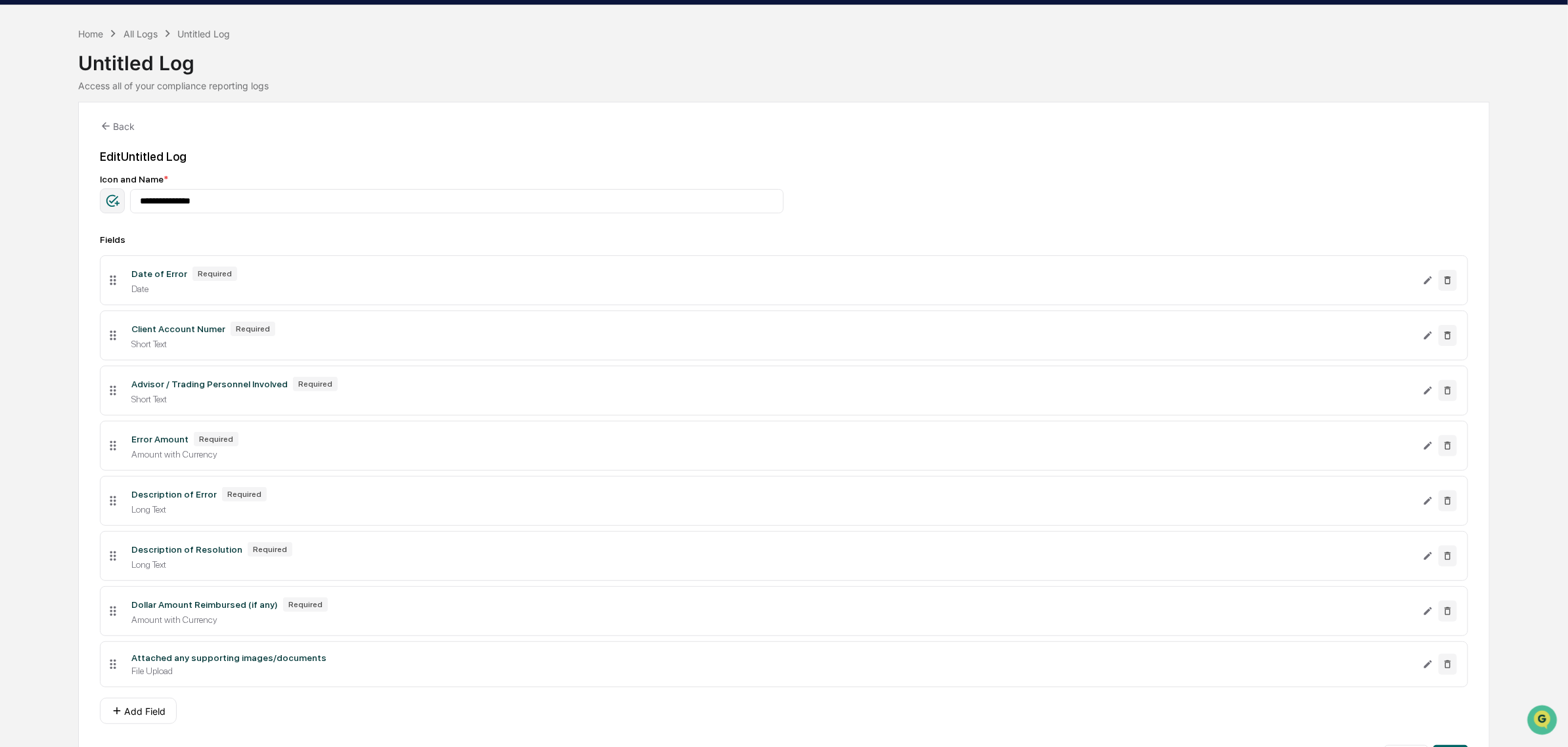
click at [131, 692] on ul "Date of Error Required Date Client Account Numer Required Short Text Advisor / …" at bounding box center [783, 471] width 1368 height 443
click at [146, 724] on button "Add Field" at bounding box center [138, 711] width 77 height 27
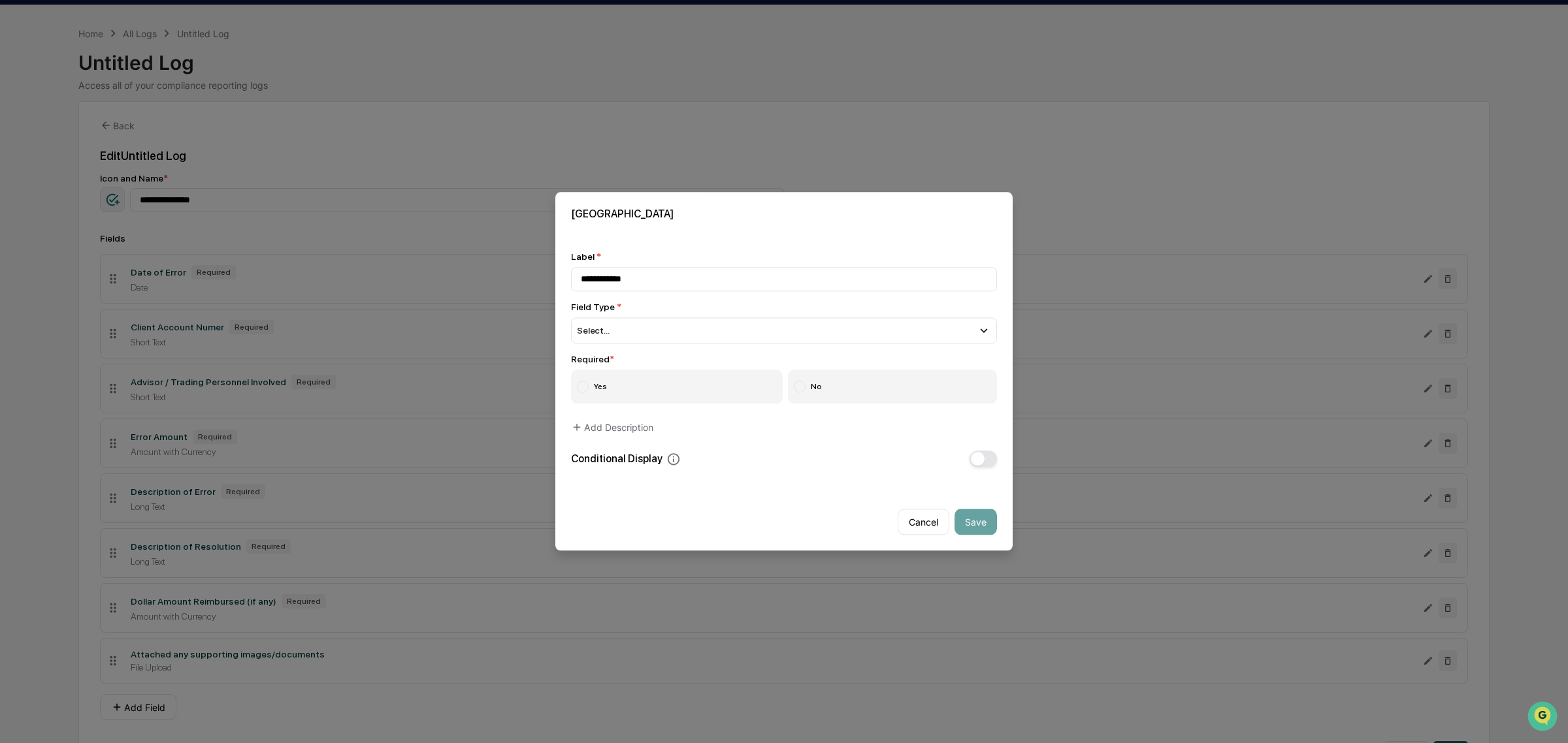
type input "**********"
click at [638, 340] on div "Select..." at bounding box center [784, 330] width 426 height 26
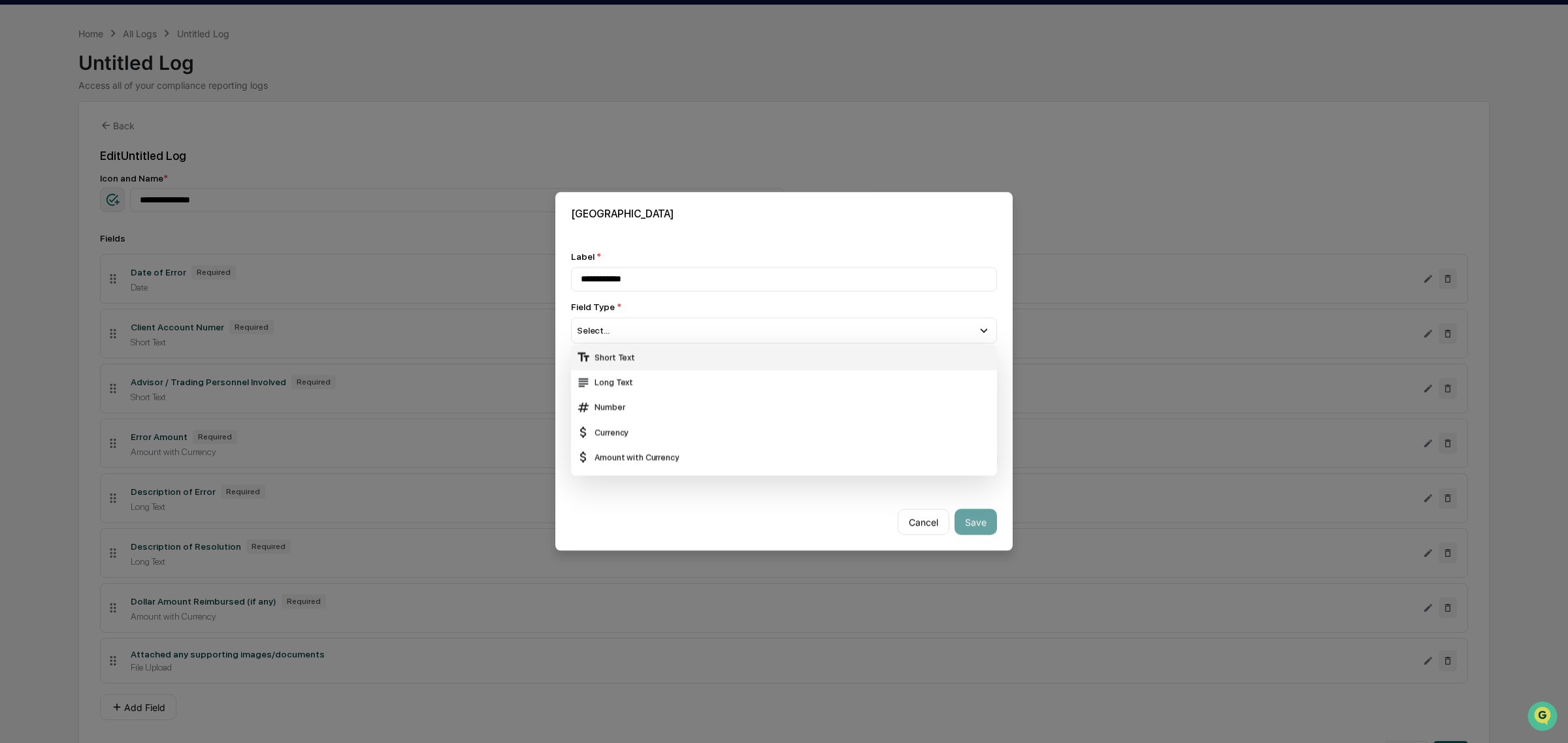
click at [650, 358] on div "Short Text" at bounding box center [784, 358] width 416 height 14
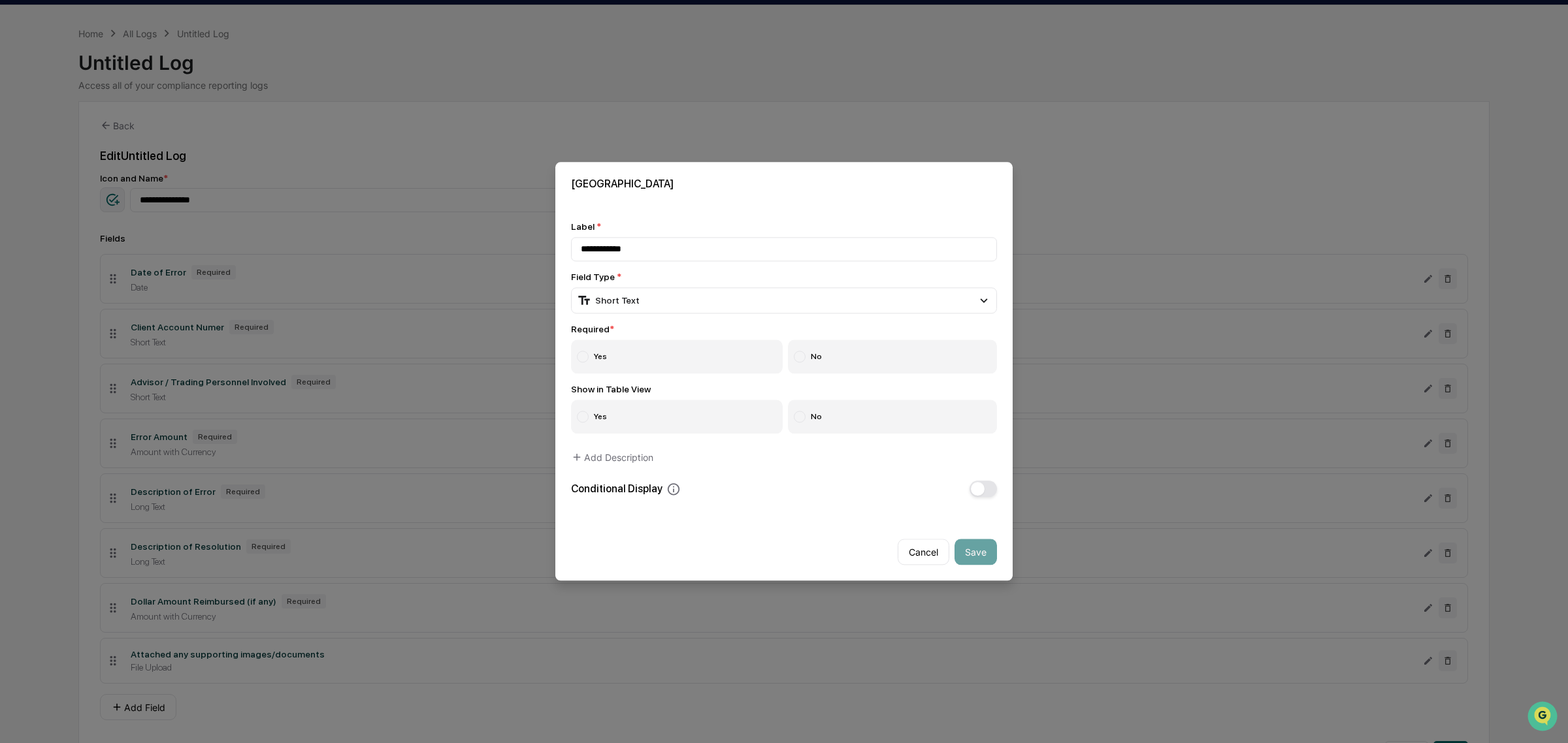
click at [703, 363] on label "Yes" at bounding box center [677, 358] width 211 height 34
click at [979, 557] on button "Save" at bounding box center [975, 552] width 42 height 26
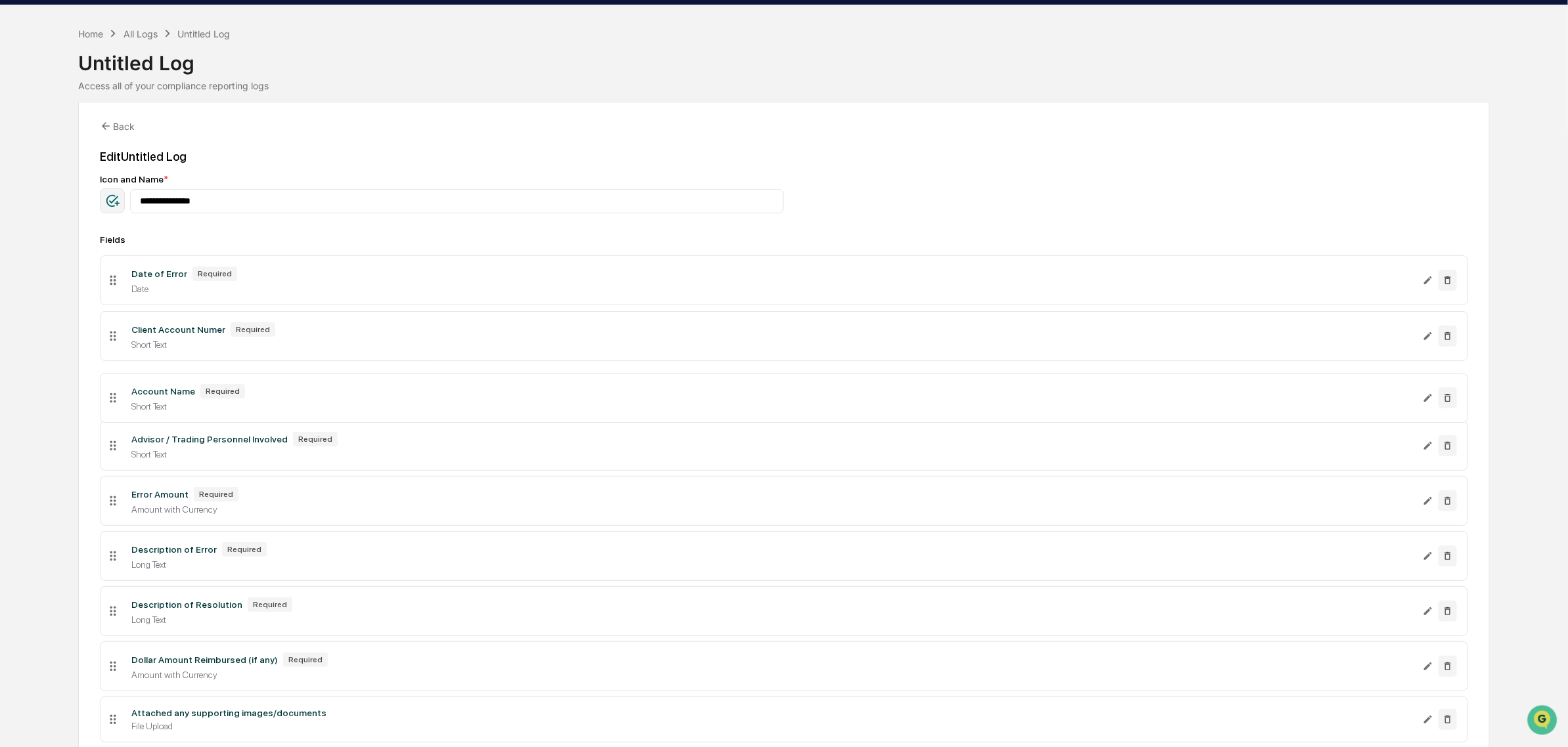
drag, startPoint x: 111, startPoint y: 733, endPoint x: 167, endPoint y: 405, distance: 332.7
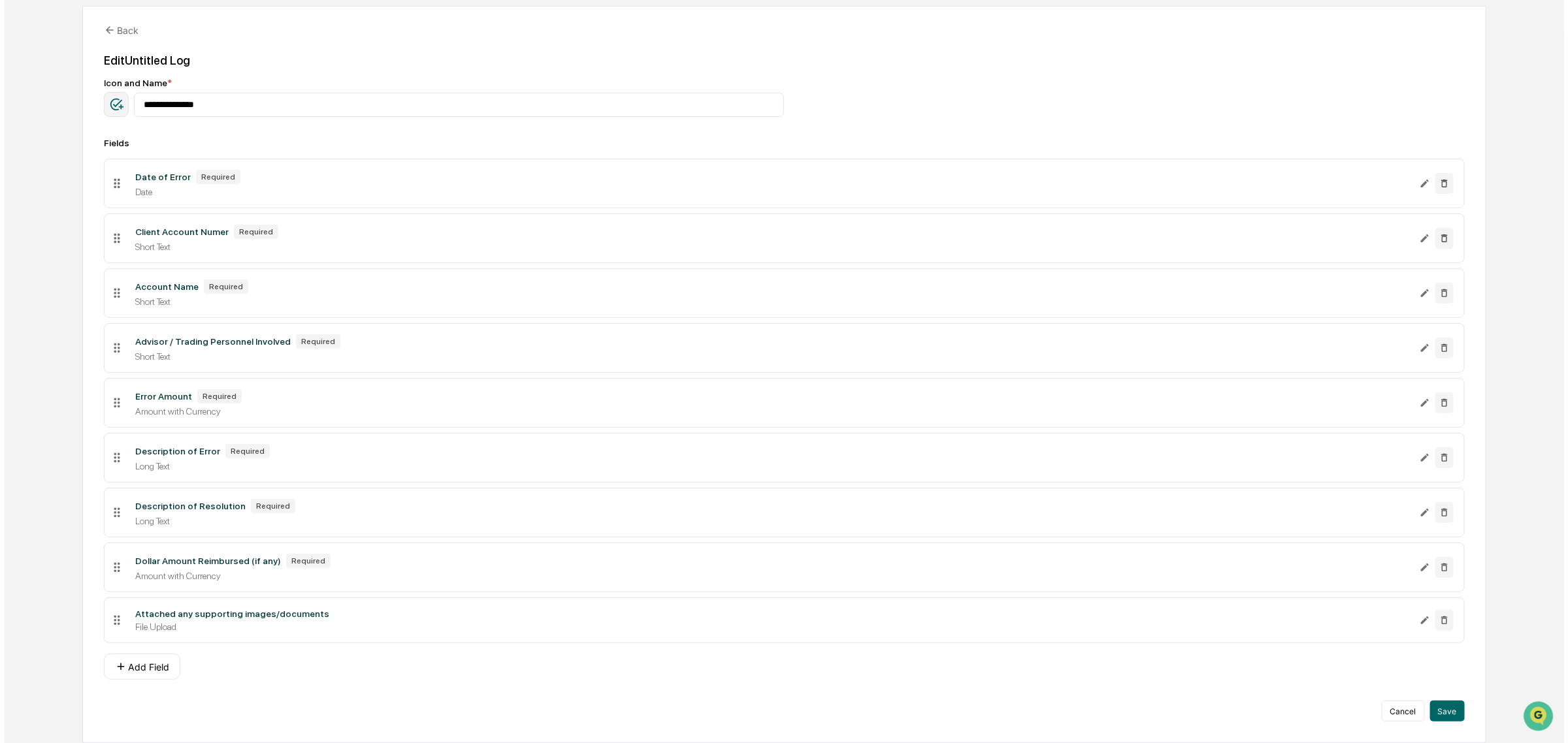
scroll to position [145, 0]
drag, startPoint x: 216, startPoint y: 560, endPoint x: 245, endPoint y: 565, distance: 29.4
click at [245, 565] on div "Dollar Amount Reimbursed (if any) Required" at bounding box center [768, 561] width 1274 height 14
drag, startPoint x: 189, startPoint y: 552, endPoint x: 158, endPoint y: 558, distance: 31.6
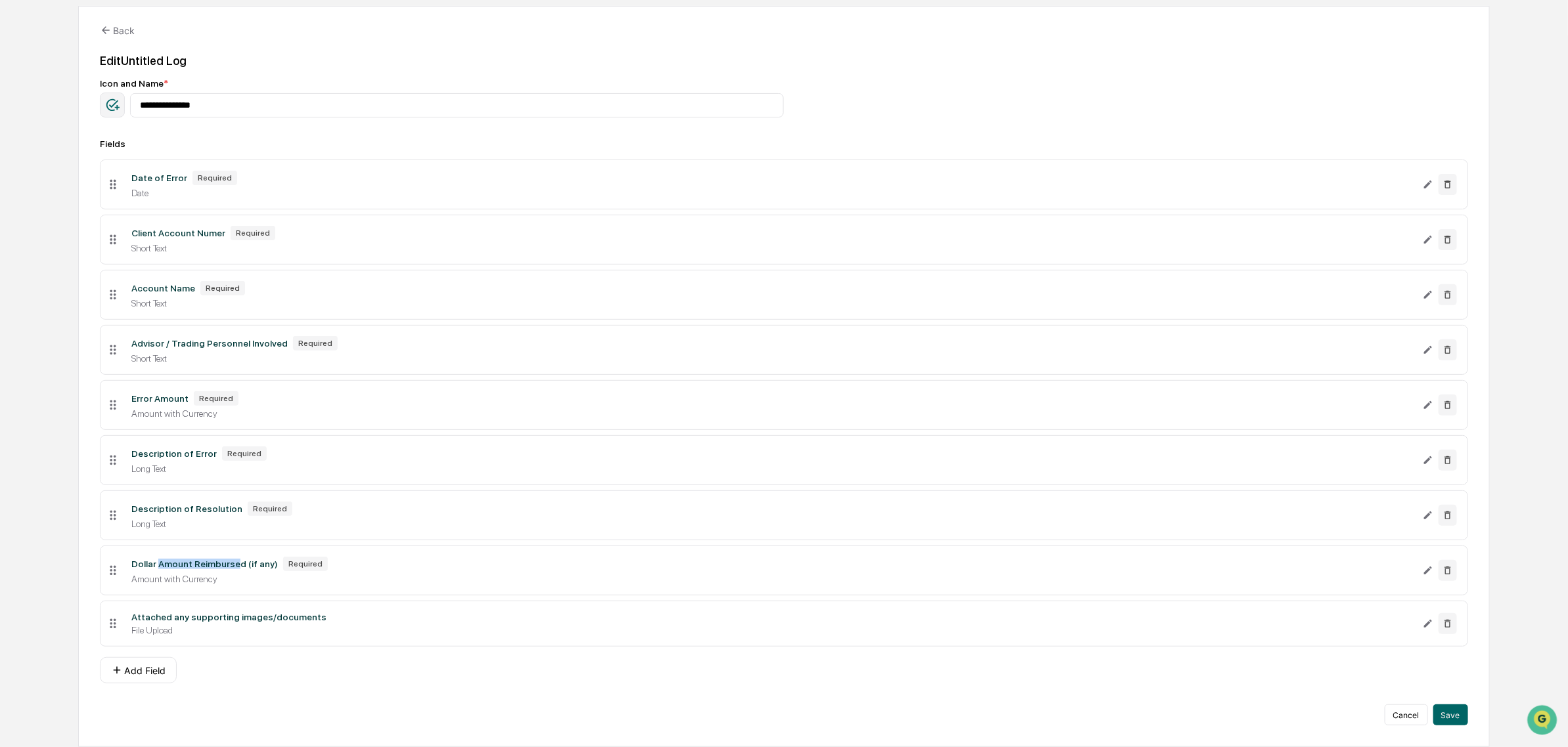
click at [159, 561] on div "Dollar Amount Reimbursed (if any)" at bounding box center [205, 564] width 146 height 11
drag, startPoint x: 140, startPoint y: 561, endPoint x: 246, endPoint y: 553, distance: 106.3
click at [246, 557] on div "Dollar Amount Reimbursed (if any) Required" at bounding box center [772, 564] width 1281 height 14
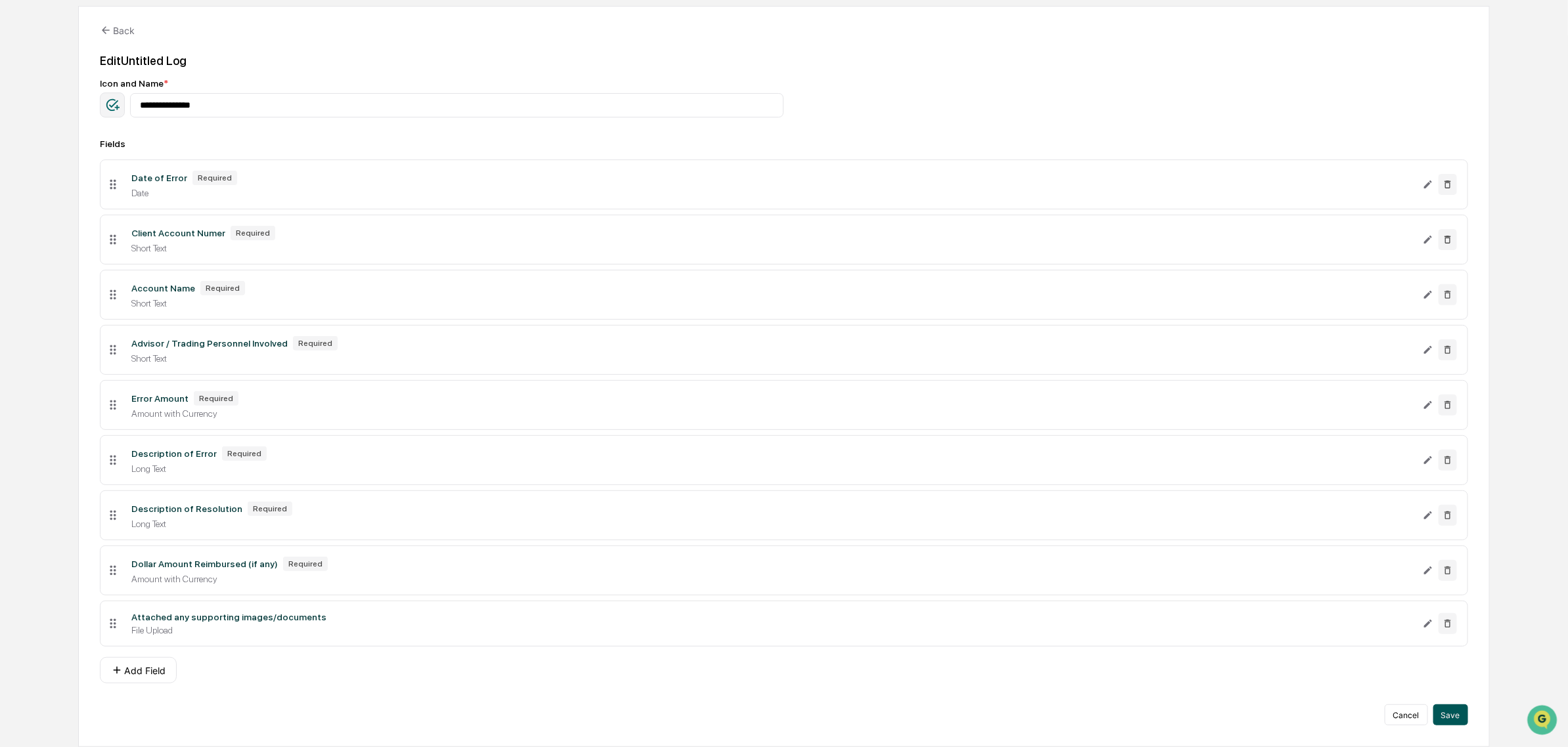
click at [1459, 714] on button "Save" at bounding box center [1450, 715] width 34 height 21
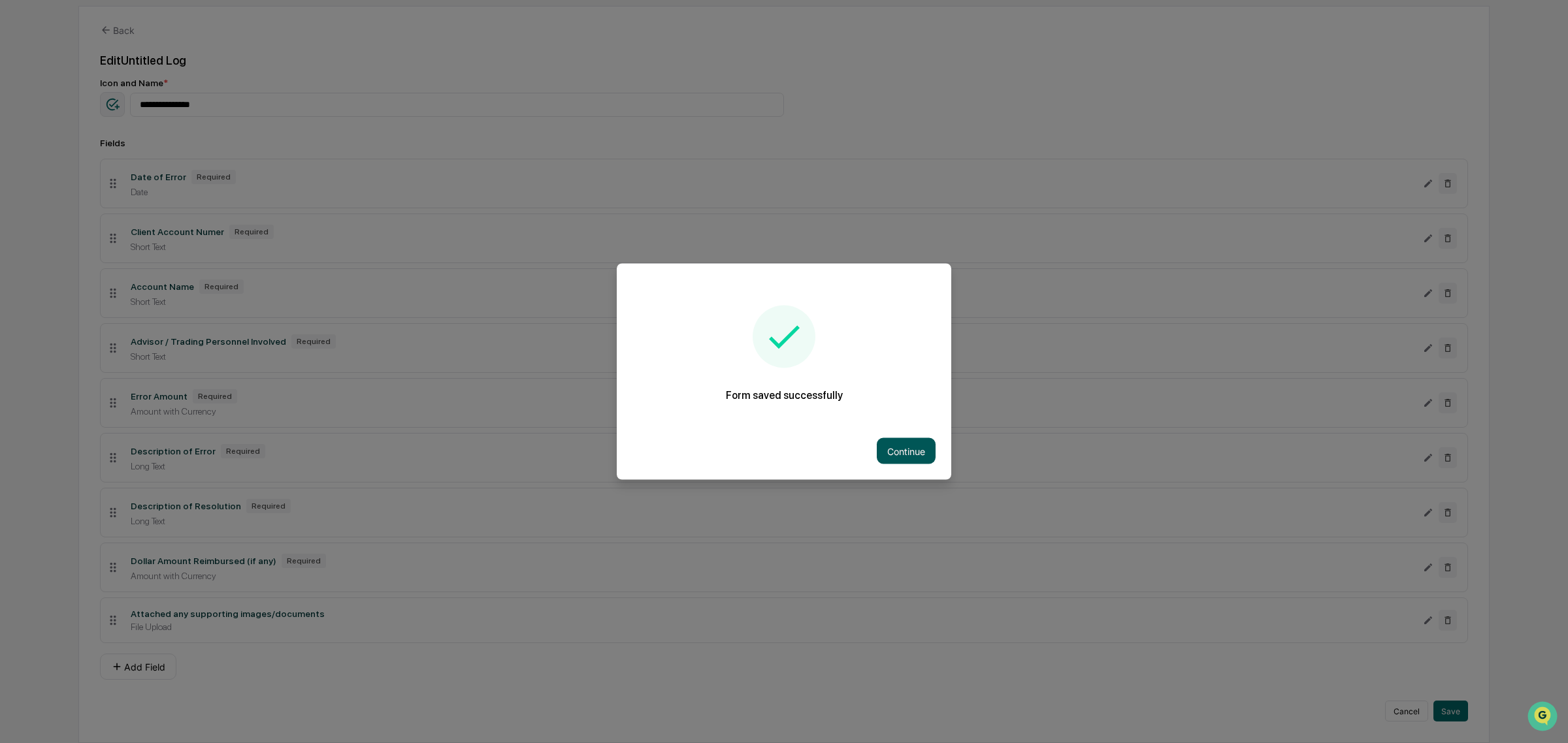
click at [892, 455] on button "Continue" at bounding box center [906, 451] width 59 height 26
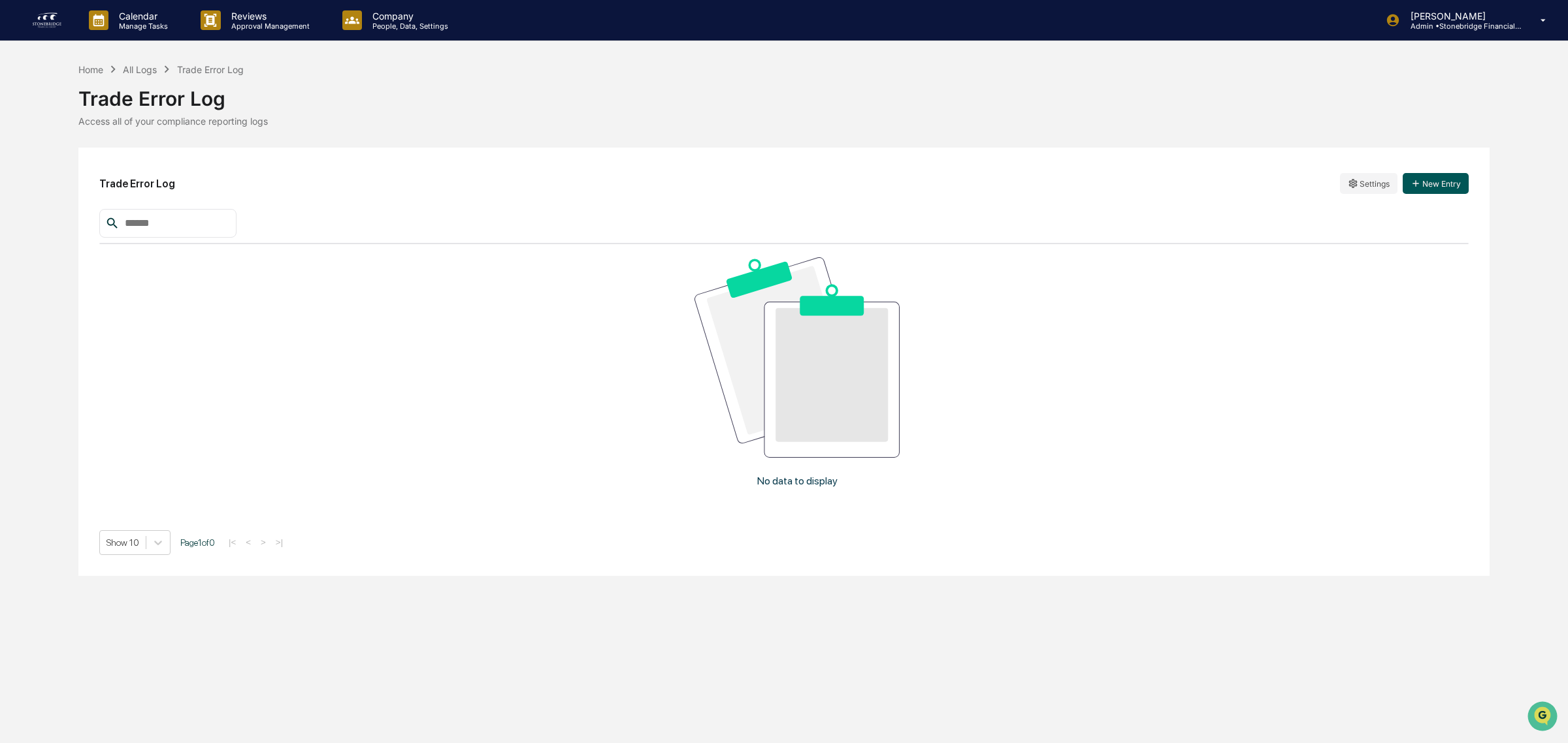
click at [1415, 184] on icon "button" at bounding box center [1415, 183] width 6 height 6
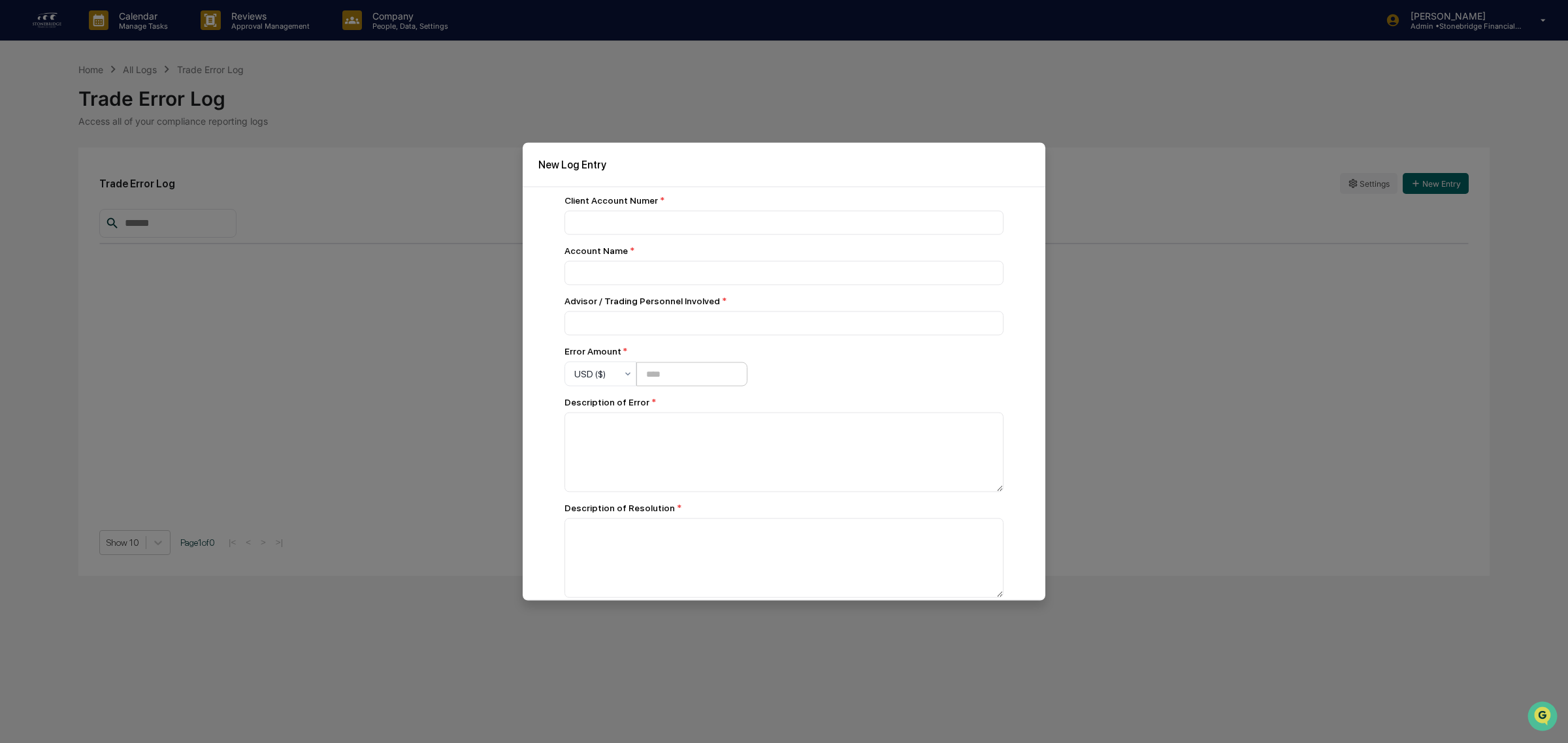
scroll to position [81, 0]
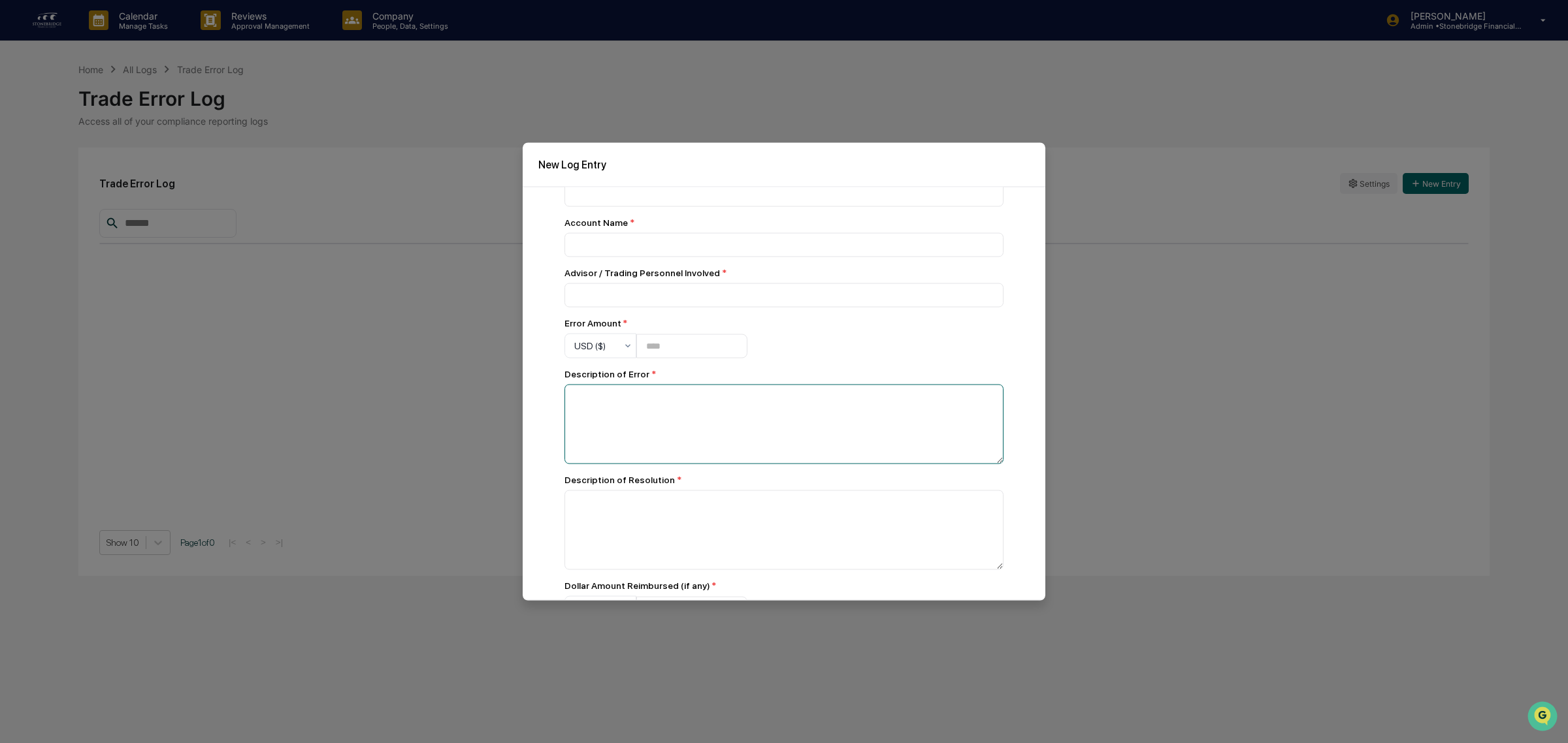
click at [697, 429] on textarea at bounding box center [784, 425] width 439 height 80
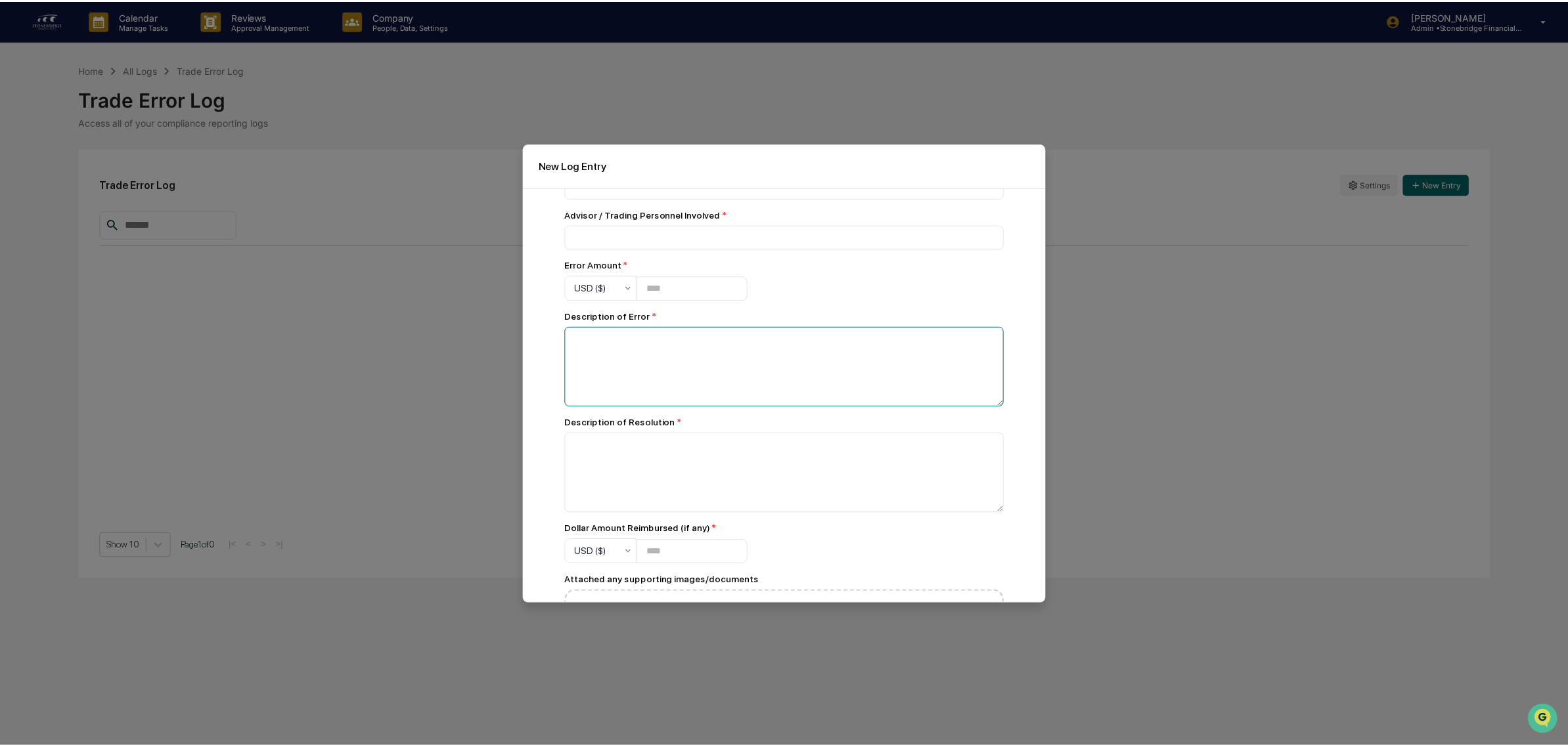
scroll to position [280, 0]
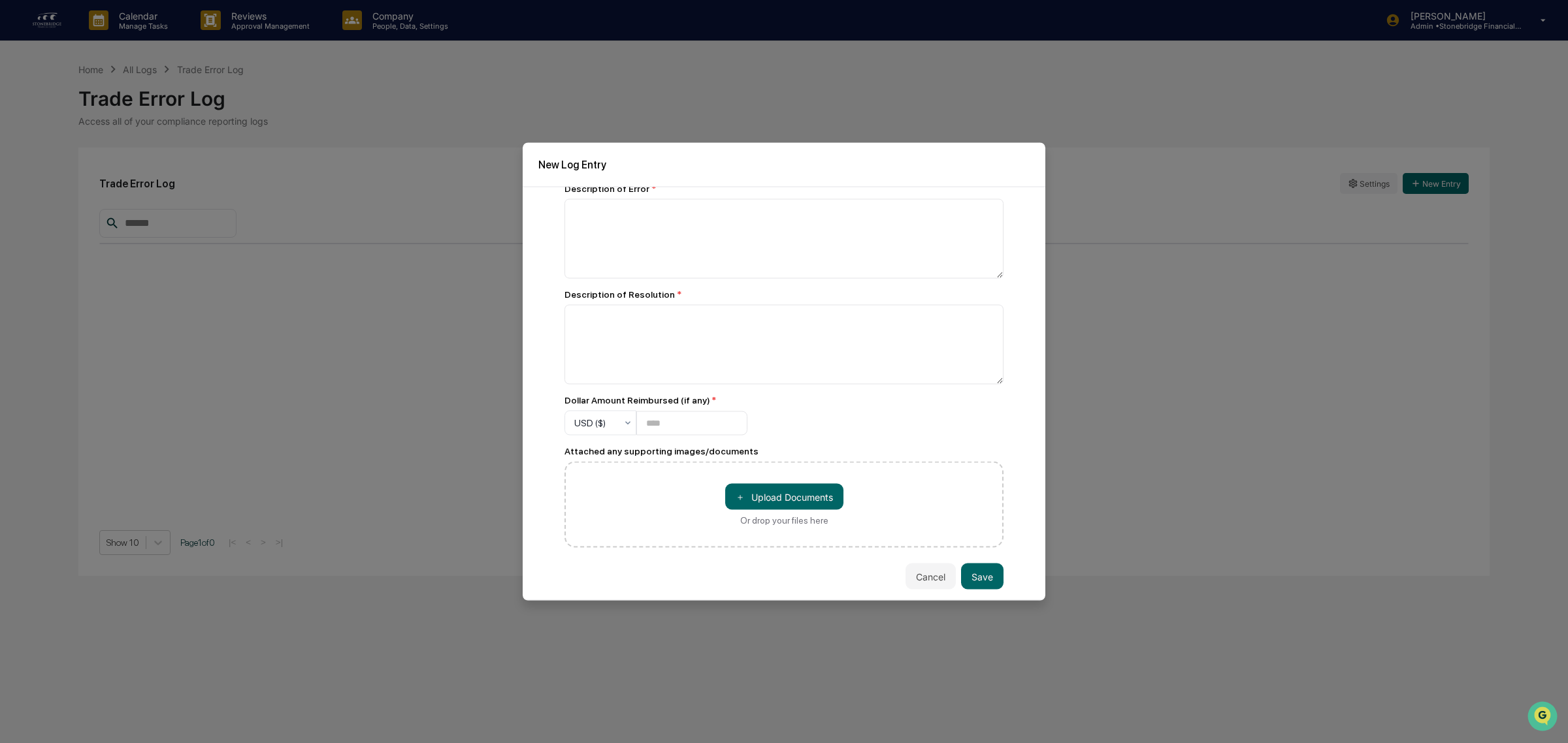
click at [895, 579] on div "Cancel Save" at bounding box center [784, 577] width 439 height 26
click at [910, 582] on button "Cancel" at bounding box center [930, 577] width 50 height 26
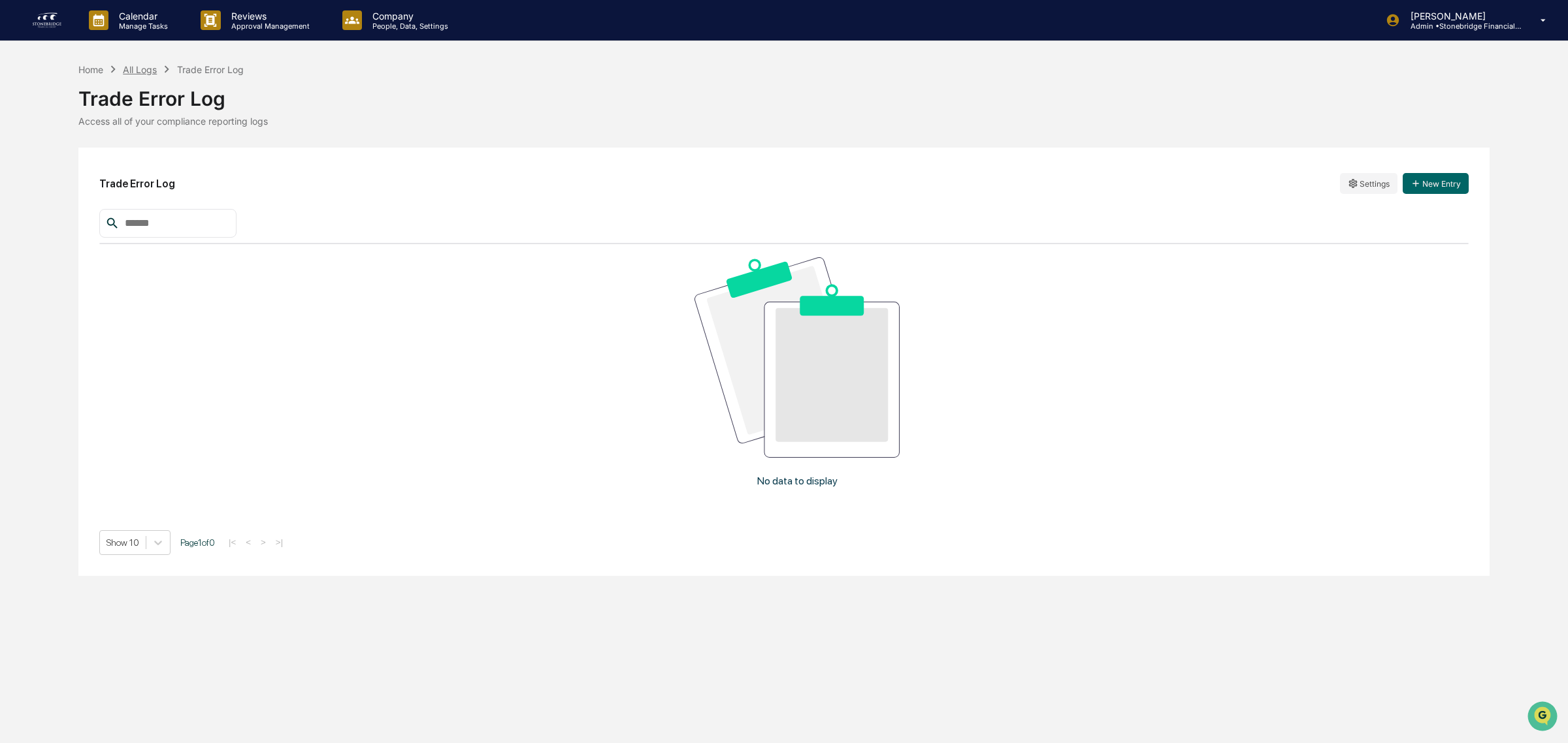
click at [139, 67] on div "All Logs" at bounding box center [140, 70] width 34 height 11
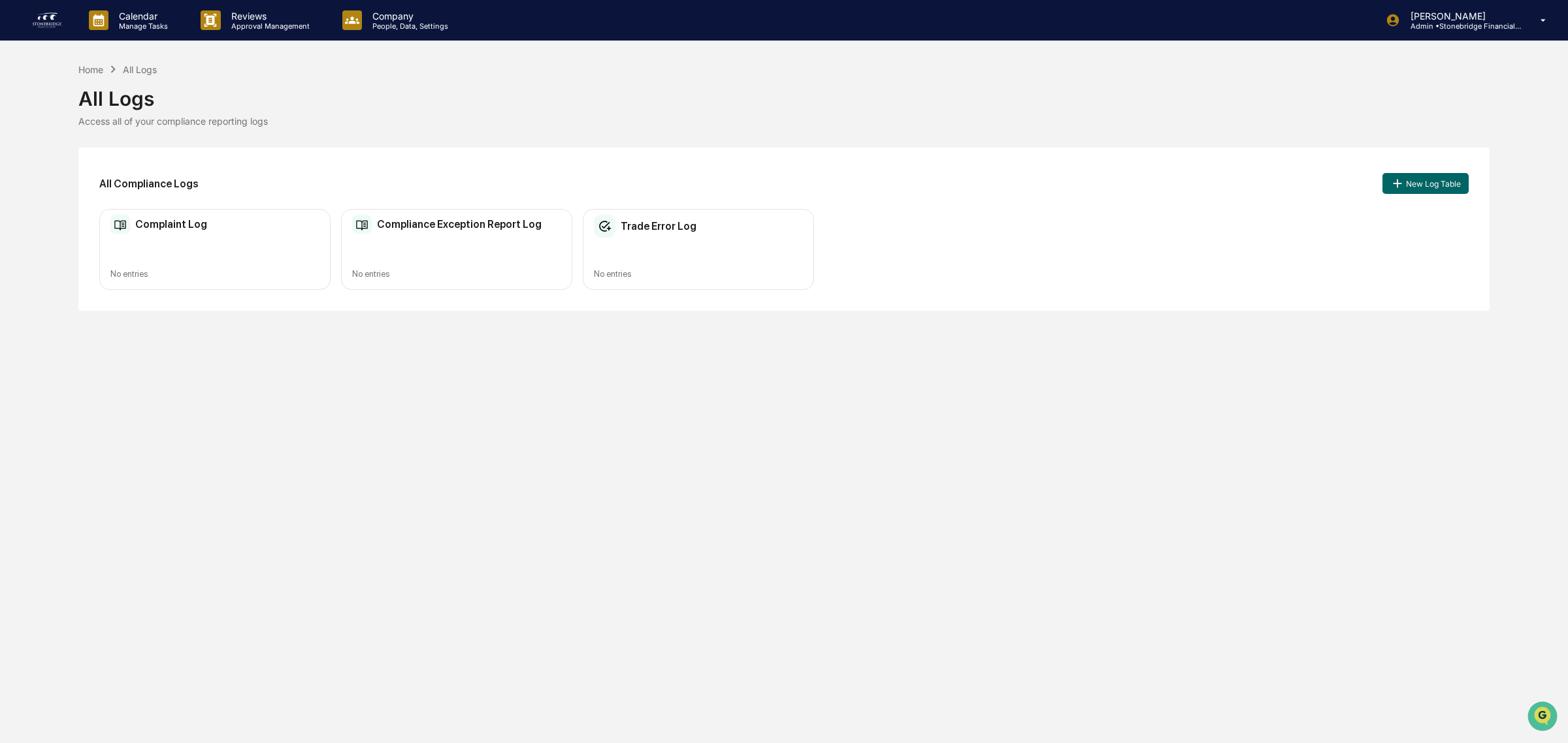
click at [941, 456] on div "Calendar Manage Tasks Reviews Approval Management Company People, Data, Setting…" at bounding box center [784, 371] width 1568 height 743
click at [115, 111] on div "All Logs Access all of your compliance reporting logs" at bounding box center [784, 101] width 1411 height 50
click at [139, 71] on div "All Logs" at bounding box center [140, 70] width 34 height 11
click at [719, 259] on div "Trade Error Log No entries" at bounding box center [698, 250] width 231 height 81
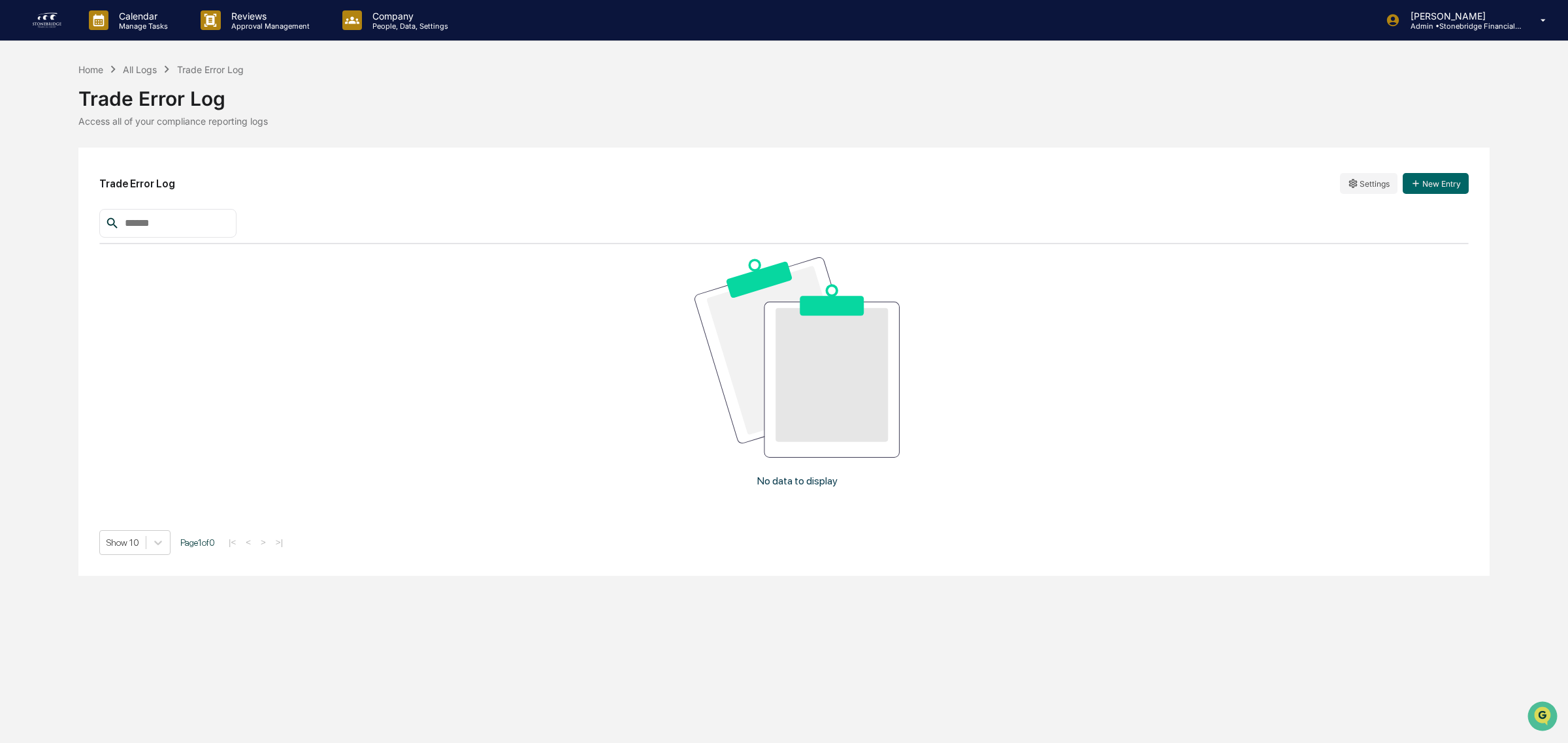
click at [1370, 185] on html "Calendar Manage Tasks Reviews Approval Management Company People, Data, Setting…" at bounding box center [784, 371] width 1568 height 743
click at [1369, 207] on div "Edit" at bounding box center [1368, 210] width 84 height 21
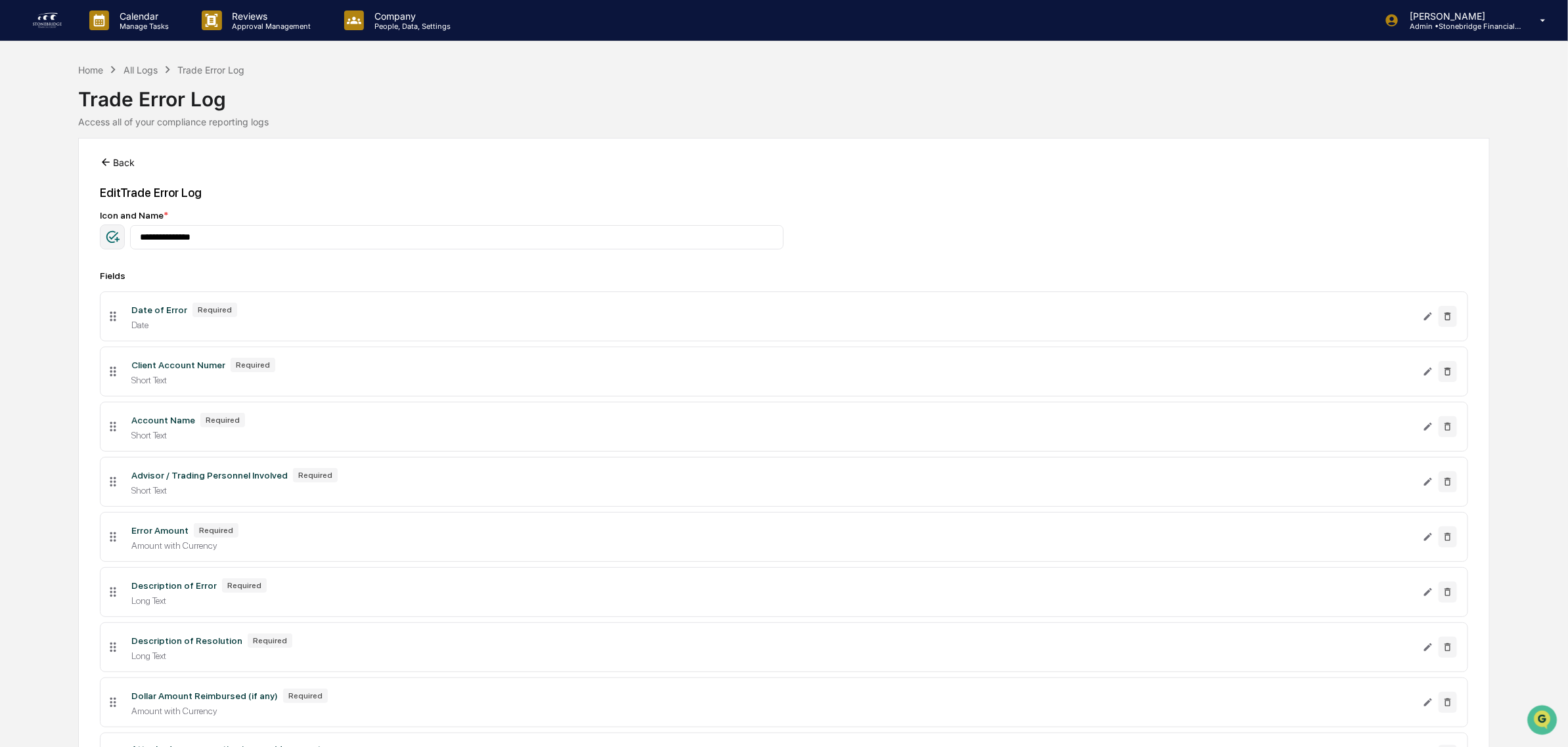
click at [120, 161] on button "Back" at bounding box center [117, 162] width 34 height 27
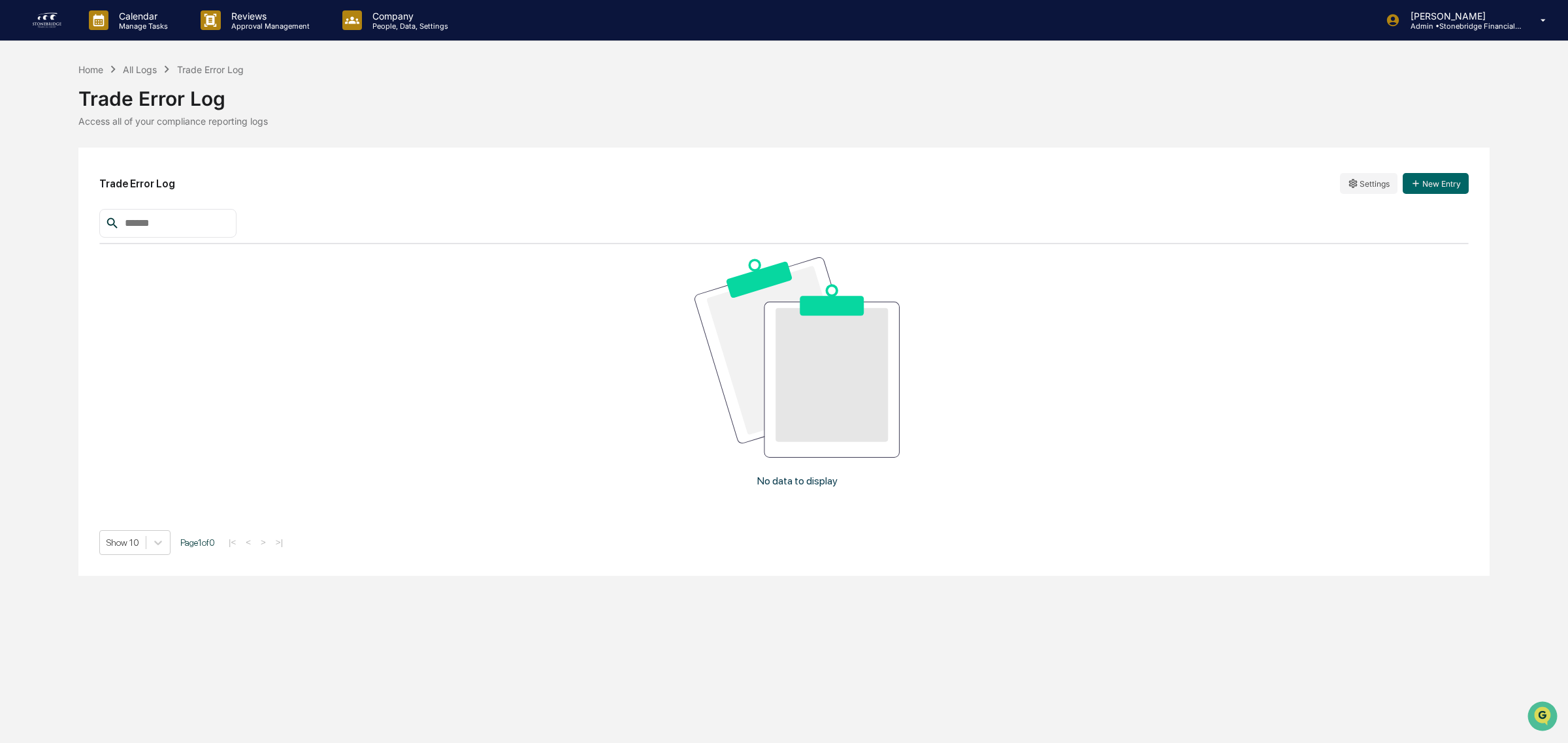
click at [134, 62] on div "Home All Logs Trade Error Log" at bounding box center [161, 69] width 165 height 14
click at [142, 67] on div "All Logs" at bounding box center [140, 70] width 34 height 11
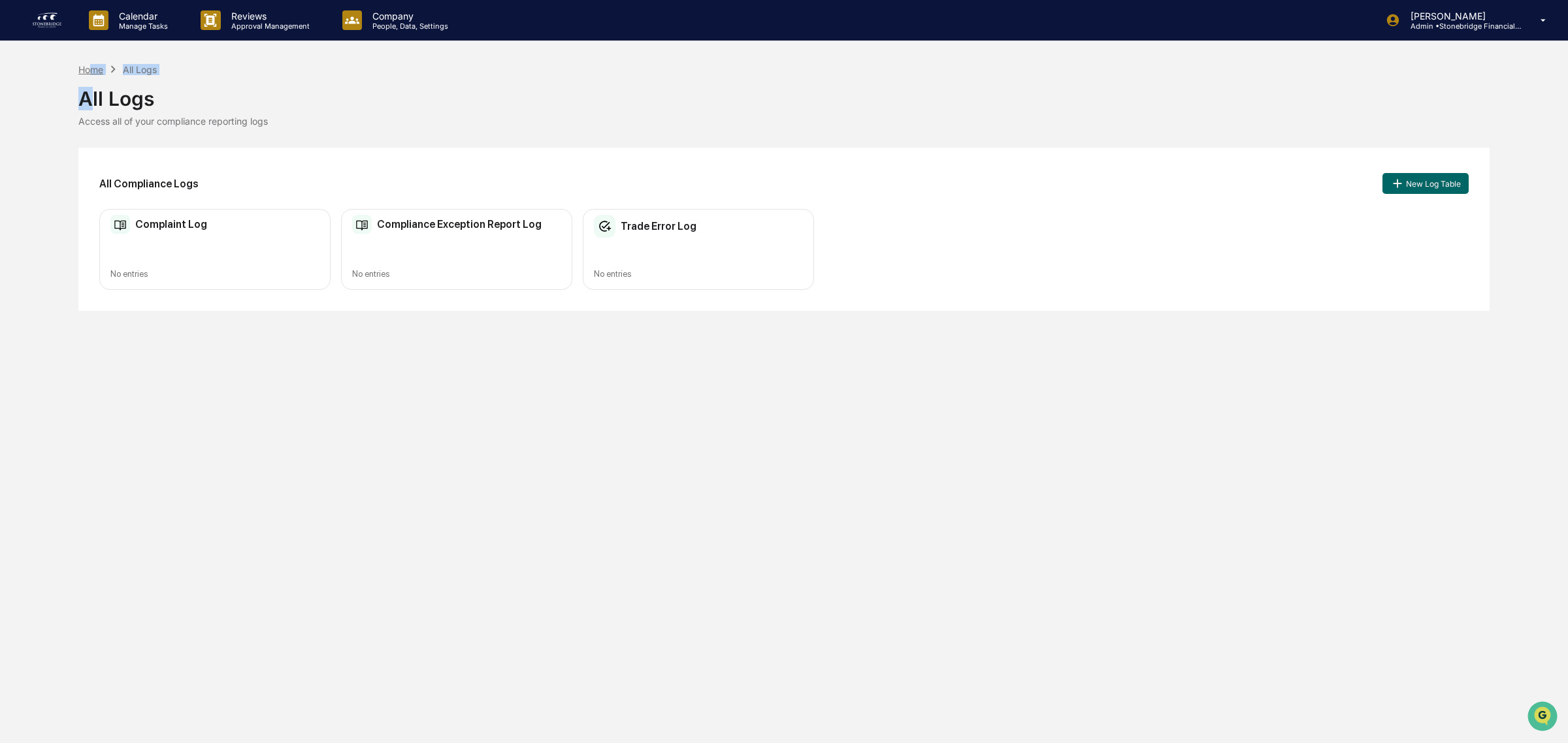
click at [90, 73] on div "Home All Logs All Logs Access all of your compliance reporting logs" at bounding box center [784, 94] width 1411 height 65
click at [90, 73] on div "Home" at bounding box center [91, 70] width 25 height 11
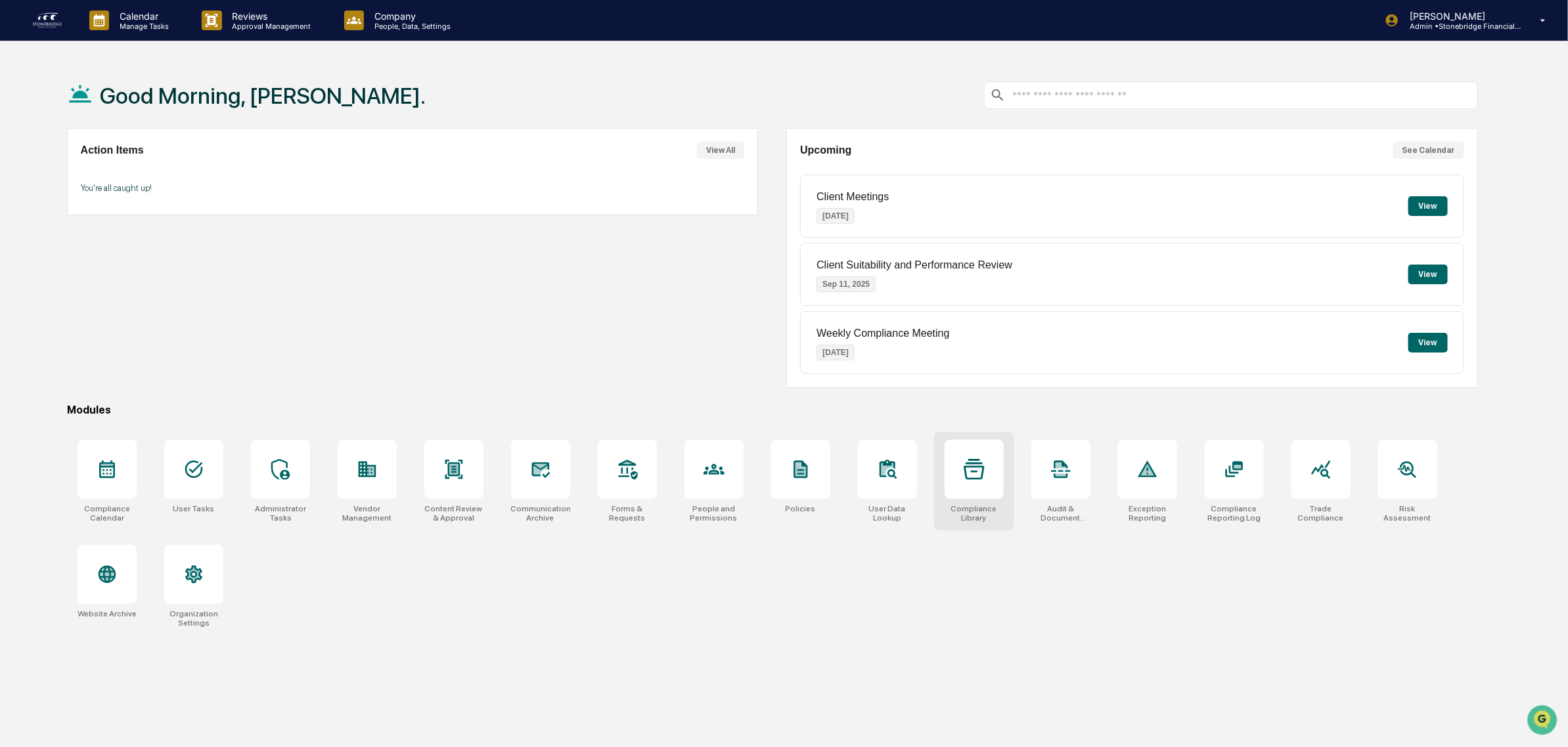
click at [996, 525] on div "Compliance Library" at bounding box center [974, 481] width 80 height 98
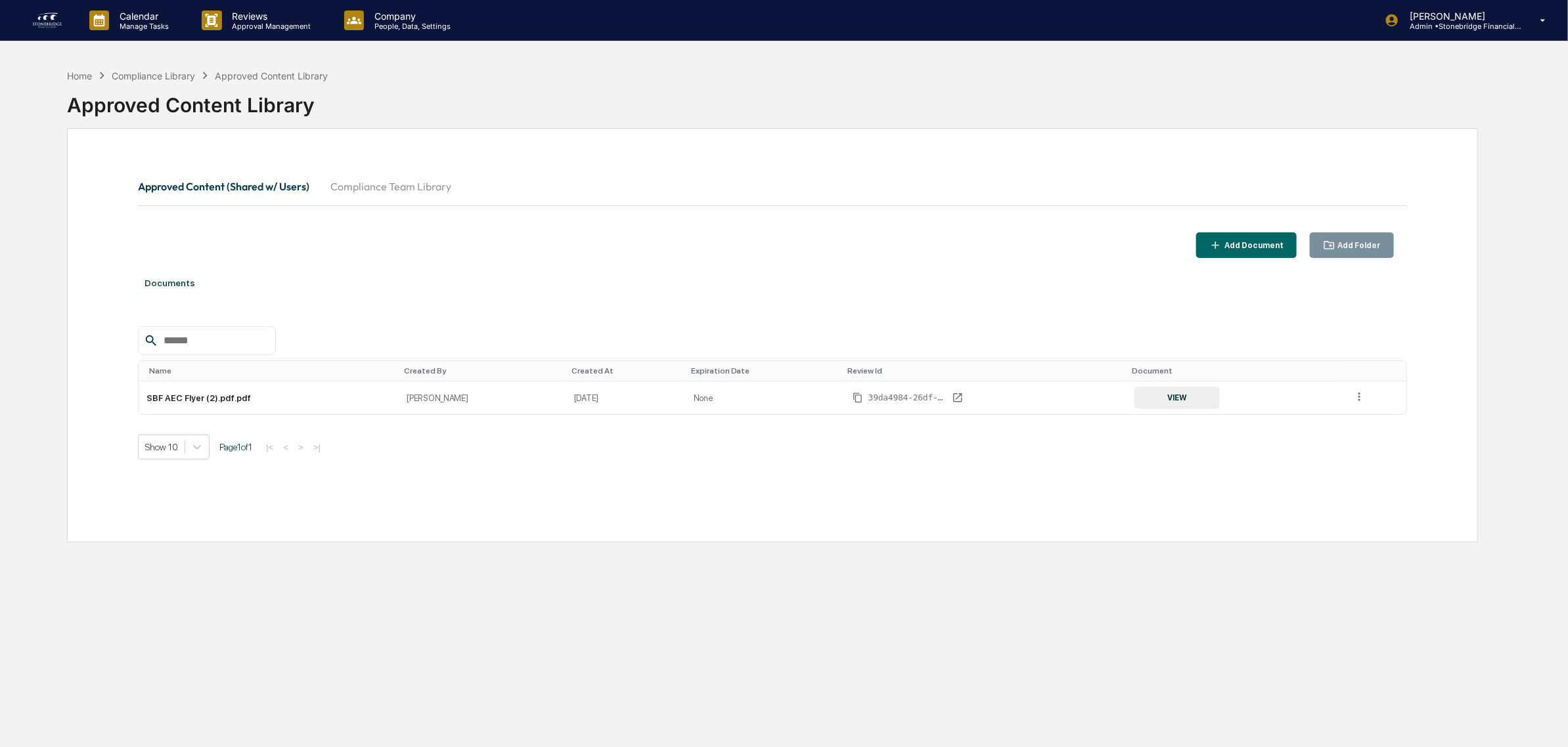
click at [402, 177] on button "Compliance Team Library" at bounding box center [391, 187] width 142 height 32
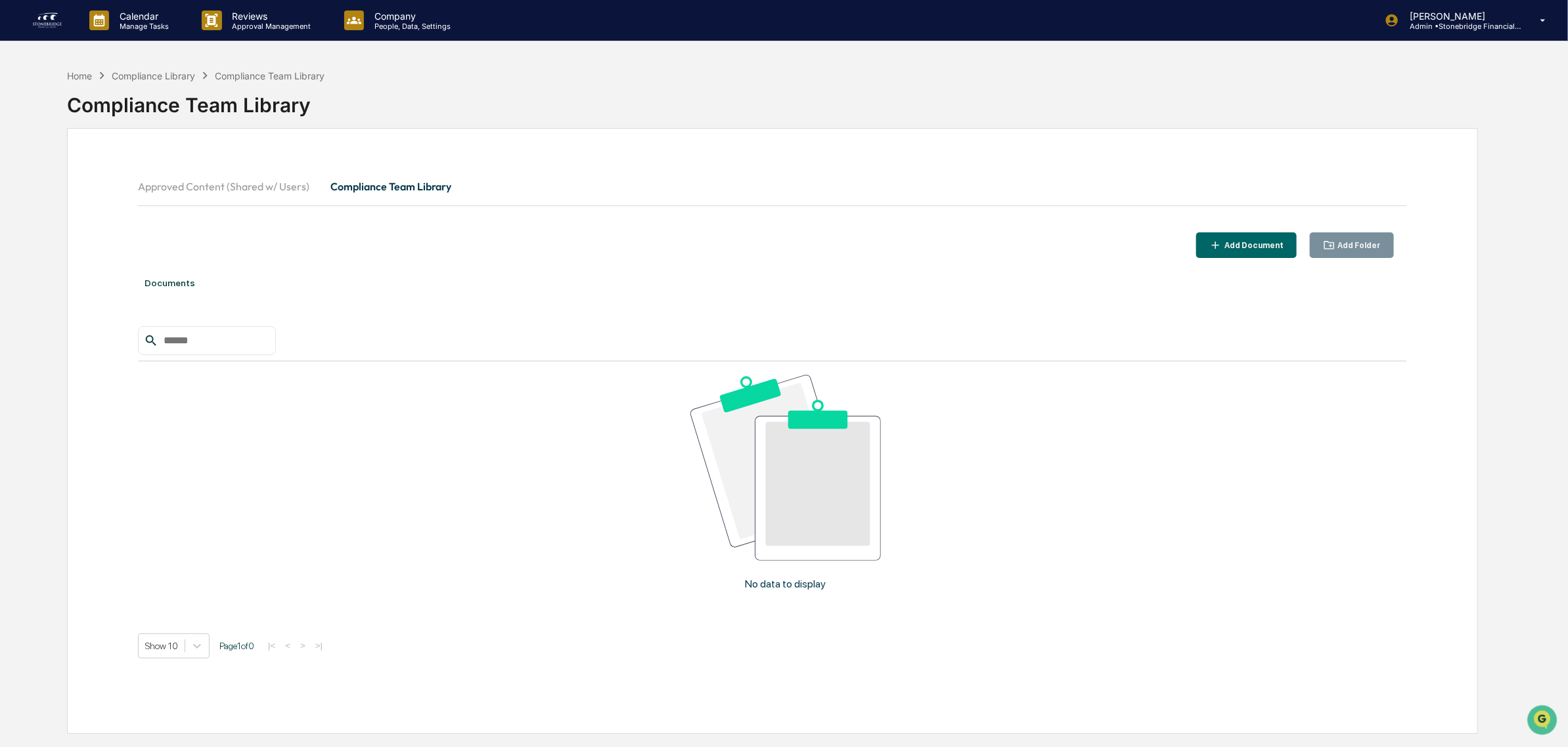
click at [307, 179] on button "Approved Content (Shared w/ Users)" at bounding box center [228, 187] width 182 height 32
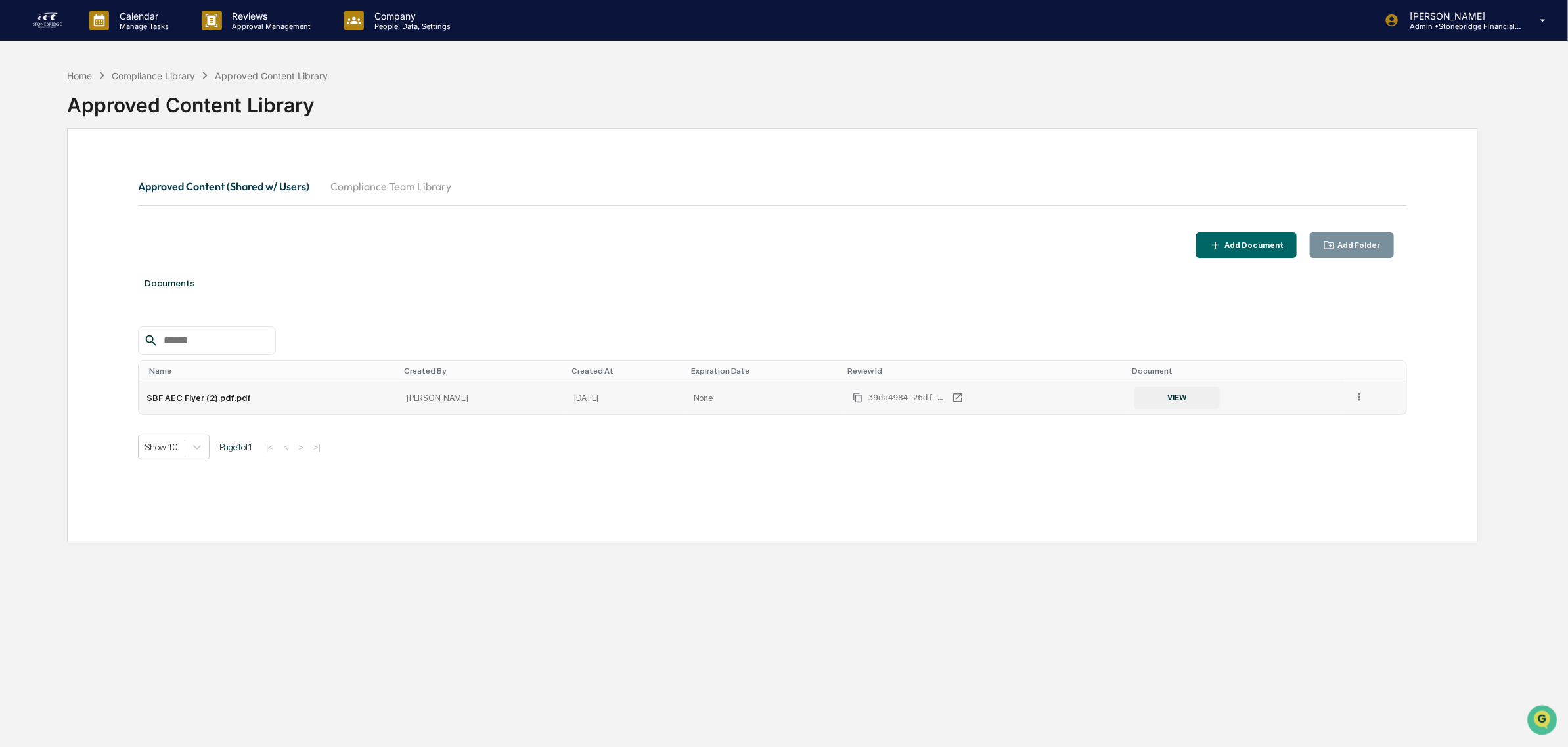
click at [1356, 394] on icon at bounding box center [1359, 396] width 12 height 12
click at [1322, 455] on div "Archive" at bounding box center [1330, 457] width 73 height 21
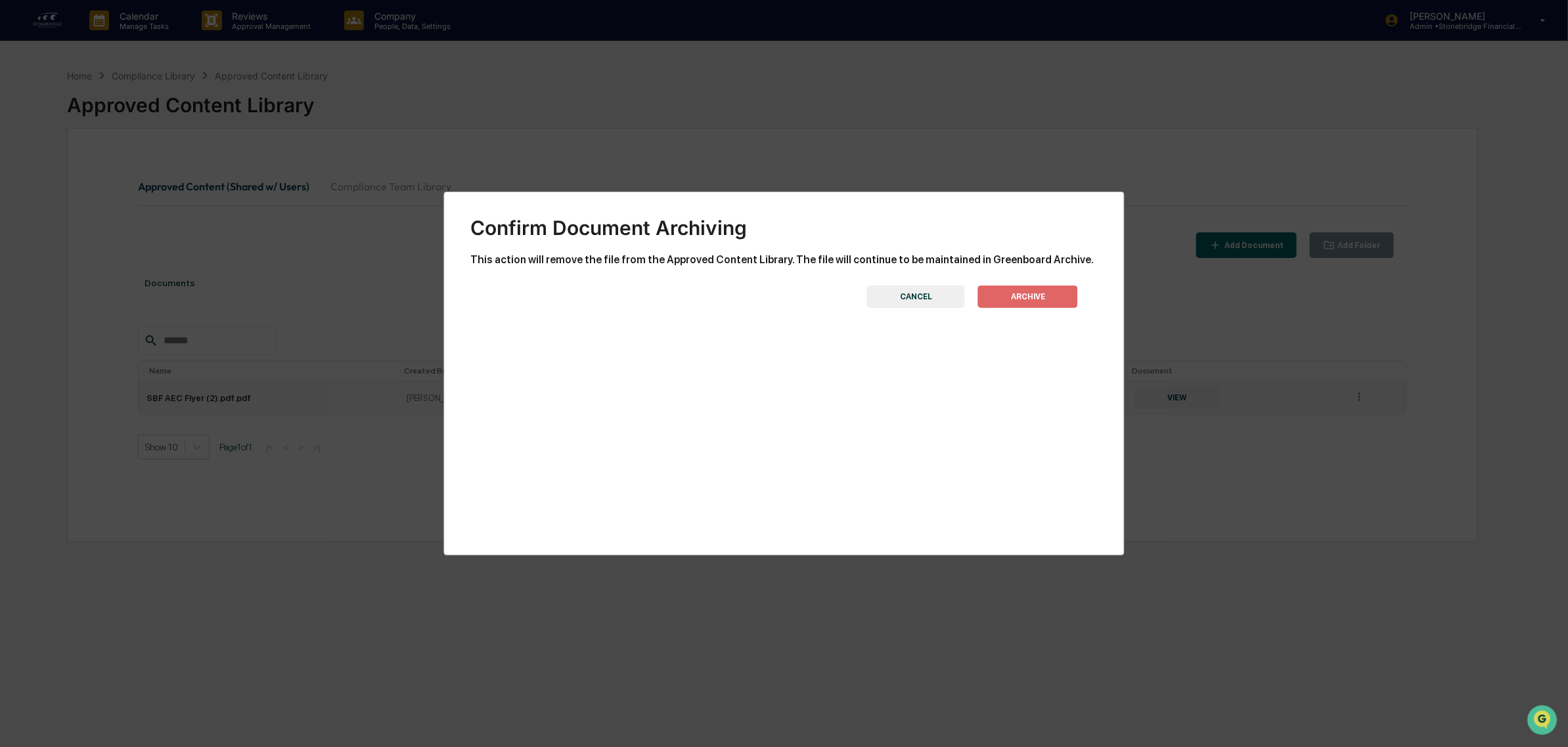
click at [1019, 289] on button "ARCHIVE" at bounding box center [1027, 296] width 100 height 22
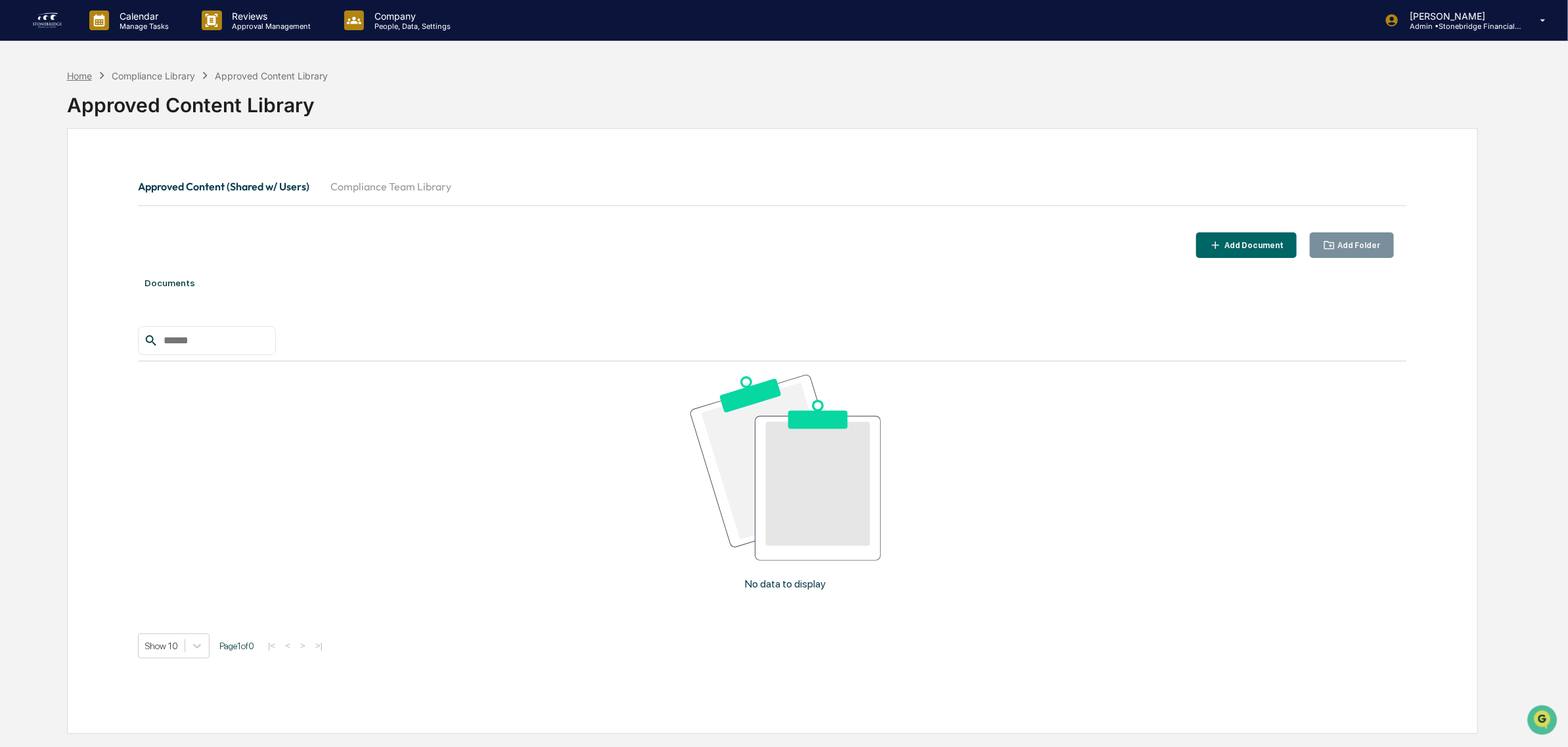
click at [77, 70] on div "Home" at bounding box center [79, 76] width 25 height 11
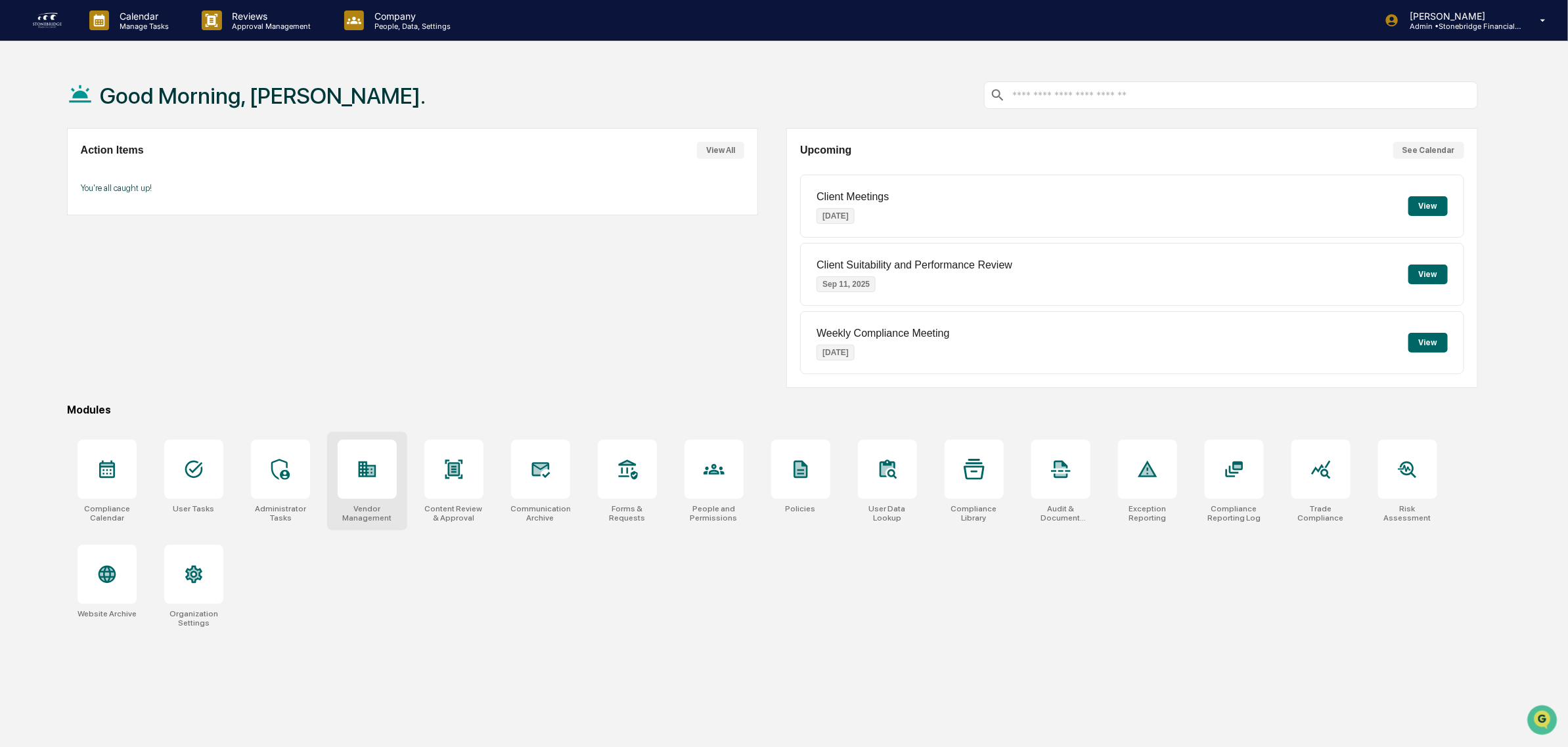
click at [363, 465] on icon at bounding box center [367, 469] width 18 height 16
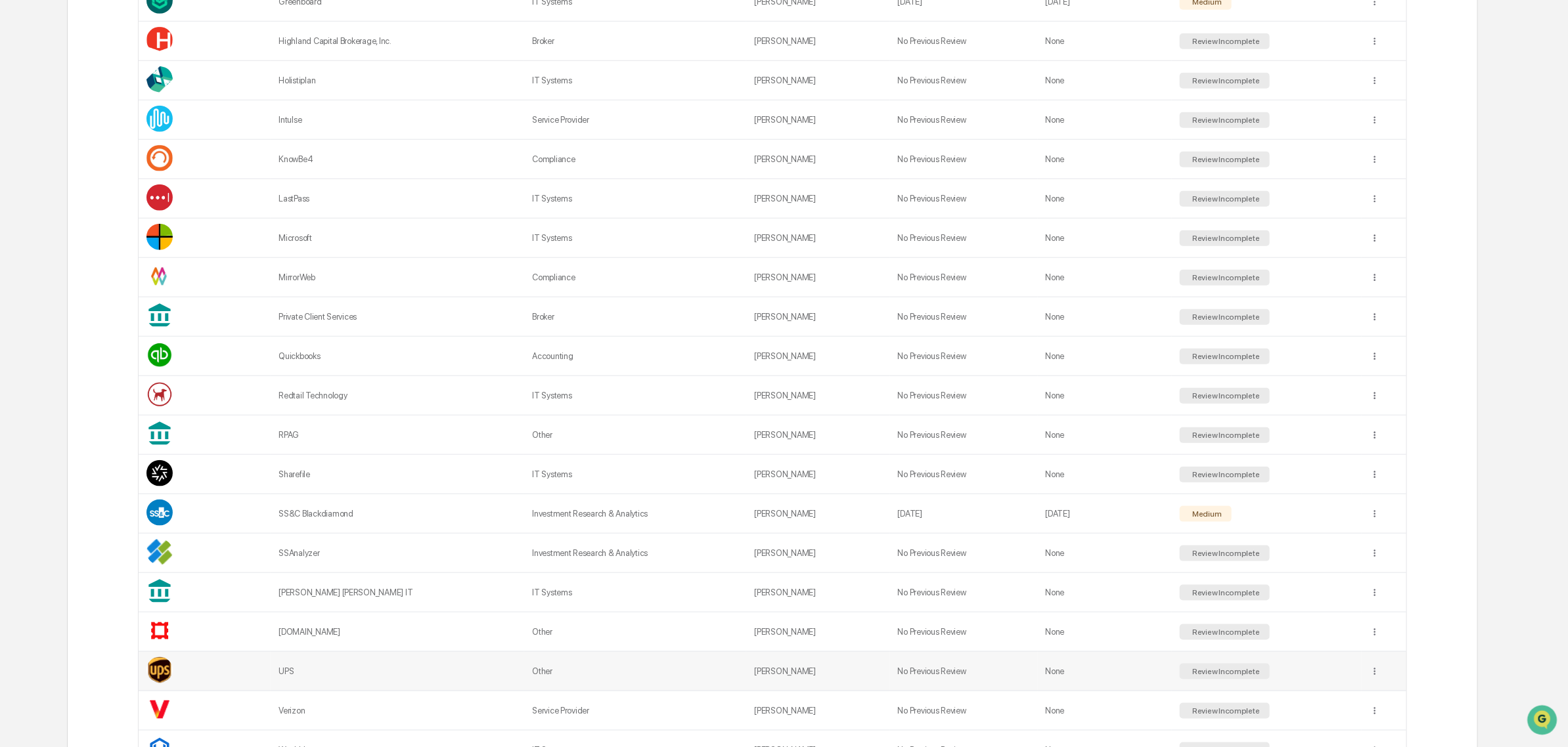
scroll to position [1019, 0]
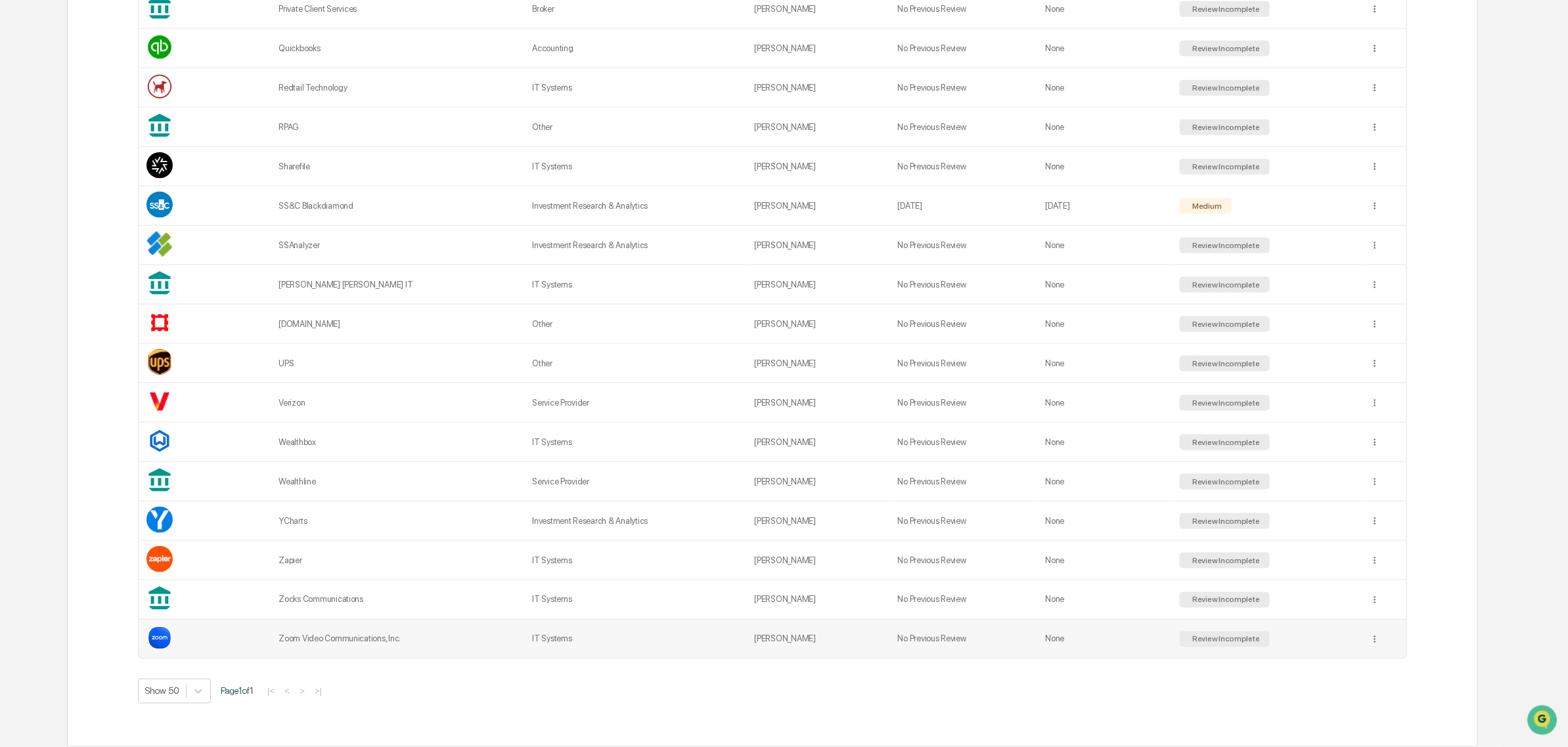
click at [328, 632] on td "Zoom Video Communications, Inc." at bounding box center [397, 639] width 253 height 39
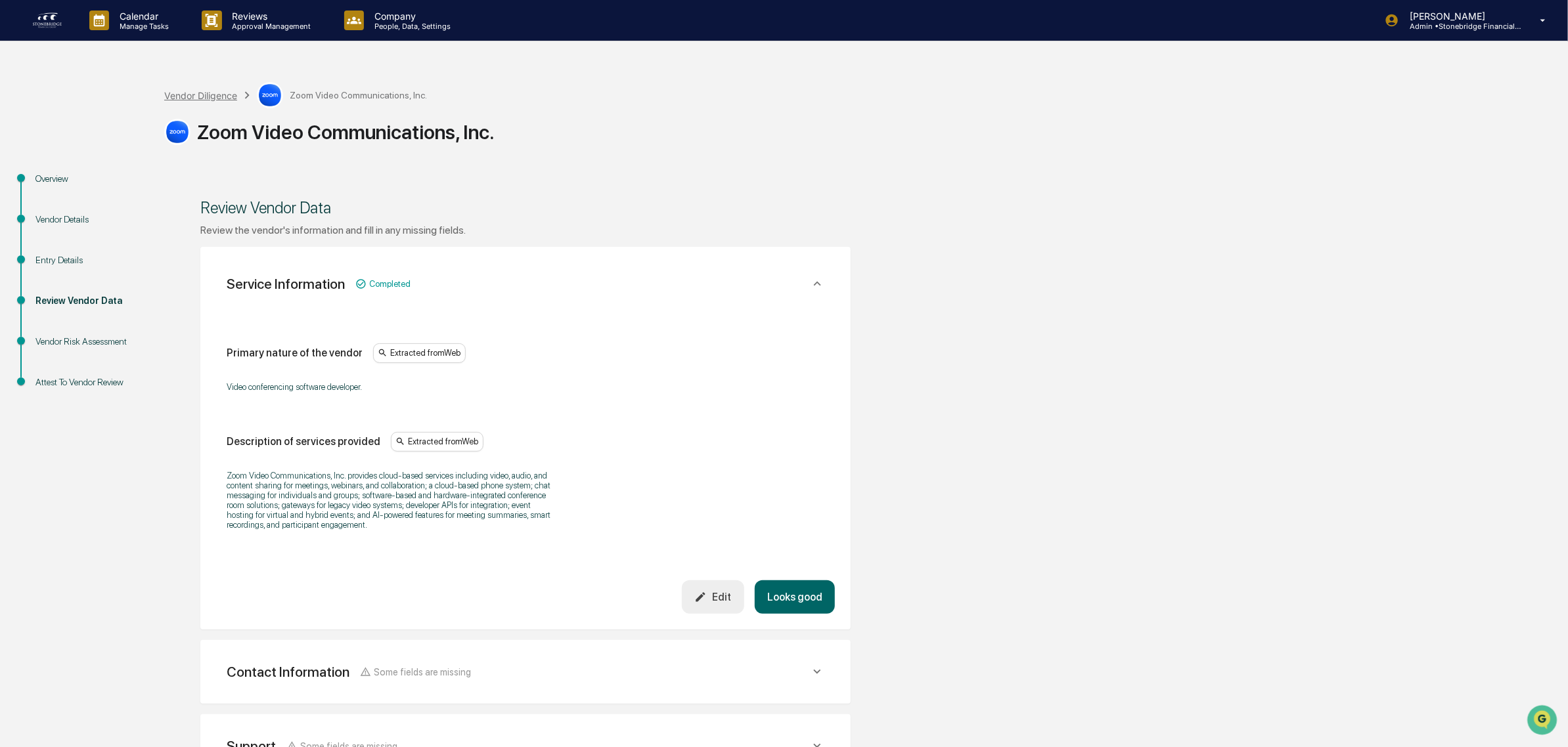
click at [220, 98] on div "Vendor Diligence" at bounding box center [201, 95] width 73 height 11
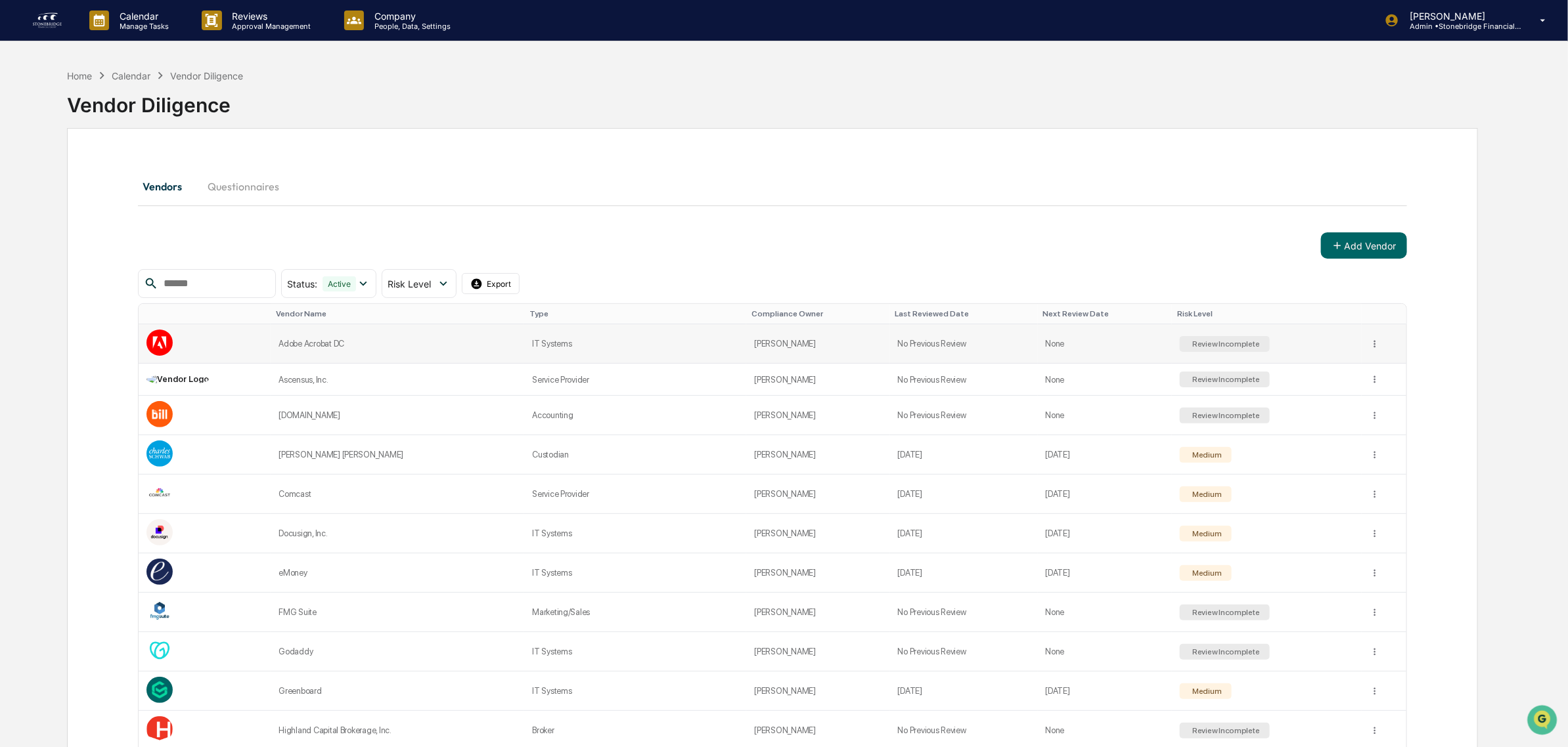
click at [355, 347] on div "Adobe Acrobat DC" at bounding box center [397, 344] width 238 height 10
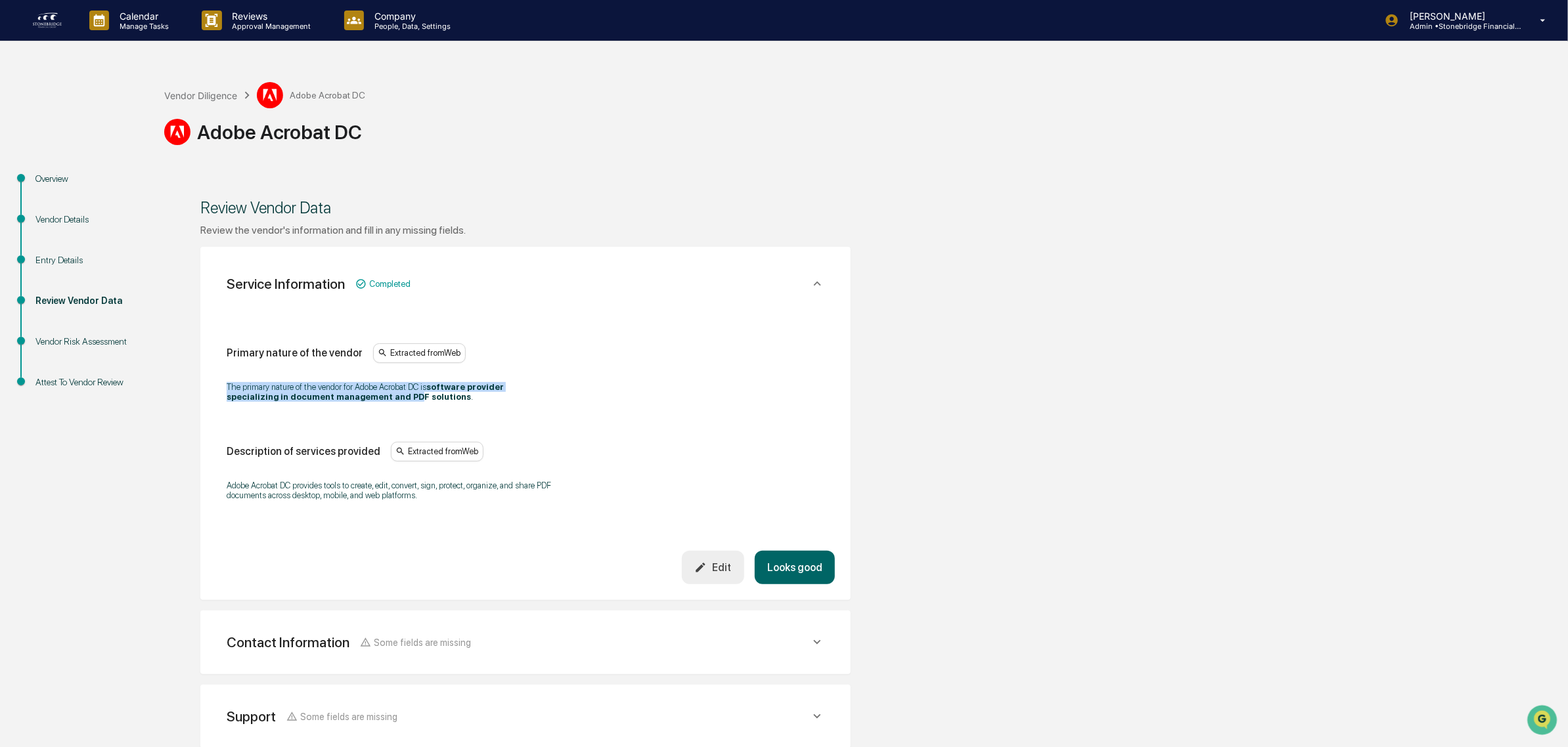
drag, startPoint x: 296, startPoint y: 382, endPoint x: 218, endPoint y: 375, distance: 78.3
click at [218, 375] on div "Primary nature of the vendor Extracted from Web The primary nature of the vendo…" at bounding box center [526, 428] width 619 height 245
click at [305, 387] on p "The primary nature of the vendor for Adobe Acrobat DC is software provider spec…" at bounding box center [391, 391] width 328 height 19
drag, startPoint x: 300, startPoint y: 484, endPoint x: 355, endPoint y: 500, distance: 57.3
click at [355, 500] on div "Adobe Acrobat DC provides tools to create, edit, convert, sign, protect, organi…" at bounding box center [526, 490] width 598 height 37
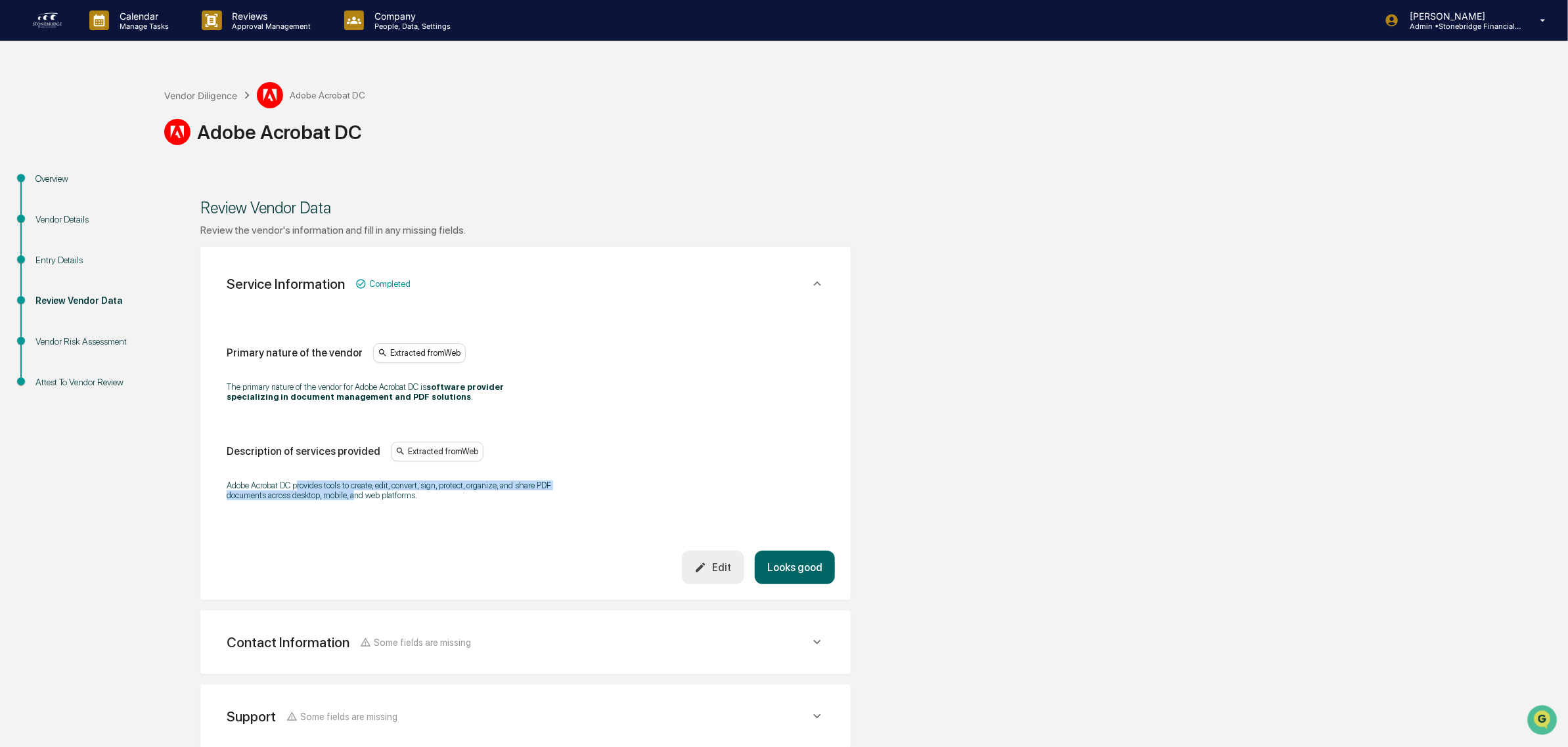
click at [355, 500] on p "Adobe Acrobat DC provides tools to create, edit, convert, sign, protect, organi…" at bounding box center [391, 490] width 328 height 19
drag, startPoint x: 339, startPoint y: 494, endPoint x: 414, endPoint y: 494, distance: 75.0
click at [414, 494] on p "Adobe Acrobat DC provides tools to create, edit, convert, sign, protect, organi…" at bounding box center [391, 490] width 328 height 19
click at [799, 562] on button "Looks good" at bounding box center [795, 568] width 80 height 34
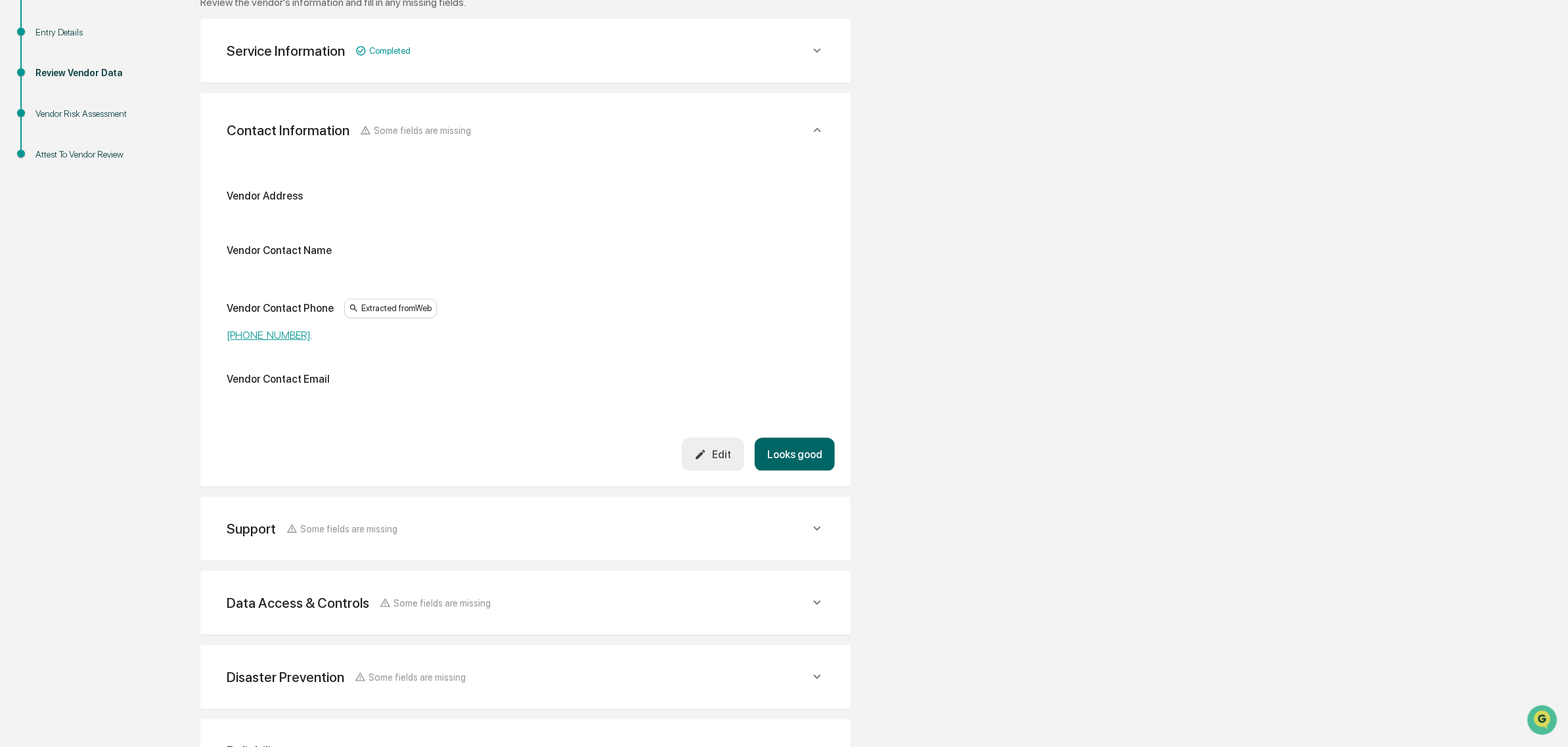
scroll to position [247, 0]
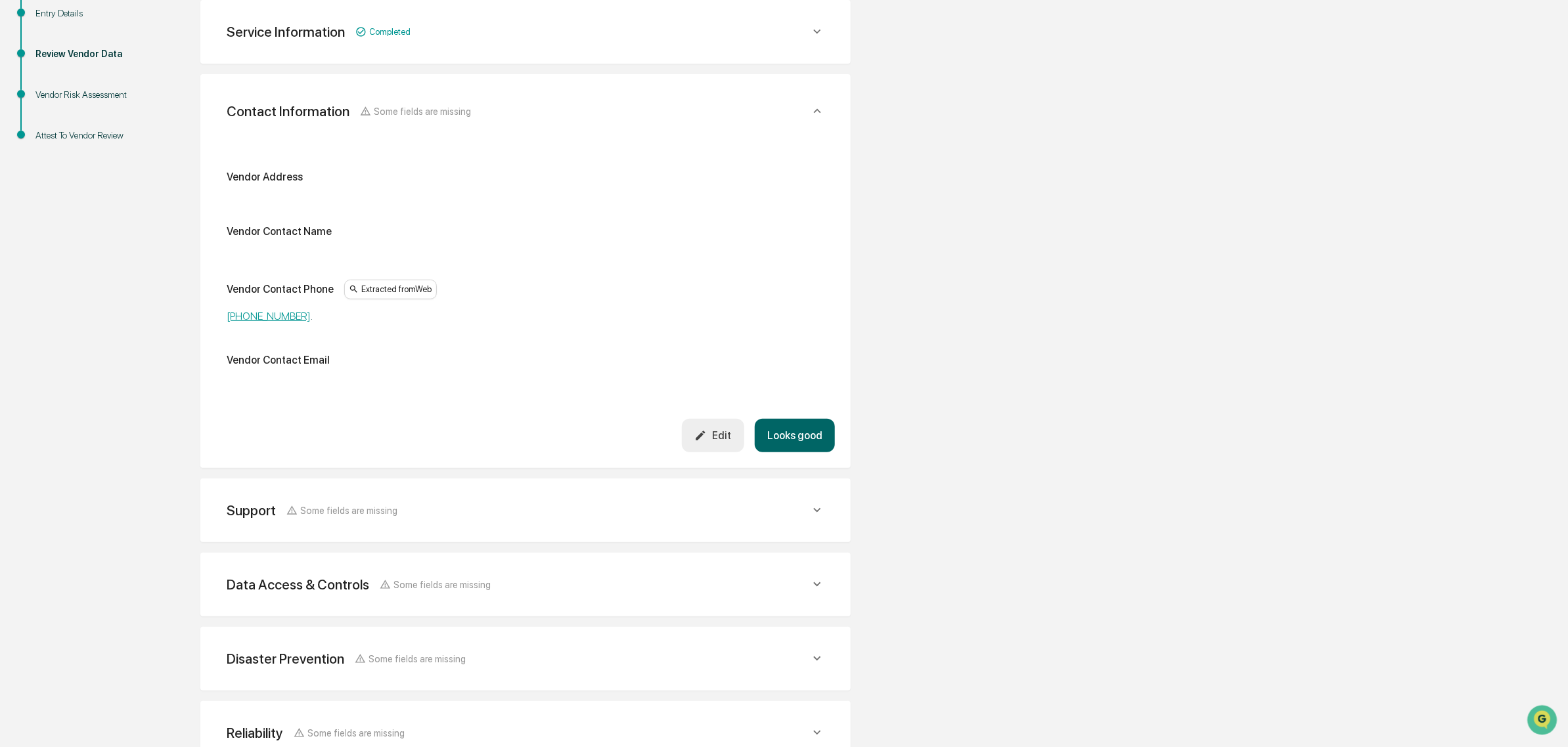
click at [778, 428] on button "Looks good" at bounding box center [795, 436] width 80 height 34
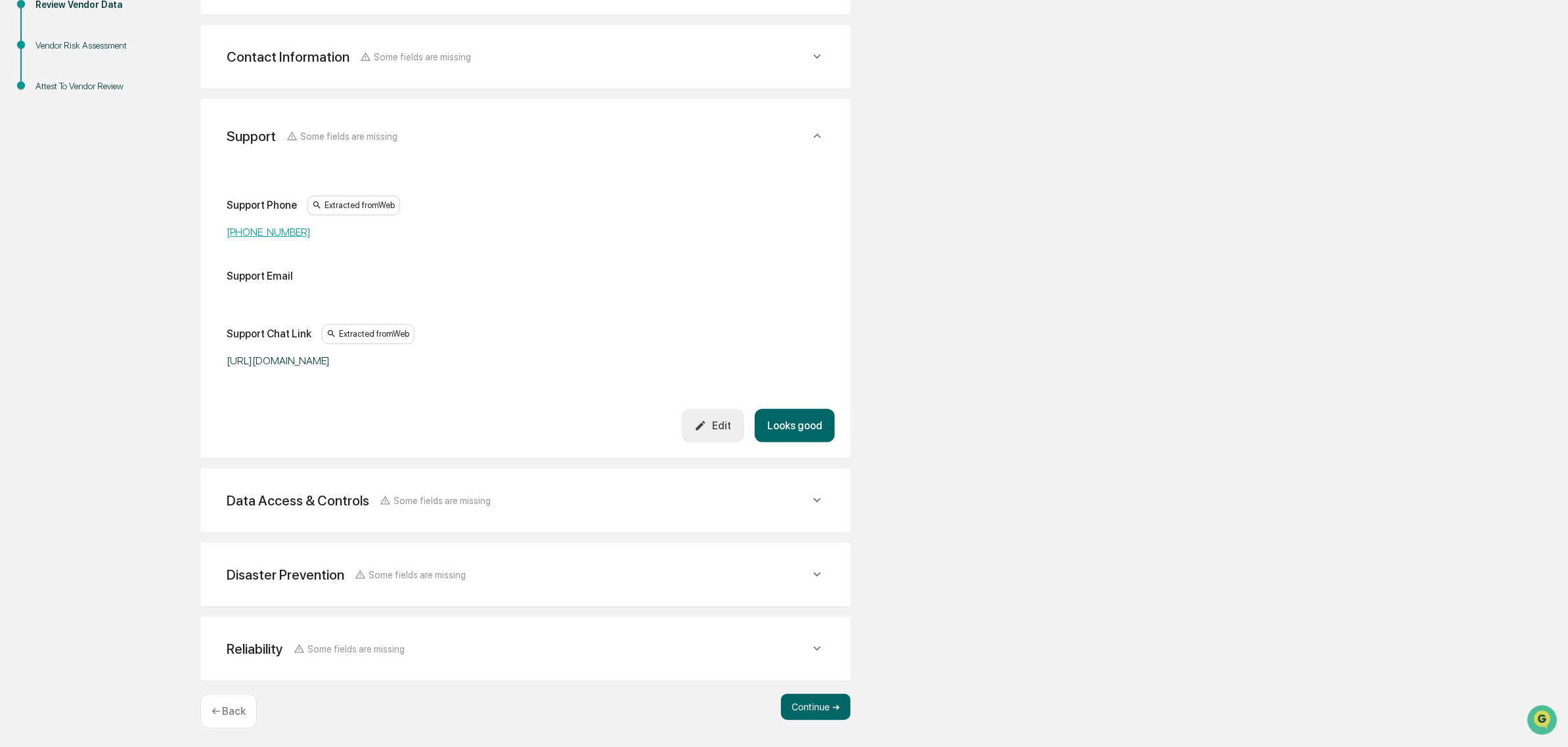
scroll to position [299, 0]
click at [776, 430] on button "Looks good" at bounding box center [795, 423] width 80 height 34
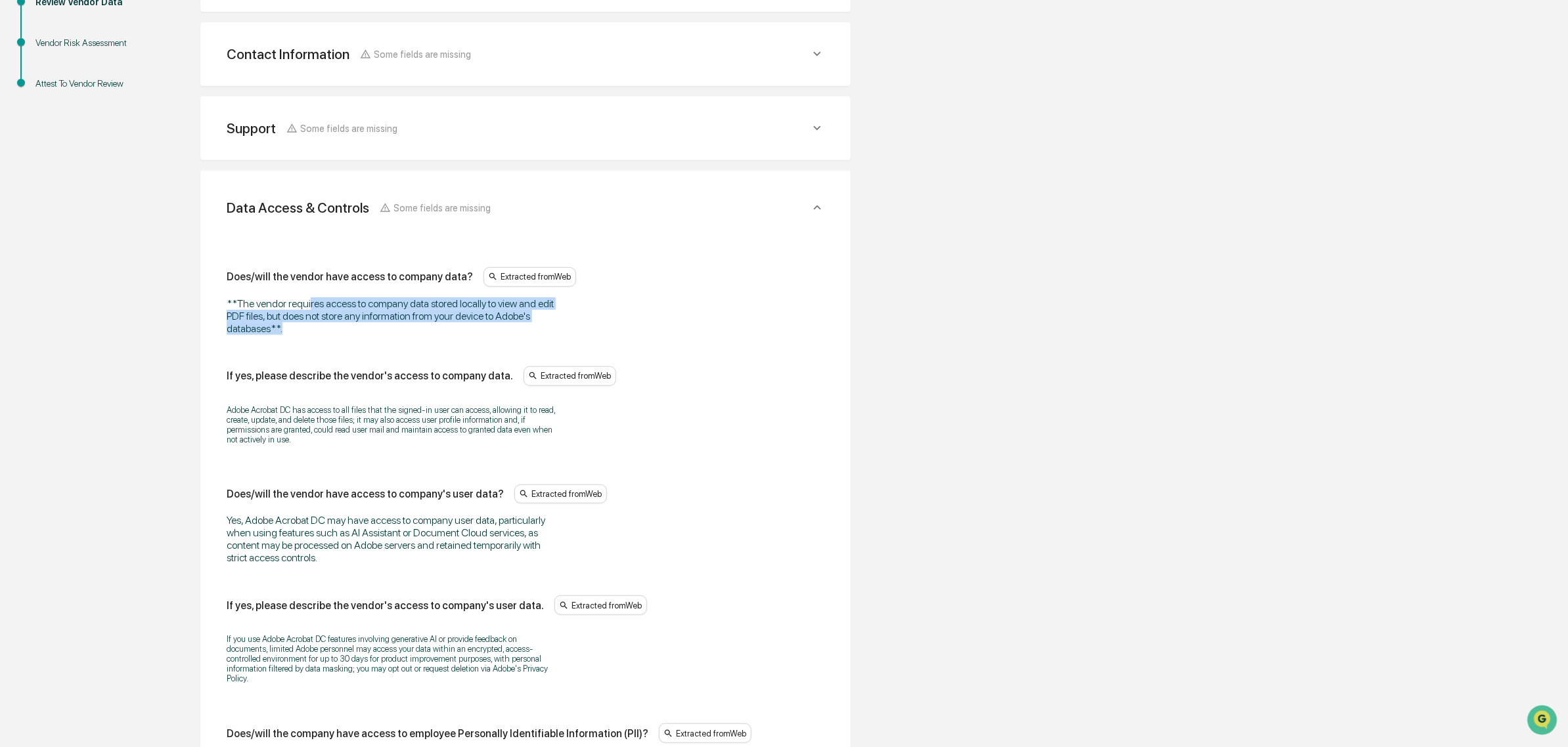
drag, startPoint x: 311, startPoint y: 299, endPoint x: 516, endPoint y: 330, distance: 207.3
click at [516, 330] on div "**The vendor requires access to company data stored locally to view and edit PD…" at bounding box center [391, 316] width 328 height 37
drag, startPoint x: 516, startPoint y: 330, endPoint x: 334, endPoint y: 309, distance: 183.2
click at [334, 309] on div "**The vendor requires access to company data stored locally to view and edit PD…" at bounding box center [391, 316] width 328 height 37
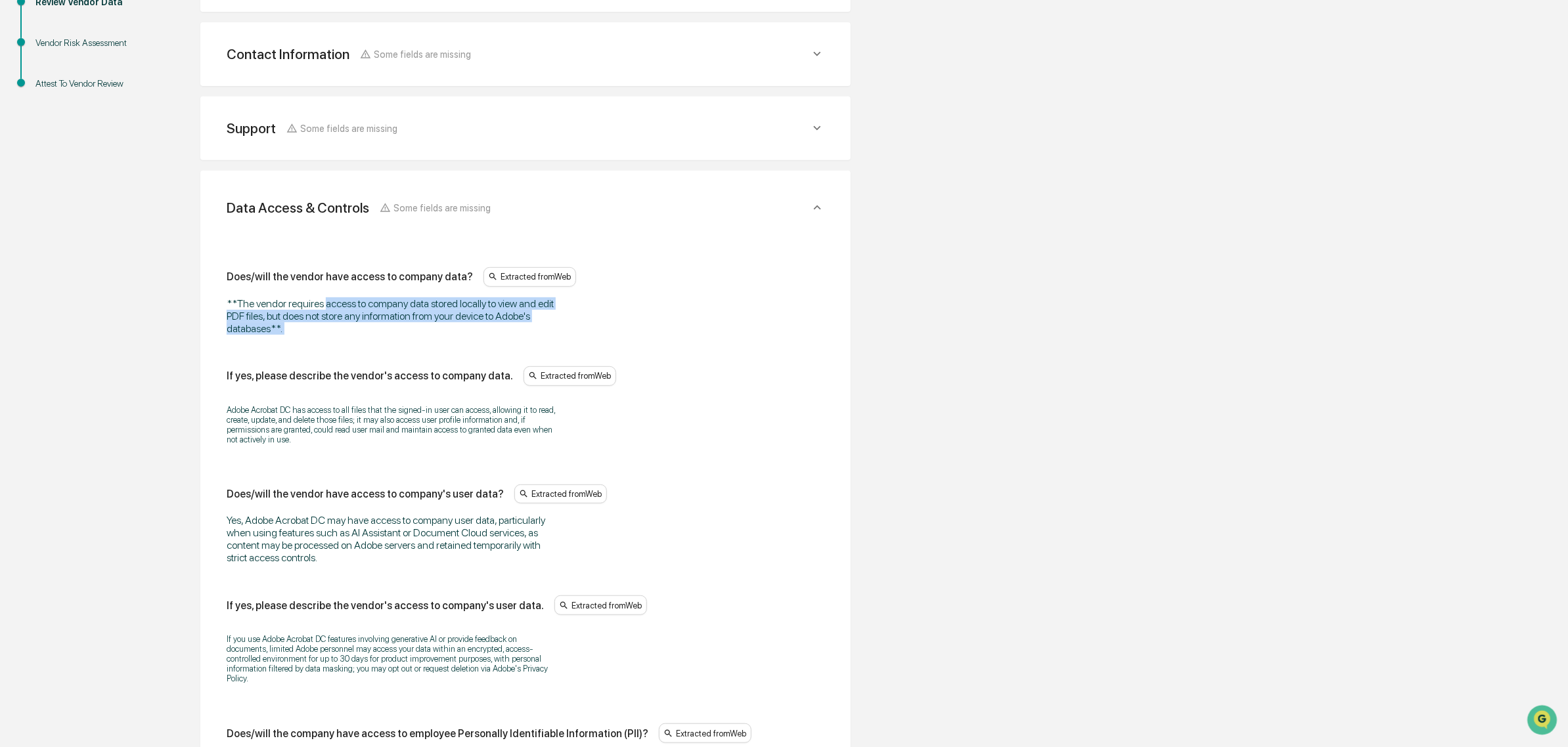
click at [334, 309] on div "**The vendor requires access to company data stored locally to view and edit PD…" at bounding box center [391, 316] width 328 height 37
drag, startPoint x: 294, startPoint y: 309, endPoint x: 507, endPoint y: 332, distance: 214.2
click at [507, 332] on div "**The vendor requires access to company data stored locally to view and edit PD…" at bounding box center [391, 316] width 328 height 37
click at [506, 332] on div "**The vendor requires access to company data stored locally to view and edit PD…" at bounding box center [391, 316] width 328 height 37
drag, startPoint x: 506, startPoint y: 332, endPoint x: 253, endPoint y: 293, distance: 256.0
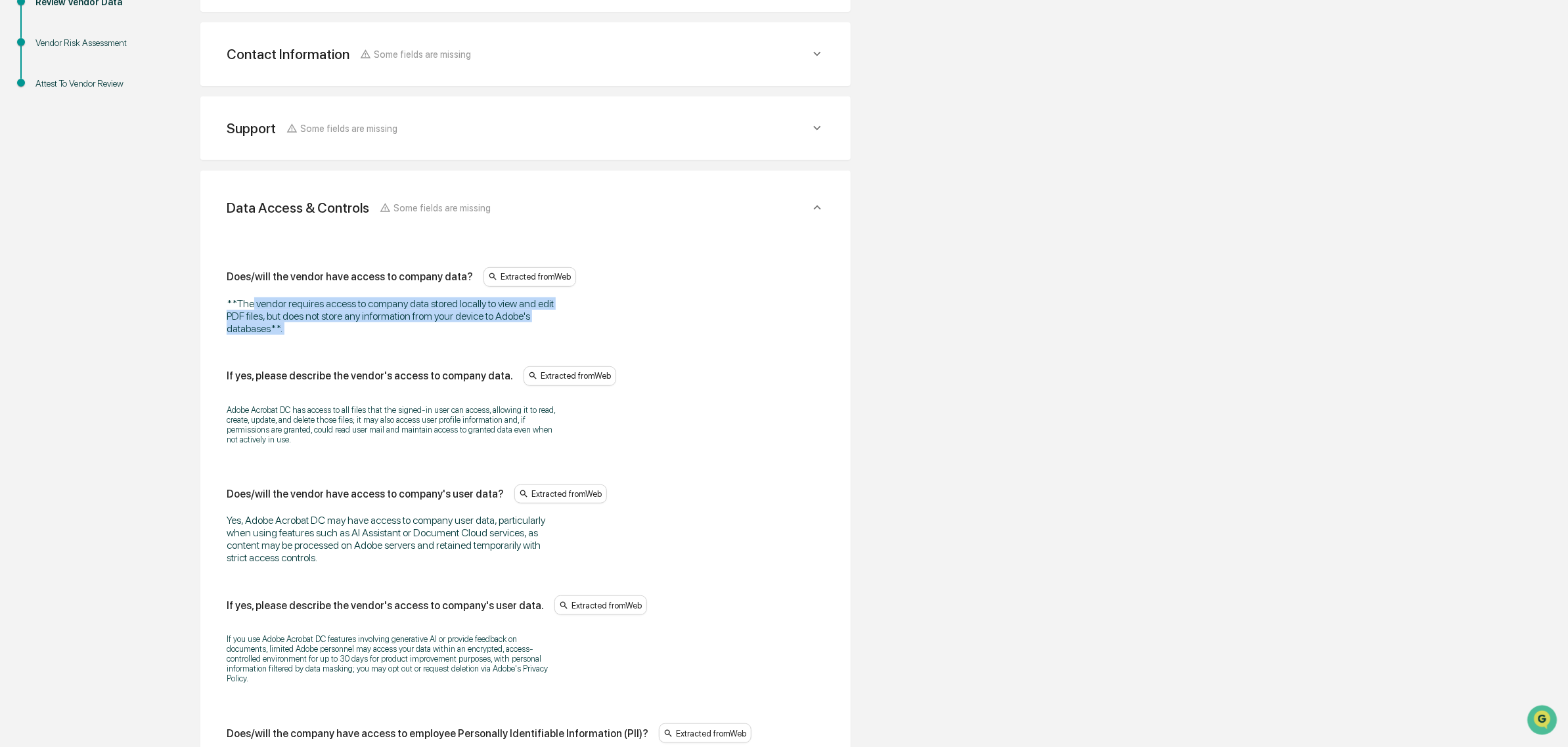
click at [253, 293] on div "Does/will the vendor have access to company data? Extracted from Web **The vend…" at bounding box center [526, 301] width 598 height 67
drag, startPoint x: 299, startPoint y: 310, endPoint x: 292, endPoint y: 311, distance: 7.1
click at [300, 311] on div "**The vendor requires access to company data stored locally to view and edit PD…" at bounding box center [391, 316] width 328 height 37
click at [335, 323] on div "**The vendor requires access to company data stored locally to view and edit PD…" at bounding box center [391, 316] width 328 height 37
drag, startPoint x: 326, startPoint y: 326, endPoint x: 253, endPoint y: 306, distance: 75.7
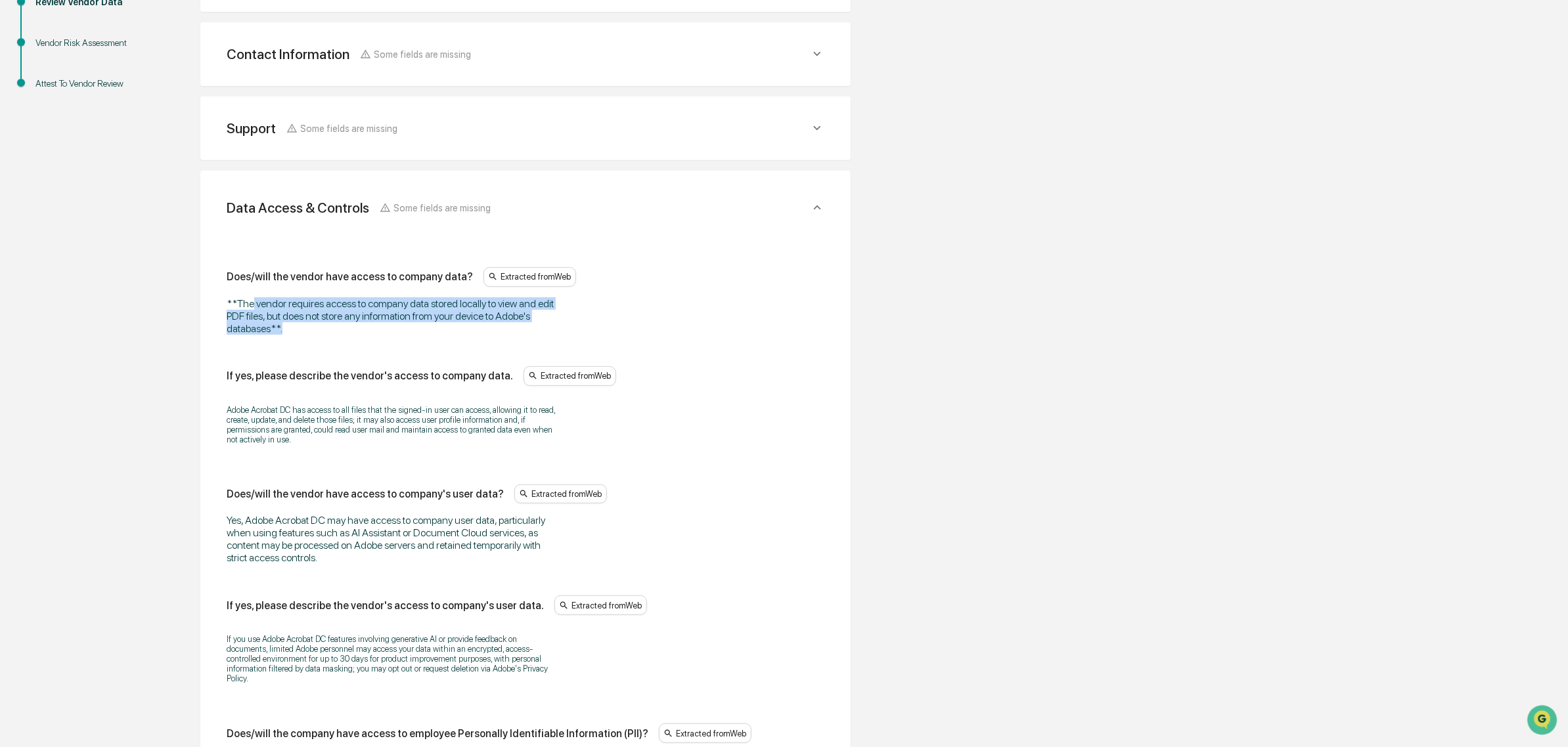
click at [253, 306] on div "**The vendor requires access to company data stored locally to view and edit PD…" at bounding box center [391, 316] width 328 height 37
drag, startPoint x: 299, startPoint y: 293, endPoint x: 383, endPoint y: 328, distance: 91.0
click at [383, 328] on div "Does/will the vendor have access to company data? Extracted from Web **The vend…" at bounding box center [526, 301] width 598 height 67
click at [383, 328] on div "**The vendor requires access to company data stored locally to view and edit PD…" at bounding box center [391, 316] width 328 height 37
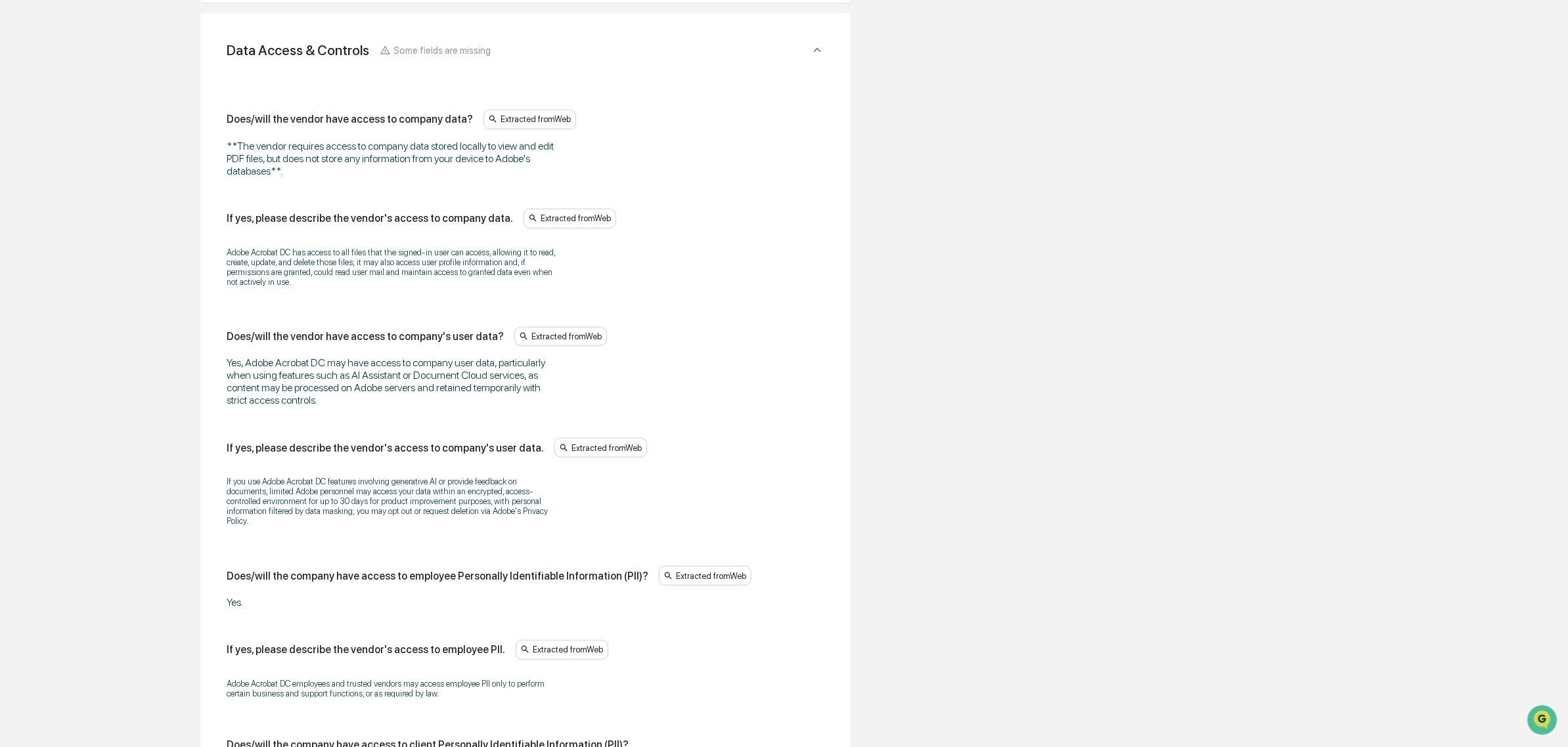
scroll to position [463, 0]
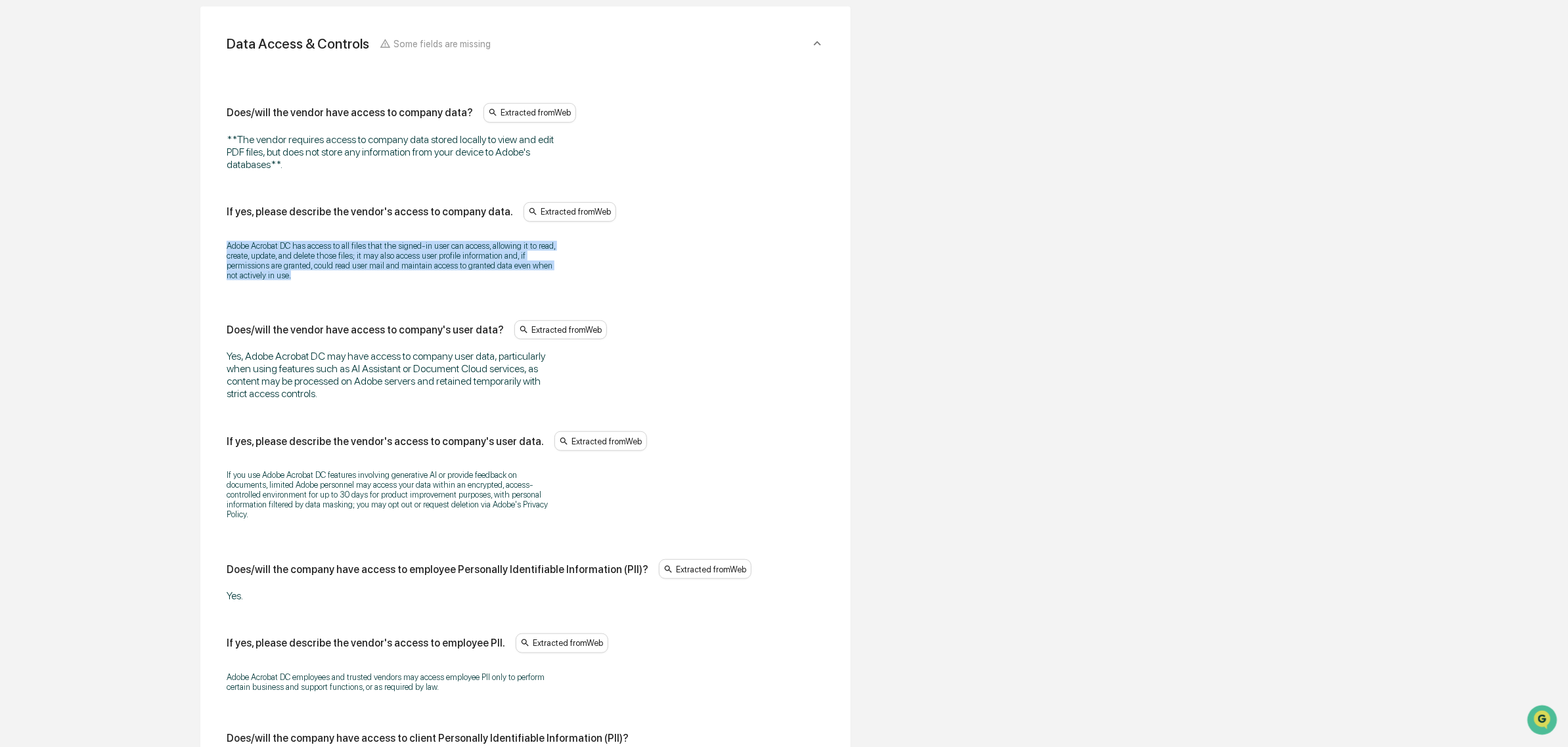
drag, startPoint x: 220, startPoint y: 238, endPoint x: 349, endPoint y: 288, distance: 138.4
click at [348, 288] on div "Adobe Acrobat DC has access to all files that the signed-in user can access, al…" at bounding box center [526, 260] width 598 height 57
drag, startPoint x: 292, startPoint y: 243, endPoint x: 396, endPoint y: 276, distance: 109.1
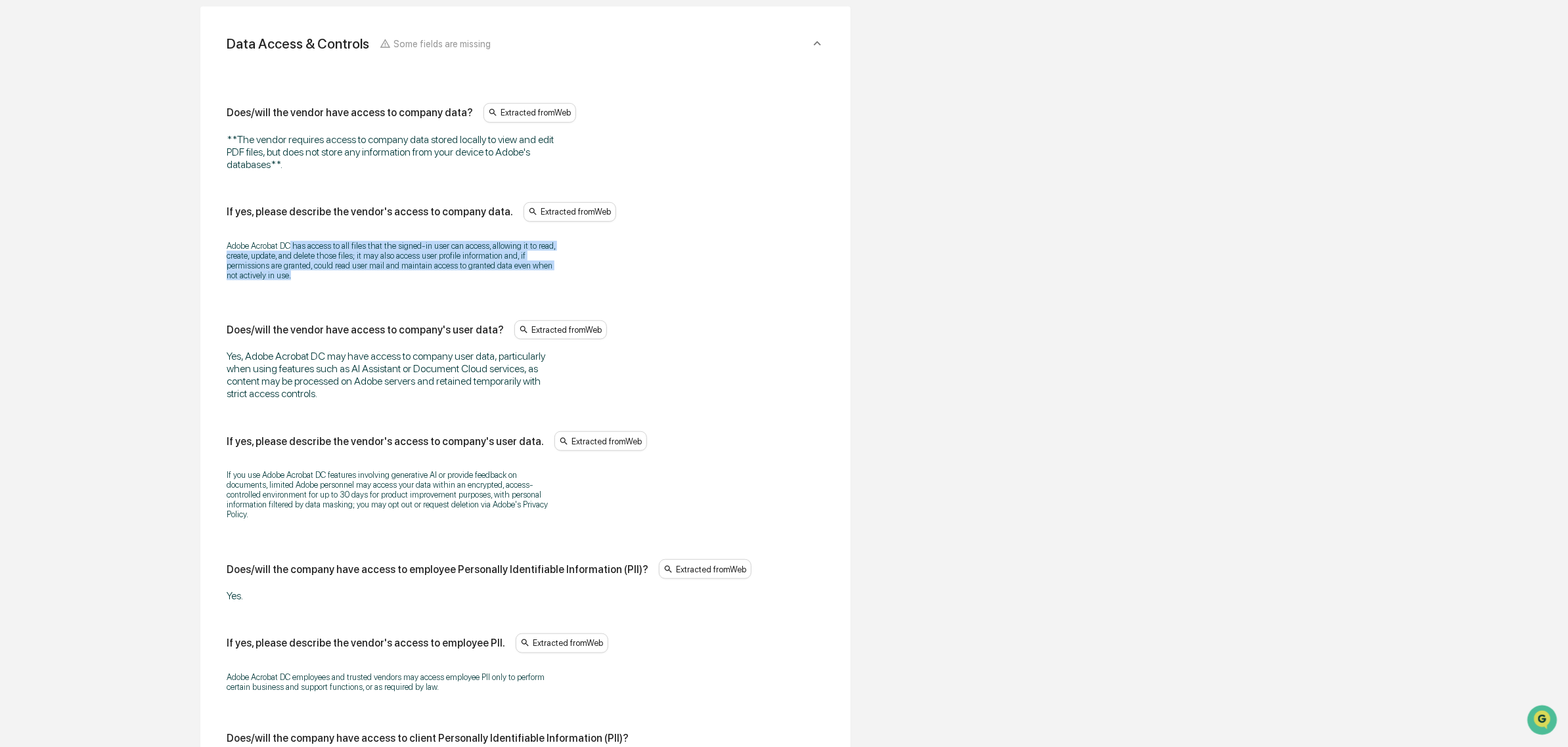
click at [396, 276] on p "Adobe Acrobat DC has access to all files that the signed-in user can access, al…" at bounding box center [391, 260] width 328 height 39
drag, startPoint x: 396, startPoint y: 277, endPoint x: 358, endPoint y: 253, distance: 44.9
click at [358, 253] on p "Adobe Acrobat DC has access to all files that the signed-in user can access, al…" at bounding box center [391, 260] width 328 height 39
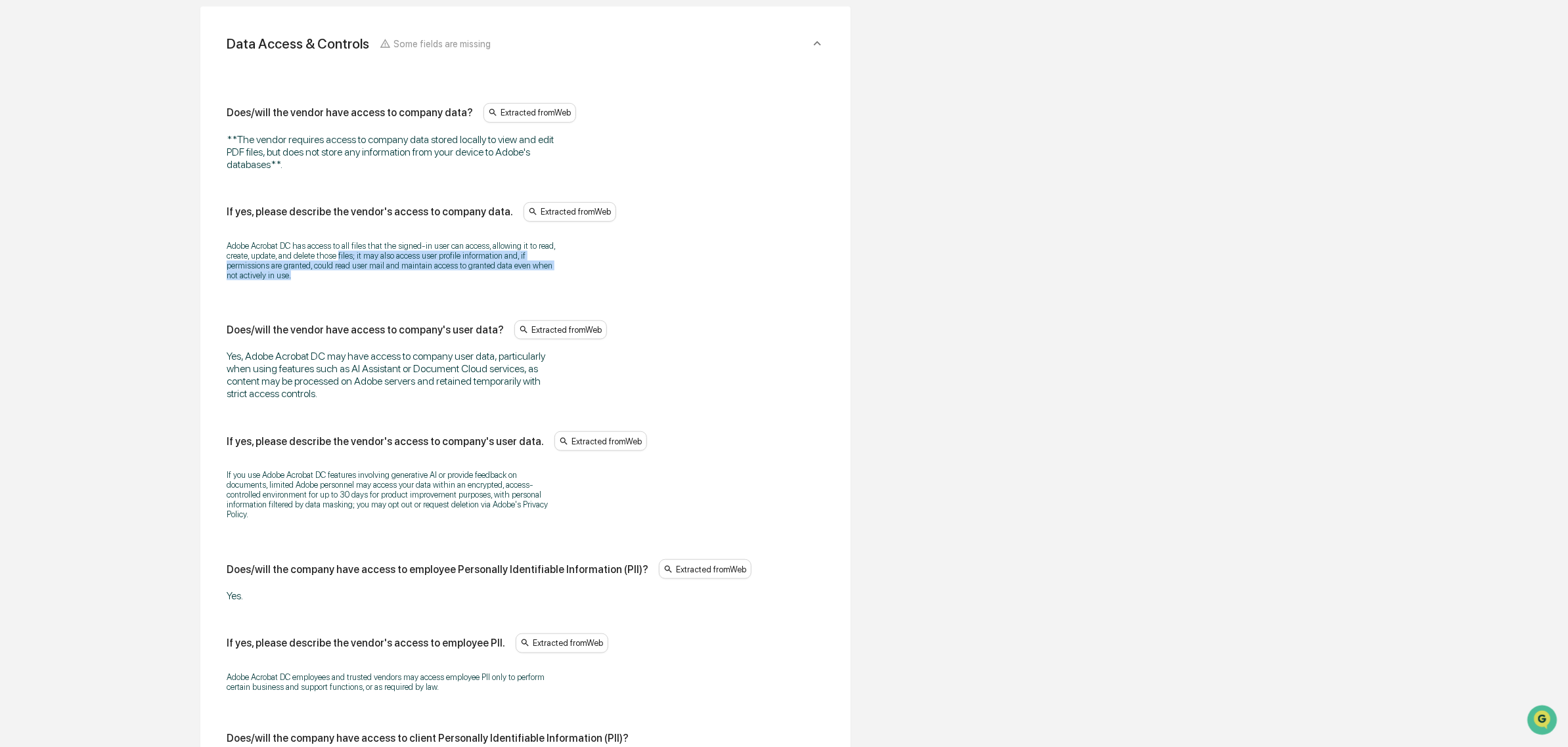
drag, startPoint x: 340, startPoint y: 253, endPoint x: 495, endPoint y: 284, distance: 158.1
click at [495, 284] on div "Adobe Acrobat DC has access to all files that the signed-in user can access, al…" at bounding box center [526, 260] width 598 height 57
drag, startPoint x: 452, startPoint y: 273, endPoint x: 293, endPoint y: 247, distance: 161.1
click at [293, 247] on div "Adobe Acrobat DC has access to all files that the signed-in user can access, al…" at bounding box center [526, 260] width 598 height 57
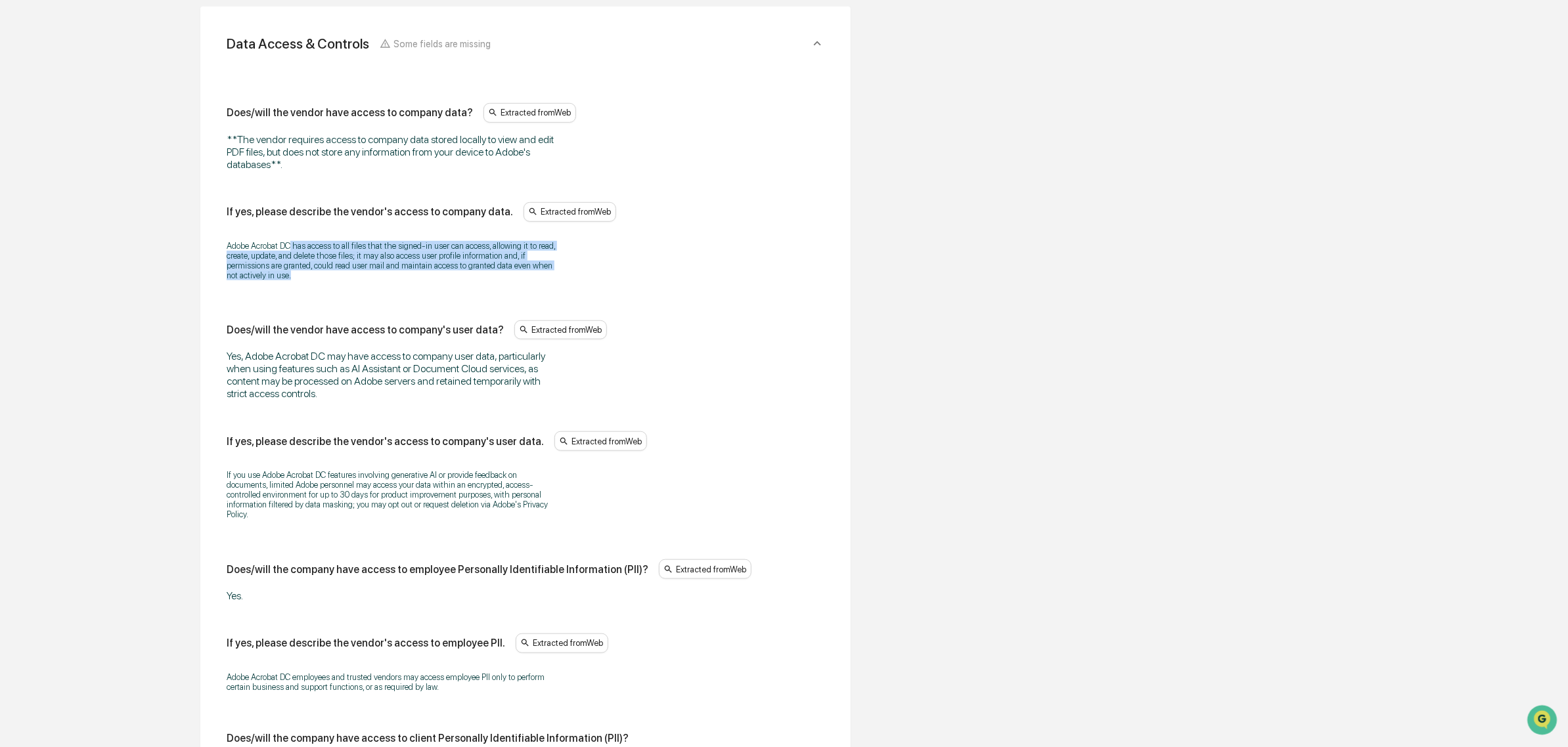
click at [293, 247] on p "Adobe Acrobat DC has access to all files that the signed-in user can access, al…" at bounding box center [391, 260] width 328 height 39
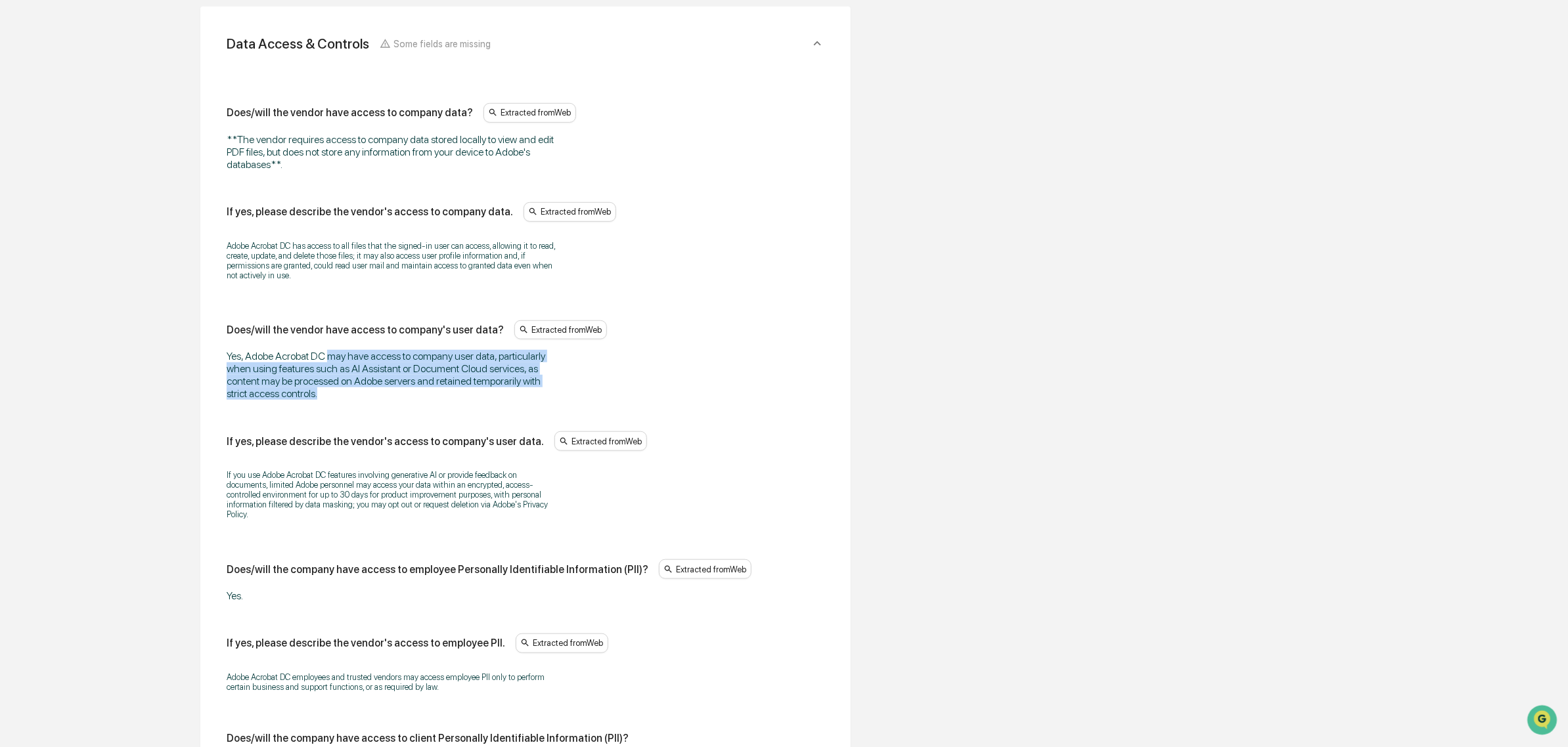
drag, startPoint x: 328, startPoint y: 363, endPoint x: 399, endPoint y: 390, distance: 76.0
click at [401, 390] on div "Yes, Adobe Acrobat DC may have access to company user data, particularly when u…" at bounding box center [391, 375] width 328 height 50
click at [399, 390] on div "Yes, Adobe Acrobat DC may have access to company user data, particularly when u…" at bounding box center [391, 375] width 328 height 50
drag, startPoint x: 394, startPoint y: 395, endPoint x: 347, endPoint y: 365, distance: 55.8
click at [347, 365] on div "Yes, Adobe Acrobat DC may have access to company user data, particularly when u…" at bounding box center [391, 375] width 328 height 50
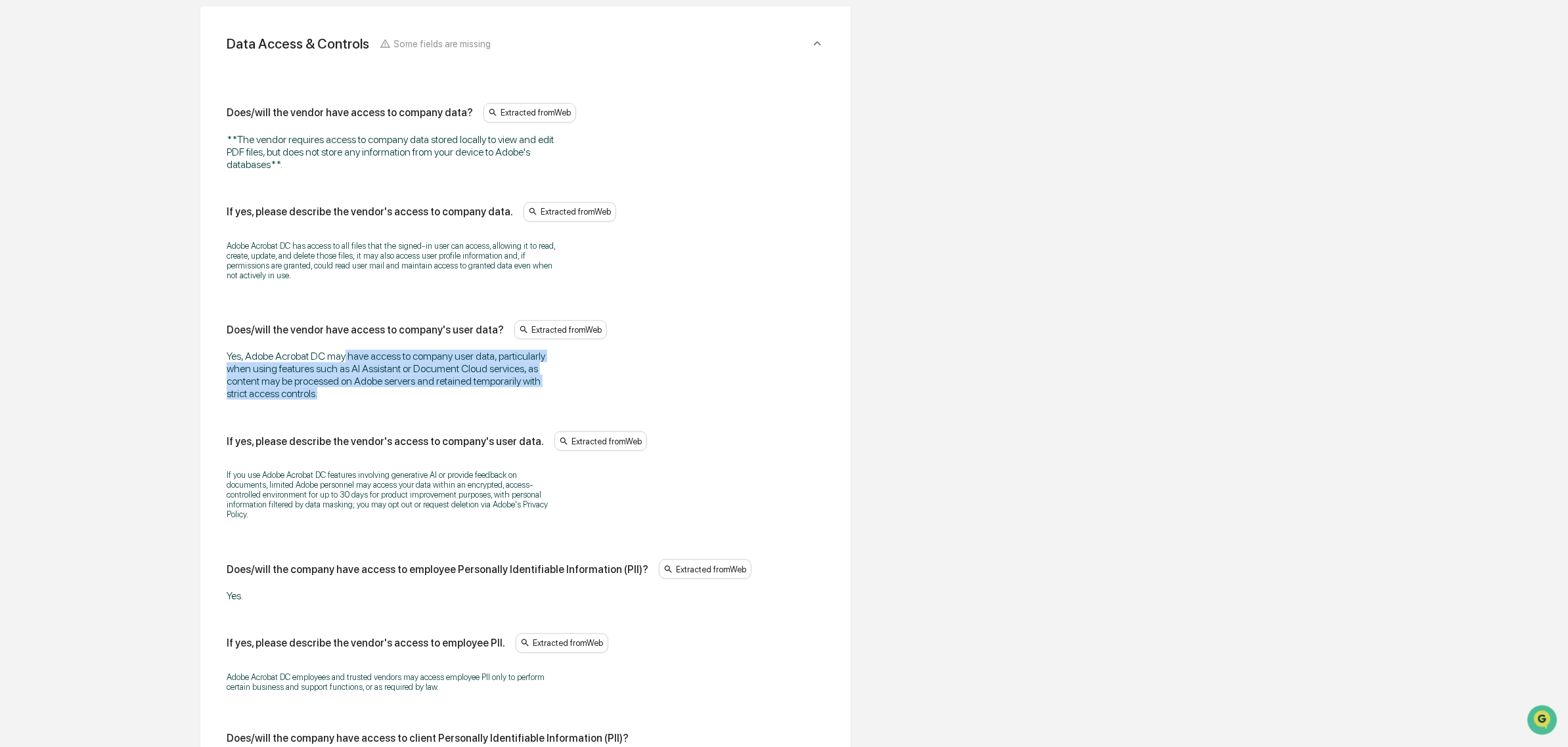
click at [345, 365] on div "Yes, Adobe Acrobat DC may have access to company user data, particularly when u…" at bounding box center [391, 375] width 328 height 50
click at [330, 354] on div "Yes, Adobe Acrobat DC may have access to company user data, particularly when u…" at bounding box center [391, 375] width 328 height 50
drag, startPoint x: 294, startPoint y: 367, endPoint x: 351, endPoint y: 404, distance: 68.0
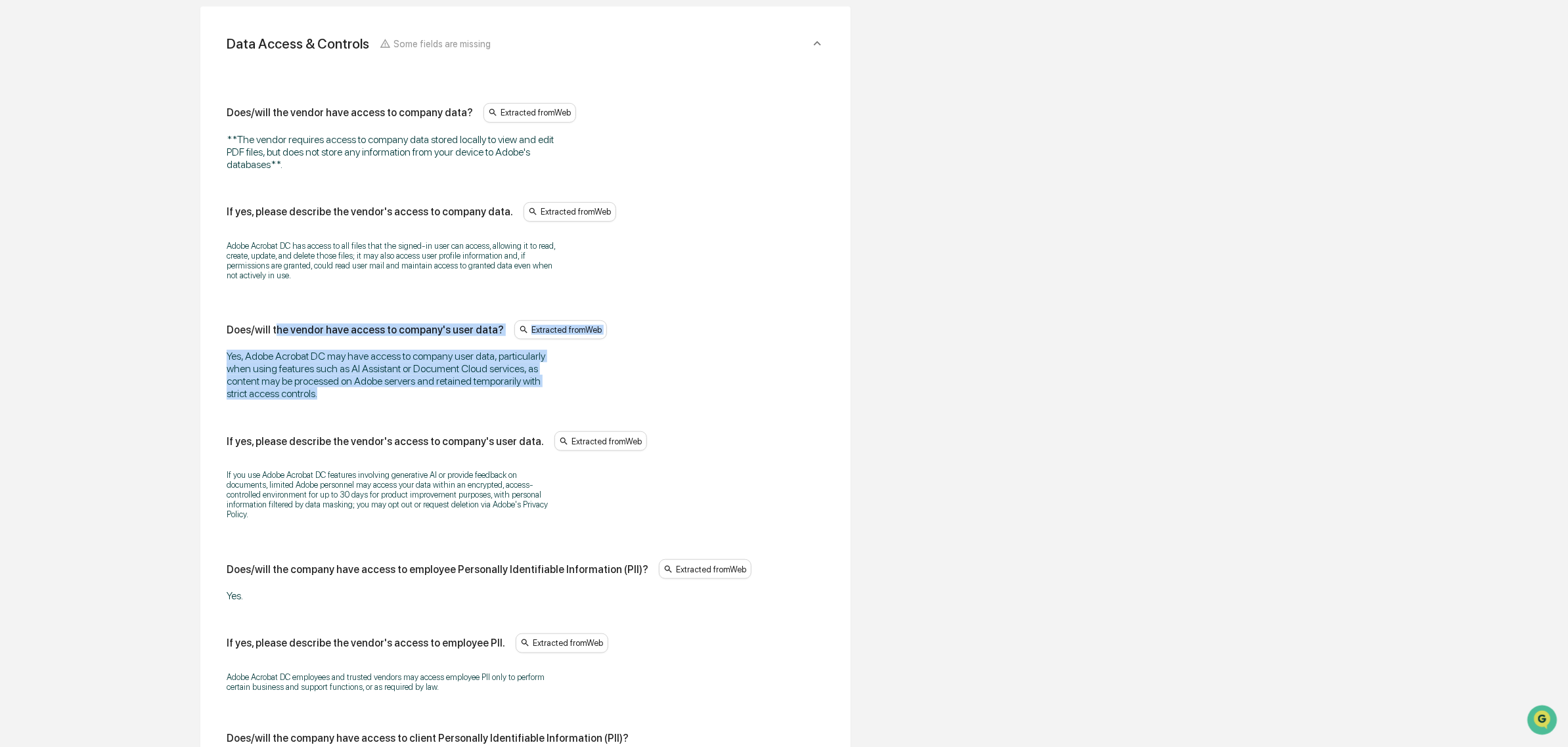
drag, startPoint x: 330, startPoint y: 382, endPoint x: 274, endPoint y: 349, distance: 65.0
click at [274, 348] on div "Does/will the vendor have access to company's user data? Extracted from Web Yes…" at bounding box center [526, 360] width 598 height 80
click at [284, 375] on div "Yes, Adobe Acrobat DC may have access to company user data, particularly when u…" at bounding box center [391, 375] width 328 height 50
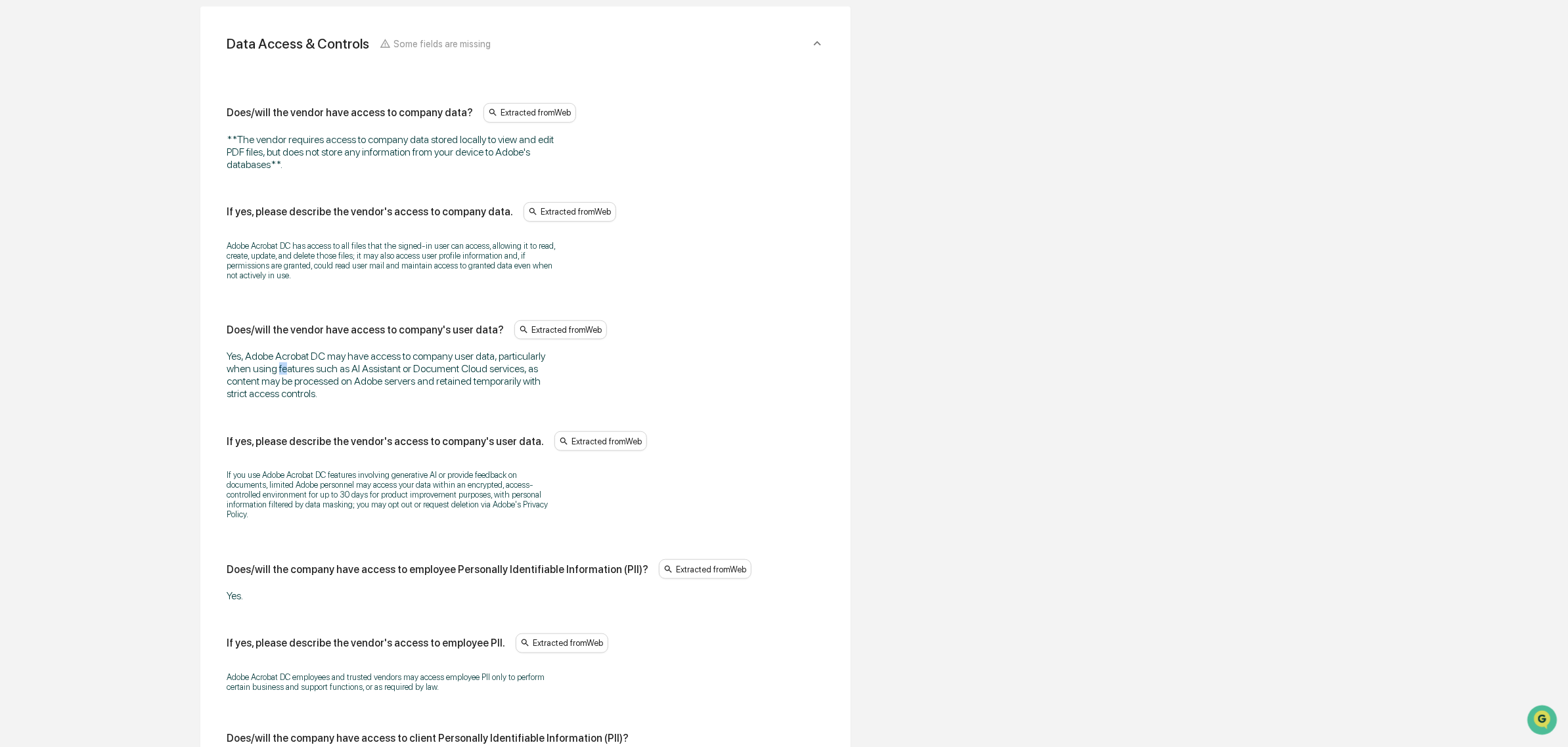
click at [283, 371] on div "Yes, Adobe Acrobat DC may have access to company user data, particularly when u…" at bounding box center [391, 375] width 328 height 50
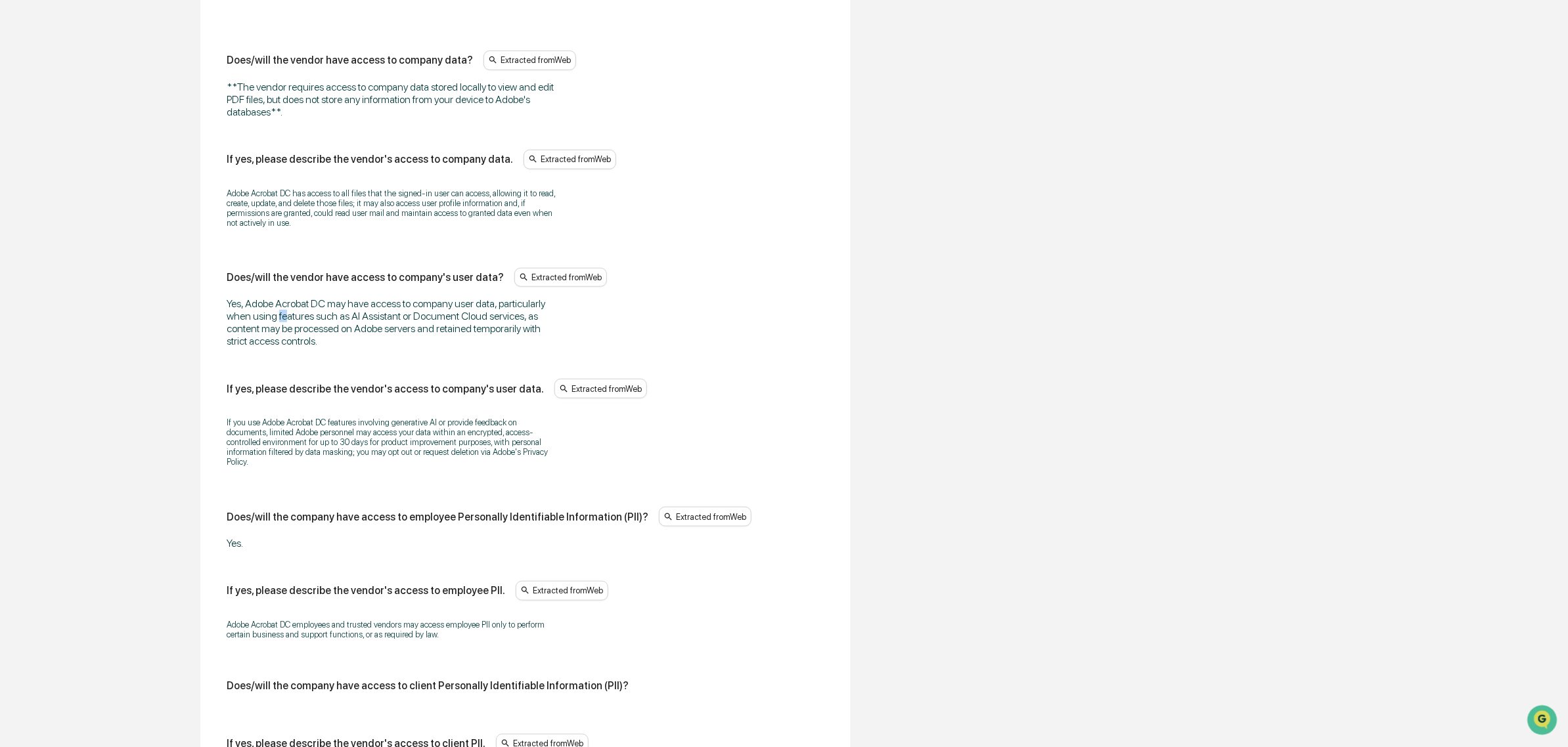
scroll to position [545, 0]
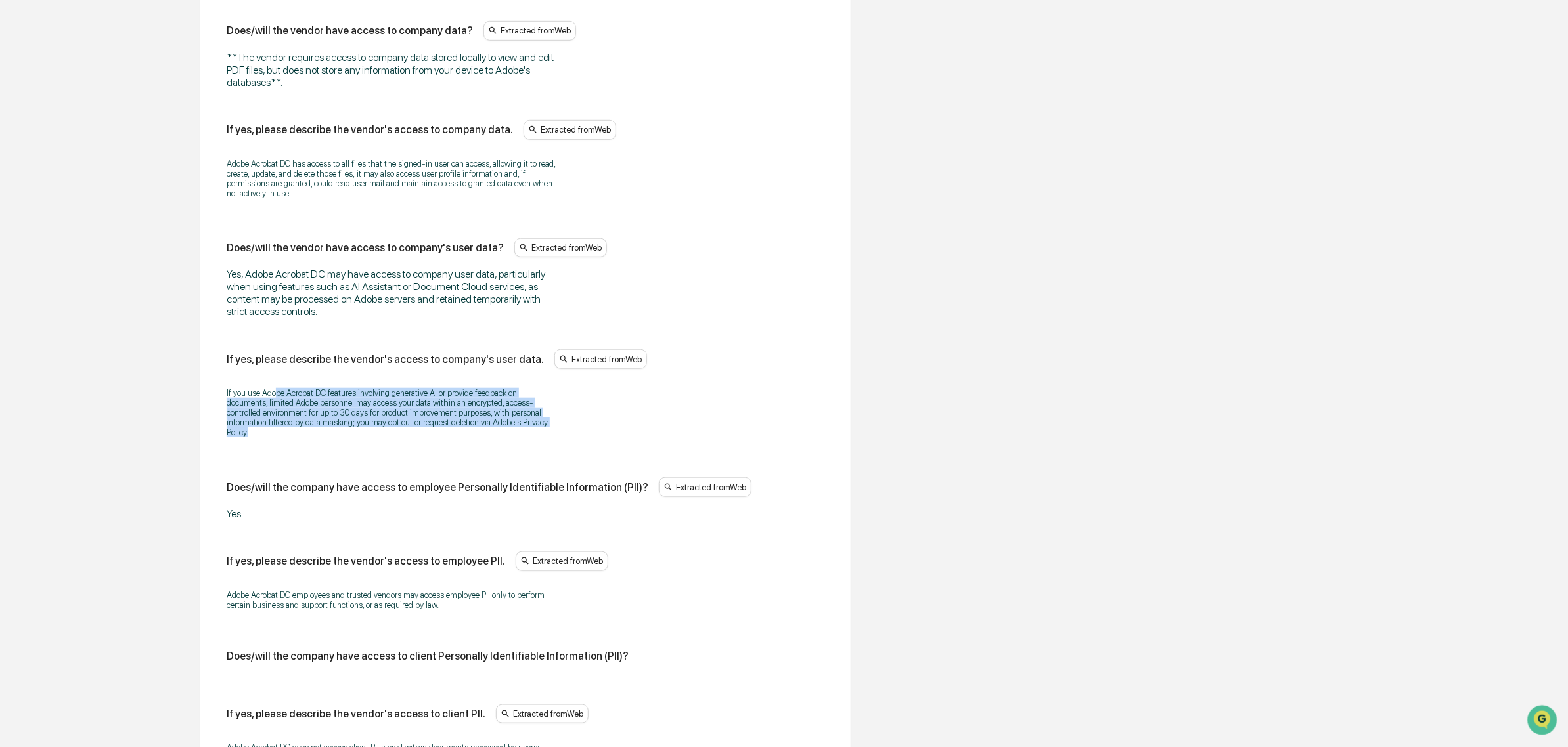
drag, startPoint x: 277, startPoint y: 385, endPoint x: 388, endPoint y: 441, distance: 124.3
click at [388, 441] on div "If you use Adobe Acrobat DC features involving generative AI or provide feedbac…" at bounding box center [526, 413] width 598 height 66
click at [388, 437] on p "If you use Adobe Acrobat DC features involving generative AI or provide feedbac…" at bounding box center [391, 413] width 328 height 50
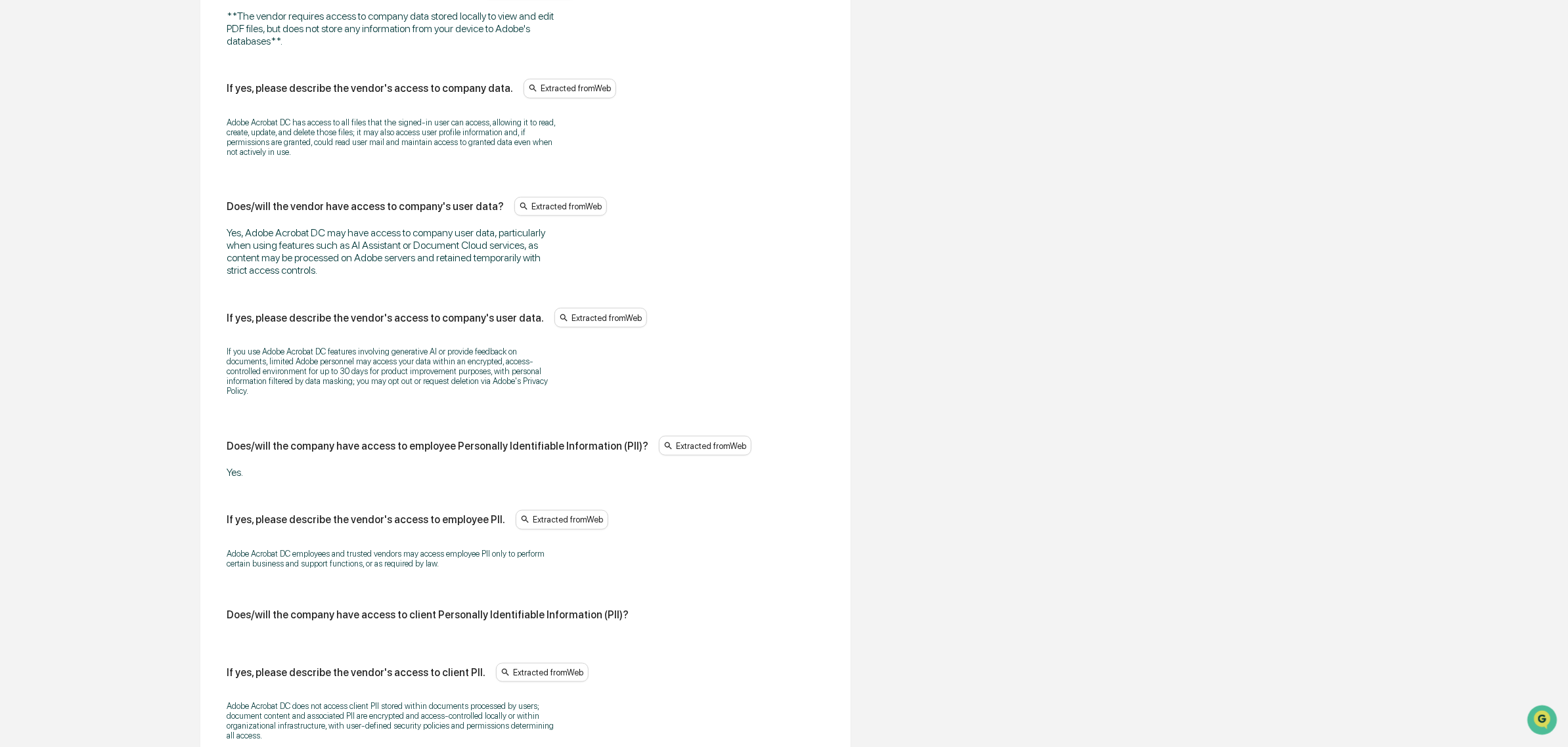
scroll to position [627, 0]
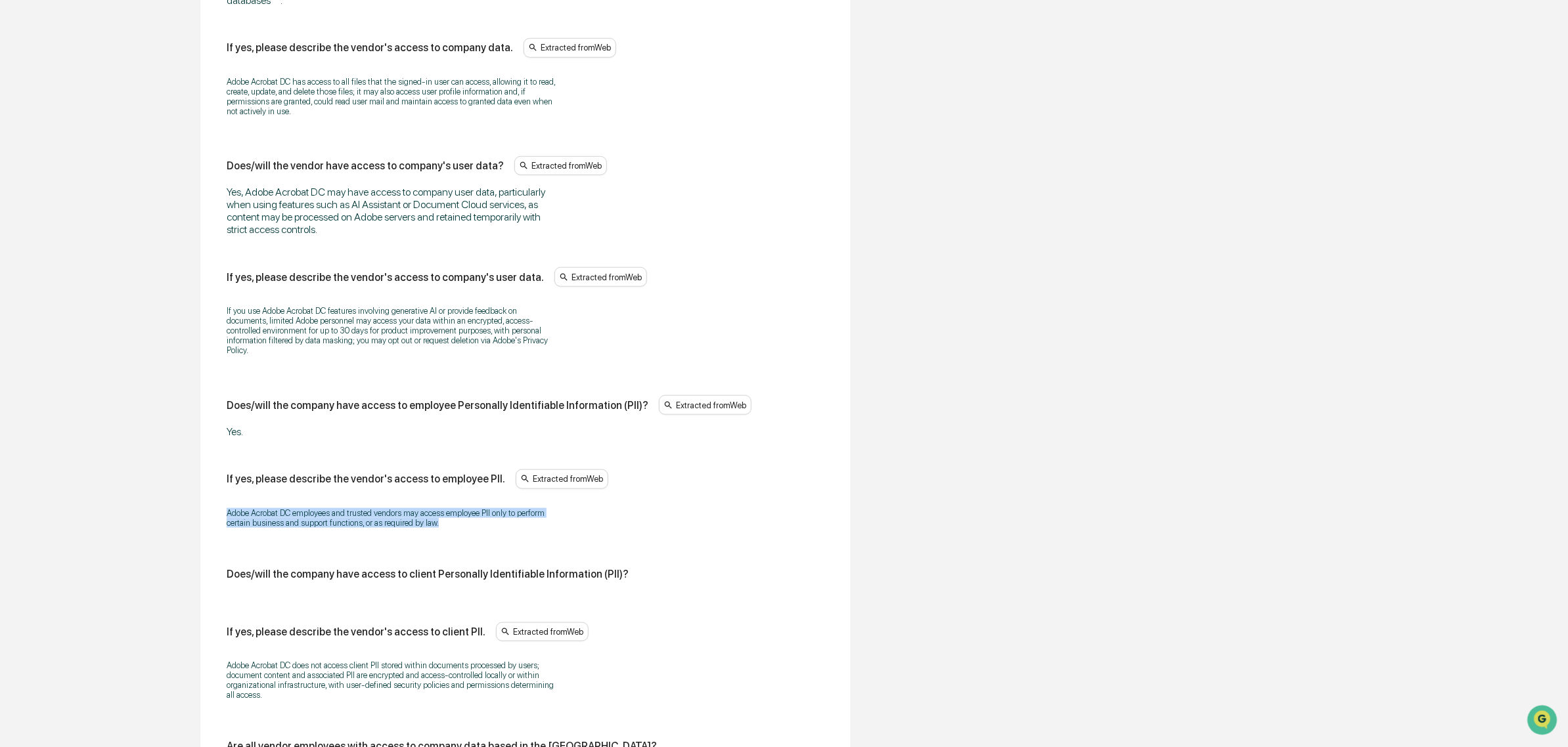
drag, startPoint x: 312, startPoint y: 515, endPoint x: 455, endPoint y: 545, distance: 146.1
click at [457, 545] on div "Does/will the vendor have access to company data? Extracted from Web **The vend…" at bounding box center [526, 654] width 619 height 1505
click at [454, 537] on div "Adobe Acrobat DC employees and trusted vendors may access employee PII only to …" at bounding box center [526, 517] width 598 height 37
click at [444, 528] on p "Adobe Acrobat DC employees and trusted vendors may access employee PII only to …" at bounding box center [391, 517] width 328 height 19
click at [442, 528] on p "Adobe Acrobat DC employees and trusted vendors may access employee PII only to …" at bounding box center [391, 517] width 328 height 19
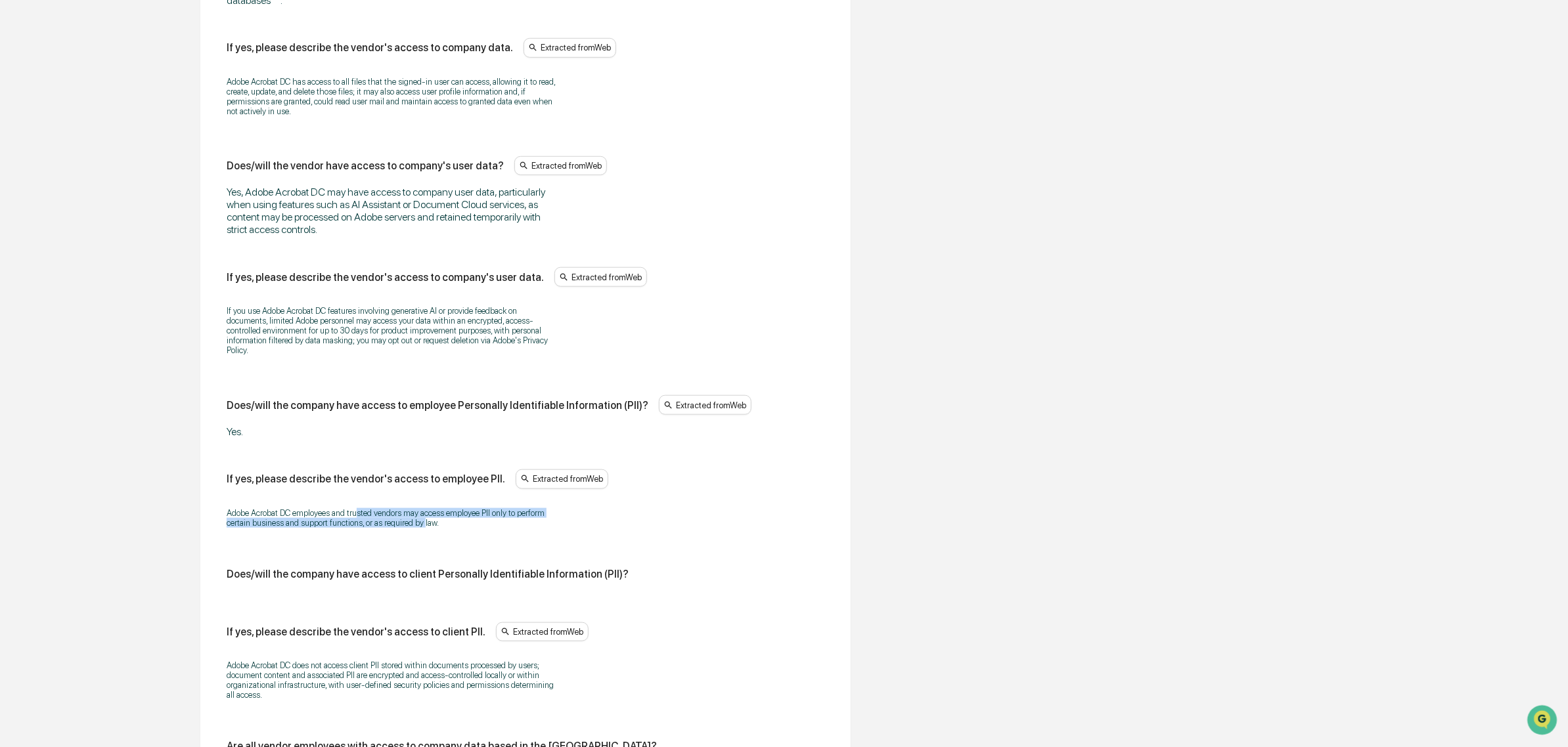
drag, startPoint x: 359, startPoint y: 520, endPoint x: 422, endPoint y: 533, distance: 64.3
click at [422, 528] on p "Adobe Acrobat DC employees and trusted vendors may access employee PII only to …" at bounding box center [391, 517] width 328 height 19
drag, startPoint x: 422, startPoint y: 533, endPoint x: 231, endPoint y: 517, distance: 191.7
click at [231, 517] on p "Adobe Acrobat DC employees and trusted vendors may access employee PII only to …" at bounding box center [391, 517] width 328 height 19
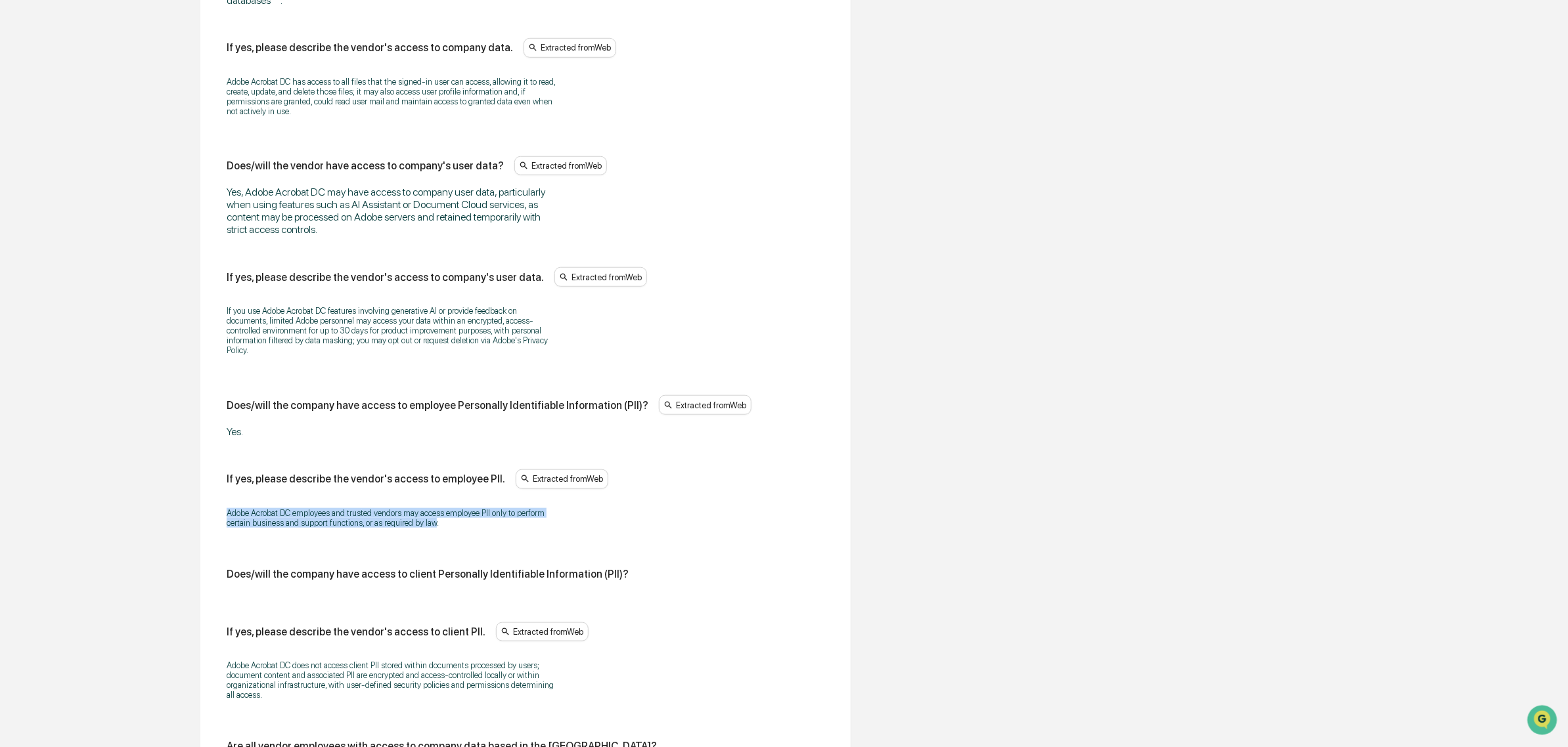
click at [235, 517] on p "Adobe Acrobat DC employees and trusted vendors may access employee PII only to …" at bounding box center [391, 517] width 328 height 19
drag, startPoint x: 225, startPoint y: 523, endPoint x: 384, endPoint y: 544, distance: 160.4
click at [384, 544] on div "Does/will the vendor have access to company data? Extracted from Web **The vend…" at bounding box center [526, 654] width 619 height 1505
click at [384, 537] on div "Adobe Acrobat DC employees and trusted vendors may access employee PII only to …" at bounding box center [526, 517] width 598 height 37
drag, startPoint x: 482, startPoint y: 542, endPoint x: 251, endPoint y: 537, distance: 231.1
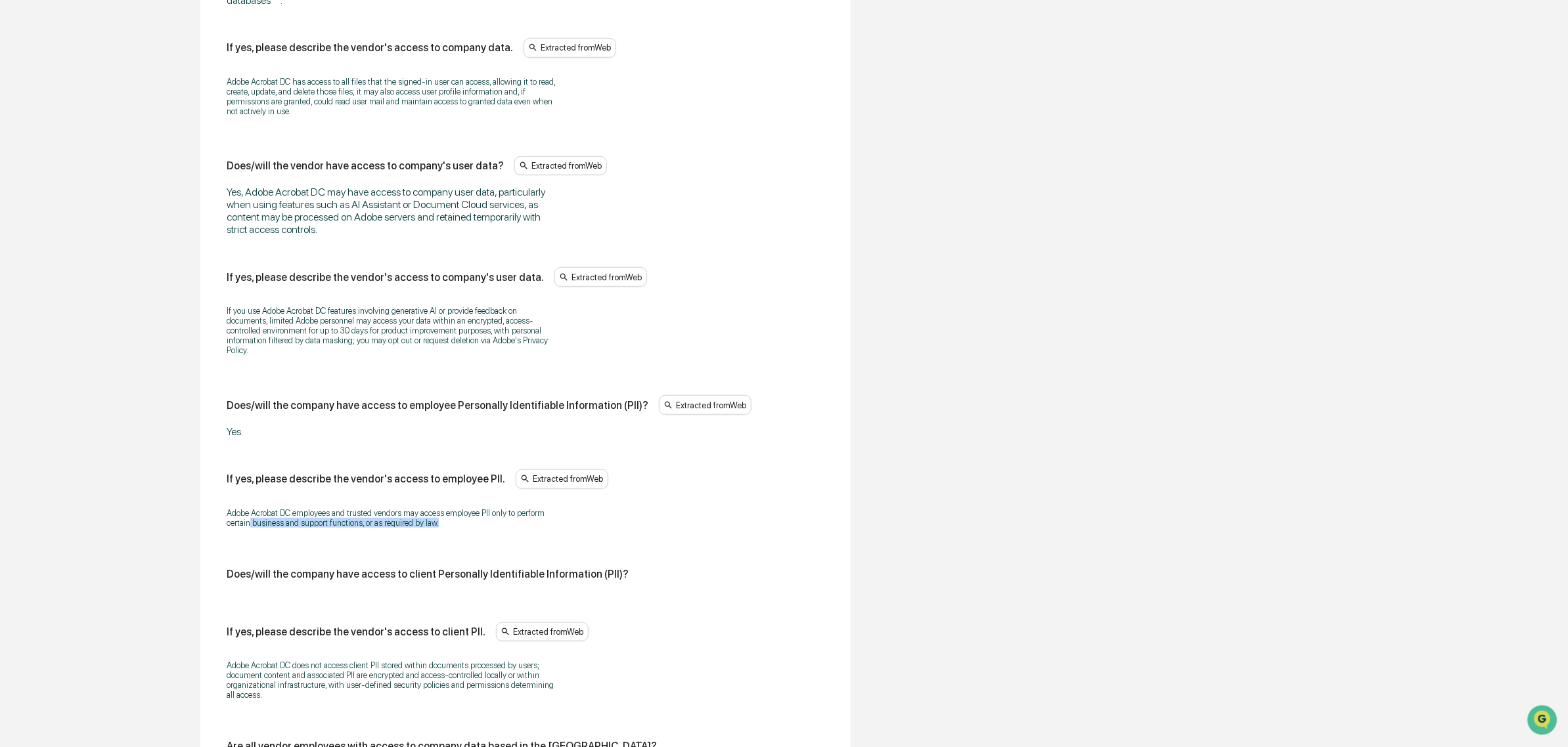
click at [251, 537] on div "Adobe Acrobat DC employees and trusted vendors may access employee PII only to …" at bounding box center [526, 517] width 598 height 37
click at [251, 528] on p "Adobe Acrobat DC employees and trusted vendors may access employee PII only to …" at bounding box center [391, 517] width 328 height 19
drag, startPoint x: 230, startPoint y: 529, endPoint x: 468, endPoint y: 562, distance: 240.3
click at [468, 562] on div "Does/will the vendor have access to company data? Extracted from Web **The vend…" at bounding box center [526, 652] width 598 height 1425
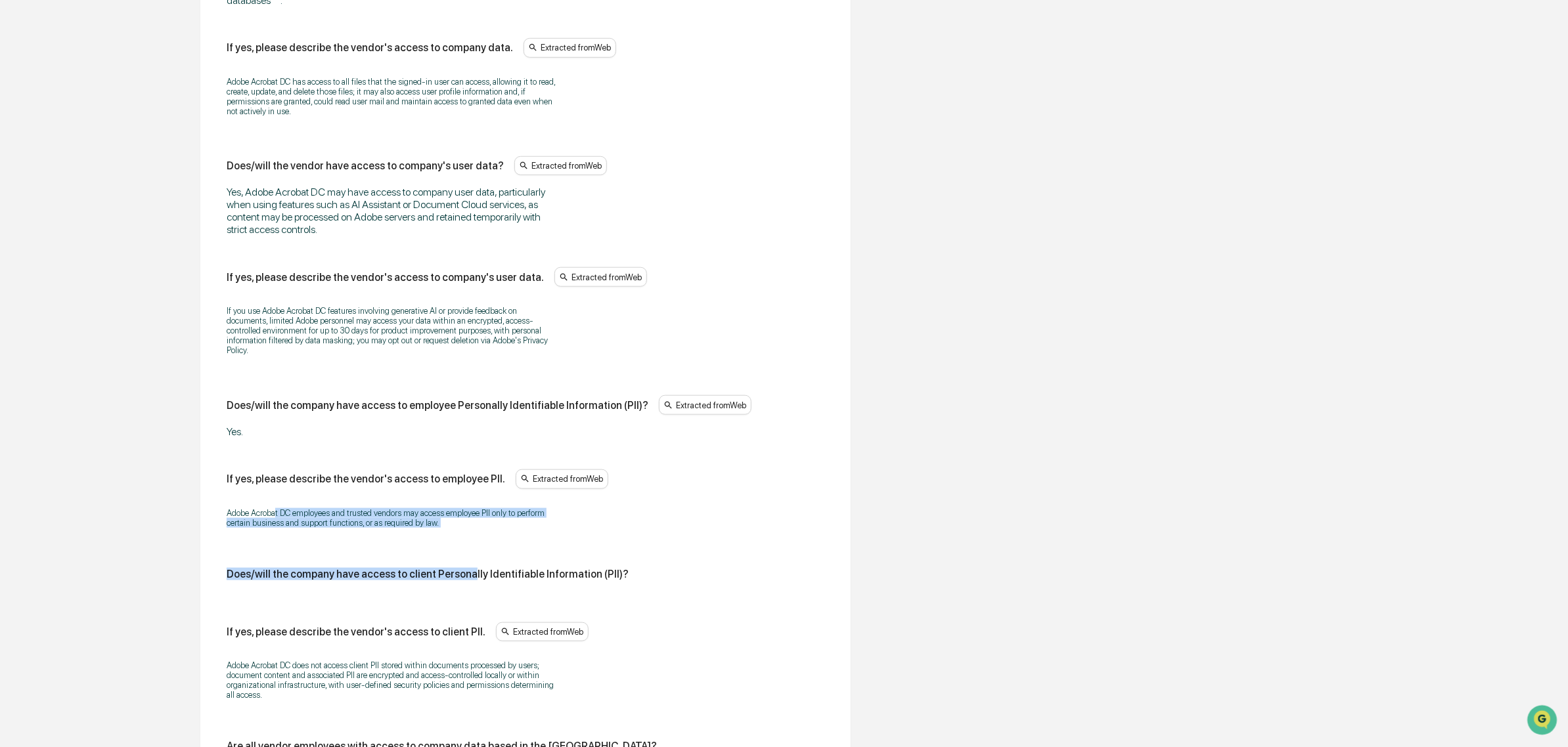
drag, startPoint x: 462, startPoint y: 553, endPoint x: 274, endPoint y: 515, distance: 191.8
click at [274, 514] on div "Does/will the vendor have access to company data? Extracted from Web **The vend…" at bounding box center [526, 652] width 598 height 1425
click at [274, 515] on p "Adobe Acrobat DC employees and trusted vendors may access employee PII only to …" at bounding box center [391, 517] width 328 height 19
drag, startPoint x: 242, startPoint y: 517, endPoint x: 454, endPoint y: 550, distance: 214.6
click at [454, 550] on div "Does/will the vendor have access to company data? Extracted from Web **The vend…" at bounding box center [526, 652] width 598 height 1425
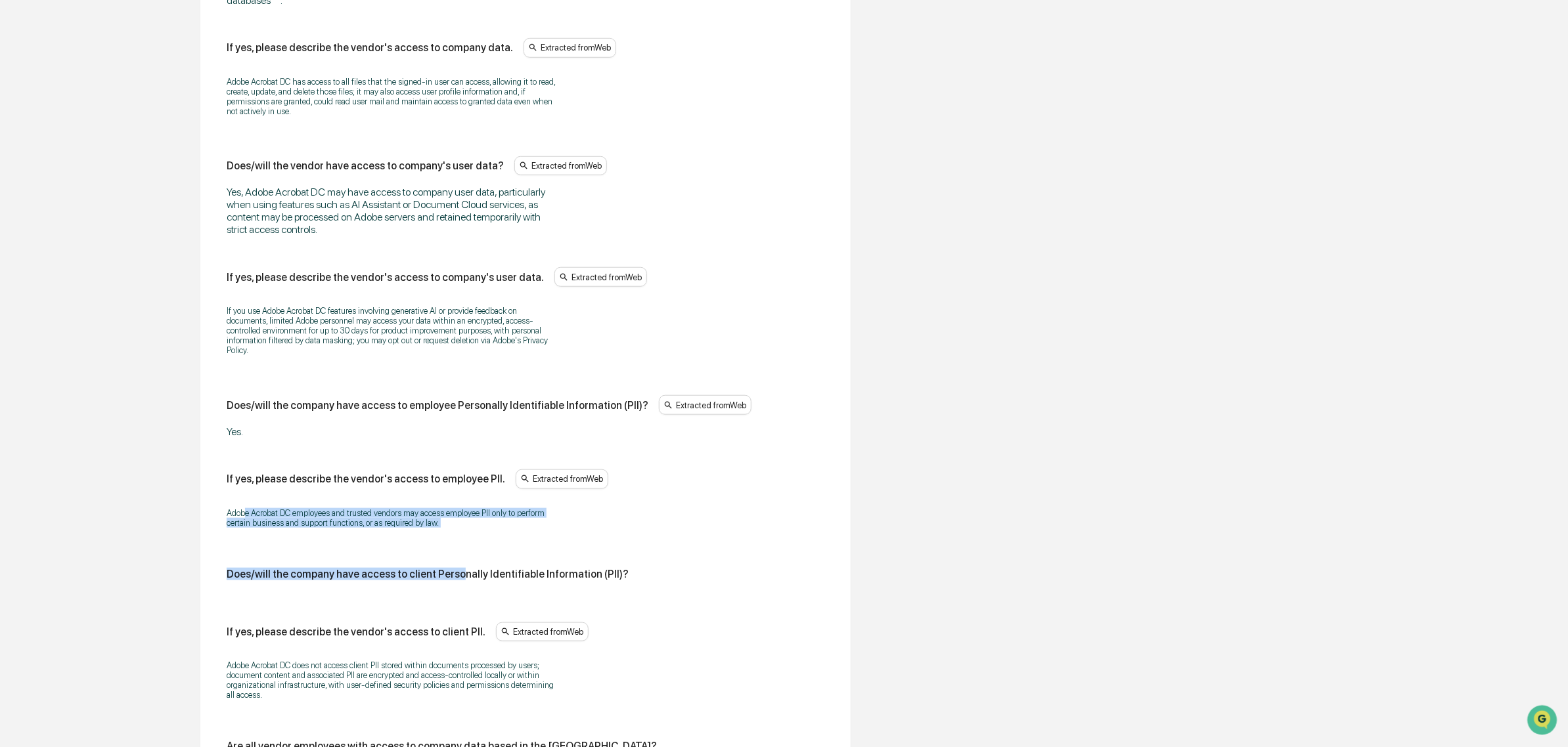
click at [454, 550] on div "Does/will the vendor have access to company data? Extracted from Web **The vend…" at bounding box center [526, 652] width 598 height 1425
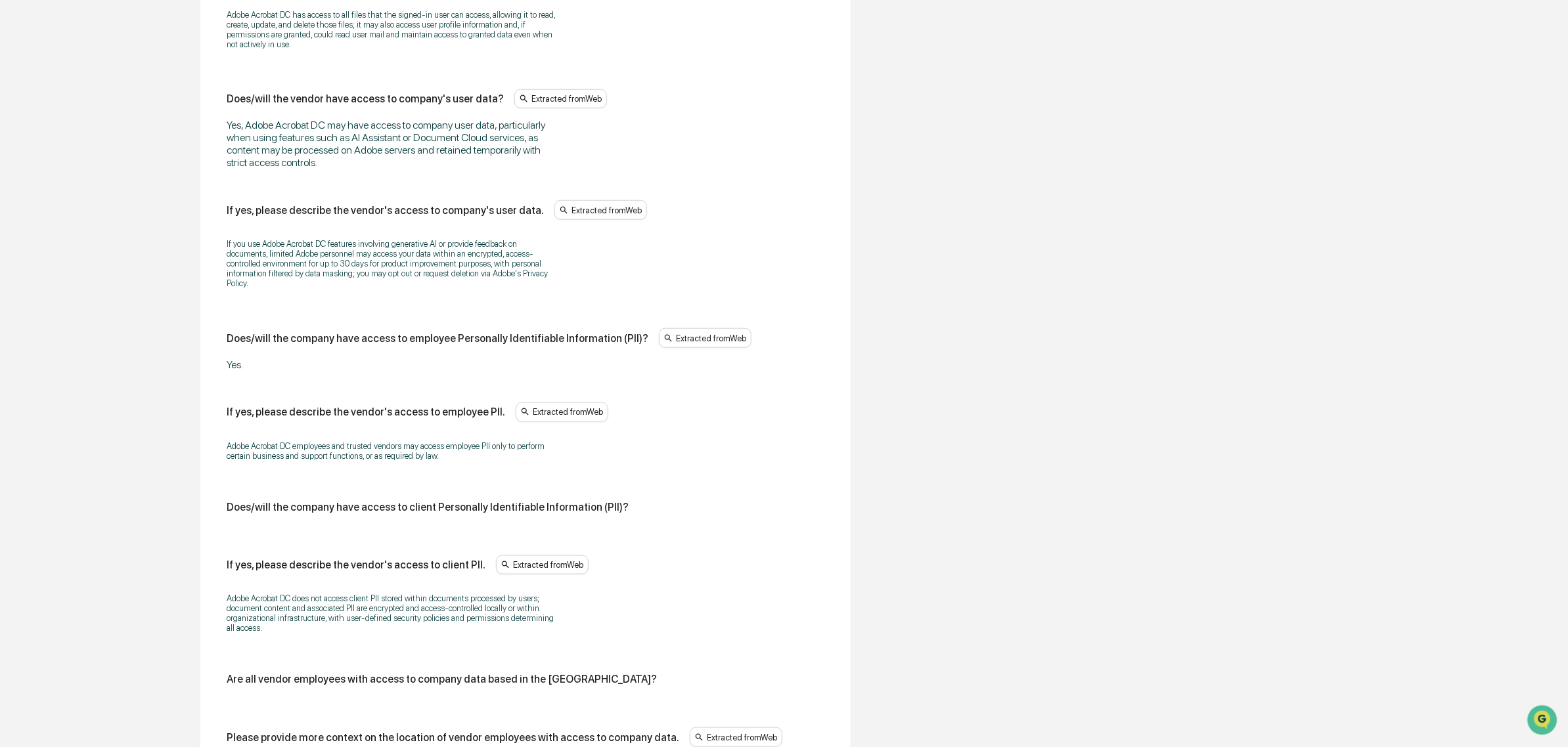
scroll to position [791, 0]
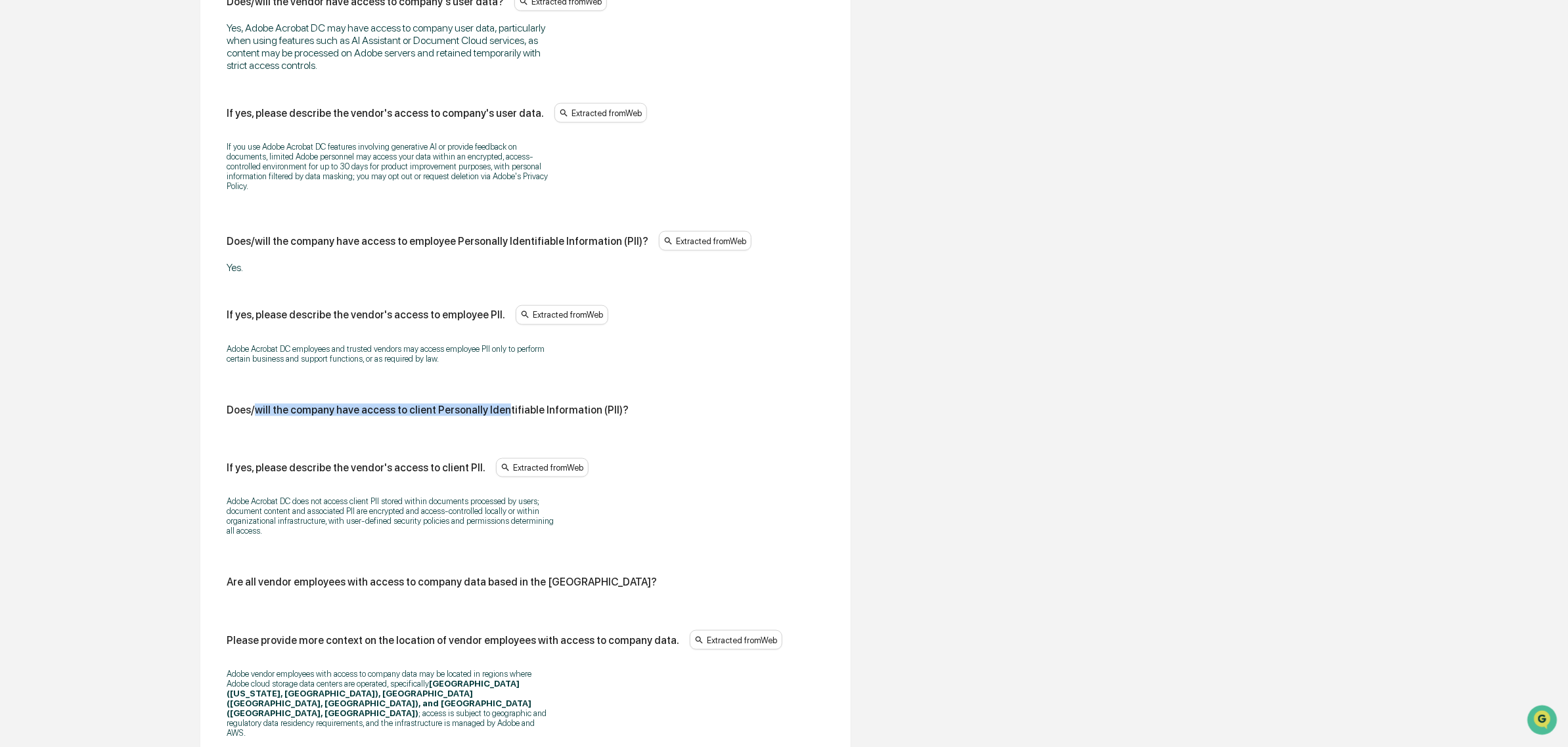
drag, startPoint x: 255, startPoint y: 415, endPoint x: 498, endPoint y: 421, distance: 243.1
click at [498, 416] on div "Does/will the company have access to client Personally Identifiable Information…" at bounding box center [428, 410] width 402 height 12
drag, startPoint x: 320, startPoint y: 421, endPoint x: 559, endPoint y: 421, distance: 239.0
click at [559, 416] on div "Does/will the company have access to client Personally Identifiable Information…" at bounding box center [428, 410] width 402 height 12
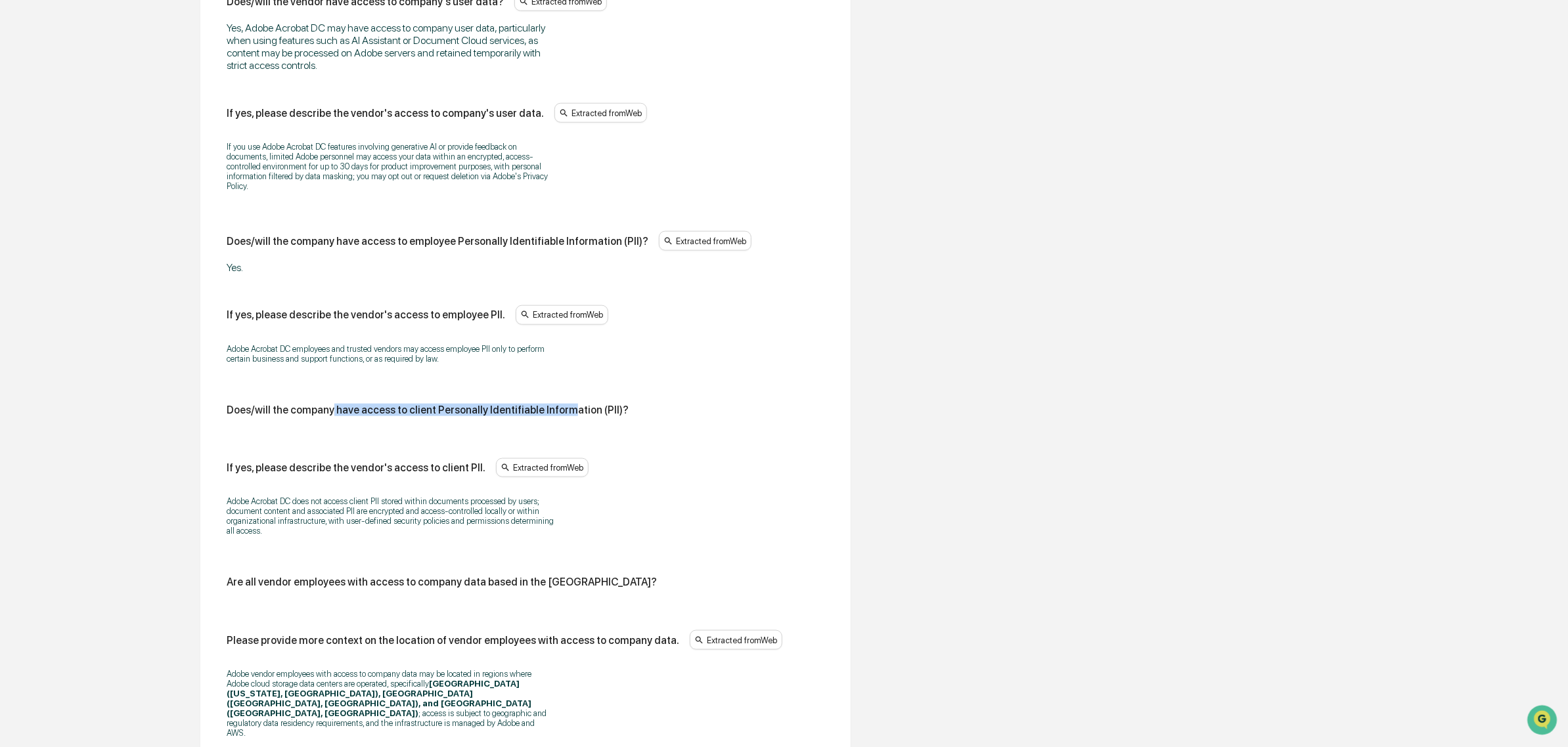
click at [559, 416] on div "Does/will the company have access to client Personally Identifiable Information…" at bounding box center [428, 410] width 402 height 12
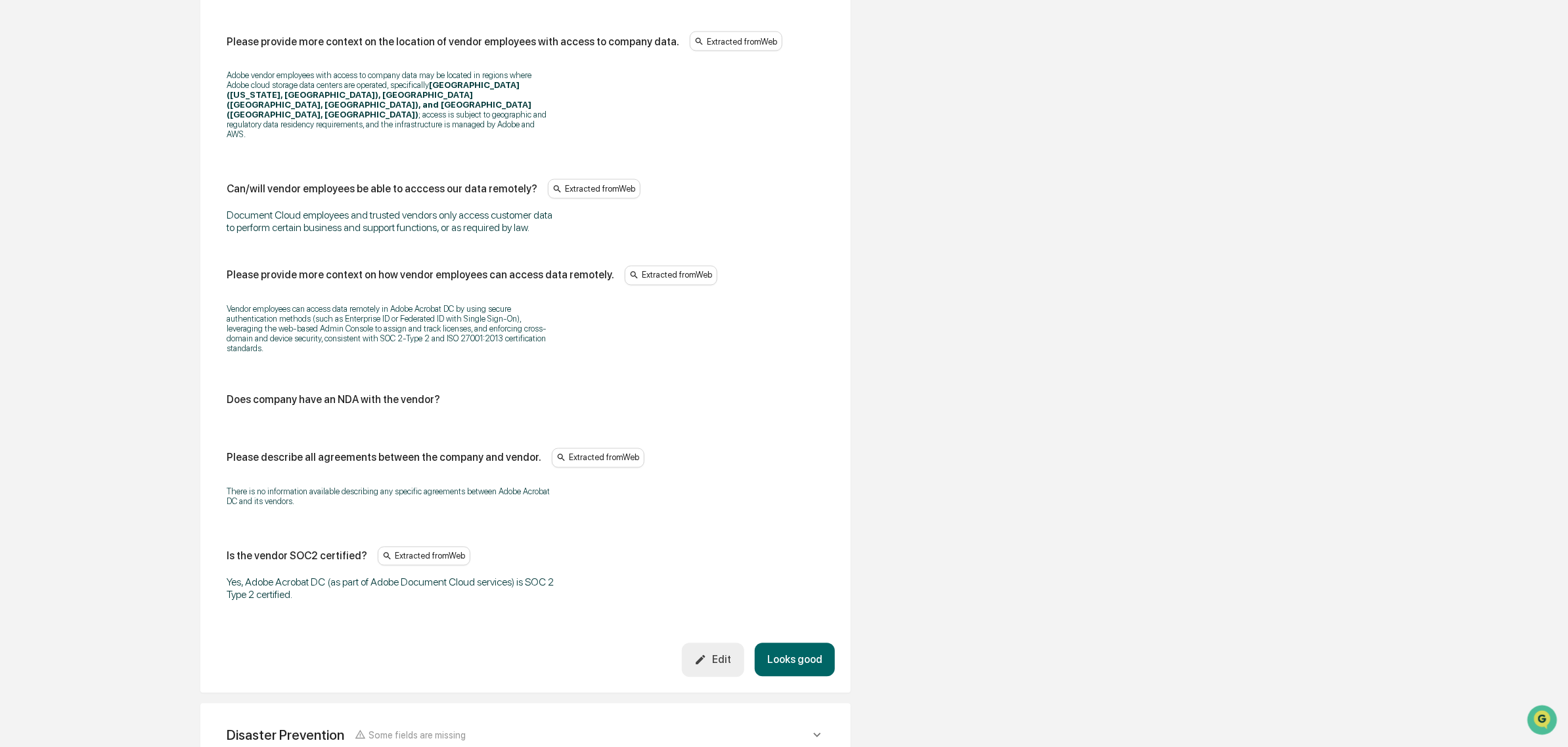
scroll to position [1395, 0]
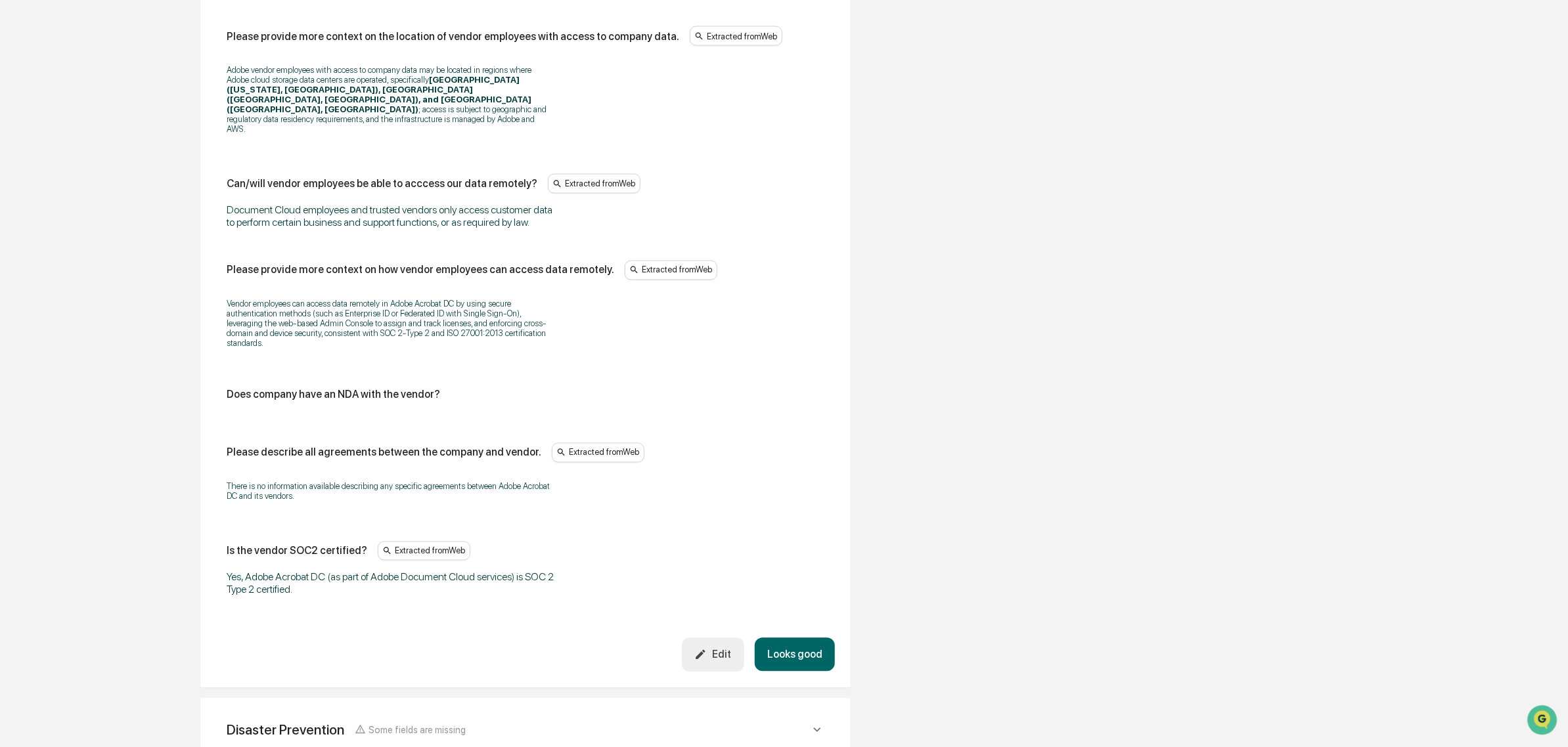
click at [736, 638] on button "Edit" at bounding box center [713, 654] width 62 height 34
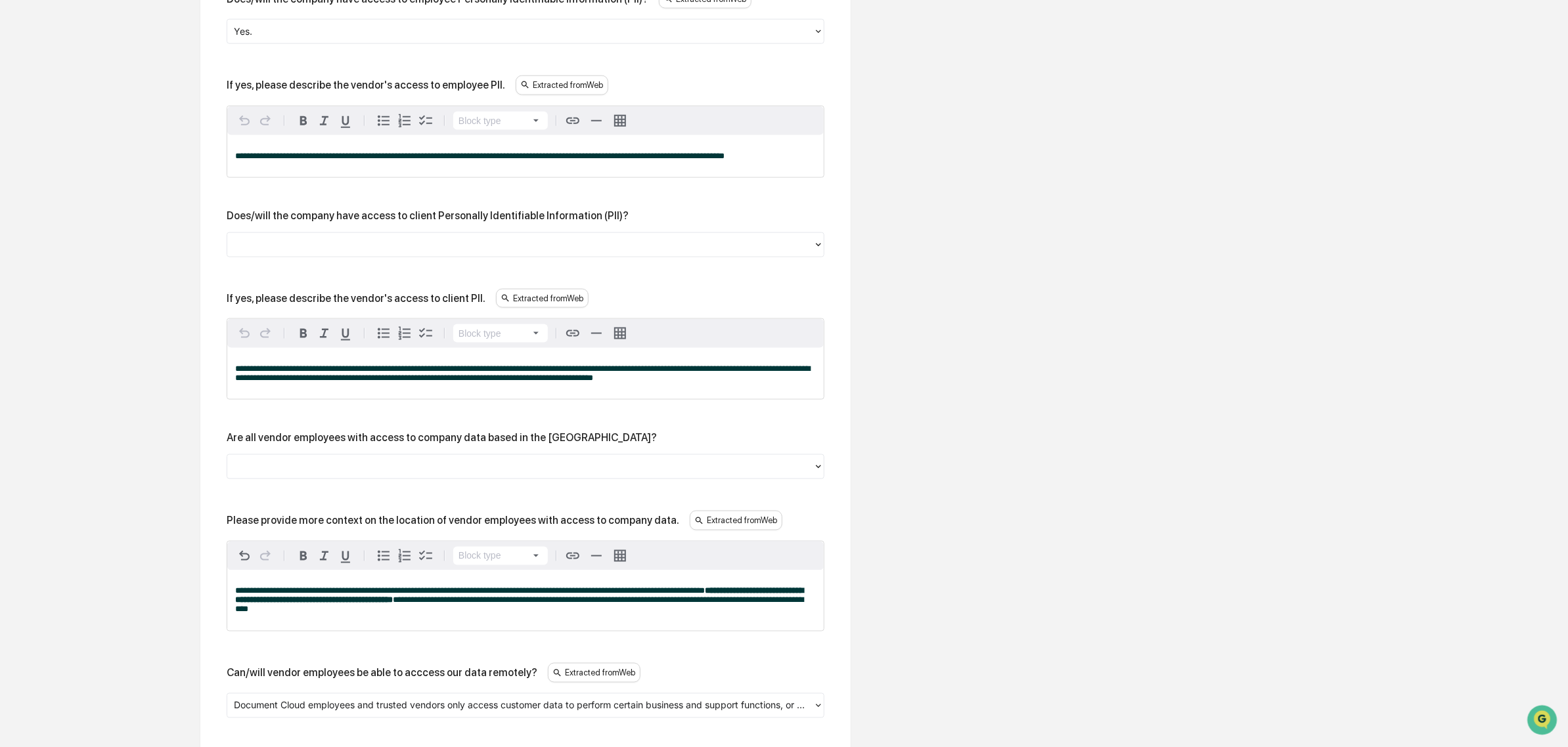
scroll to position [1002, 0]
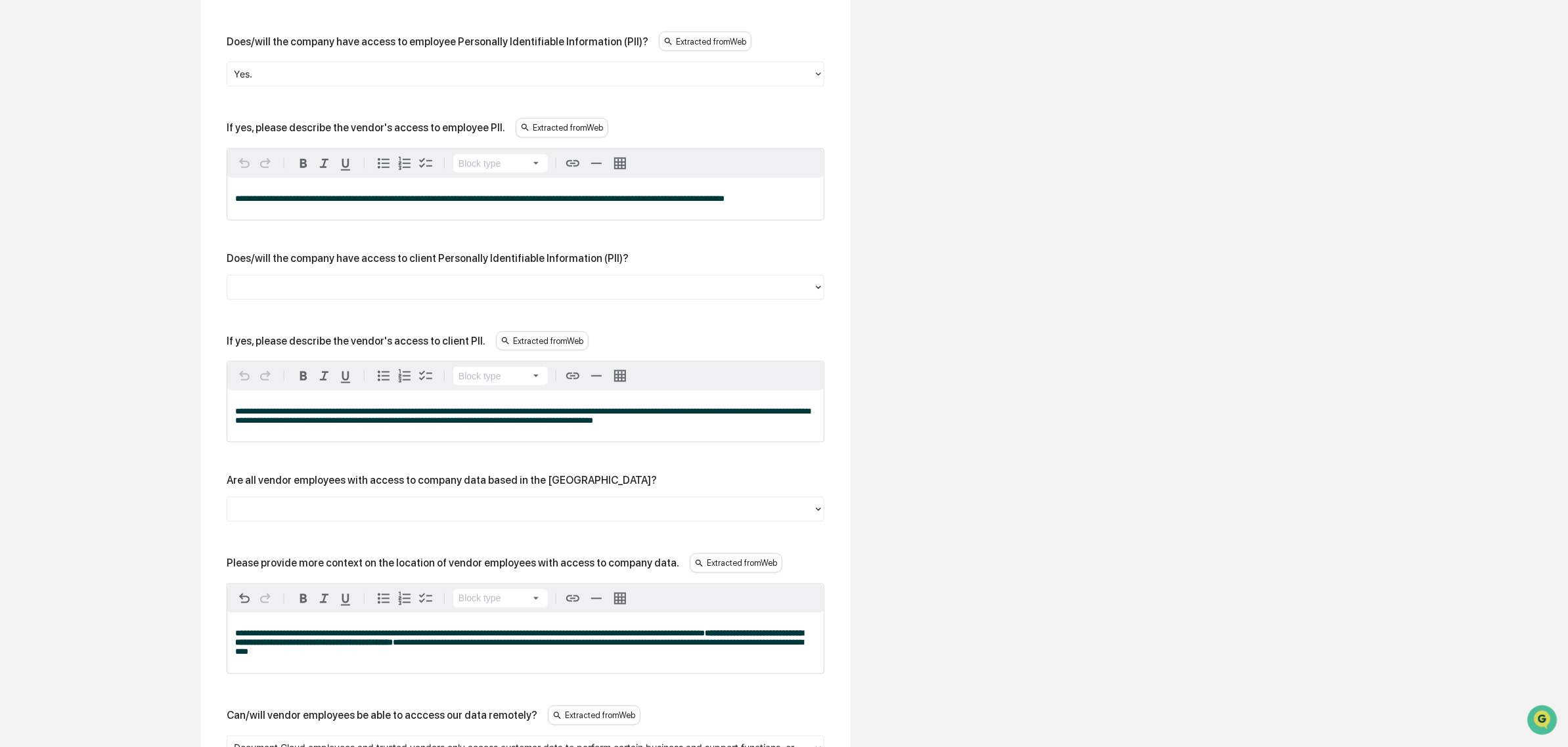
click at [313, 295] on div at bounding box center [521, 287] width 573 height 15
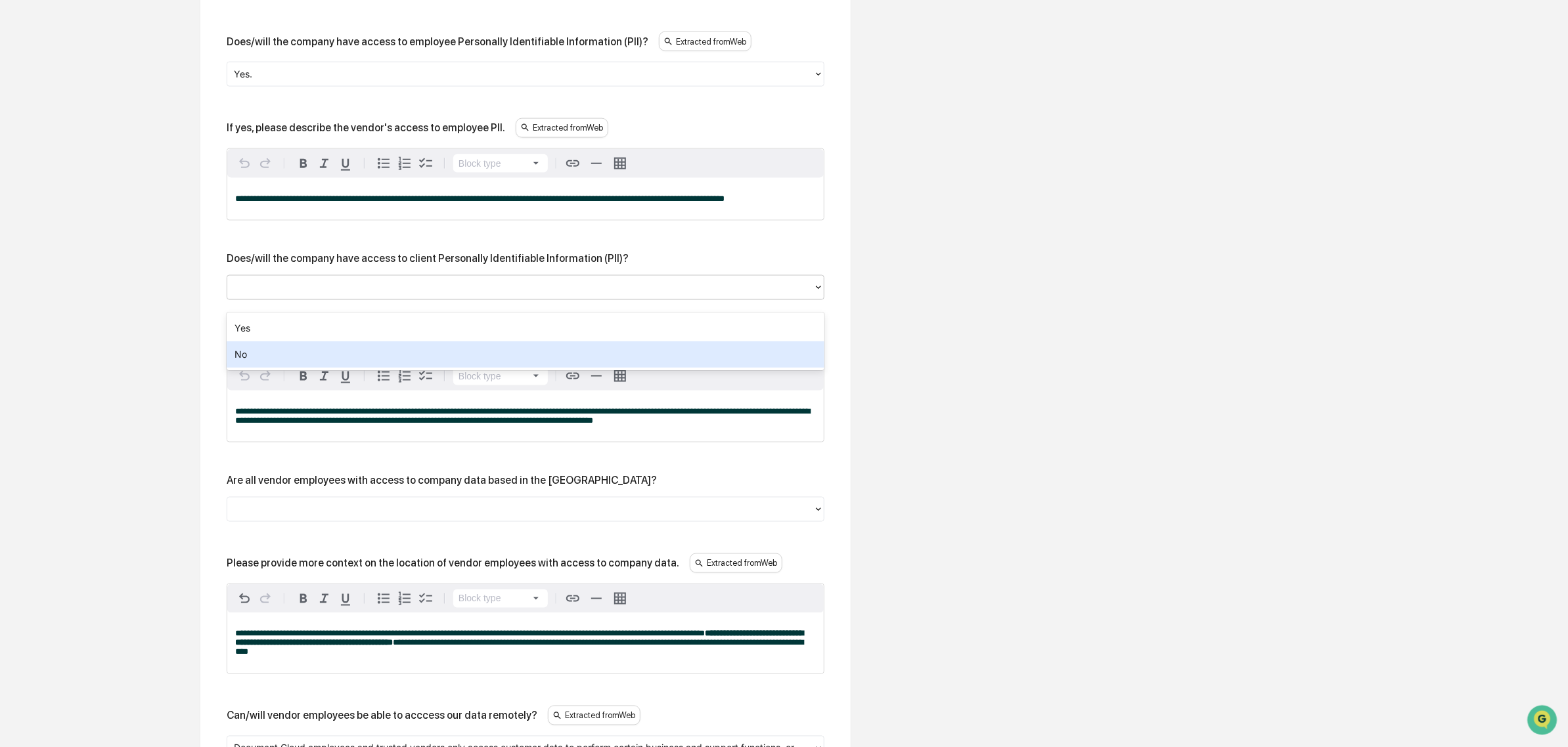
click at [311, 351] on div "No" at bounding box center [526, 354] width 598 height 27
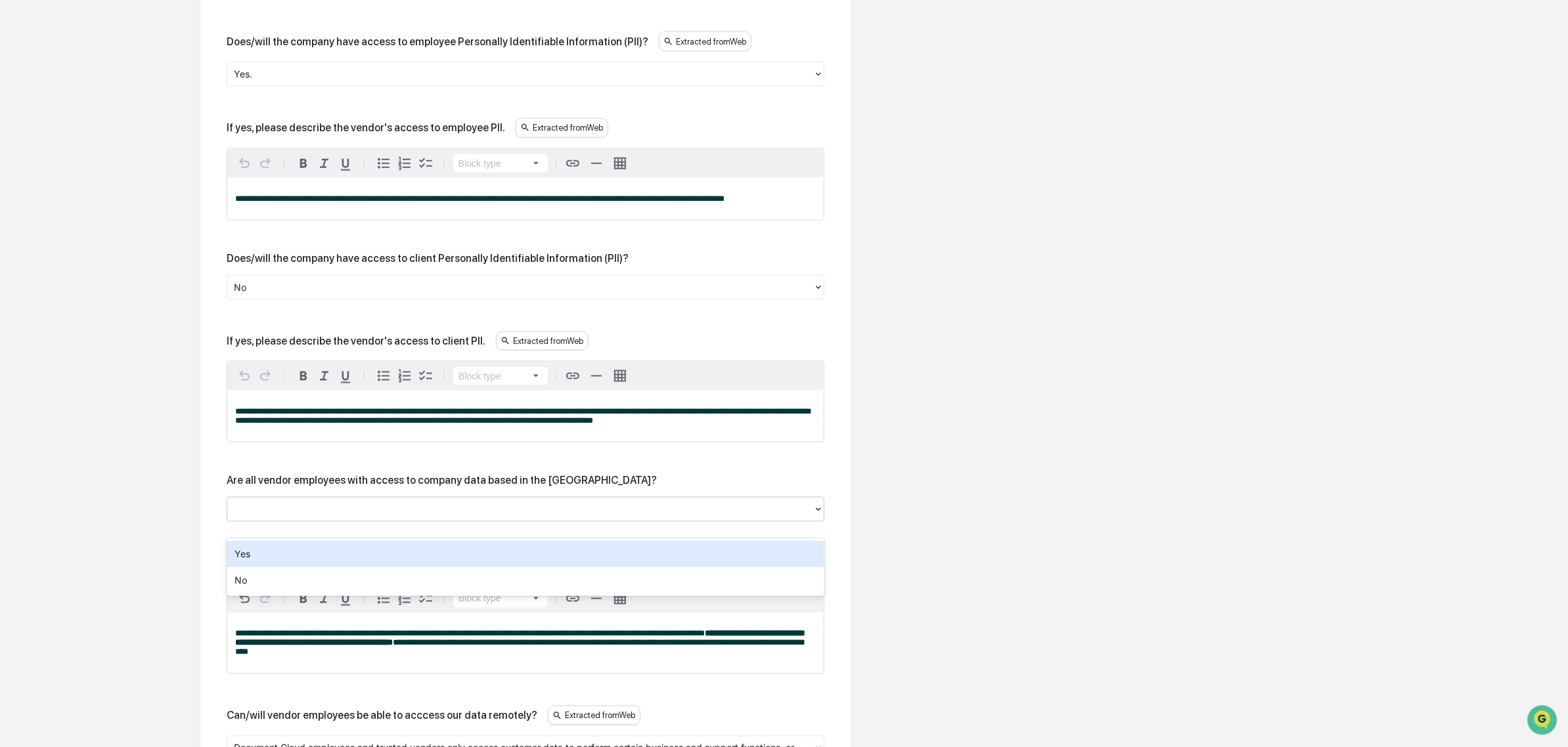
click at [317, 517] on div at bounding box center [521, 509] width 573 height 15
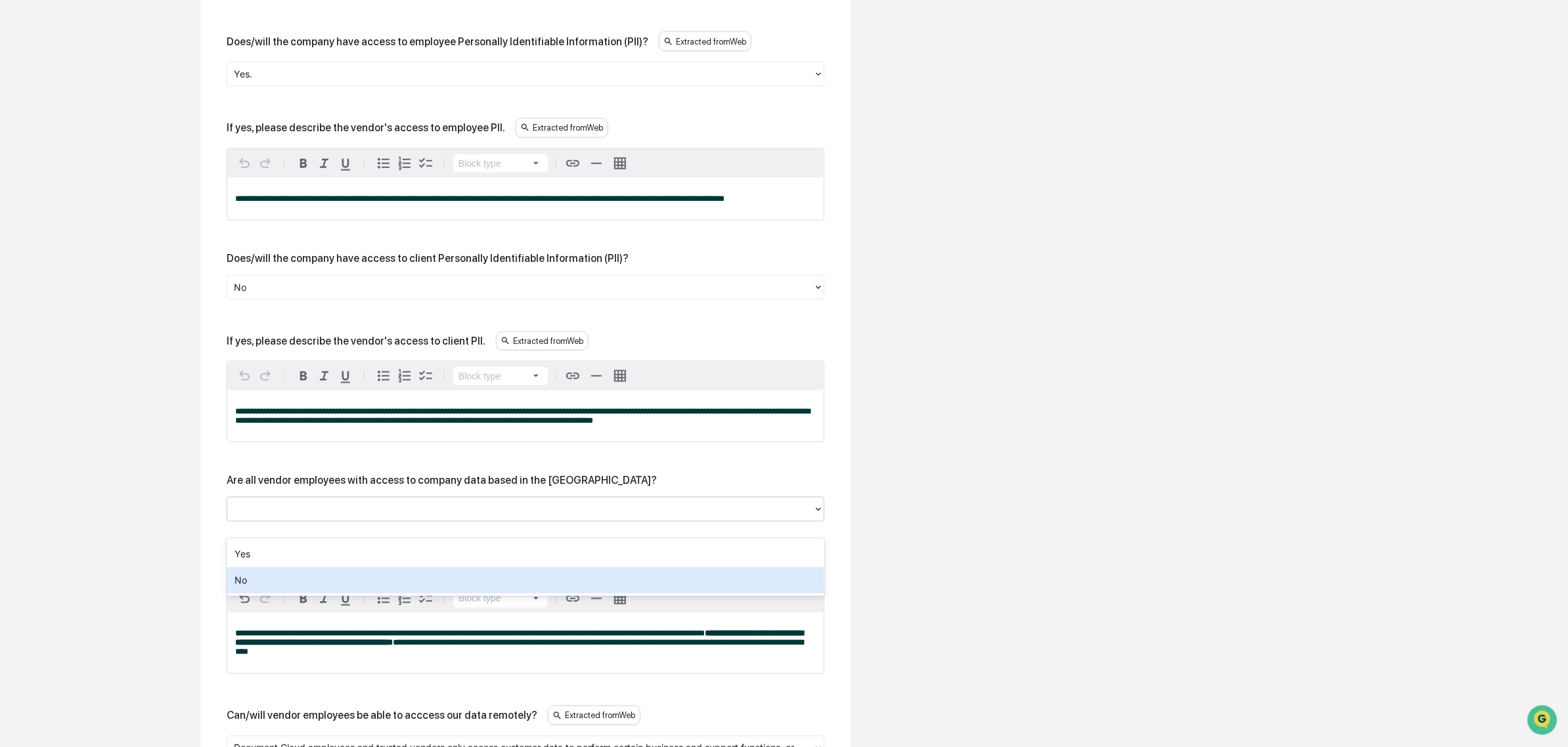
click at [335, 573] on div "No" at bounding box center [526, 581] width 598 height 27
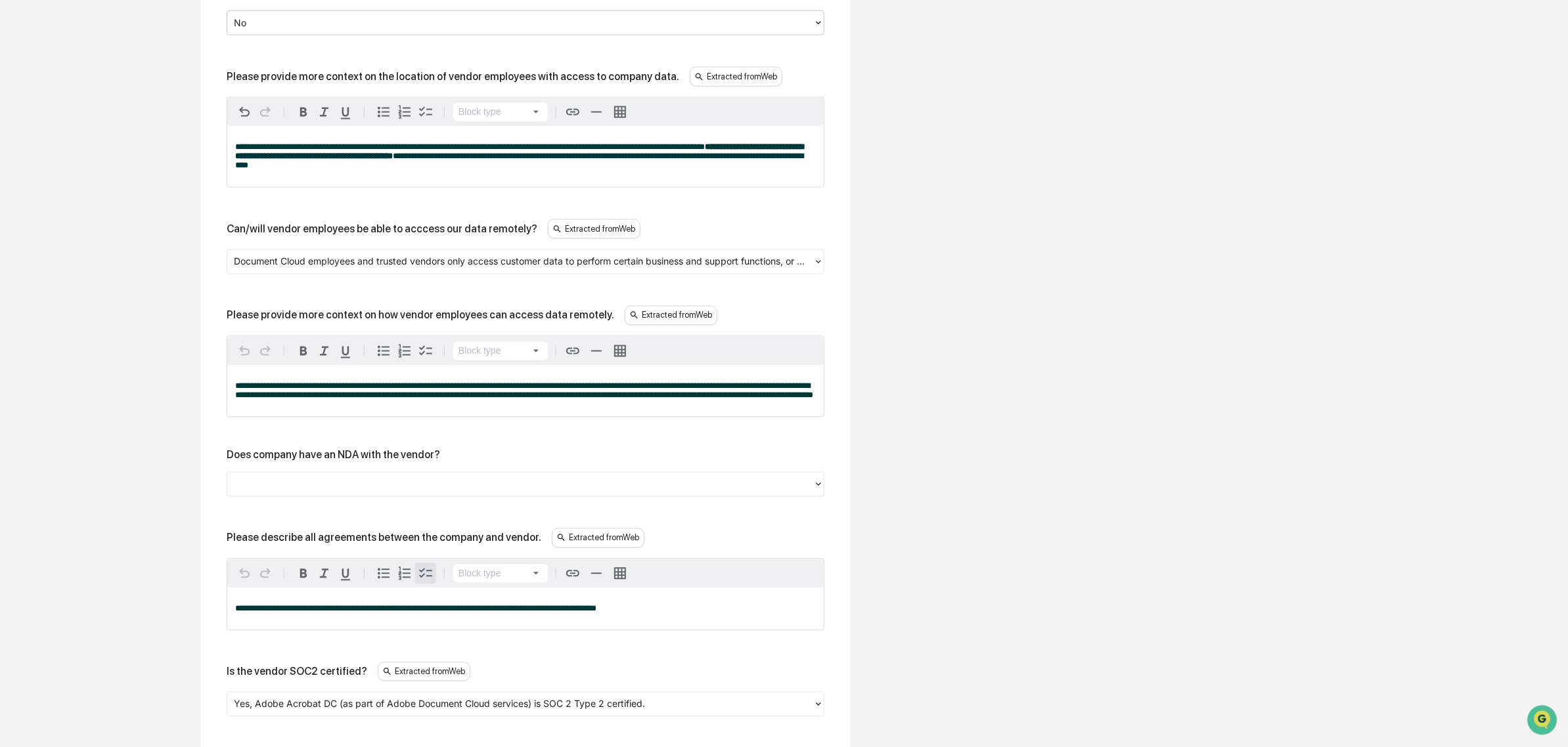
scroll to position [1495, 0]
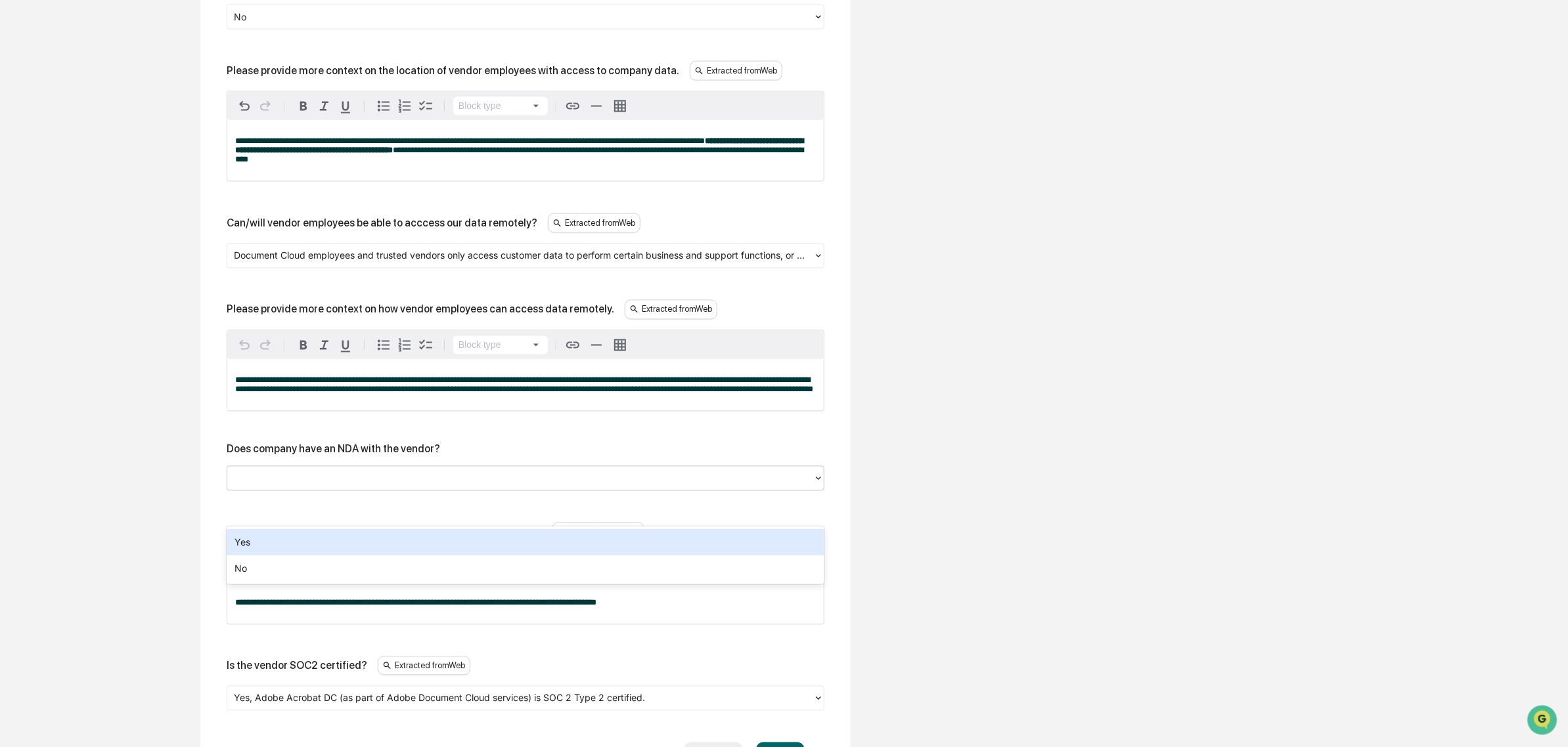
click at [322, 486] on div at bounding box center [521, 478] width 573 height 15
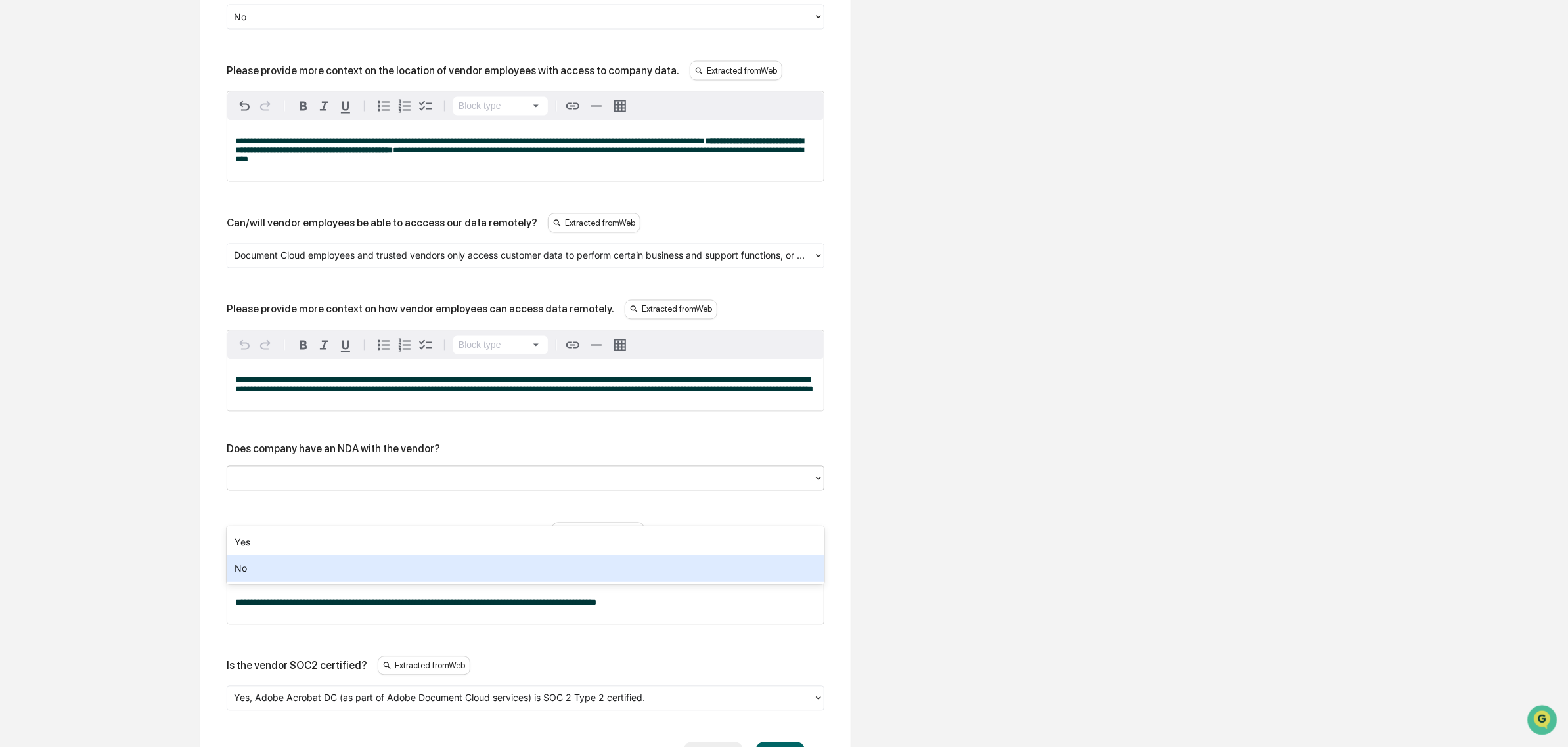
click at [323, 569] on div "No" at bounding box center [526, 568] width 598 height 27
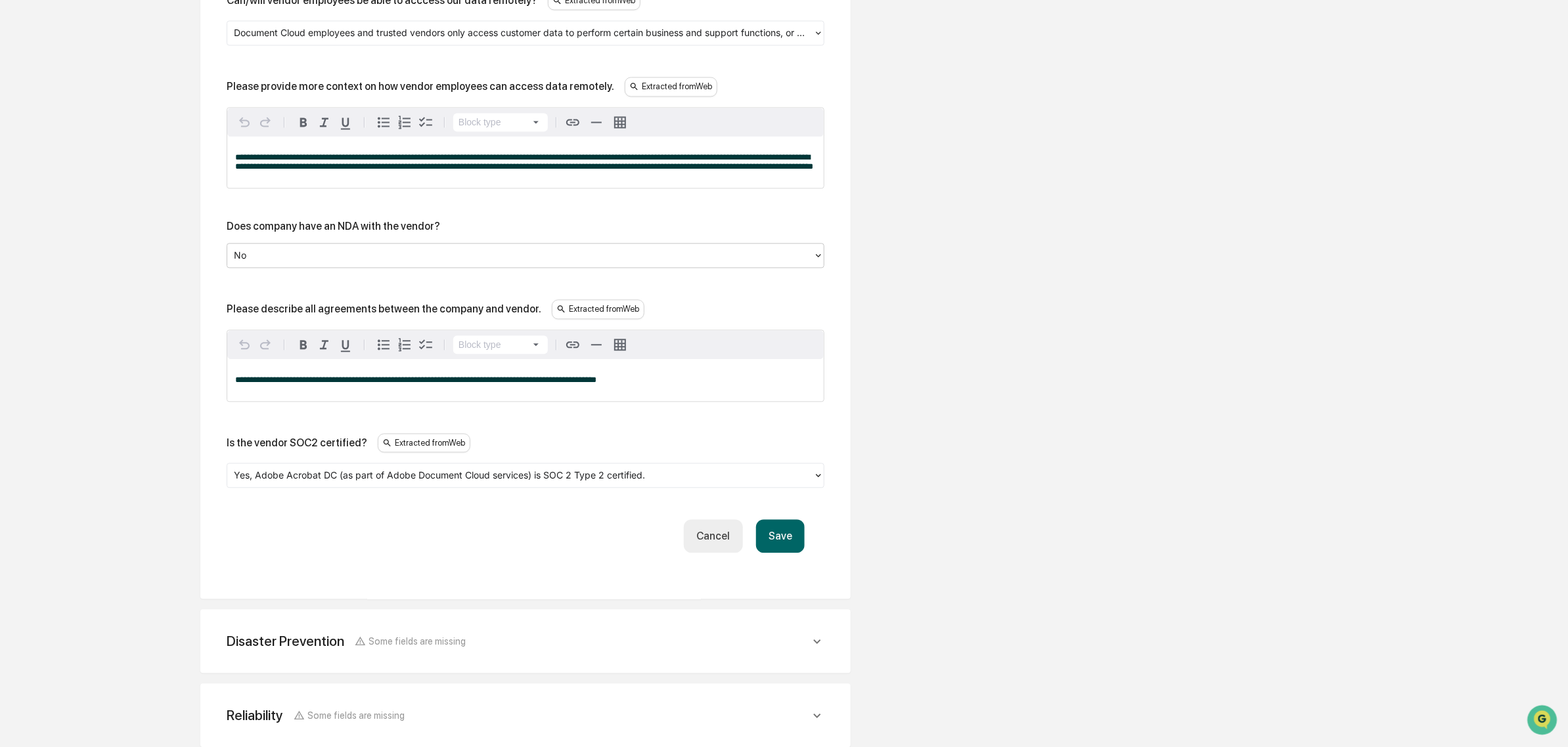
scroll to position [1741, 0]
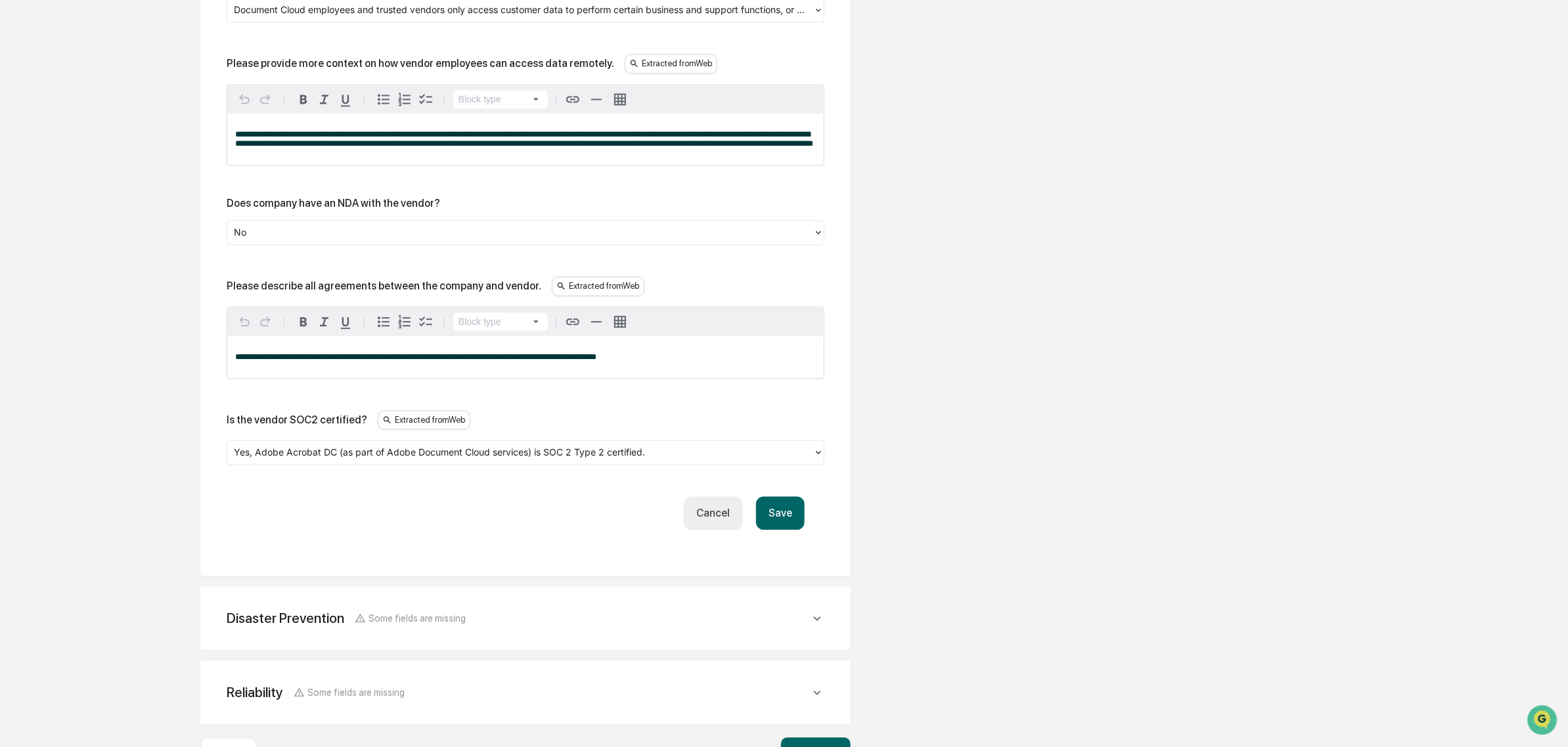
click at [786, 530] on button "Save" at bounding box center [780, 513] width 49 height 34
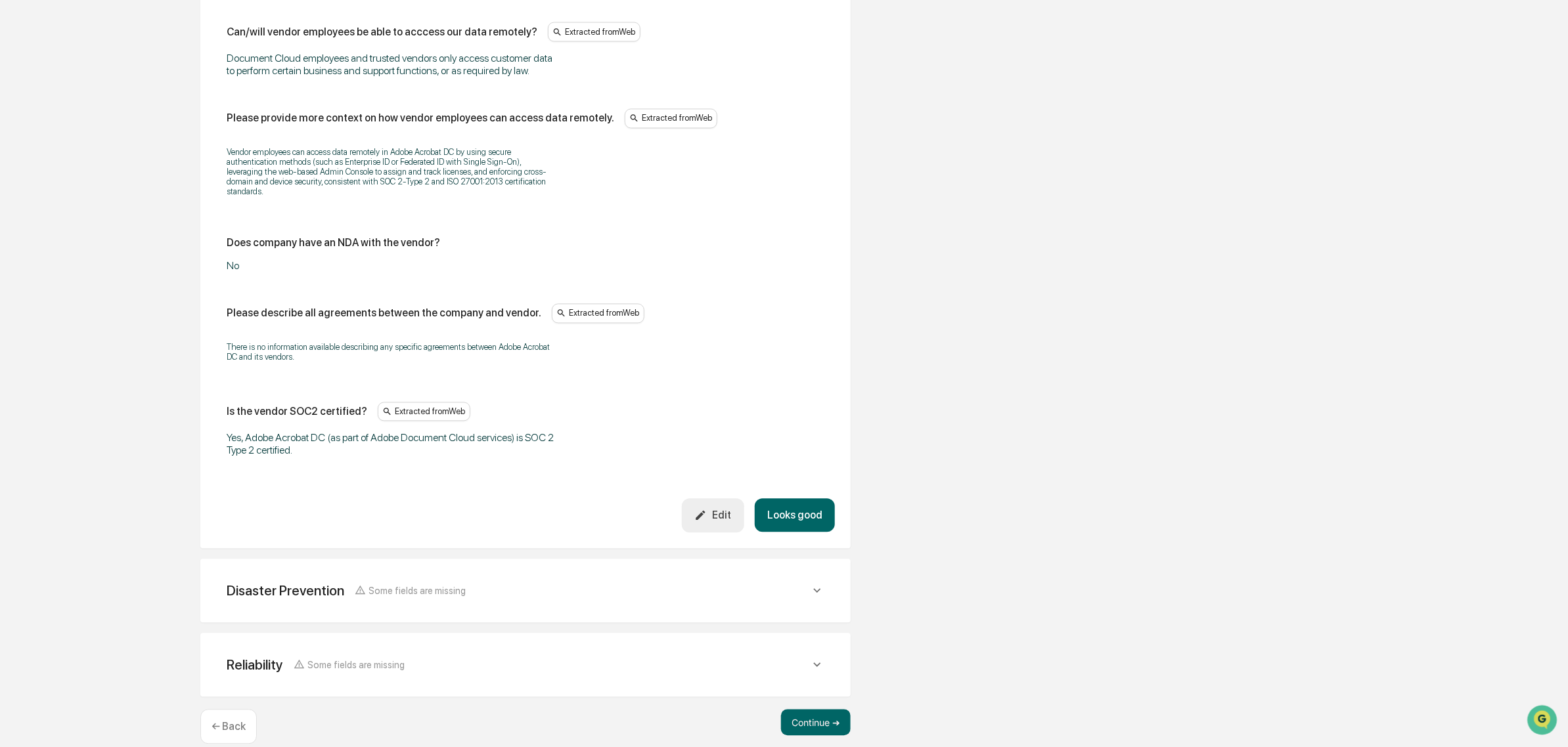
click at [795, 498] on button "Looks good" at bounding box center [795, 515] width 80 height 34
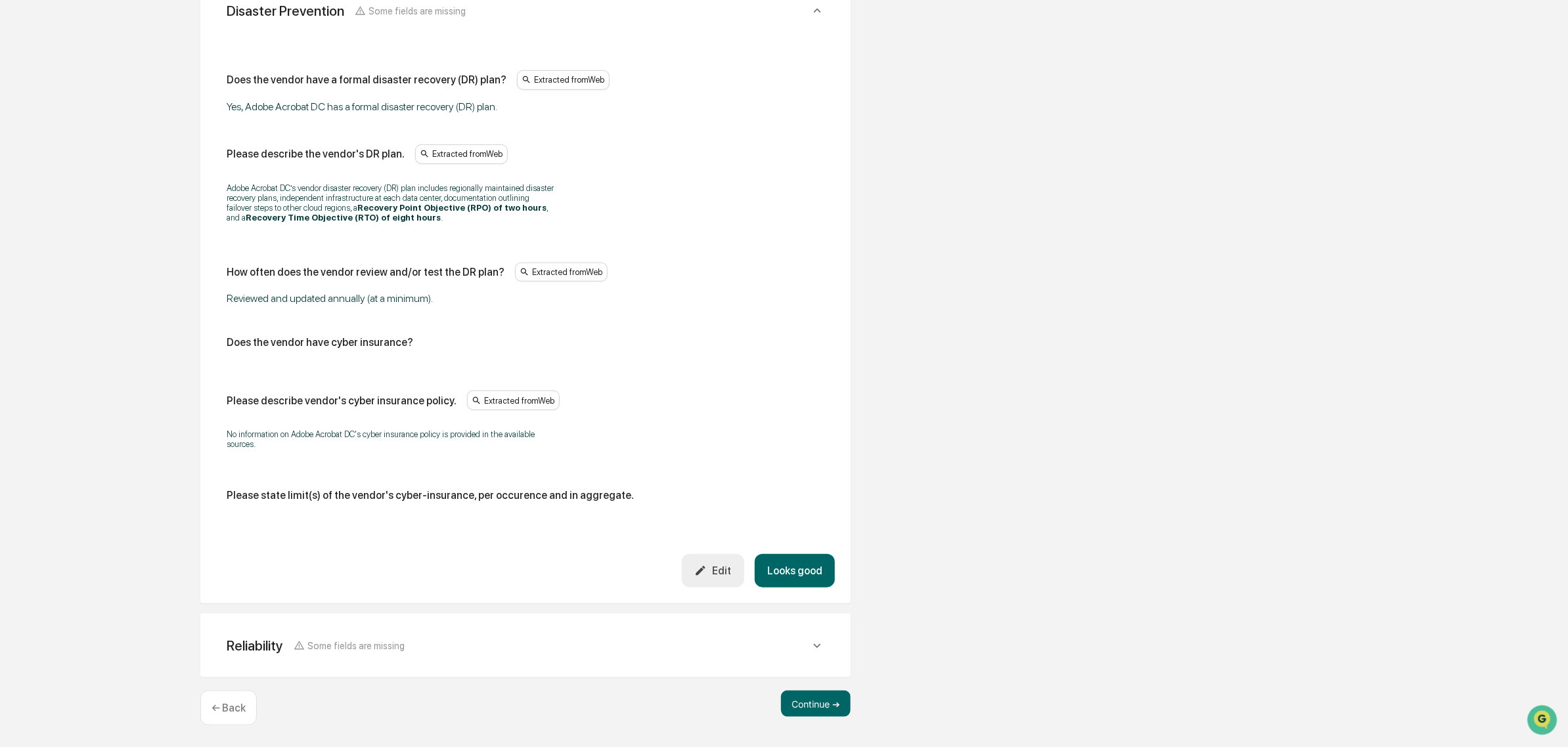
scroll to position [469, 0]
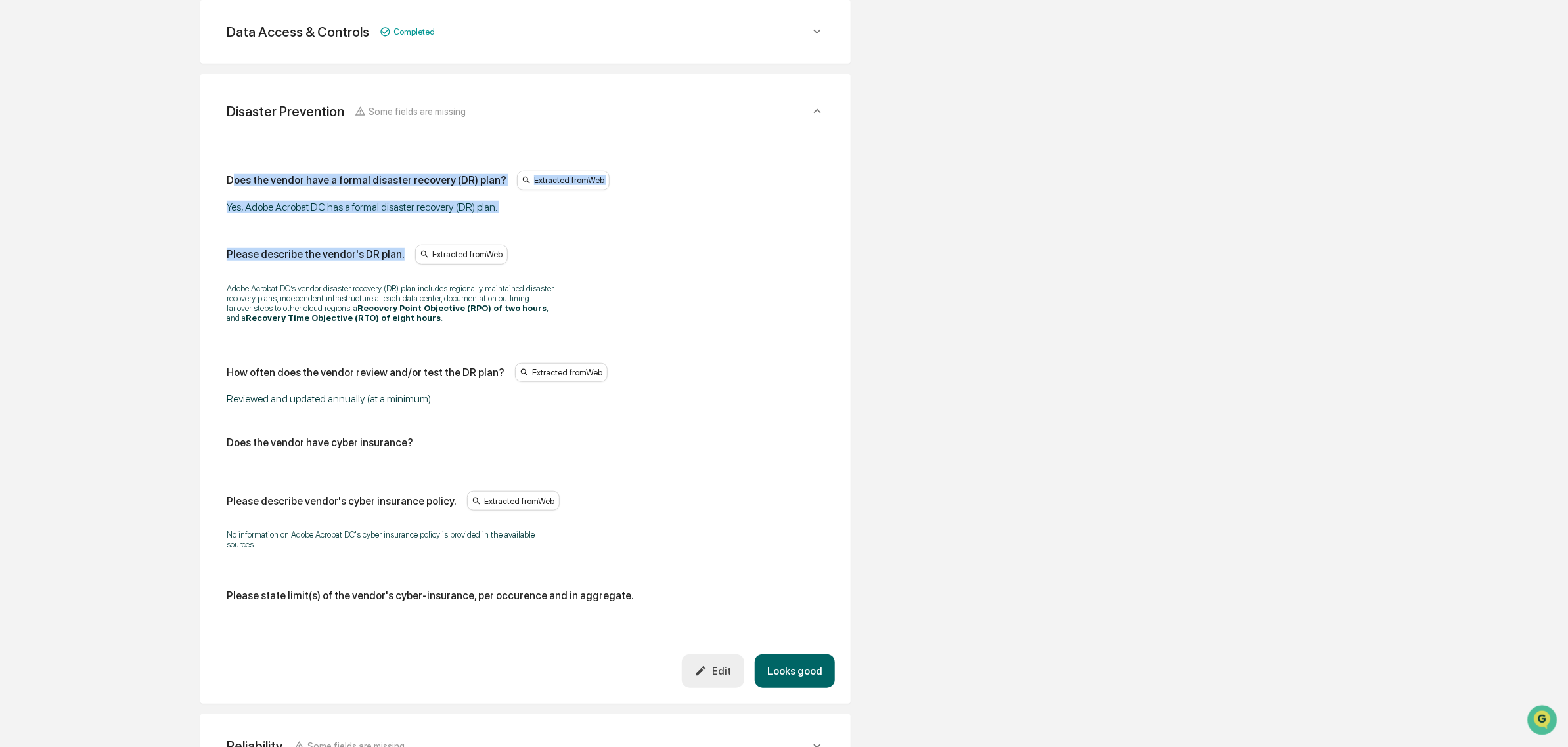
drag, startPoint x: 273, startPoint y: 189, endPoint x: 516, endPoint y: 236, distance: 247.5
click at [516, 236] on div "Does the vendor have a formal disaster recovery (DR) plan? Extracted from Web Y…" at bounding box center [526, 392] width 598 height 442
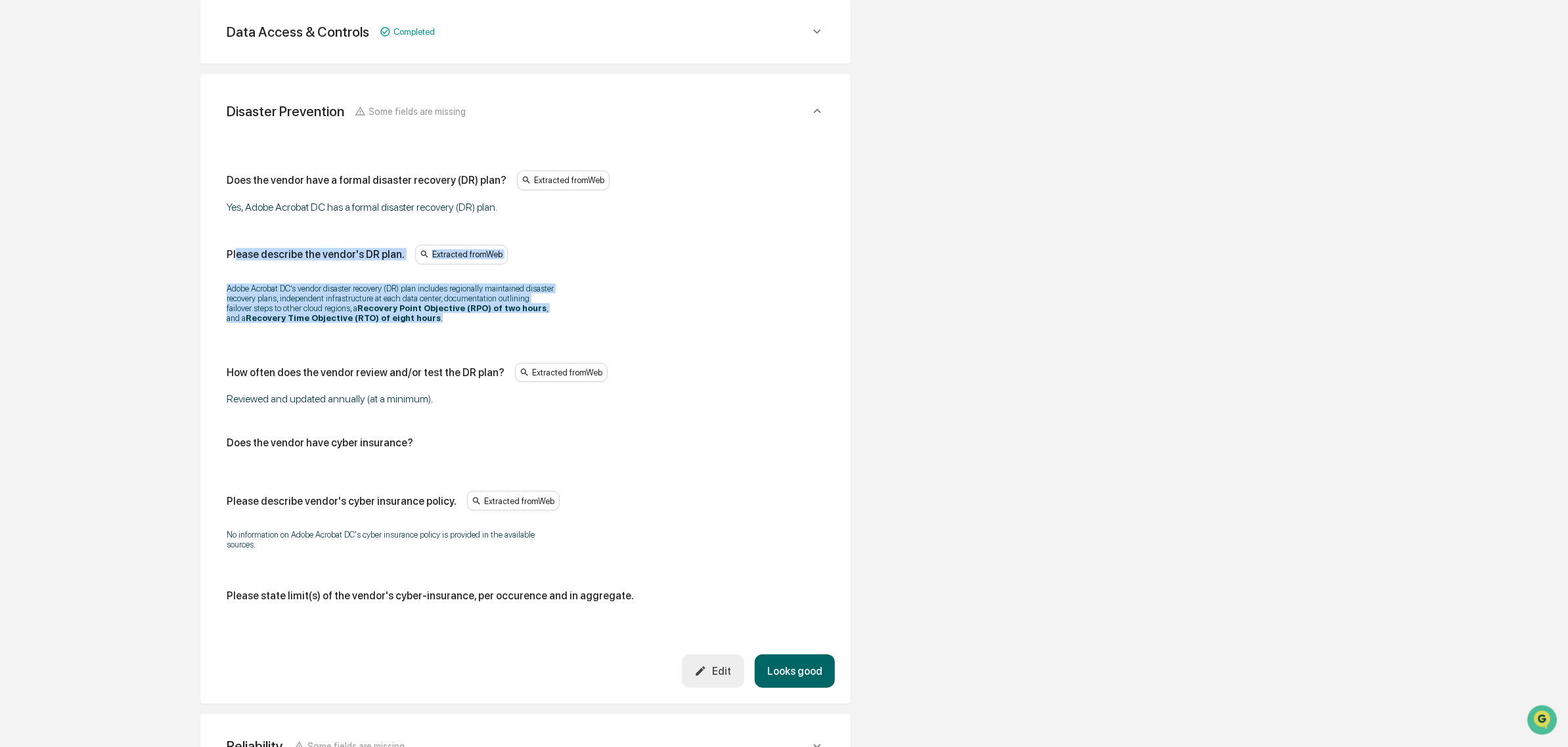
drag, startPoint x: 349, startPoint y: 299, endPoint x: 452, endPoint y: 328, distance: 107.0
click at [452, 328] on div "Please describe the vendor's DR plan. Extracted from Web Adobe Acrobat DC’s ven…" at bounding box center [526, 288] width 598 height 87
click at [452, 328] on div "Adobe Acrobat DC’s vendor disaster recovery (DR) plan includes regionally maint…" at bounding box center [526, 303] width 598 height 57
drag, startPoint x: 452, startPoint y: 328, endPoint x: 398, endPoint y: 292, distance: 64.9
click at [398, 293] on div "Adobe Acrobat DC’s vendor disaster recovery (DR) plan includes regionally maint…" at bounding box center [526, 303] width 598 height 57
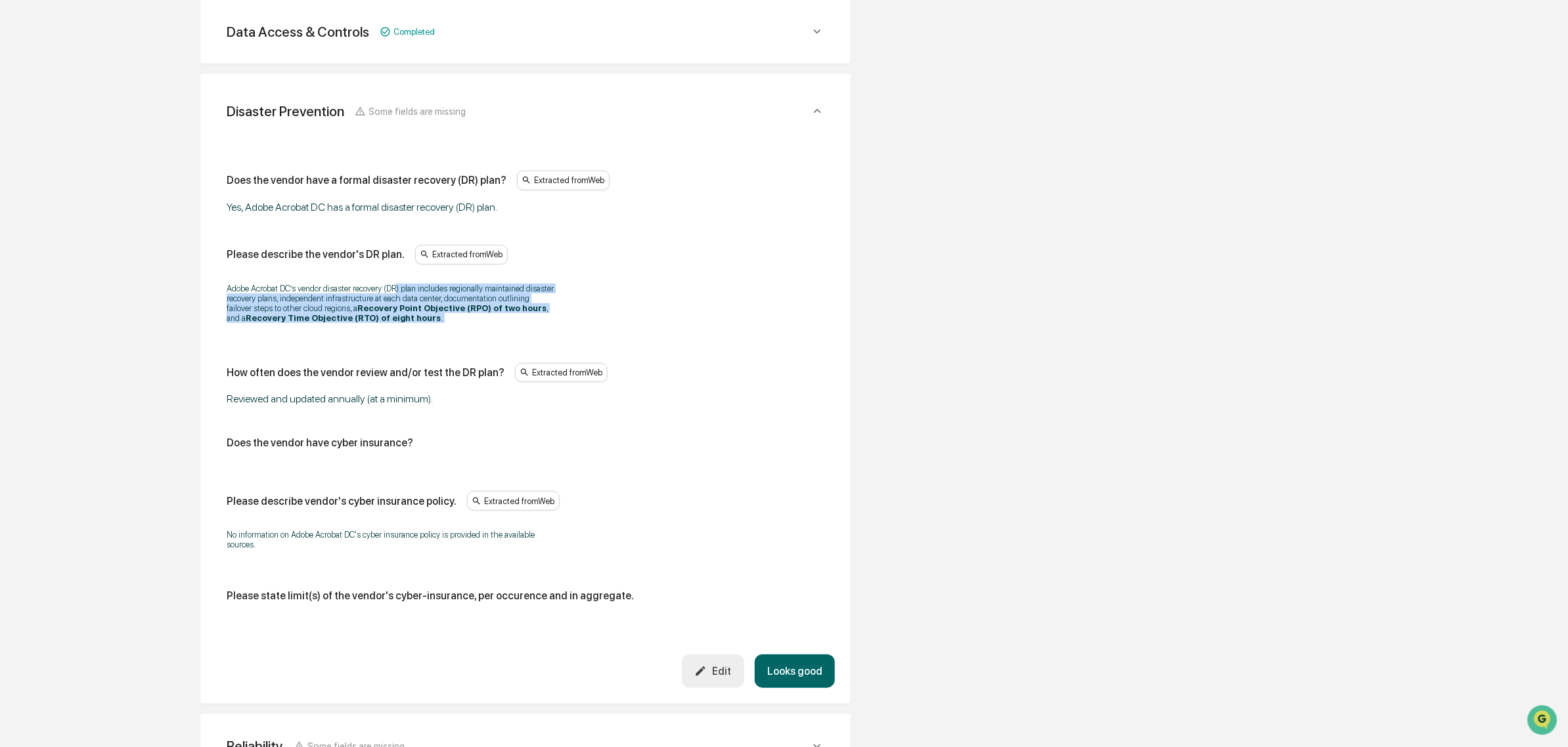
click at [398, 292] on p "Adobe Acrobat DC’s vendor disaster recovery (DR) plan includes regionally maint…" at bounding box center [391, 303] width 328 height 39
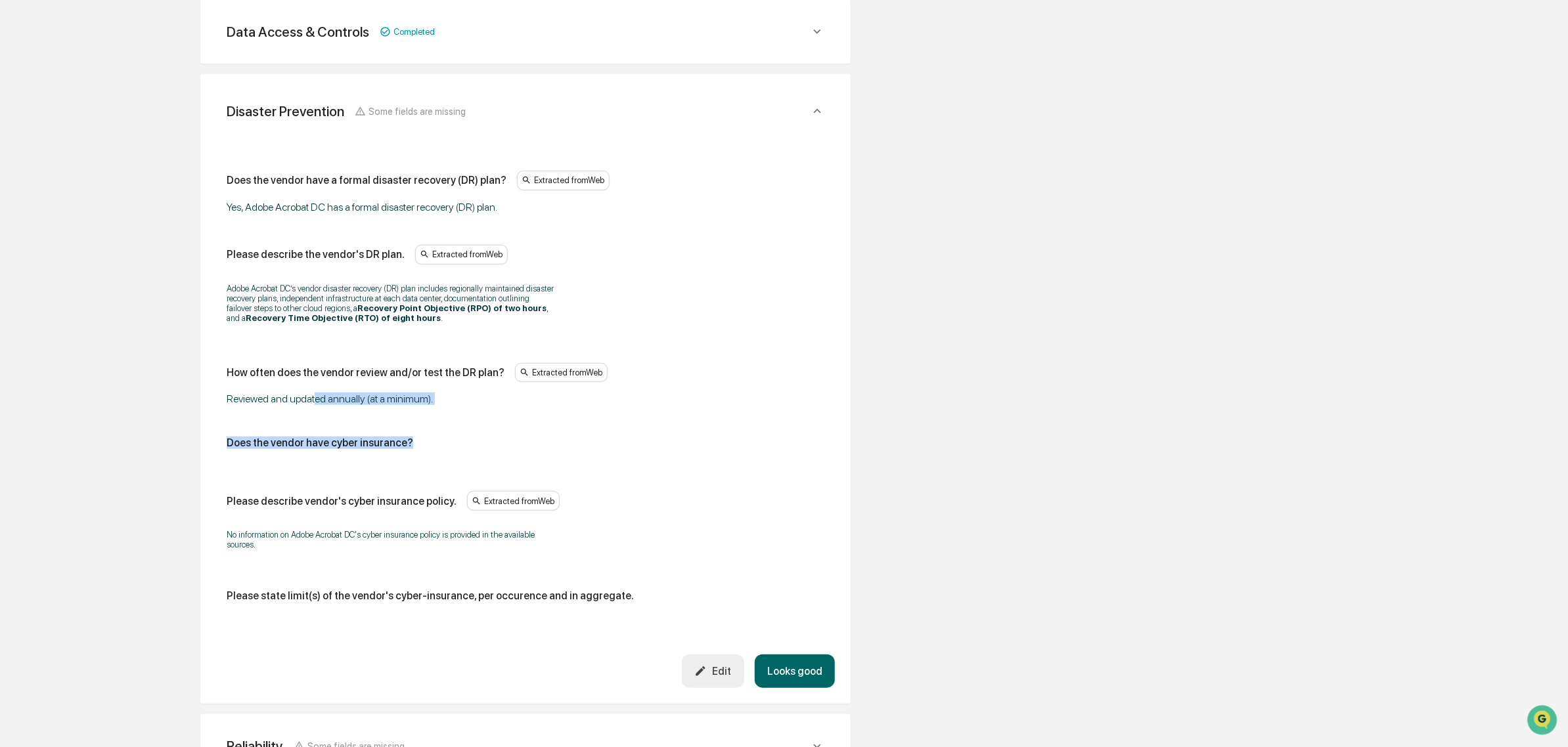
drag, startPoint x: 313, startPoint y: 395, endPoint x: 467, endPoint y: 426, distance: 157.1
click at [467, 426] on div "Does the vendor have a formal disaster recovery (DR) plan? Extracted from Web Y…" at bounding box center [526, 392] width 598 height 442
drag, startPoint x: 378, startPoint y: 461, endPoint x: 448, endPoint y: 453, distance: 70.5
click at [448, 453] on div "Does the vendor have cyber insurance?" at bounding box center [526, 448] width 598 height 23
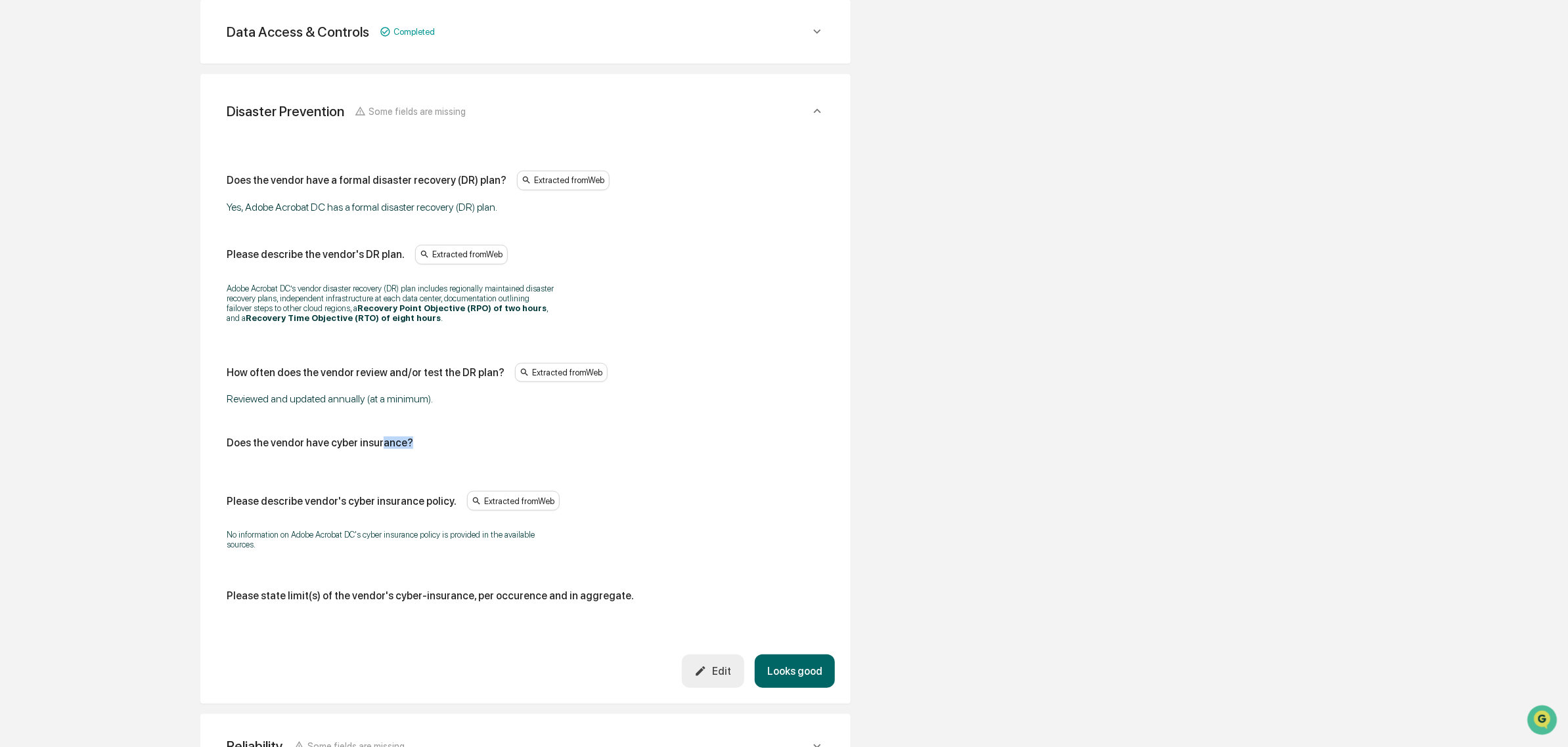
click at [448, 453] on div "Does the vendor have cyber insurance?" at bounding box center [526, 448] width 598 height 23
click at [792, 678] on button "Looks good" at bounding box center [795, 671] width 80 height 34
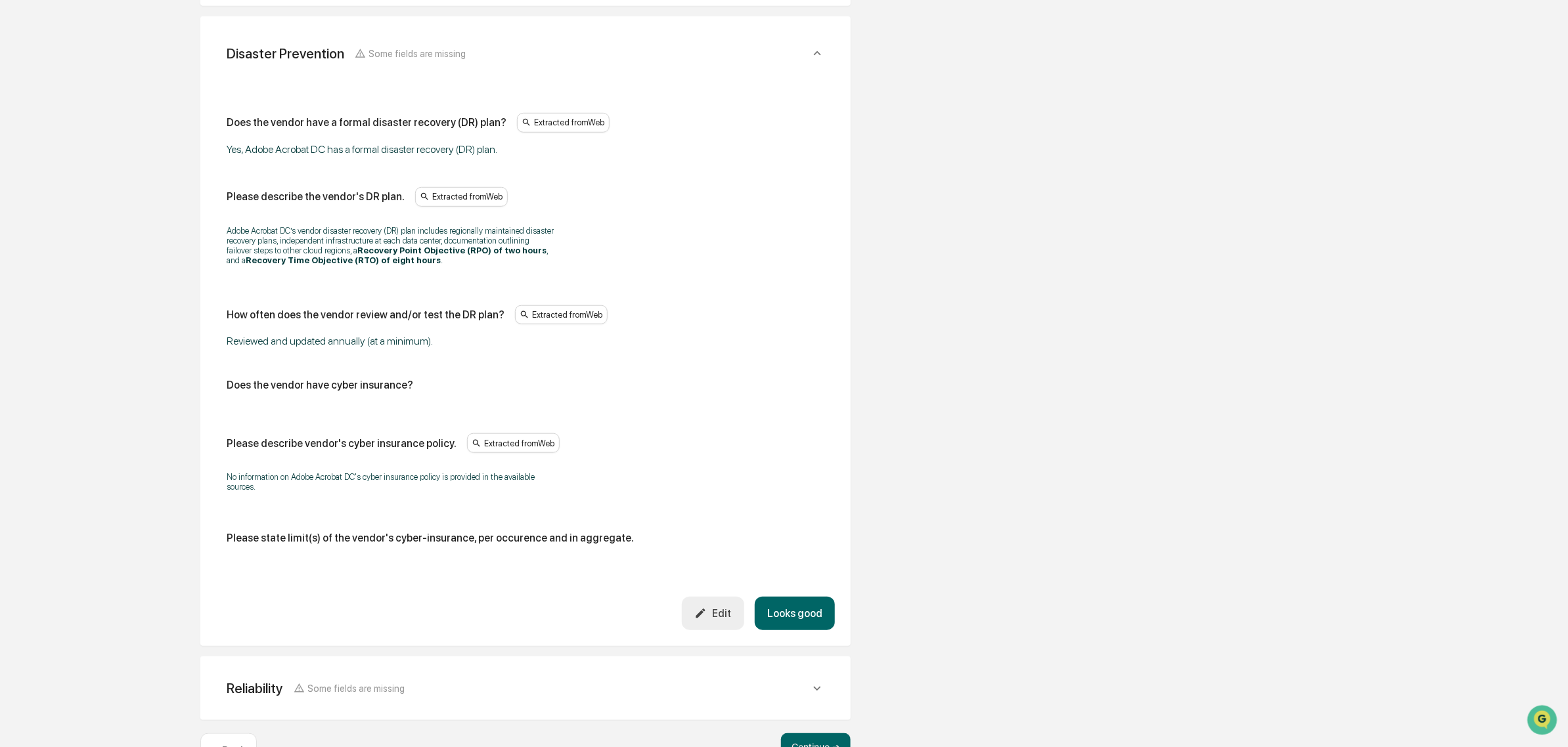
scroll to position [543, 0]
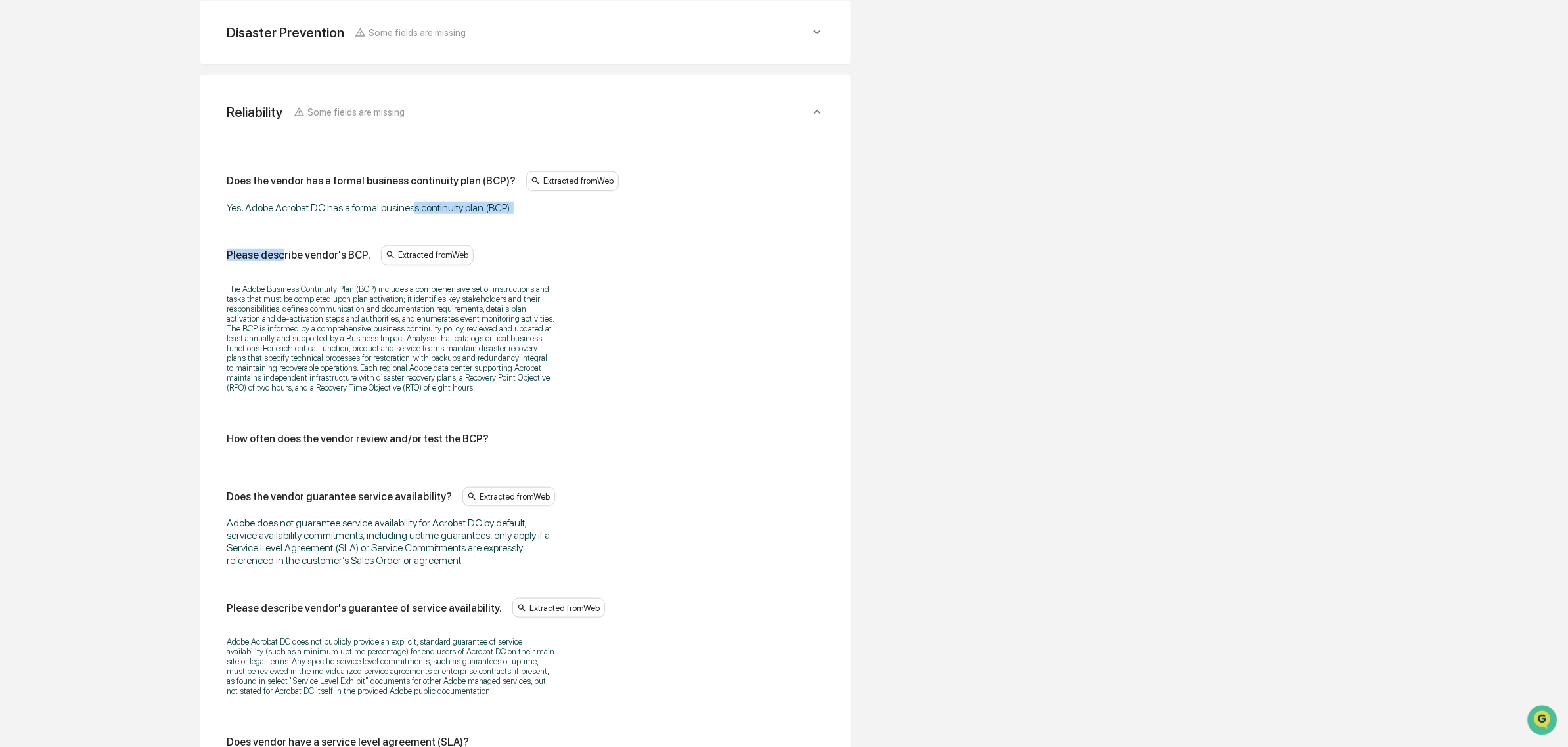
drag, startPoint x: 281, startPoint y: 225, endPoint x: 417, endPoint y: 198, distance: 138.7
click at [417, 198] on div "Does the vendor has a formal business continuity plan (BCP)? Extracted from Web…" at bounding box center [526, 529] width 598 height 715
click at [417, 198] on div "Does the vendor has a formal business continuity plan (BCP)? Extracted from Web…" at bounding box center [526, 192] width 598 height 42
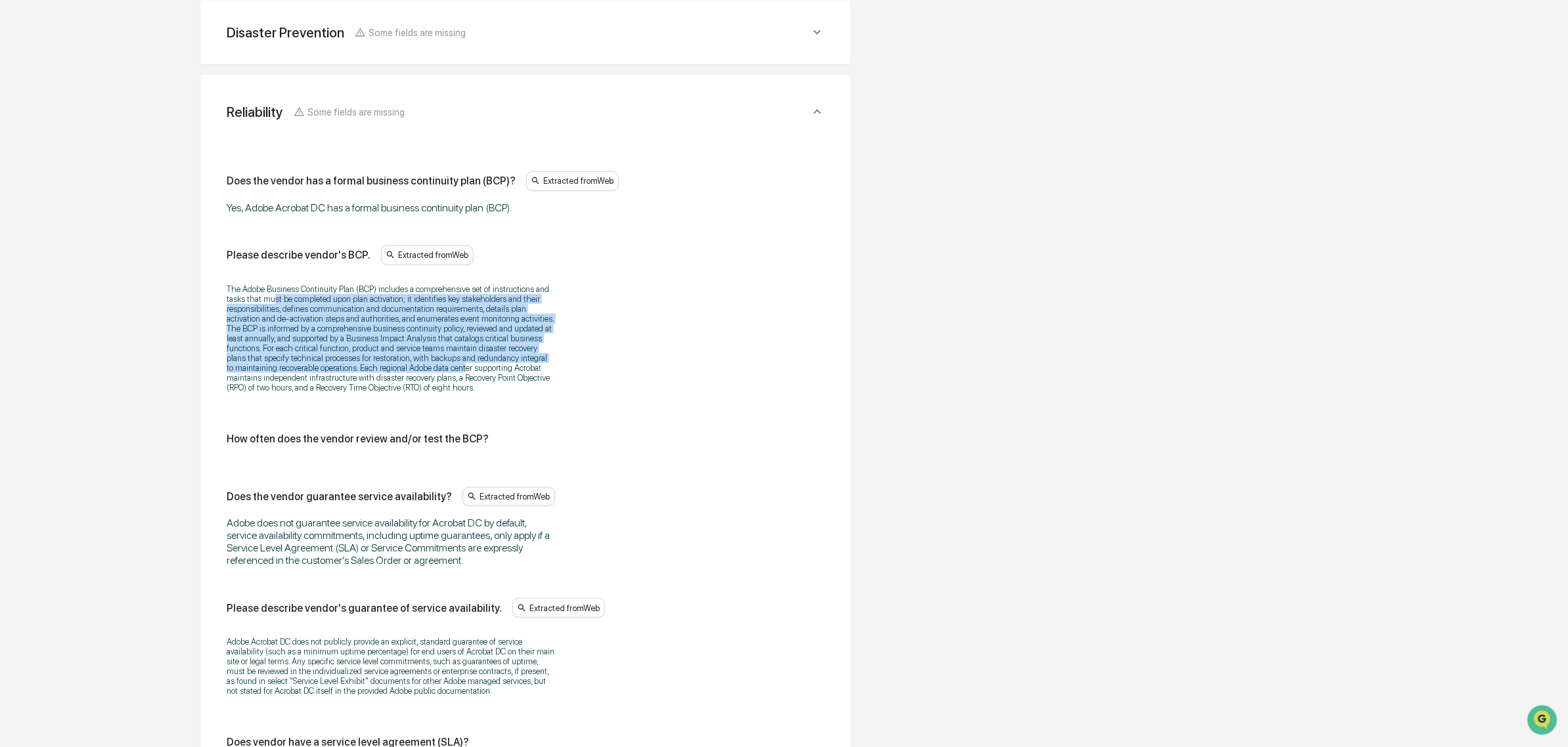
drag, startPoint x: 271, startPoint y: 304, endPoint x: 457, endPoint y: 378, distance: 200.2
click at [457, 378] on p "The Adobe Business Continuity Plan (BCP) includes a comprehensive set of instru…" at bounding box center [391, 338] width 328 height 108
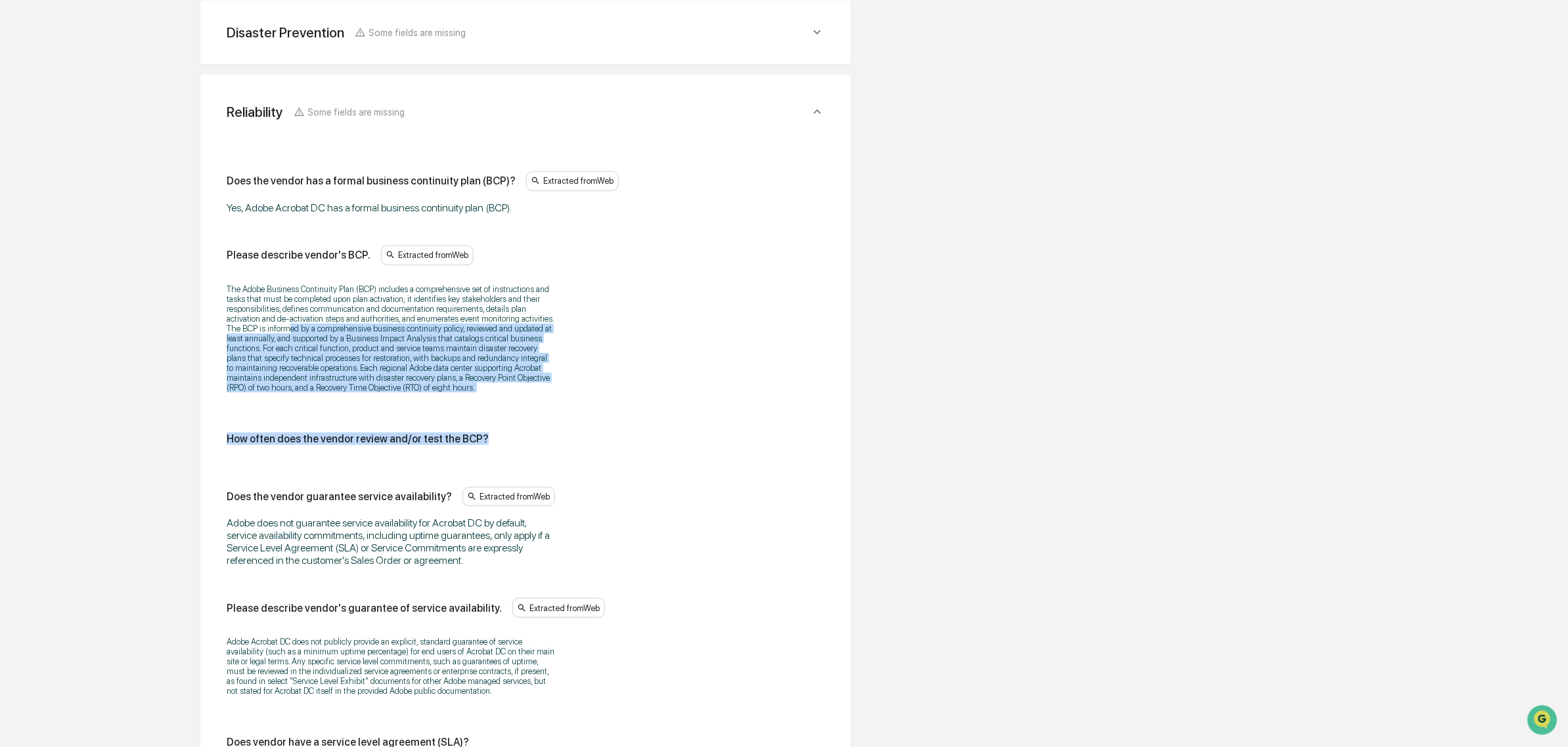
drag, startPoint x: 495, startPoint y: 413, endPoint x: 289, endPoint y: 335, distance: 220.3
click at [289, 335] on div "Does the vendor has a formal business continuity plan (BCP)? Extracted from Web…" at bounding box center [526, 529] width 598 height 715
click at [287, 336] on p "The Adobe Business Continuity Plan (BCP) includes a comprehensive set of instru…" at bounding box center [391, 338] width 328 height 108
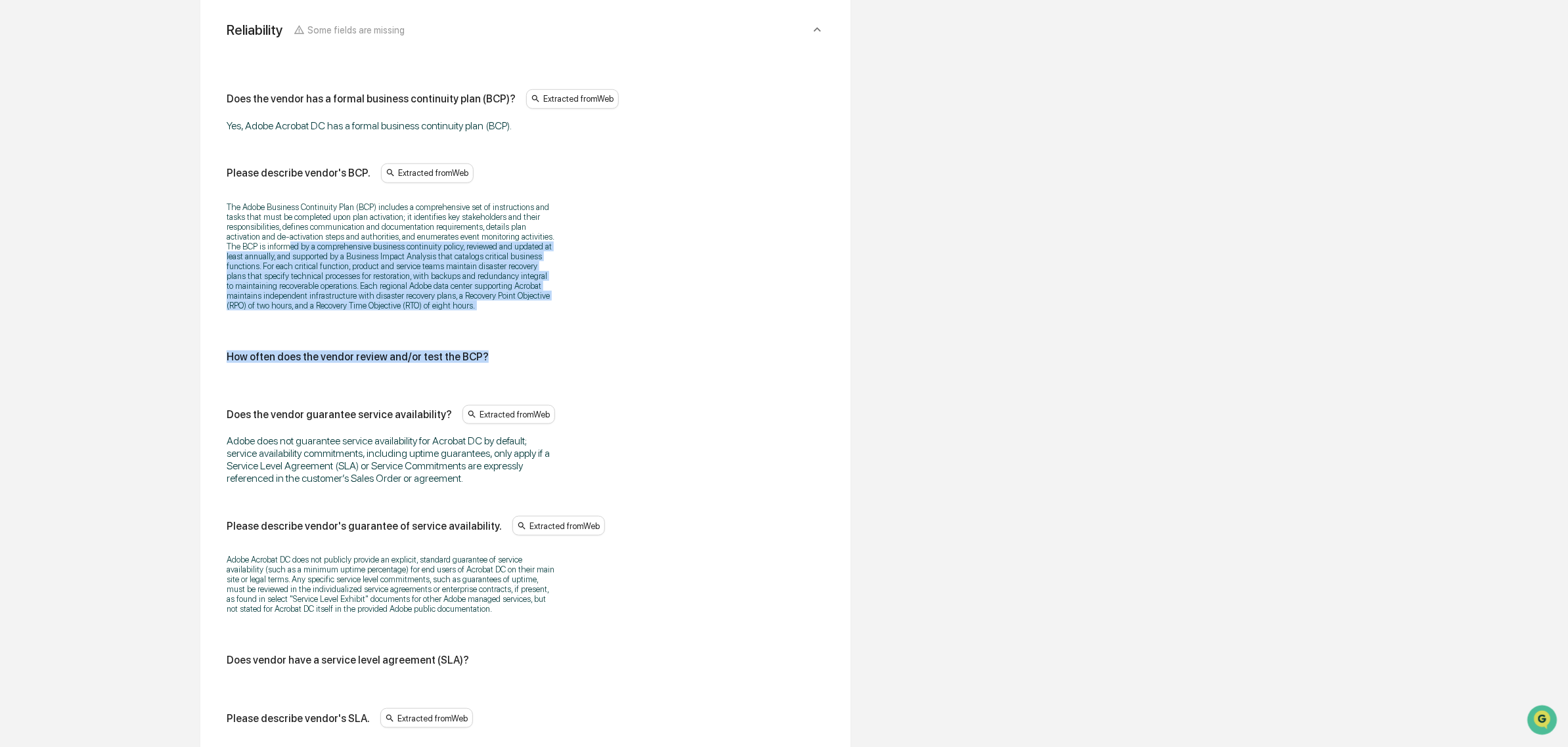
click at [329, 363] on div "How often does the vendor review and/or test the BCP?" at bounding box center [358, 357] width 262 height 12
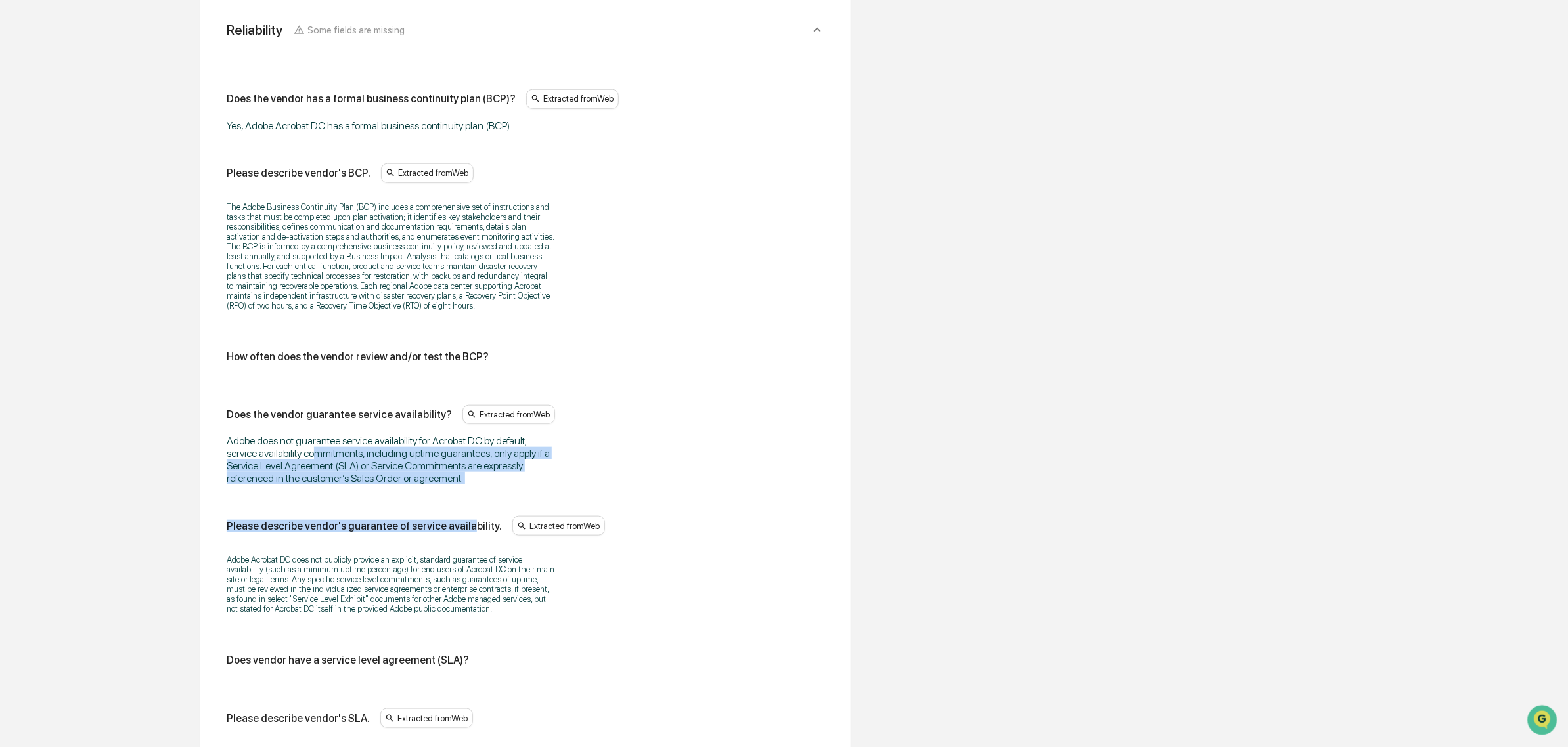
drag, startPoint x: 319, startPoint y: 459, endPoint x: 463, endPoint y: 517, distance: 155.2
click at [463, 517] on div "Does the vendor has a formal business continuity plan (BCP)? Extracted from Web…" at bounding box center [526, 446] width 598 height 715
click at [390, 461] on div "Adobe does not guarantee service availability for Acrobat DC by default; servic…" at bounding box center [391, 460] width 328 height 50
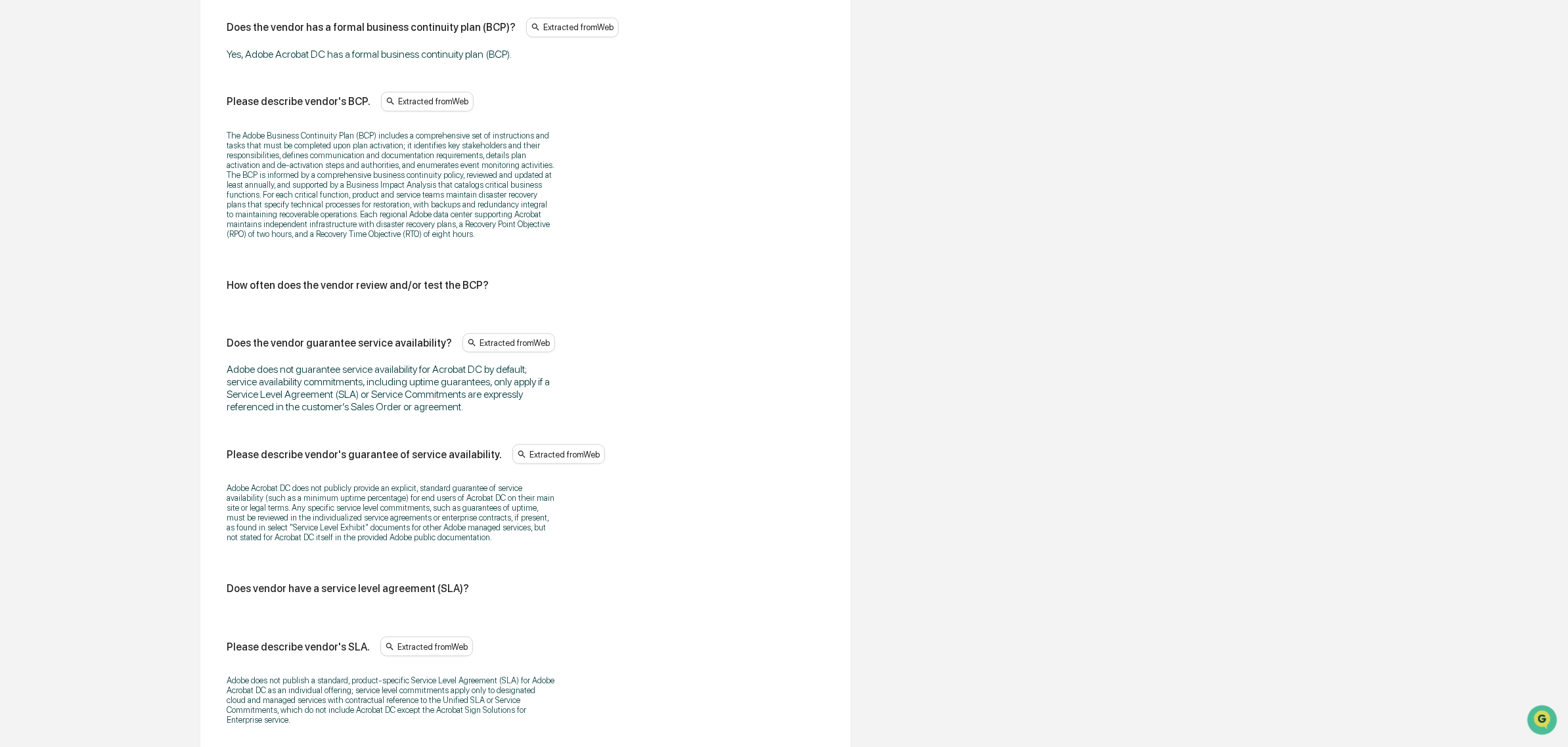
scroll to position [850, 0]
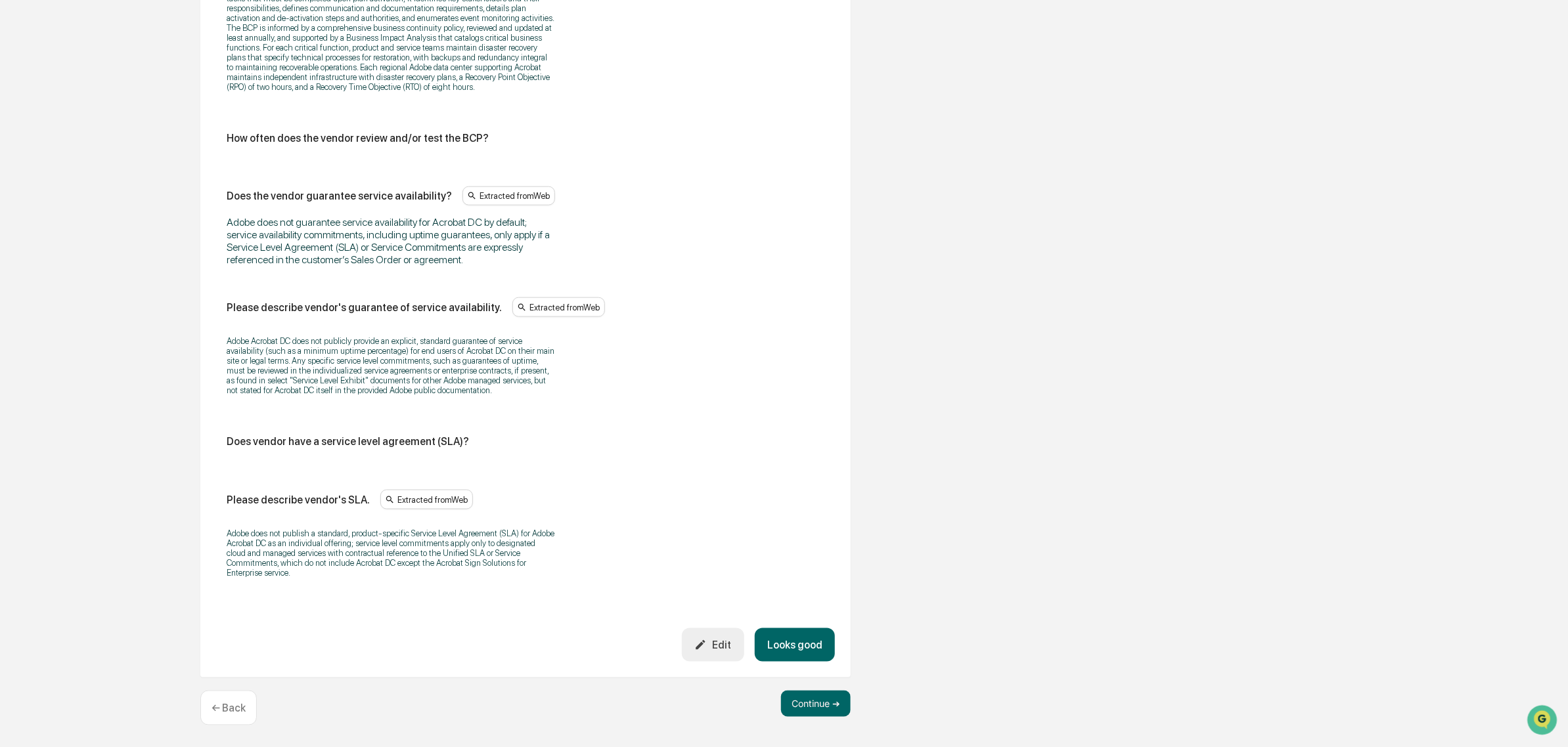
click at [730, 647] on div "Edit" at bounding box center [712, 644] width 37 height 12
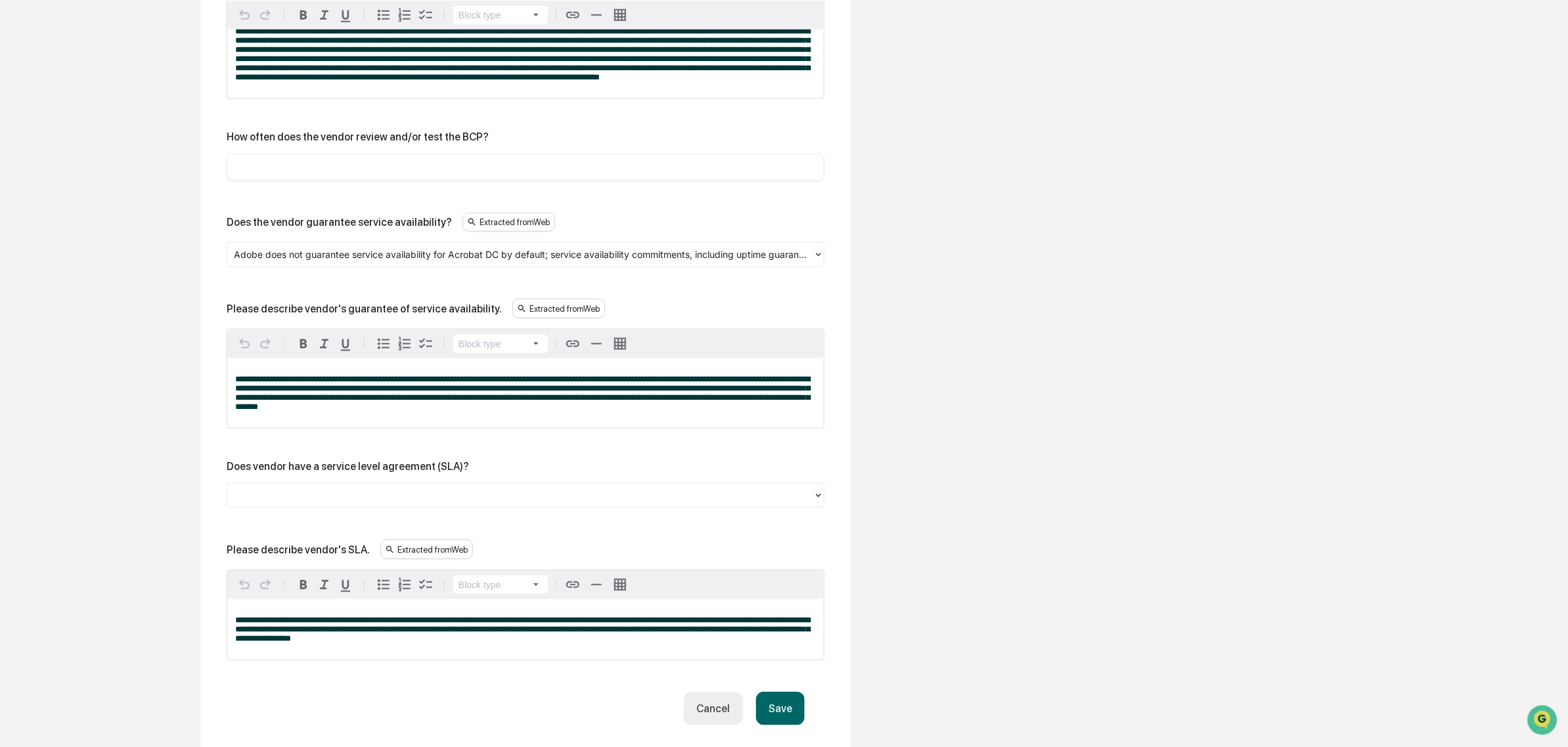
click at [279, 174] on input "text" at bounding box center [525, 167] width 578 height 13
type input "*******"
click at [777, 721] on button "Save" at bounding box center [780, 708] width 49 height 34
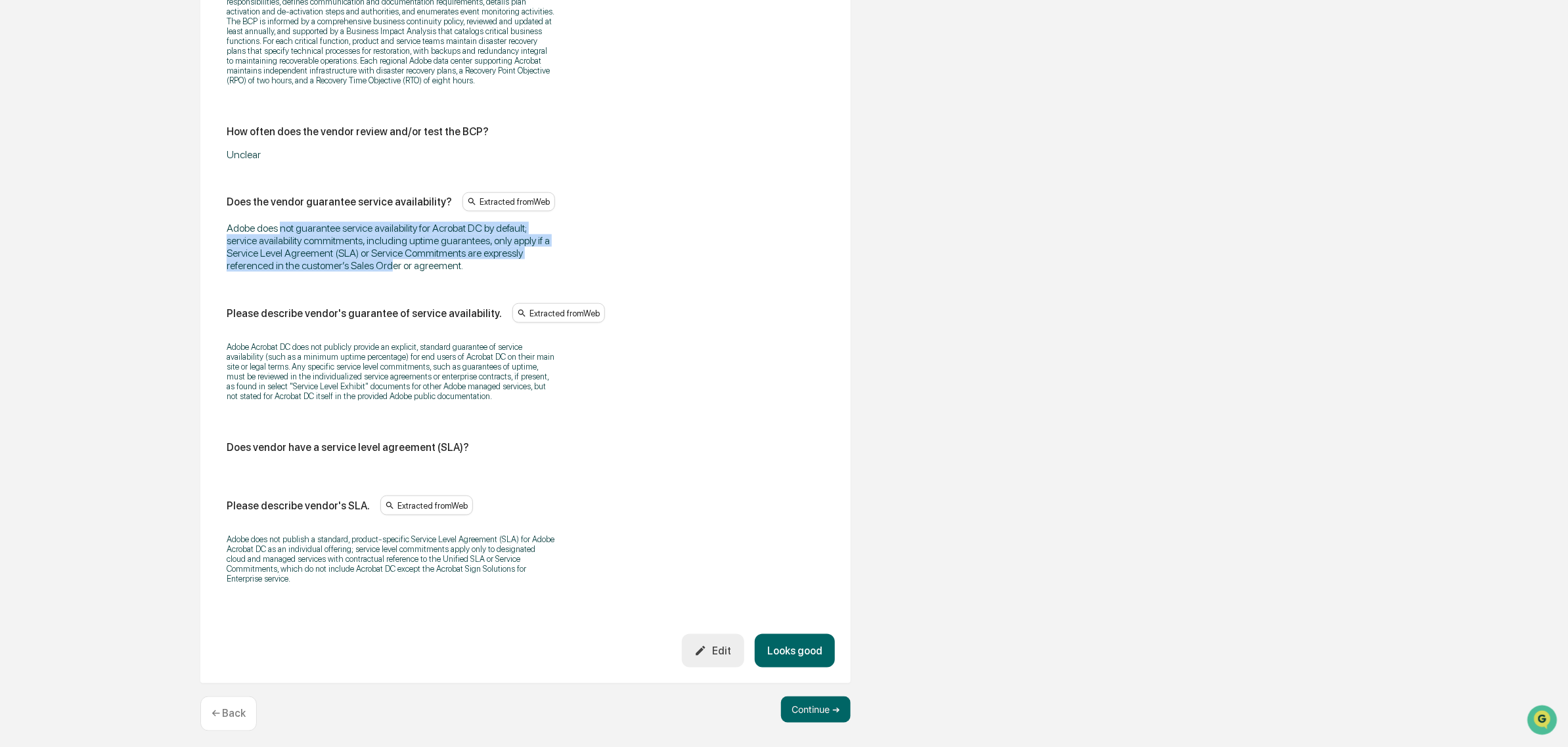
drag, startPoint x: 279, startPoint y: 238, endPoint x: 391, endPoint y: 277, distance: 118.6
click at [391, 272] on div "Adobe does not guarantee service availability for Acrobat DC by default; servic…" at bounding box center [391, 247] width 328 height 50
click at [392, 272] on div "Adobe does not guarantee service availability for Acrobat DC by default; servic…" at bounding box center [391, 247] width 328 height 50
click at [370, 254] on div "Adobe does not guarantee service availability for Acrobat DC by default; servic…" at bounding box center [391, 247] width 328 height 50
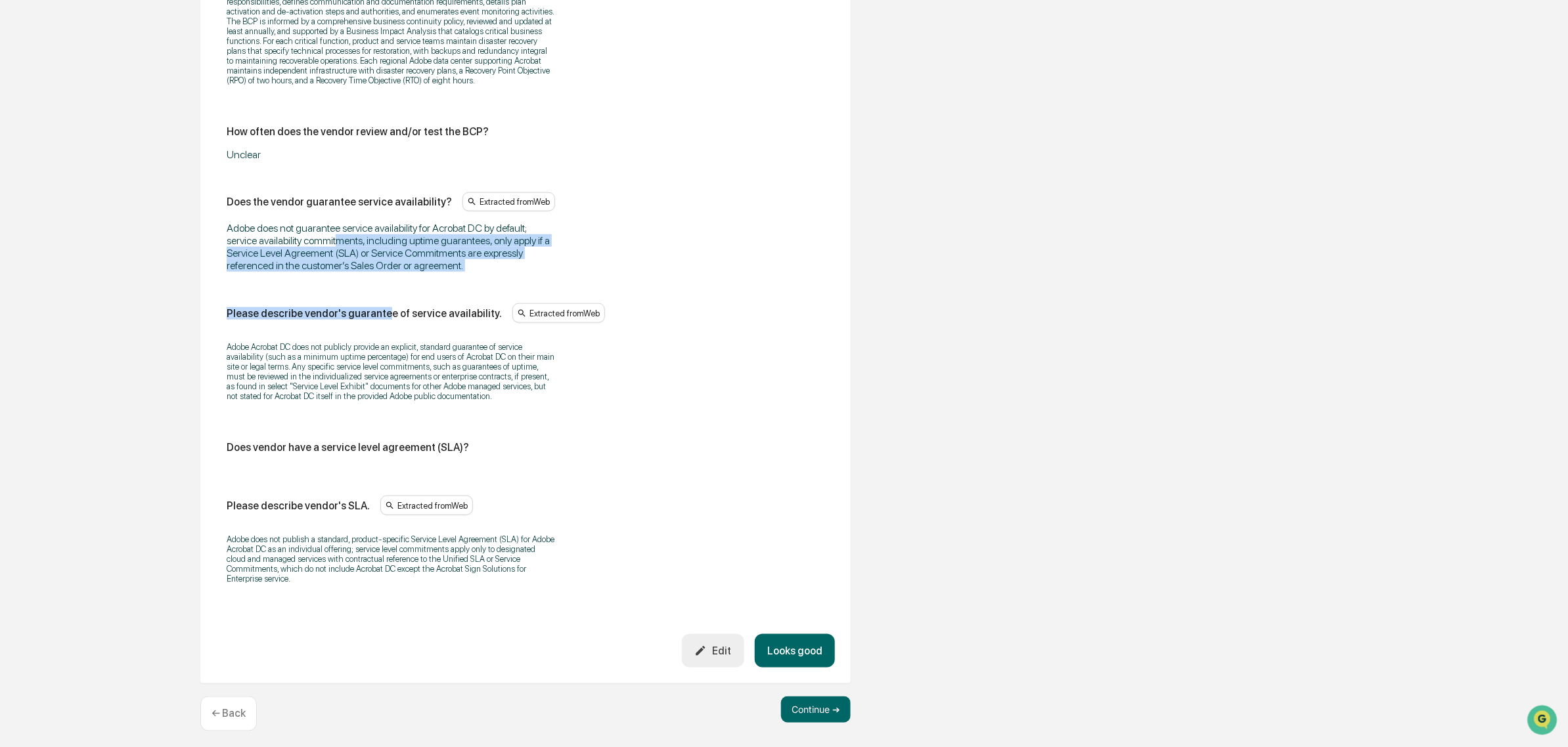
drag, startPoint x: 340, startPoint y: 250, endPoint x: 382, endPoint y: 284, distance: 54.0
click at [382, 284] on div "Does the vendor has a formal business continuity plan (BCP)? Extracted from Web…" at bounding box center [526, 228] width 598 height 728
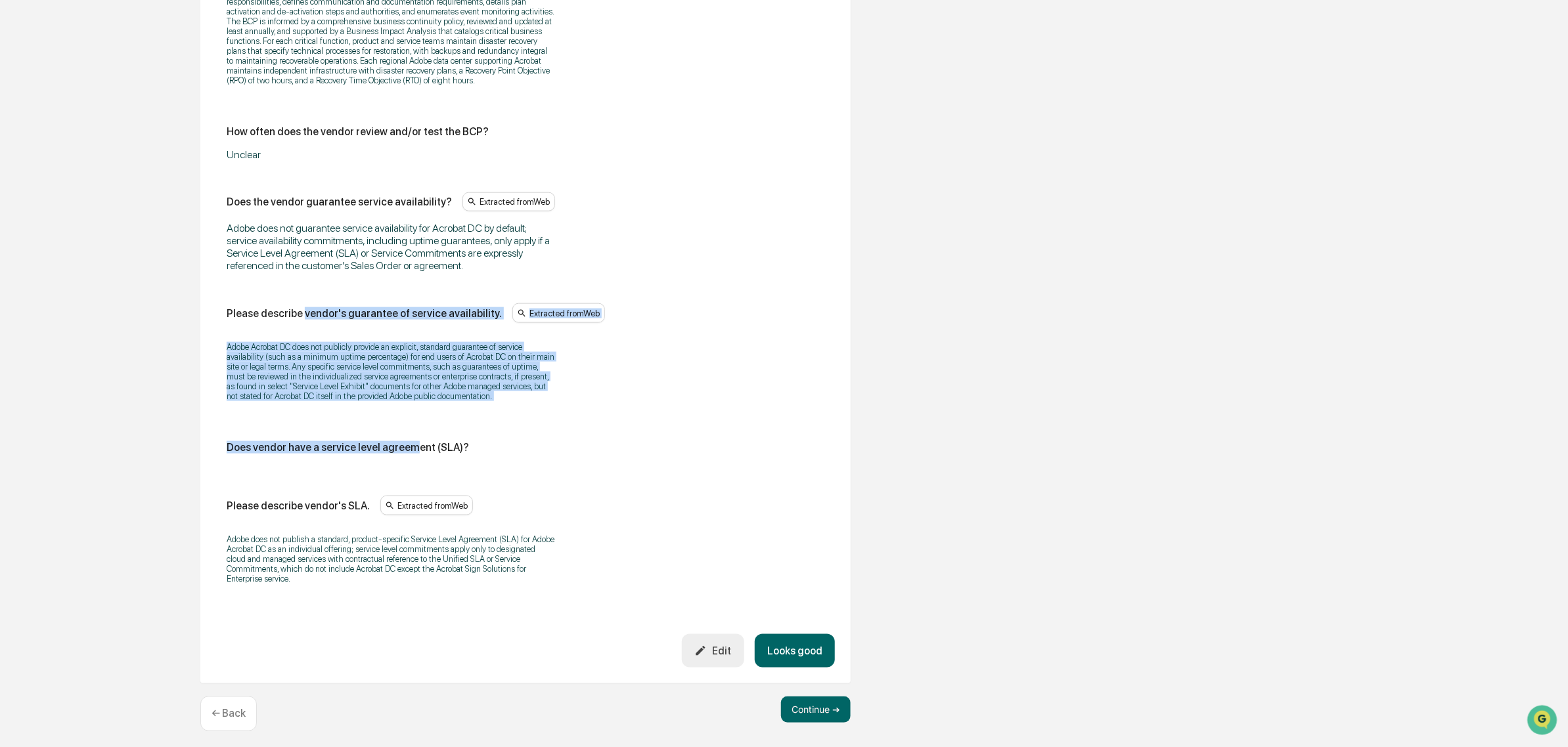
drag, startPoint x: 300, startPoint y: 335, endPoint x: 409, endPoint y: 427, distance: 142.6
click at [409, 427] on div "Does the vendor has a formal business continuity plan (BCP)? Extracted from Web…" at bounding box center [526, 228] width 598 height 728
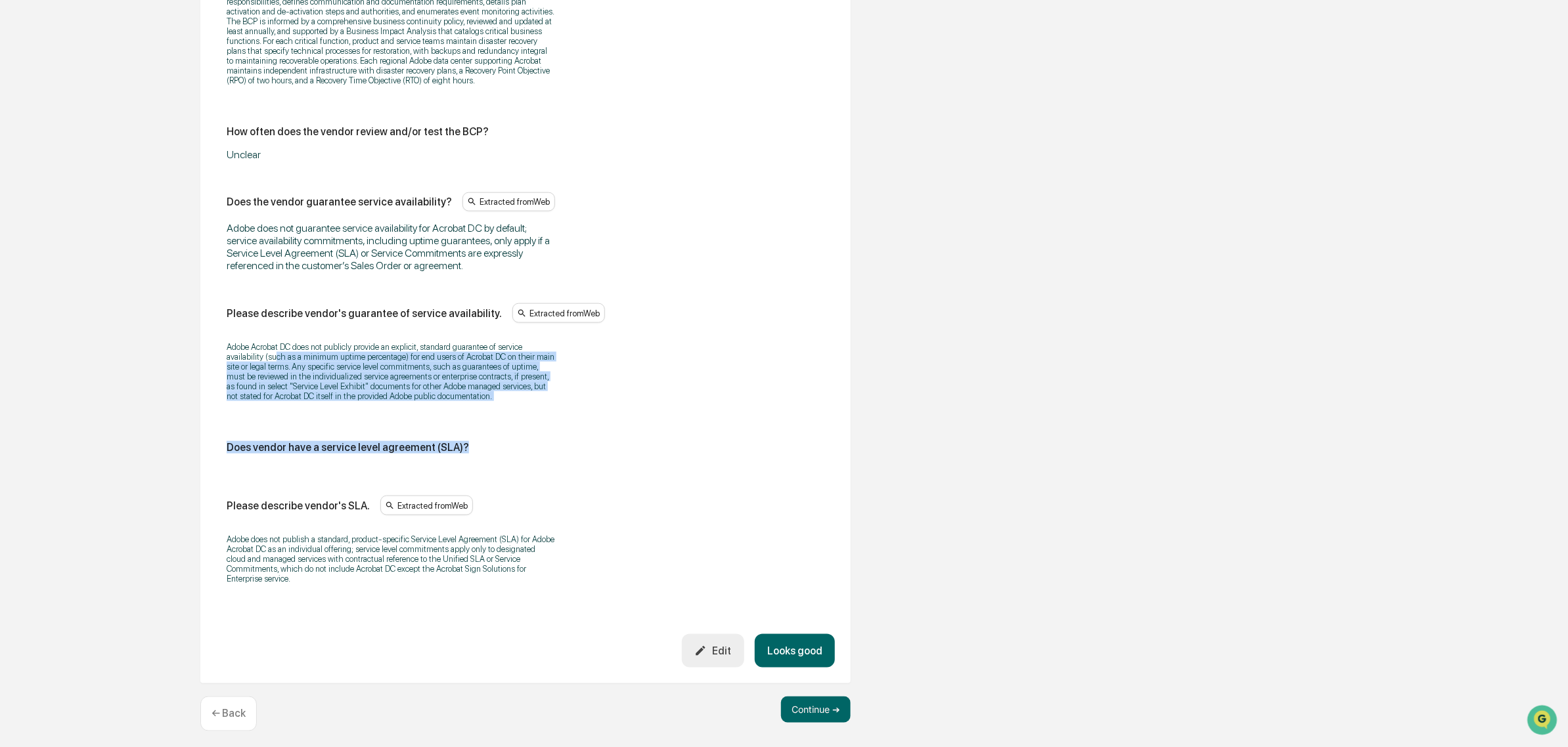
drag, startPoint x: 493, startPoint y: 424, endPoint x: 273, endPoint y: 368, distance: 227.0
click at [273, 368] on div "Does the vendor has a formal business continuity plan (BCP)? Extracted from Web…" at bounding box center [526, 228] width 598 height 728
click at [271, 368] on p "Adobe Acrobat DC does not publicly provide an explicit, standard guarantee of s…" at bounding box center [391, 372] width 328 height 59
drag, startPoint x: 222, startPoint y: 354, endPoint x: 445, endPoint y: 405, distance: 228.8
click at [445, 405] on div "Does the vendor has a formal business continuity plan (BCP)? Extracted from Web…" at bounding box center [526, 230] width 619 height 808
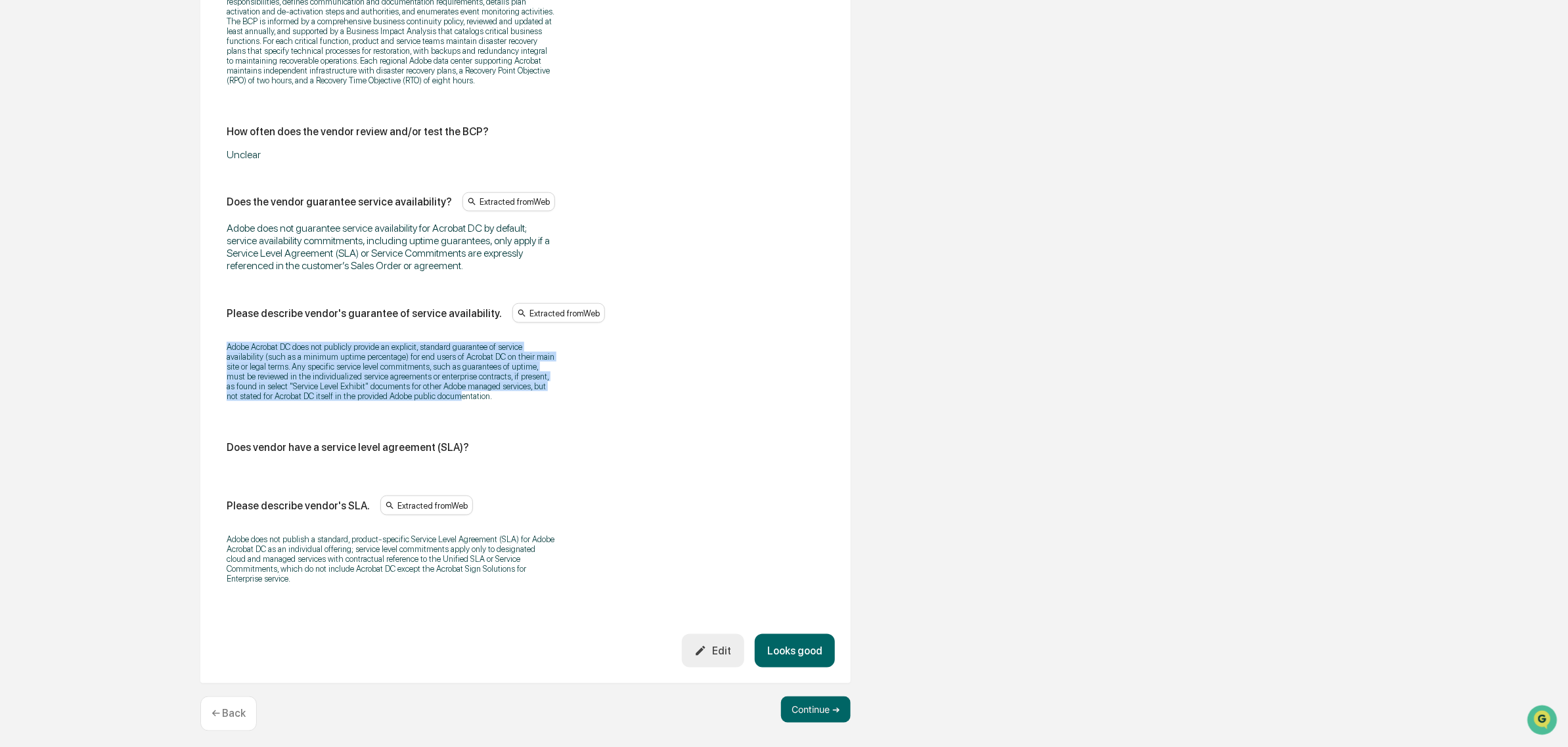
click at [445, 401] on p "Adobe Acrobat DC does not publicly provide an explicit, standard guarantee of s…" at bounding box center [391, 372] width 328 height 59
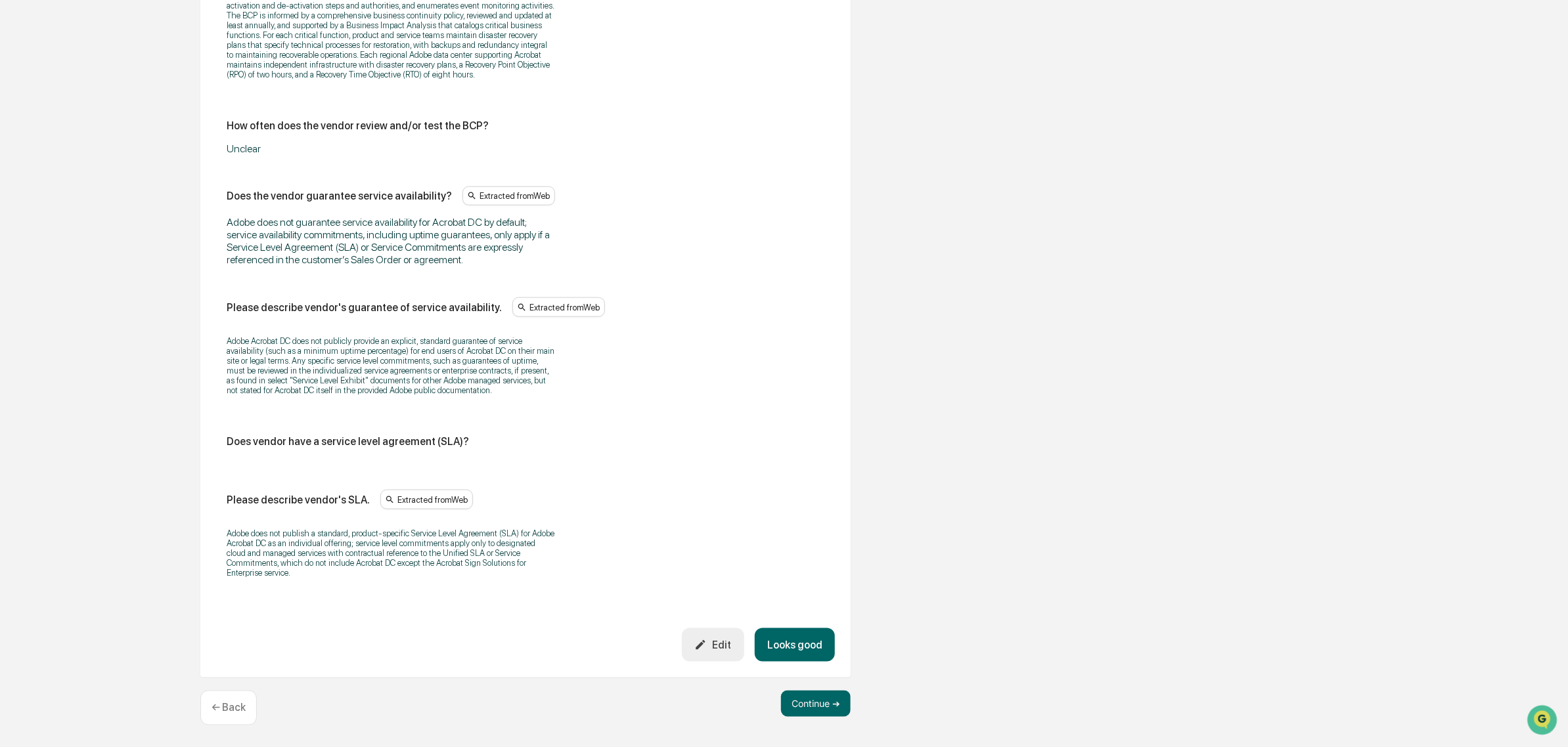
scroll to position [862, 0]
drag, startPoint x: 264, startPoint y: 545, endPoint x: 399, endPoint y: 602, distance: 146.5
click at [399, 602] on div "Does the vendor has a formal business continuity plan (BCP)? Extracted from Web…" at bounding box center [526, 224] width 619 height 808
click at [398, 602] on div "Does the vendor has a formal business continuity plan (BCP)? Extracted from Web…" at bounding box center [526, 224] width 619 height 808
drag, startPoint x: 383, startPoint y: 578, endPoint x: 317, endPoint y: 555, distance: 69.9
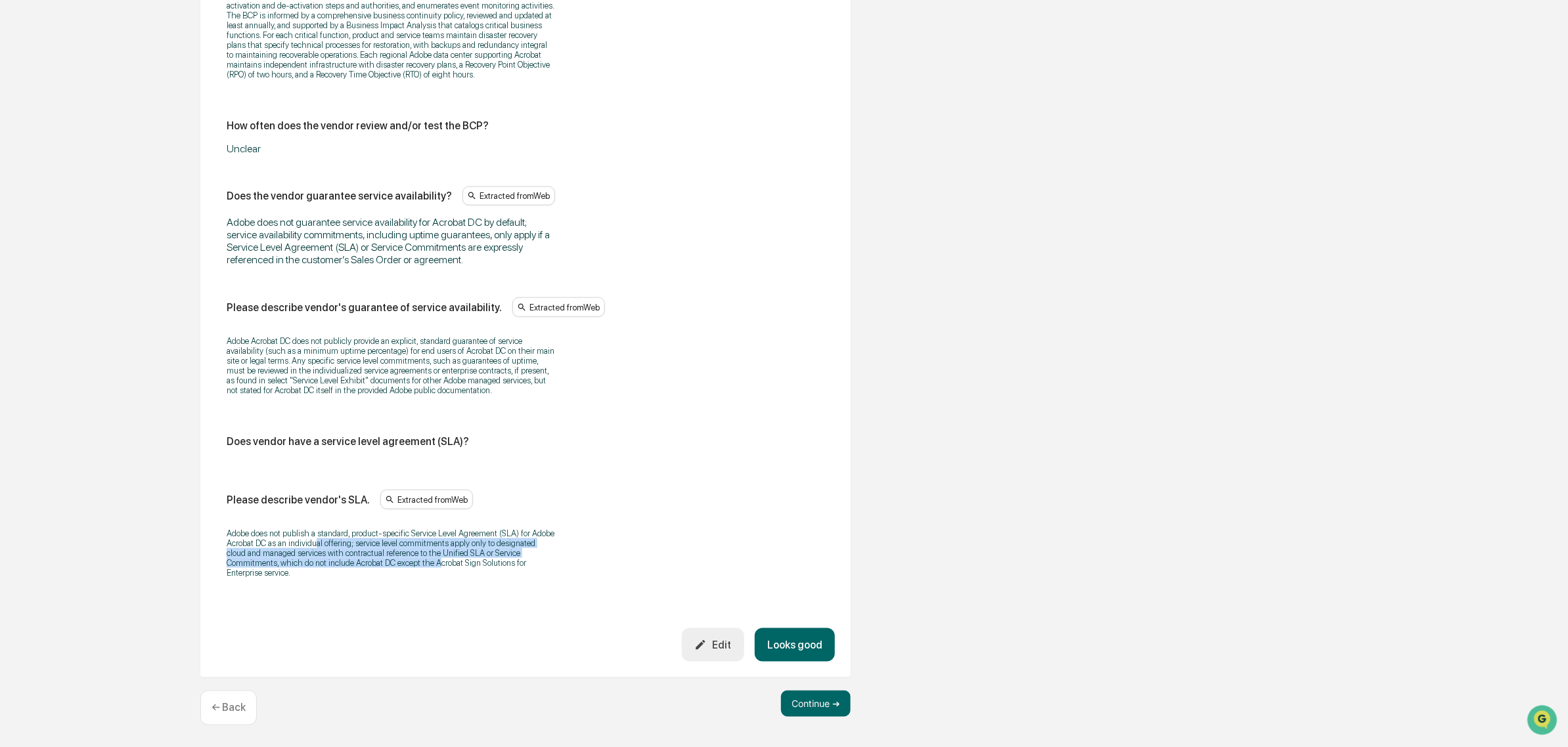
click at [317, 555] on div "Adobe does not publish a standard, product-specific Service Level Agreement (SL…" at bounding box center [526, 553] width 598 height 66
click at [315, 555] on p "Adobe does not publish a standard, product-specific Service Level Agreement (SL…" at bounding box center [391, 553] width 328 height 50
drag, startPoint x: 299, startPoint y: 549, endPoint x: 383, endPoint y: 593, distance: 94.8
click at [383, 593] on div "Does the vendor has a formal business continuity plan (BCP)? Extracted from Web…" at bounding box center [526, 224] width 619 height 808
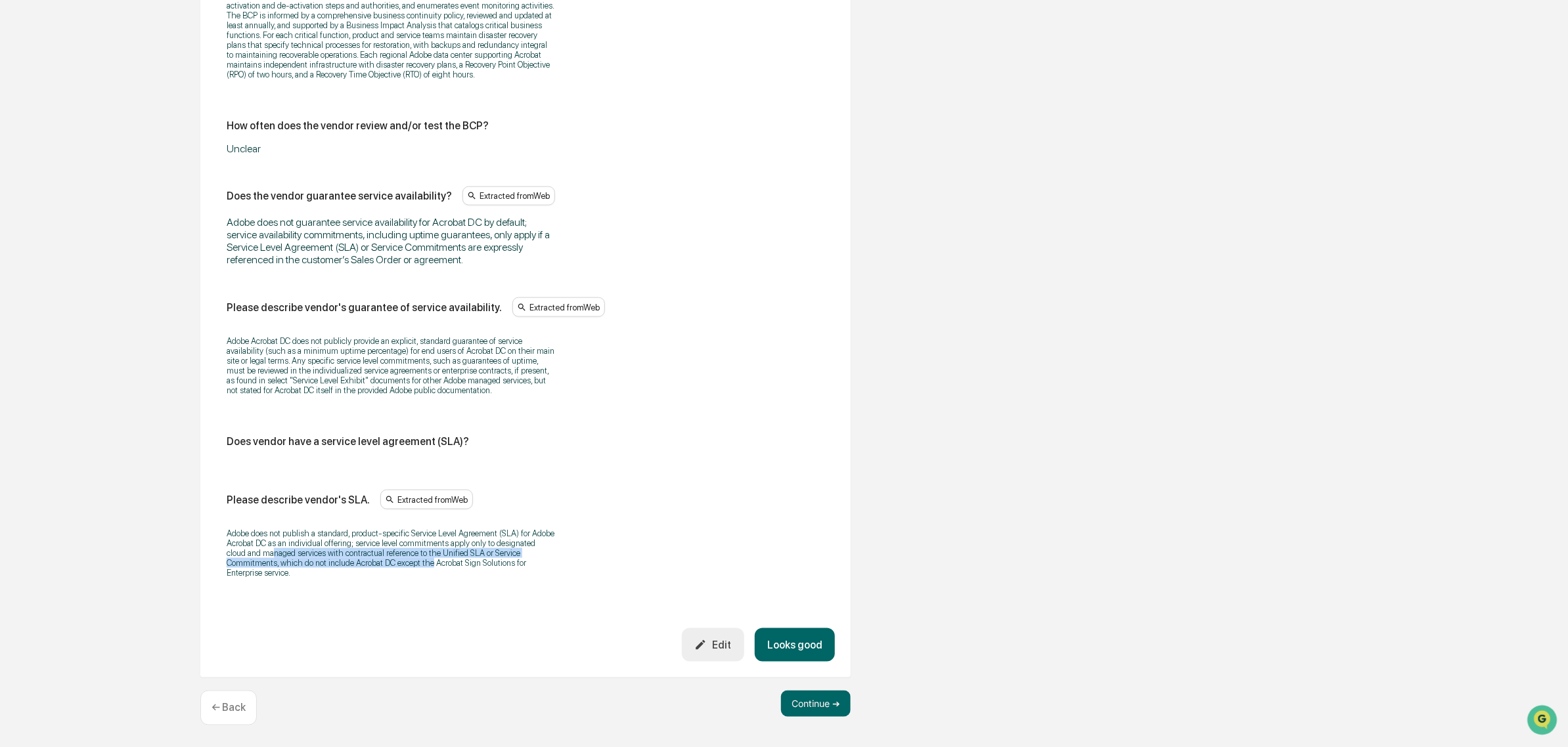
drag, startPoint x: 352, startPoint y: 586, endPoint x: 253, endPoint y: 559, distance: 102.6
click at [253, 559] on div "Does the vendor has a formal business continuity plan (BCP)? Extracted from Web…" at bounding box center [526, 224] width 619 height 808
click at [251, 558] on p "Adobe does not publish a standard, product-specific Service Level Agreement (SL…" at bounding box center [391, 553] width 328 height 50
drag, startPoint x: 265, startPoint y: 542, endPoint x: 419, endPoint y: 592, distance: 161.9
click at [419, 592] on div "Does the vendor has a formal business continuity plan (BCP)? Extracted from Web…" at bounding box center [526, 224] width 619 height 808
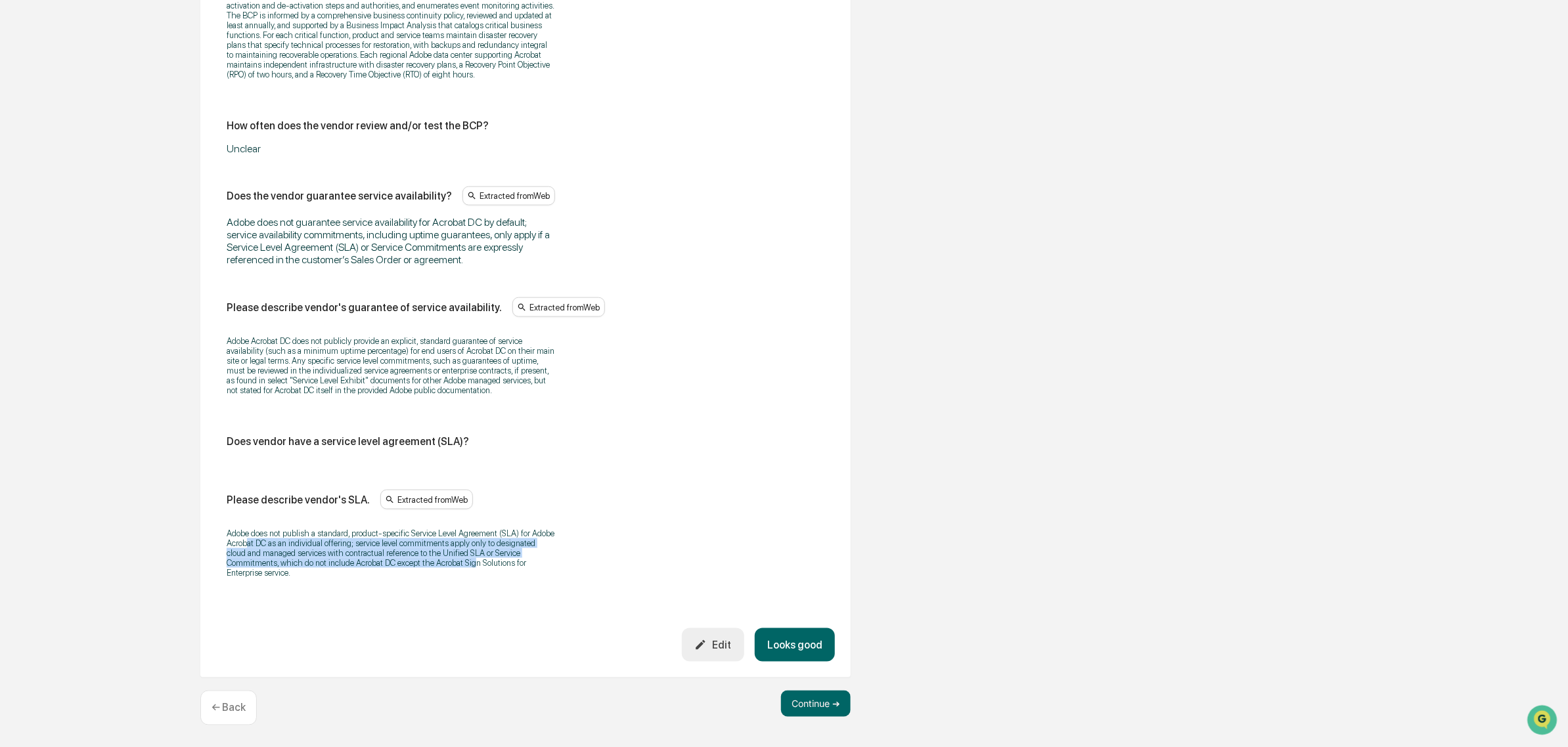
click at [419, 592] on div "Does the vendor has a formal business continuity plan (BCP)? Extracted from Web…" at bounding box center [526, 224] width 619 height 808
click at [714, 654] on button "Edit" at bounding box center [713, 645] width 62 height 34
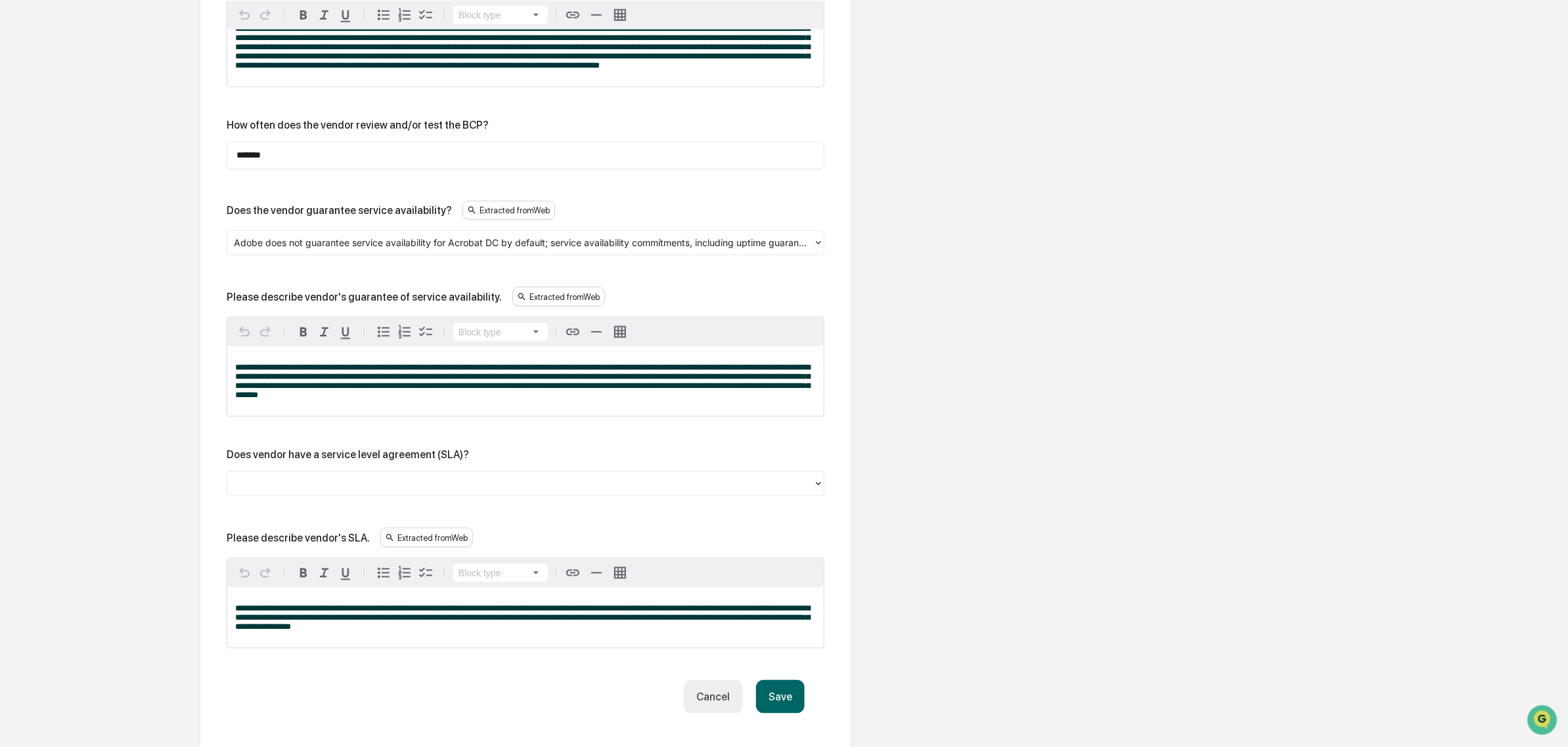
click at [360, 492] on div at bounding box center [521, 484] width 573 height 15
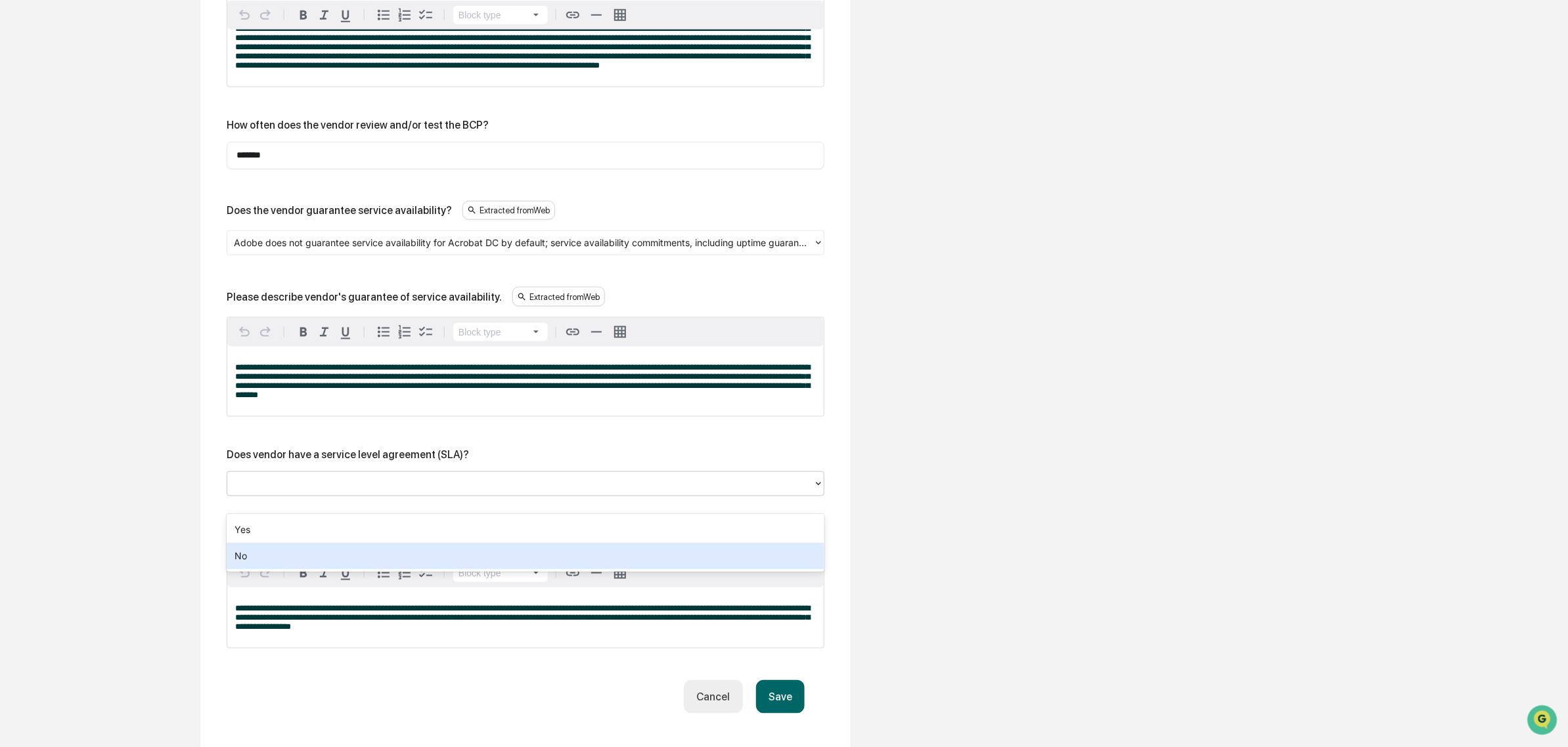
click at [335, 552] on div "No" at bounding box center [526, 556] width 598 height 27
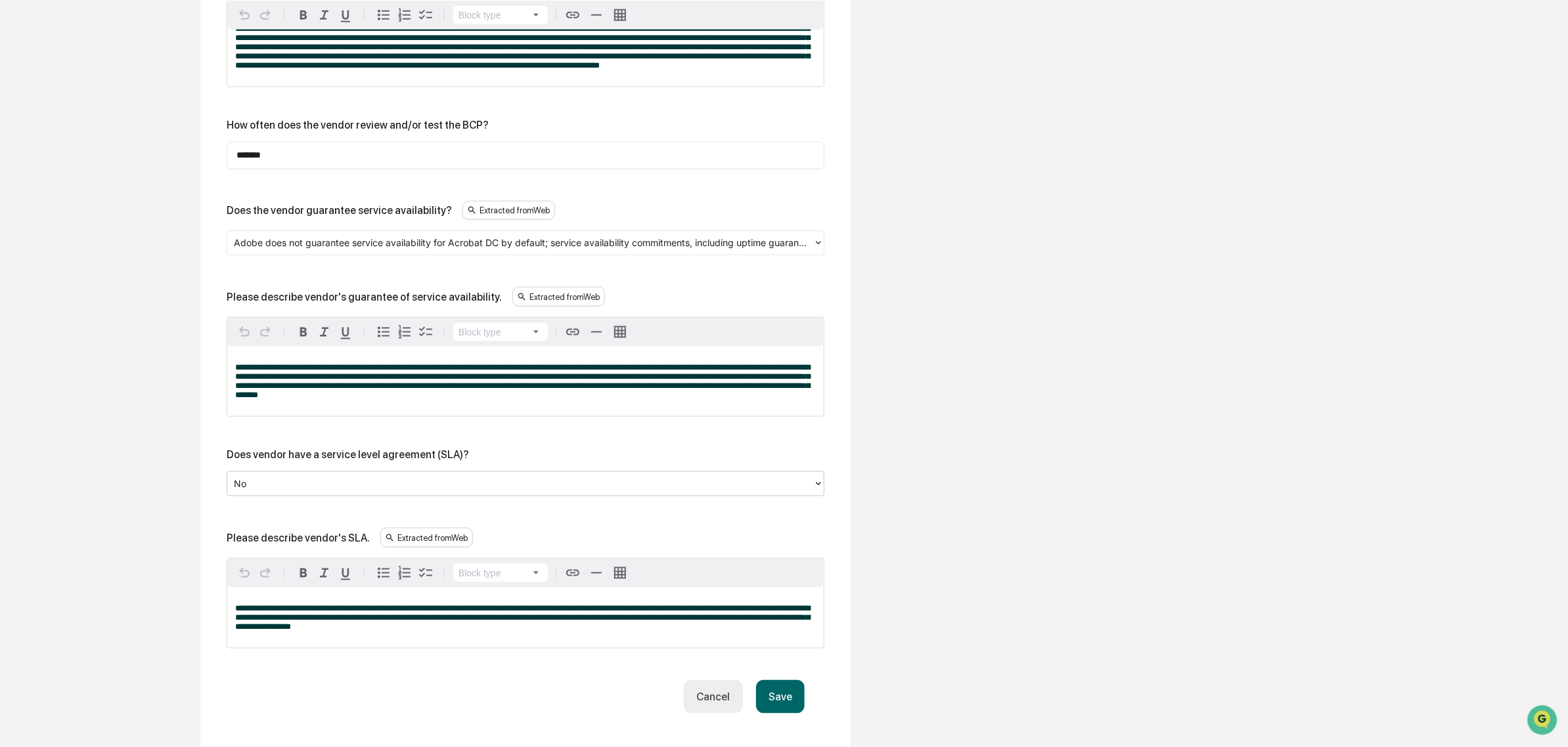
click at [764, 714] on button "Save" at bounding box center [780, 697] width 49 height 34
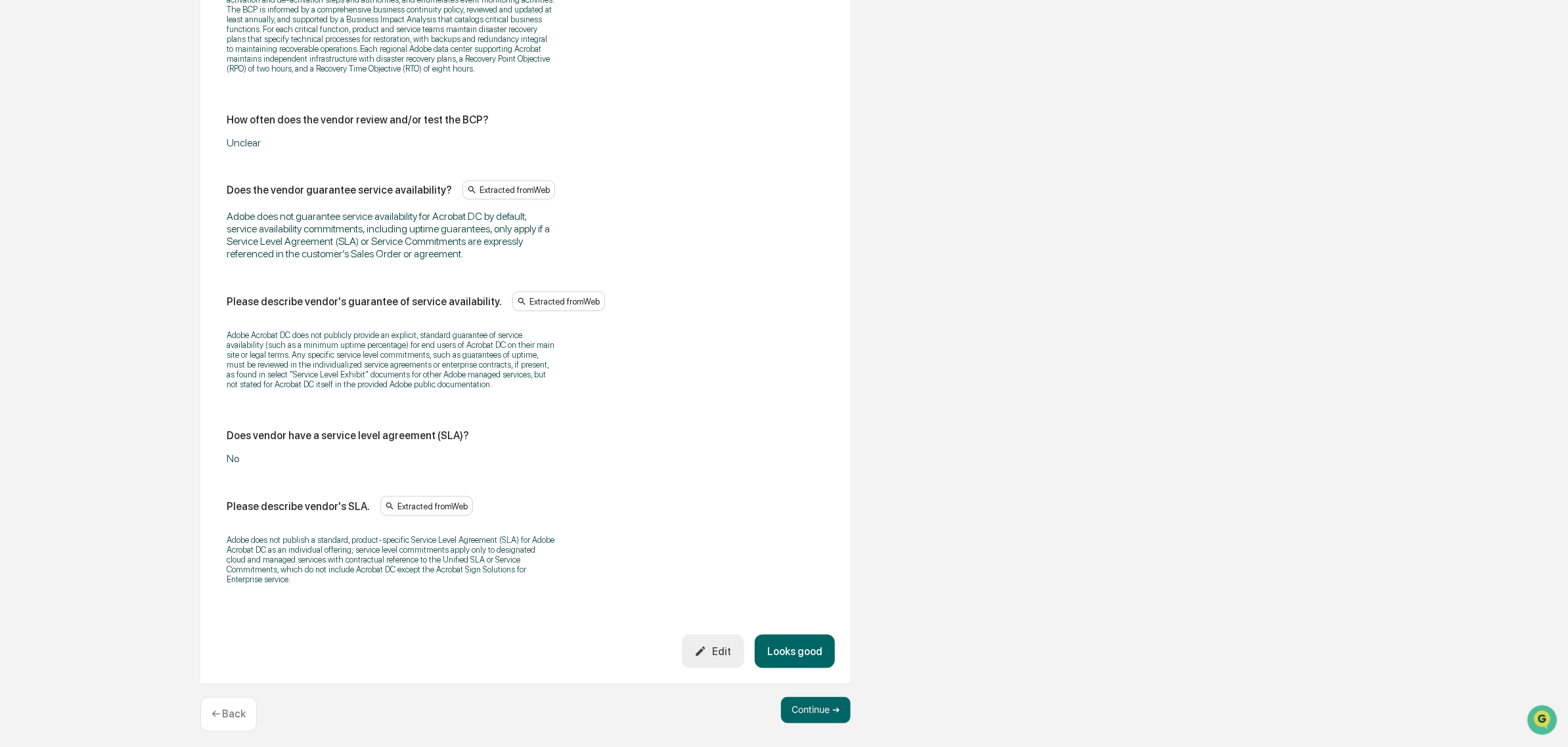
click at [816, 663] on button "Looks good" at bounding box center [795, 652] width 80 height 34
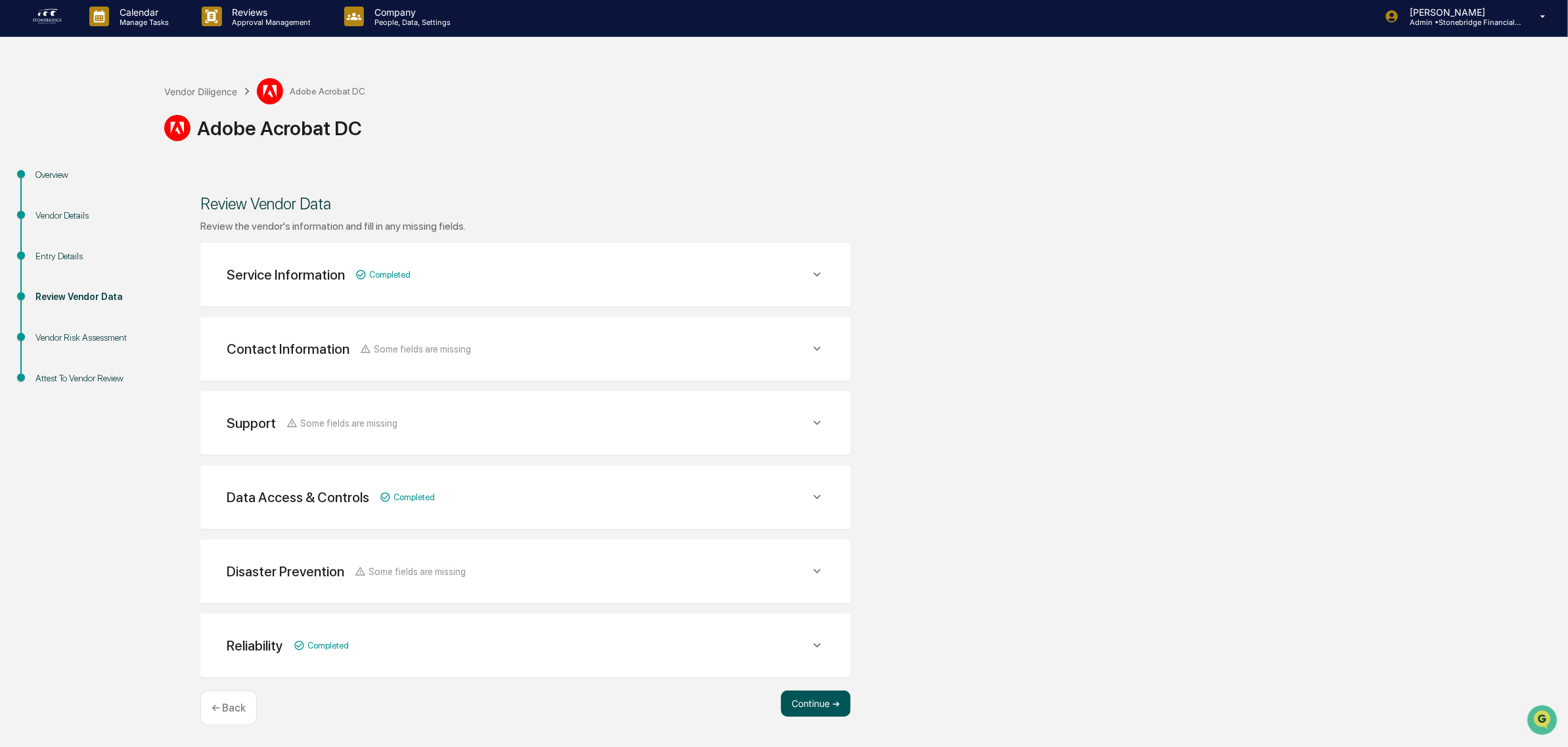
scroll to position [4, 0]
click at [822, 703] on button "Continue ➔" at bounding box center [816, 704] width 70 height 27
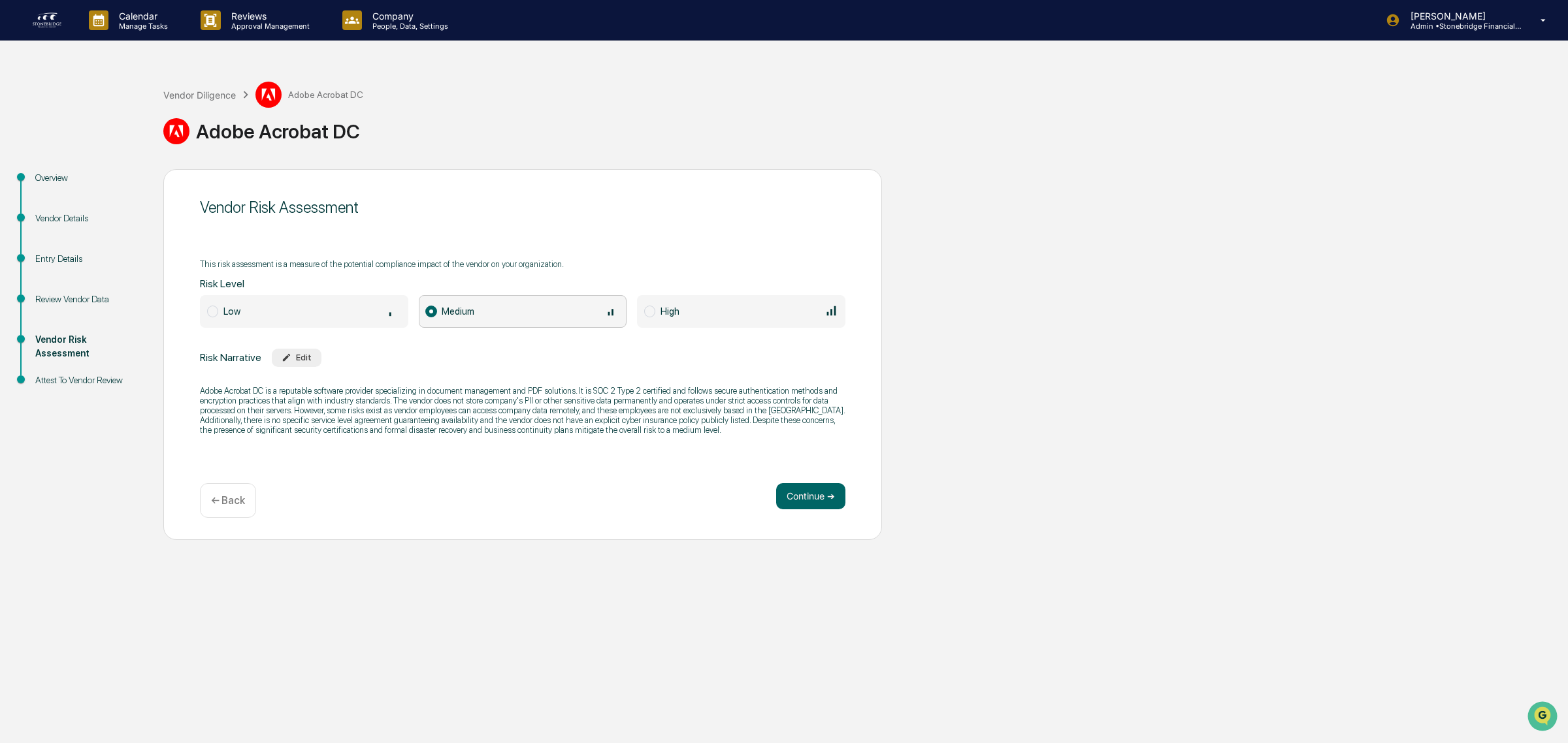
click at [236, 303] on div "Low" at bounding box center [312, 310] width 178 height 14
click at [808, 501] on button "Continue ➔" at bounding box center [810, 496] width 69 height 26
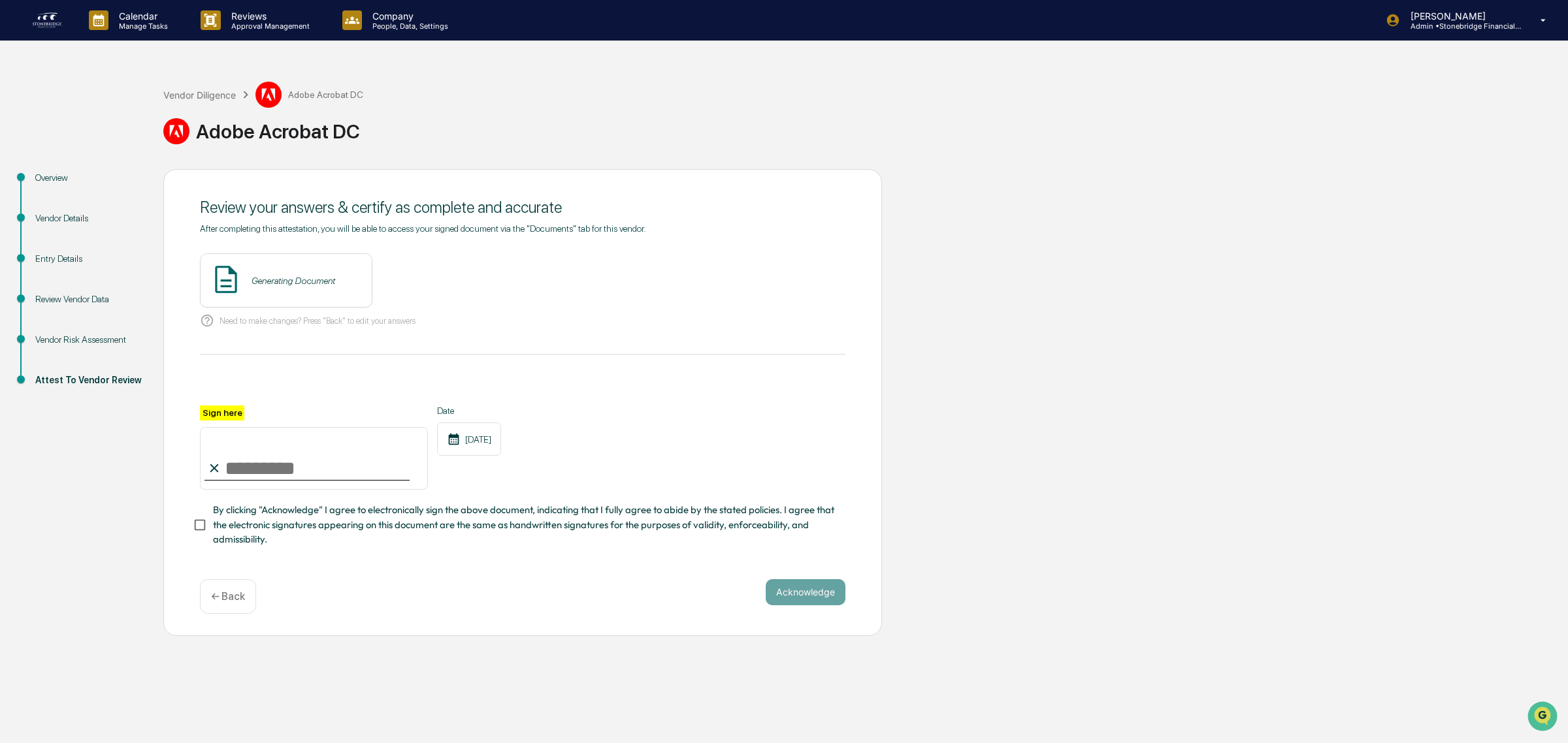
drag, startPoint x: 301, startPoint y: 440, endPoint x: 305, endPoint y: 448, distance: 8.9
click at [301, 441] on input "Sign here" at bounding box center [313, 458] width 228 height 63
type input "**********"
click at [794, 605] on button "Acknowledge" at bounding box center [805, 592] width 80 height 26
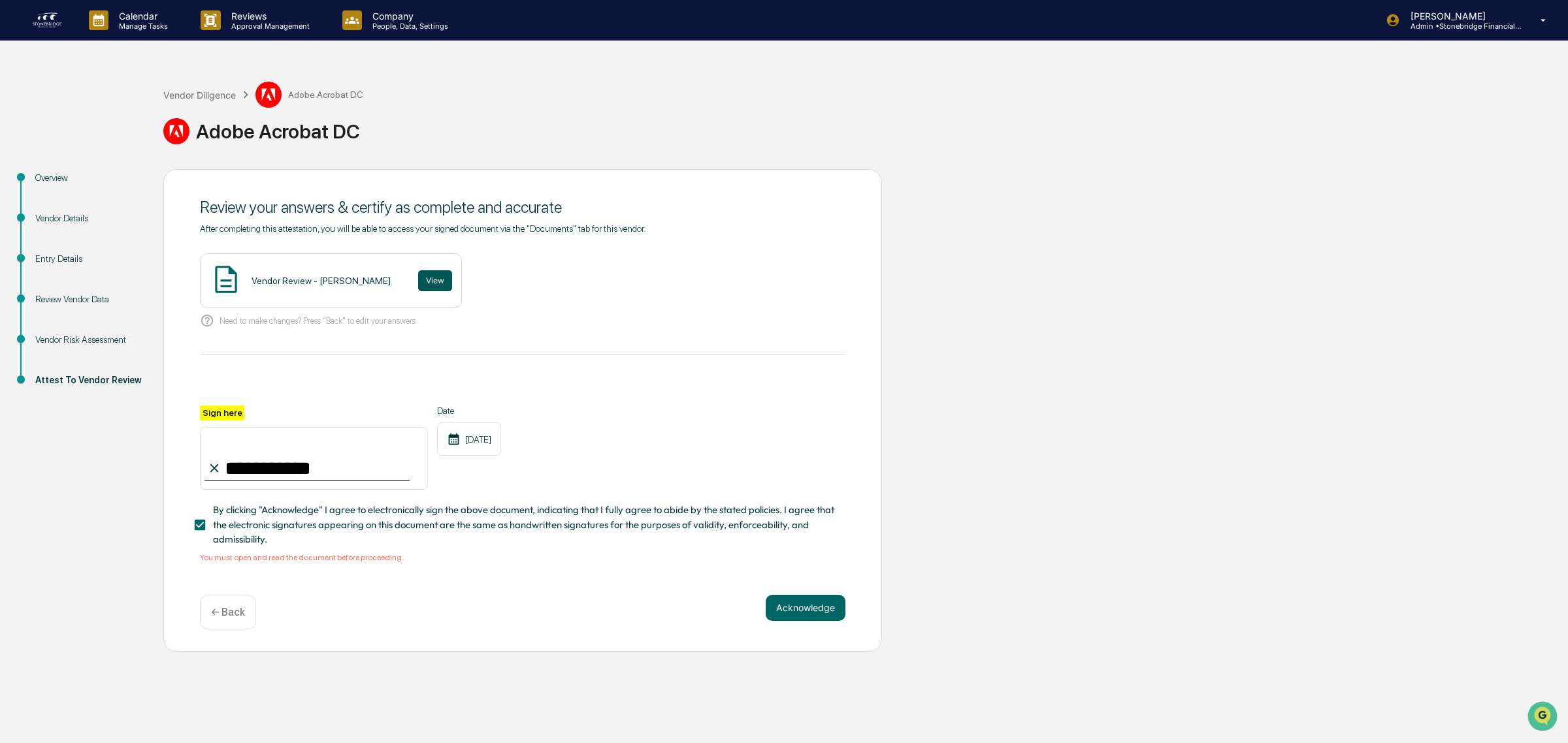
click at [428, 276] on button "View" at bounding box center [436, 280] width 34 height 21
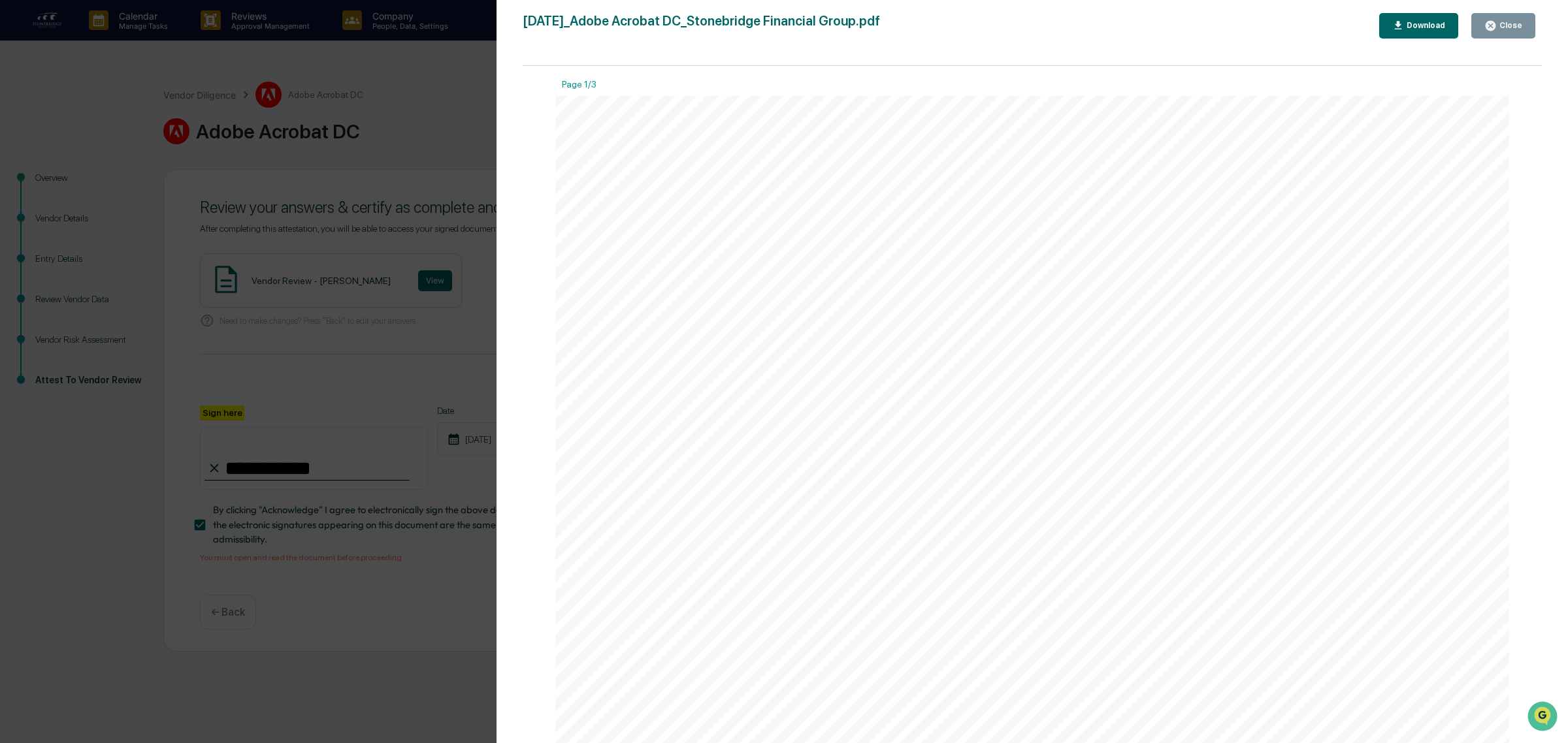
drag, startPoint x: 376, startPoint y: 614, endPoint x: 335, endPoint y: 617, distance: 41.1
click at [373, 614] on div "Version History 09/08/2025, 03:14 PM Cody Gehman 2025-09-08_Adobe Acrobat DC_St…" at bounding box center [784, 371] width 1568 height 743
click at [1504, 27] on div "Close" at bounding box center [1509, 25] width 26 height 9
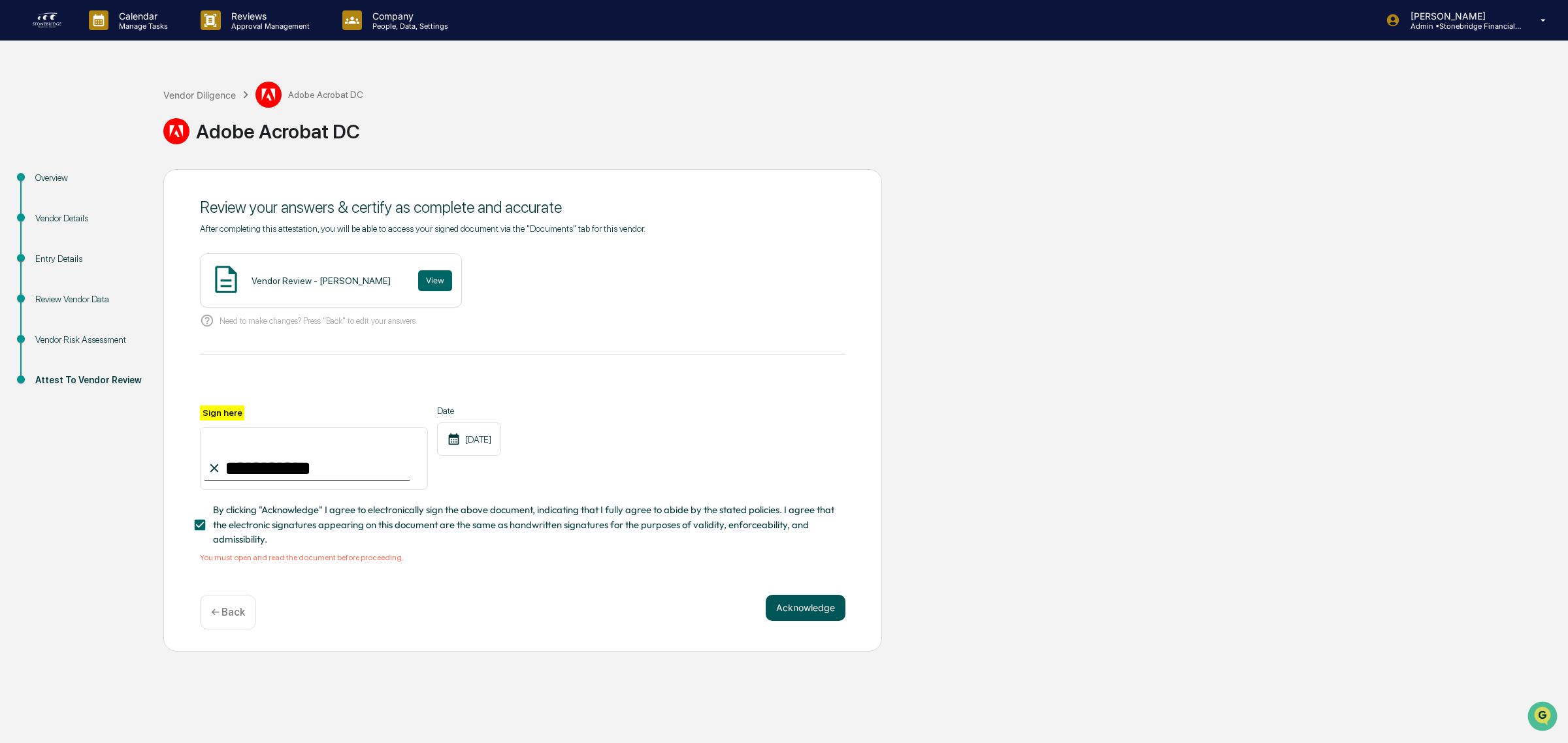
click at [797, 615] on button "Acknowledge" at bounding box center [805, 608] width 80 height 26
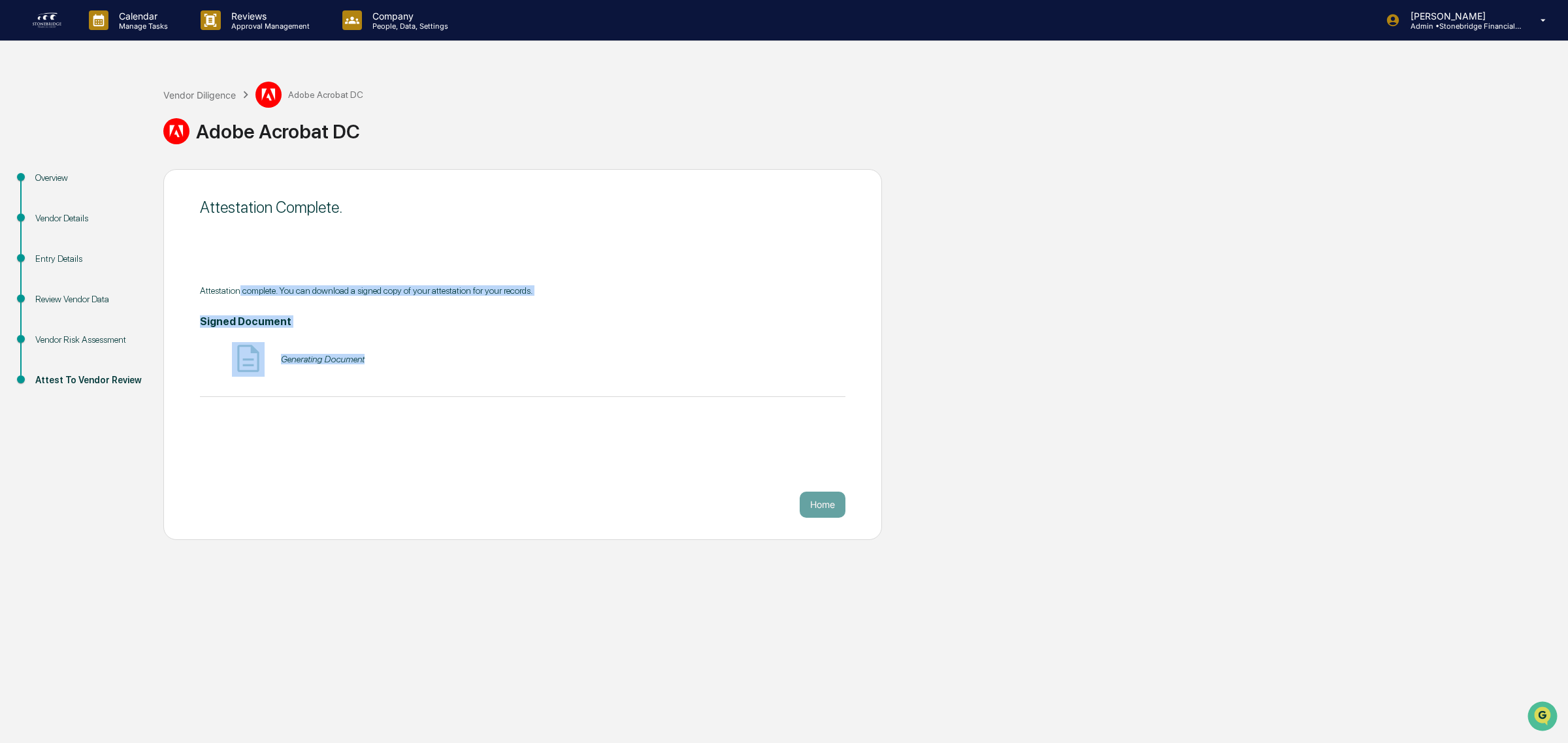
drag, startPoint x: 241, startPoint y: 285, endPoint x: 498, endPoint y: 340, distance: 262.8
click at [498, 340] on div "Attestation complete. You can download a signed copy of your attestation for yo…" at bounding box center [523, 341] width 645 height 111
click at [498, 340] on div "Signed Document Generating Document" at bounding box center [523, 345] width 645 height 61
drag, startPoint x: 291, startPoint y: 370, endPoint x: 457, endPoint y: 467, distance: 192.3
click at [457, 467] on div "Attestation Complete. Attestation complete. You can download a signed copy of y…" at bounding box center [523, 355] width 718 height 371
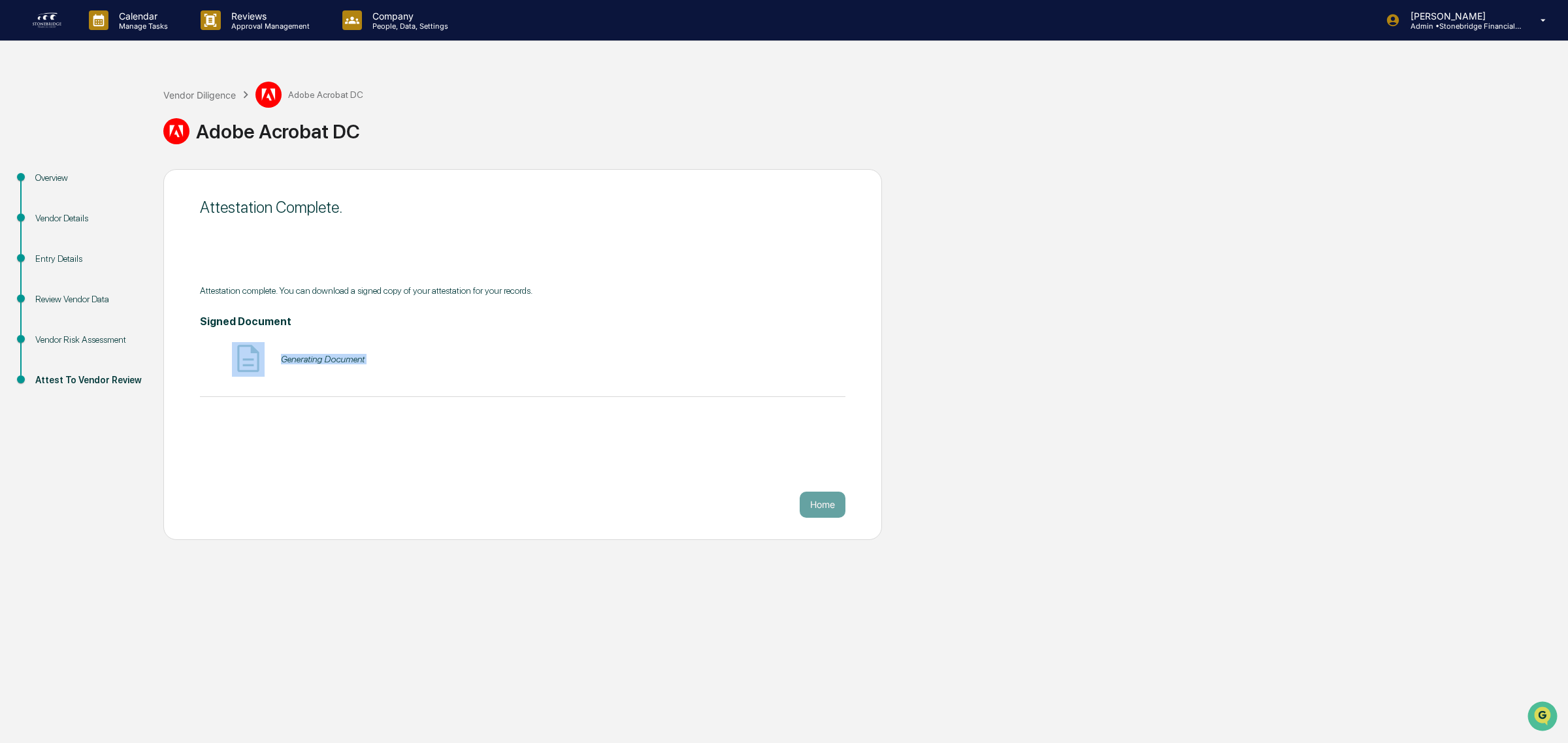
click at [457, 467] on div "Attestation Complete. Attestation complete. You can download a signed copy of y…" at bounding box center [523, 355] width 718 height 371
click at [821, 503] on button "Home" at bounding box center [823, 505] width 46 height 26
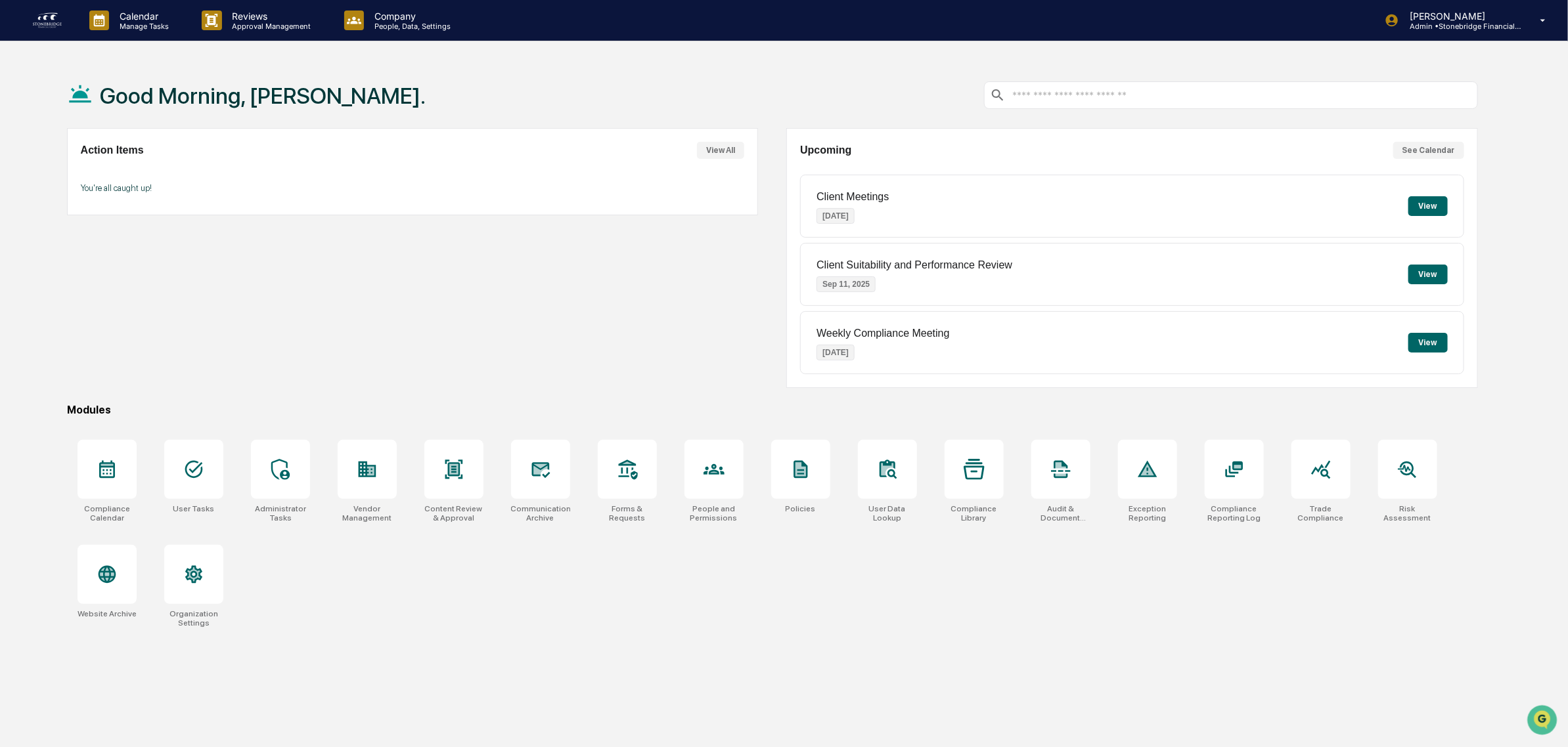
click at [1433, 213] on button "View" at bounding box center [1428, 206] width 39 height 19
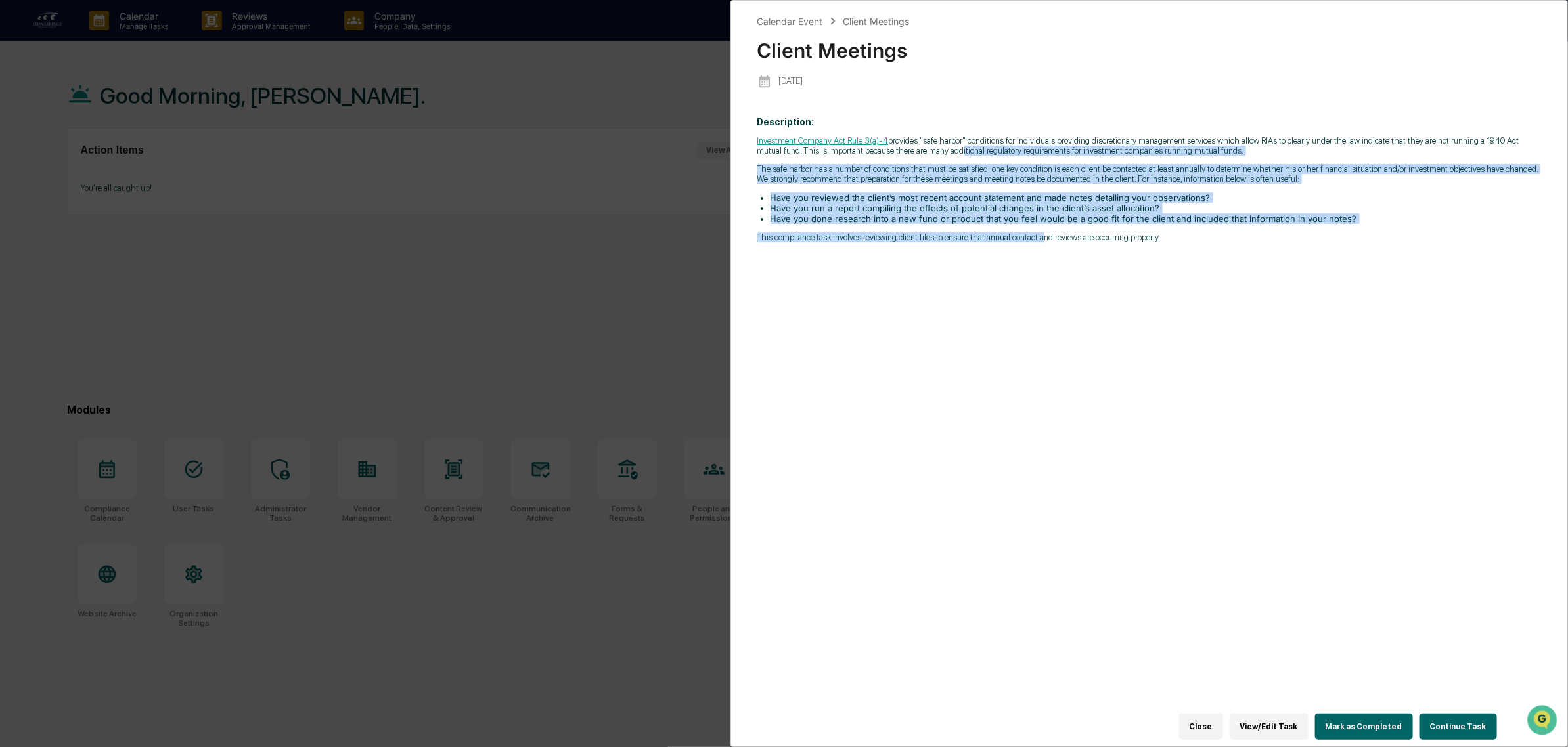
drag, startPoint x: 956, startPoint y: 153, endPoint x: 1037, endPoint y: 231, distance: 112.4
click at [1037, 231] on div "Investment Company Act Rule 3(a)-4 provides "safe harbor" conditions for indivi…" at bounding box center [1149, 189] width 784 height 106
click at [1038, 232] on div "Investment Company Act Rule 3(a)-4 provides "safe harbor" conditions for indivi…" at bounding box center [1149, 189] width 784 height 106
drag, startPoint x: 1099, startPoint y: 277, endPoint x: 1040, endPoint y: 106, distance: 180.9
click at [1040, 106] on div "Calendar Event Client Meetings Client Meetings 2025-09-09 Description: Investme…" at bounding box center [1149, 370] width 784 height 713
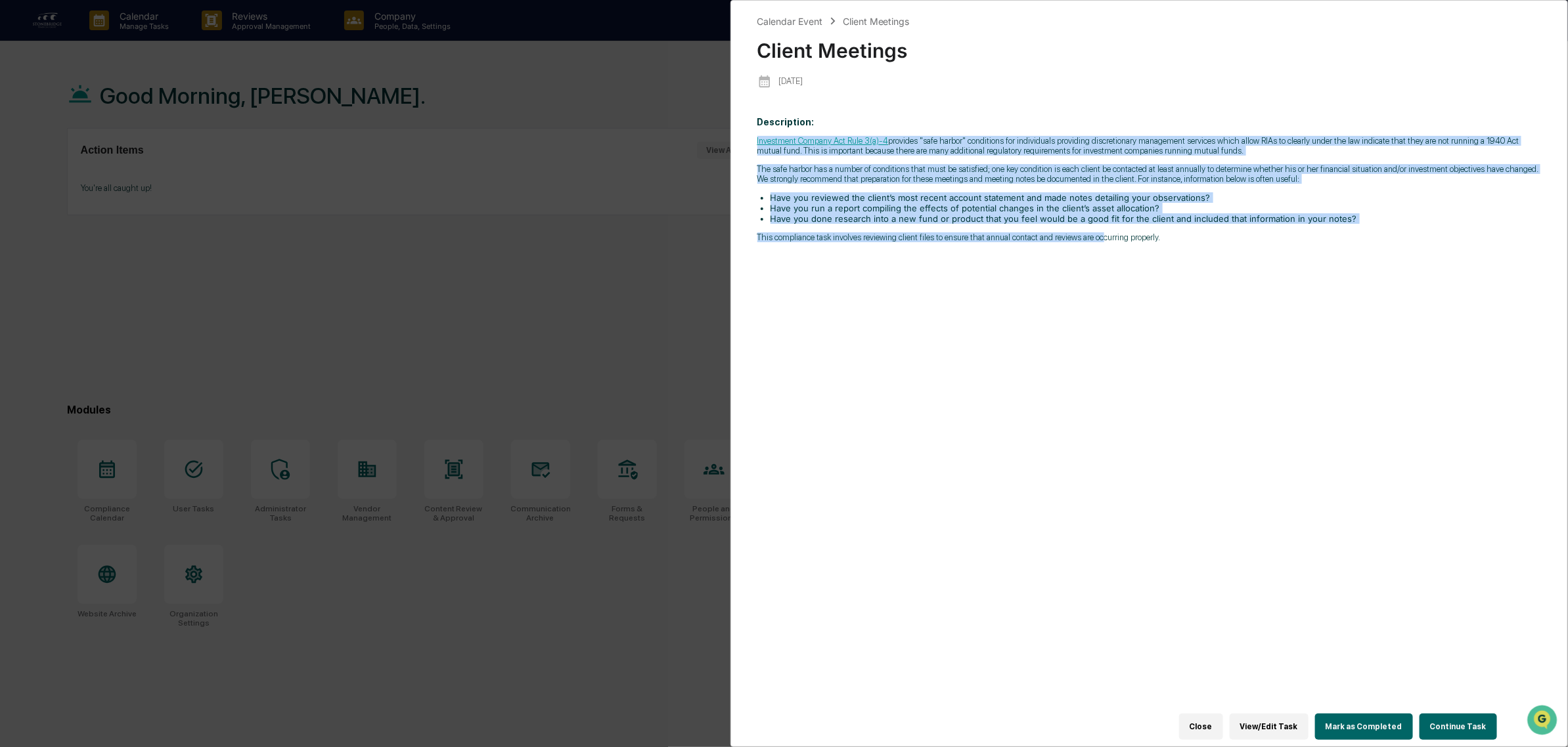
click at [1045, 142] on p "Investment Company Act Rule 3(a)-4 provides "safe harbor" conditions for indivi…" at bounding box center [1149, 145] width 784 height 19
click at [938, 138] on p "Investment Company Act Rule 3(a)-4 provides "safe harbor" conditions for indivi…" at bounding box center [1149, 145] width 784 height 19
drag, startPoint x: 938, startPoint y: 138, endPoint x: 1305, endPoint y: 277, distance: 392.4
click at [1305, 277] on div "Description: Investment Company Act Rule 3(a)-4 provides "safe harbor" conditio…" at bounding box center [1149, 417] width 784 height 619
click at [1305, 278] on div "Description: Investment Company Act Rule 3(a)-4 provides "safe harbor" conditio…" at bounding box center [1149, 417] width 784 height 619
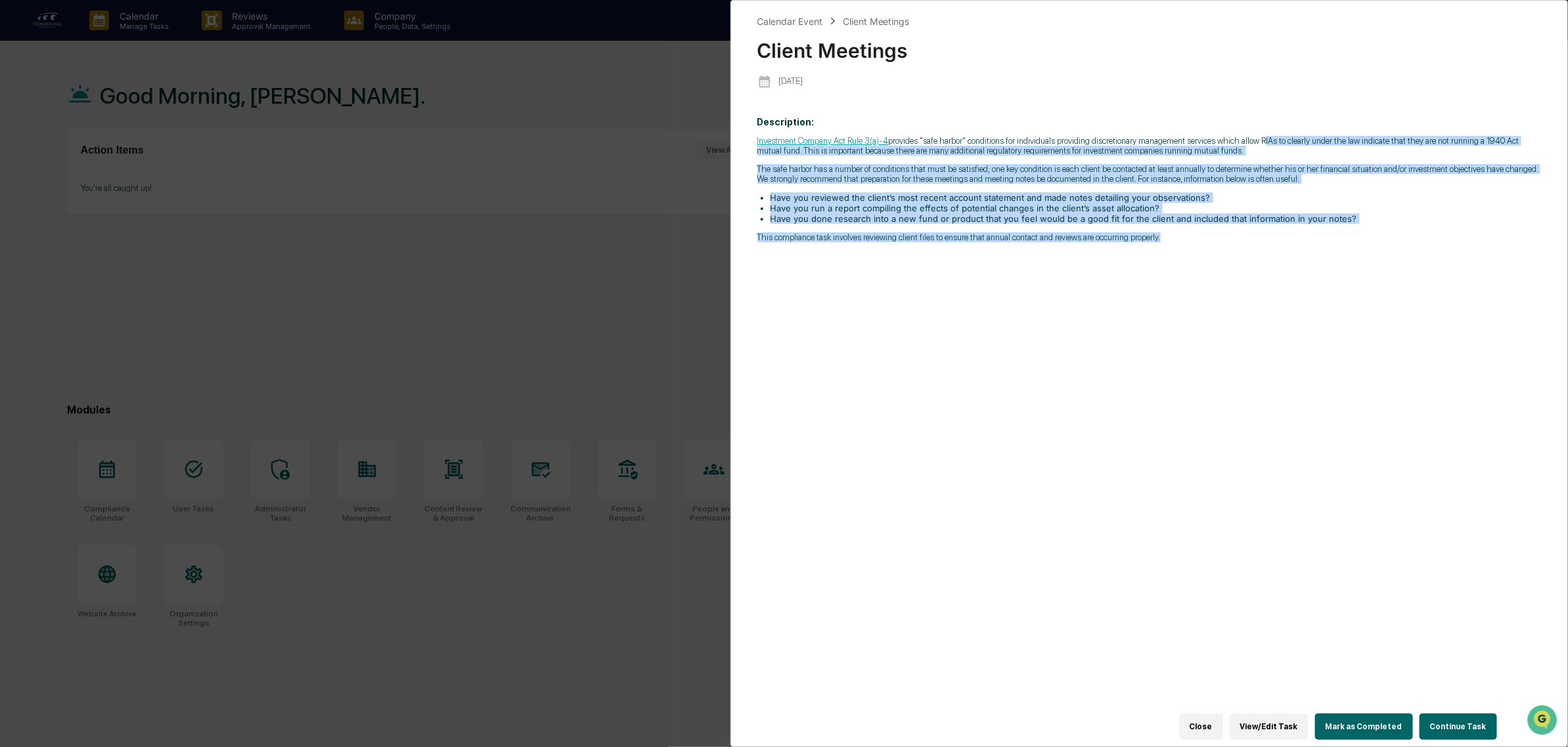
drag, startPoint x: 1277, startPoint y: 187, endPoint x: 1263, endPoint y: 133, distance: 55.8
click at [1263, 133] on div "Description: Investment Company Act Rule 3(a)-4 provides "safe harbor" conditio…" at bounding box center [1149, 417] width 784 height 619
click at [1263, 133] on p "Description: Investment Company Act Rule 3(a)-4 provides "safe harbor" conditio…" at bounding box center [1149, 179] width 784 height 126
drag, startPoint x: 1181, startPoint y: 133, endPoint x: 1318, endPoint y: 267, distance: 191.6
click at [1318, 267] on div "Description: Investment Company Act Rule 3(a)-4 provides "safe harbor" conditio…" at bounding box center [1149, 417] width 784 height 619
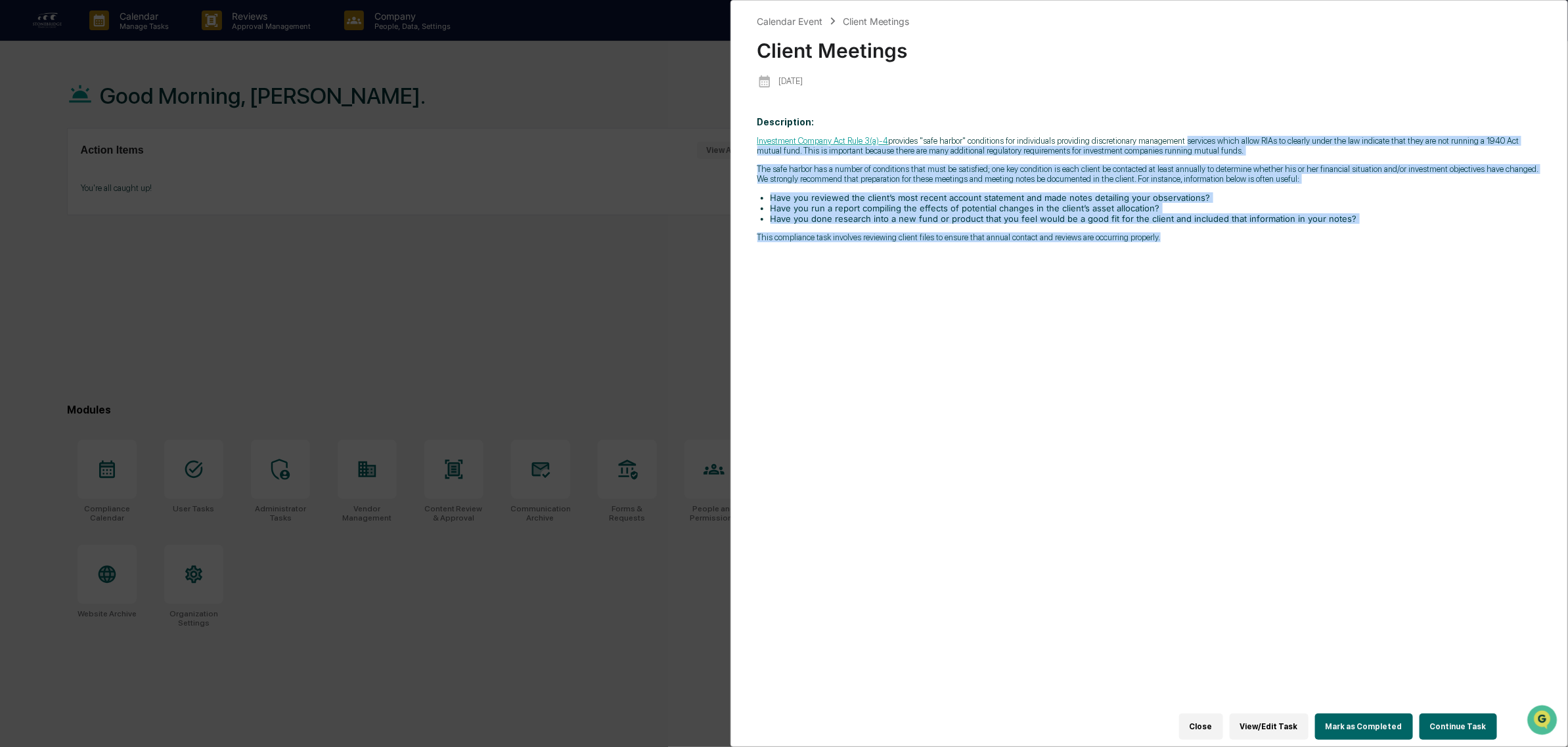
click at [1318, 267] on div "Description: Investment Company Act Rule 3(a)-4 provides "safe harbor" conditio…" at bounding box center [1149, 417] width 784 height 619
drag, startPoint x: 1318, startPoint y: 267, endPoint x: 1184, endPoint y: 121, distance: 198.2
click at [1184, 121] on div "Description: Investment Company Act Rule 3(a)-4 provides "safe harbor" conditio…" at bounding box center [1149, 417] width 784 height 619
click at [1184, 121] on p "Description: Investment Company Act Rule 3(a)-4 provides "safe harbor" conditio…" at bounding box center [1149, 179] width 784 height 126
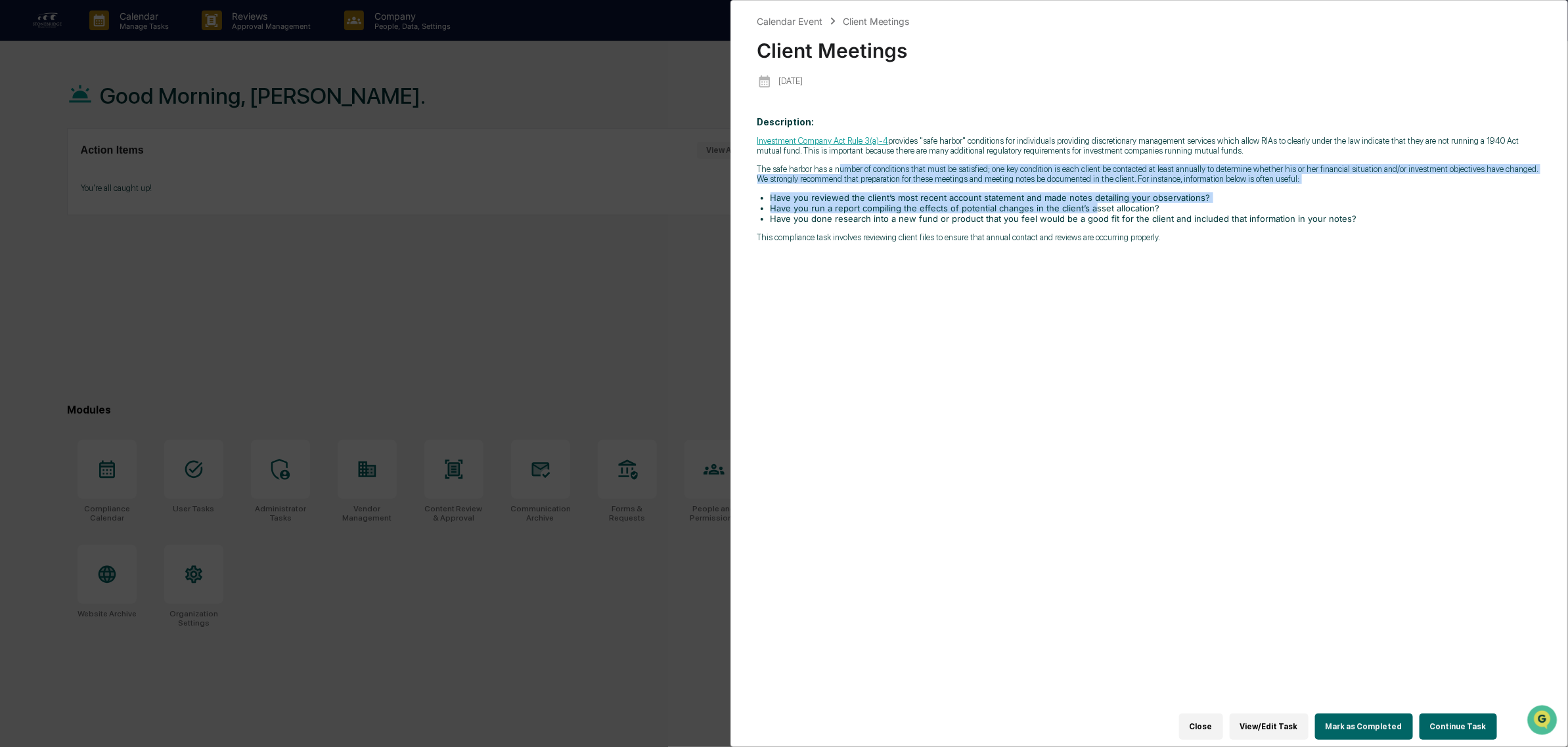
drag, startPoint x: 836, startPoint y: 162, endPoint x: 1093, endPoint y: 211, distance: 261.6
click at [1093, 211] on div "Investment Company Act Rule 3(a)-4 provides "safe harbor" conditions for indivi…" at bounding box center [1149, 189] width 784 height 106
click at [1093, 211] on li "Have you run a report compiling the effects of potential changes in the client’…" at bounding box center [1156, 208] width 771 height 11
drag, startPoint x: 786, startPoint y: 166, endPoint x: 1005, endPoint y: 258, distance: 237.5
click at [1005, 258] on div "Description: Investment Company Act Rule 3(a)-4 provides "safe harbor" conditio…" at bounding box center [1149, 417] width 784 height 619
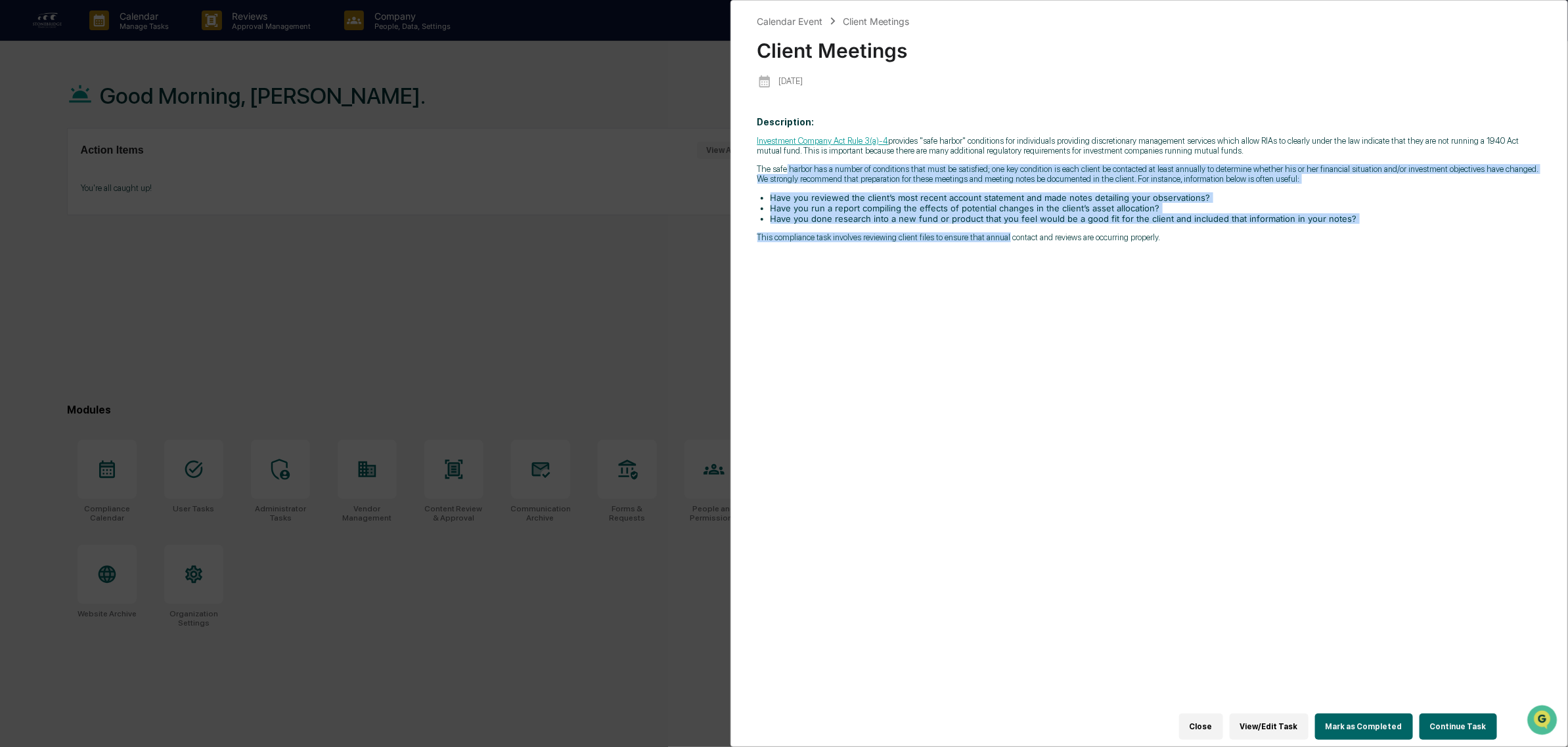
click at [1005, 258] on div "Description: Investment Company Act Rule 3(a)-4 provides "safe harbor" conditio…" at bounding box center [1149, 417] width 784 height 619
drag, startPoint x: 1084, startPoint y: 265, endPoint x: 894, endPoint y: 161, distance: 216.6
click at [894, 161] on div "Description: Investment Company Act Rule 3(a)-4 provides "safe harbor" conditio…" at bounding box center [1149, 417] width 784 height 619
click at [894, 161] on div "Investment Company Act Rule 3(a)-4 provides "safe harbor" conditions for indivi…" at bounding box center [1149, 189] width 784 height 106
drag, startPoint x: 864, startPoint y: 173, endPoint x: 1212, endPoint y: 273, distance: 362.1
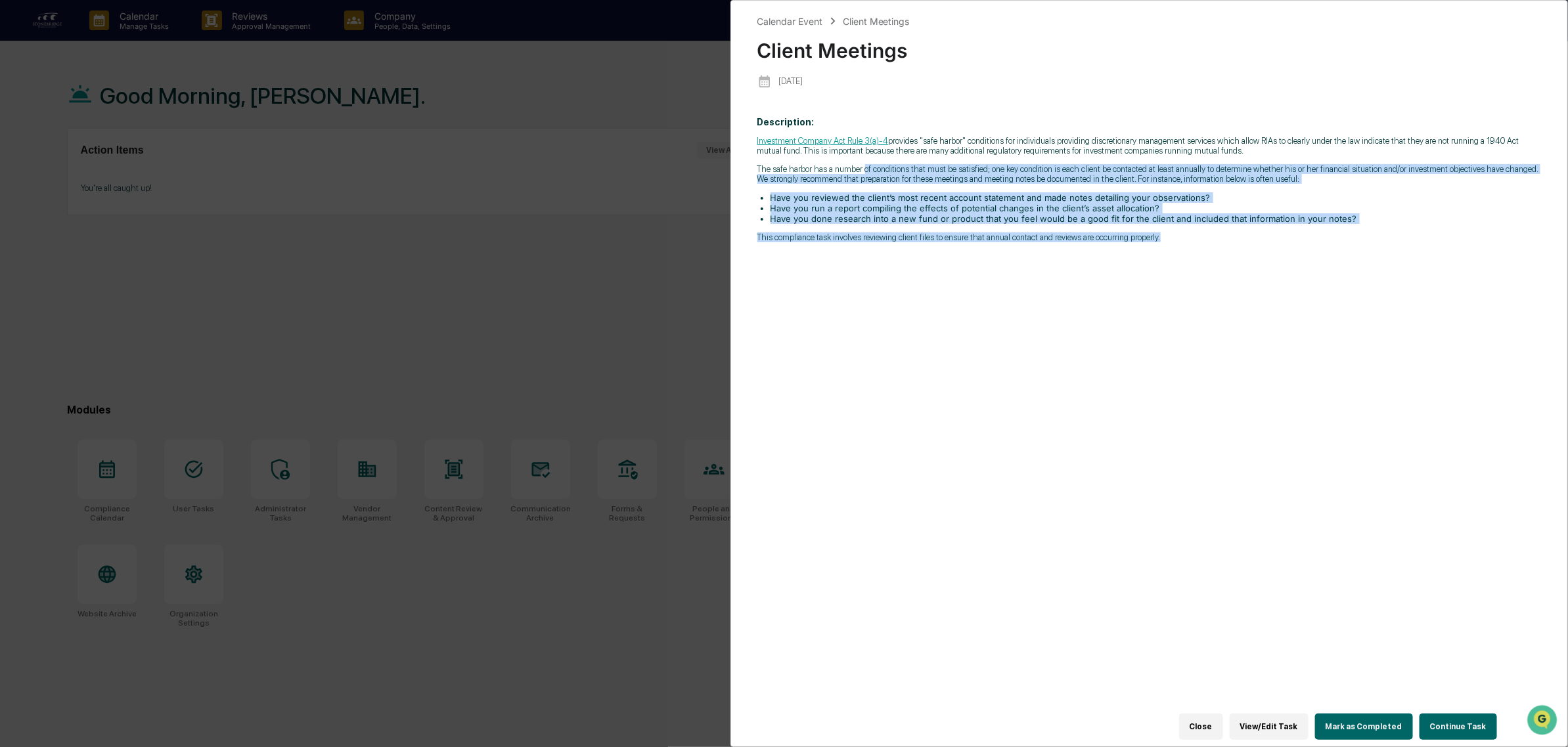
click at [1212, 271] on div "Description: Investment Company Act Rule 3(a)-4 provides "safe harbor" conditio…" at bounding box center [1149, 417] width 784 height 619
click at [1212, 273] on div "Description: Investment Company Act Rule 3(a)-4 provides "safe harbor" conditio…" at bounding box center [1149, 417] width 784 height 619
drag, startPoint x: 1217, startPoint y: 273, endPoint x: 1147, endPoint y: 158, distance: 134.6
click at [1147, 158] on div "Description: Investment Company Act Rule 3(a)-4 provides "safe harbor" conditio…" at bounding box center [1149, 417] width 784 height 619
click at [1147, 156] on p "Investment Company Act Rule 3(a)-4 provides "safe harbor" conditions for indivi…" at bounding box center [1149, 145] width 784 height 19
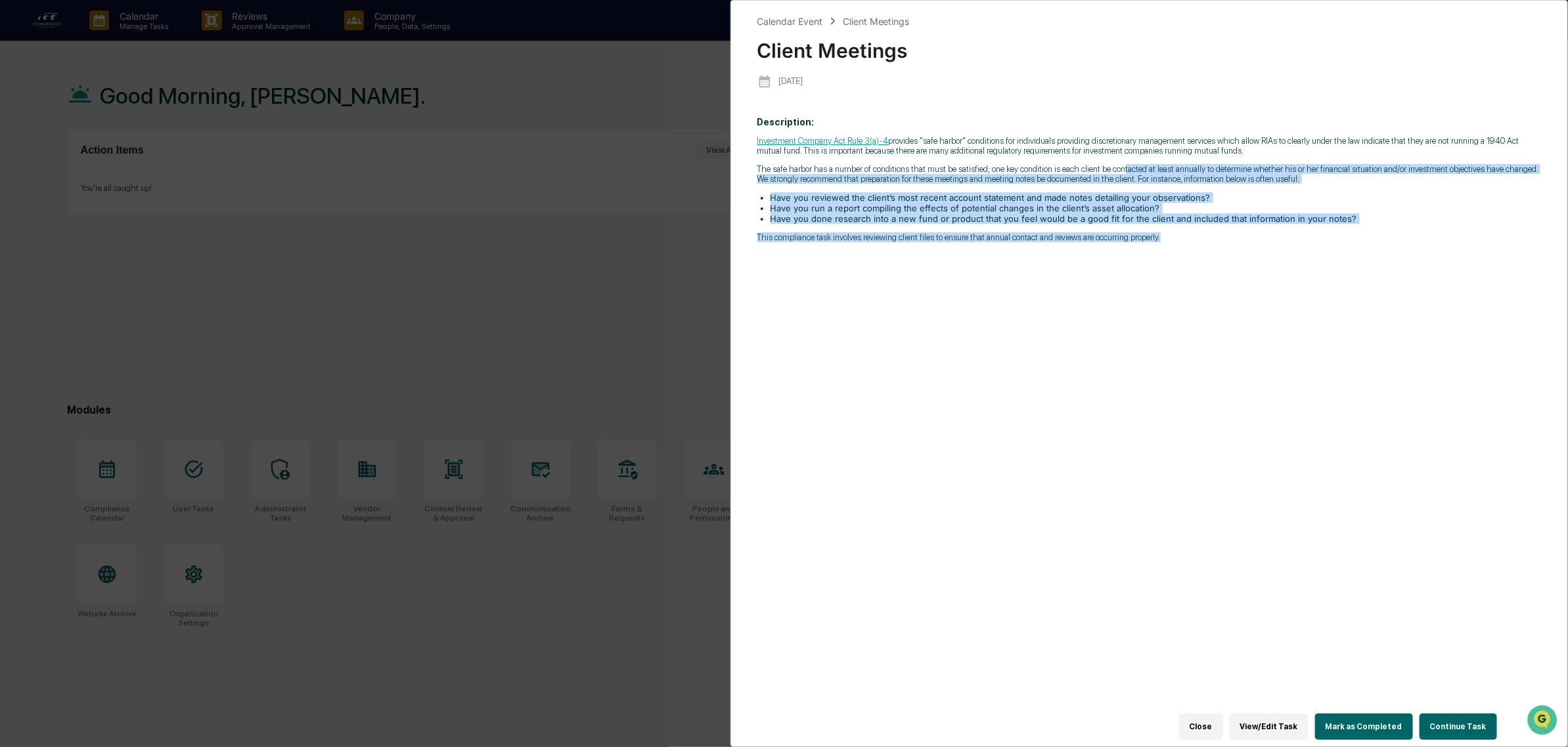
drag, startPoint x: 1118, startPoint y: 166, endPoint x: 1317, endPoint y: 276, distance: 227.4
click at [1317, 276] on div "Description: Investment Company Act Rule 3(a)-4 provides "safe harbor" conditio…" at bounding box center [1149, 417] width 784 height 619
click at [1317, 276] on div "Description: Investment Company Act Rule 3(a)-4 provides "safe harbor" conditio…" at bounding box center [1149, 417] width 784 height 619
drag, startPoint x: 1317, startPoint y: 276, endPoint x: 1297, endPoint y: 173, distance: 104.9
click at [1297, 174] on div "Description: Investment Company Act Rule 3(a)-4 provides "safe harbor" conditio…" at bounding box center [1149, 417] width 784 height 619
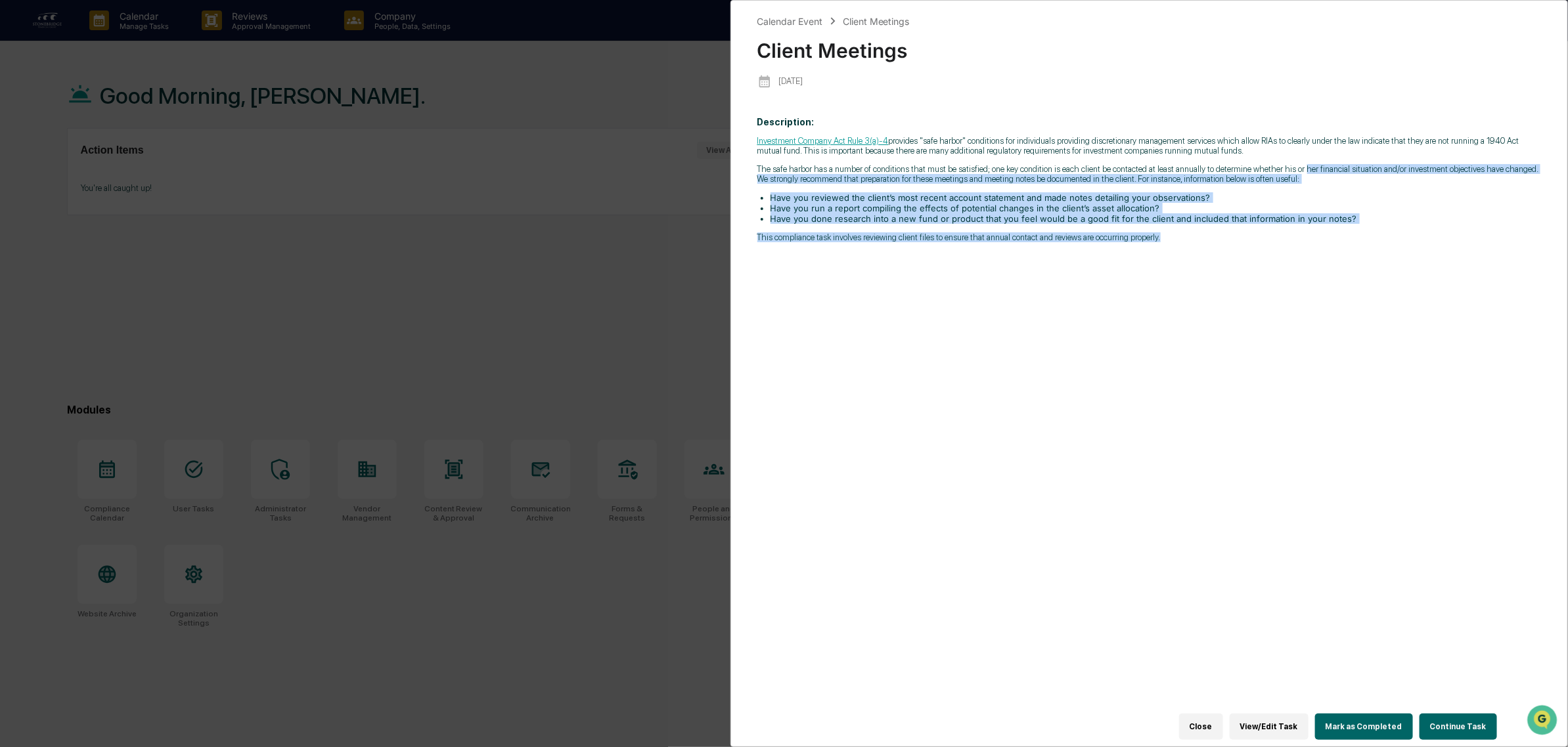
click at [1297, 173] on p "The safe harbor has a number of conditions that must be satisfied; one key cond…" at bounding box center [1149, 174] width 784 height 19
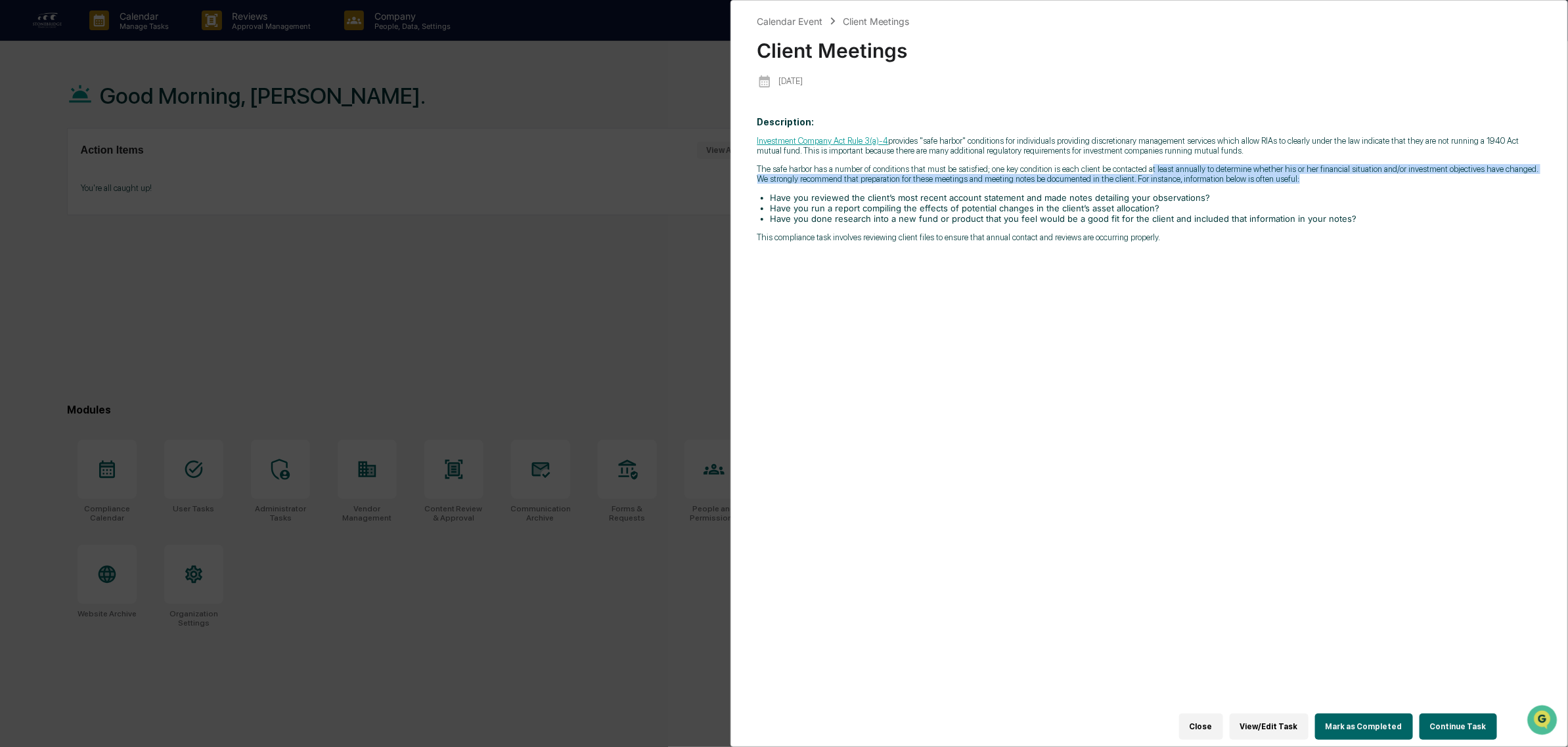
drag, startPoint x: 1170, startPoint y: 166, endPoint x: 1295, endPoint y: 186, distance: 126.6
click at [1295, 186] on div "Investment Company Act Rule 3(a)-4 provides "safe harbor" conditions for indivi…" at bounding box center [1149, 189] width 784 height 106
click at [1295, 184] on p "The safe harbor has a number of conditions that must be satisfied; one key cond…" at bounding box center [1149, 174] width 784 height 19
drag, startPoint x: 766, startPoint y: 181, endPoint x: 922, endPoint y: 201, distance: 157.3
click at [922, 201] on div "Investment Company Act Rule 3(a)-4 provides "safe harbor" conditions for indivi…" at bounding box center [1149, 189] width 784 height 106
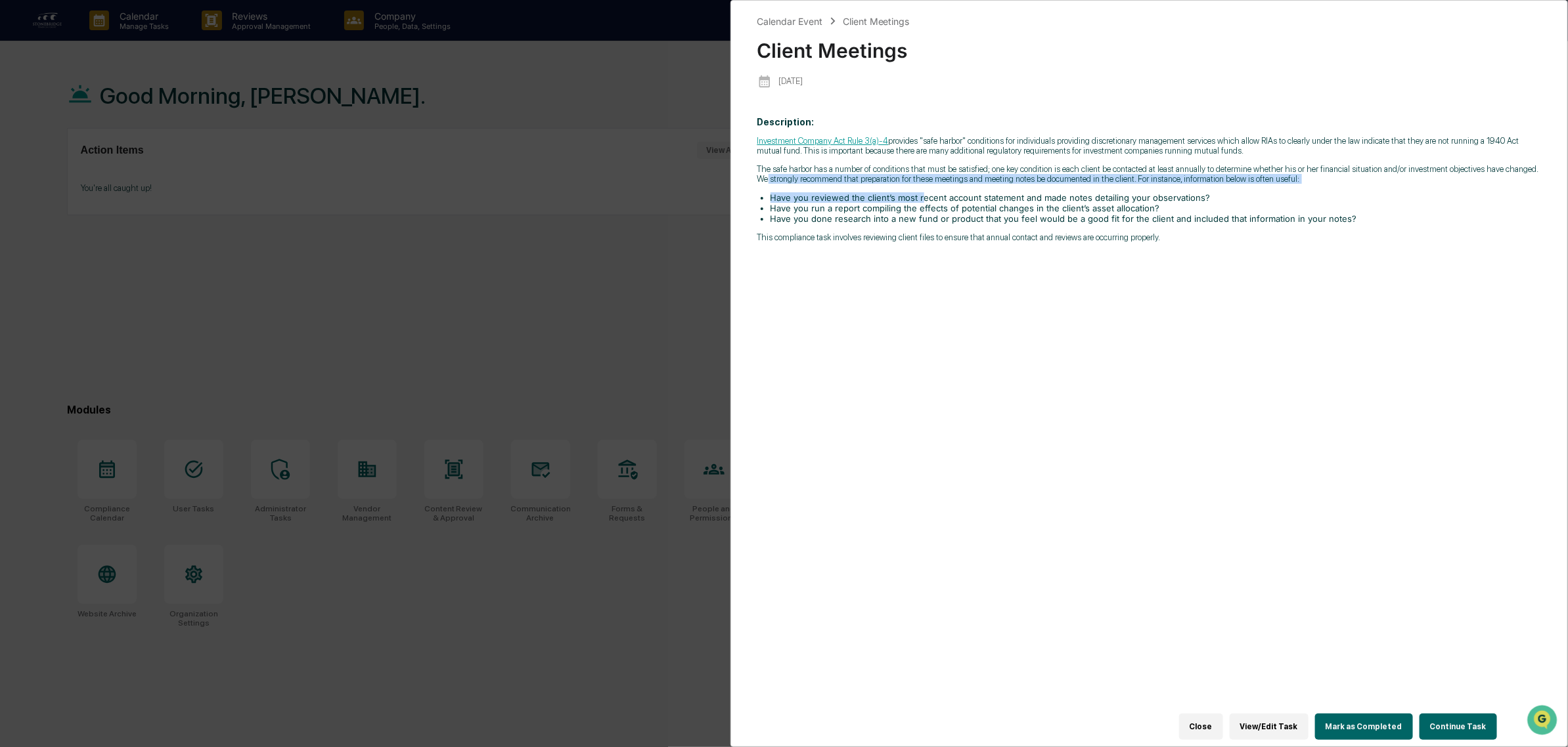
click at [922, 201] on li "Have you reviewed the client’s most recent account statement and made notes det…" at bounding box center [1156, 197] width 771 height 11
drag, startPoint x: 858, startPoint y: 181, endPoint x: 1040, endPoint y: 192, distance: 182.3
click at [1040, 192] on div "Investment Company Act Rule 3(a)-4 provides "safe harbor" conditions for indivi…" at bounding box center [1149, 189] width 784 height 106
drag, startPoint x: 1029, startPoint y: 189, endPoint x: 1195, endPoint y: 185, distance: 166.0
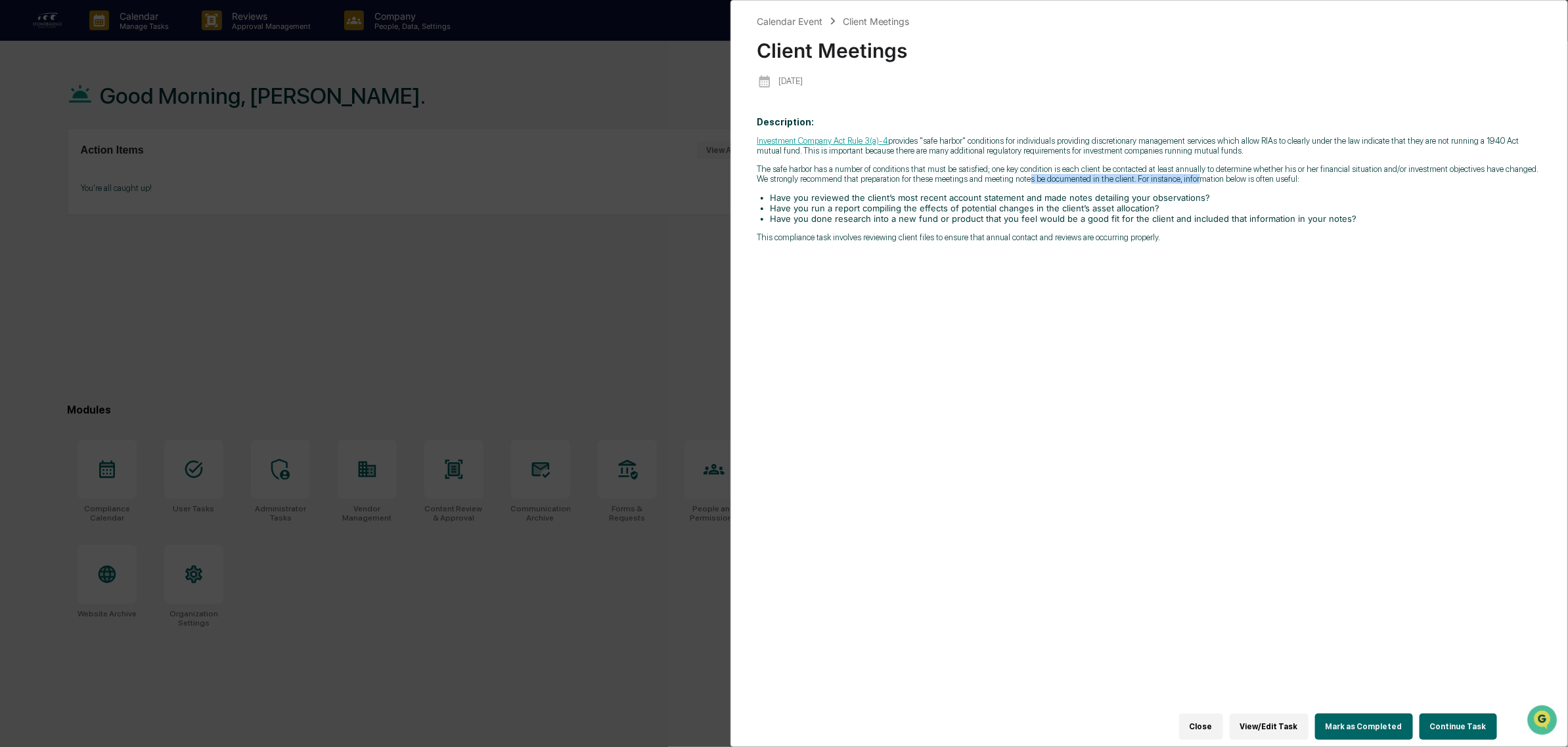
click at [1195, 184] on p "The safe harbor has a number of conditions that must be satisfied; one key cond…" at bounding box center [1149, 174] width 784 height 19
drag, startPoint x: 1138, startPoint y: 178, endPoint x: 1279, endPoint y: 184, distance: 141.1
click at [1279, 184] on p "The safe harbor has a number of conditions that must be satisfied; one key cond…" at bounding box center [1149, 174] width 784 height 19
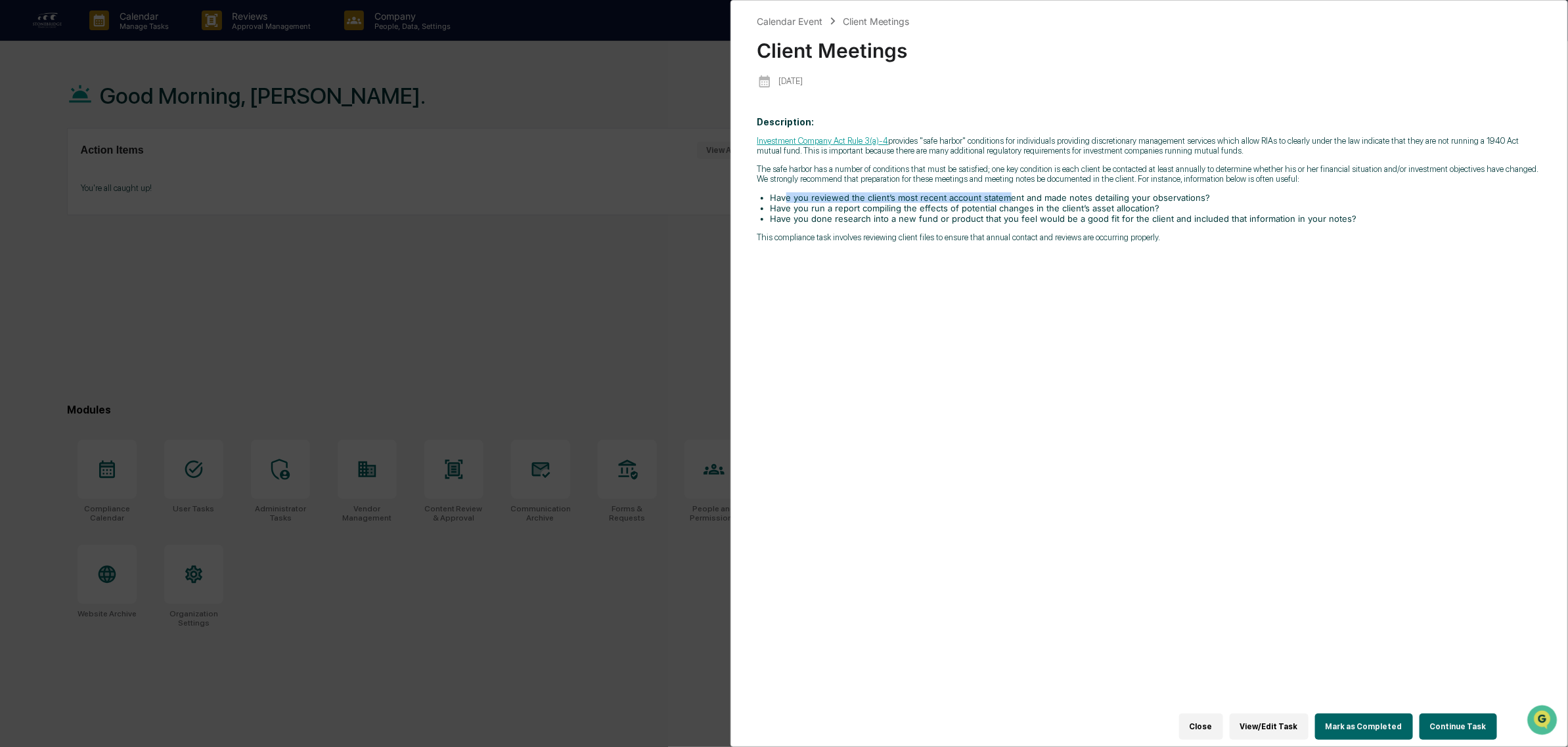
drag, startPoint x: 784, startPoint y: 195, endPoint x: 1004, endPoint y: 205, distance: 220.2
click at [1004, 205] on div "Investment Company Act Rule 3(a)-4 provides "safe harbor" conditions for indivi…" at bounding box center [1149, 189] width 784 height 106
click at [1004, 203] on li "Have you reviewed the client’s most recent account statement and made notes det…" at bounding box center [1156, 197] width 771 height 11
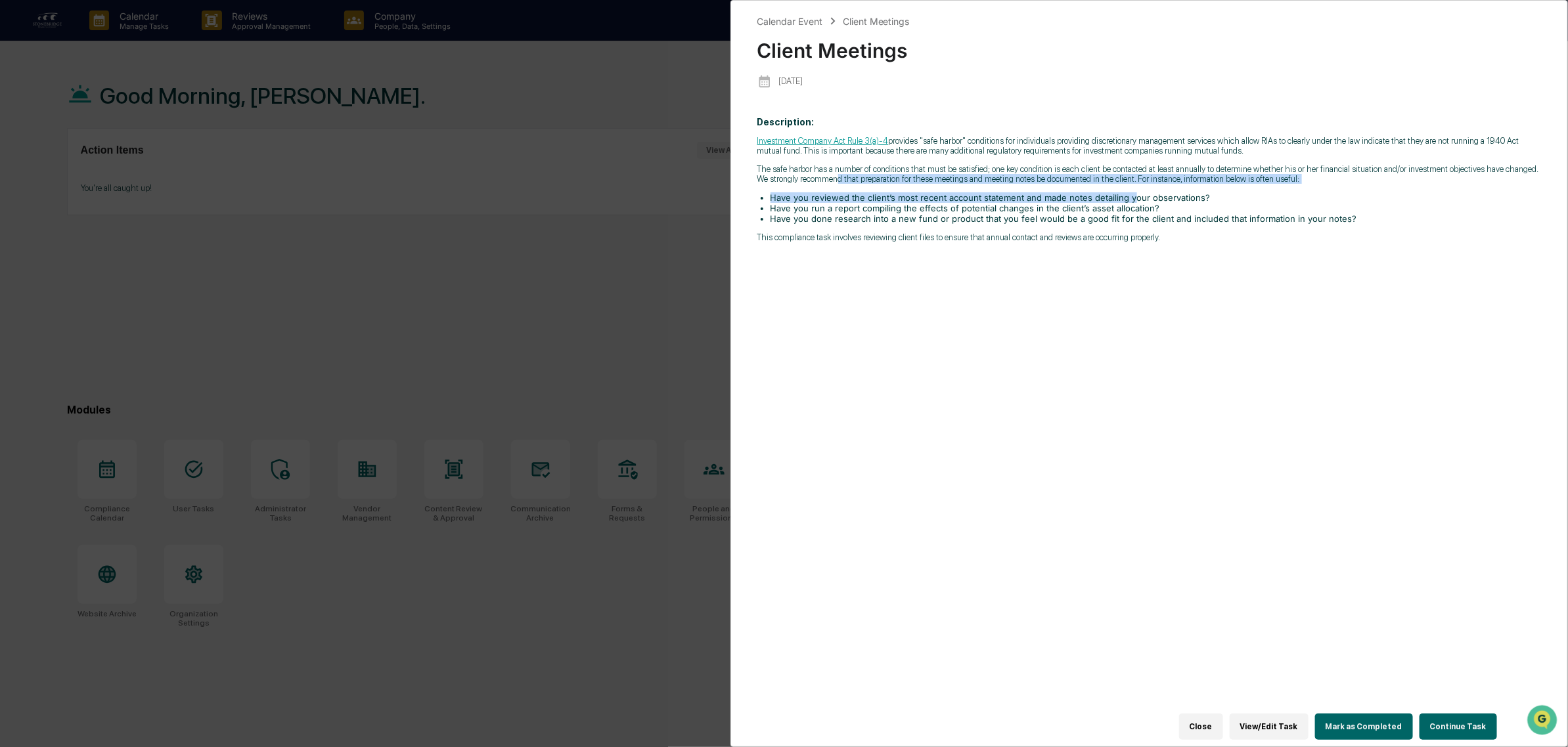
drag, startPoint x: 836, startPoint y: 187, endPoint x: 1134, endPoint y: 205, distance: 298.5
click at [1134, 205] on div "Investment Company Act Rule 3(a)-4 provides "safe harbor" conditions for indivi…" at bounding box center [1149, 189] width 784 height 106
click at [1134, 203] on li "Have you reviewed the client’s most recent account statement and made notes det…" at bounding box center [1156, 197] width 771 height 11
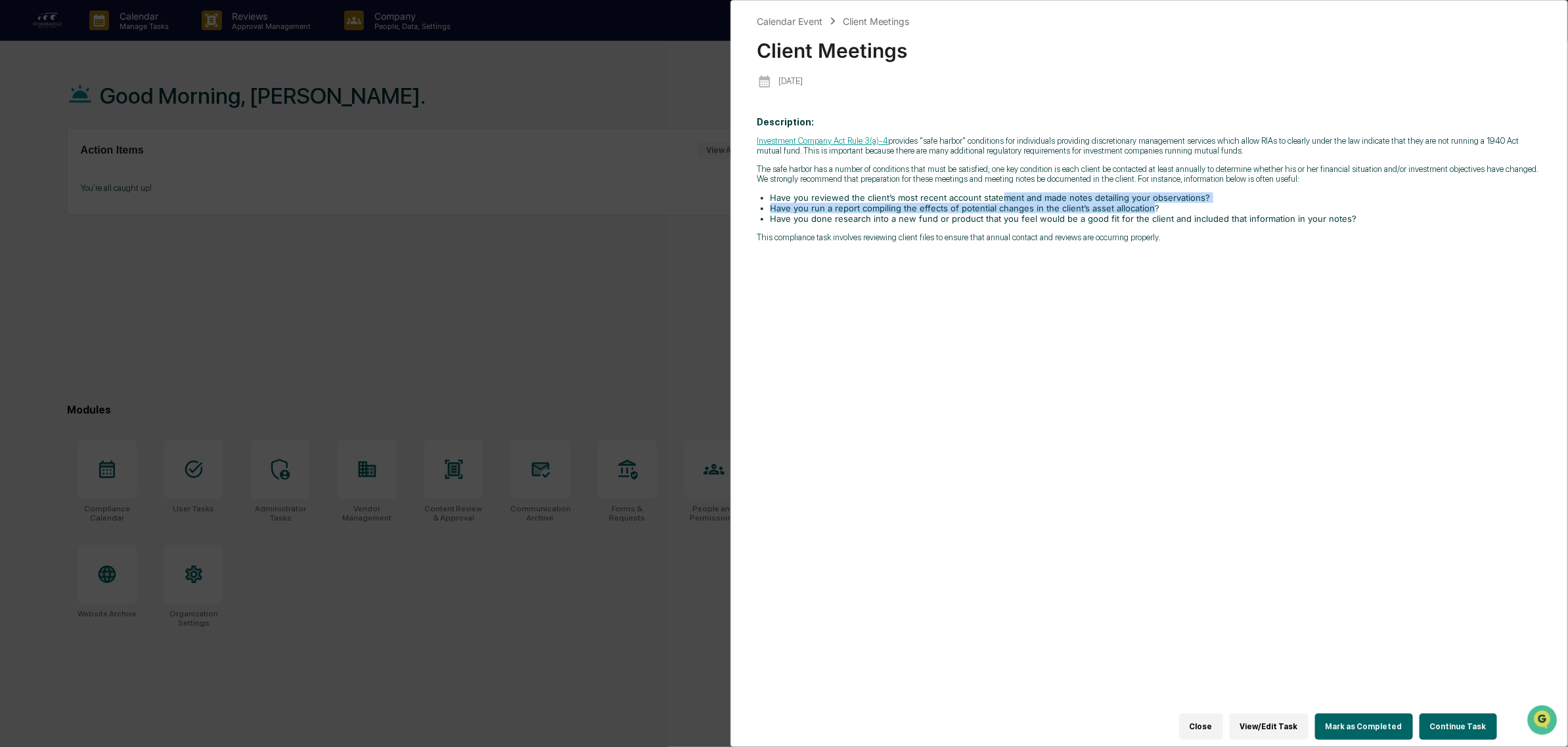
drag, startPoint x: 1093, startPoint y: 210, endPoint x: 1150, endPoint y: 210, distance: 57.0
click at [1150, 210] on ul "Have you reviewed the client’s most recent account statement and made notes det…" at bounding box center [1149, 208] width 784 height 32
click at [1150, 210] on li "Have you run a report compiling the effects of potential changes in the client’…" at bounding box center [1156, 208] width 771 height 11
drag, startPoint x: 807, startPoint y: 214, endPoint x: 1013, endPoint y: 215, distance: 206.0
click at [1013, 213] on li "Have you run a report compiling the effects of potential changes in the client’…" at bounding box center [1156, 208] width 771 height 11
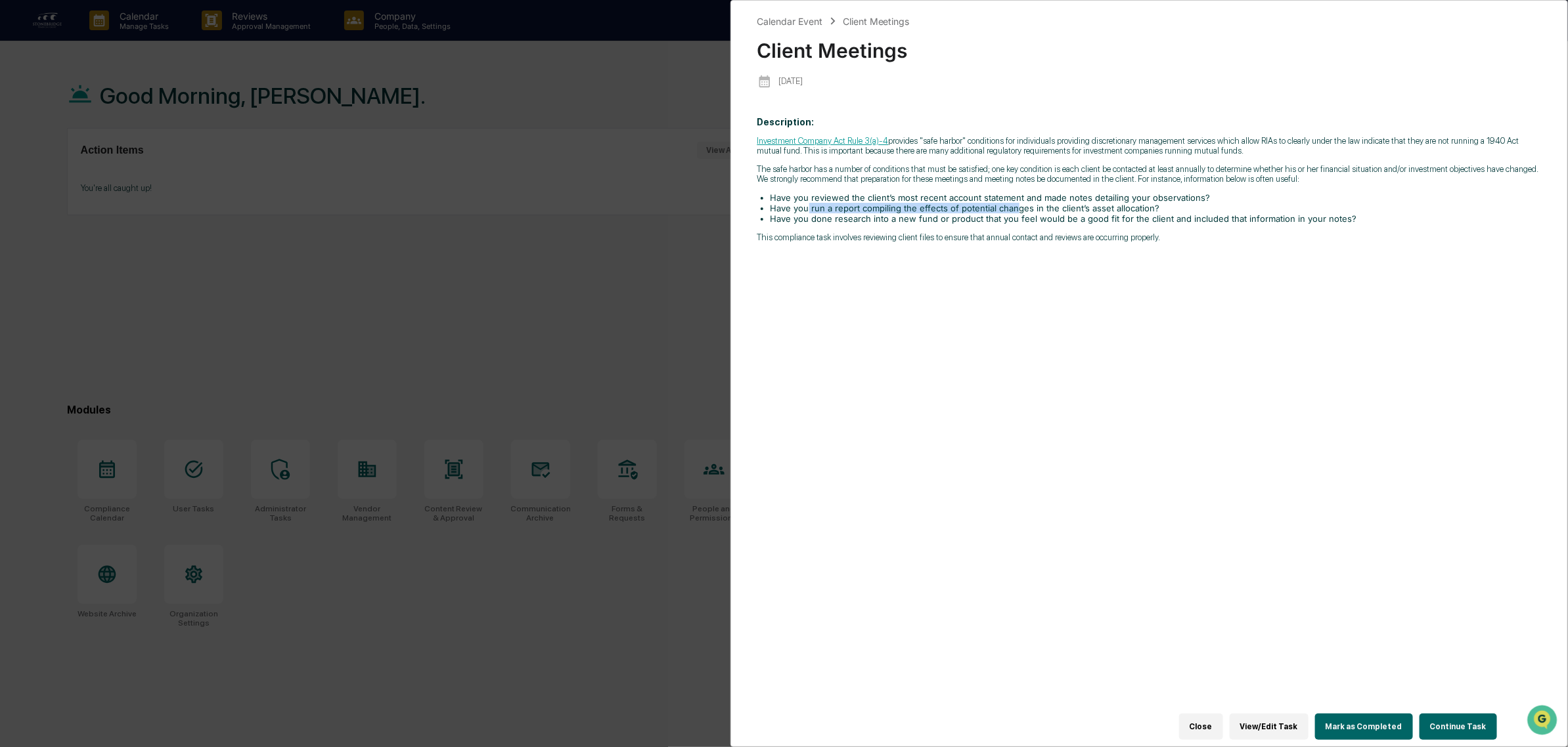
click at [1013, 213] on li "Have you run a report compiling the effects of potential changes in the client’…" at bounding box center [1156, 208] width 771 height 11
drag, startPoint x: 825, startPoint y: 208, endPoint x: 1112, endPoint y: 208, distance: 287.0
click at [1112, 208] on li "Have you run a report compiling the effects of potential changes in the client’…" at bounding box center [1156, 208] width 771 height 11
drag, startPoint x: 776, startPoint y: 212, endPoint x: 1240, endPoint y: 219, distance: 464.1
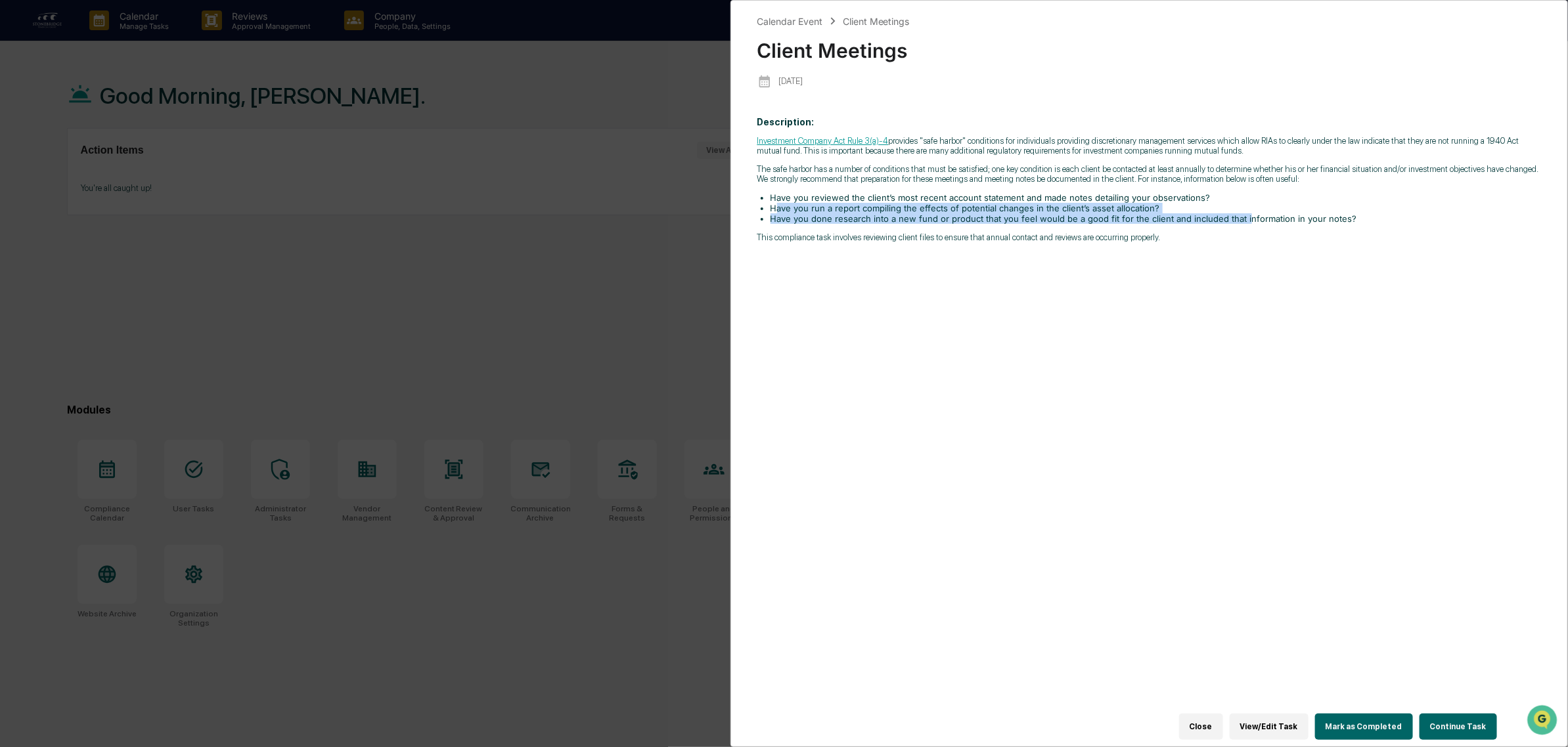
click at [1240, 219] on ul "Have you reviewed the client’s most recent account statement and made notes det…" at bounding box center [1149, 208] width 784 height 32
click at [1240, 219] on li "Have you done research into a new fund or product that you feel would be a good…" at bounding box center [1156, 218] width 771 height 11
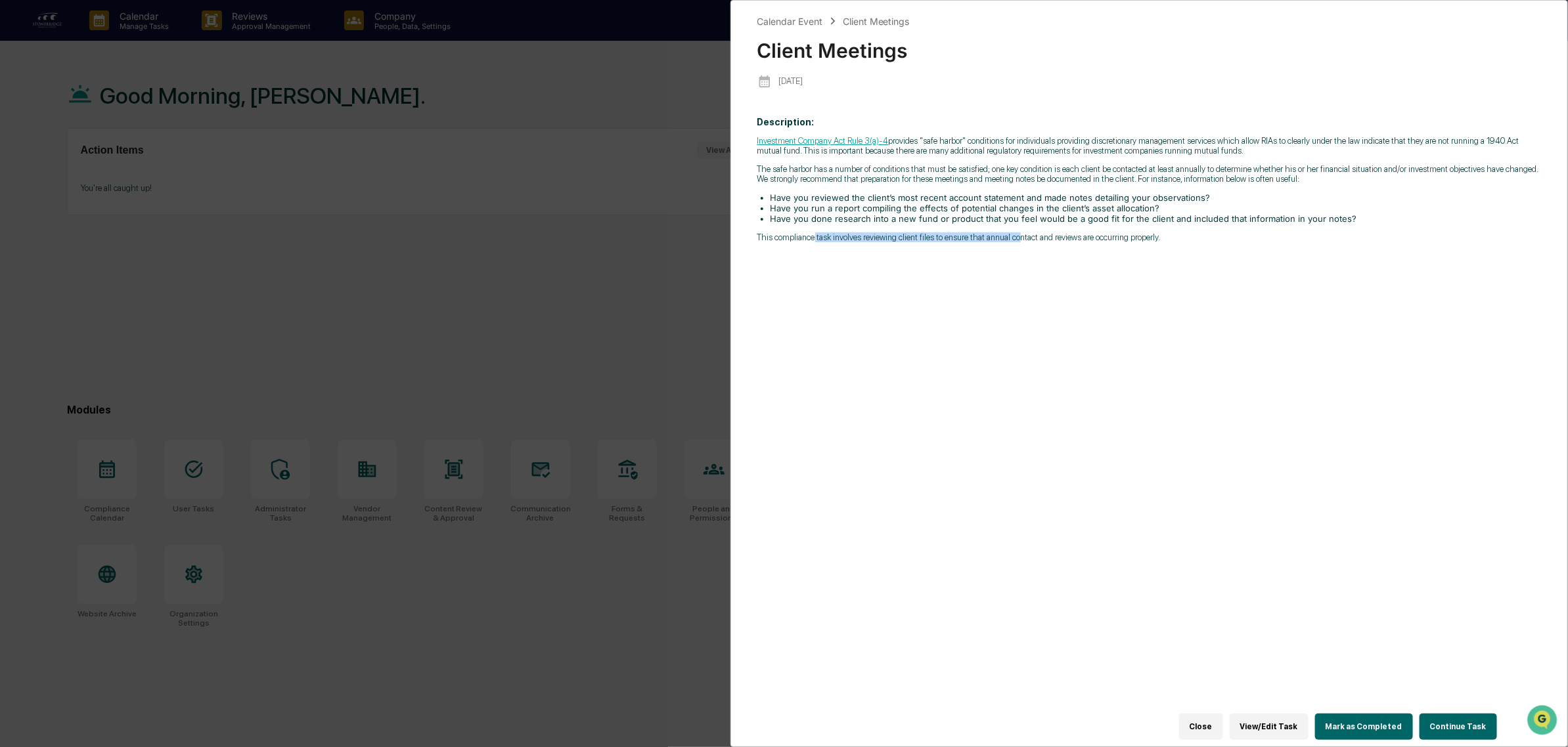
drag, startPoint x: 824, startPoint y: 246, endPoint x: 1016, endPoint y: 246, distance: 192.0
click at [1016, 243] on p "This compliance task involves reviewing client files to ensure that annual cont…" at bounding box center [1149, 238] width 784 height 10
drag, startPoint x: 808, startPoint y: 246, endPoint x: 1104, endPoint y: 248, distance: 296.0
click at [1104, 243] on p "This compliance task involves reviewing client files to ensure that annual cont…" at bounding box center [1149, 238] width 784 height 10
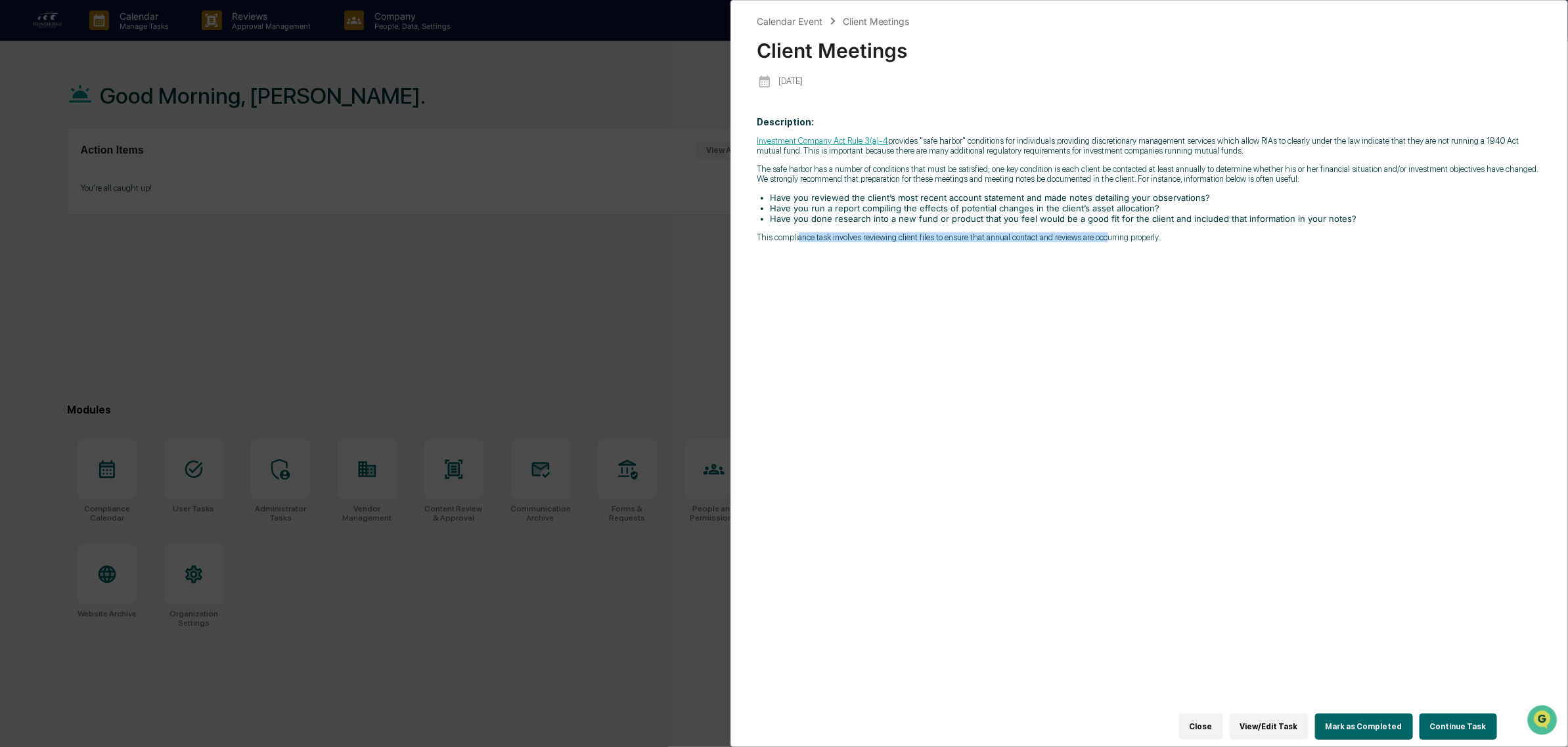
click at [1104, 243] on p "This compliance task involves reviewing client files to ensure that annual cont…" at bounding box center [1149, 238] width 784 height 10
drag, startPoint x: 915, startPoint y: 248, endPoint x: 1187, endPoint y: 248, distance: 272.0
click at [1187, 243] on p "This compliance task involves reviewing client files to ensure that annual cont…" at bounding box center [1149, 238] width 784 height 10
click at [576, 297] on div "Calendar Event Client Meetings Client Meetings 2025-09-09 Description: Investme…" at bounding box center [784, 373] width 1568 height 747
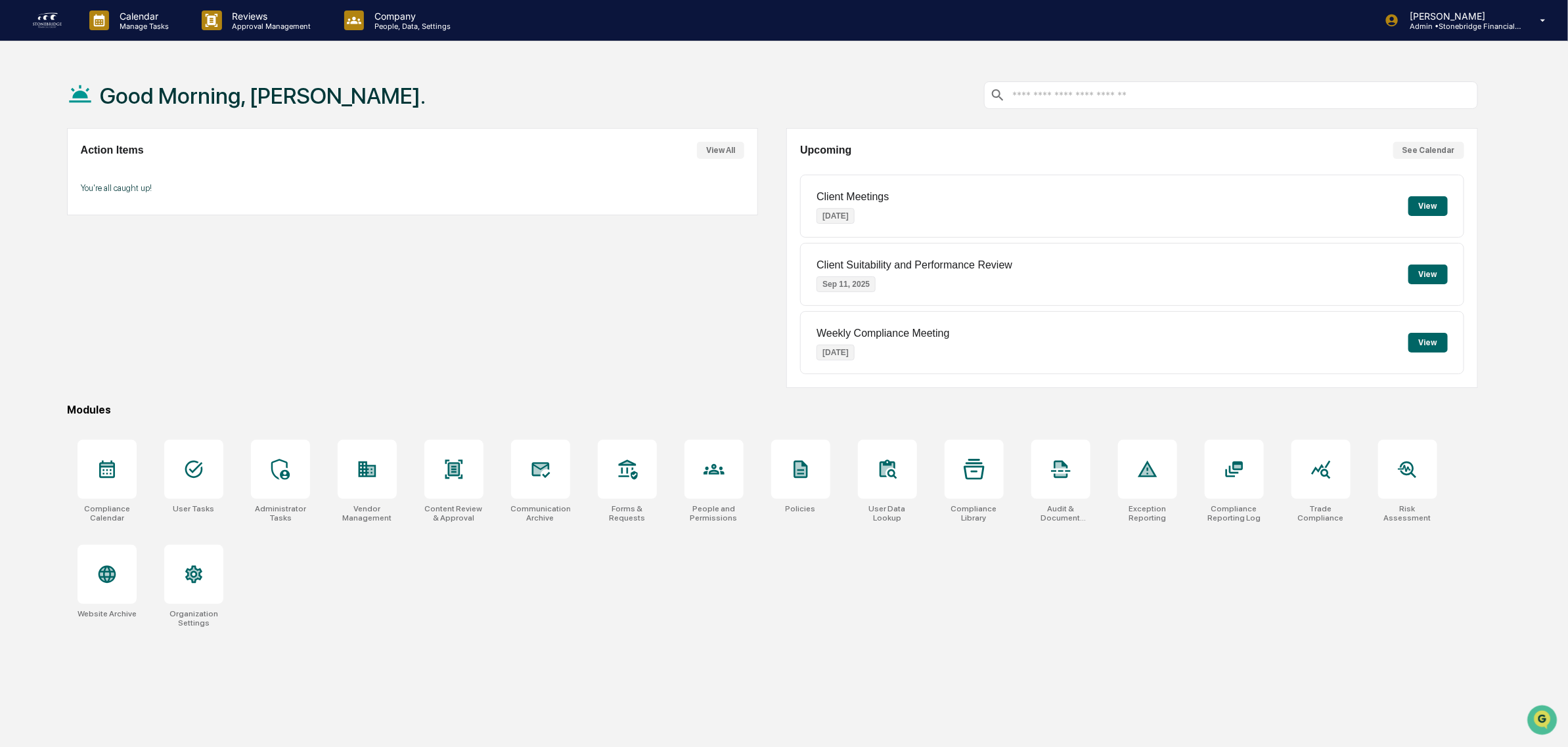
drag, startPoint x: 317, startPoint y: 274, endPoint x: 614, endPoint y: 372, distance: 312.8
click at [616, 375] on div "Action Items View All You're all caught up!" at bounding box center [412, 258] width 691 height 260
click at [613, 372] on div "Action Items View All You're all caught up!" at bounding box center [412, 258] width 691 height 260
click at [352, 482] on div at bounding box center [367, 469] width 59 height 59
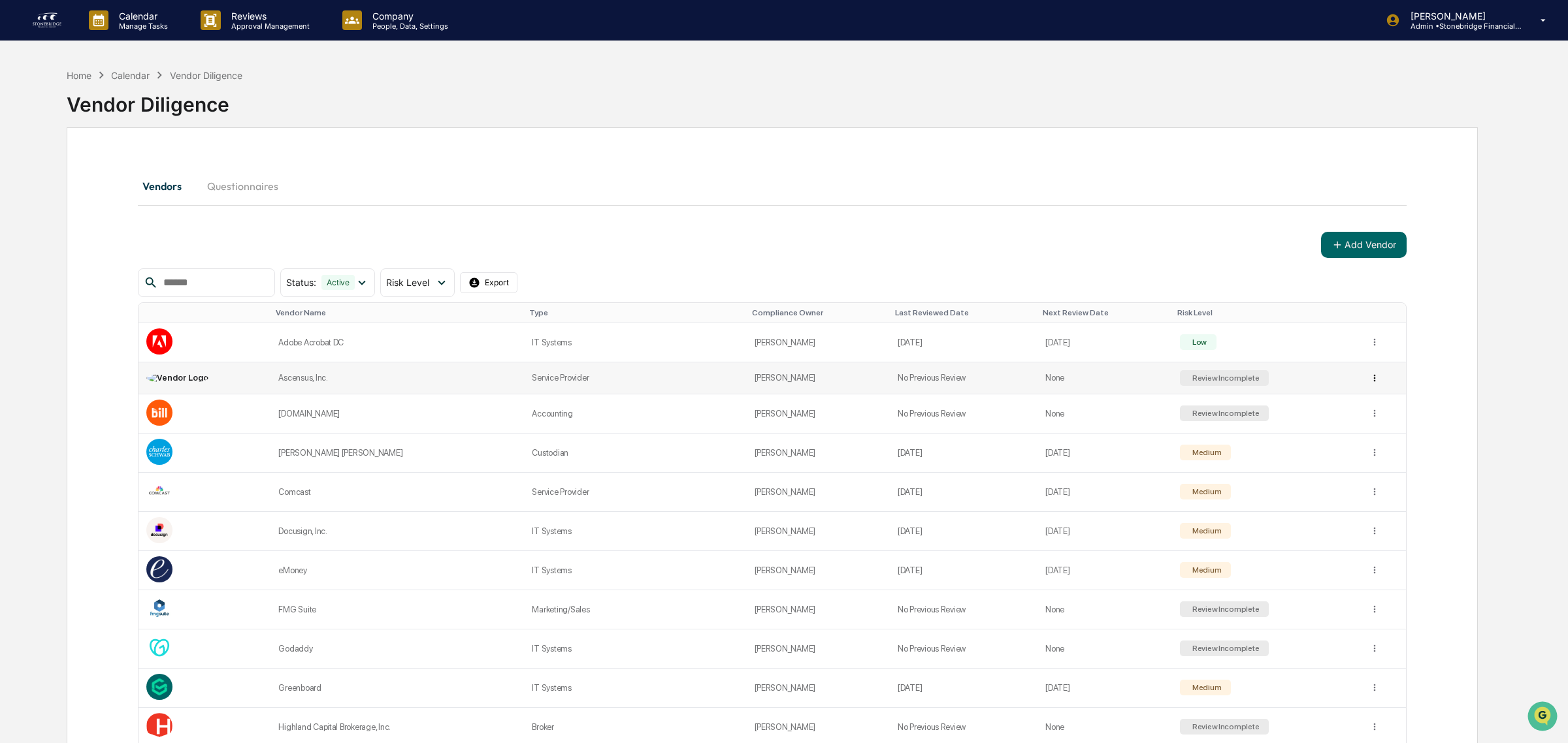
click at [1363, 375] on html "Calendar Manage Tasks Reviews Approval Management Company People, Data, Setting…" at bounding box center [784, 371] width 1568 height 743
click at [1325, 382] on html "Calendar Manage Tasks Reviews Approval Management Company People, Data, Setting…" at bounding box center [784, 371] width 1568 height 743
click at [1363, 241] on button "Add Vendor" at bounding box center [1357, 244] width 86 height 26
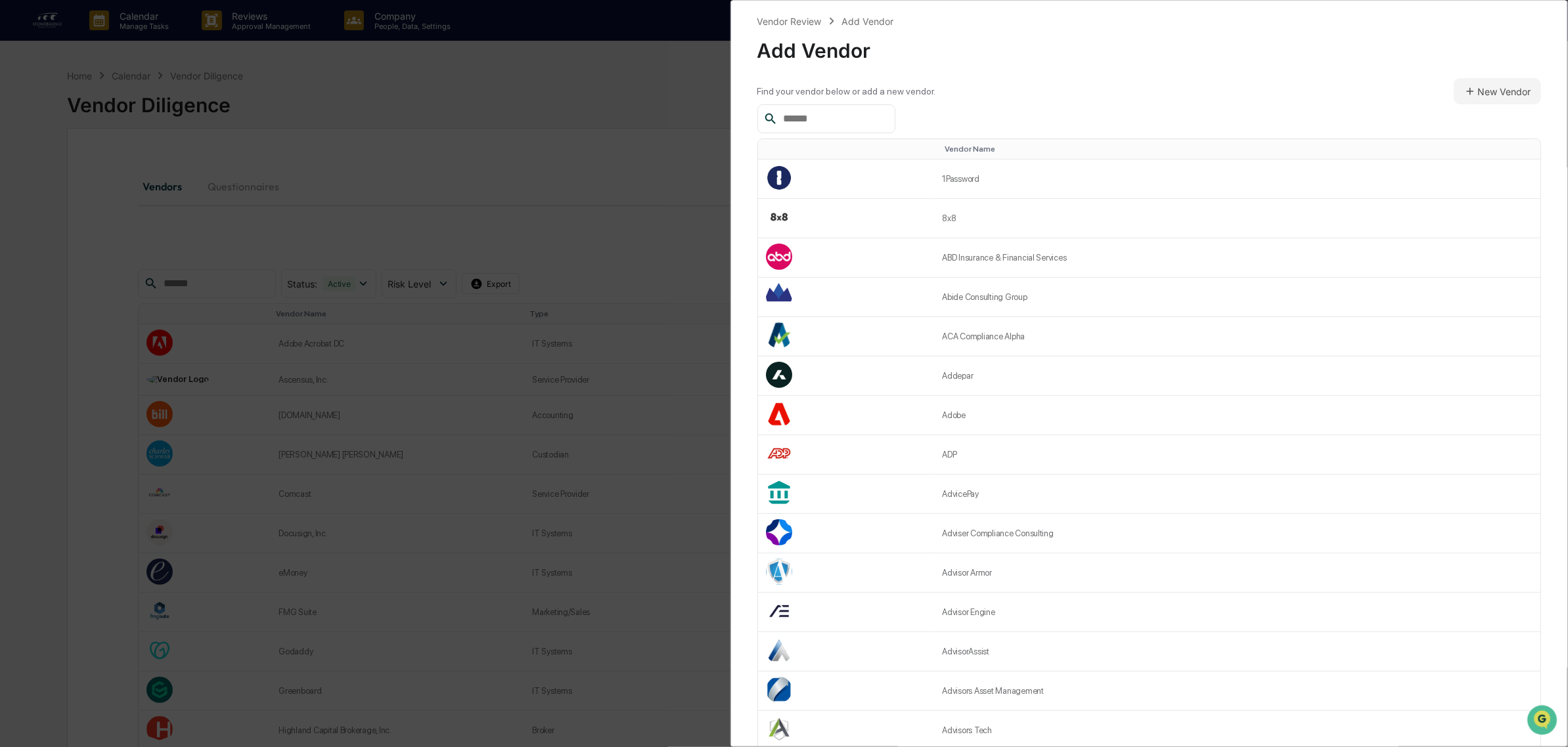
click at [865, 125] on input "text" at bounding box center [834, 119] width 112 height 17
paste input "**********"
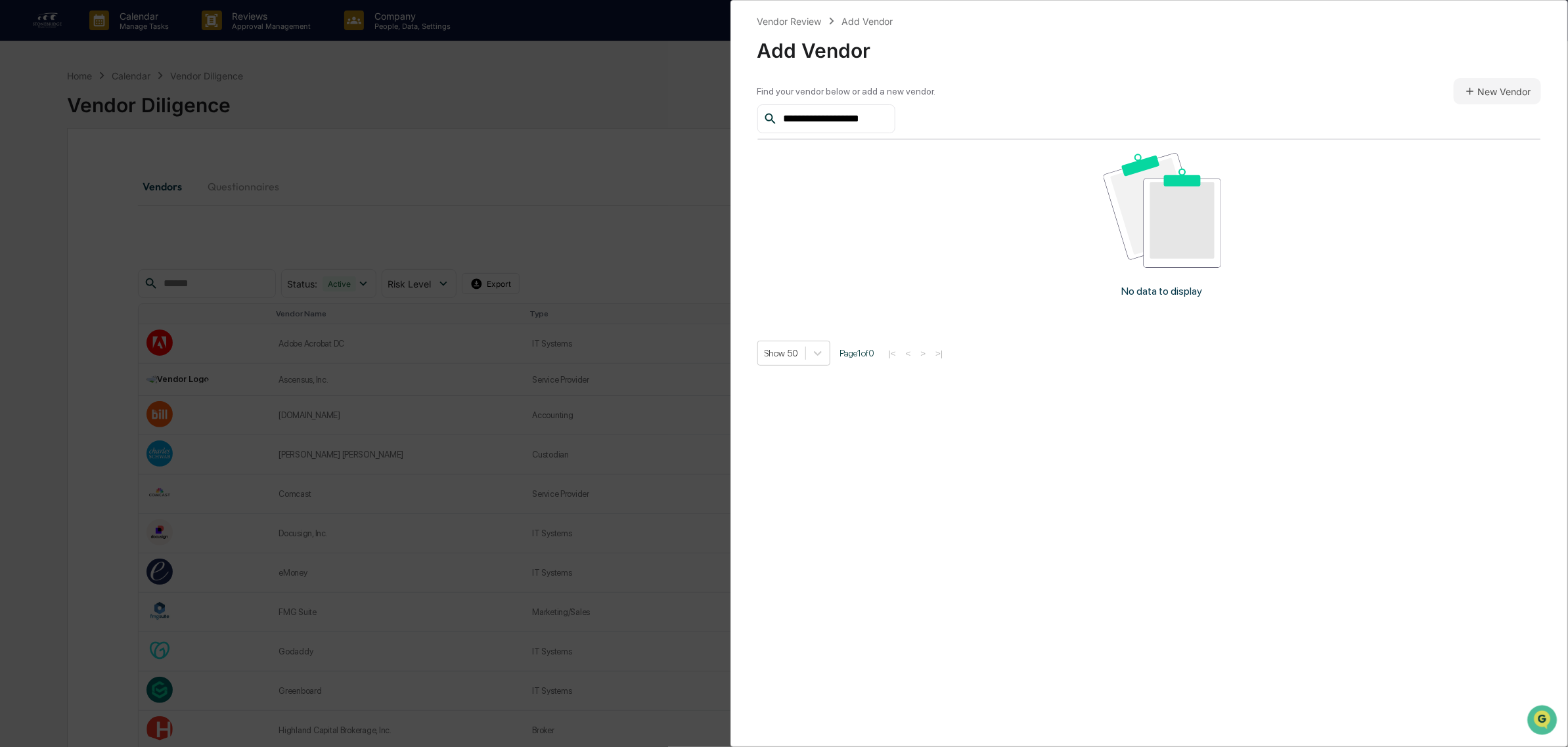
drag, startPoint x: 482, startPoint y: 120, endPoint x: 345, endPoint y: 227, distance: 173.8
click at [334, 120] on div "**********" at bounding box center [784, 373] width 1568 height 747
type input "***"
click at [1493, 102] on button "New Vendor" at bounding box center [1498, 91] width 88 height 27
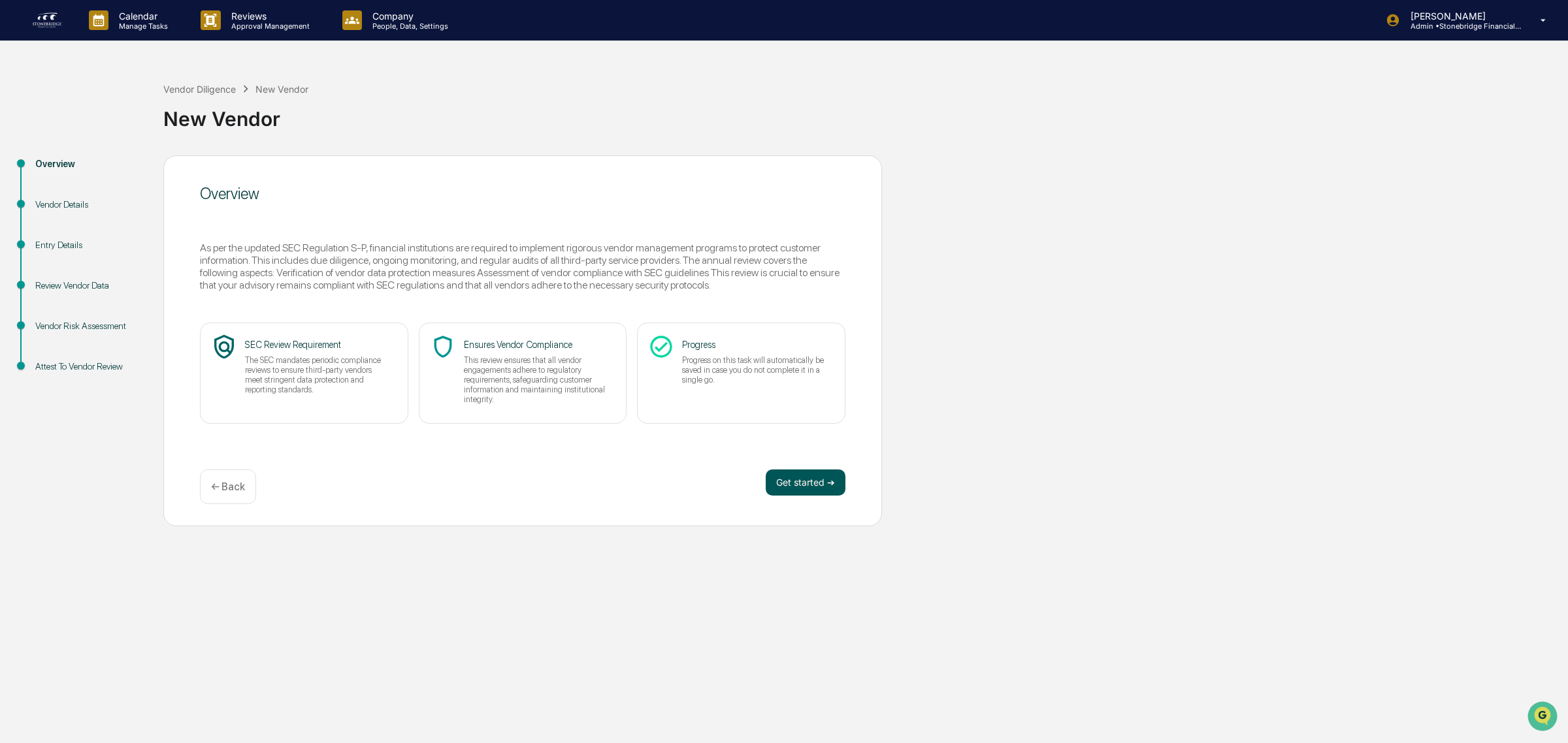
click at [797, 488] on button "Get started ➔" at bounding box center [805, 482] width 80 height 26
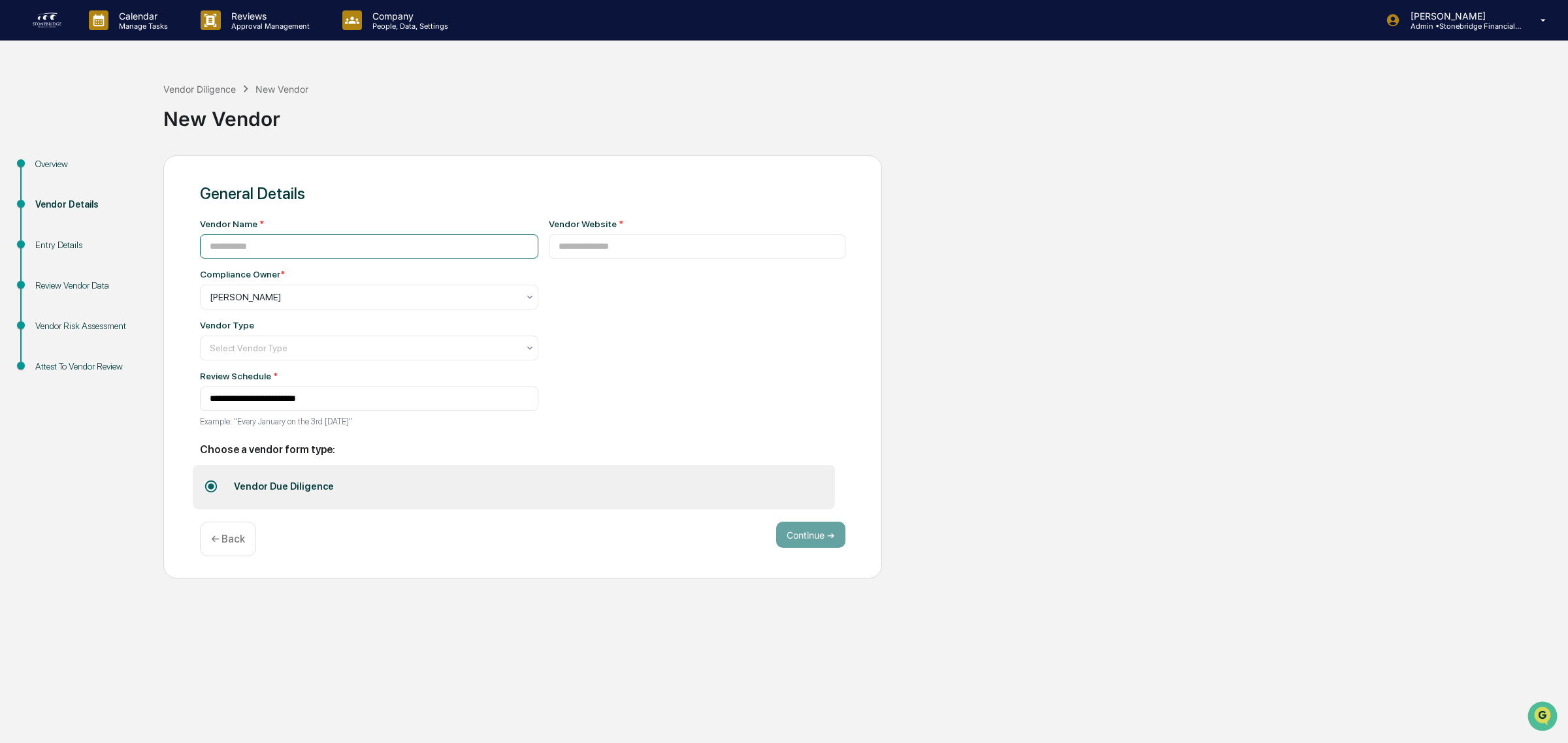
click at [291, 253] on input at bounding box center [369, 246] width 338 height 24
type input "*****"
click at [615, 251] on input at bounding box center [698, 246] width 297 height 24
paste input "**********"
type input "**********"
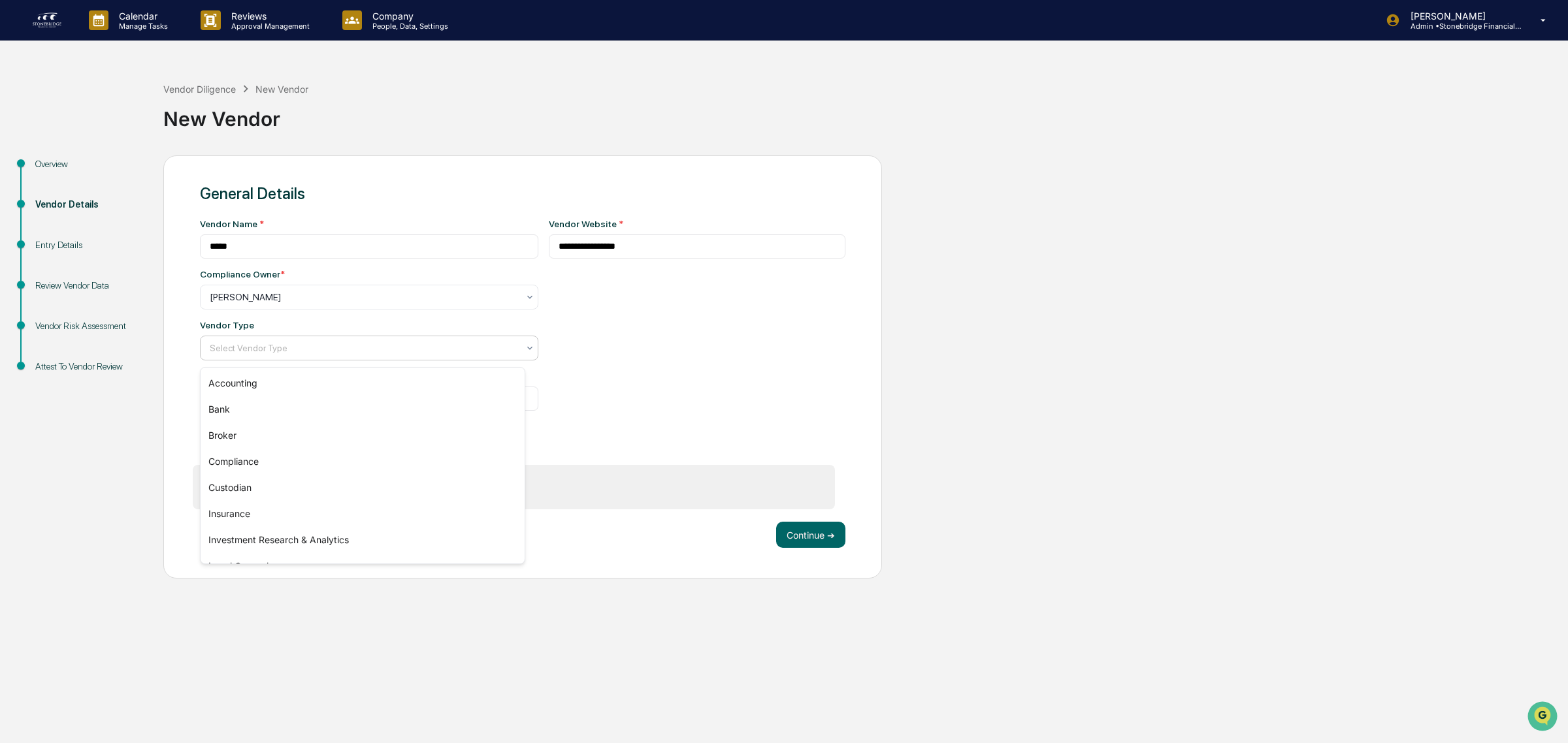
click at [334, 353] on div at bounding box center [364, 348] width 308 height 13
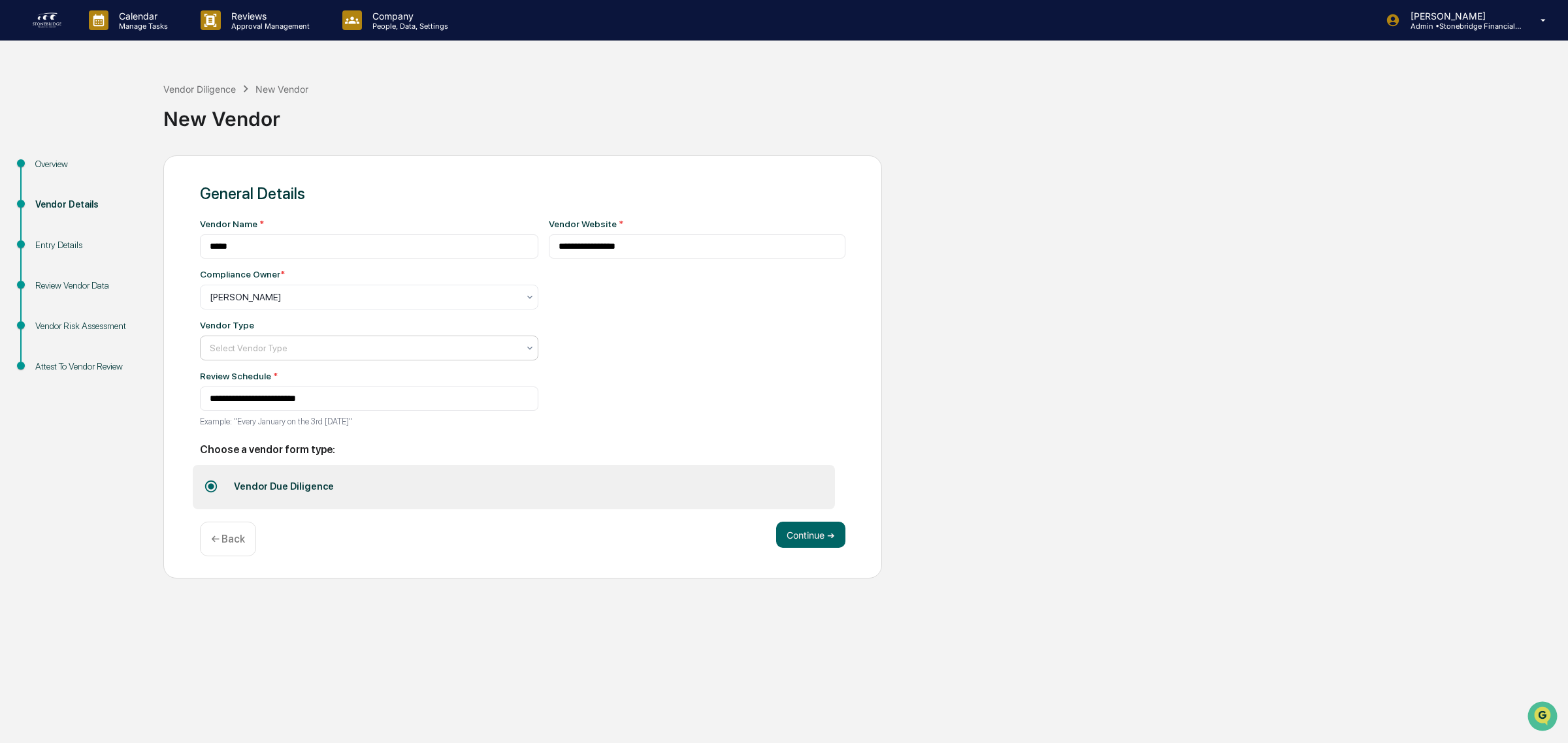
click at [262, 351] on div at bounding box center [364, 348] width 308 height 13
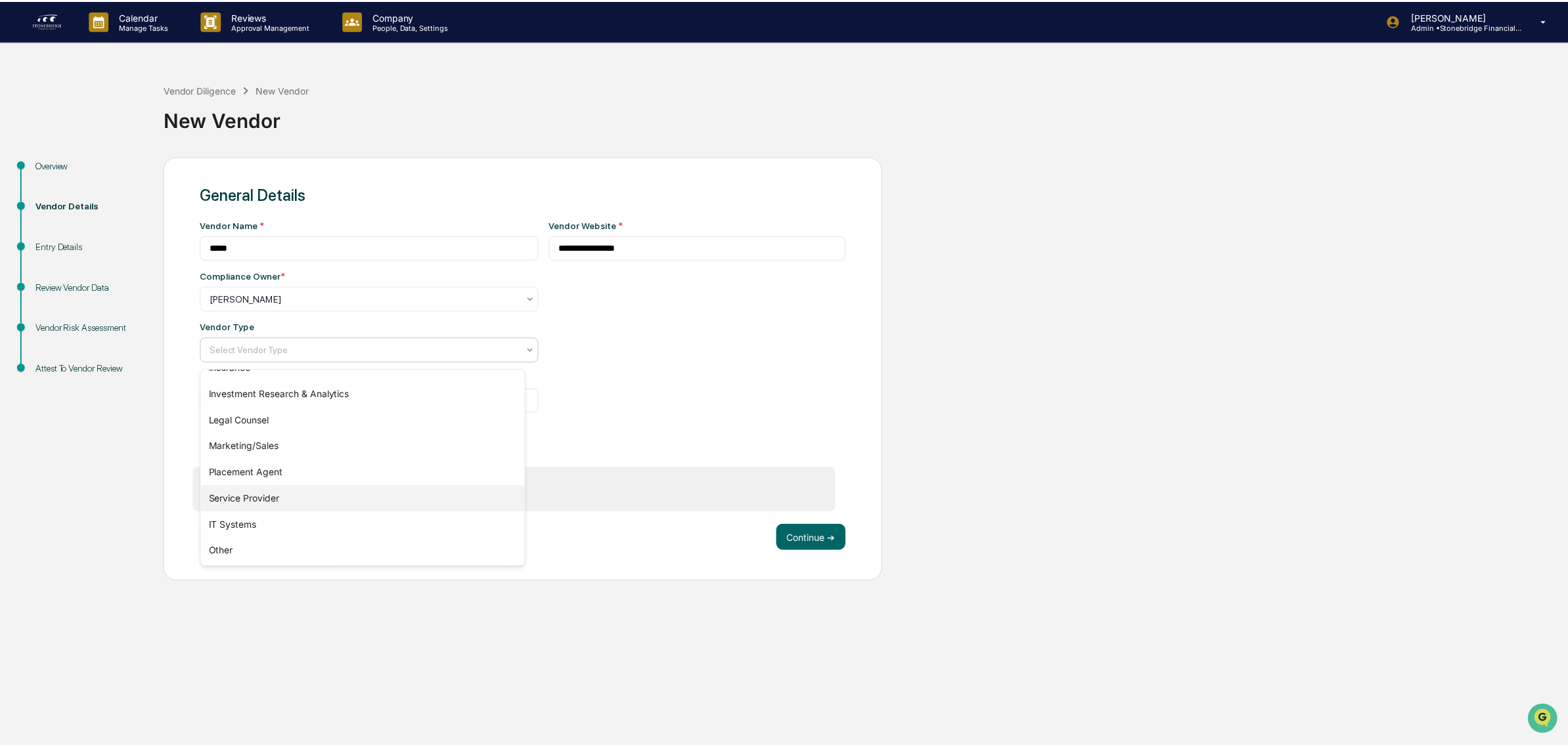
scroll to position [67, 0]
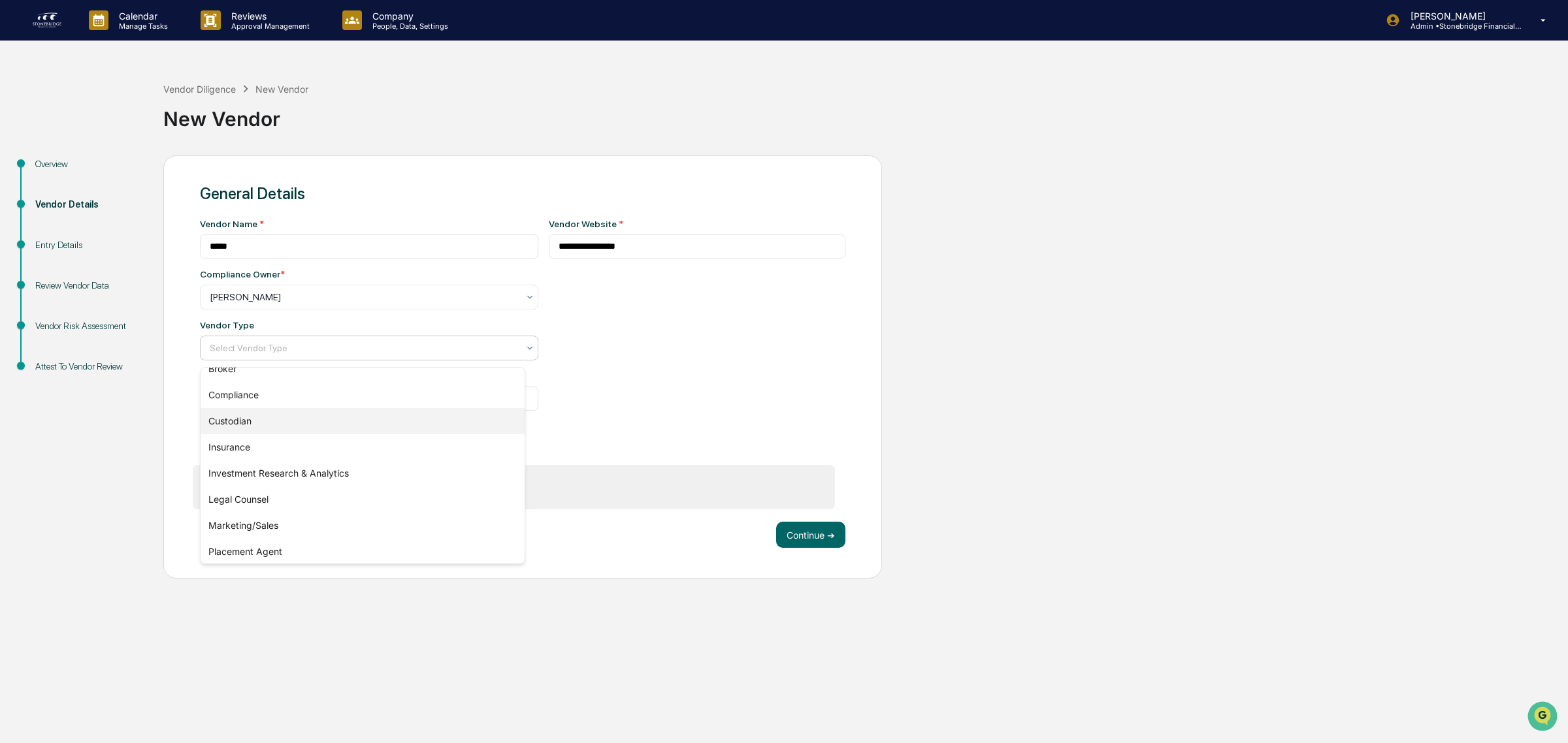
click at [276, 421] on div "Custodian" at bounding box center [363, 421] width 324 height 26
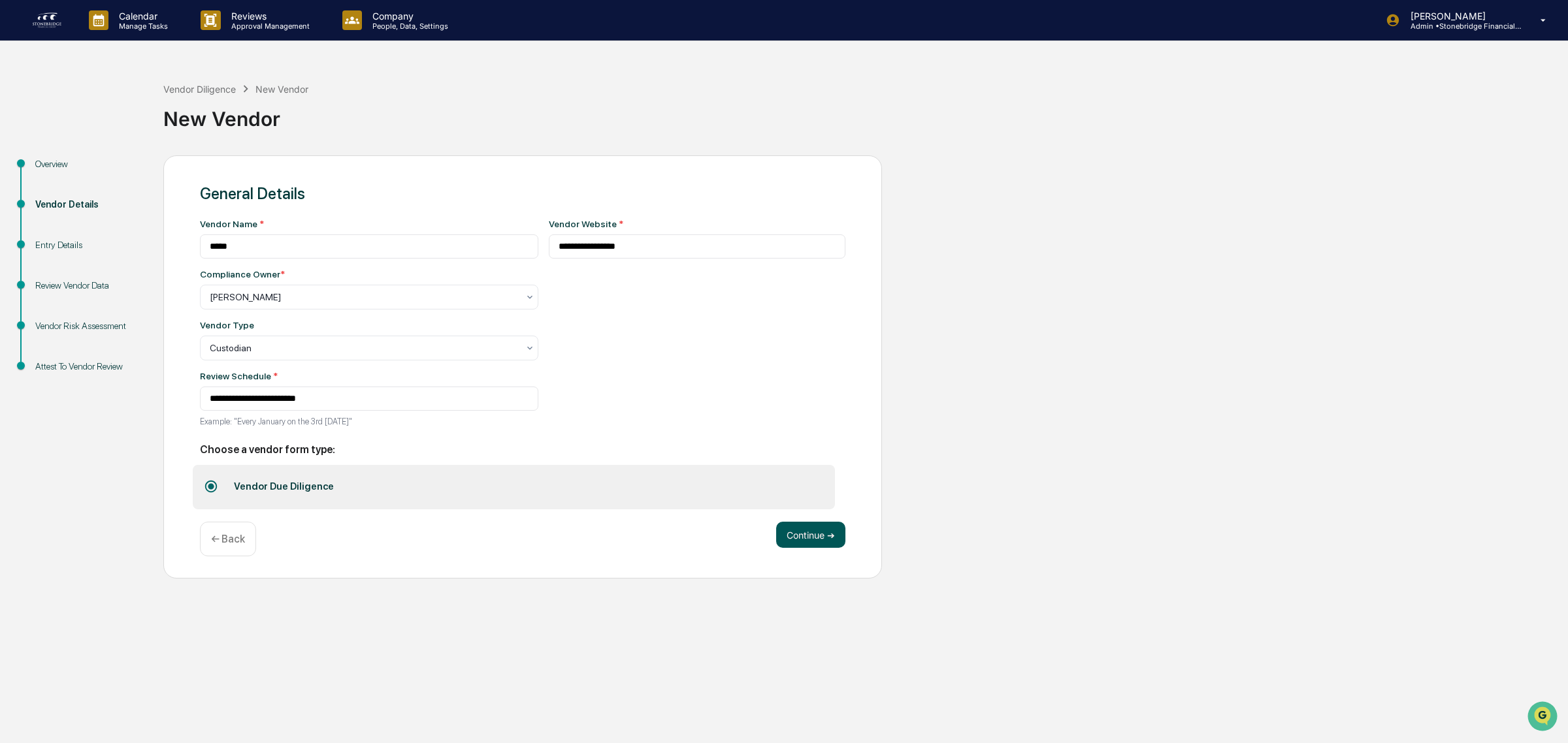
click at [793, 548] on button "Continue ➔" at bounding box center [810, 535] width 69 height 26
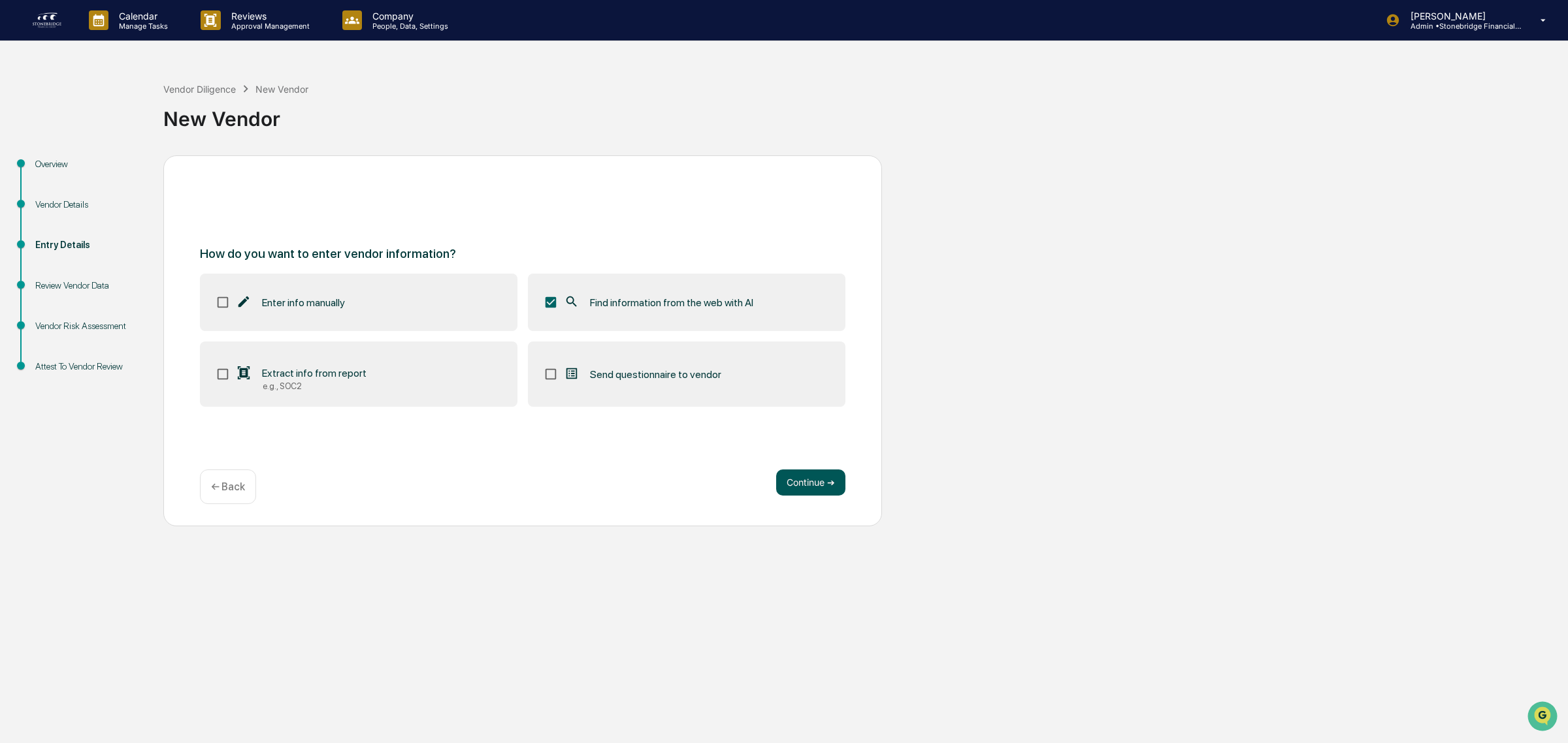
click at [815, 479] on button "Continue ➔" at bounding box center [810, 482] width 69 height 26
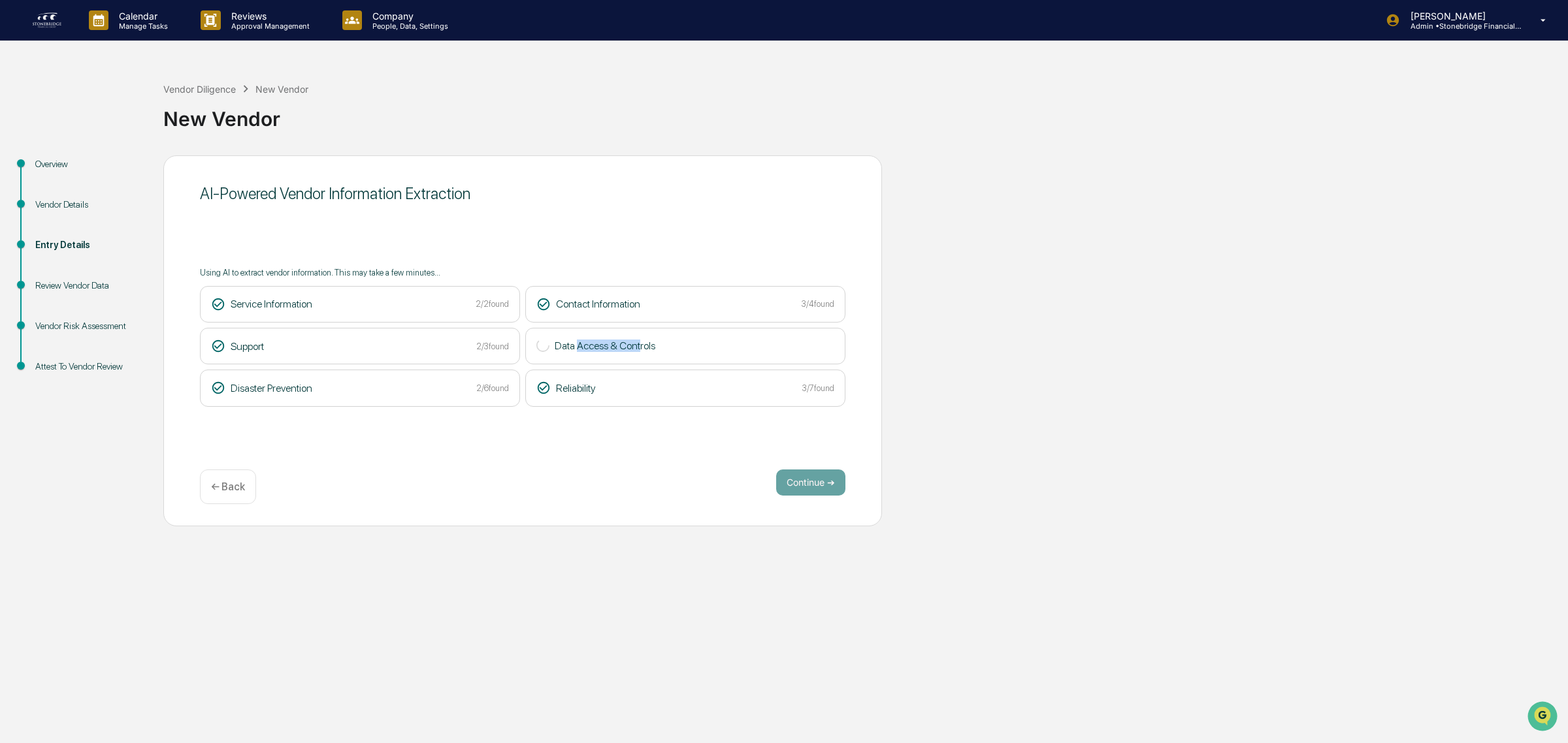
drag, startPoint x: 578, startPoint y: 347, endPoint x: 628, endPoint y: 341, distance: 50.4
click at [628, 343] on span "Data Access & Controls" at bounding box center [605, 345] width 101 height 12
click at [625, 340] on span "Data Access & Controls" at bounding box center [605, 345] width 101 height 12
click at [633, 536] on div "Calendar Manage Tasks Reviews Approval Management Company People, Data, Setting…" at bounding box center [784, 371] width 1568 height 743
click at [794, 482] on button "Continue ➔" at bounding box center [810, 482] width 69 height 26
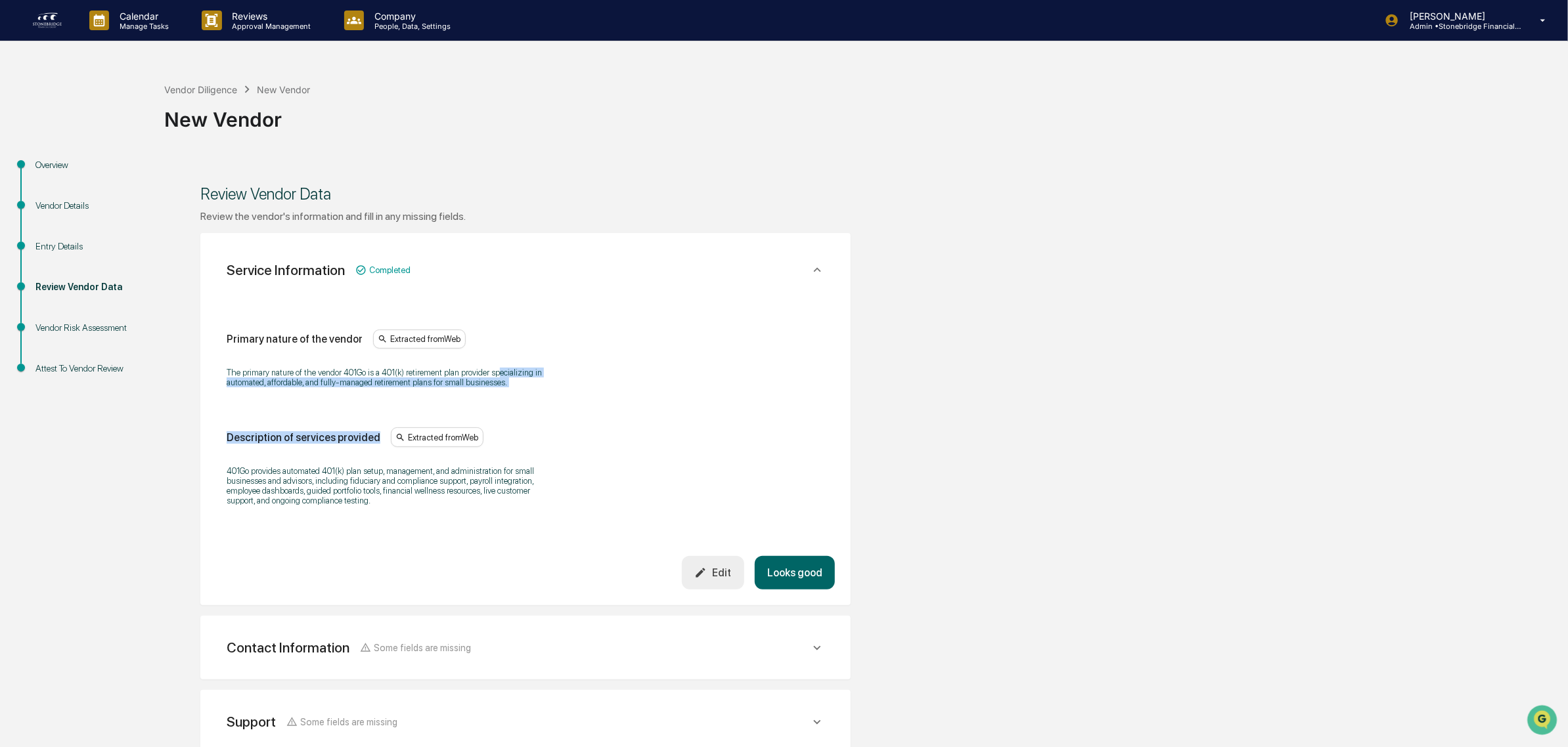
drag, startPoint x: 499, startPoint y: 379, endPoint x: 561, endPoint y: 417, distance: 72.7
click at [561, 417] on div "Primary nature of the vendor Extracted from Web The primary nature of the vendo…" at bounding box center [526, 422] width 598 height 185
click at [562, 417] on div "Primary nature of the vendor Extracted from Web The primary nature of the vendo…" at bounding box center [526, 422] width 598 height 185
drag, startPoint x: 559, startPoint y: 415, endPoint x: 527, endPoint y: 390, distance: 40.6
click at [527, 390] on div "Primary nature of the vendor Extracted from Web The primary nature of the vendo…" at bounding box center [526, 422] width 598 height 185
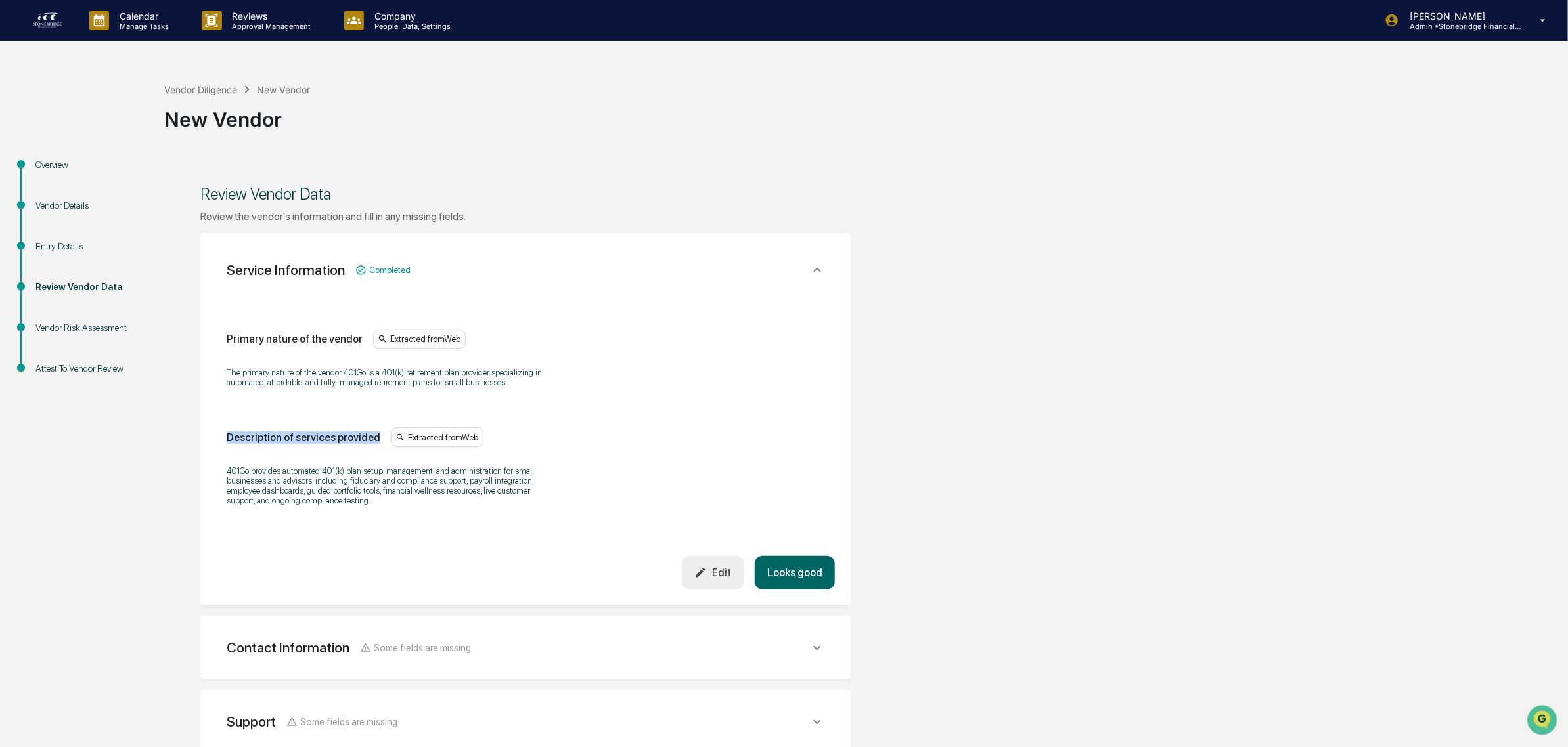
click at [523, 387] on p "The primary nature of the vendor 401Go is a 401(k) retirement plan provider spe…" at bounding box center [391, 377] width 328 height 19
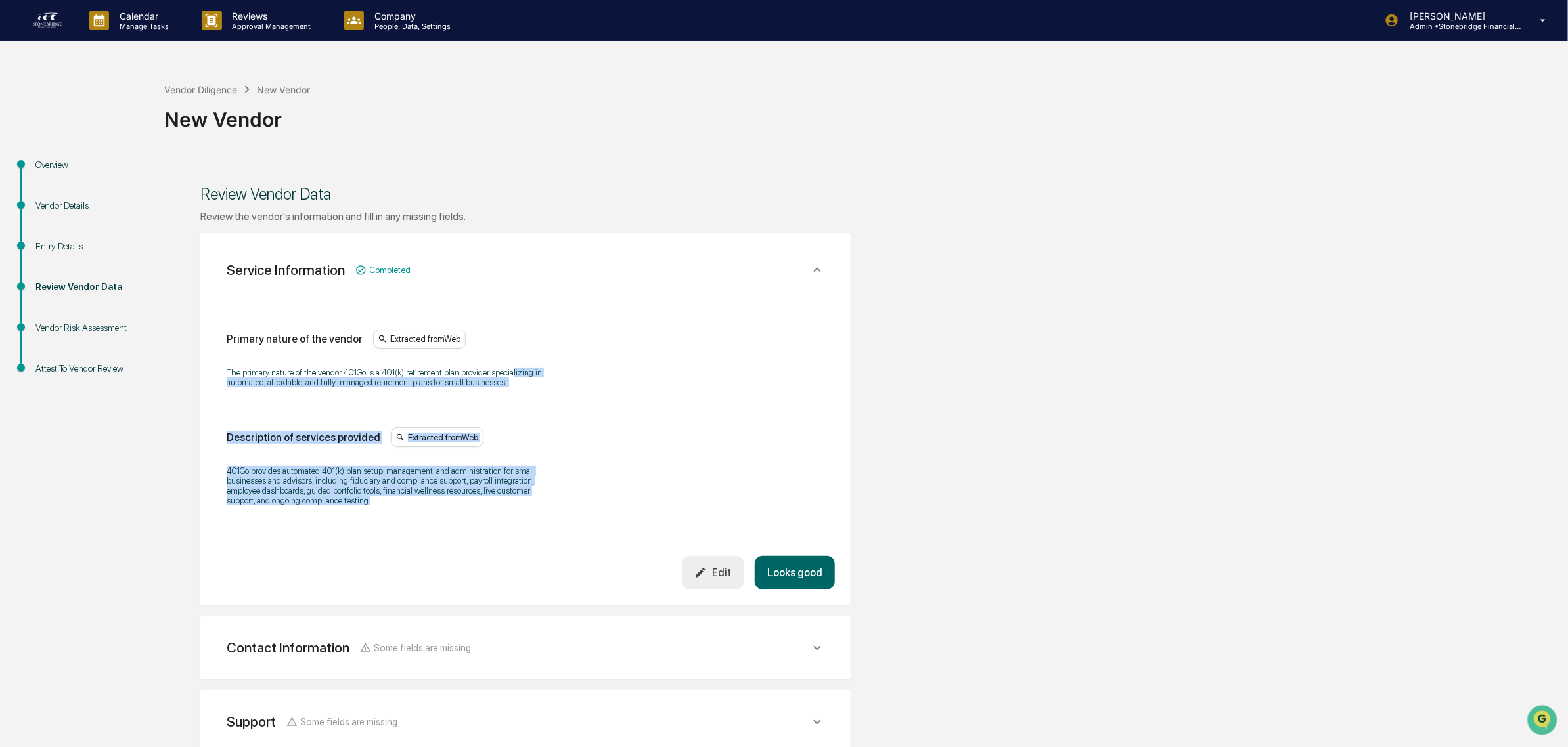
drag, startPoint x: 511, startPoint y: 375, endPoint x: 576, endPoint y: 509, distance: 148.9
click at [577, 507] on div "Primary nature of the vendor Extracted from Web The primary nature of the vendo…" at bounding box center [526, 422] width 598 height 185
click at [576, 509] on div "401Go provides automated 401(k) plan setup, management, and administration for …" at bounding box center [526, 486] width 598 height 57
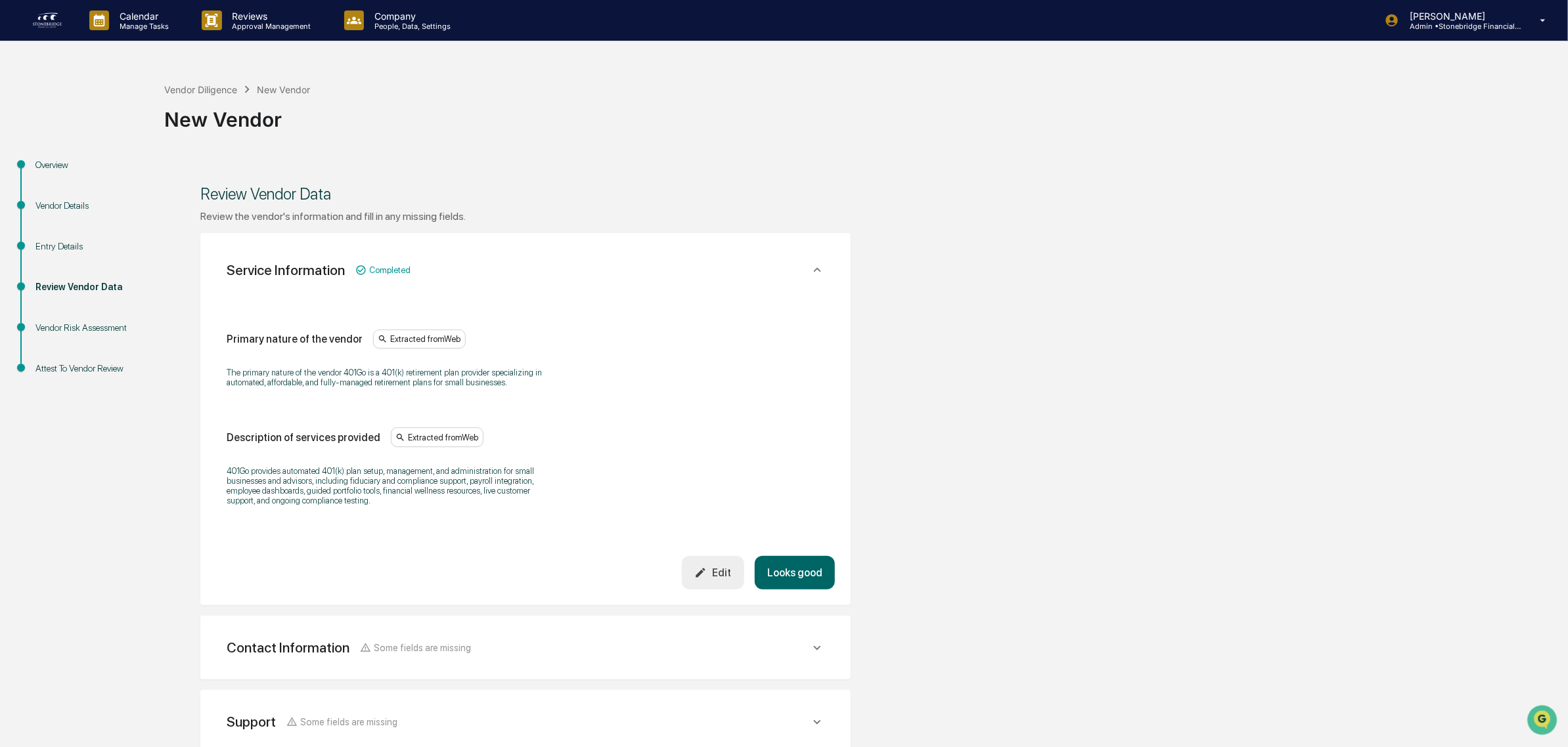
drag, startPoint x: 579, startPoint y: 517, endPoint x: 553, endPoint y: 583, distance: 70.9
click at [553, 583] on div "Primary nature of the vendor Extracted from Web The primary nature of the vendo…" at bounding box center [526, 441] width 619 height 299
click at [553, 584] on div "Edit Looks good" at bounding box center [526, 573] width 619 height 34
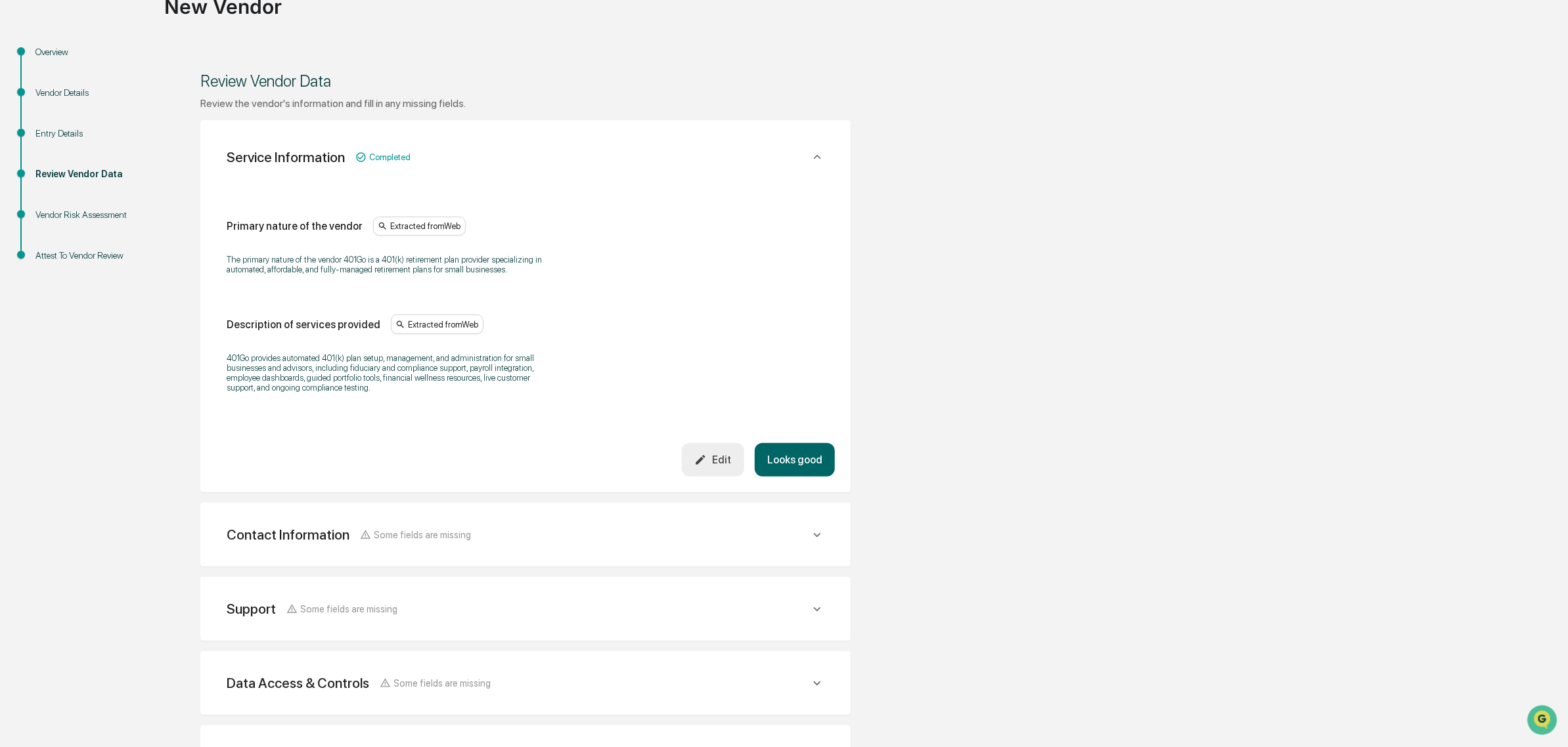
scroll to position [0, 0]
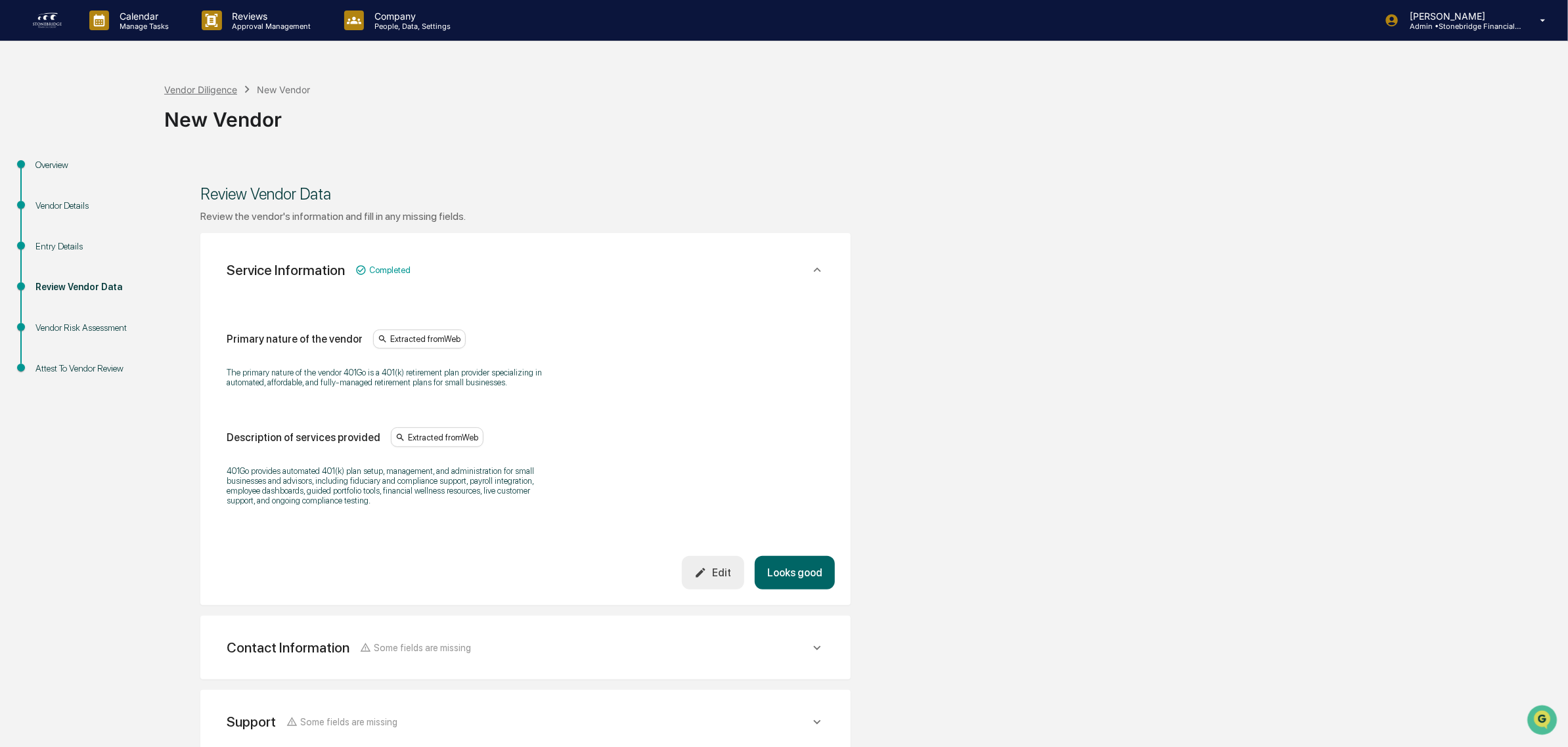
click at [213, 87] on div "Vendor Diligence" at bounding box center [201, 90] width 73 height 11
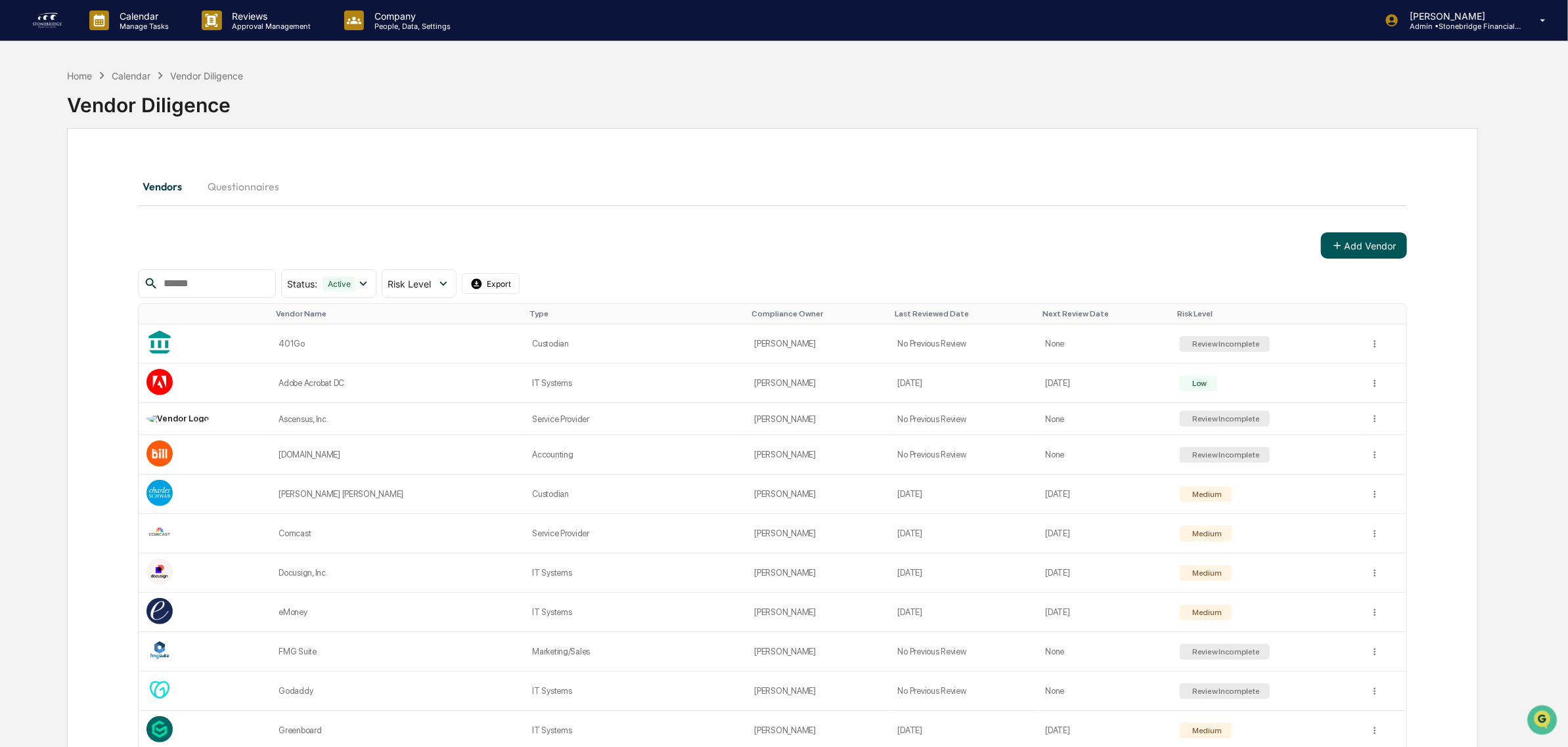
click at [1368, 240] on button "Add Vendor" at bounding box center [1364, 245] width 86 height 27
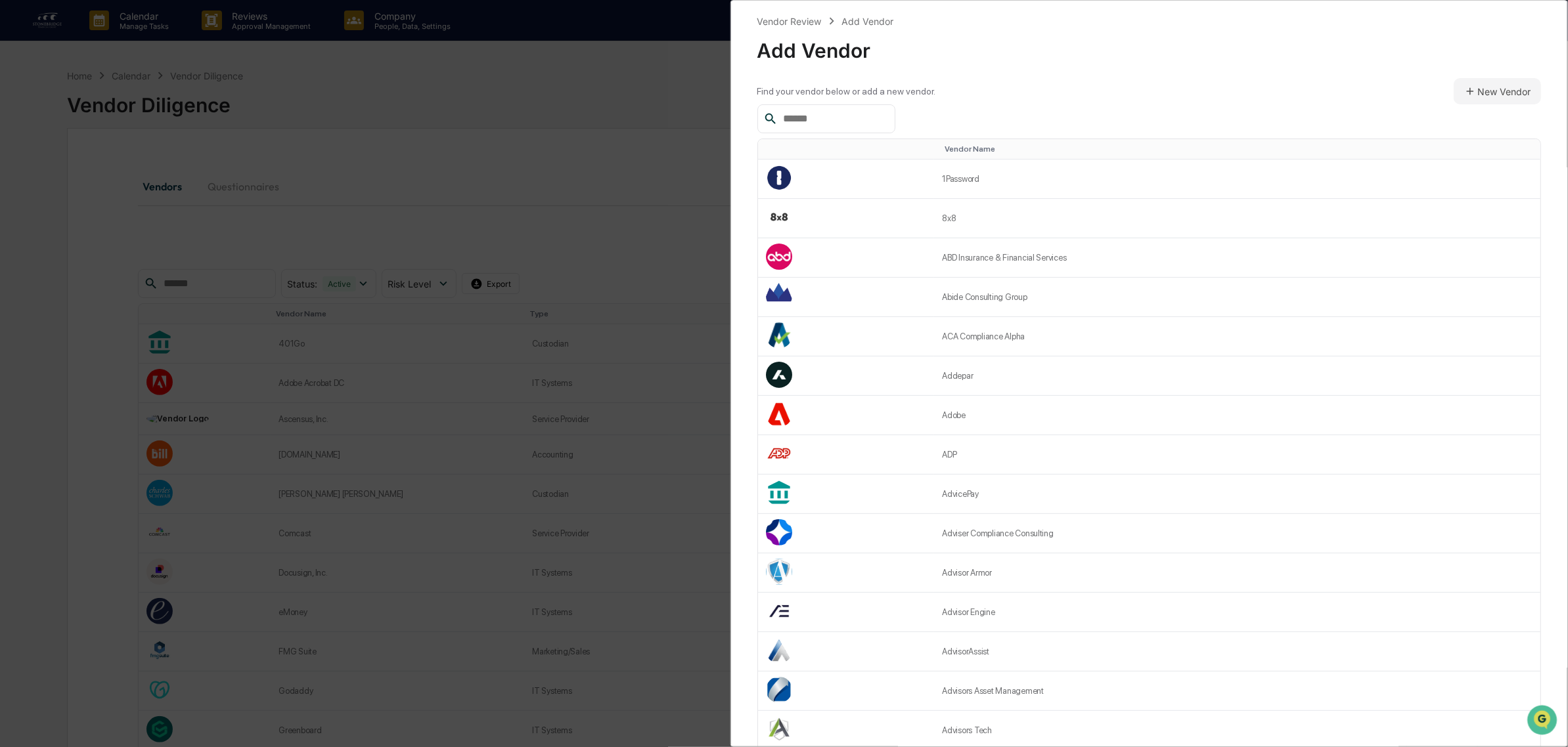
click at [820, 119] on input "text" at bounding box center [834, 119] width 112 height 17
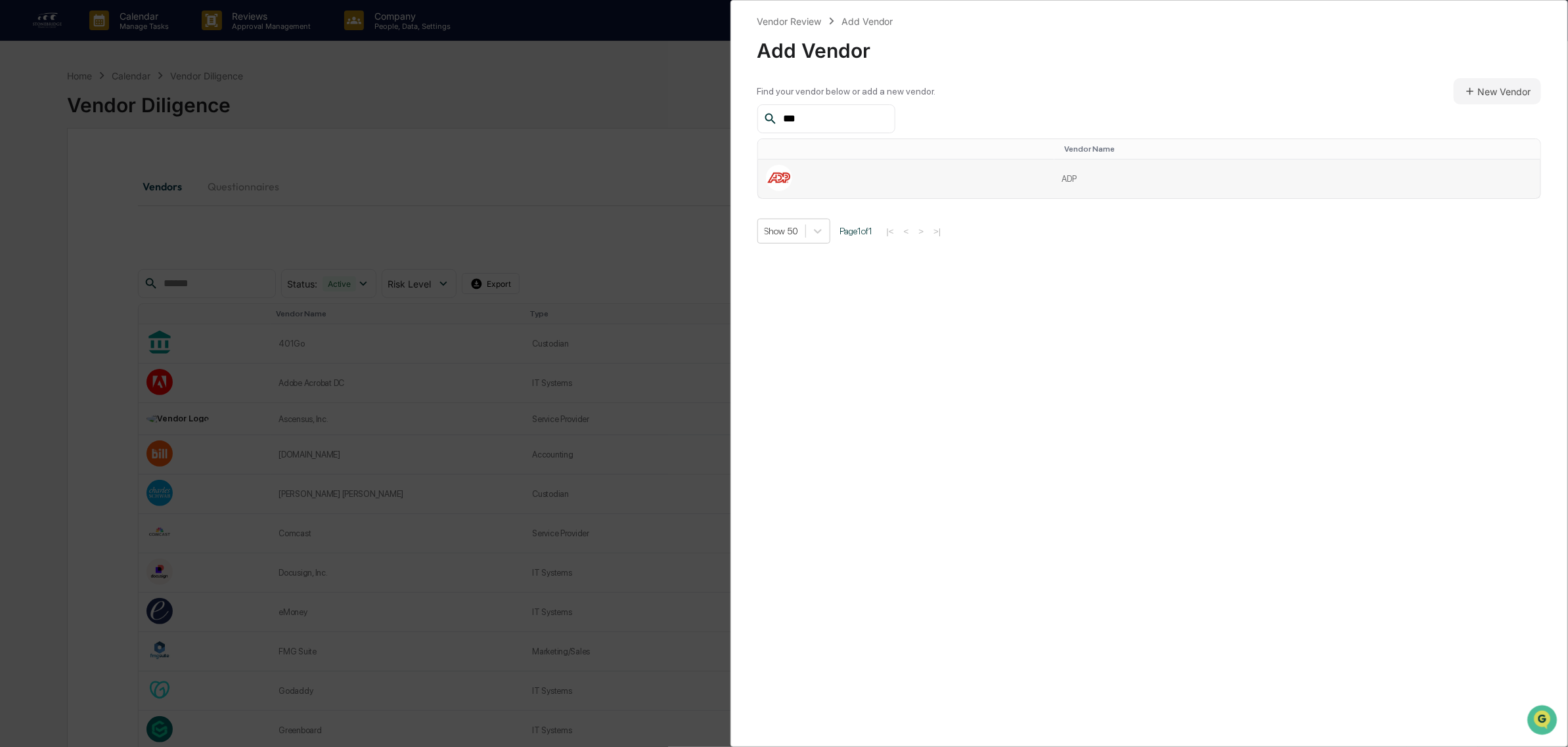
type input "***"
click at [1059, 189] on tr "ADP" at bounding box center [1149, 179] width 783 height 39
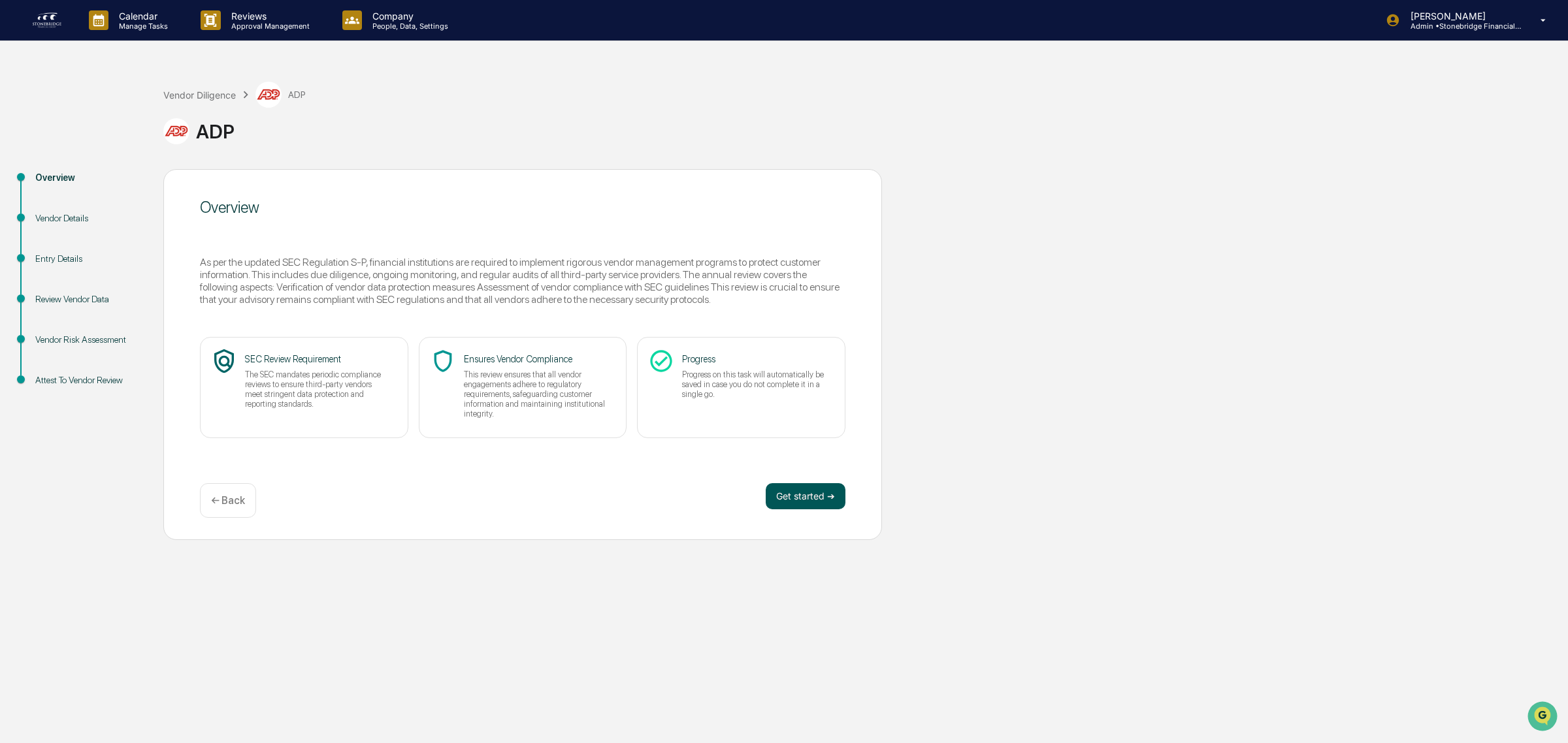
click at [836, 487] on button "Get started ➔" at bounding box center [805, 496] width 80 height 26
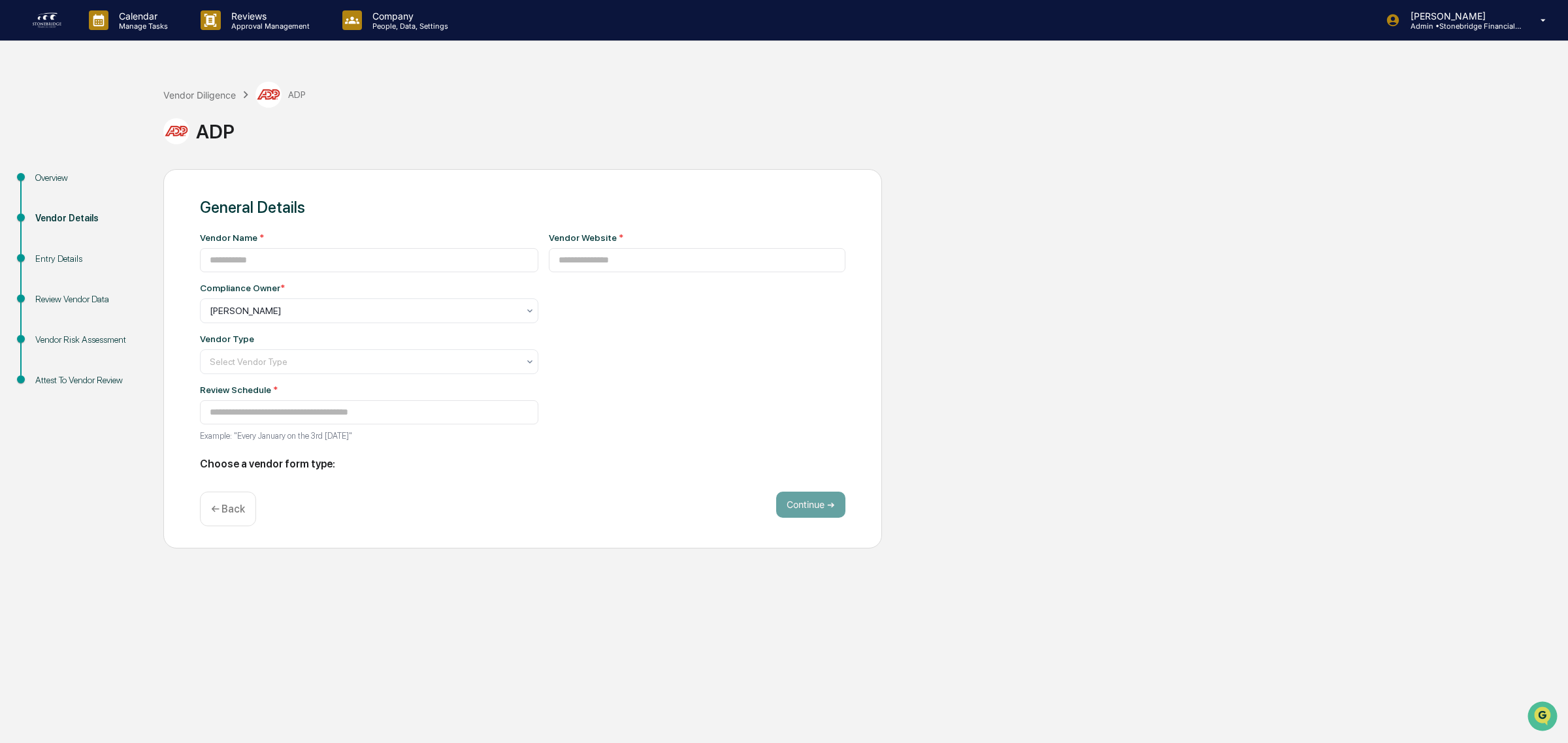
type input "***"
type input "**********"
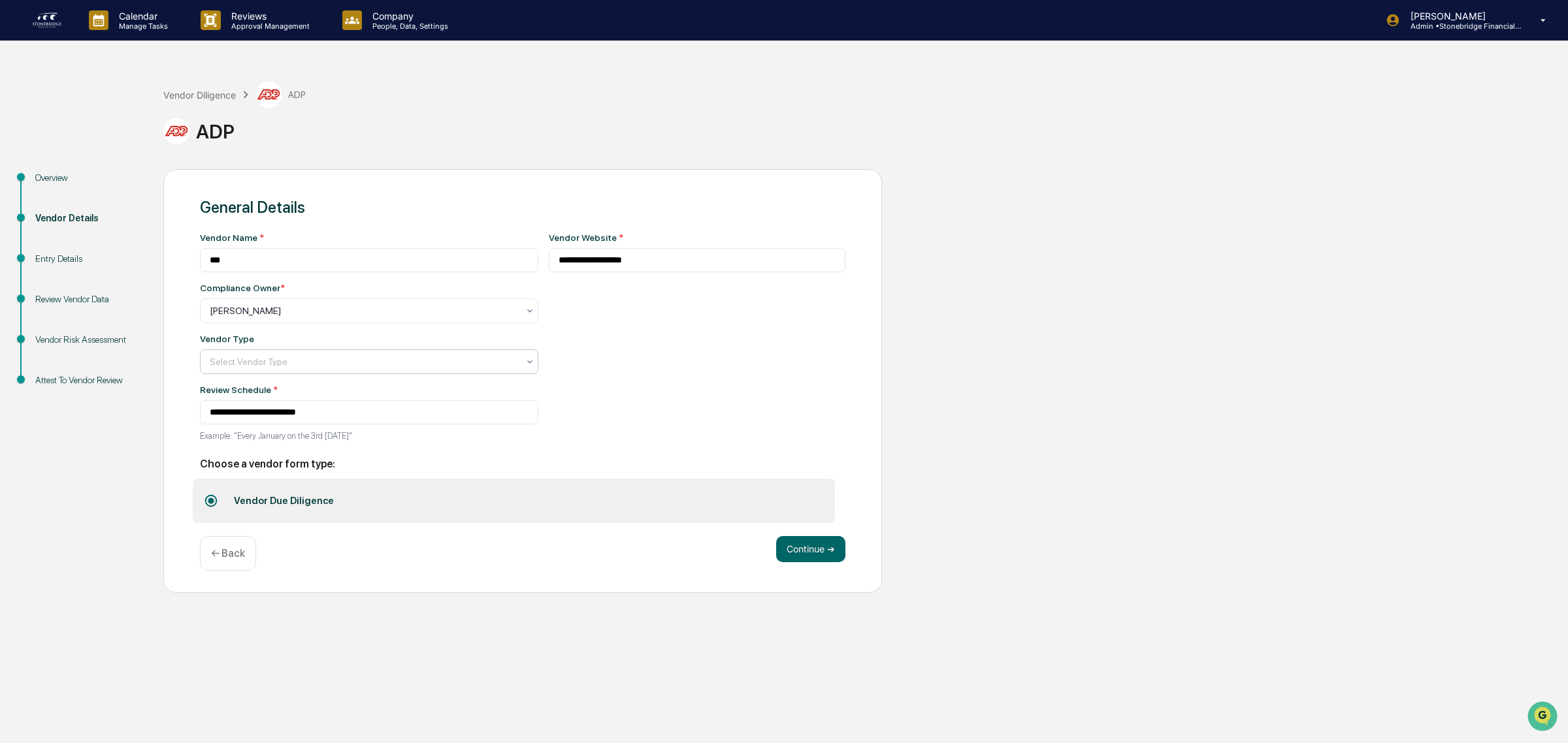
click at [265, 367] on div at bounding box center [364, 362] width 308 height 13
click at [259, 507] on div "Custodian" at bounding box center [363, 500] width 324 height 26
click at [785, 357] on div "**********" at bounding box center [698, 340] width 297 height 216
click at [836, 547] on button "Continue ➔" at bounding box center [810, 549] width 69 height 26
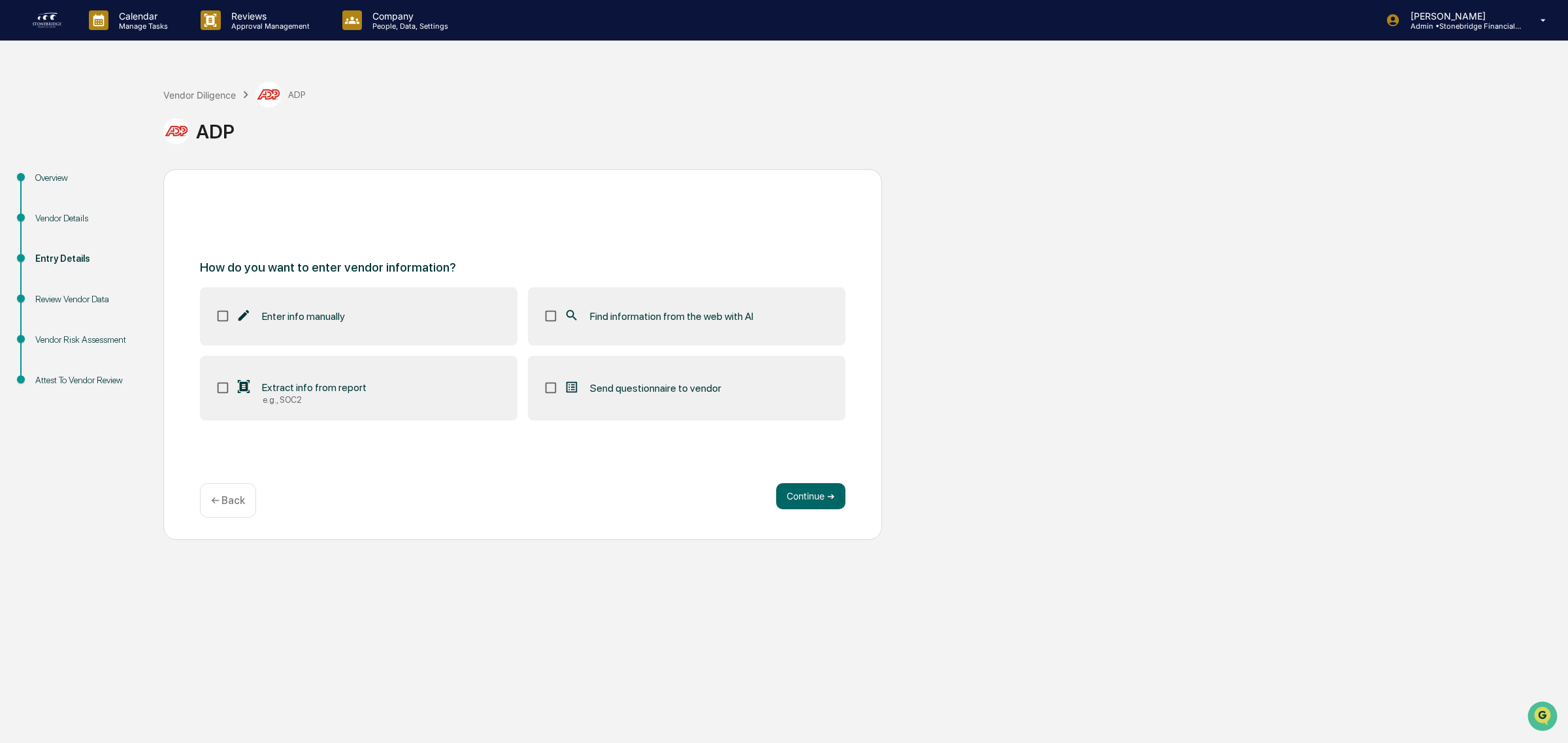
click at [641, 322] on span "Find information from the web with AI" at bounding box center [671, 316] width 164 height 12
click at [834, 490] on button "Continue ➔" at bounding box center [810, 496] width 69 height 26
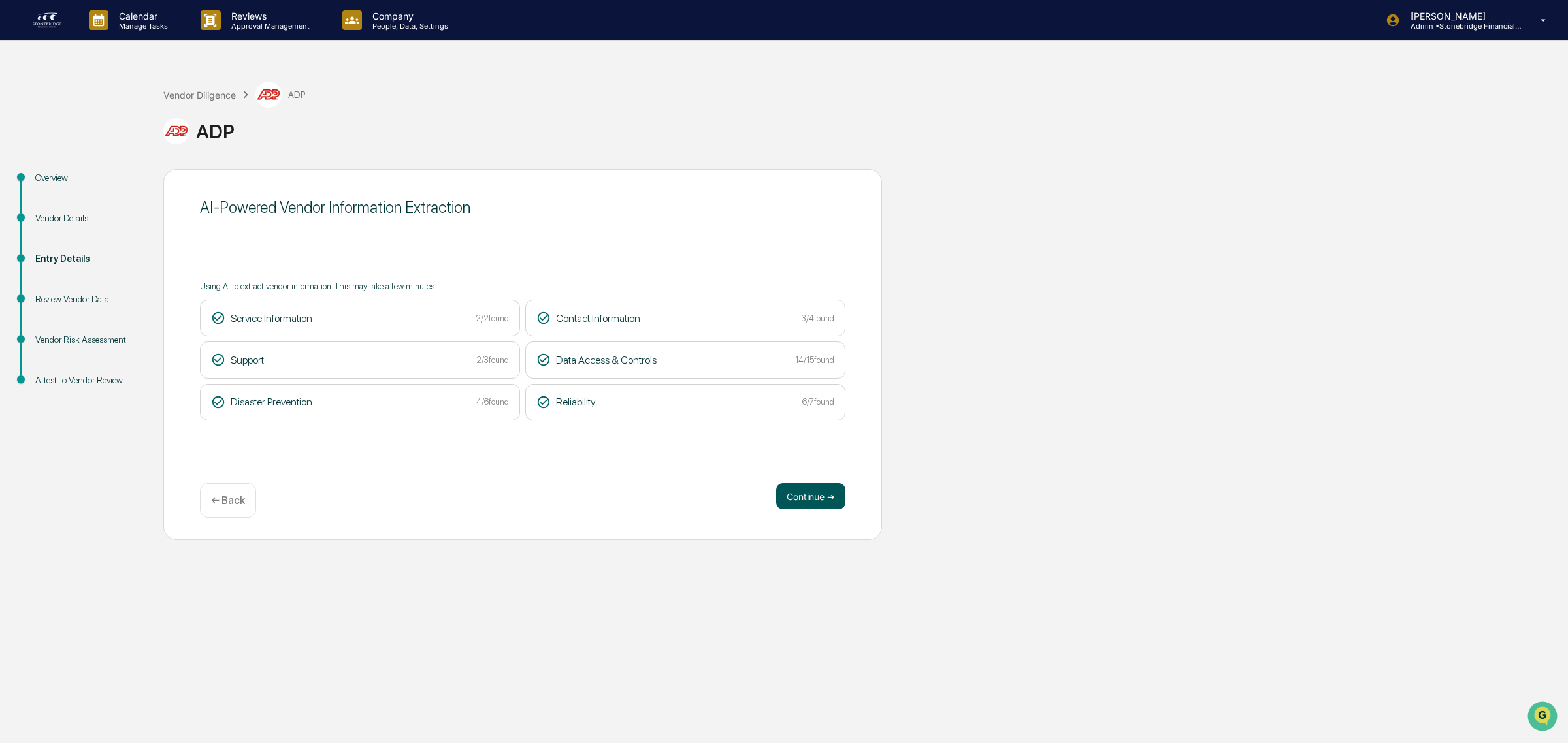
click at [822, 495] on button "Continue ➔" at bounding box center [810, 496] width 69 height 26
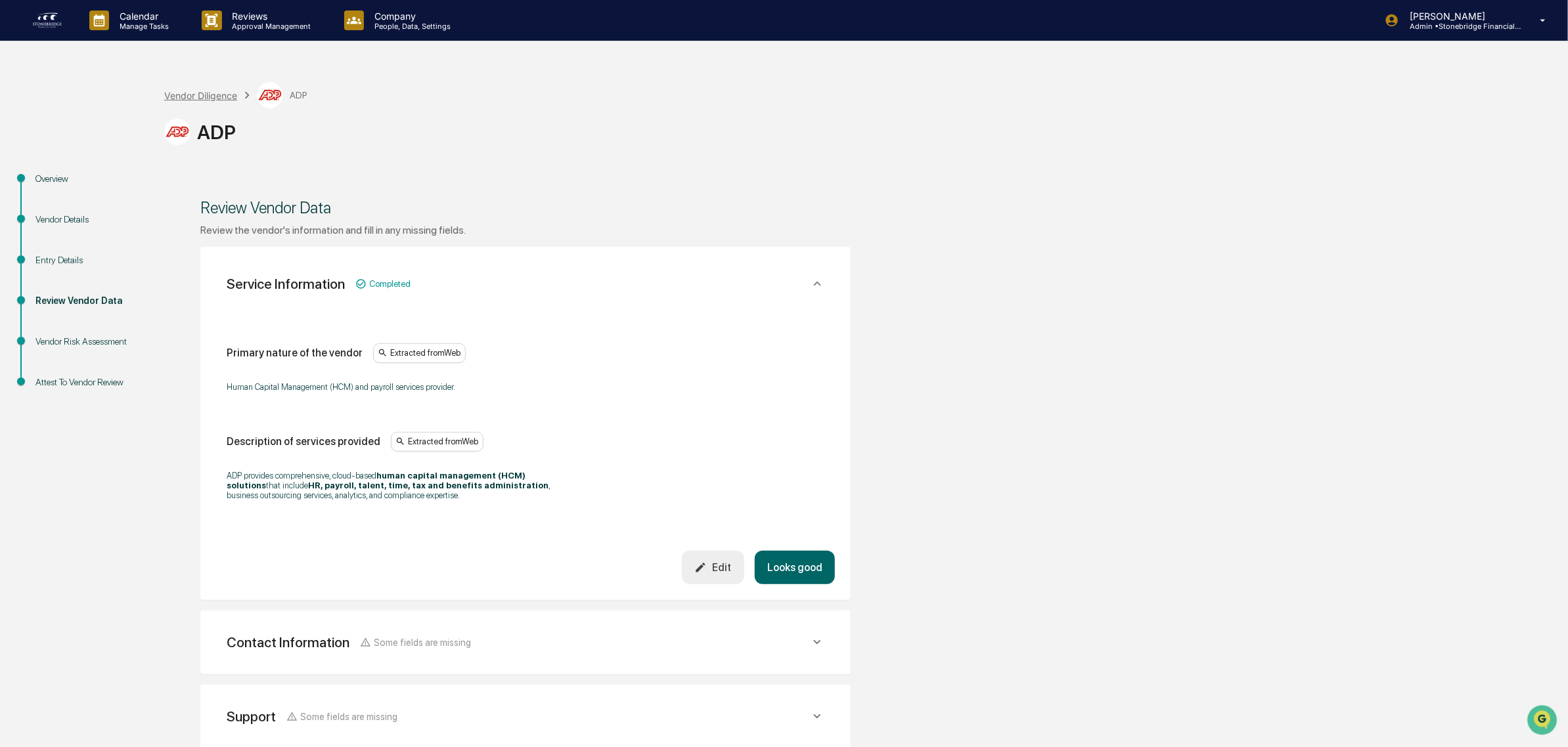
click at [201, 90] on div "Vendor Diligence" at bounding box center [201, 95] width 73 height 11
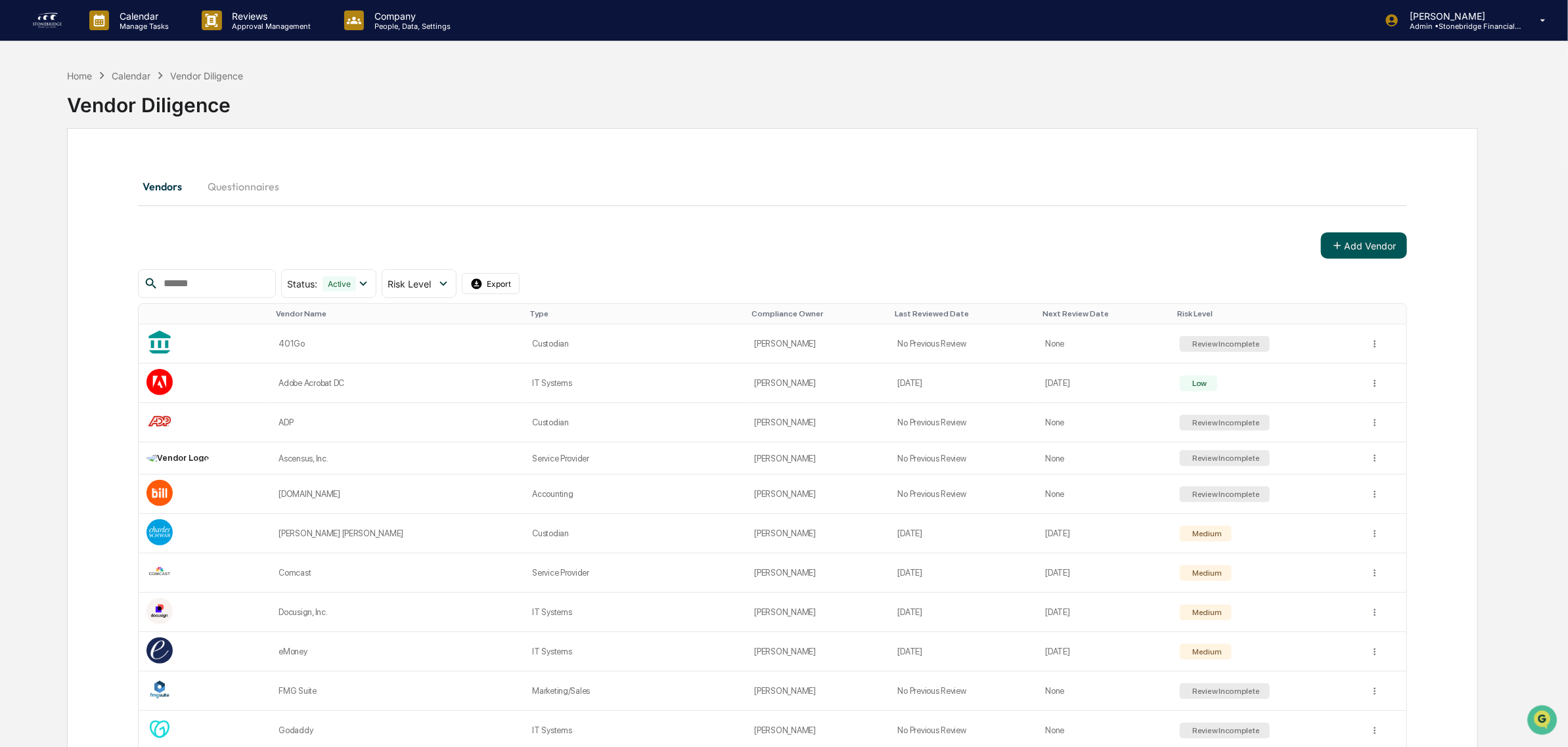
click at [1344, 237] on button "Add Vendor" at bounding box center [1364, 245] width 86 height 27
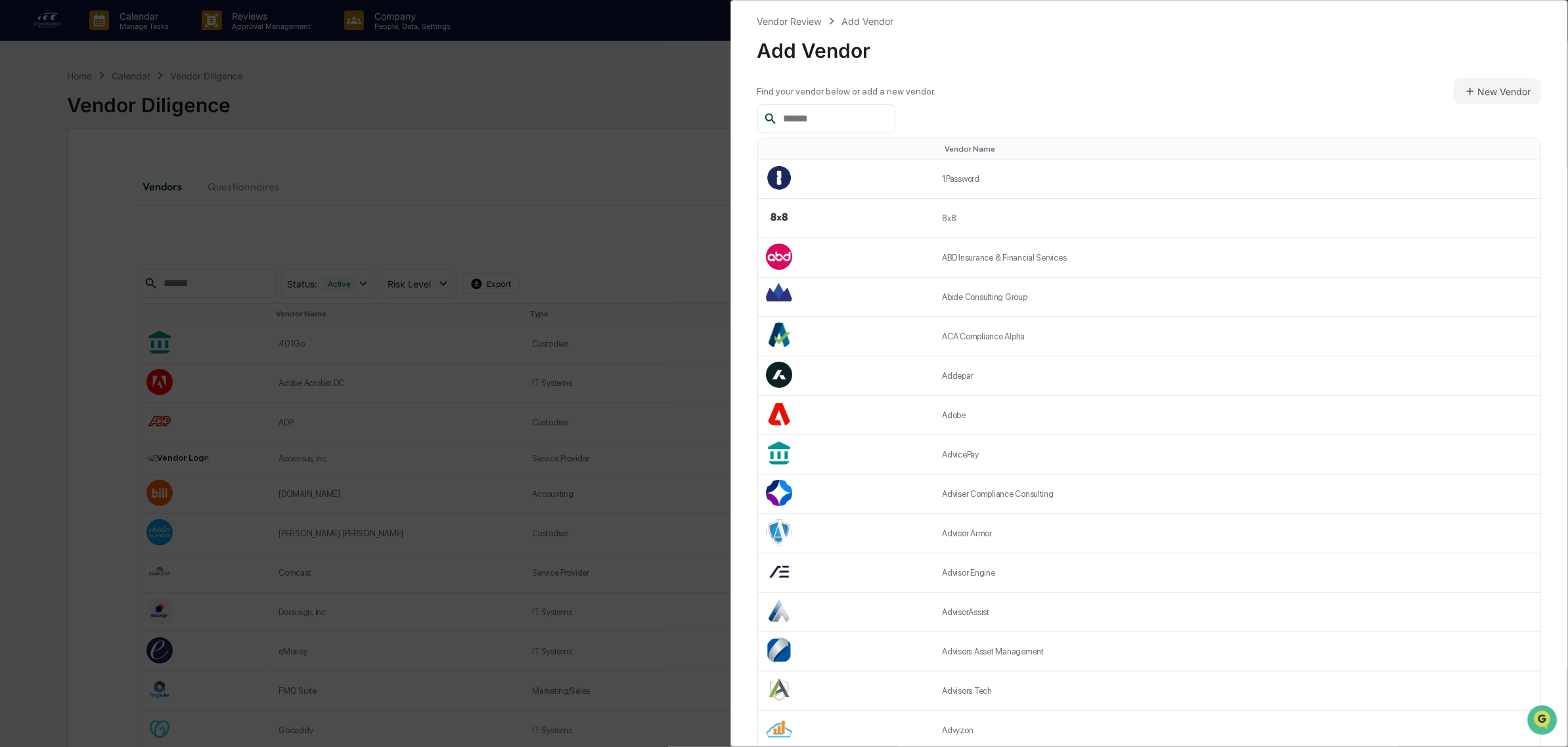
click at [858, 109] on div at bounding box center [826, 118] width 138 height 29
click at [1465, 95] on icon at bounding box center [1470, 91] width 11 height 11
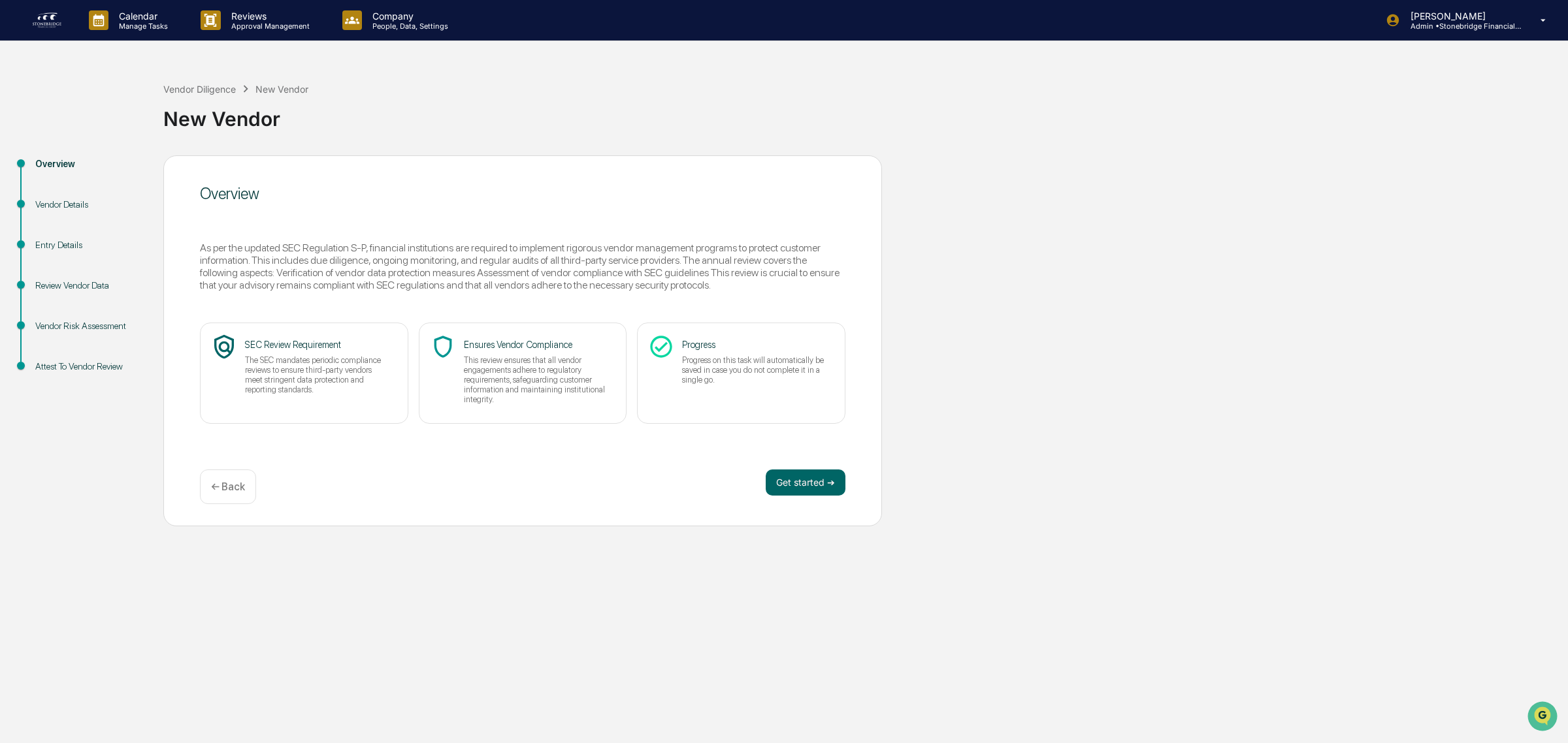
click at [199, 472] on div "Overview As per the updated SEC Regulation S-P, financial institutions are requ…" at bounding box center [523, 341] width 718 height 371
click at [213, 484] on p "← Back" at bounding box center [228, 486] width 34 height 12
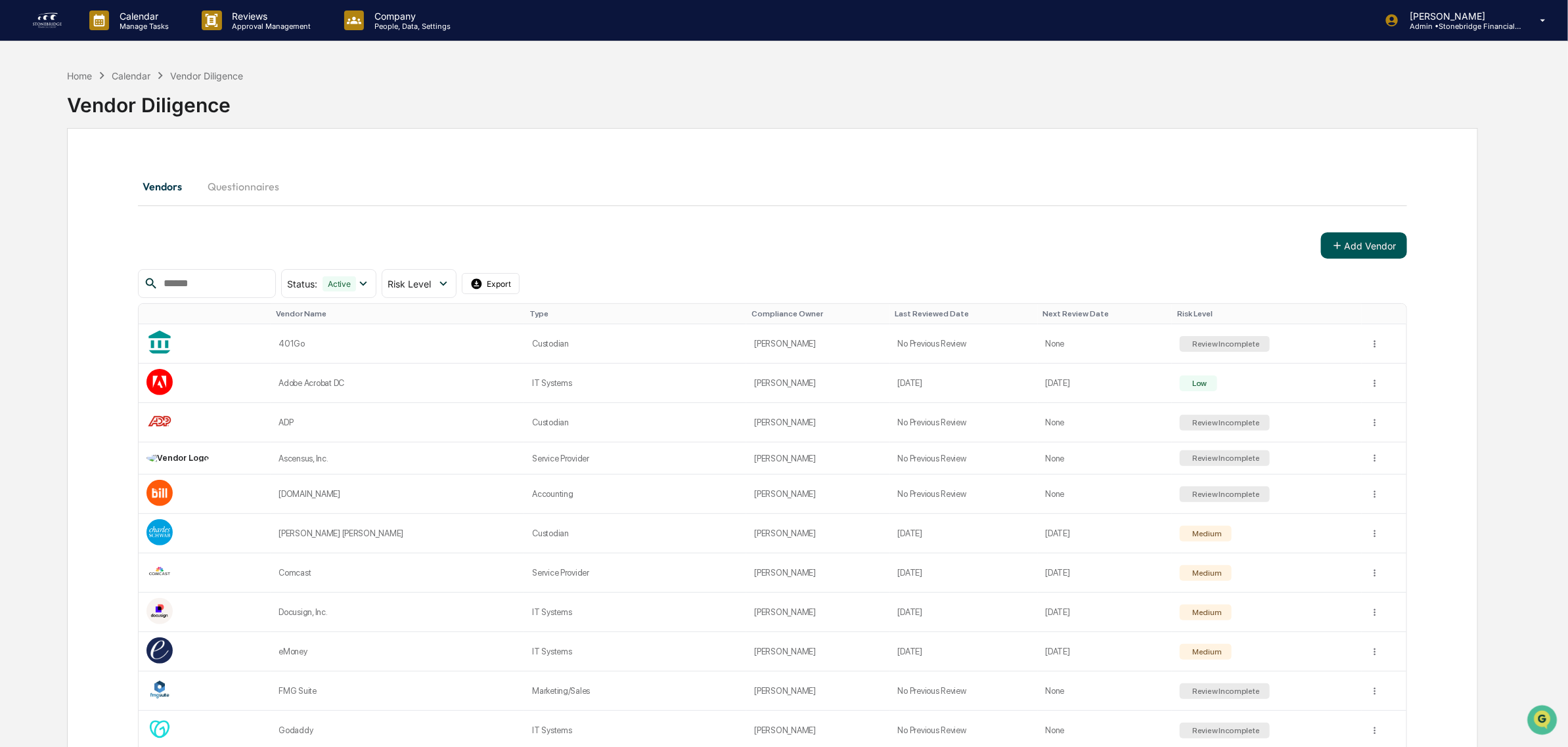
click at [1363, 253] on button "Add Vendor" at bounding box center [1364, 245] width 86 height 27
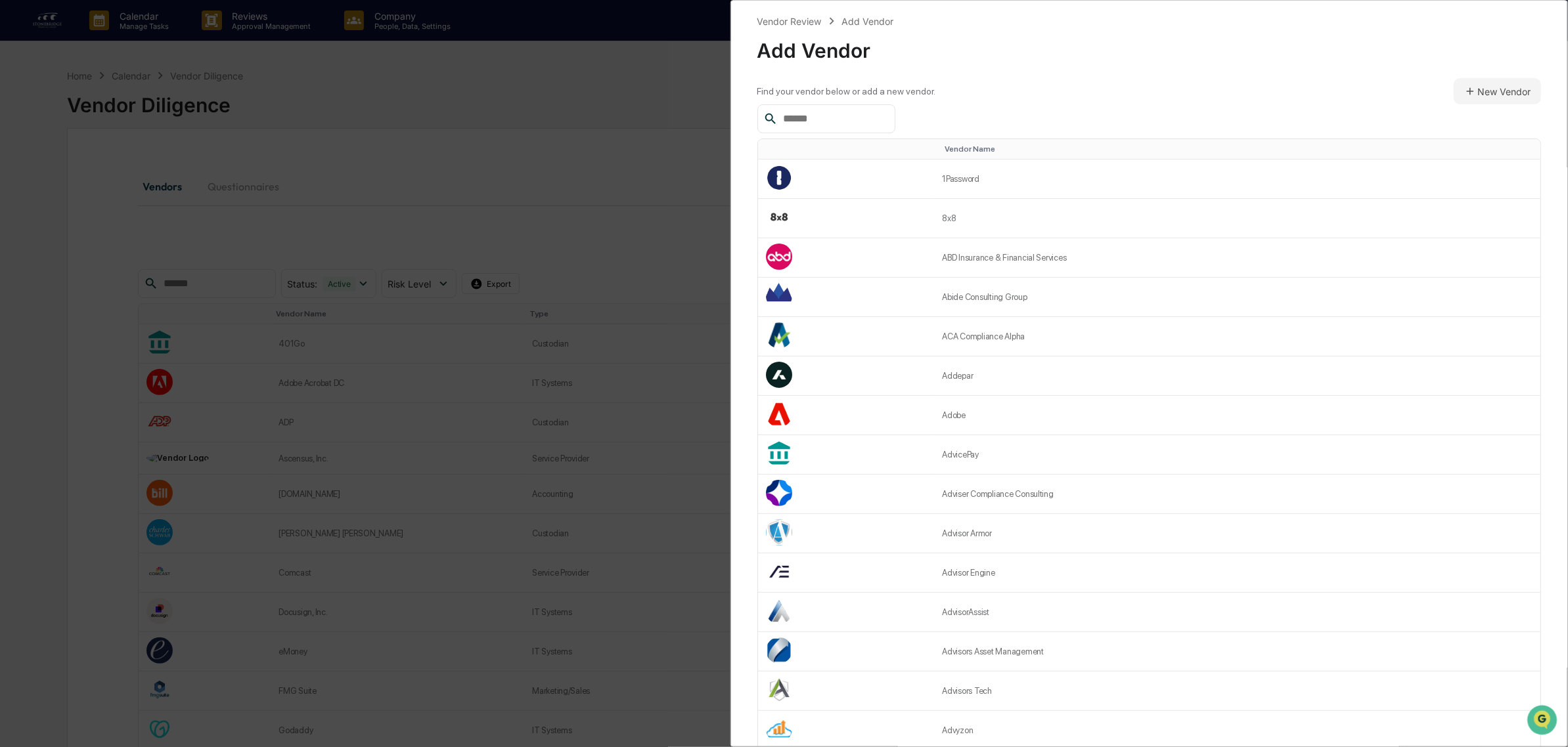
click at [816, 123] on input "text" at bounding box center [834, 119] width 112 height 17
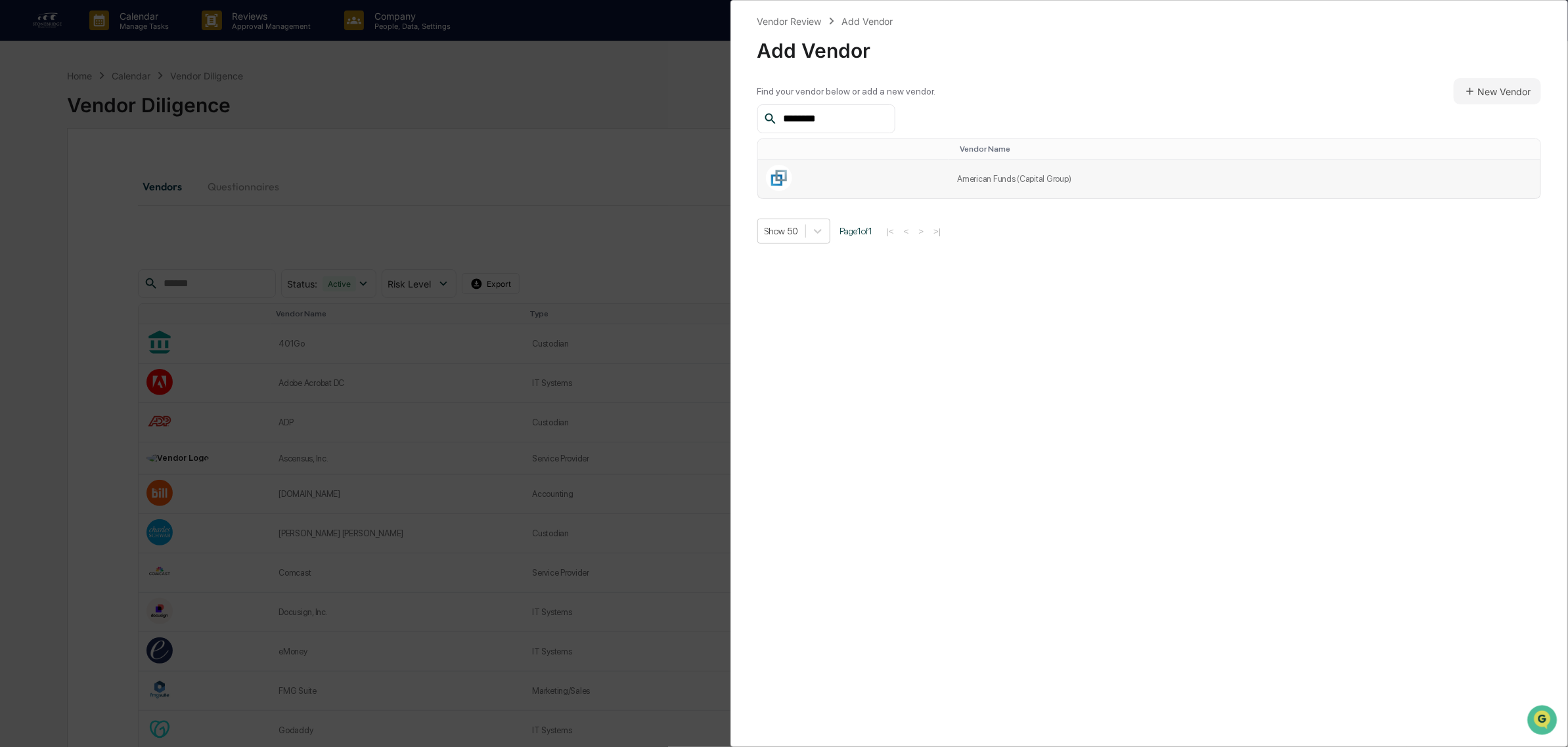
type input "********"
click at [1016, 174] on td "American Funds (Capital Group)" at bounding box center [1244, 179] width 591 height 39
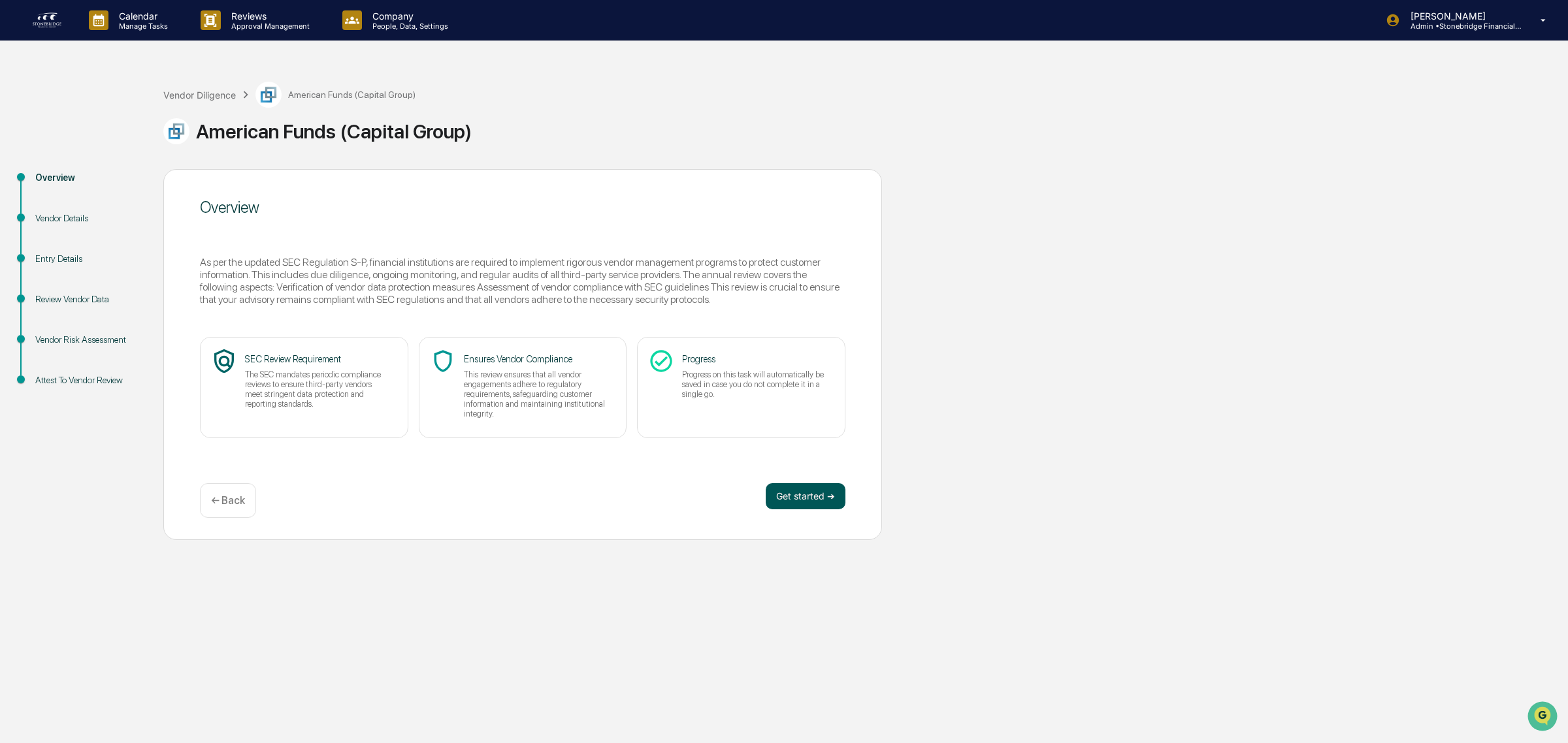
click at [799, 503] on button "Get started ➔" at bounding box center [805, 496] width 80 height 26
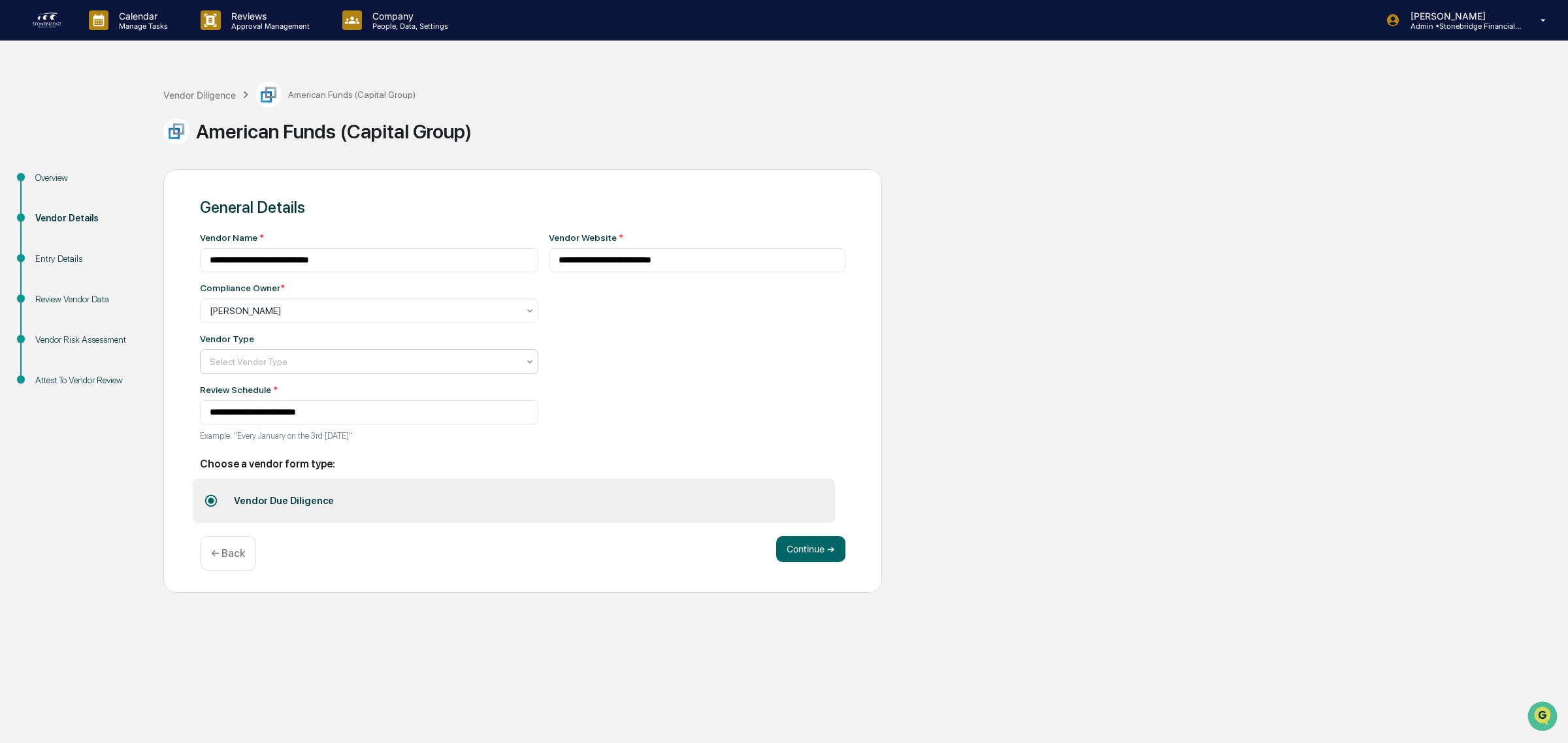
click at [430, 365] on div at bounding box center [364, 362] width 308 height 13
click at [381, 490] on div "Custodian" at bounding box center [363, 500] width 324 height 26
click at [817, 553] on button "Continue ➔" at bounding box center [810, 549] width 69 height 26
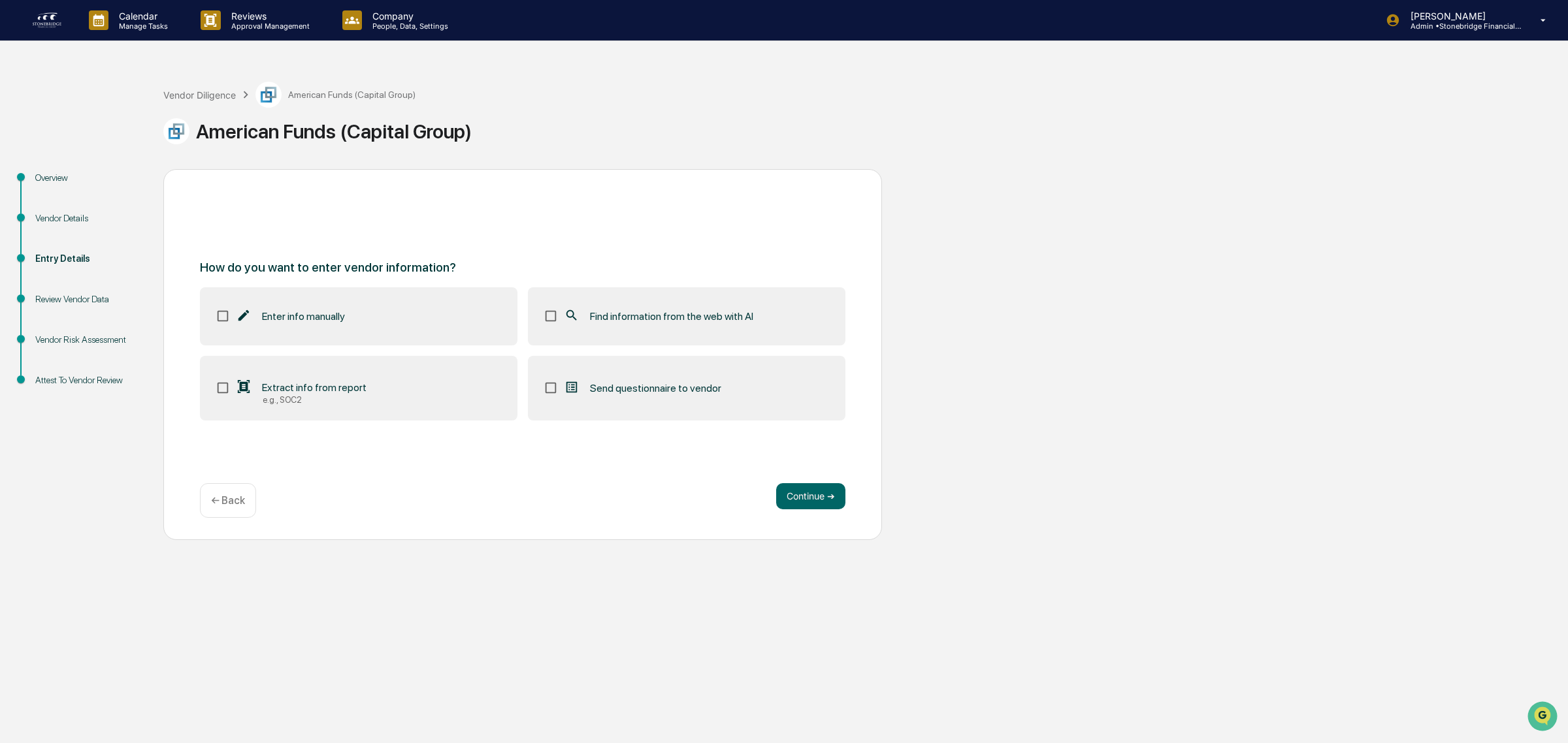
click at [633, 324] on div "Find information from the web with AI" at bounding box center [658, 316] width 189 height 16
click at [791, 493] on button "Continue ➔" at bounding box center [810, 496] width 69 height 26
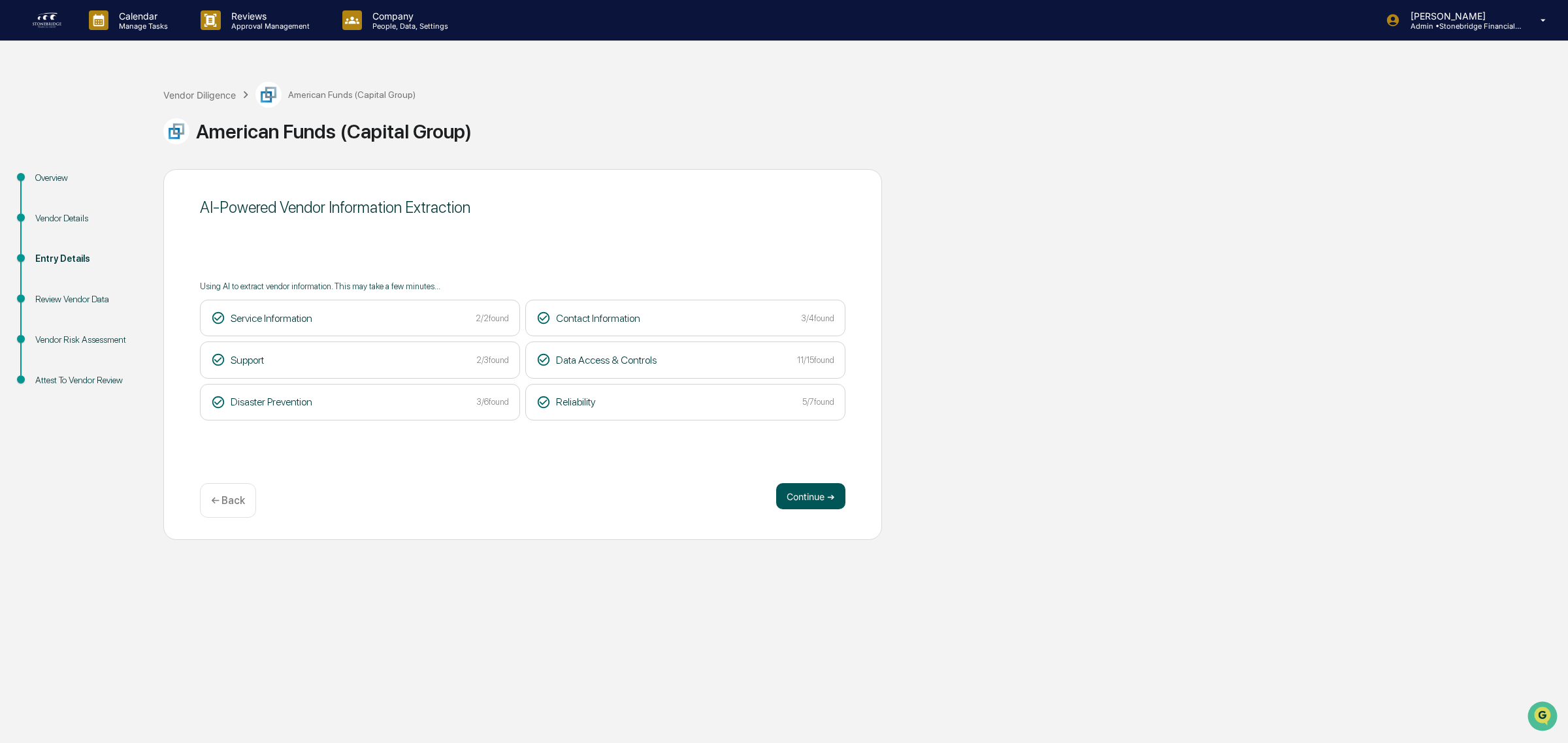
click at [820, 501] on button "Continue ➔" at bounding box center [810, 496] width 69 height 26
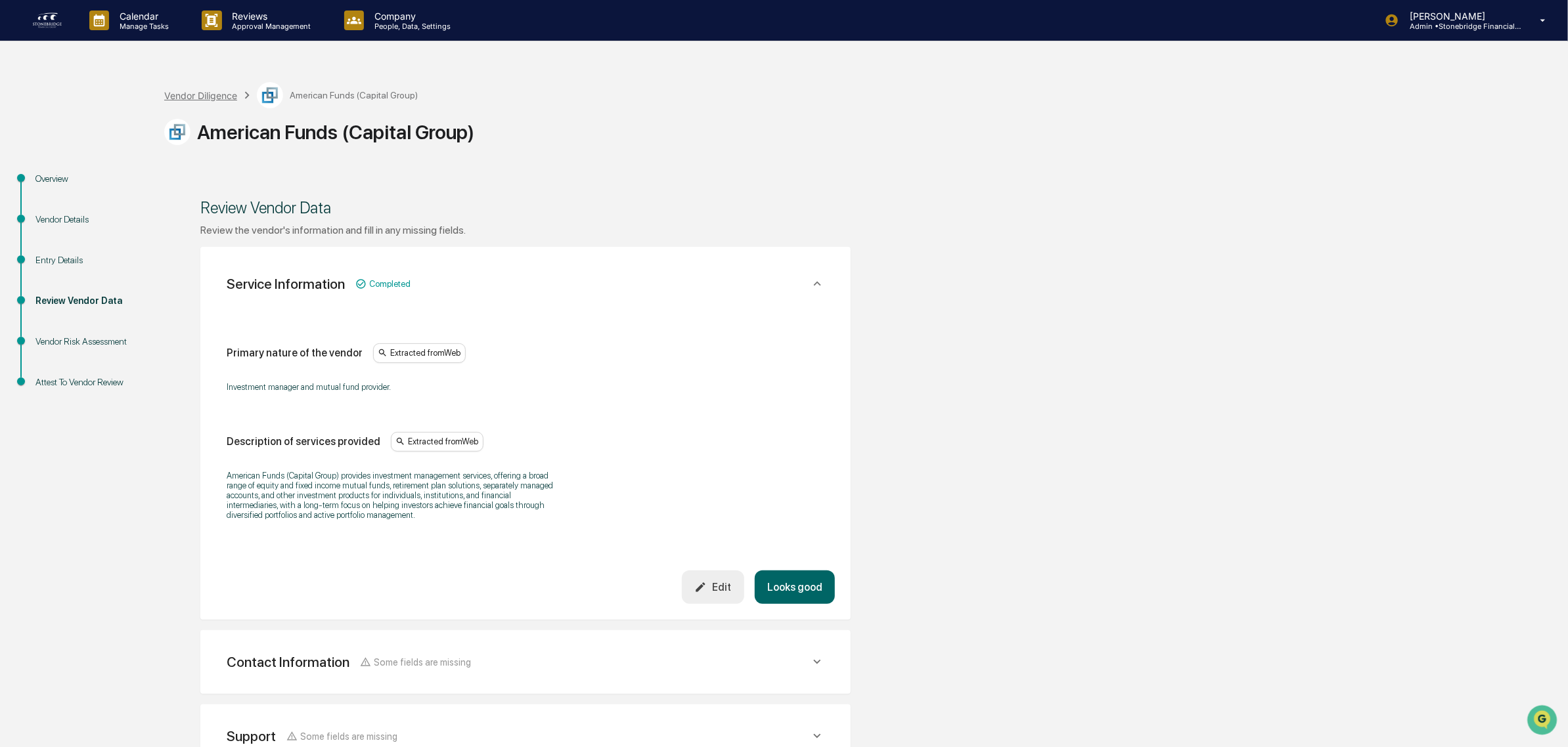
click at [220, 98] on div "Vendor Diligence" at bounding box center [201, 95] width 73 height 11
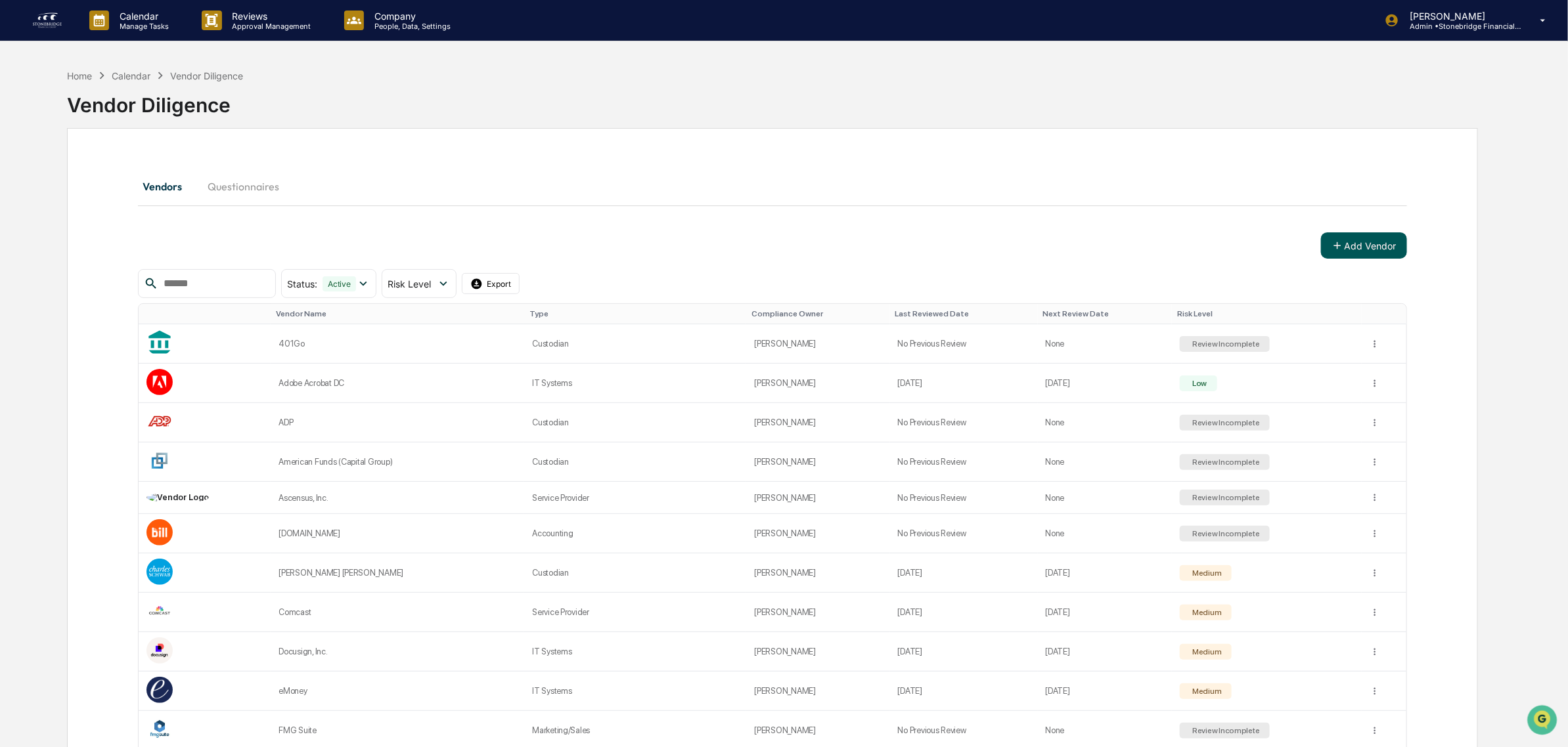
click at [1363, 243] on button "Add Vendor" at bounding box center [1364, 245] width 86 height 27
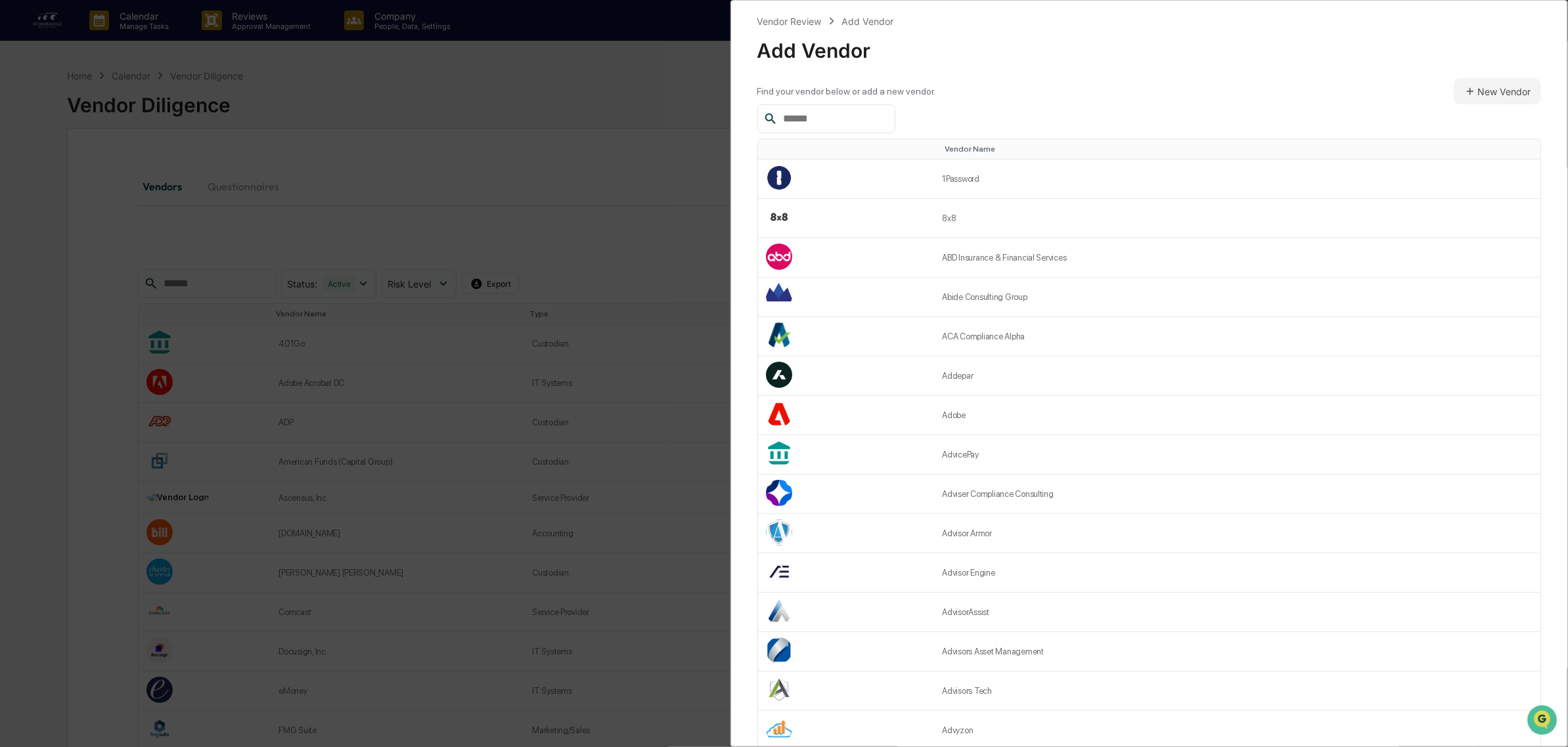
click at [797, 117] on input "text" at bounding box center [834, 119] width 112 height 17
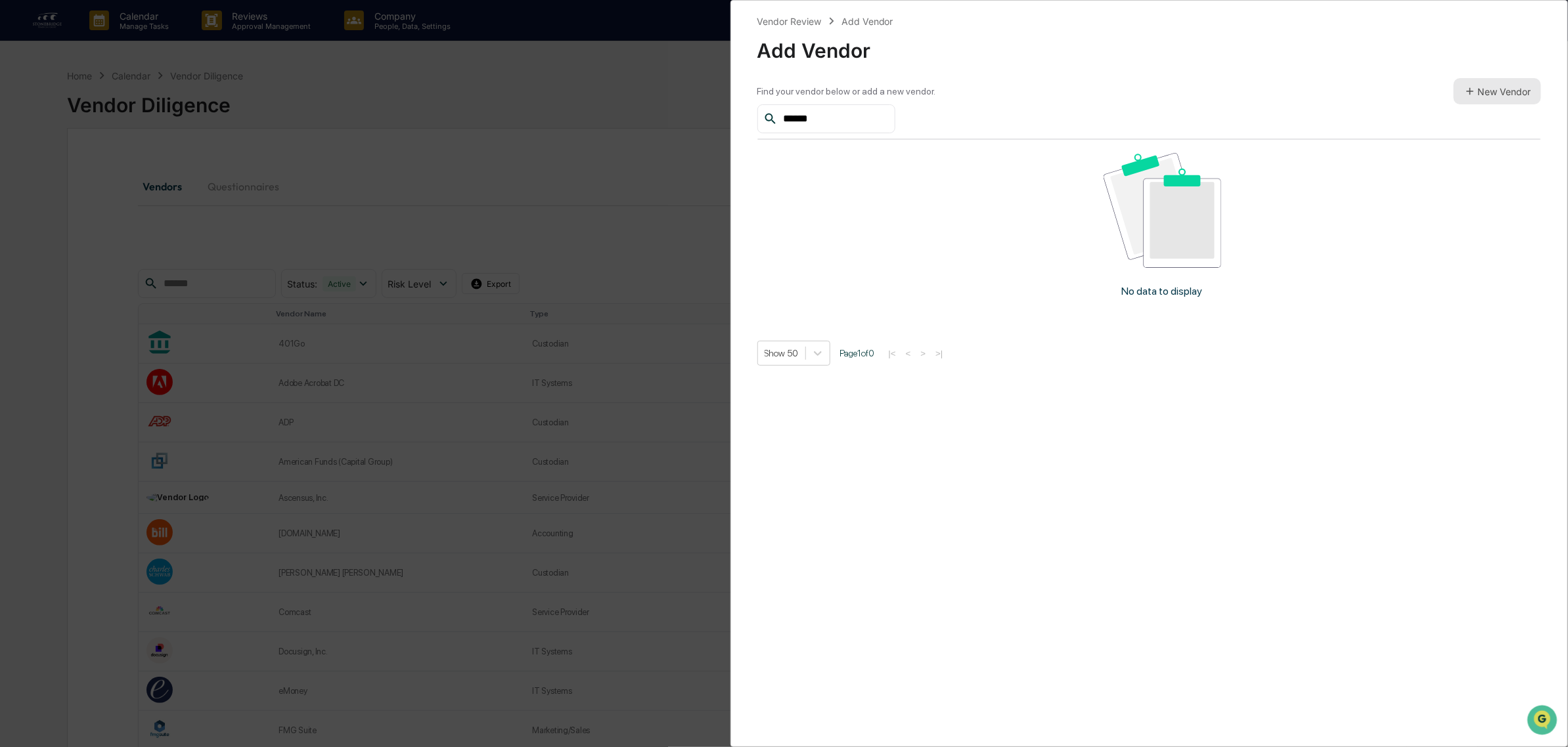
type input "******"
click at [1476, 90] on button "New Vendor" at bounding box center [1498, 91] width 88 height 27
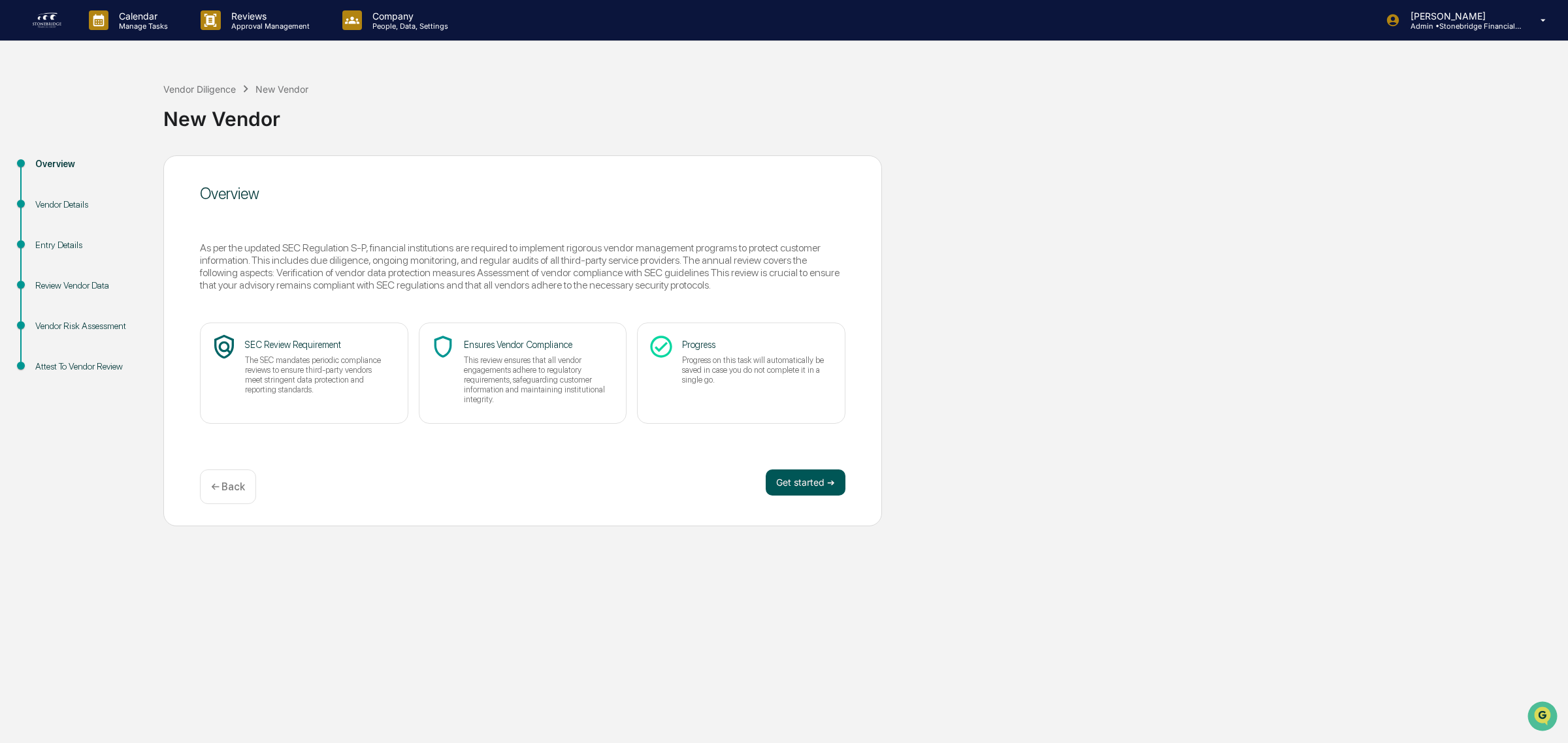
click at [821, 483] on button "Get started ➔" at bounding box center [805, 482] width 80 height 26
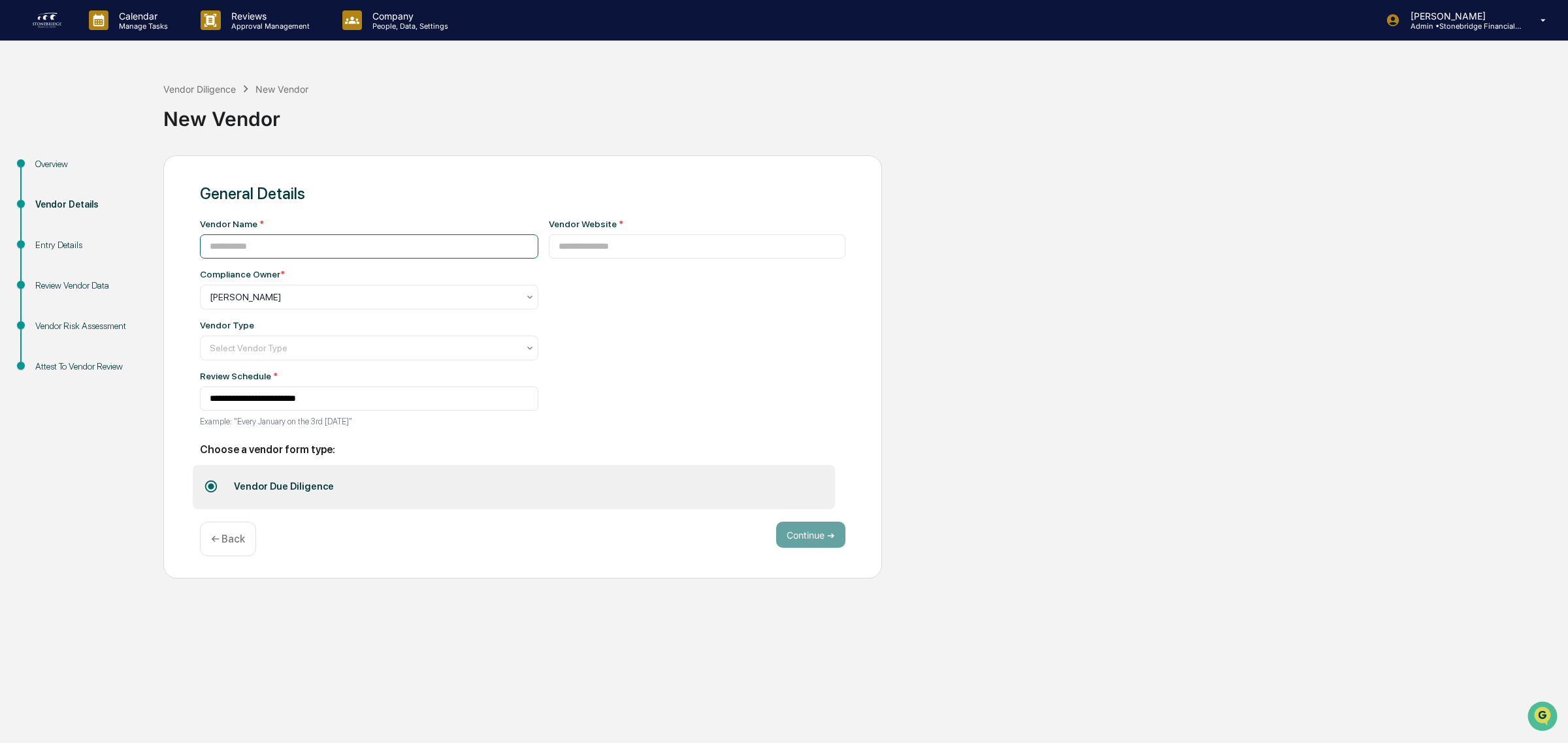
click at [265, 250] on input at bounding box center [369, 246] width 338 height 24
click at [415, 238] on input "******" at bounding box center [369, 246] width 338 height 24
type input "******"
click at [683, 253] on input at bounding box center [698, 246] width 297 height 24
paste input "**********"
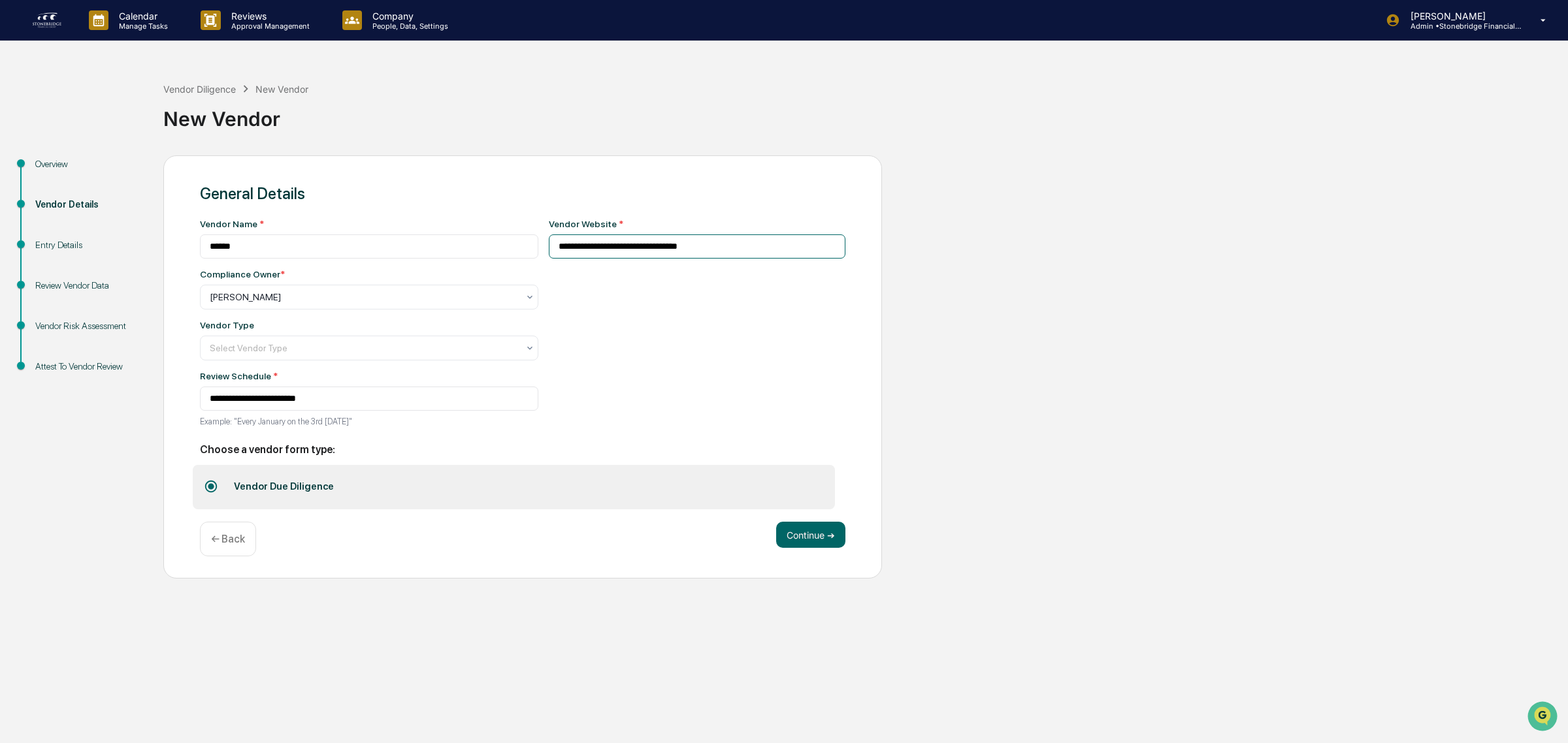
type input "**********"
click at [279, 345] on div at bounding box center [364, 348] width 308 height 13
click at [258, 482] on div "Custodian" at bounding box center [363, 487] width 324 height 26
click at [818, 357] on div "**********" at bounding box center [698, 327] width 297 height 216
click at [820, 546] on button "Continue ➔" at bounding box center [810, 535] width 69 height 26
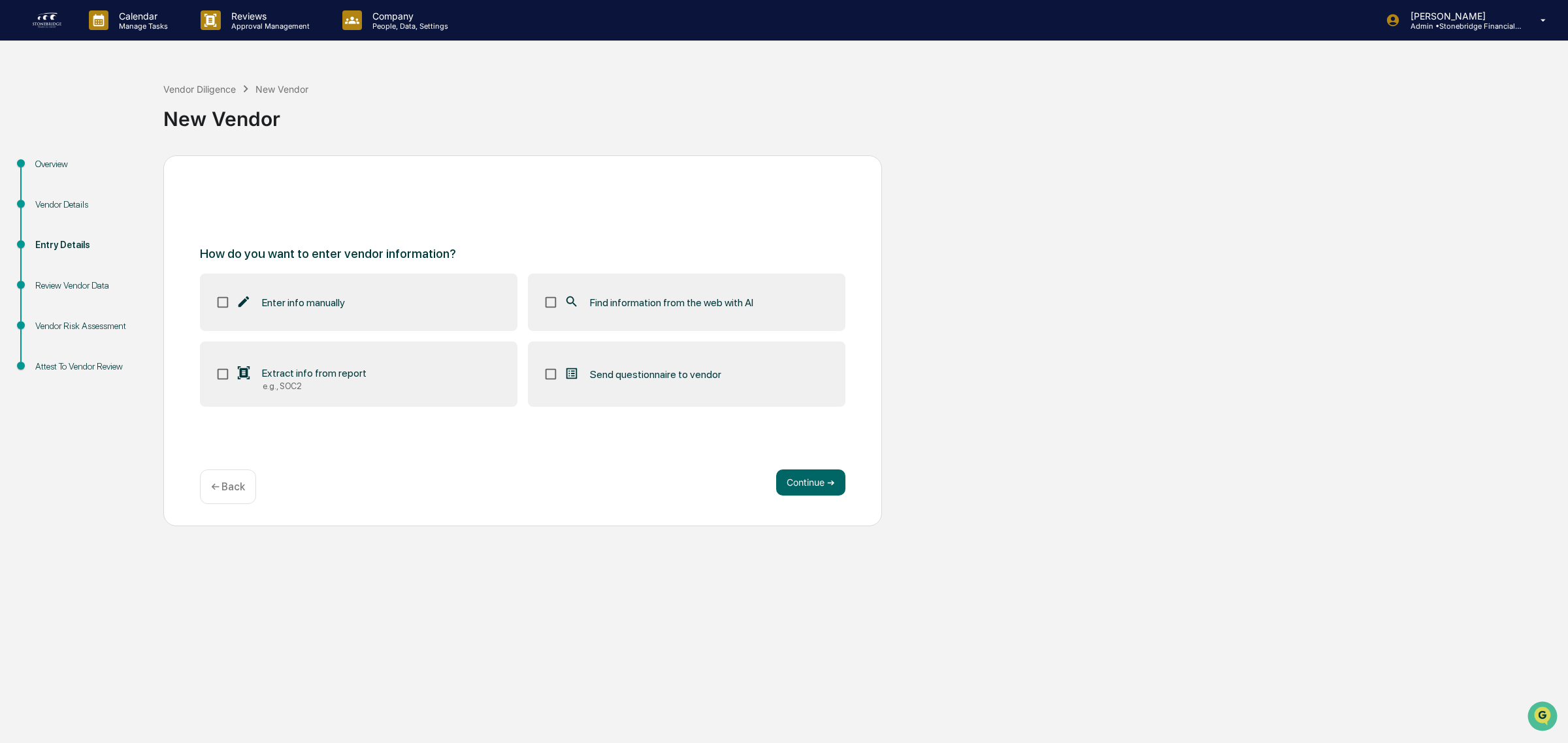
click at [637, 308] on span "Find information from the web with AI" at bounding box center [671, 302] width 164 height 12
click at [780, 479] on button "Continue ➔" at bounding box center [810, 482] width 69 height 26
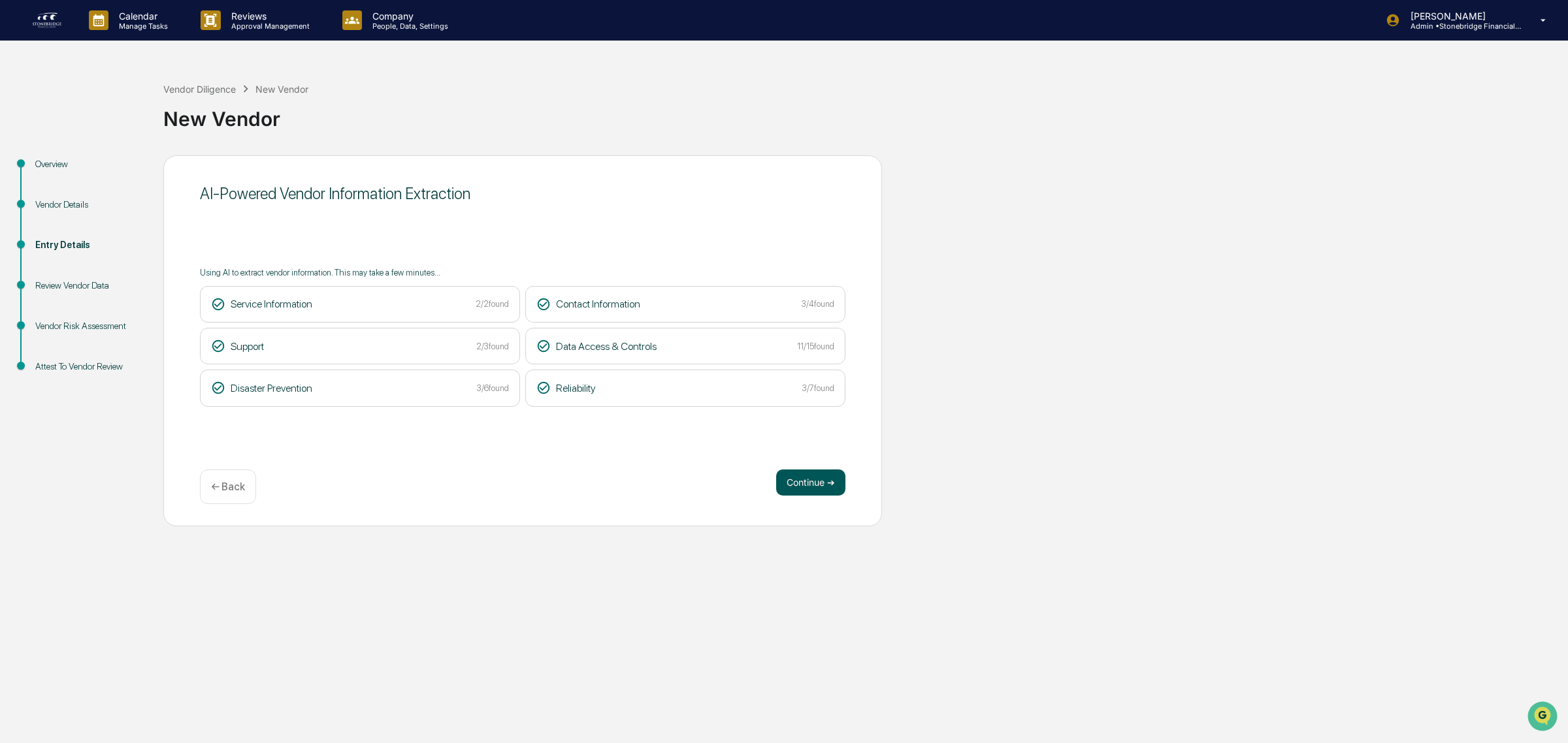
click at [803, 483] on button "Continue ➔" at bounding box center [810, 482] width 69 height 26
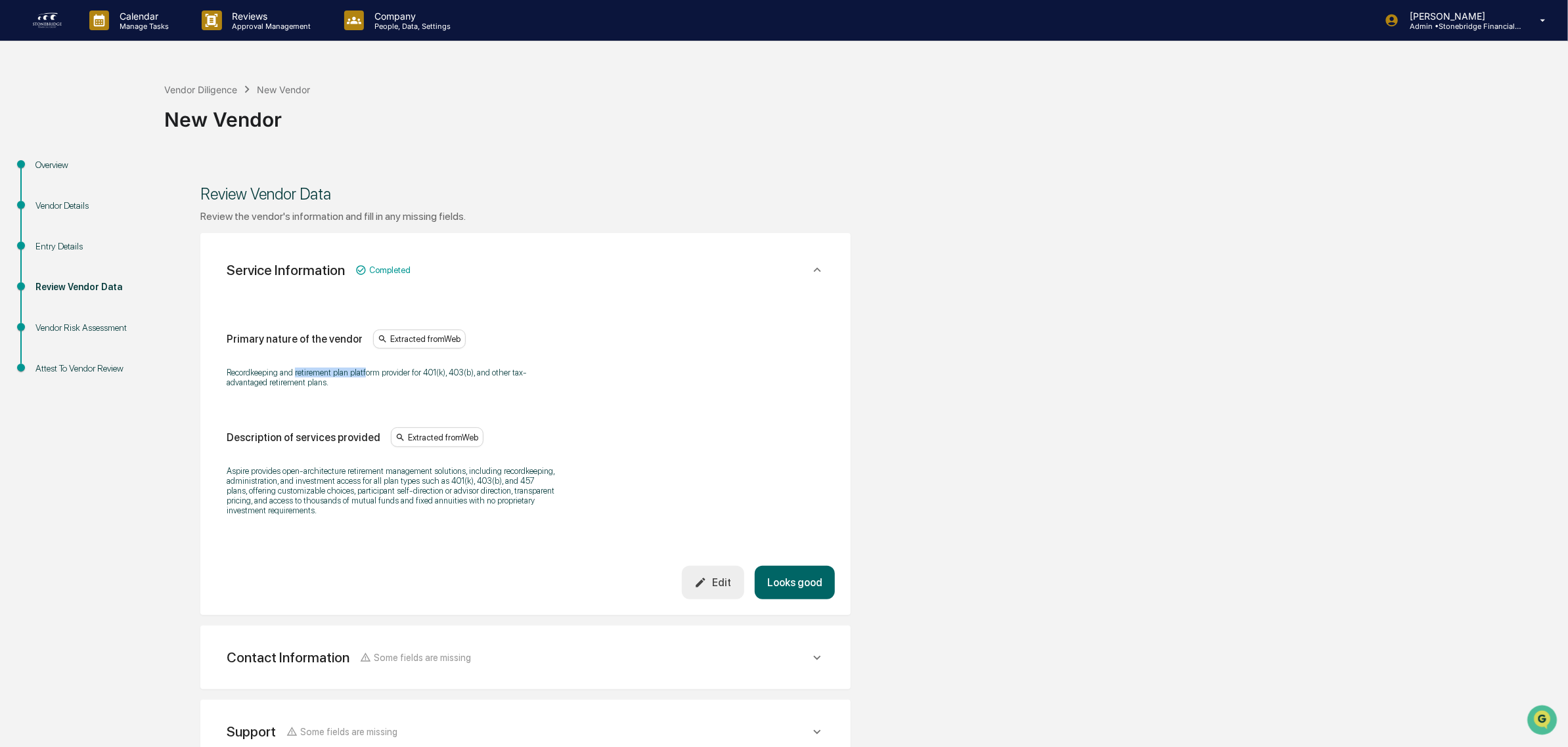
drag, startPoint x: 297, startPoint y: 369, endPoint x: 365, endPoint y: 377, distance: 68.5
click at [365, 377] on p "Recordkeeping and retirement plan platform provider for 401(k), 403(b), and oth…" at bounding box center [391, 377] width 328 height 19
drag, startPoint x: 375, startPoint y: 393, endPoint x: 323, endPoint y: 363, distance: 60.0
click at [323, 363] on div "Recordkeeping and retirement plan platform provider for 401(k), 403(b), and oth…" at bounding box center [526, 377] width 598 height 37
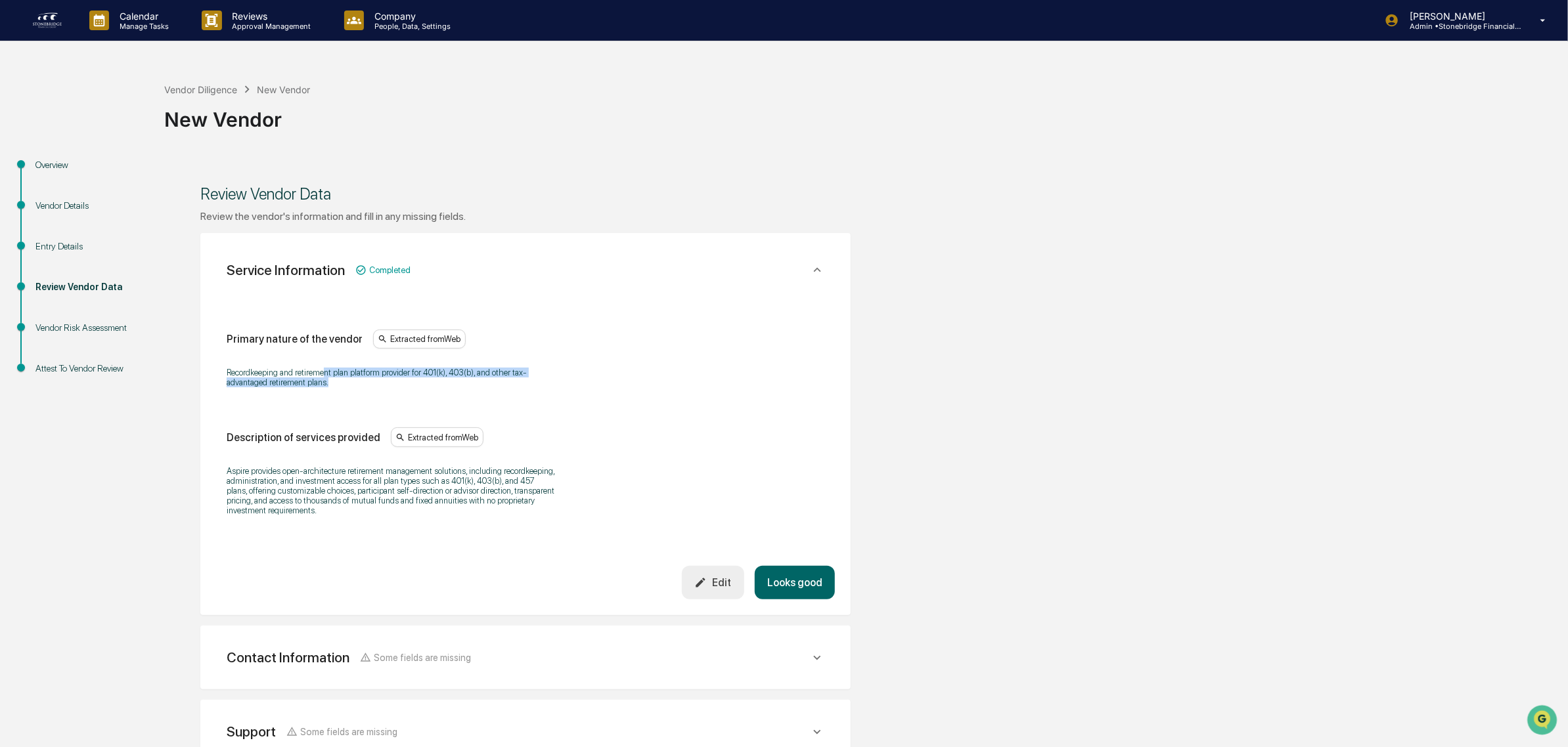
click at [323, 363] on div "Recordkeeping and retirement plan platform provider for 401(k), 403(b), and oth…" at bounding box center [526, 377] width 598 height 37
drag, startPoint x: 307, startPoint y: 370, endPoint x: 382, endPoint y: 395, distance: 79.1
click at [382, 395] on div "Recordkeeping and retirement plan platform provider for 401(k), 403(b), and oth…" at bounding box center [526, 377] width 598 height 37
drag, startPoint x: 382, startPoint y: 395, endPoint x: 260, endPoint y: 375, distance: 123.6
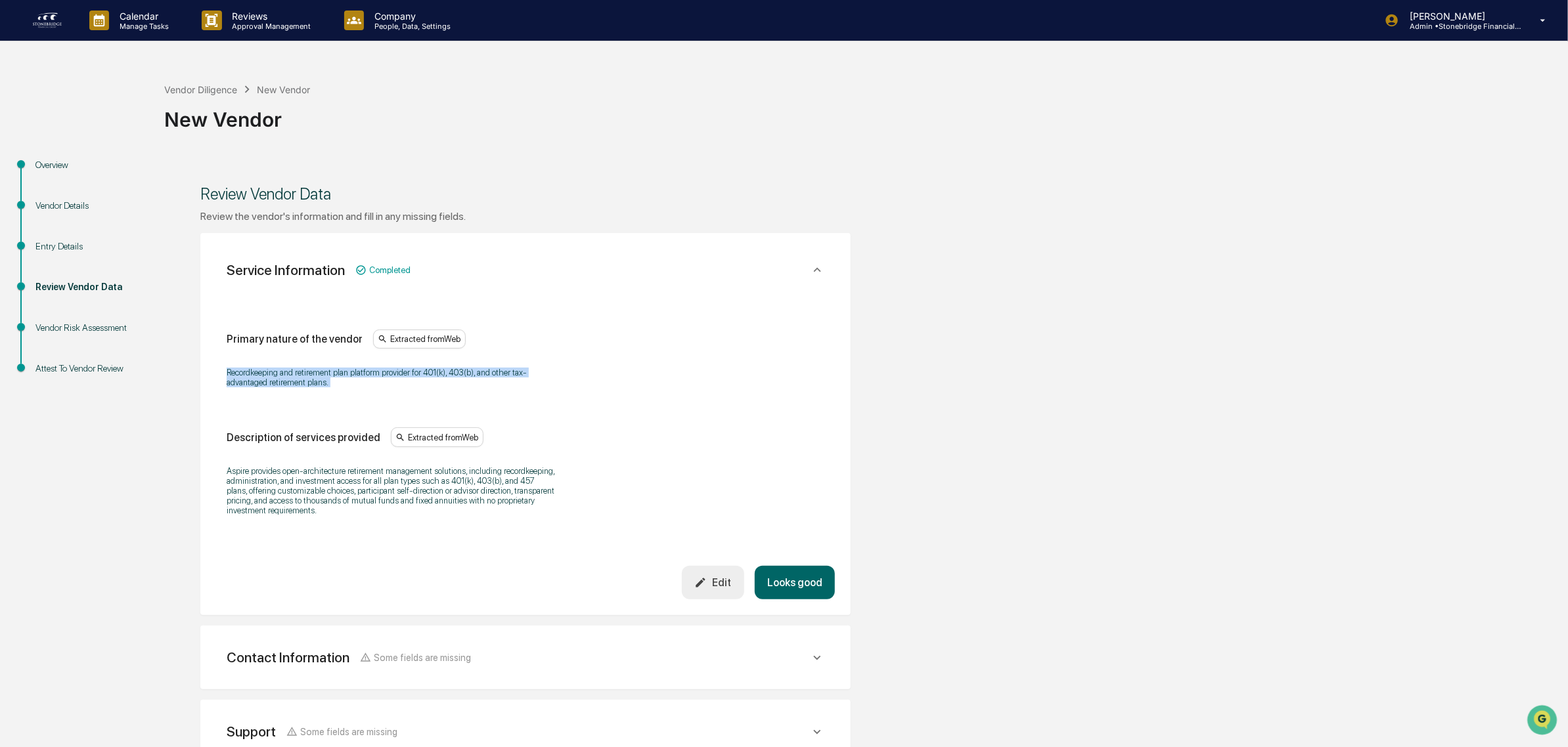
click at [260, 375] on div "Recordkeeping and retirement plan platform provider for 401(k), 403(b), and oth…" at bounding box center [526, 377] width 598 height 37
click at [259, 373] on p "Recordkeeping and retirement plan platform provider for 401(k), 403(b), and oth…" at bounding box center [391, 377] width 328 height 19
drag, startPoint x: 255, startPoint y: 373, endPoint x: 386, endPoint y: 385, distance: 131.5
click at [386, 385] on p "Recordkeeping and retirement plan platform provider for 401(k), 403(b), and oth…" at bounding box center [391, 377] width 328 height 19
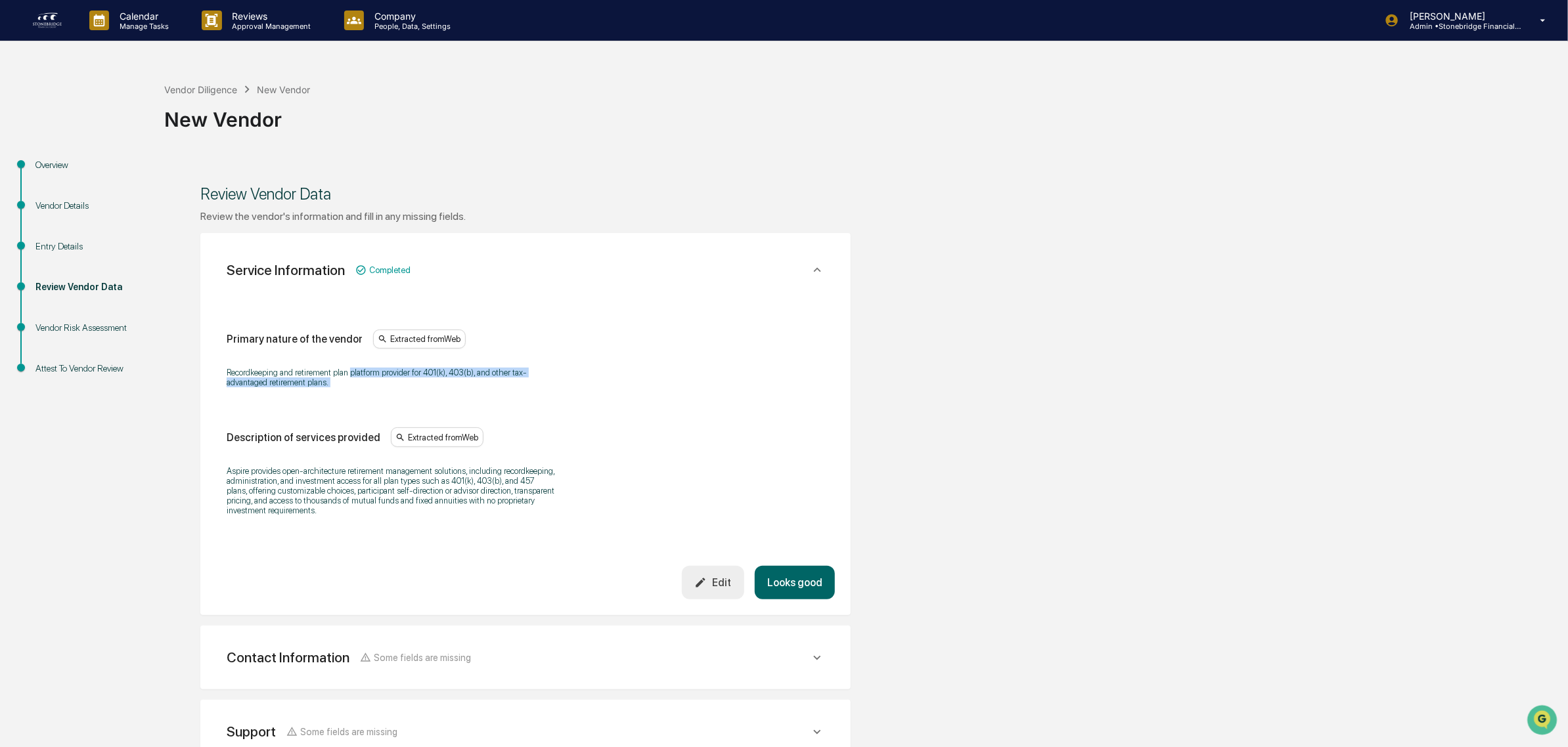
drag, startPoint x: 386, startPoint y: 385, endPoint x: 353, endPoint y: 372, distance: 35.5
click at [353, 372] on p "Recordkeeping and retirement plan platform provider for 401(k), 403(b), and oth…" at bounding box center [391, 377] width 328 height 19
click at [352, 372] on p "Recordkeeping and retirement plan platform provider for 401(k), 403(b), and oth…" at bounding box center [391, 377] width 328 height 19
click at [202, 90] on div "Vendor Diligence" at bounding box center [201, 90] width 73 height 11
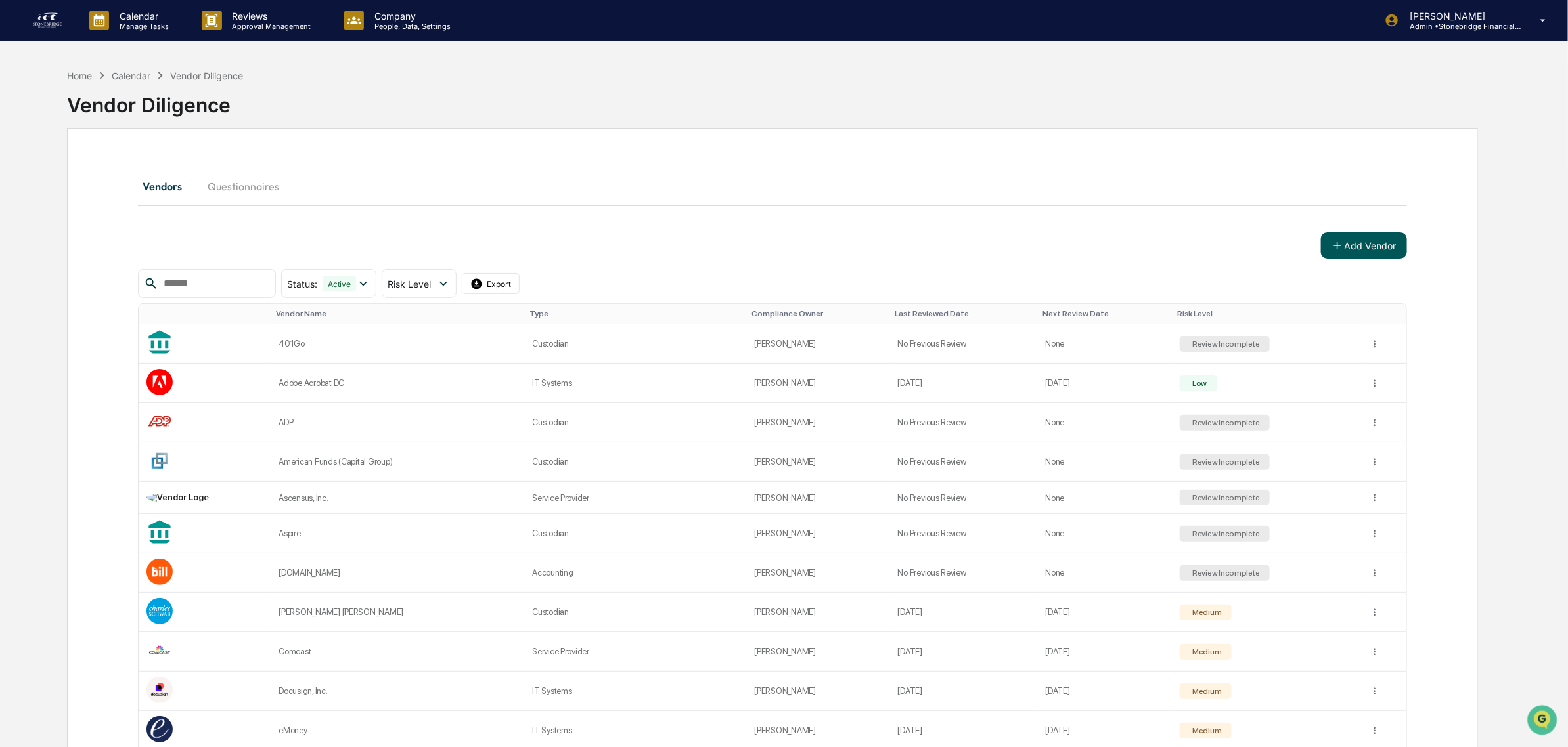
click at [1353, 250] on button "Add Vendor" at bounding box center [1364, 245] width 86 height 27
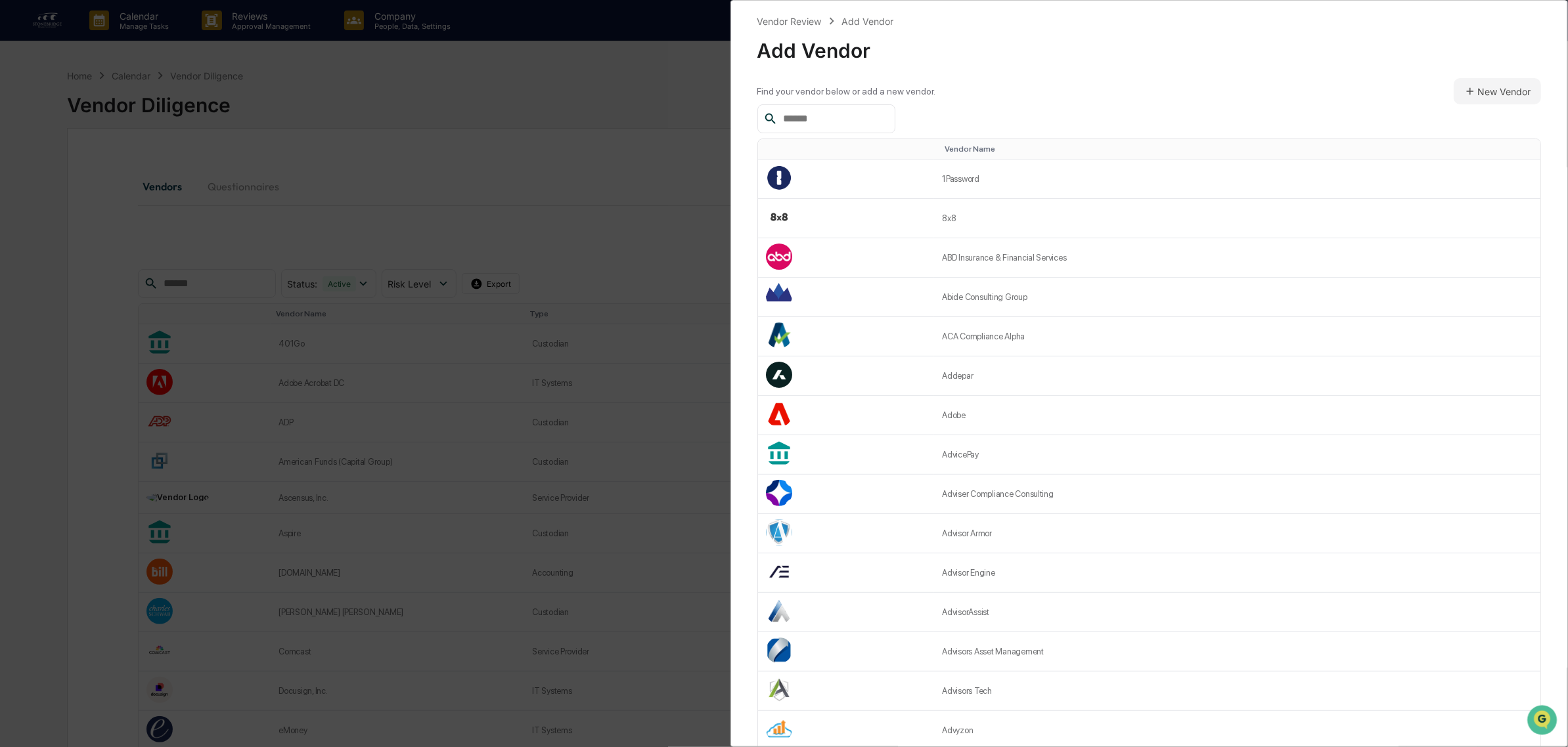
drag, startPoint x: 867, startPoint y: 123, endPoint x: 859, endPoint y: 116, distance: 10.6
click at [865, 123] on input "text" at bounding box center [834, 119] width 112 height 17
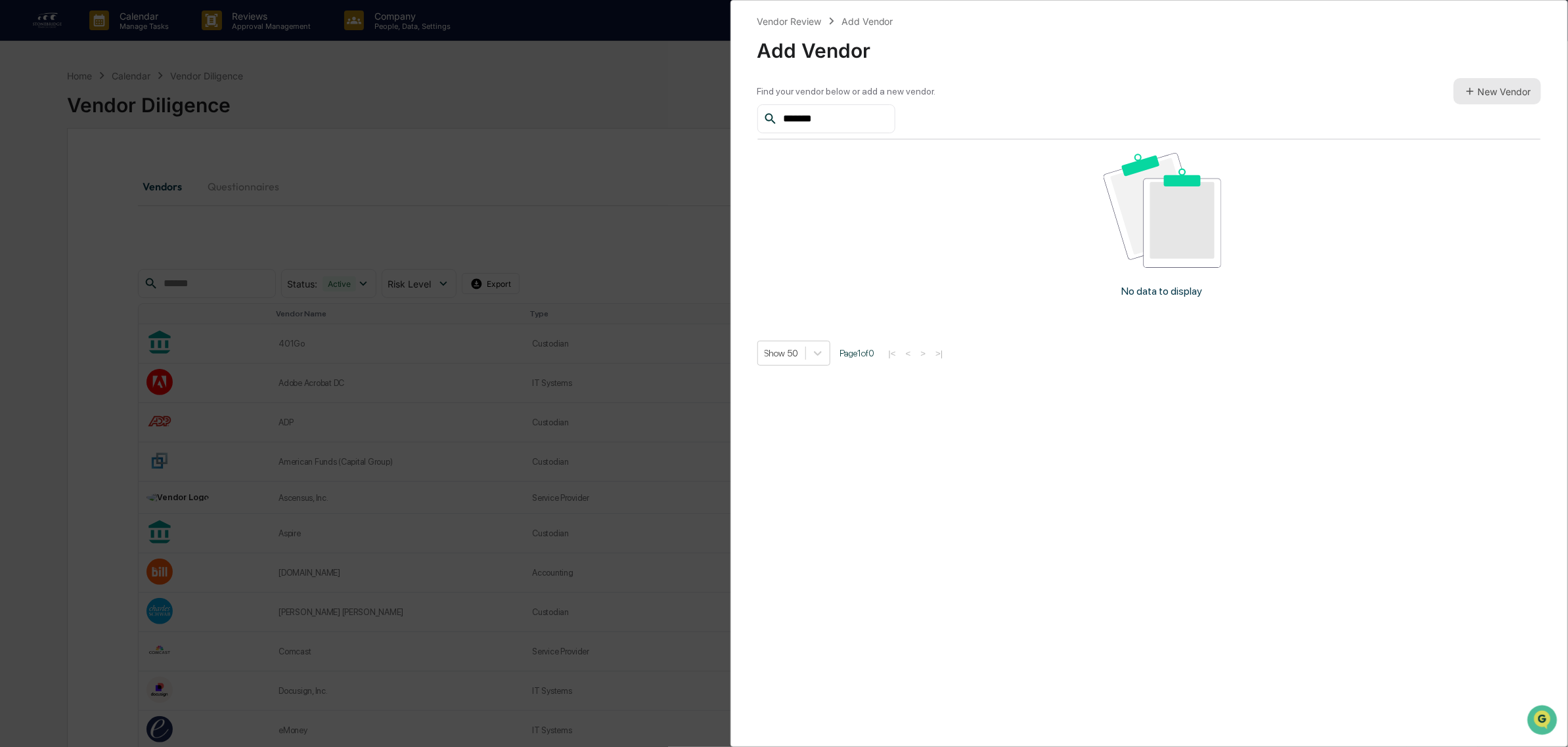
type input "*******"
click at [1498, 94] on button "New Vendor" at bounding box center [1498, 91] width 88 height 27
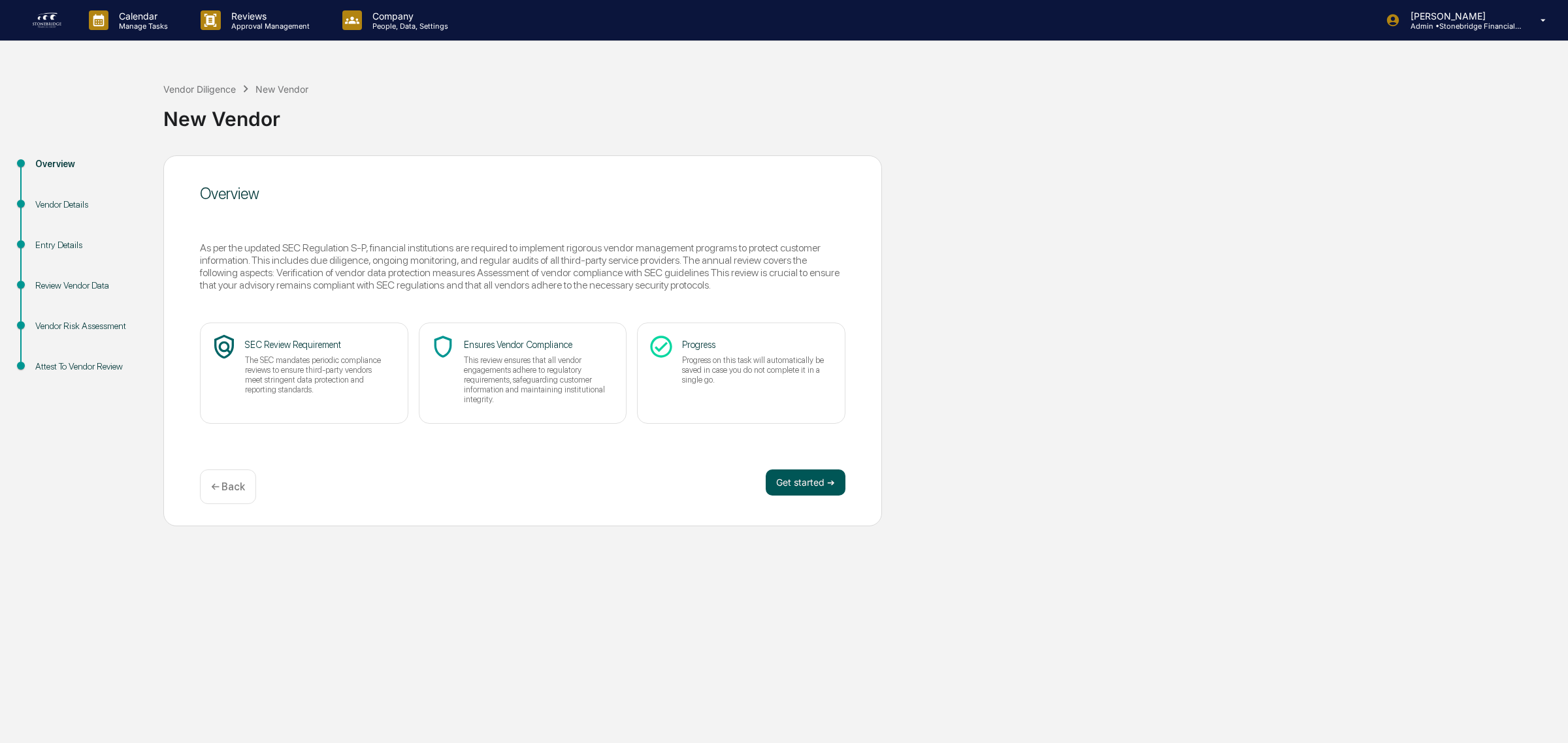
click at [841, 487] on button "Get started ➔" at bounding box center [805, 482] width 80 height 26
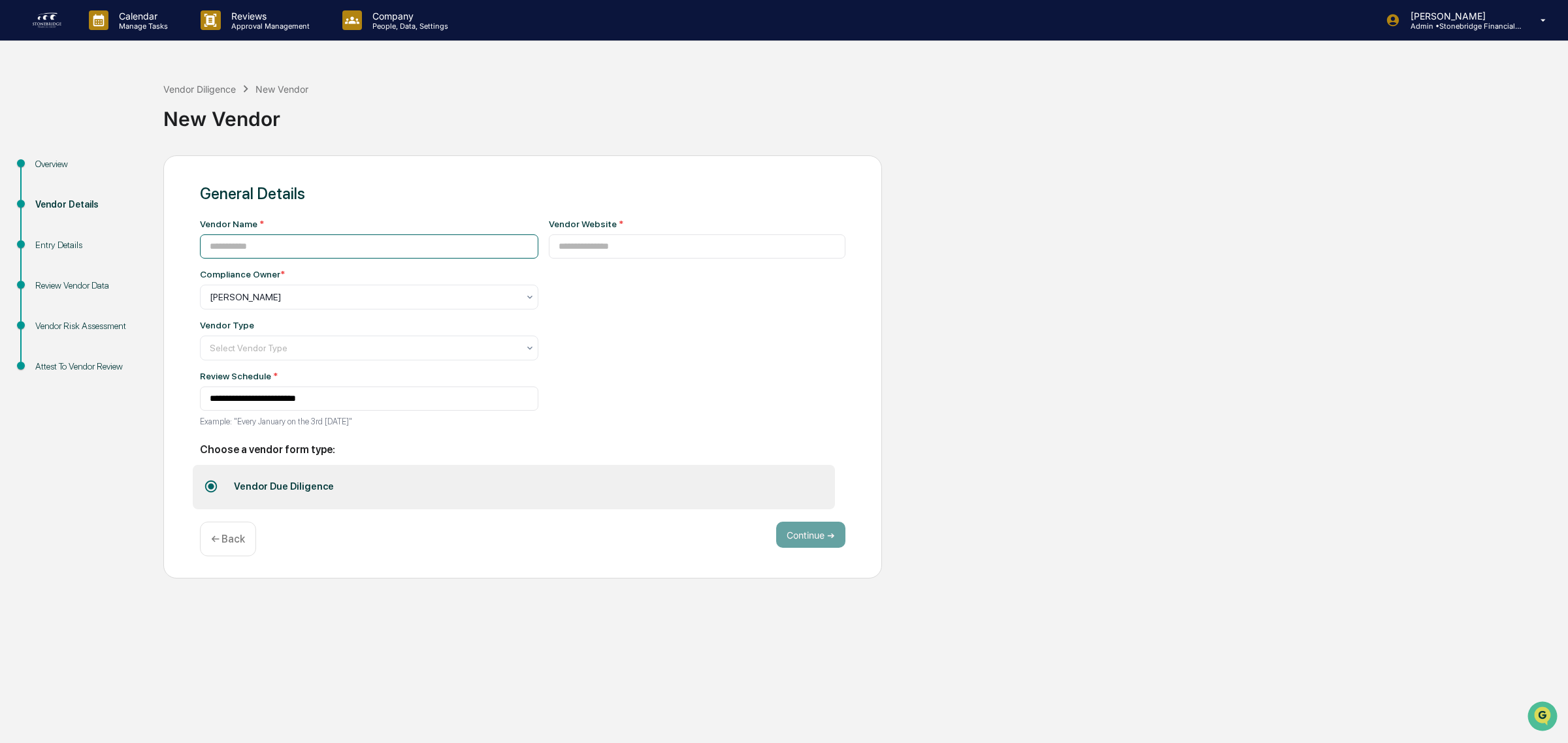
click at [311, 238] on input at bounding box center [369, 246] width 338 height 24
type input "*******"
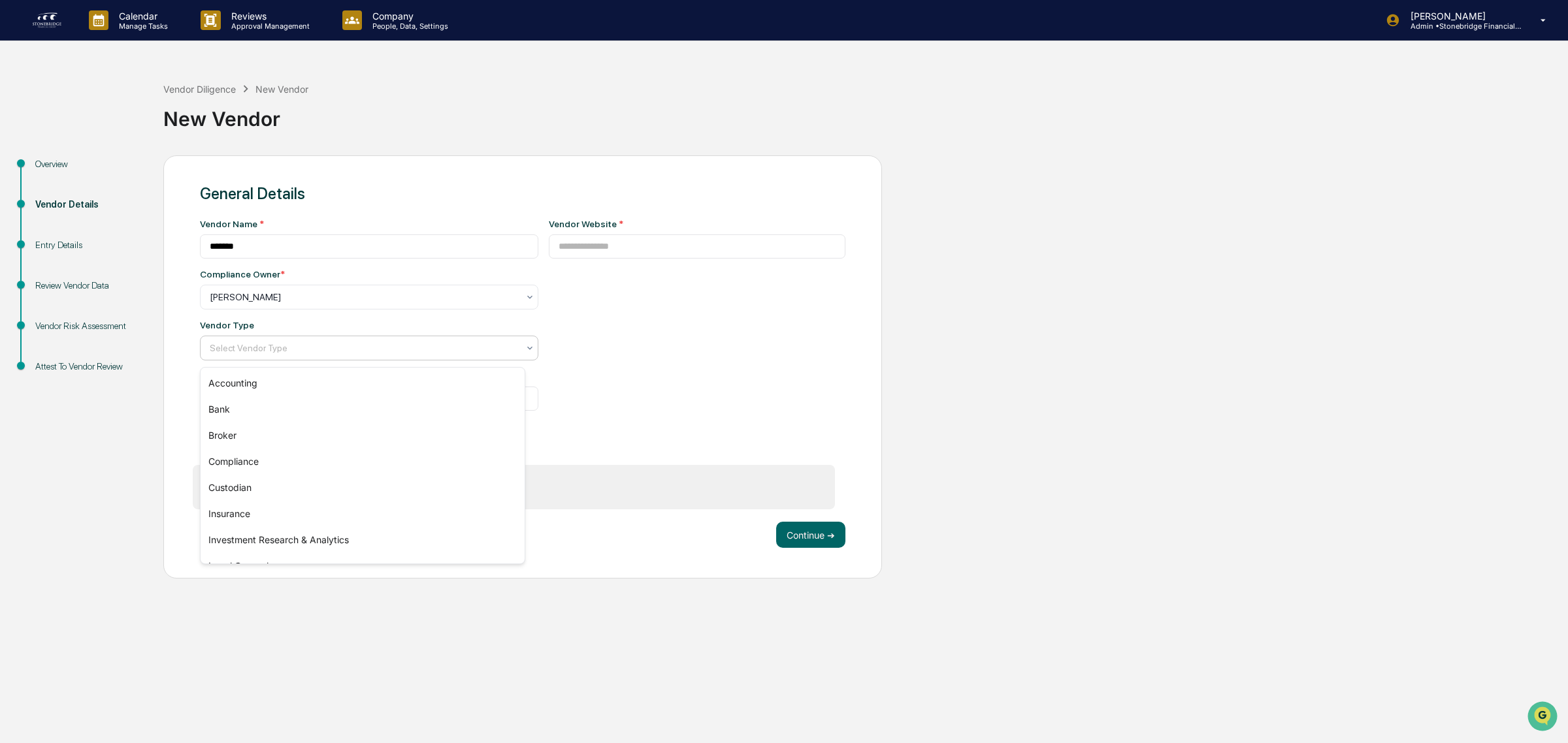
click at [276, 350] on div at bounding box center [364, 348] width 308 height 13
click at [261, 487] on div "Custodian" at bounding box center [363, 487] width 324 height 26
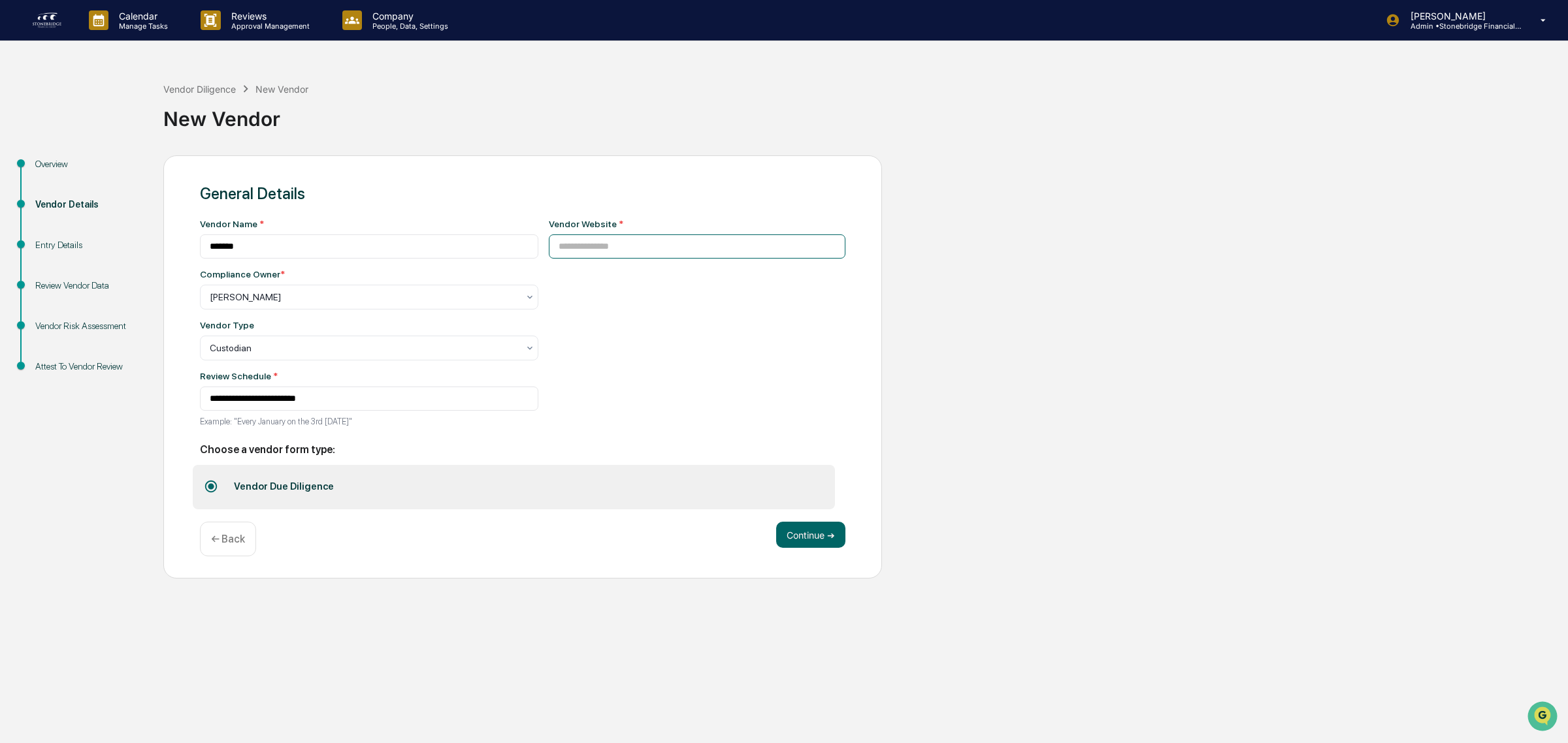
click at [641, 245] on input at bounding box center [698, 246] width 297 height 24
paste input "**********"
type input "**********"
click at [818, 547] on button "Continue ➔" at bounding box center [810, 535] width 69 height 26
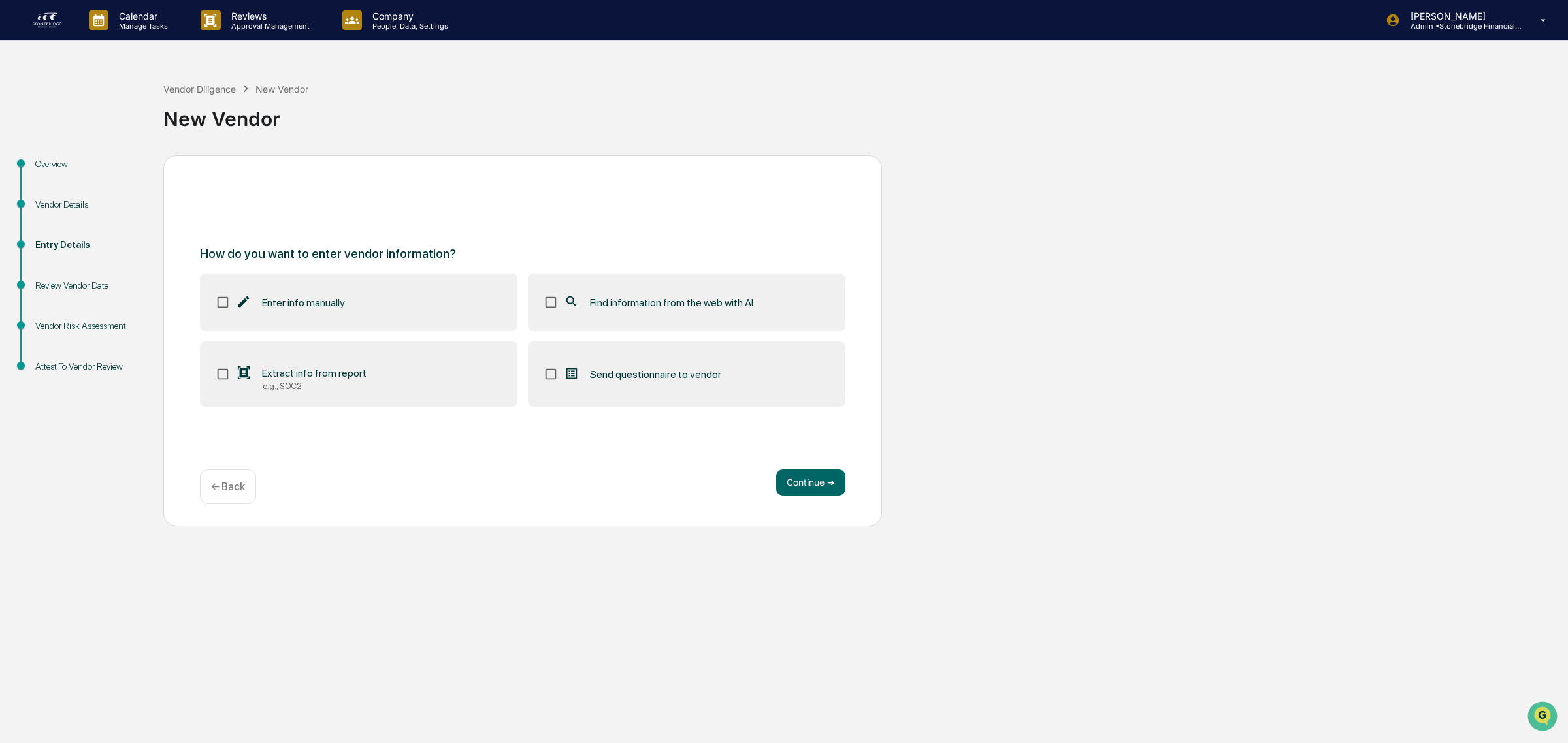
click at [719, 322] on label "Find information from the web with AI" at bounding box center [686, 302] width 318 height 58
click at [639, 302] on span "Find information from the web with AI" at bounding box center [671, 302] width 164 height 12
click at [651, 295] on div "Find information from the web with AI" at bounding box center [658, 303] width 189 height 16
click at [801, 478] on button "Continue ➔" at bounding box center [810, 482] width 69 height 26
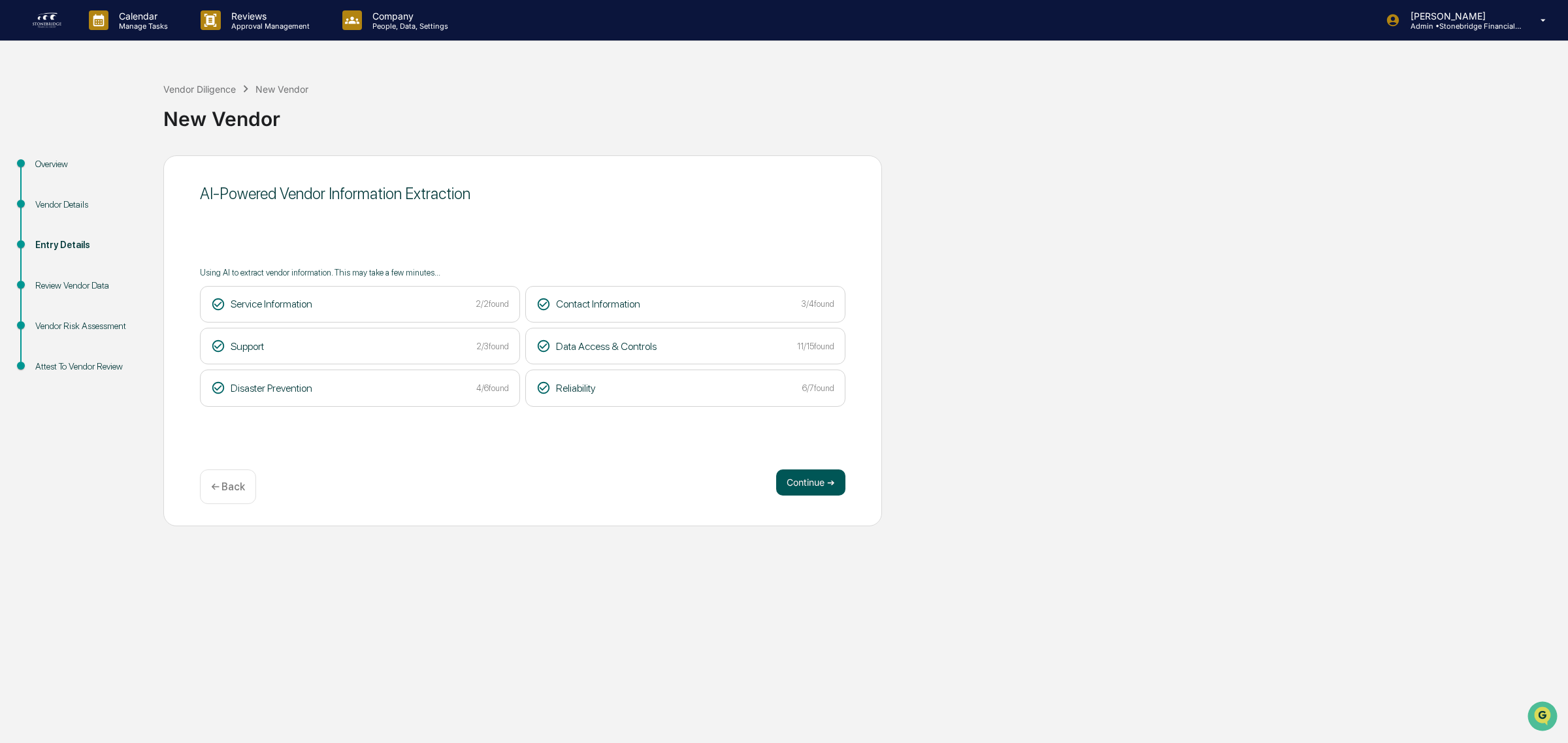
click at [824, 494] on button "Continue ➔" at bounding box center [810, 482] width 69 height 26
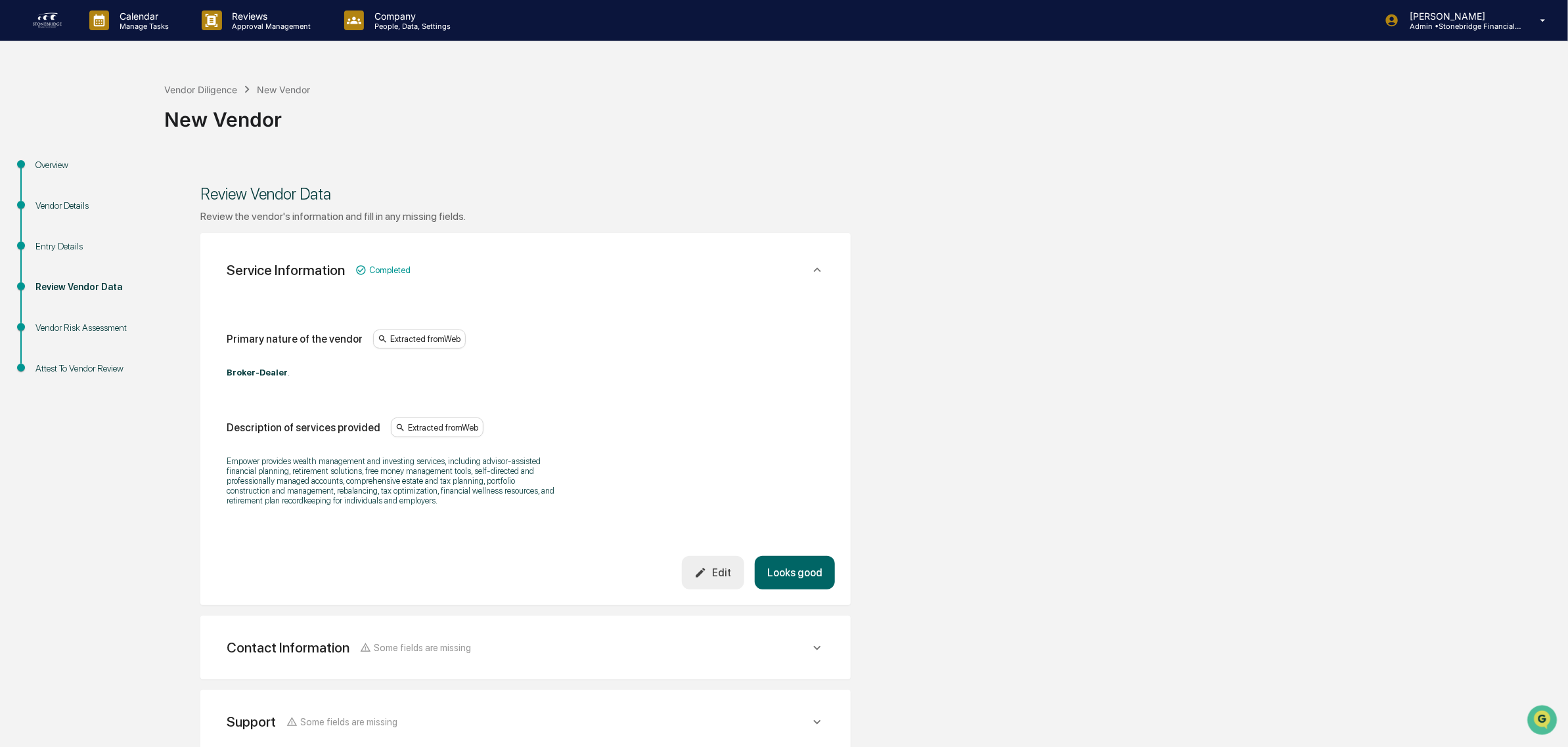
drag, startPoint x: 241, startPoint y: 288, endPoint x: 666, endPoint y: 325, distance: 426.6
click at [658, 322] on div "Service Information Completed Primary nature of the vendor Extracted from Web B…" at bounding box center [526, 420] width 650 height 373
click at [672, 330] on div "Primary nature of the vendor Extracted from Web" at bounding box center [526, 339] width 598 height 19
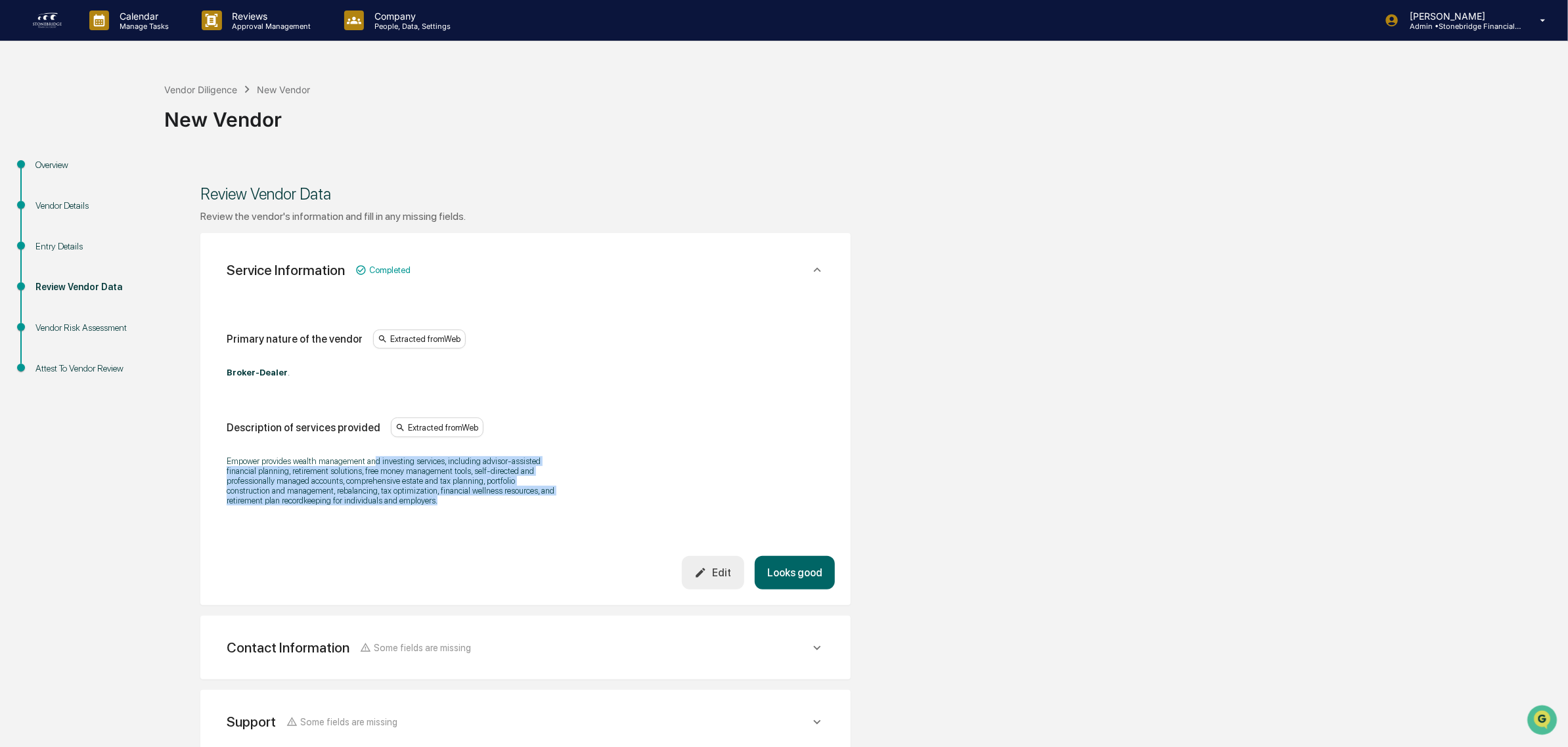
drag, startPoint x: 375, startPoint y: 456, endPoint x: 505, endPoint y: 537, distance: 153.2
click at [505, 537] on div "Primary nature of the vendor Extracted from Web Broker-Dealer . Description of …" at bounding box center [526, 424] width 619 height 266
drag, startPoint x: 498, startPoint y: 530, endPoint x: 335, endPoint y: 493, distance: 167.1
click at [335, 493] on div "Primary nature of the vendor Extracted from Web Broker-Dealer . Description of …" at bounding box center [526, 424] width 619 height 266
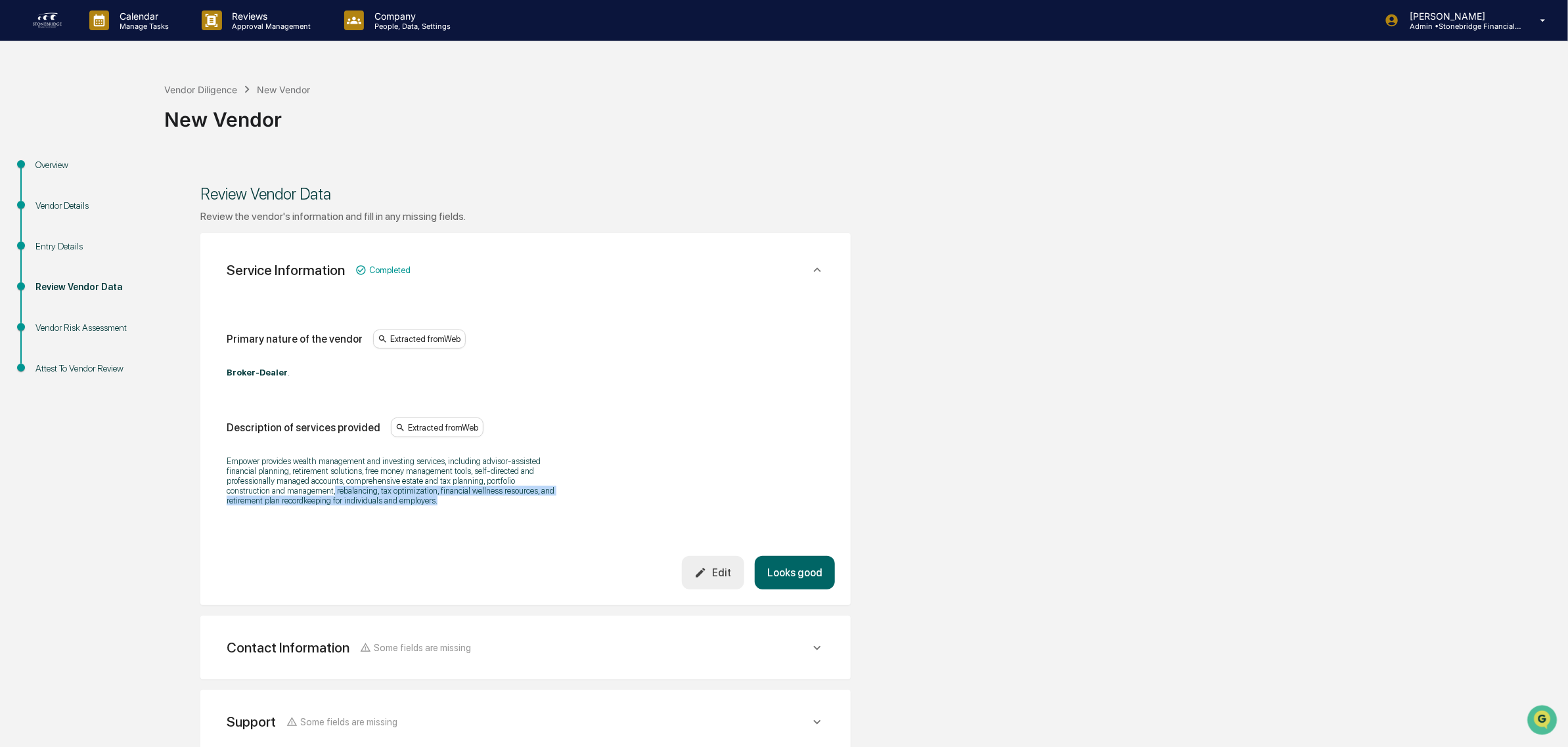
click at [335, 493] on p "Empower provides wealth management and investing services, including advisor-as…" at bounding box center [391, 481] width 328 height 50
drag, startPoint x: 309, startPoint y: 480, endPoint x: 460, endPoint y: 522, distance: 156.7
click at [460, 522] on div "Primary nature of the vendor Extracted from Web Broker-Dealer . Description of …" at bounding box center [526, 424] width 619 height 266
drag, startPoint x: 342, startPoint y: 481, endPoint x: 222, endPoint y: 470, distance: 120.5
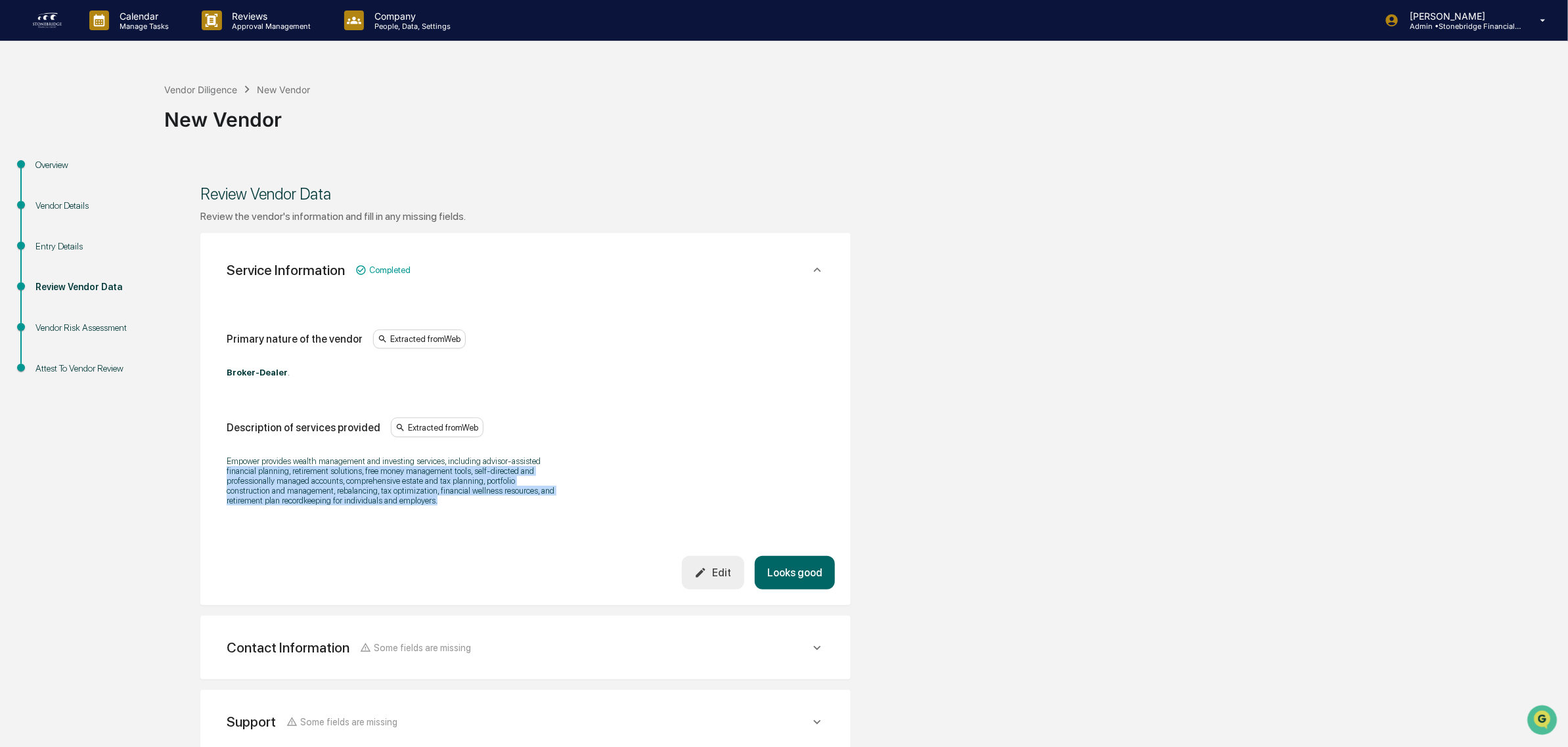
click at [222, 470] on div "Primary nature of the vendor Extracted from Web Broker-Dealer . Description of …" at bounding box center [526, 424] width 619 height 266
click at [228, 470] on p "Empower provides wealth management and investing services, including advisor-as…" at bounding box center [391, 481] width 328 height 50
drag, startPoint x: 263, startPoint y: 464, endPoint x: 424, endPoint y: 521, distance: 170.8
click at [424, 521] on div "Primary nature of the vendor Extracted from Web Broker-Dealer . Description of …" at bounding box center [526, 424] width 619 height 266
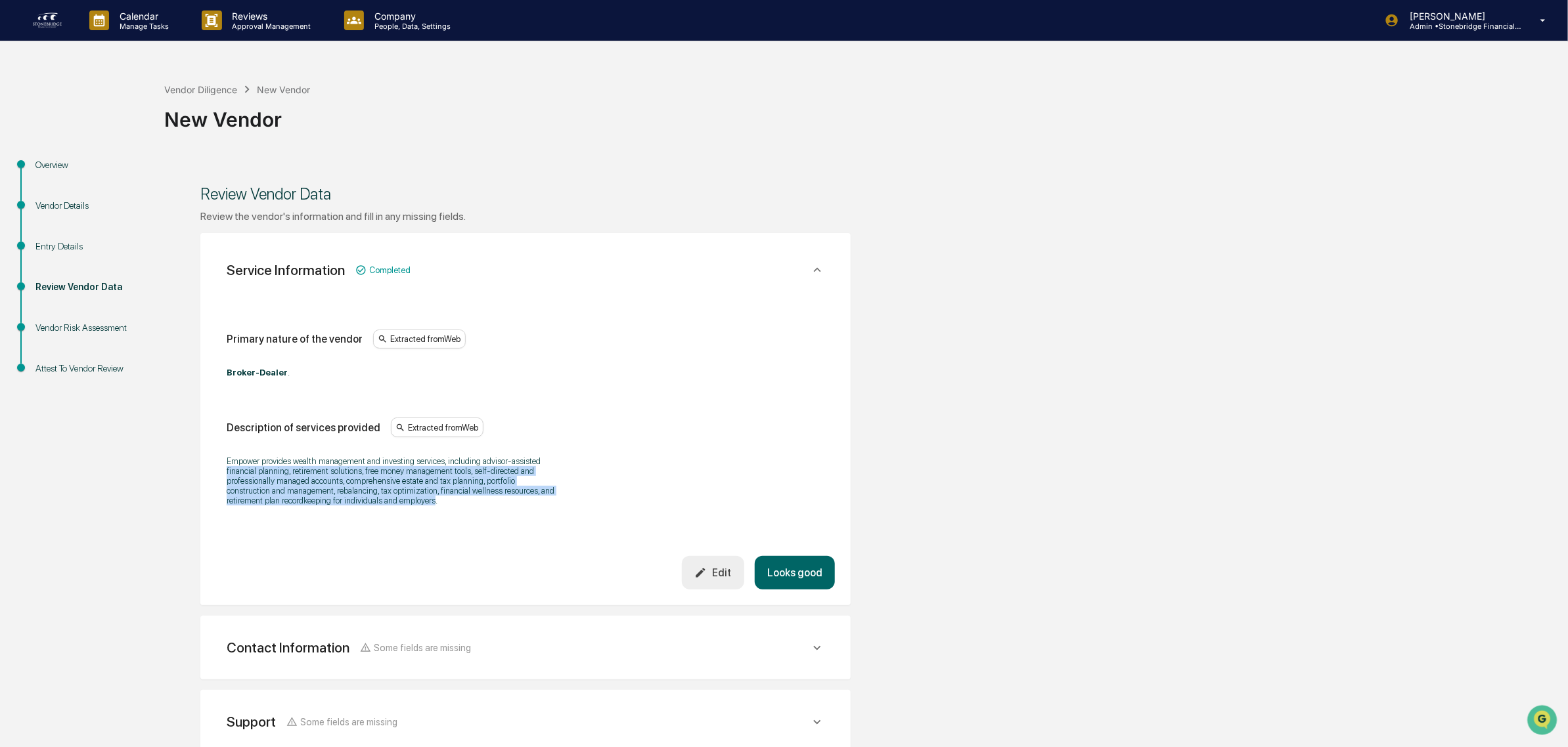
drag, startPoint x: 425, startPoint y: 520, endPoint x: 246, endPoint y: 474, distance: 184.8
click at [246, 474] on div "Primary nature of the vendor Extracted from Web Broker-Dealer . Description of …" at bounding box center [526, 424] width 619 height 266
click at [246, 473] on p "Empower provides wealth management and investing services, including advisor-as…" at bounding box center [391, 481] width 328 height 50
drag, startPoint x: 256, startPoint y: 464, endPoint x: 429, endPoint y: 506, distance: 178.0
click at [429, 506] on p "Empower provides wealth management and investing services, including advisor-as…" at bounding box center [391, 481] width 328 height 50
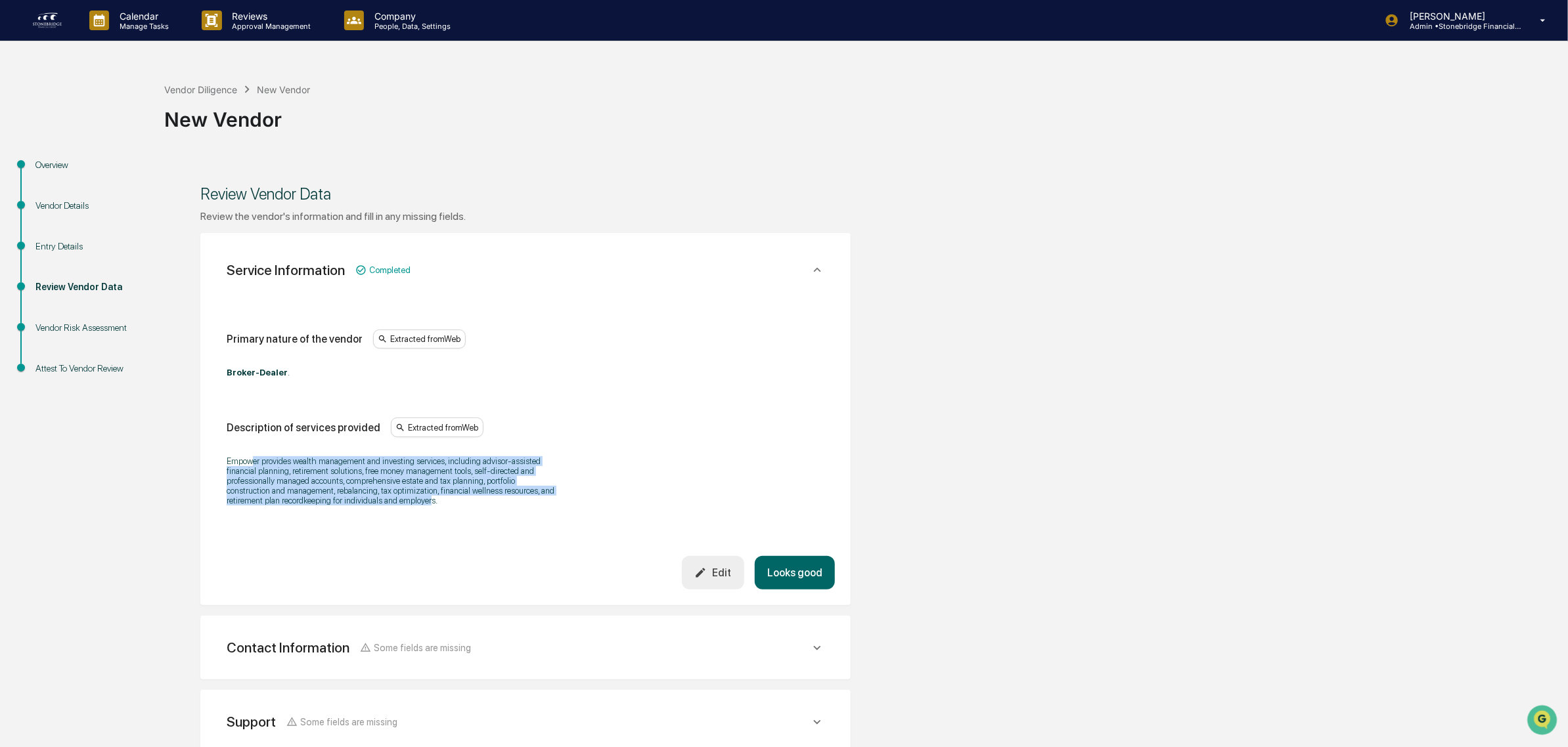
click at [429, 506] on p "Empower provides wealth management and investing services, including advisor-as…" at bounding box center [391, 481] width 328 height 50
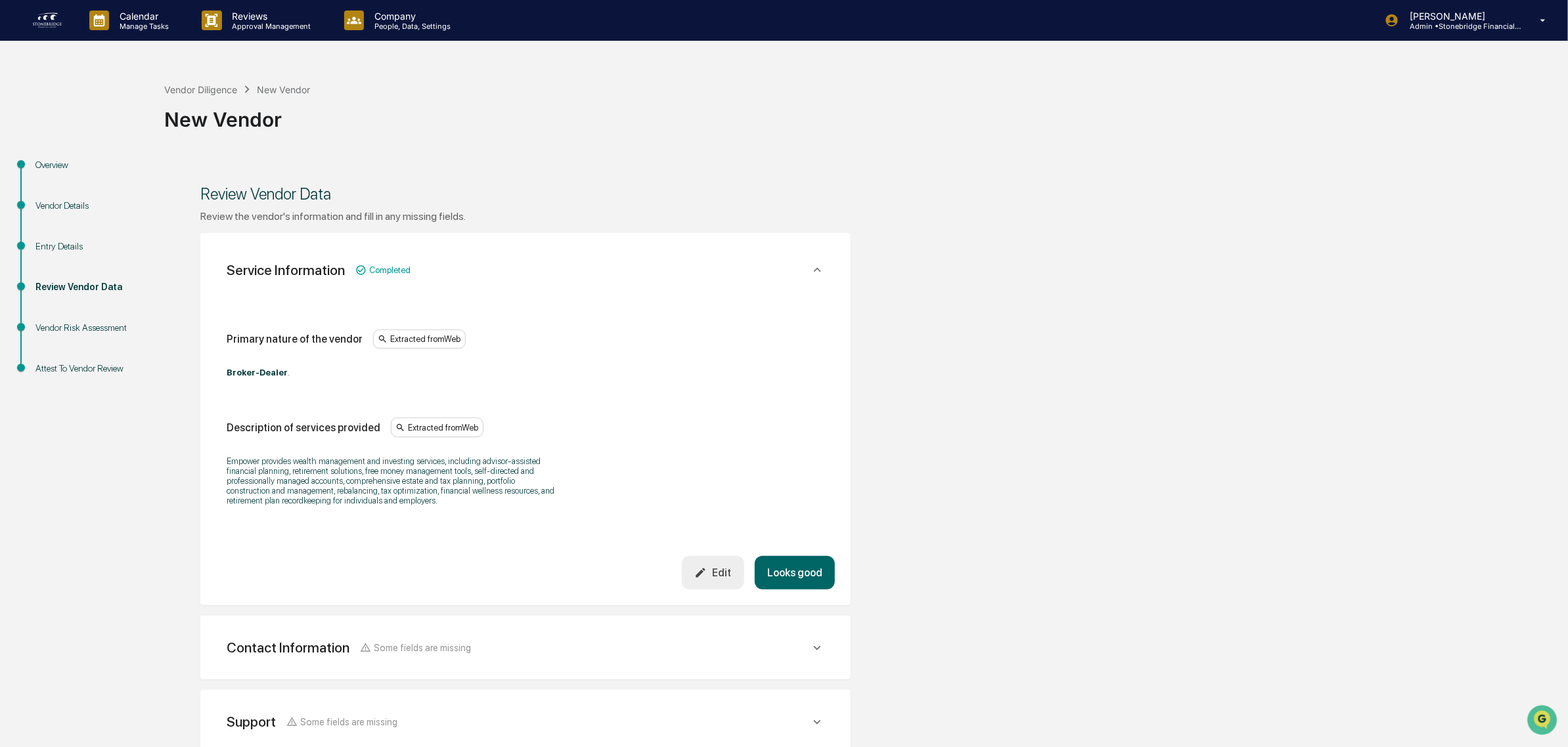
click at [223, 83] on div "Vendor Diligence New Vendor New Vendor" at bounding box center [863, 109] width 1397 height 94
click at [224, 88] on div "Vendor Diligence" at bounding box center [201, 90] width 73 height 11
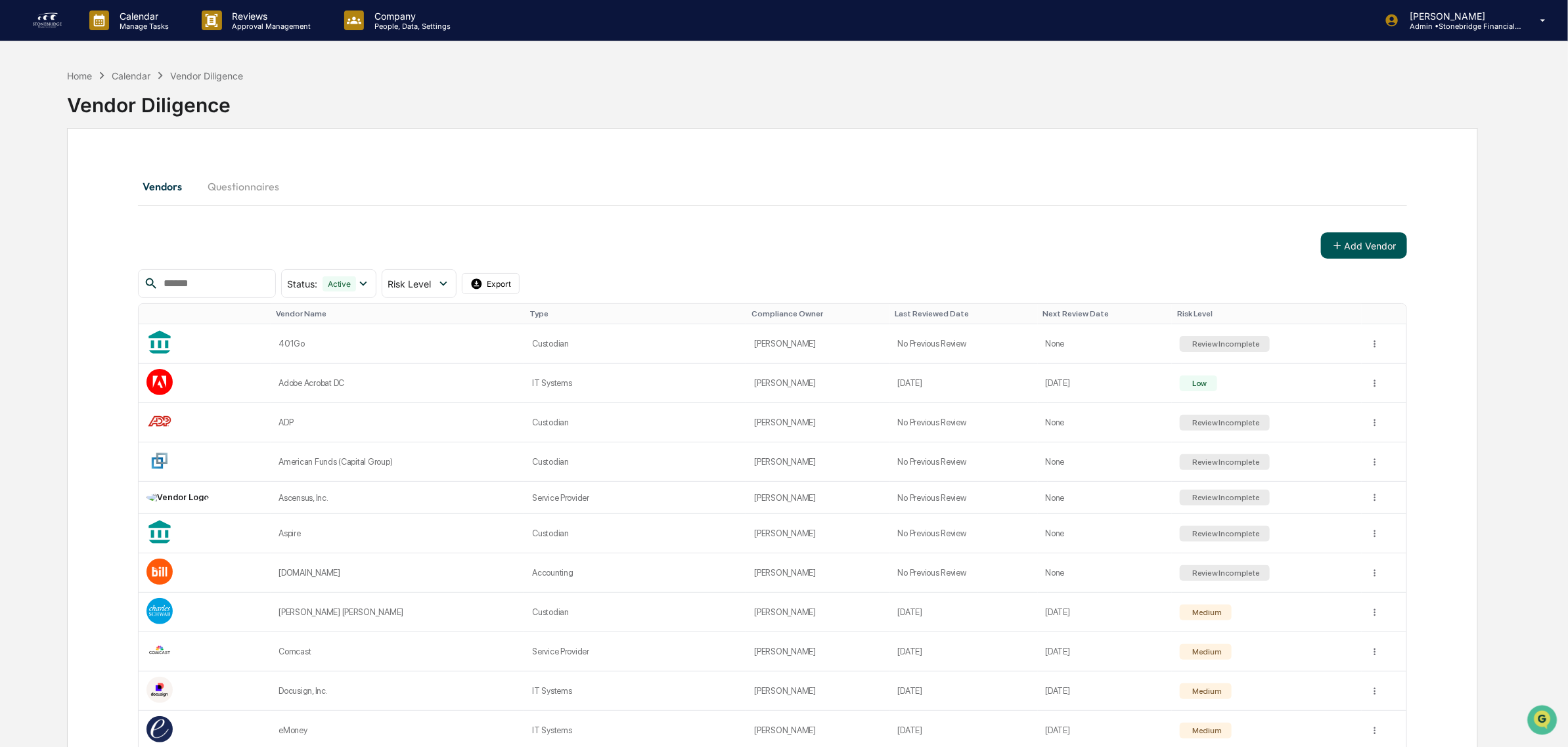
click at [1391, 258] on button "Add Vendor" at bounding box center [1364, 245] width 86 height 27
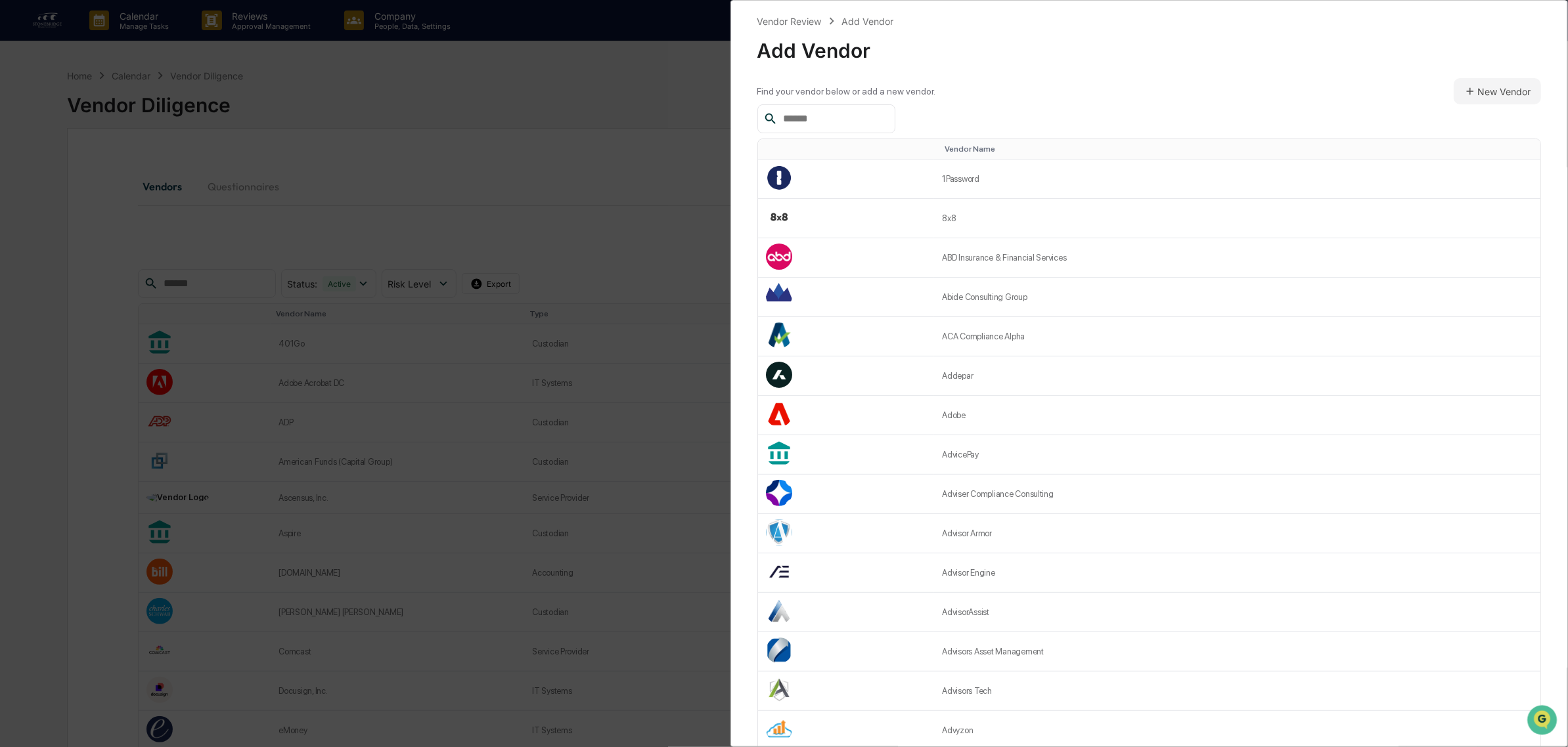
click at [841, 123] on input "text" at bounding box center [834, 119] width 112 height 17
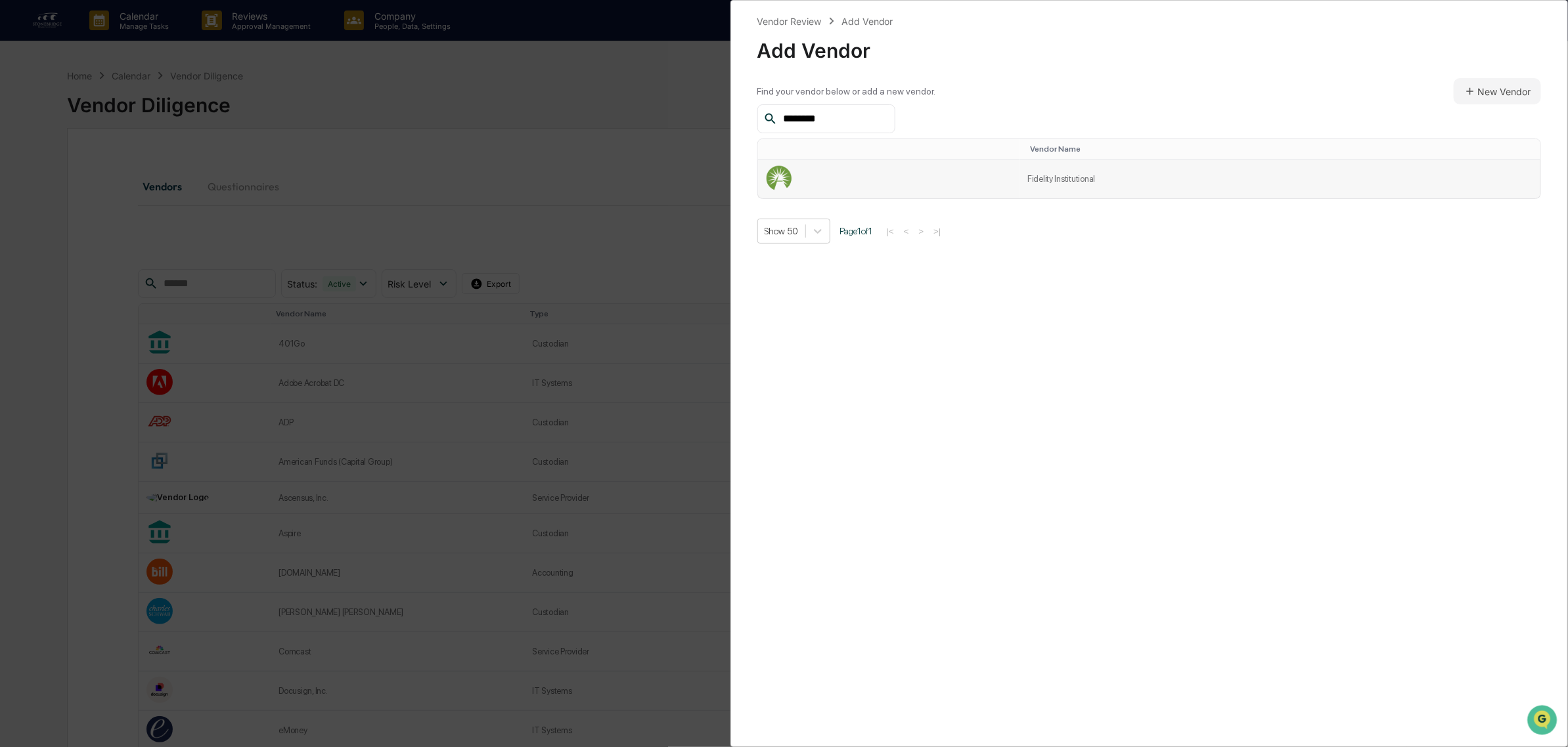
type input "********"
click at [1033, 172] on td "Fidelity Institutional" at bounding box center [1280, 179] width 521 height 39
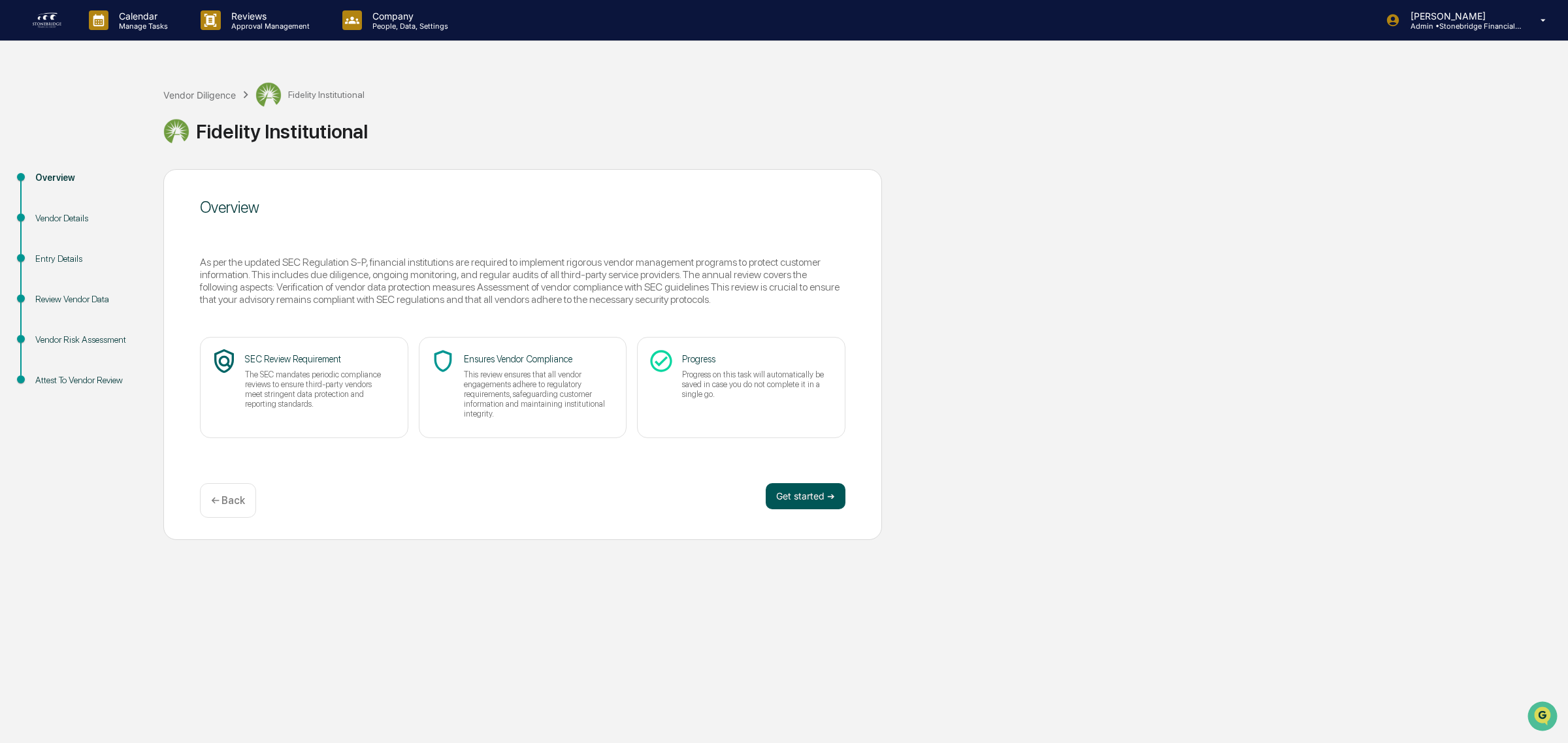
click at [833, 492] on button "Get started ➔" at bounding box center [805, 496] width 80 height 26
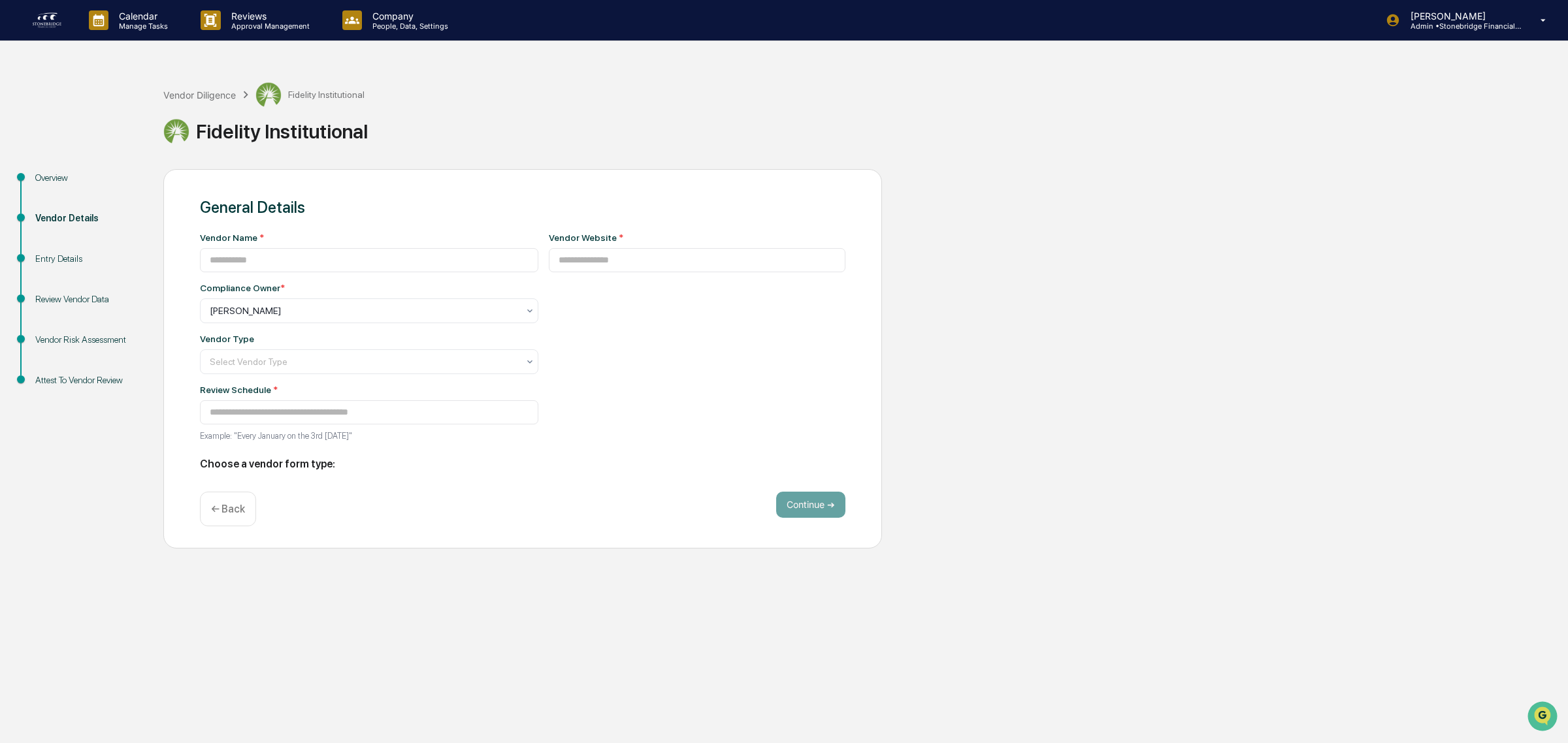
type input "**********"
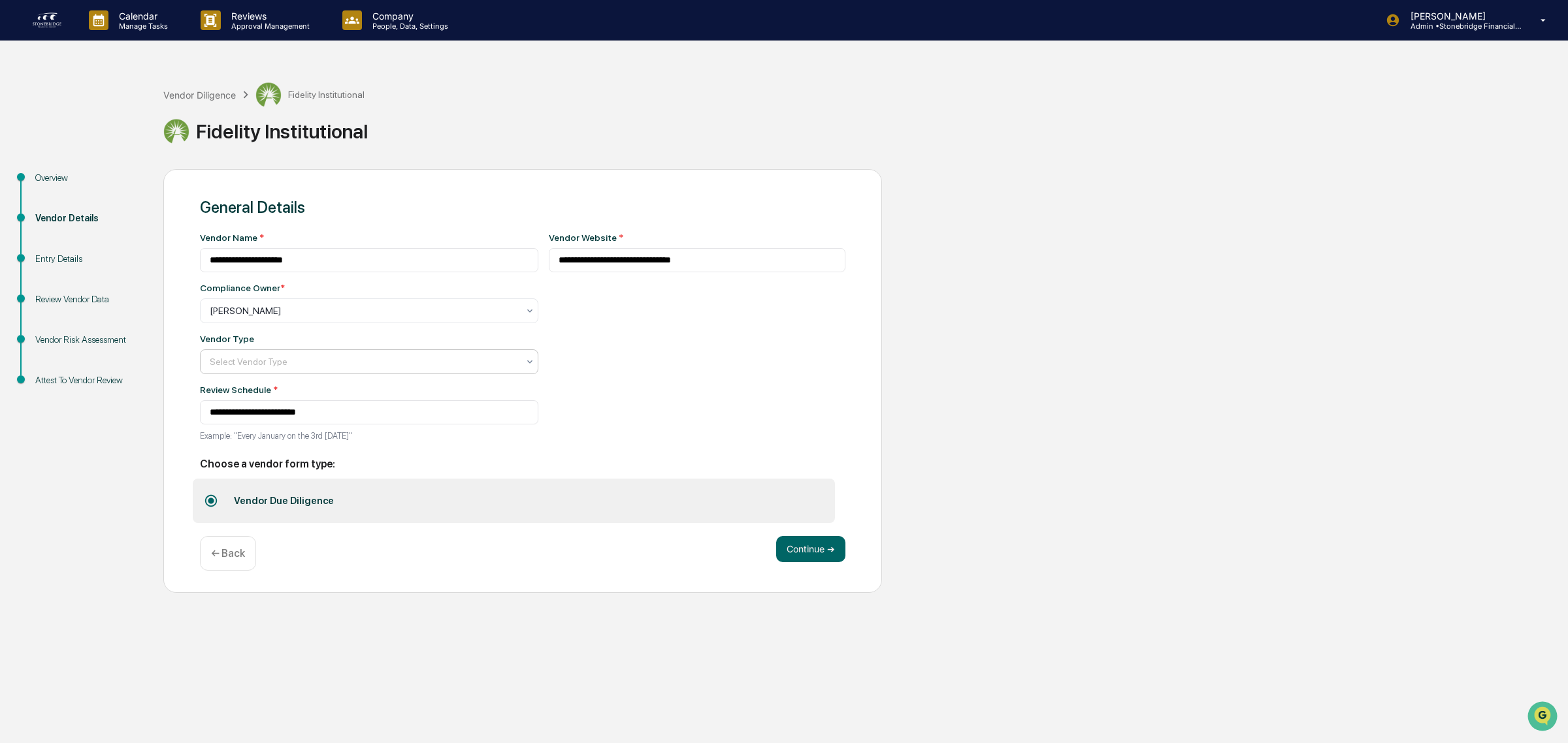
click at [301, 361] on div at bounding box center [364, 362] width 308 height 13
click at [263, 497] on div "Custodian" at bounding box center [363, 500] width 324 height 26
click at [326, 266] on input "**********" at bounding box center [369, 261] width 338 height 24
drag, startPoint x: 306, startPoint y: 266, endPoint x: 236, endPoint y: 259, distance: 70.3
click at [236, 259] on input "**********" at bounding box center [369, 261] width 338 height 24
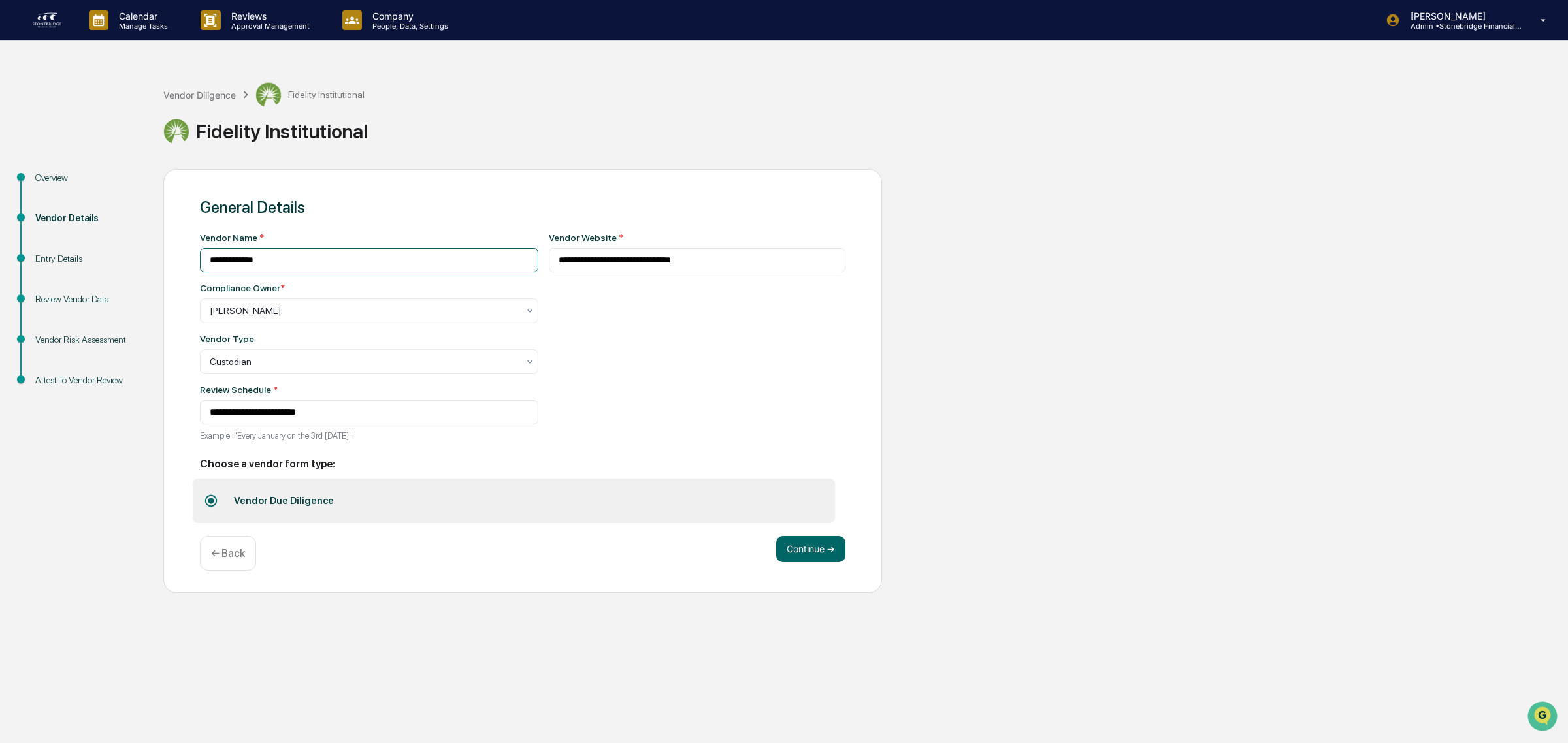
type input "**********"
drag, startPoint x: 564, startPoint y: 257, endPoint x: -3, endPoint y: 236, distance: 567.4
click at [0, 236] on html "**********" at bounding box center [784, 371] width 1568 height 743
paste input "**"
click at [710, 258] on input "**********" at bounding box center [698, 261] width 297 height 24
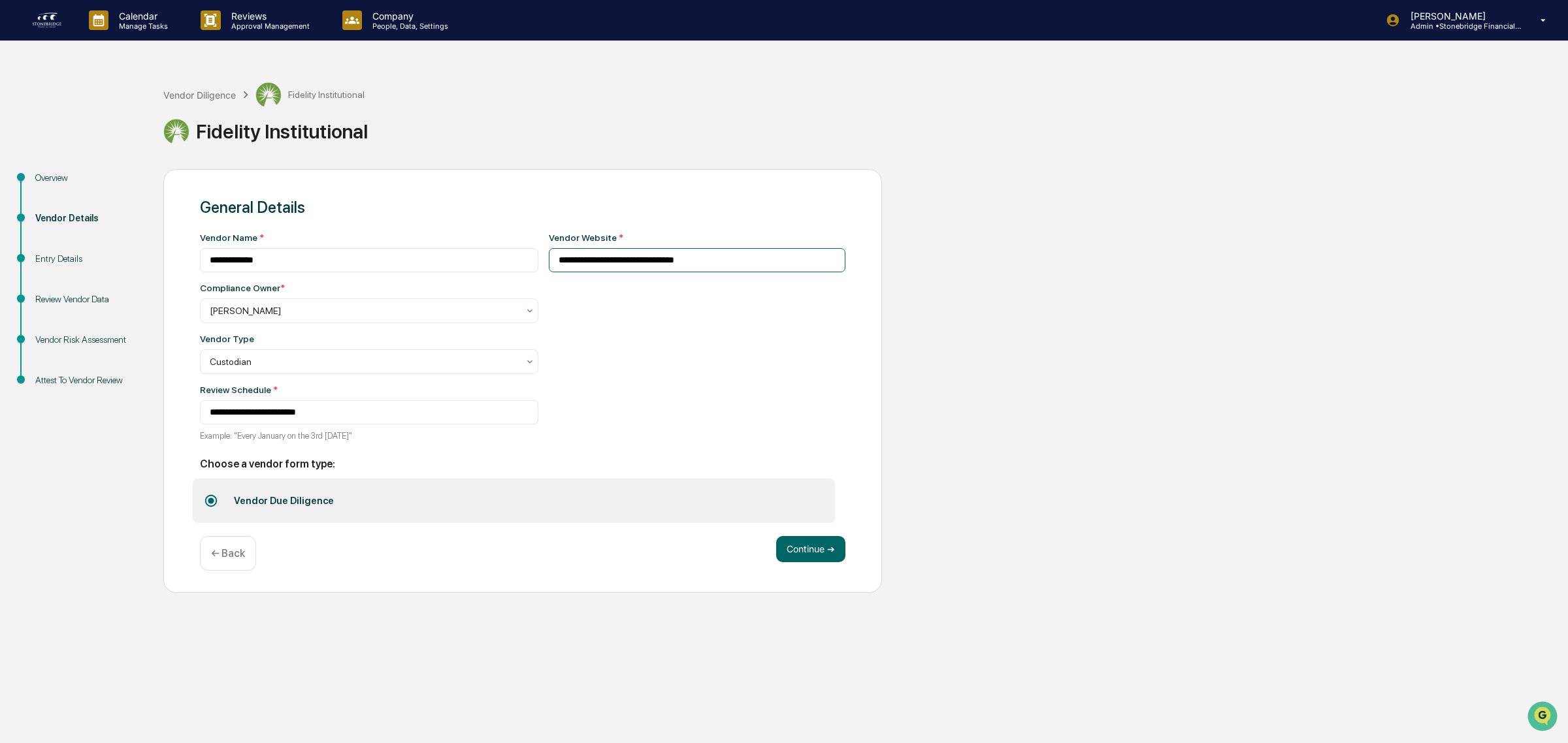
drag, startPoint x: 678, startPoint y: 262, endPoint x: 740, endPoint y: 265, distance: 62.1
click at [740, 265] on input "**********" at bounding box center [698, 261] width 297 height 24
type input "**********"
click at [808, 549] on button "Continue ➔" at bounding box center [810, 549] width 69 height 26
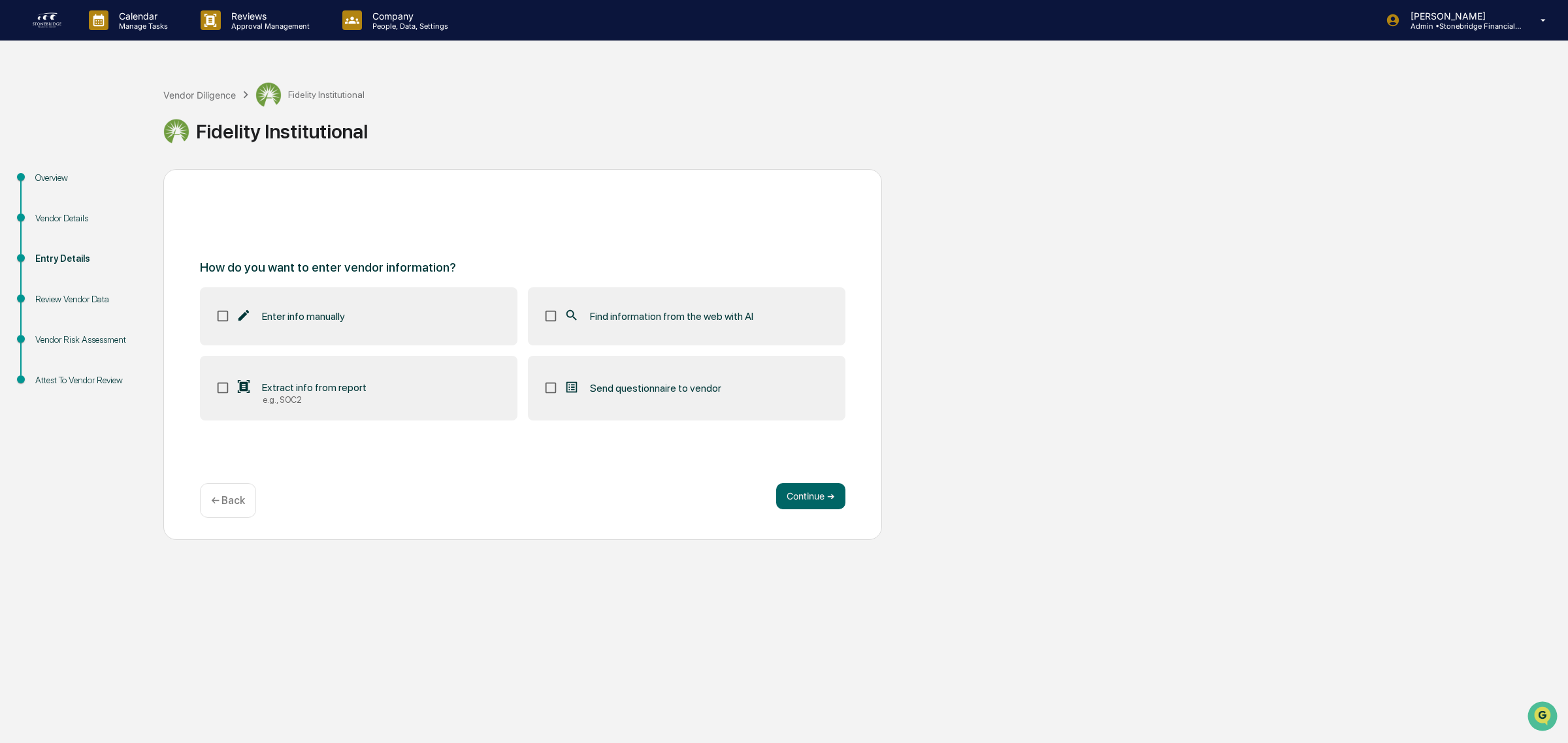
drag, startPoint x: 595, startPoint y: 324, endPoint x: 629, endPoint y: 373, distance: 59.6
click at [595, 323] on div "Find information from the web with AI" at bounding box center [658, 316] width 189 height 16
click at [841, 497] on div "How do you want to enter vendor information? Enter info manually Find informati…" at bounding box center [523, 355] width 718 height 371
click at [801, 495] on button "Continue ➔" at bounding box center [810, 496] width 69 height 26
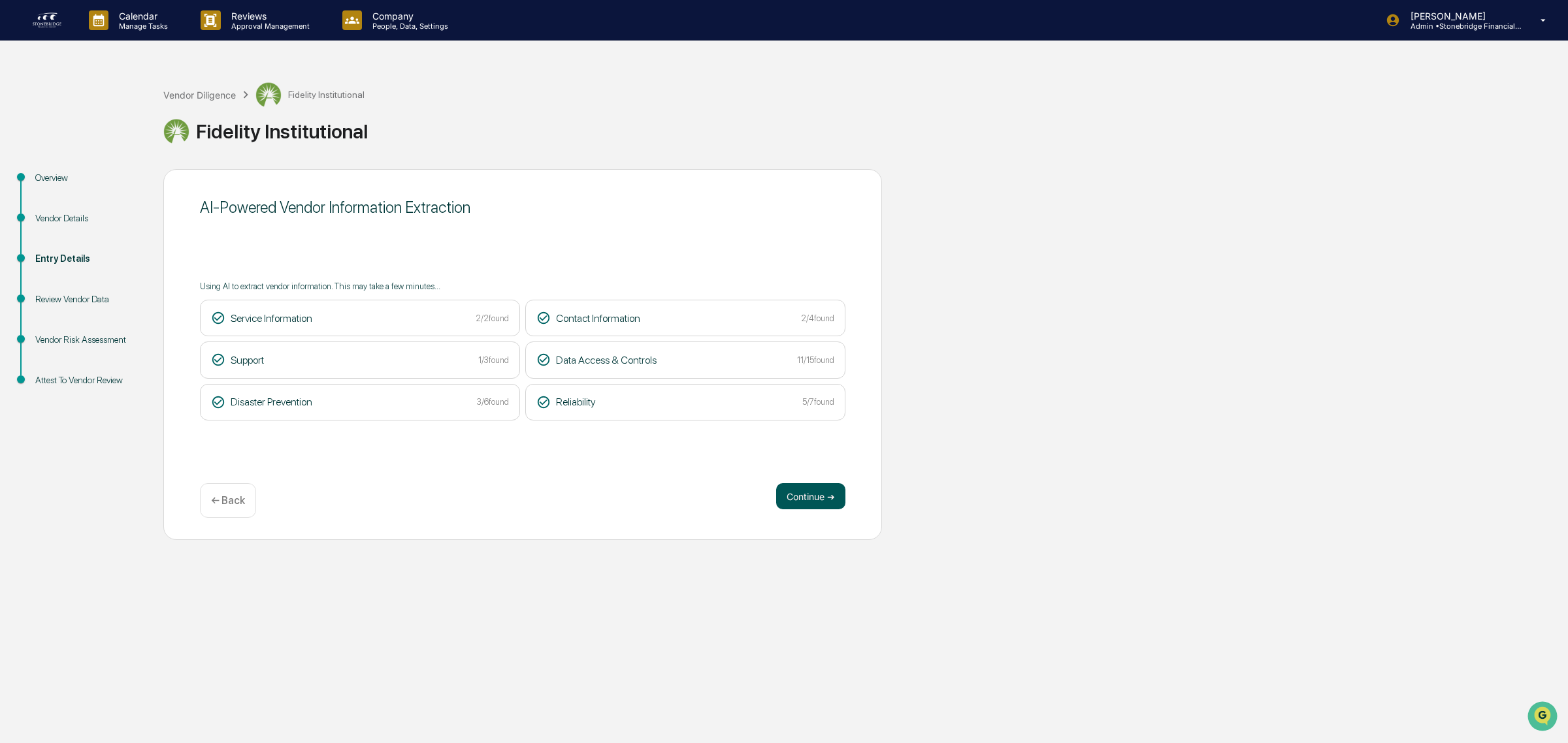
click at [818, 497] on button "Continue ➔" at bounding box center [810, 496] width 69 height 26
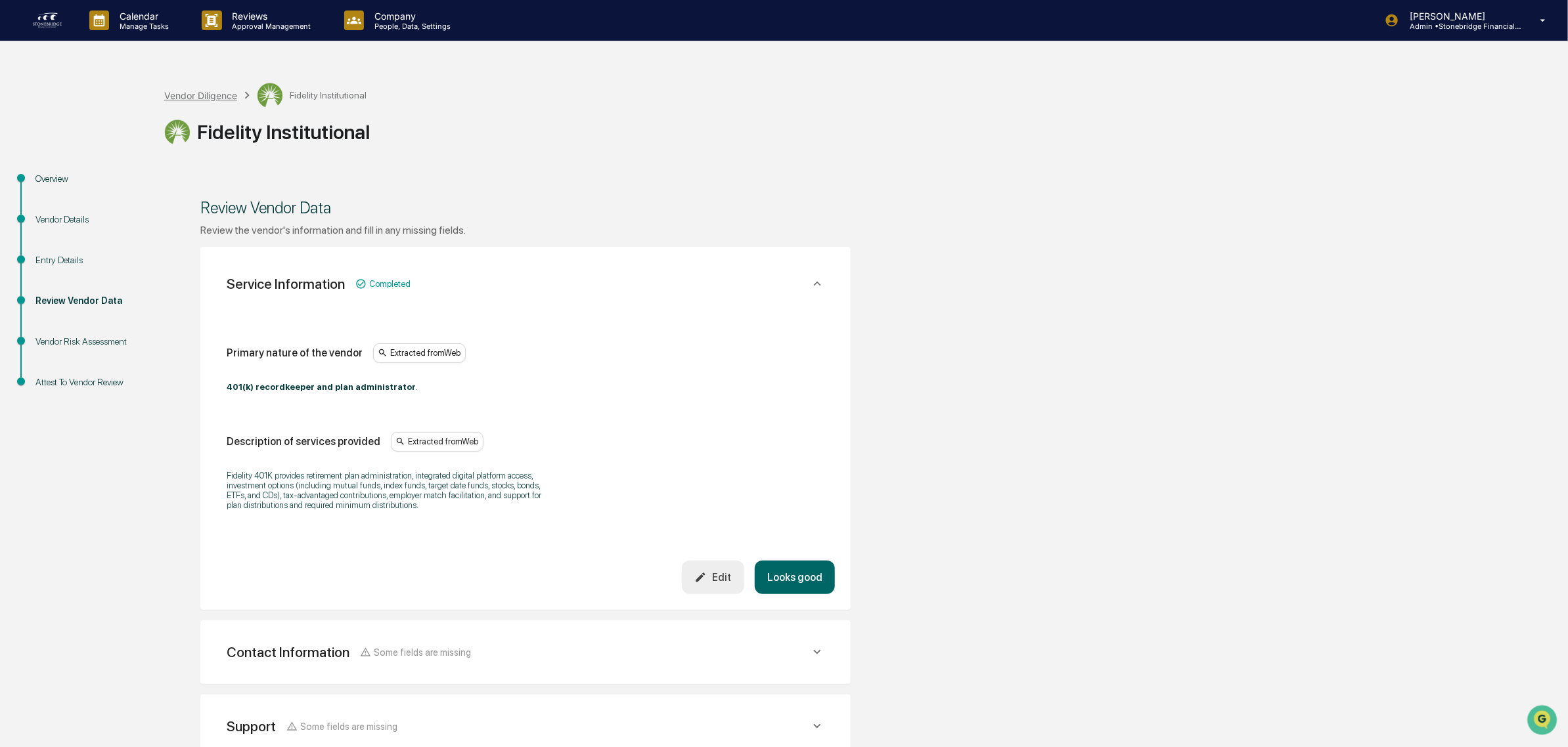
click at [185, 96] on div "Vendor Diligence" at bounding box center [201, 95] width 73 height 11
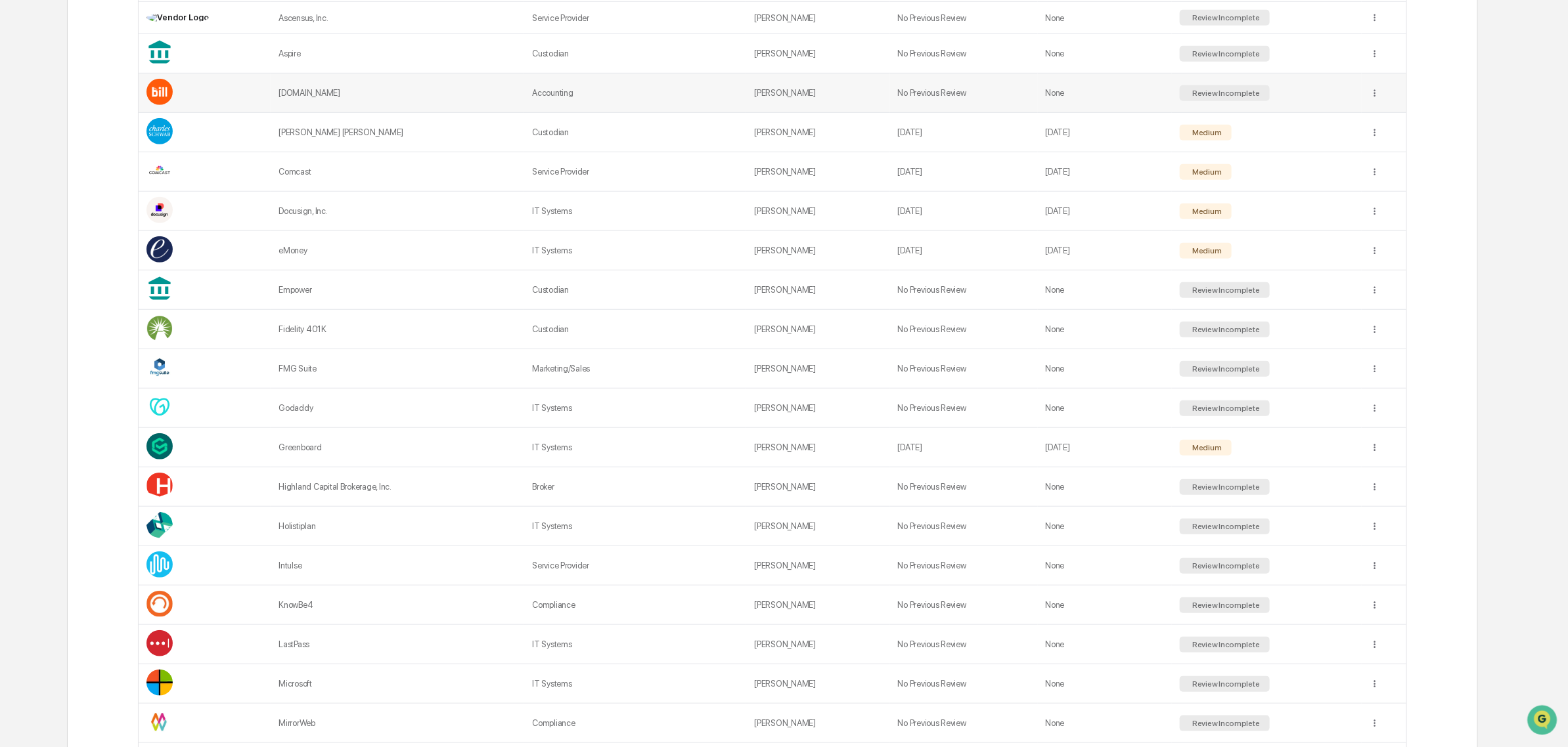
scroll to position [492, 0]
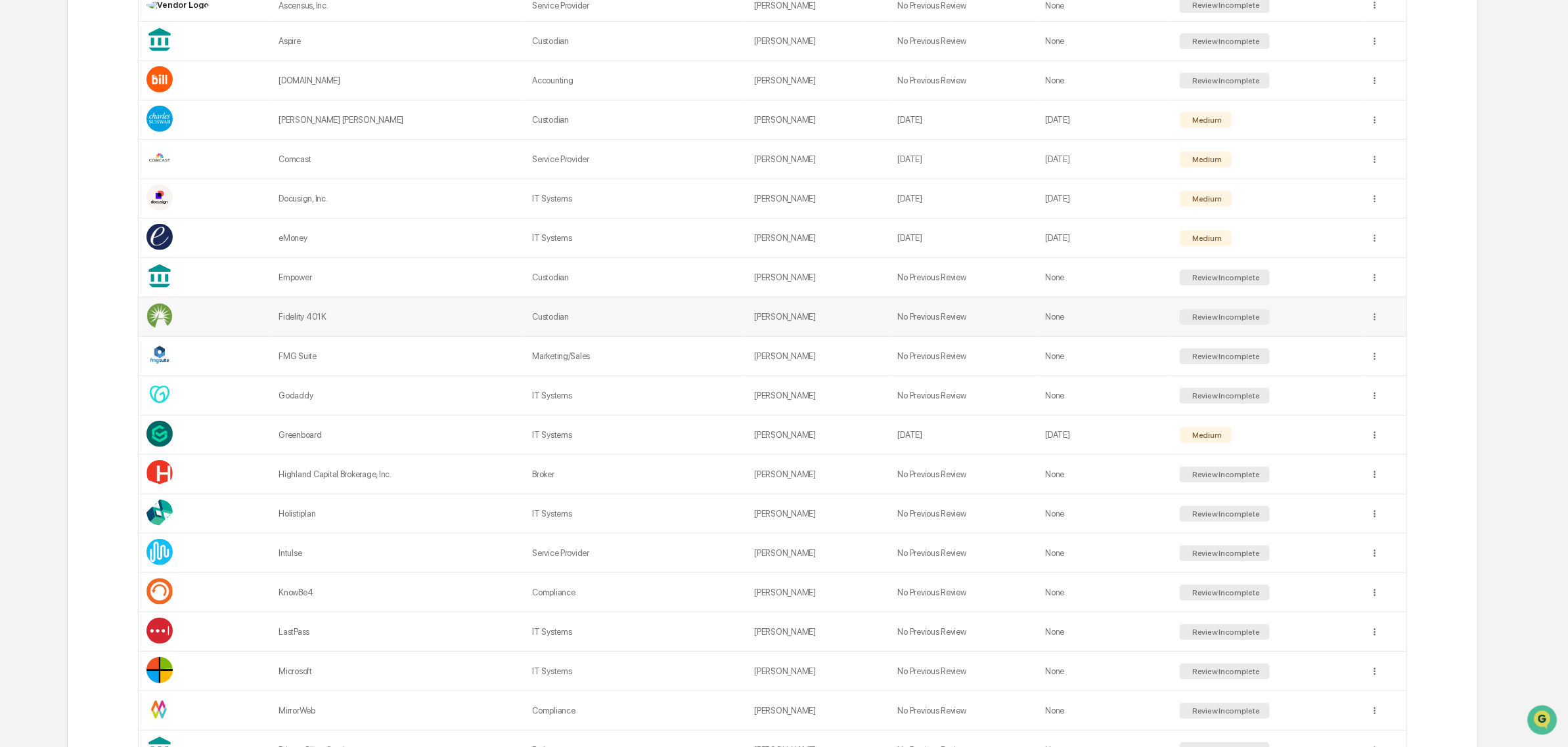
click at [476, 337] on td "Fidelity 401K" at bounding box center [397, 316] width 253 height 39
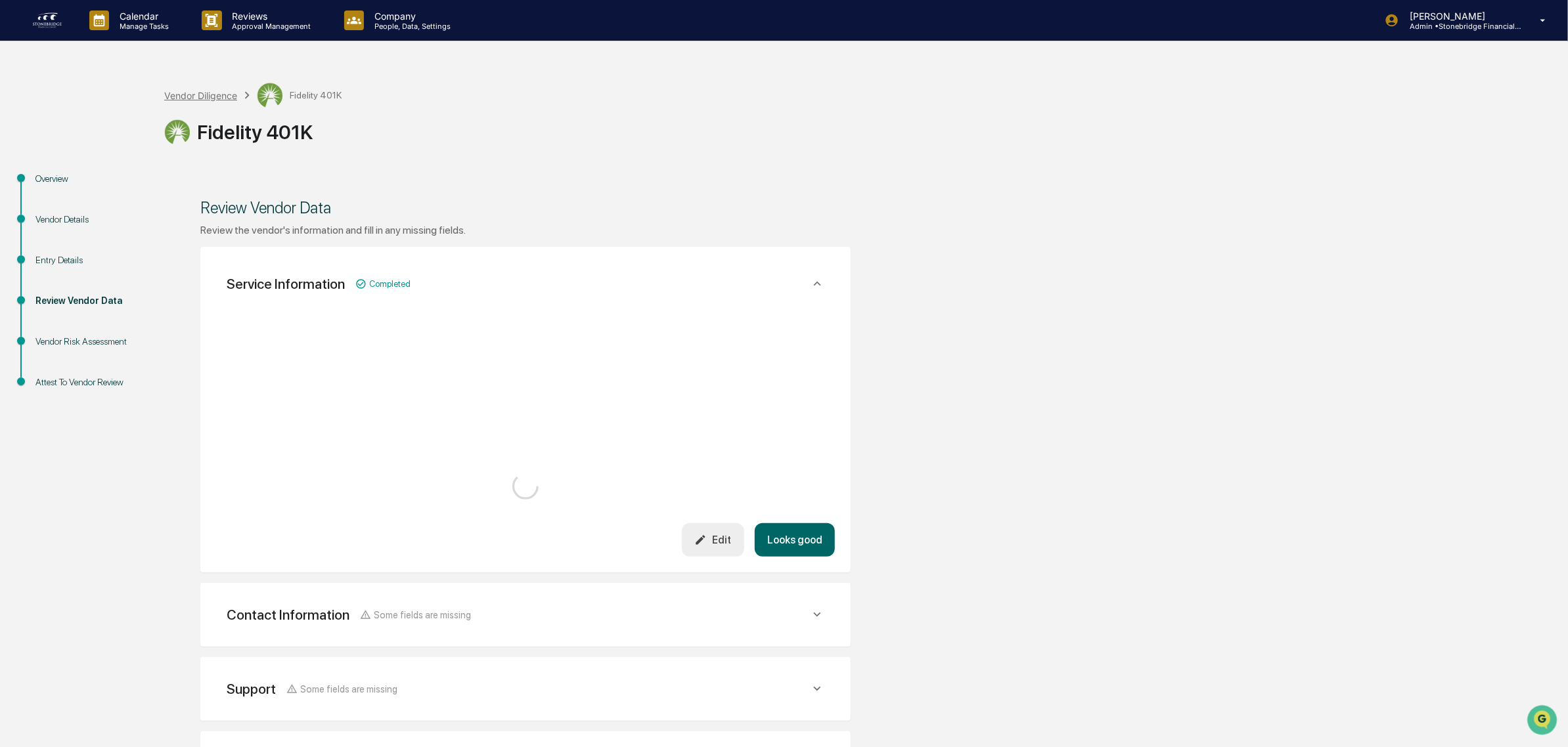
click at [195, 90] on div "Vendor Diligence" at bounding box center [201, 95] width 73 height 11
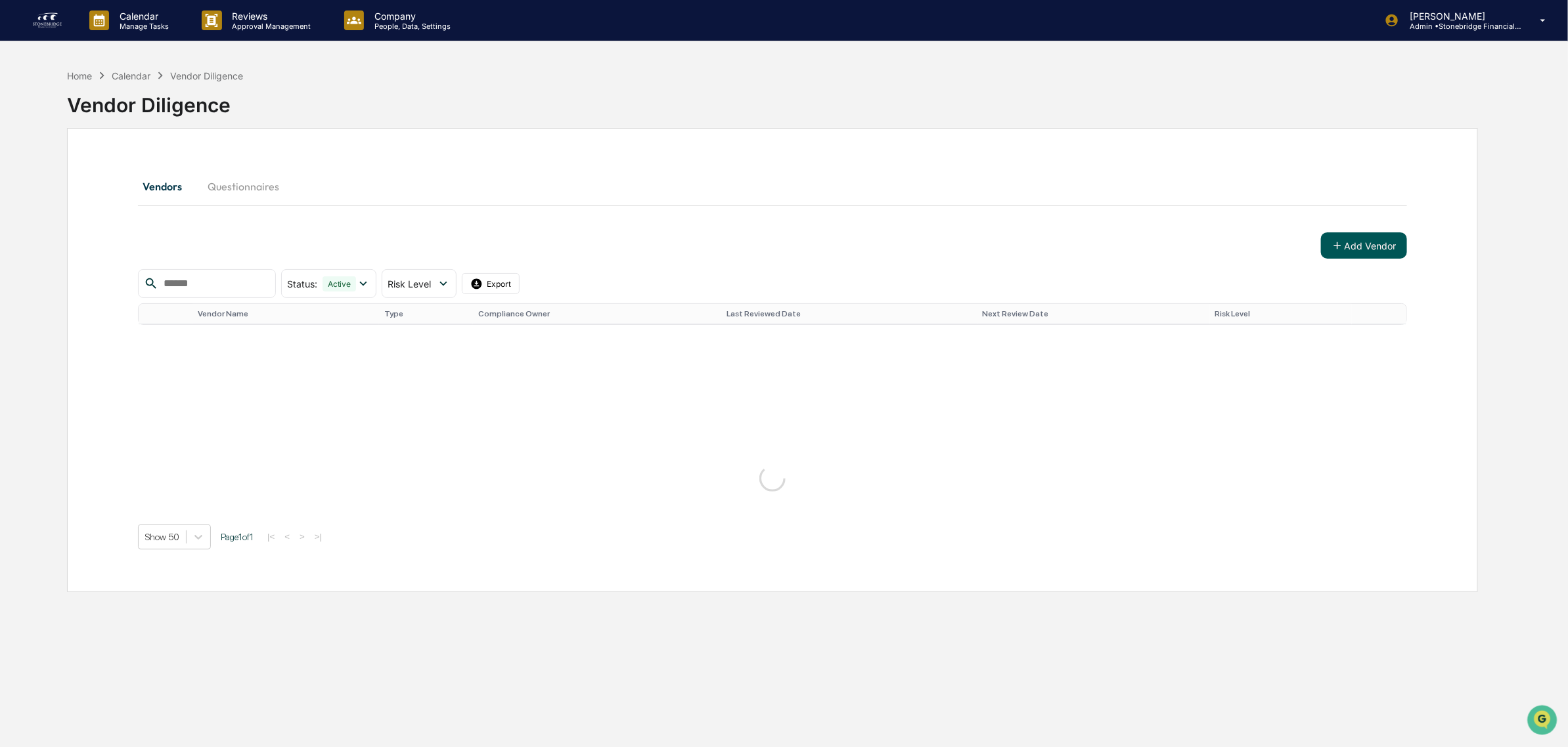
click at [1361, 241] on button "Add Vendor" at bounding box center [1364, 245] width 86 height 27
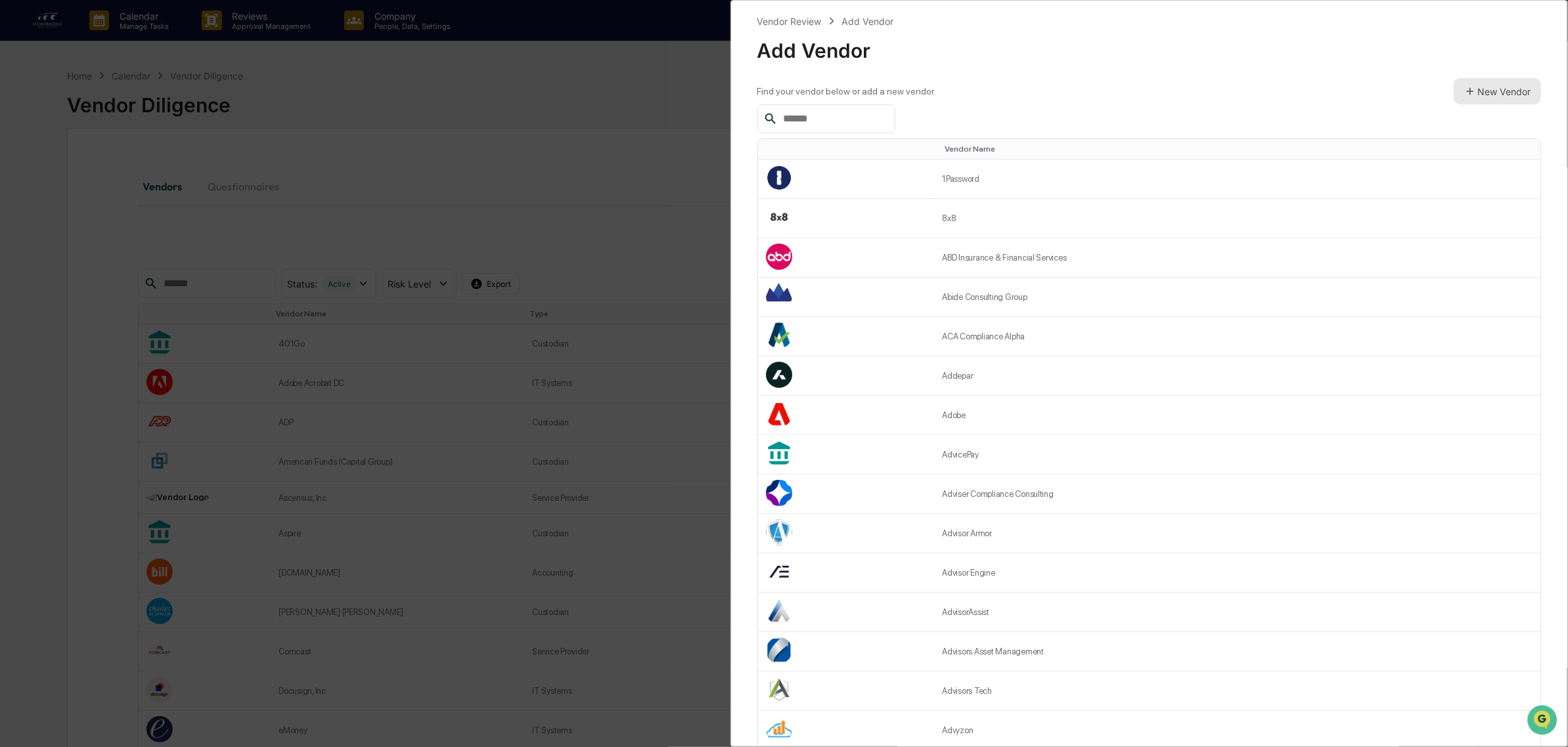
click at [1493, 89] on button "New Vendor" at bounding box center [1498, 91] width 88 height 27
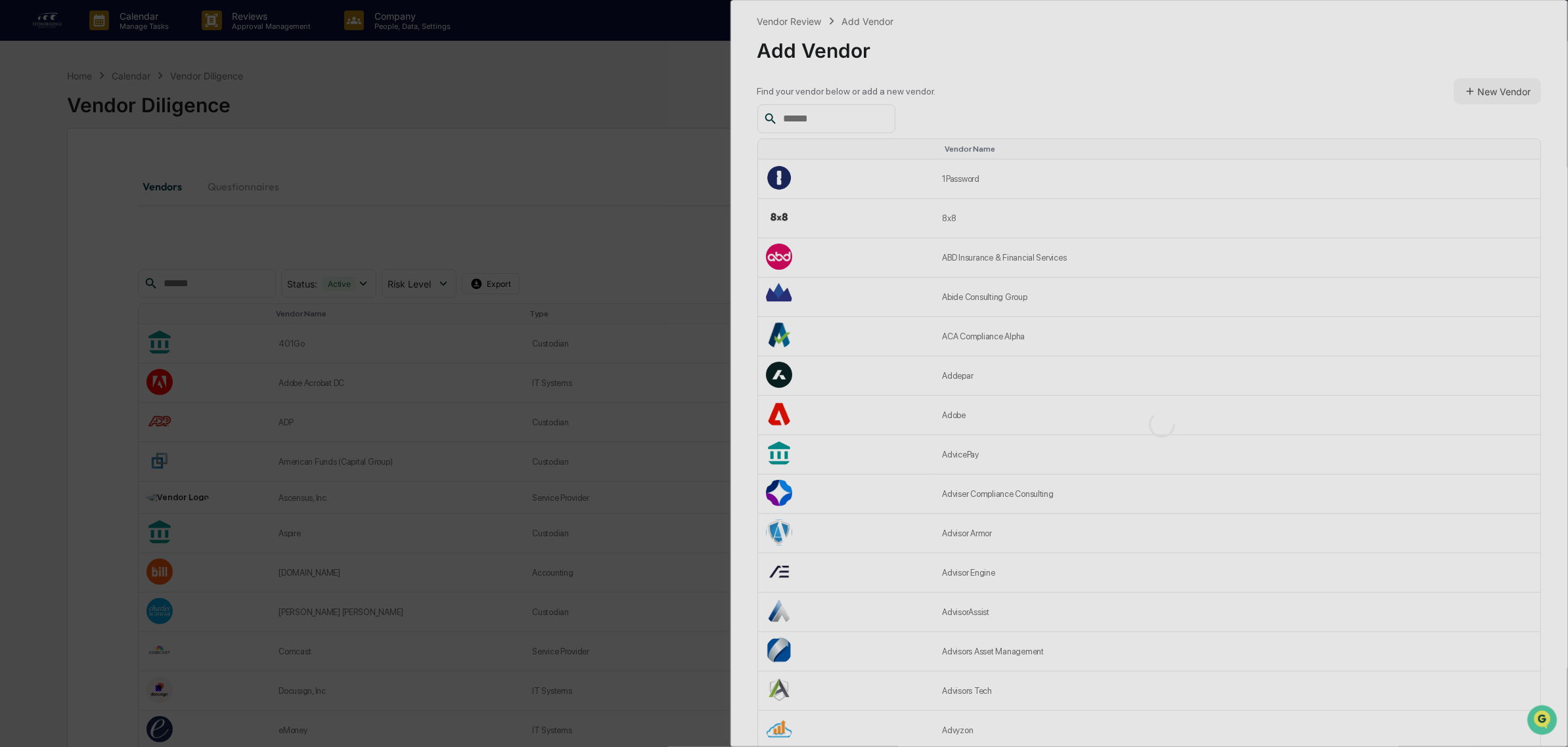
click at [810, 117] on div at bounding box center [1162, 425] width 863 height 848
click at [1131, 105] on div at bounding box center [1162, 425] width 863 height 848
drag, startPoint x: 844, startPoint y: 113, endPoint x: 834, endPoint y: 115, distance: 10.2
click at [843, 115] on div at bounding box center [1162, 425] width 863 height 848
click at [818, 115] on div at bounding box center [1162, 425] width 863 height 848
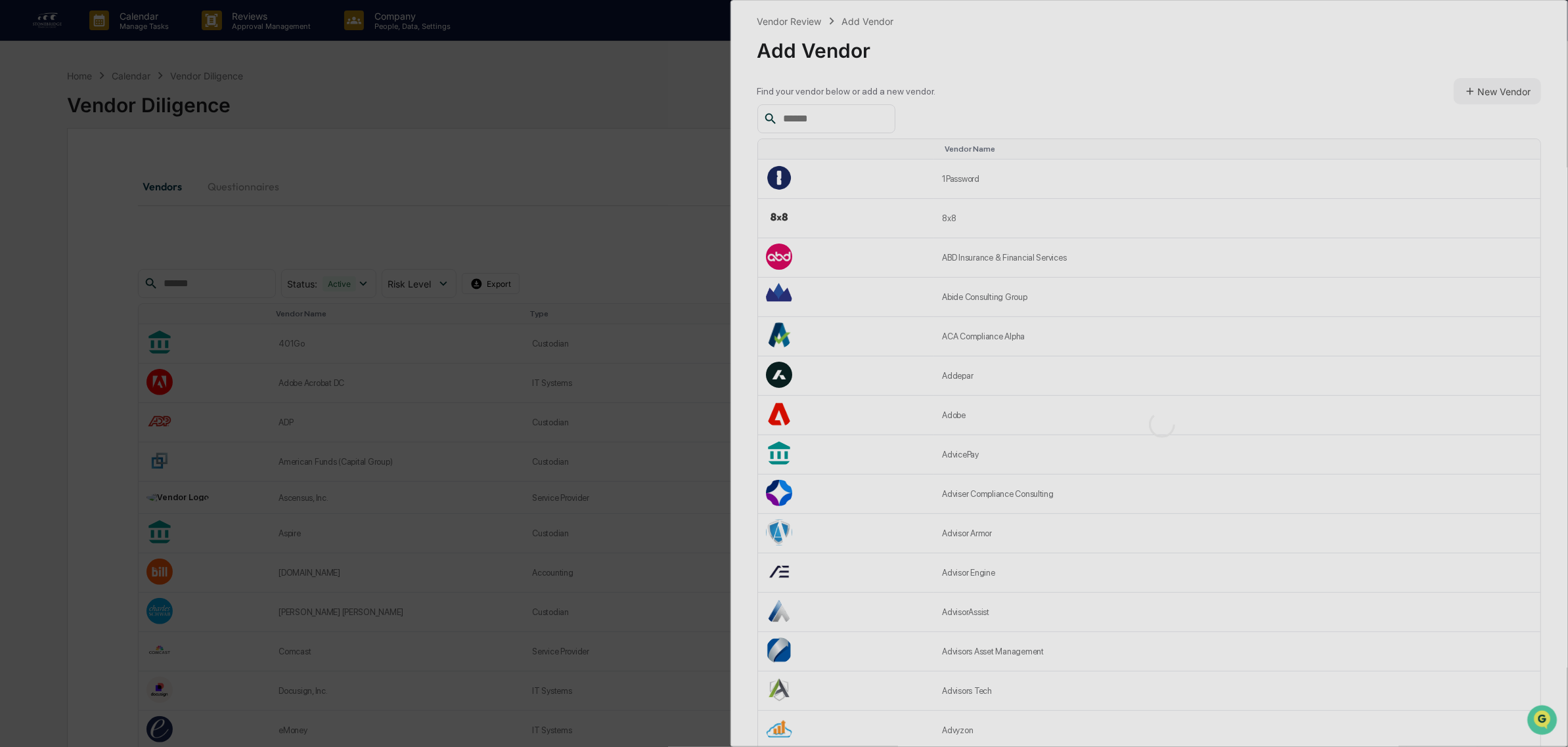
click at [818, 115] on div at bounding box center [1162, 425] width 863 height 848
click at [1294, 88] on div at bounding box center [1162, 425] width 863 height 848
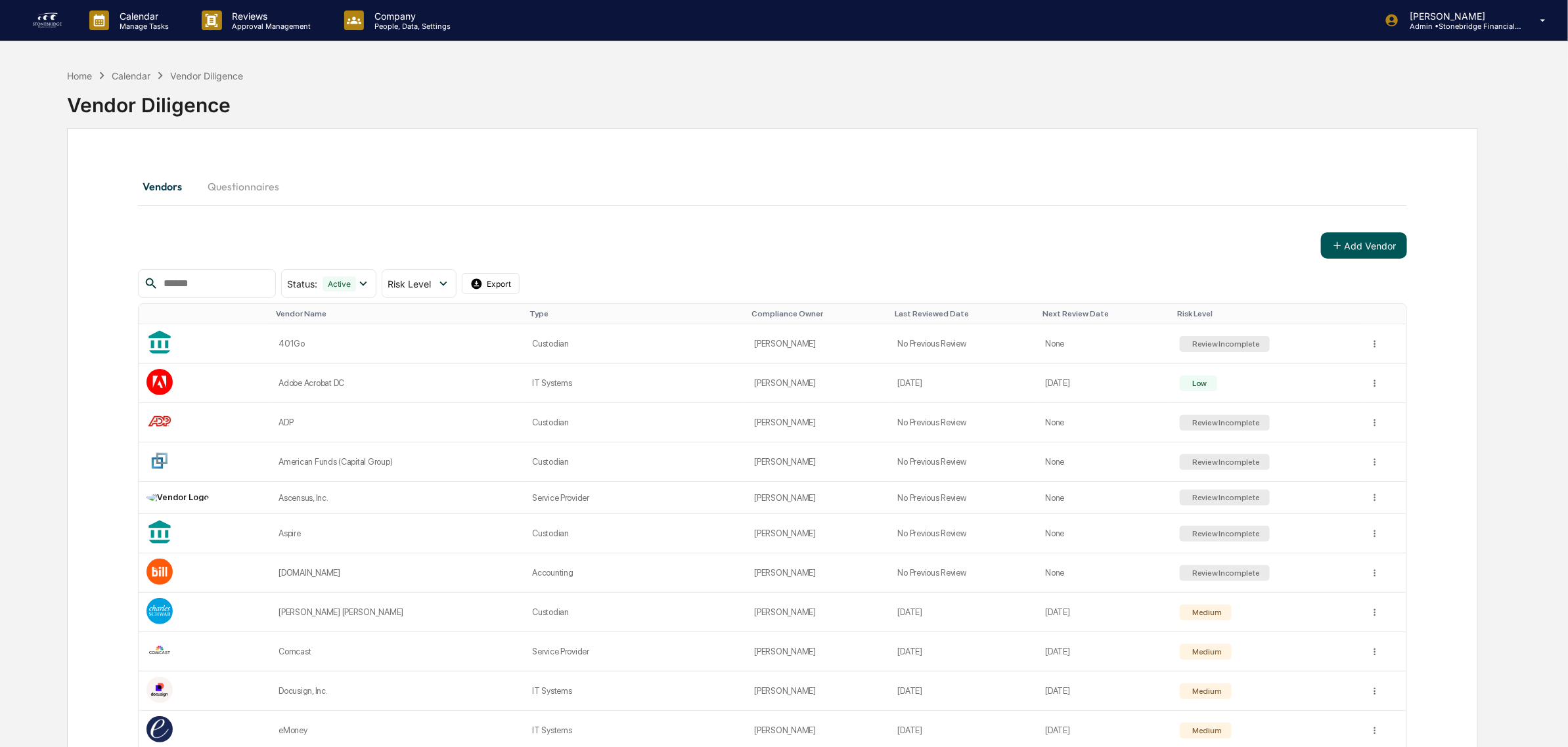
click at [1354, 248] on button "Add Vendor" at bounding box center [1364, 245] width 86 height 27
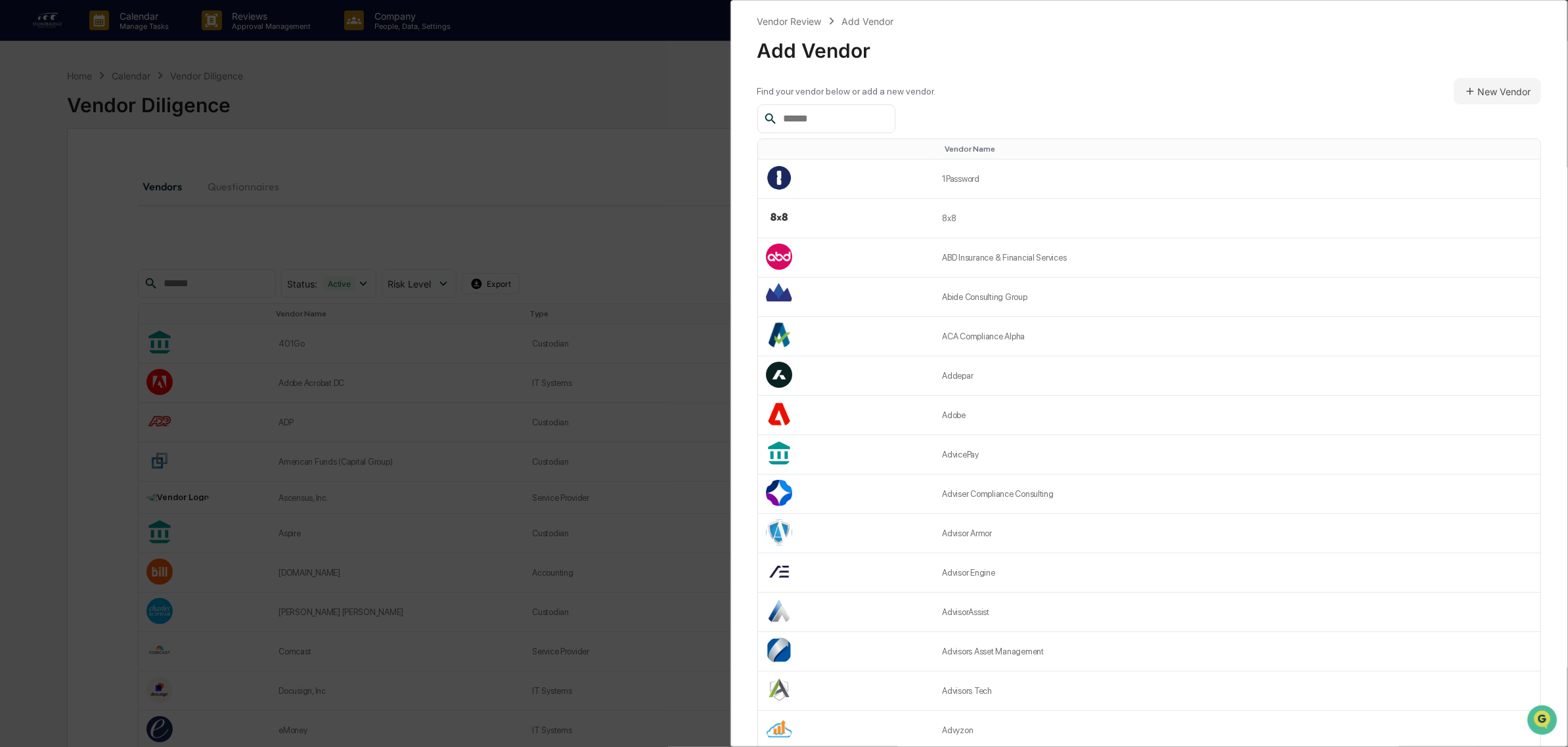
click at [854, 111] on input "text" at bounding box center [834, 119] width 112 height 17
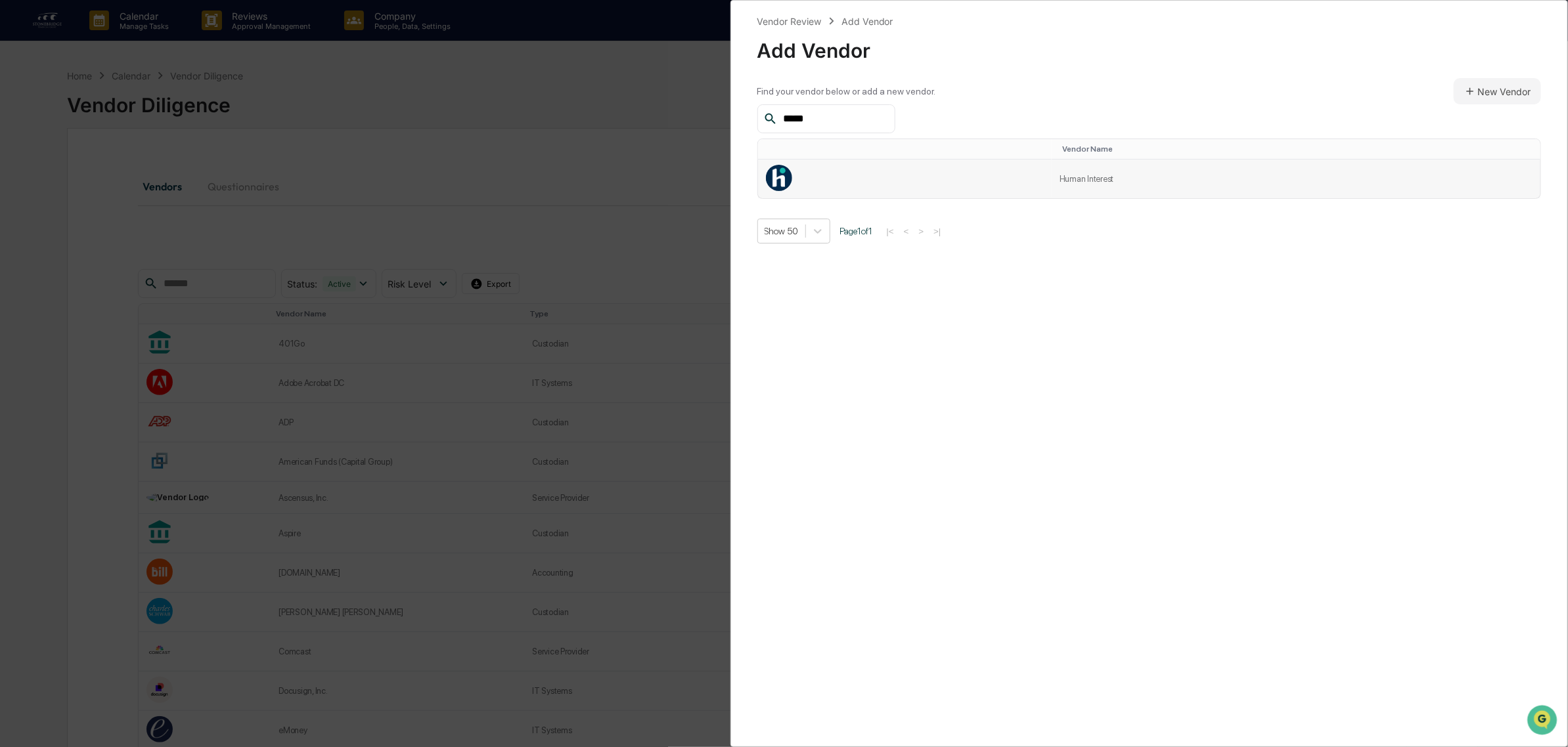
type input "*****"
click at [954, 175] on td at bounding box center [905, 179] width 294 height 39
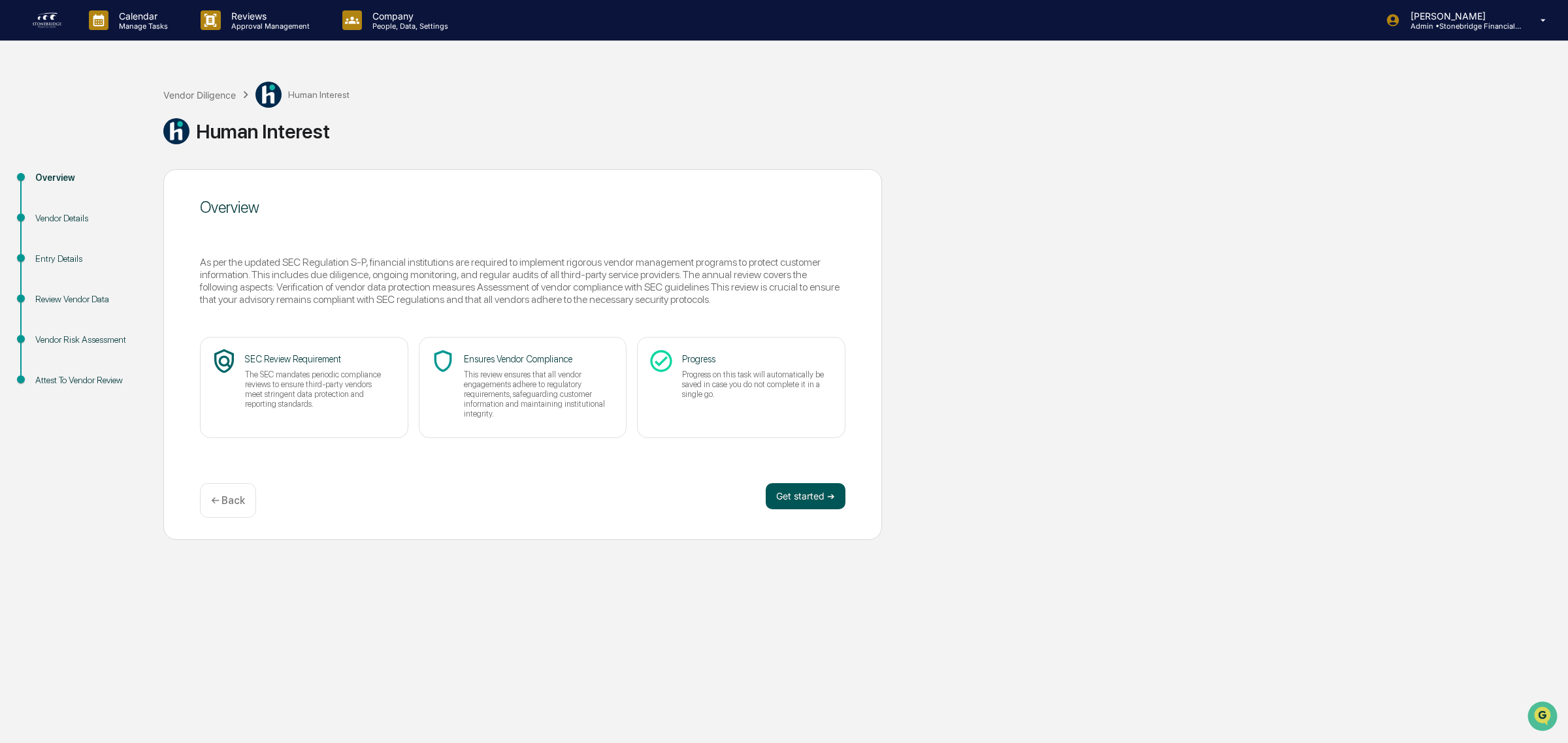
click at [789, 497] on button "Get started ➔" at bounding box center [805, 496] width 80 height 26
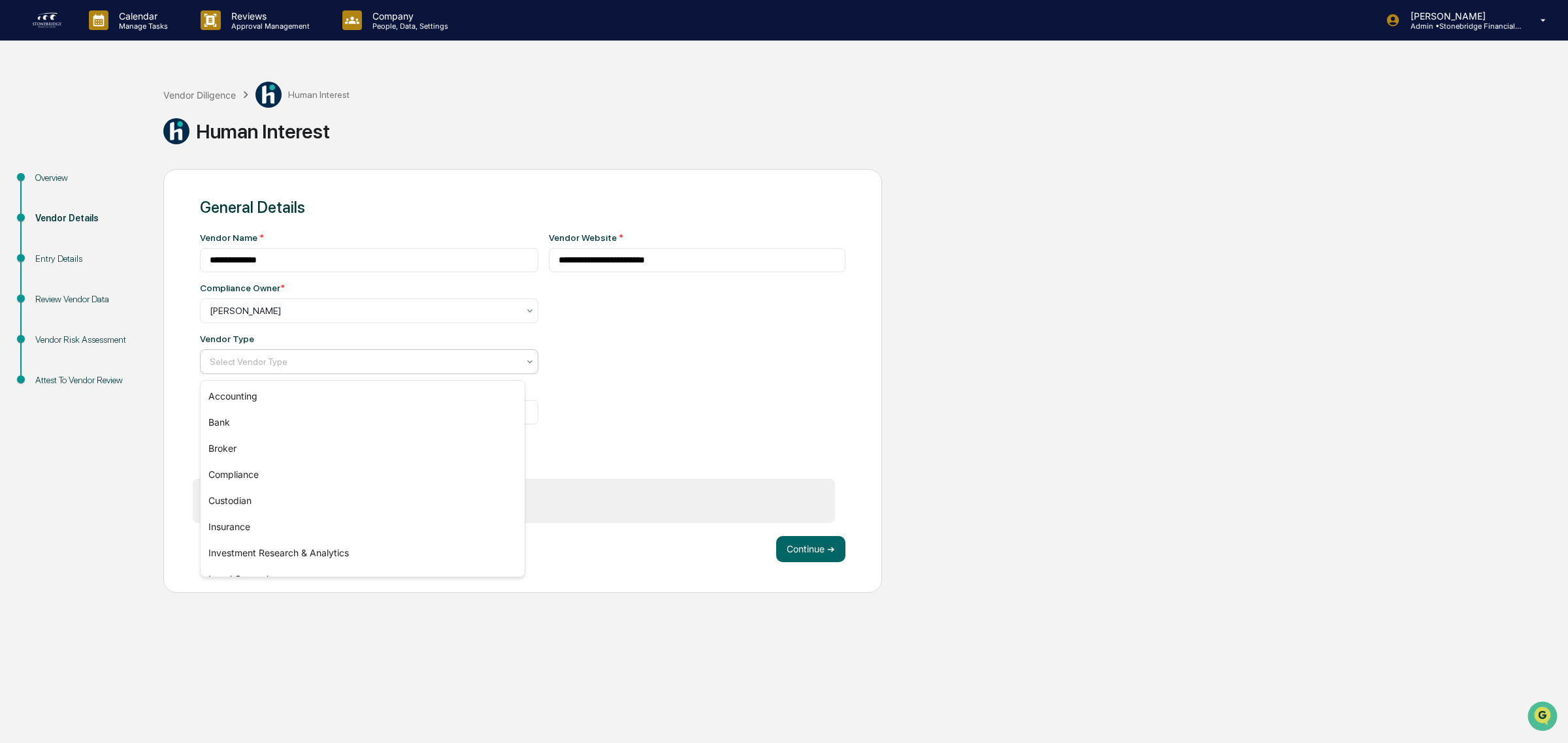
click at [411, 371] on div "Select Vendor Type" at bounding box center [364, 362] width 321 height 19
drag, startPoint x: 344, startPoint y: 496, endPoint x: 484, endPoint y: 537, distance: 145.9
click at [344, 497] on div "Custodian" at bounding box center [363, 500] width 324 height 26
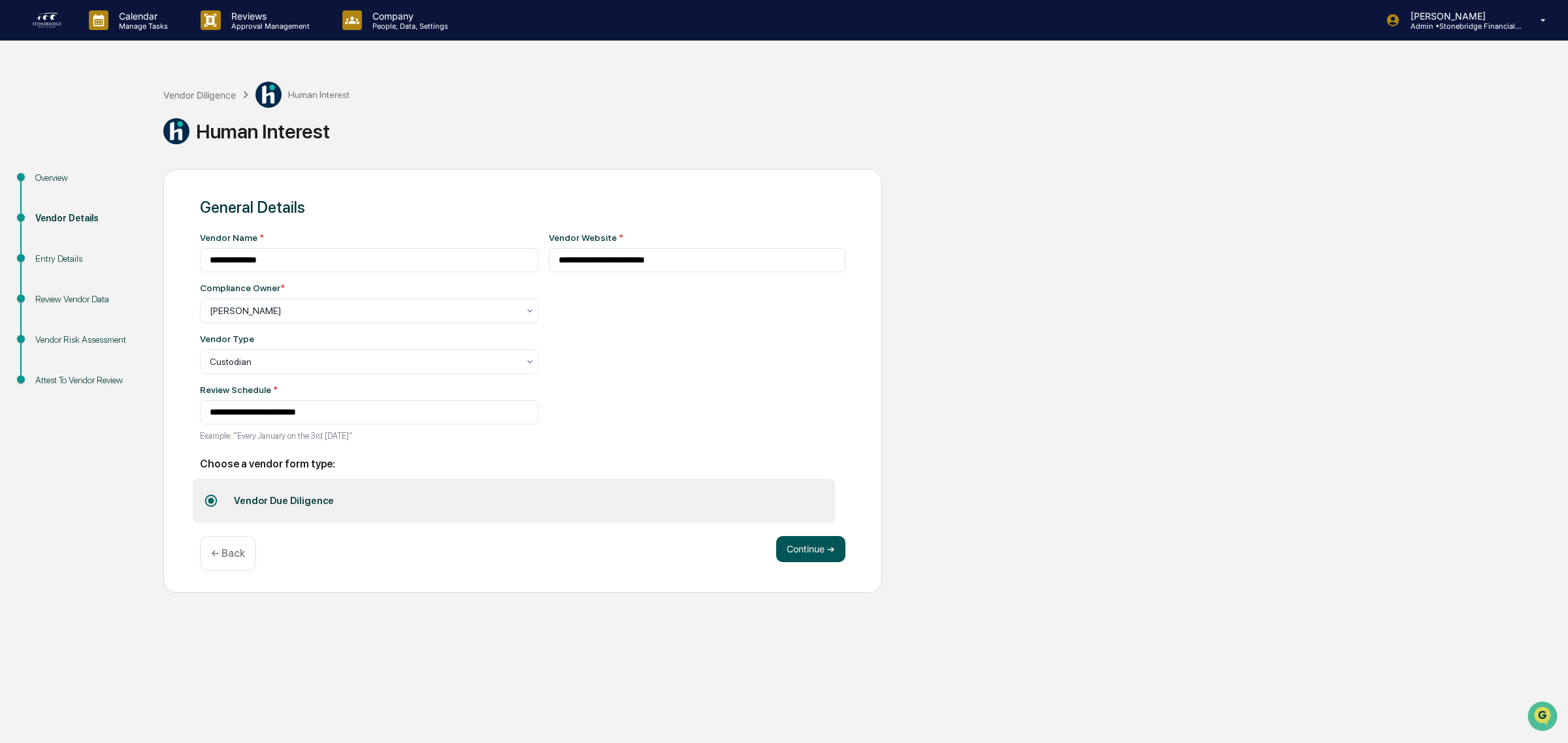
click at [841, 558] on button "Continue ➔" at bounding box center [810, 549] width 69 height 26
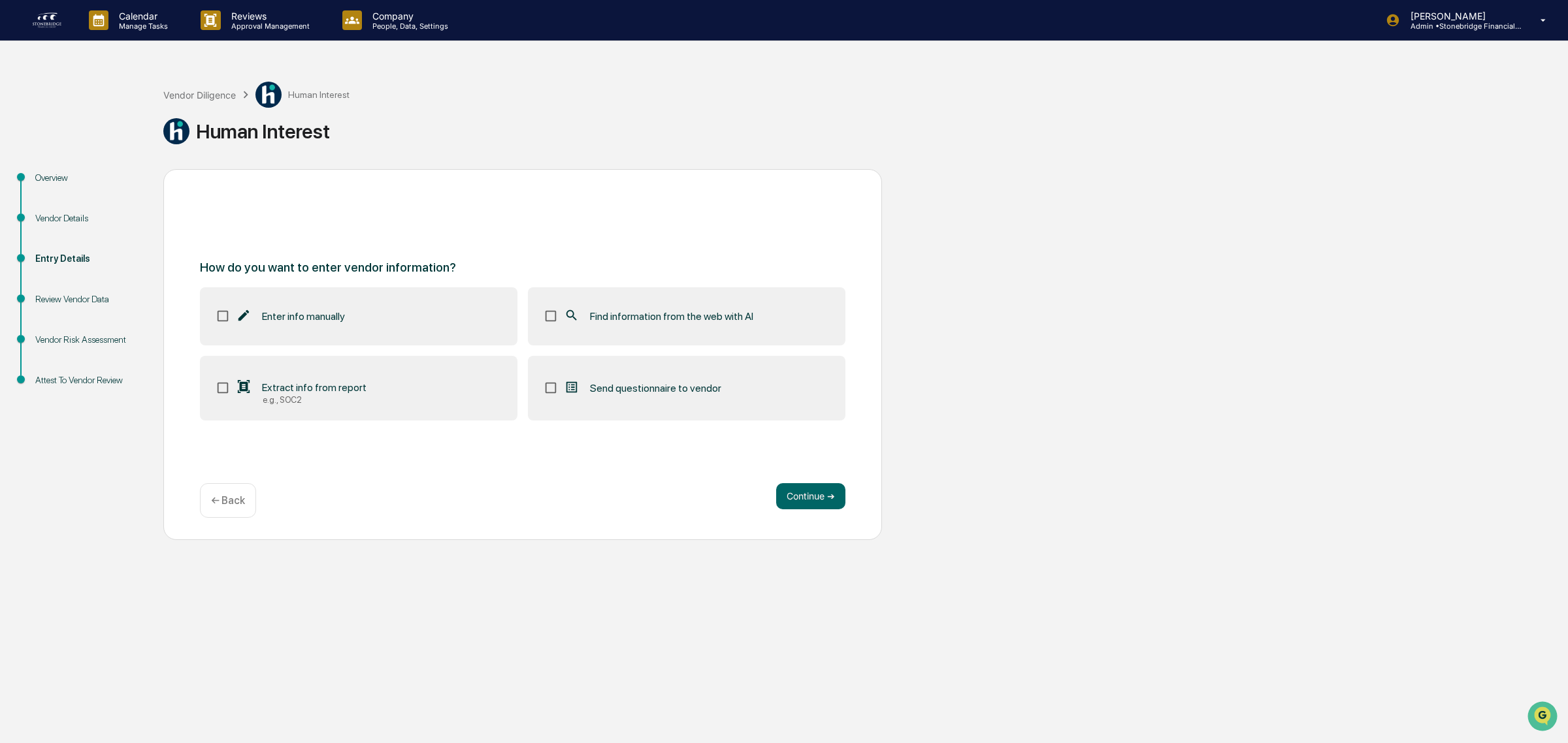
click at [652, 317] on span "Find information from the web with AI" at bounding box center [671, 316] width 164 height 12
click at [821, 508] on button "Continue ➔" at bounding box center [810, 496] width 69 height 26
